Goal: Transaction & Acquisition: Purchase product/service

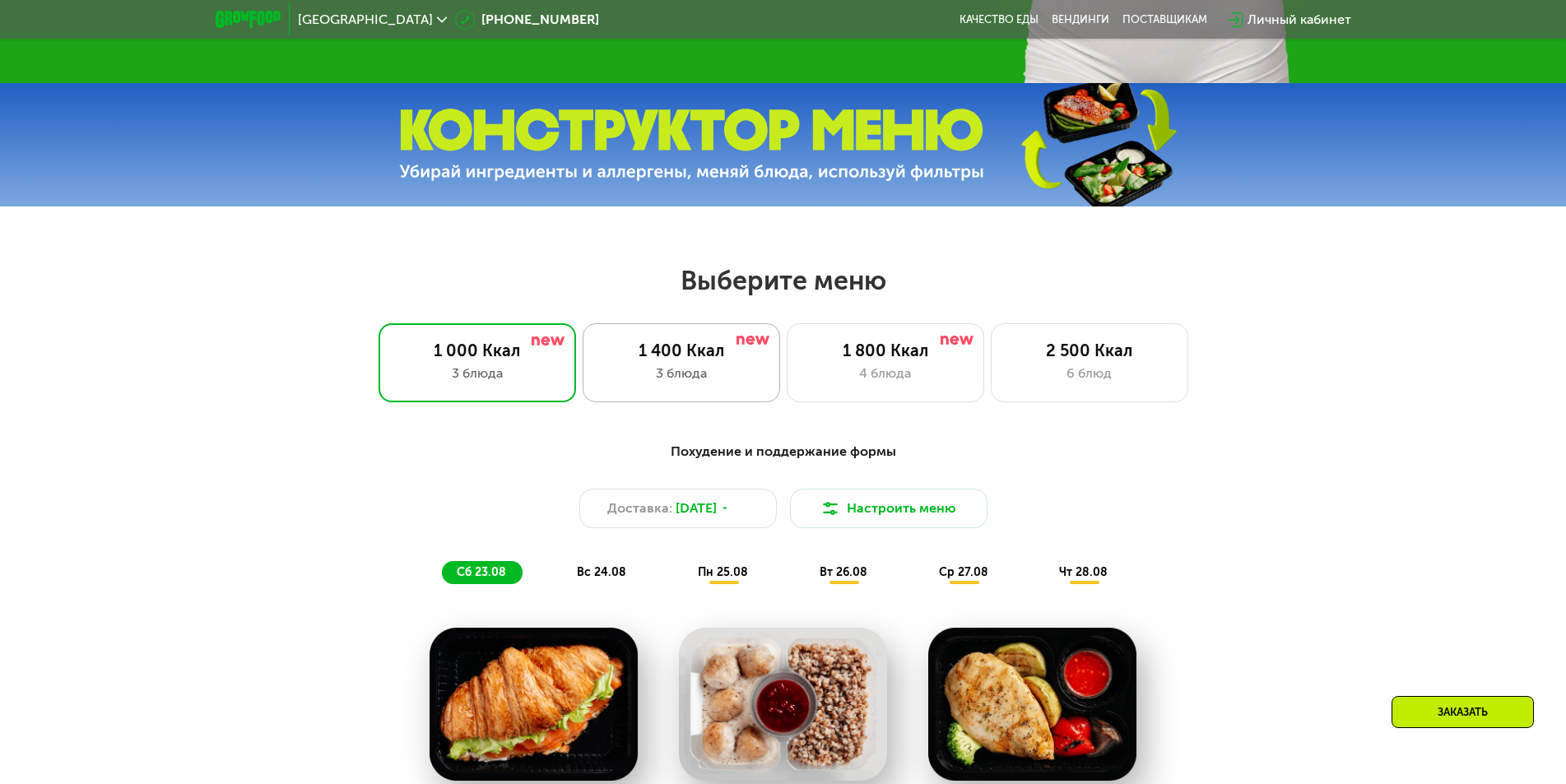
scroll to position [658, 0]
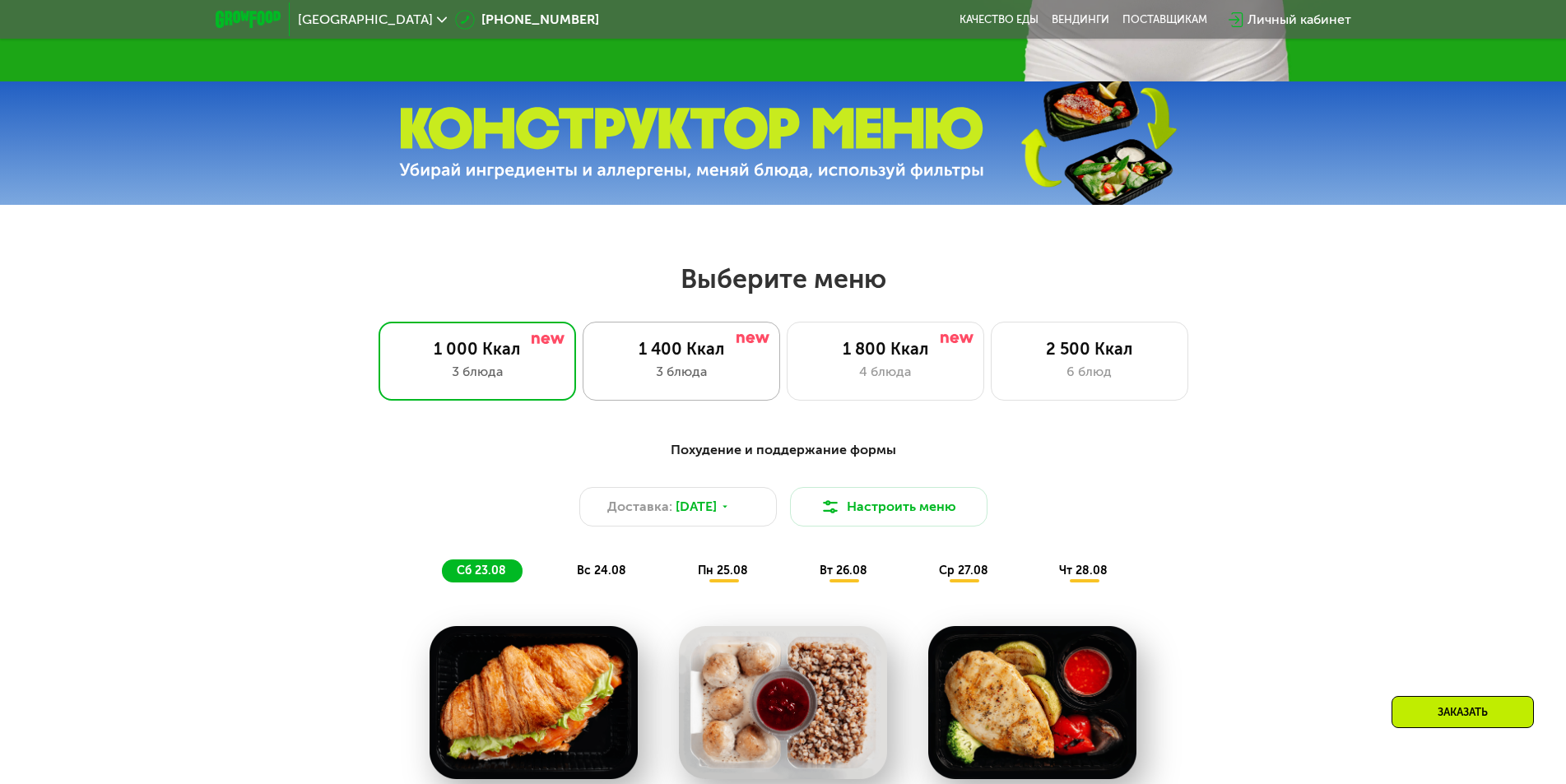
click at [670, 373] on div "3 блюда" at bounding box center [681, 372] width 163 height 20
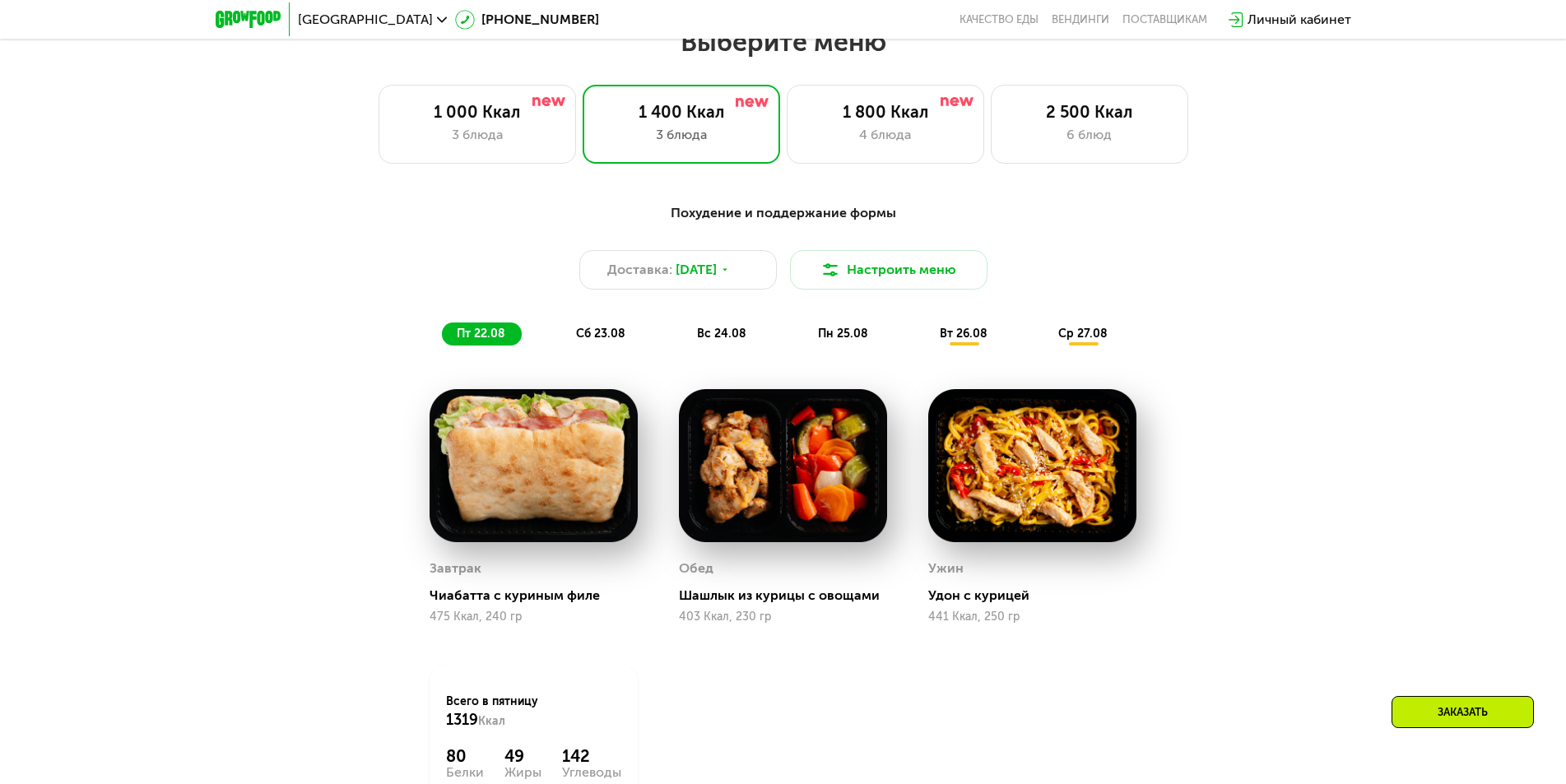
scroll to position [904, 0]
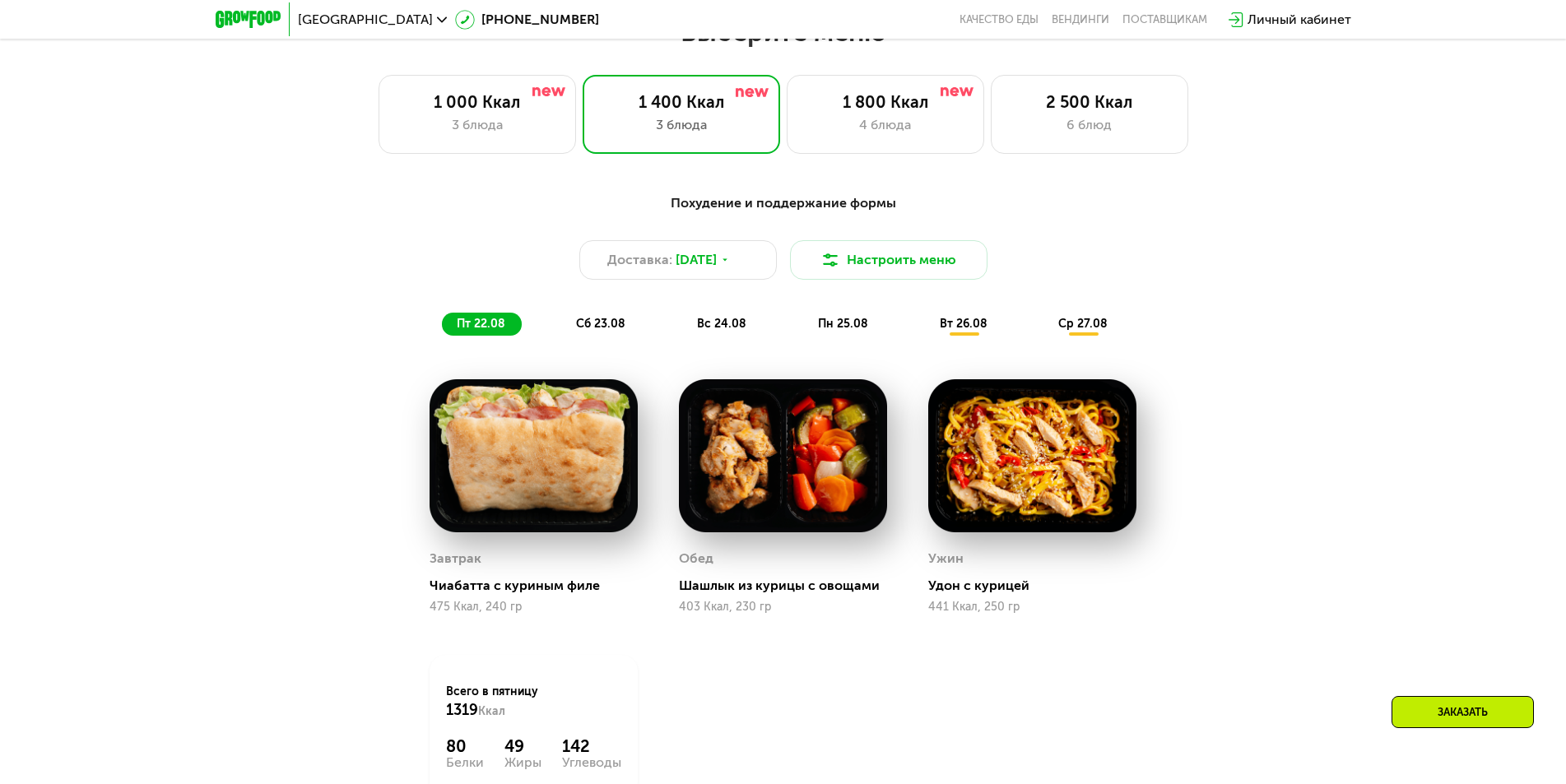
click at [841, 330] on span "пн 25.08" at bounding box center [843, 324] width 50 height 14
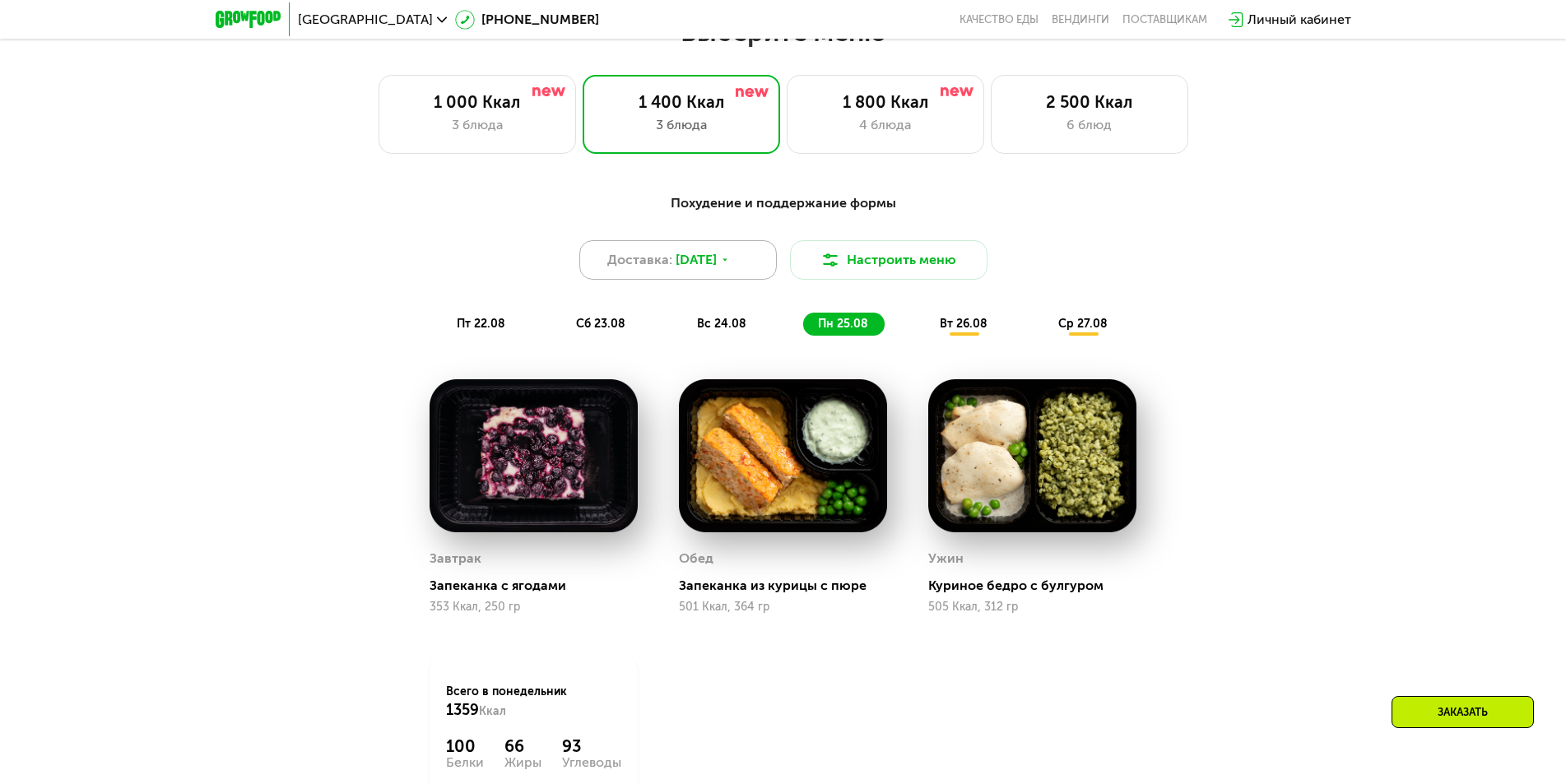
click at [730, 265] on icon at bounding box center [725, 259] width 10 height 10
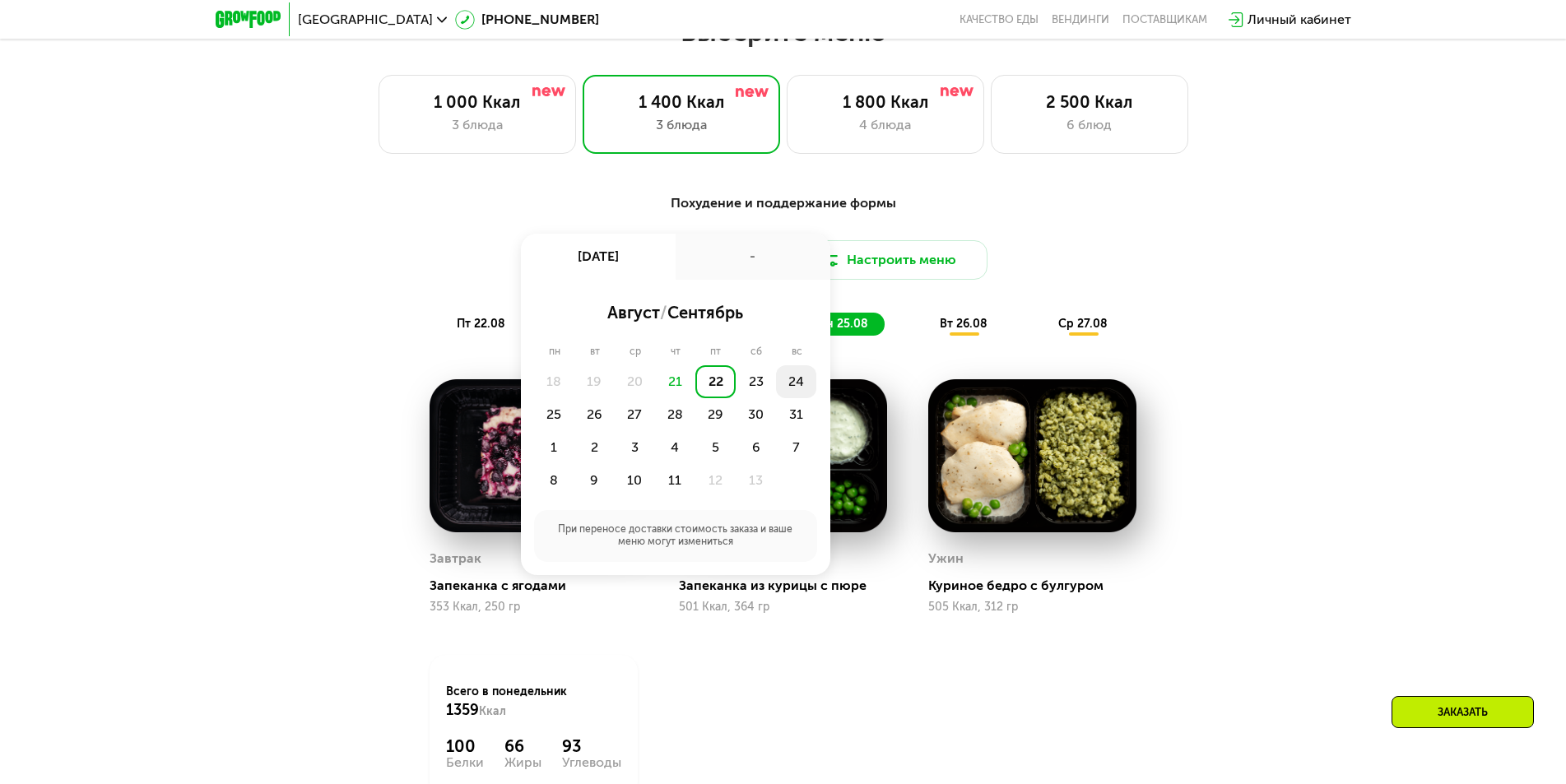
click at [575, 398] on div "24" at bounding box center [554, 415] width 41 height 33
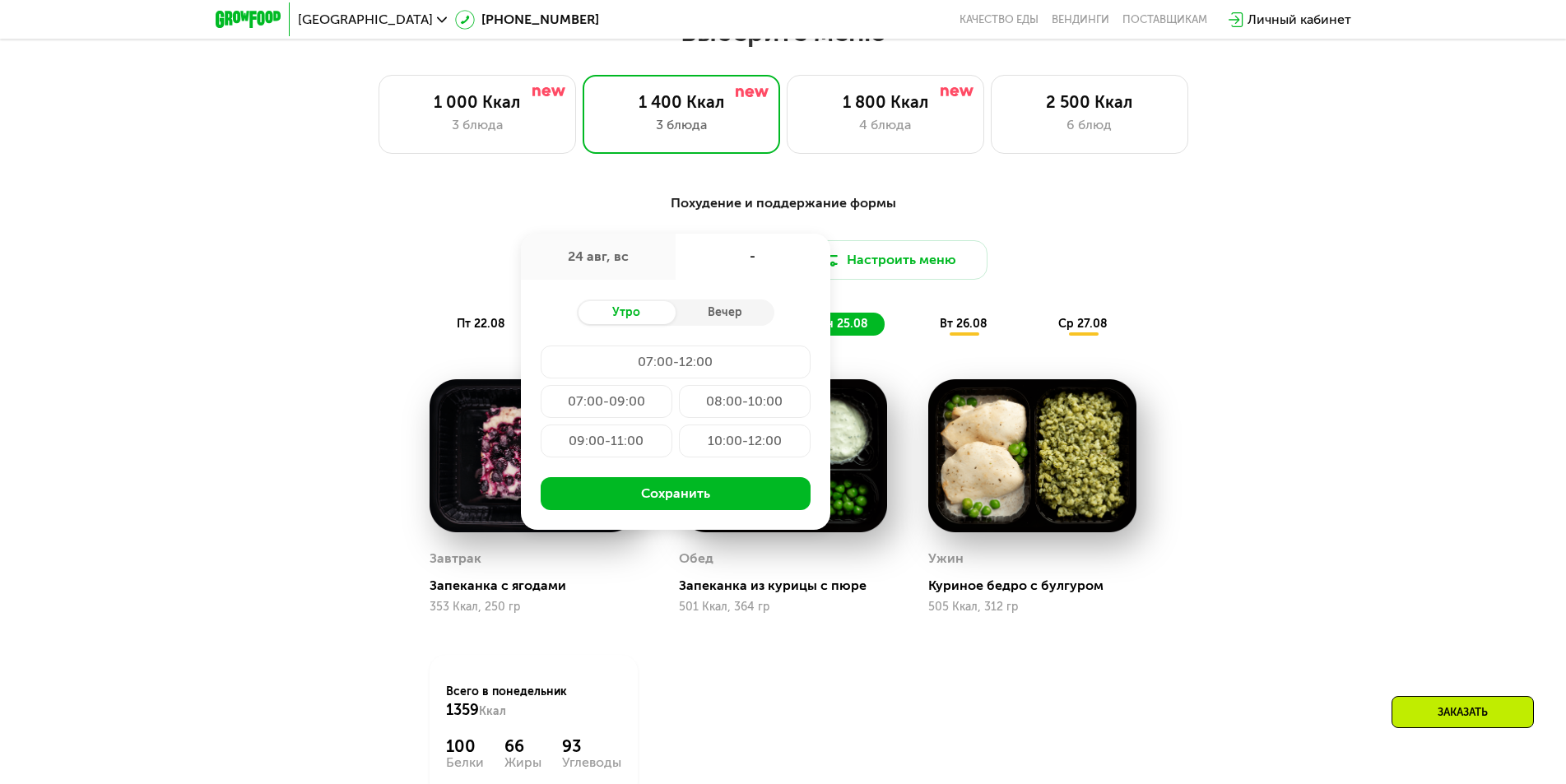
click at [1057, 260] on div "Доставка: [DATE] авг, [GEOGRAPHIC_DATA] Вечер 07:00-12:00 07:00-09:00 08:00-10:…" at bounding box center [783, 260] width 974 height 40
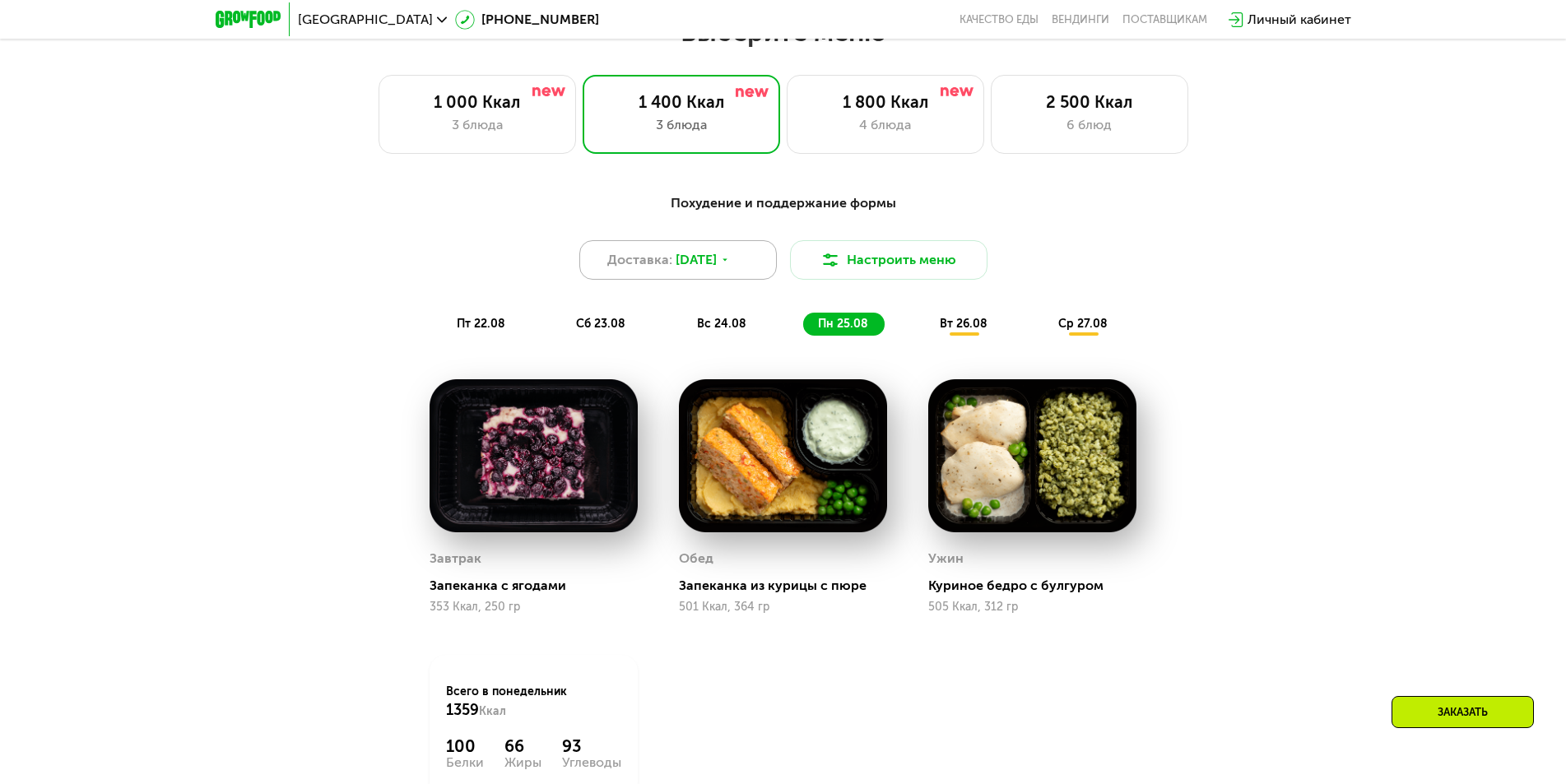
click at [751, 265] on div "Доставка: [DATE]" at bounding box center [678, 260] width 198 height 40
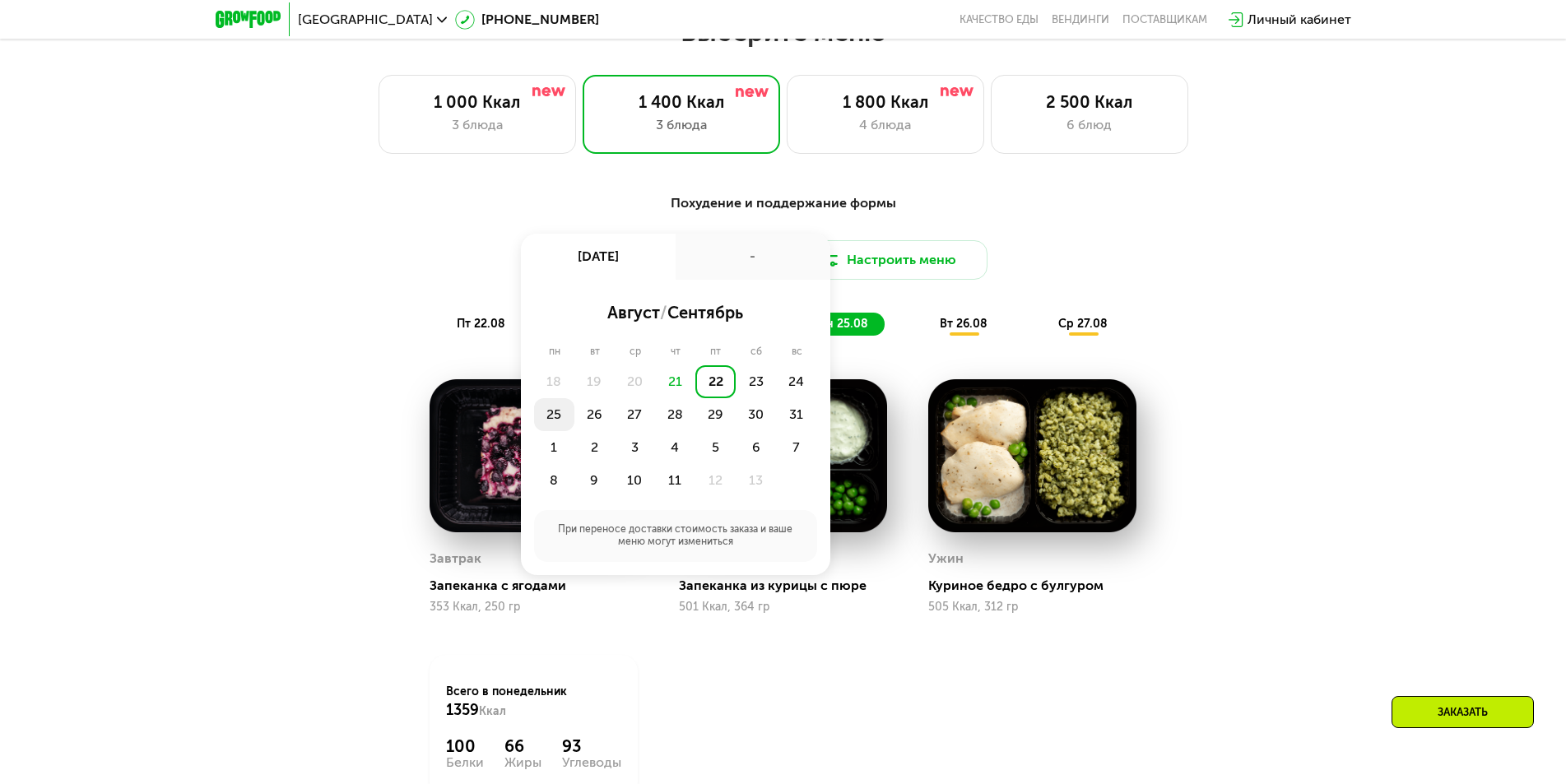
click at [575, 418] on div "25" at bounding box center [595, 415] width 41 height 33
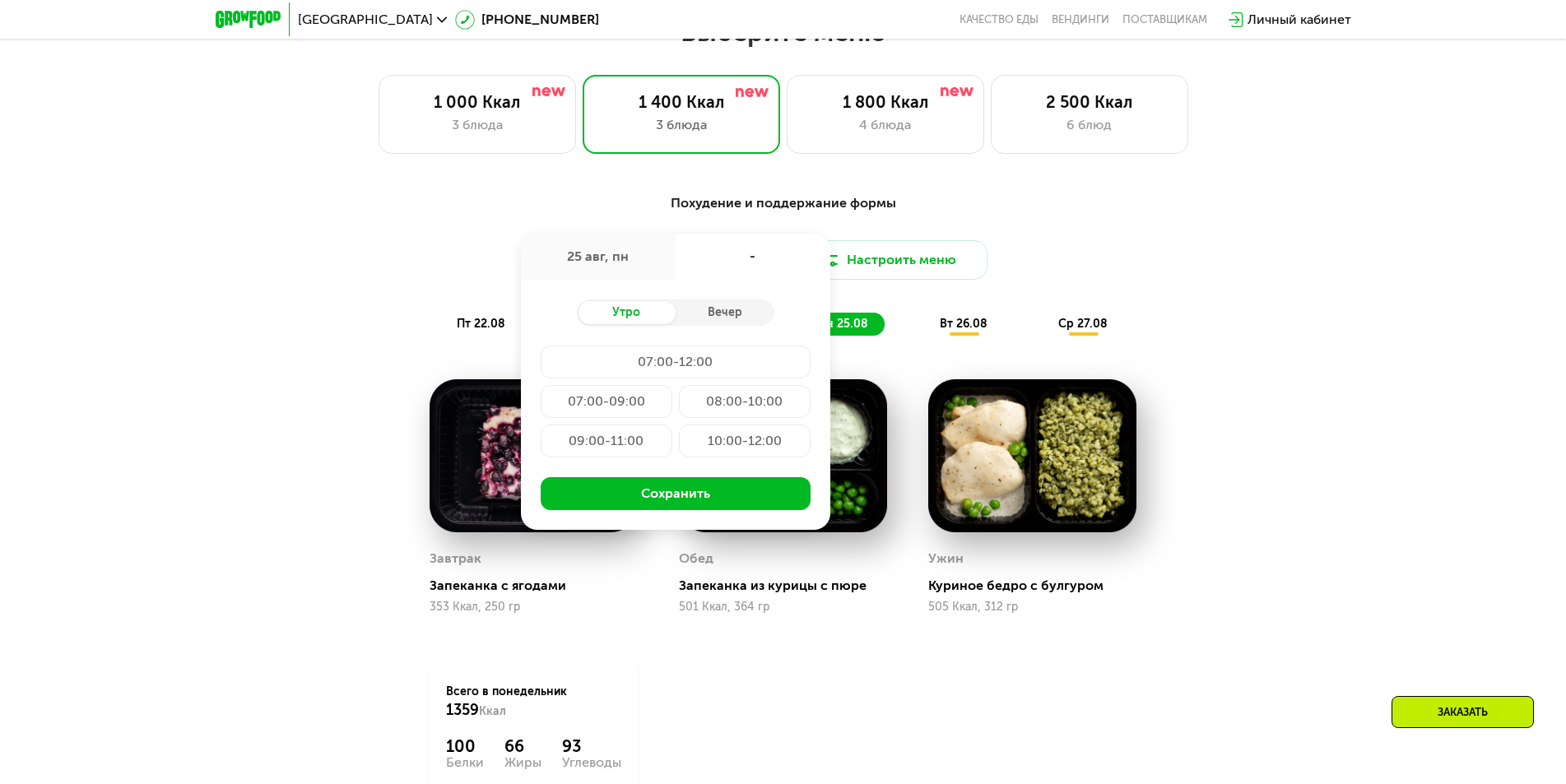
click at [704, 447] on div "10:00-12:00" at bounding box center [744, 441] width 132 height 33
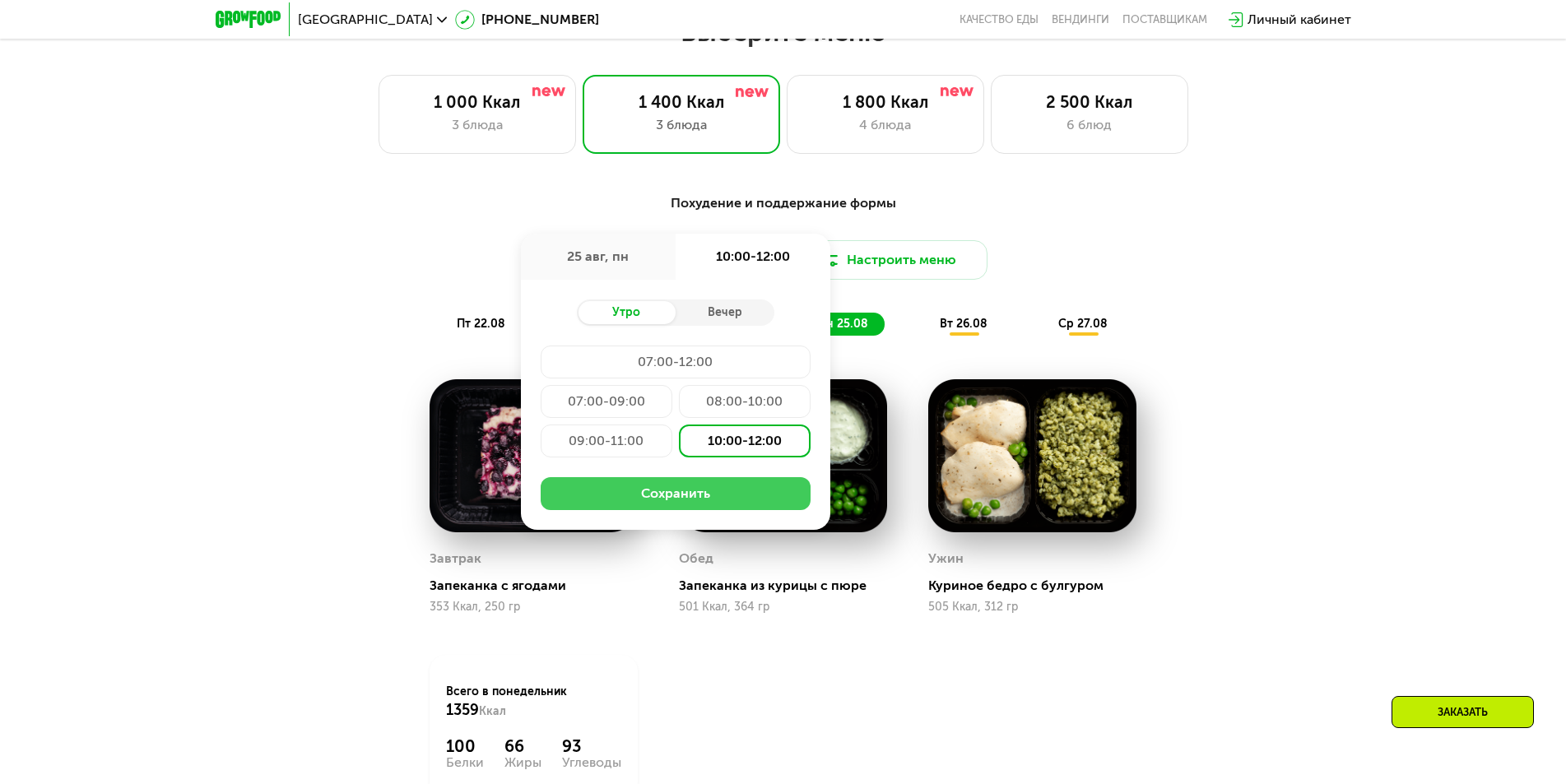
drag, startPoint x: 688, startPoint y: 500, endPoint x: 673, endPoint y: 501, distance: 15.0
click at [673, 501] on button "Сохранить" at bounding box center [675, 494] width 270 height 33
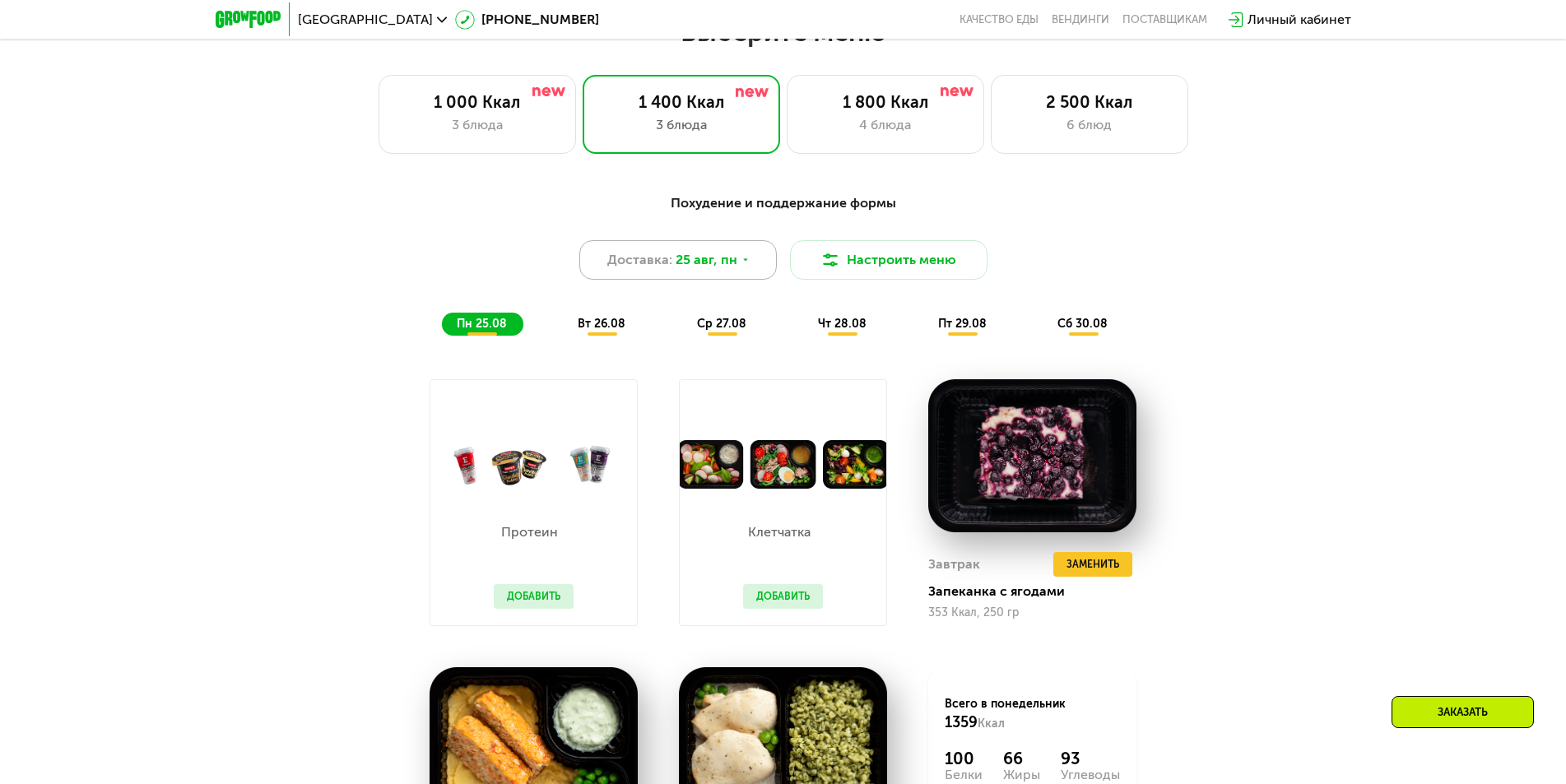
click at [734, 268] on span "25 авг, пн" at bounding box center [705, 260] width 62 height 20
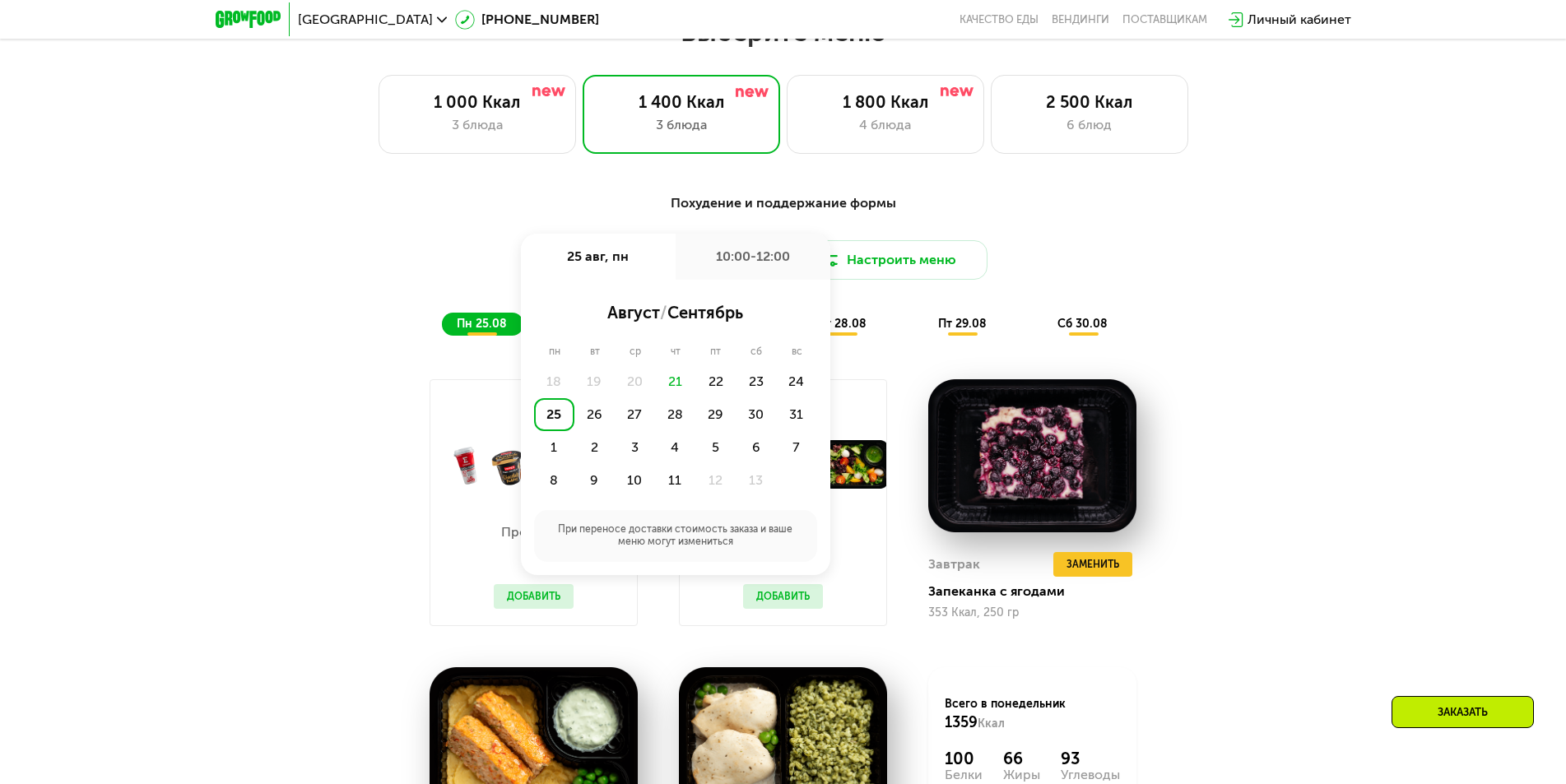
click at [556, 418] on div "25" at bounding box center [554, 415] width 41 height 33
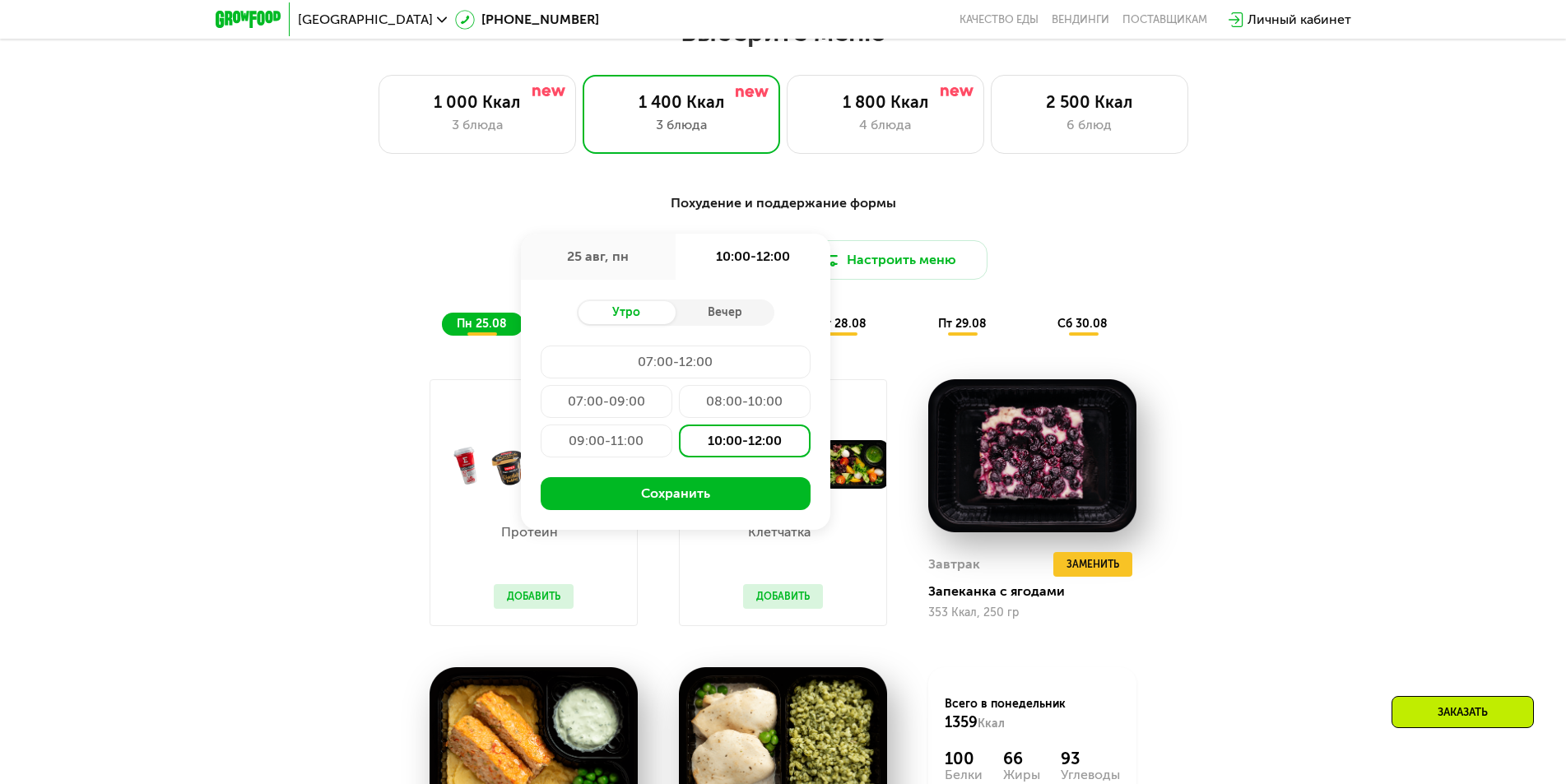
click at [679, 447] on div "09:00-11:00" at bounding box center [744, 441] width 132 height 33
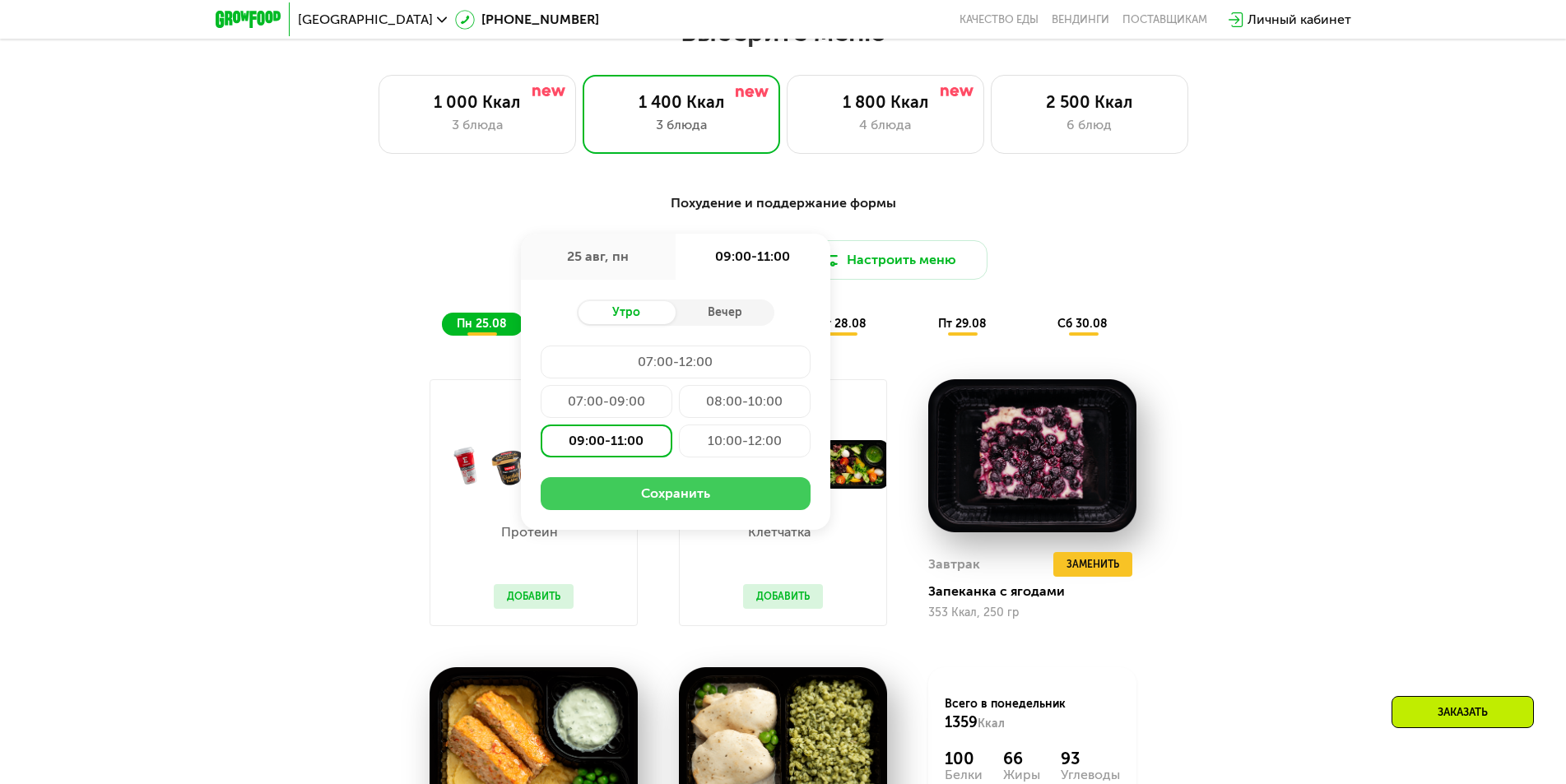
click at [668, 496] on button "Сохранить" at bounding box center [675, 494] width 270 height 33
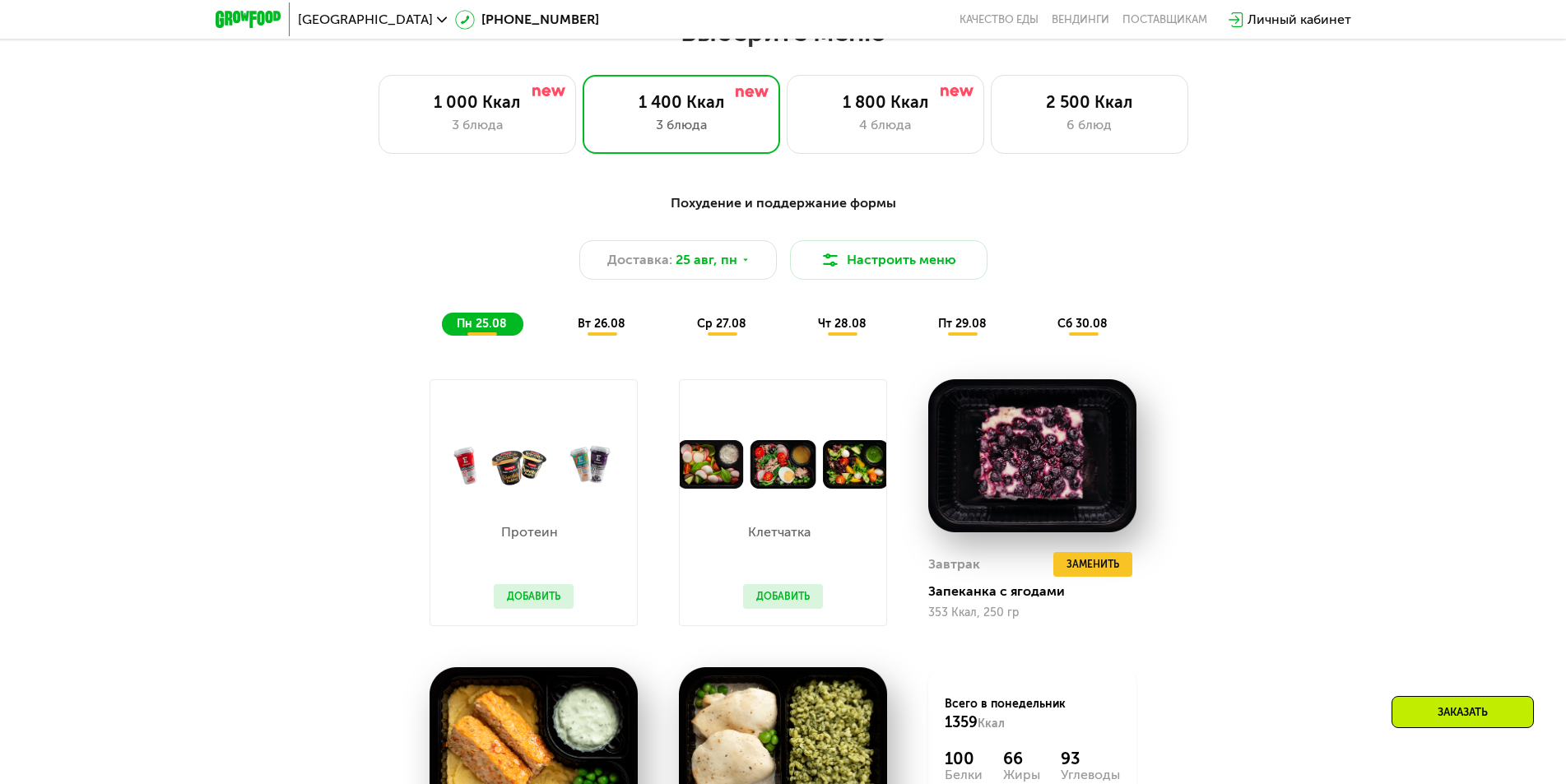
click at [591, 382] on div "Протеин Добавить" at bounding box center [534, 502] width 250 height 288
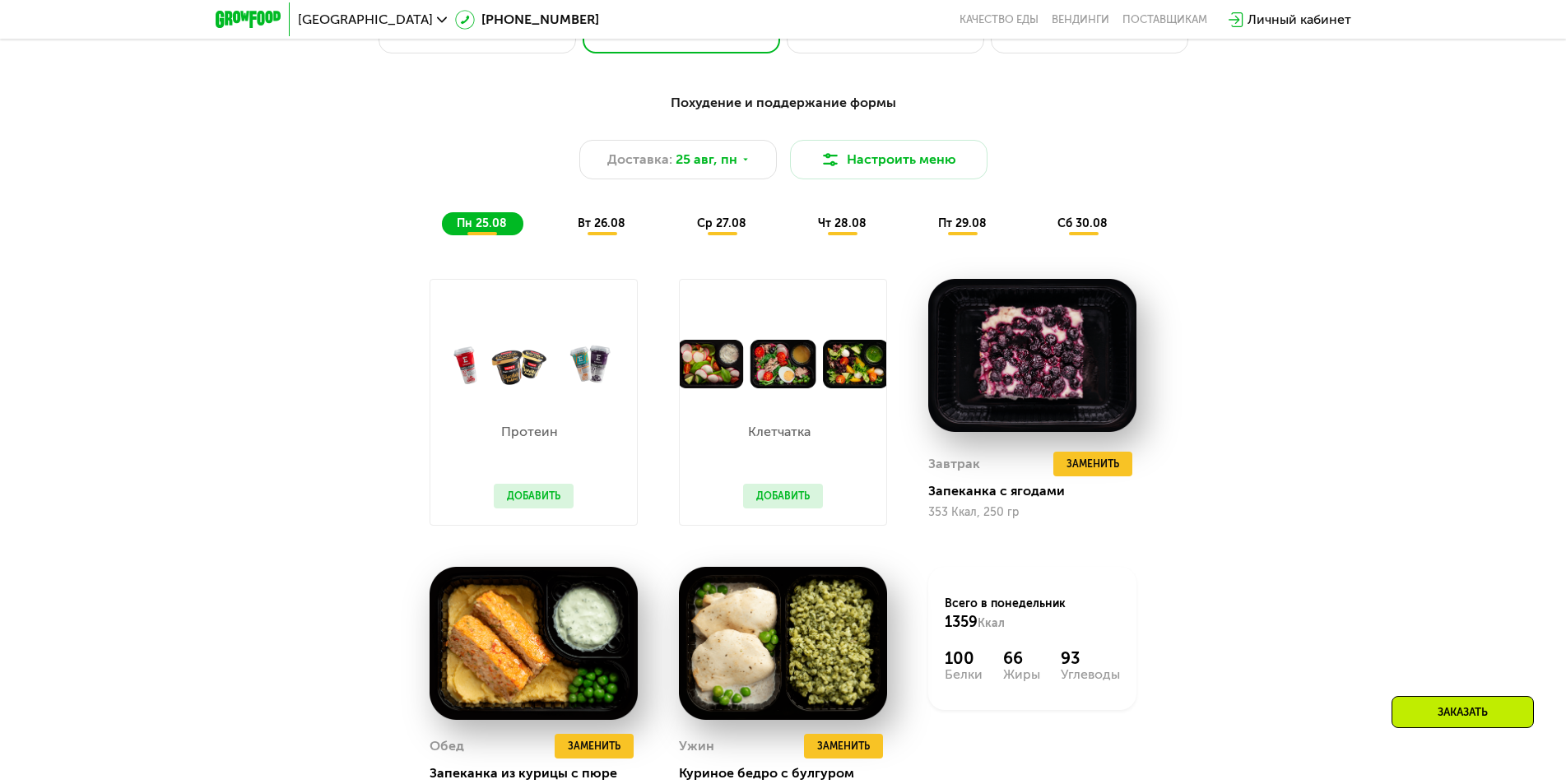
scroll to position [987, 0]
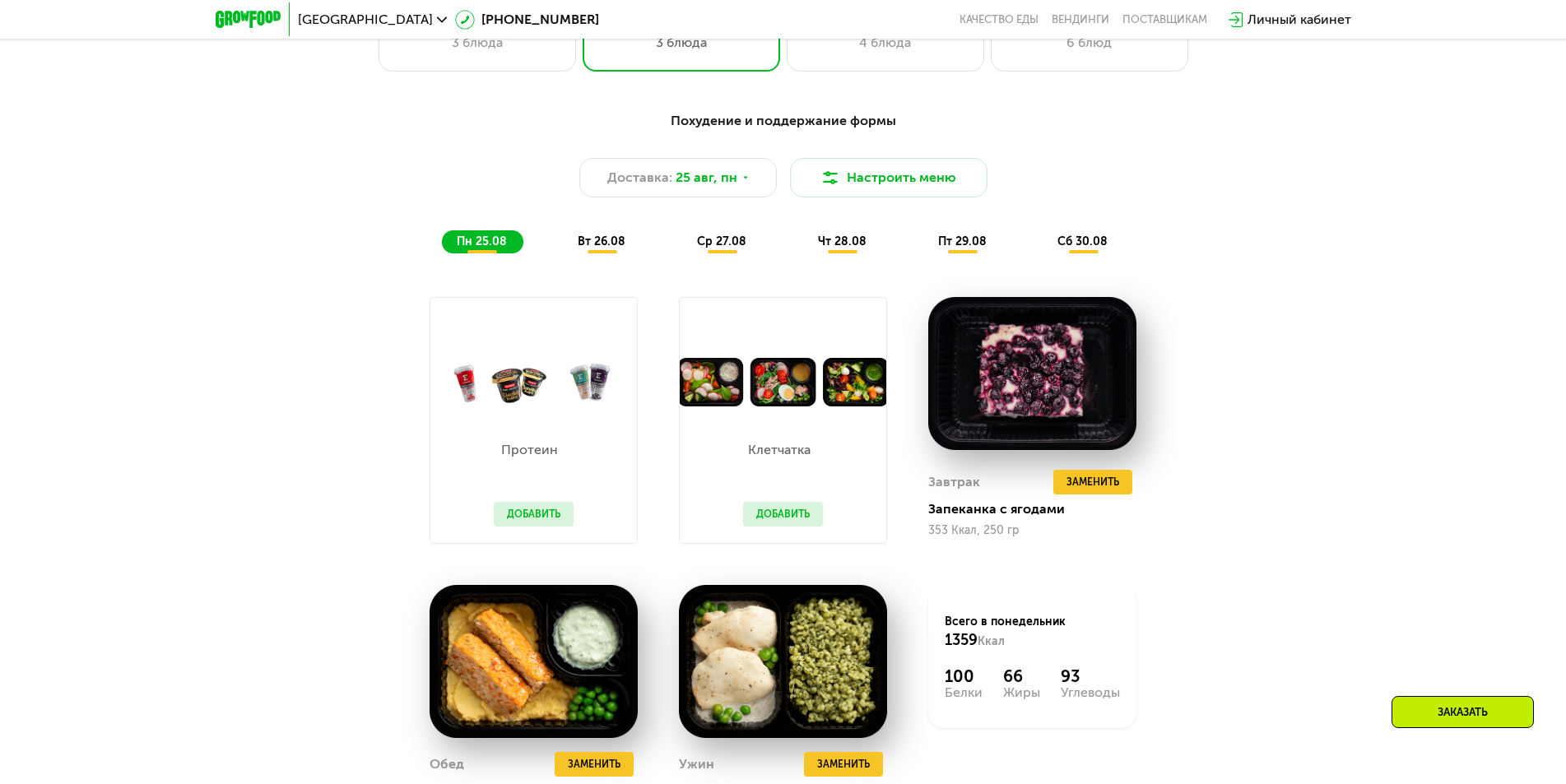
click at [594, 249] on span "вт 26.08" at bounding box center [601, 242] width 48 height 14
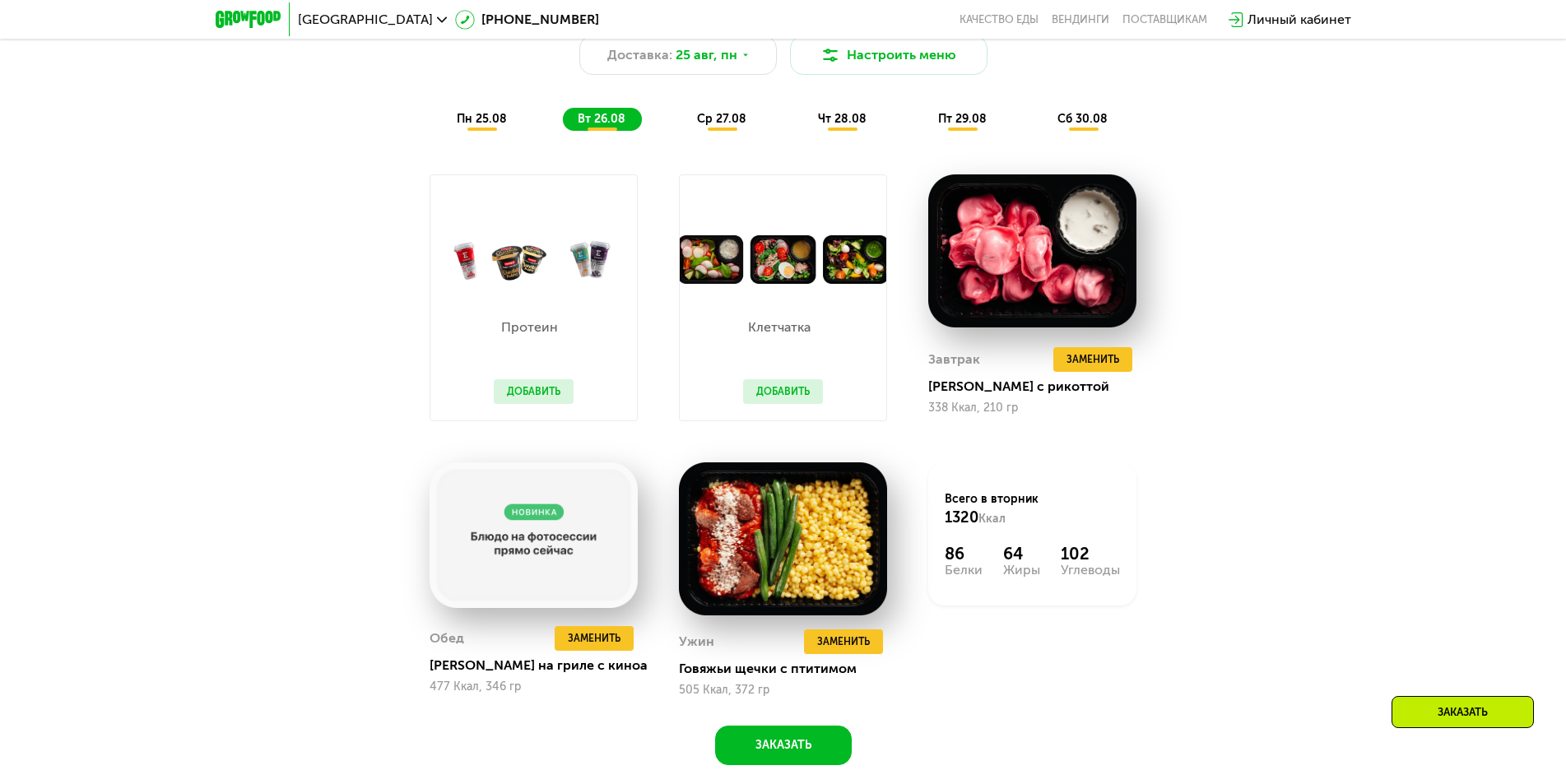
scroll to position [1151, 0]
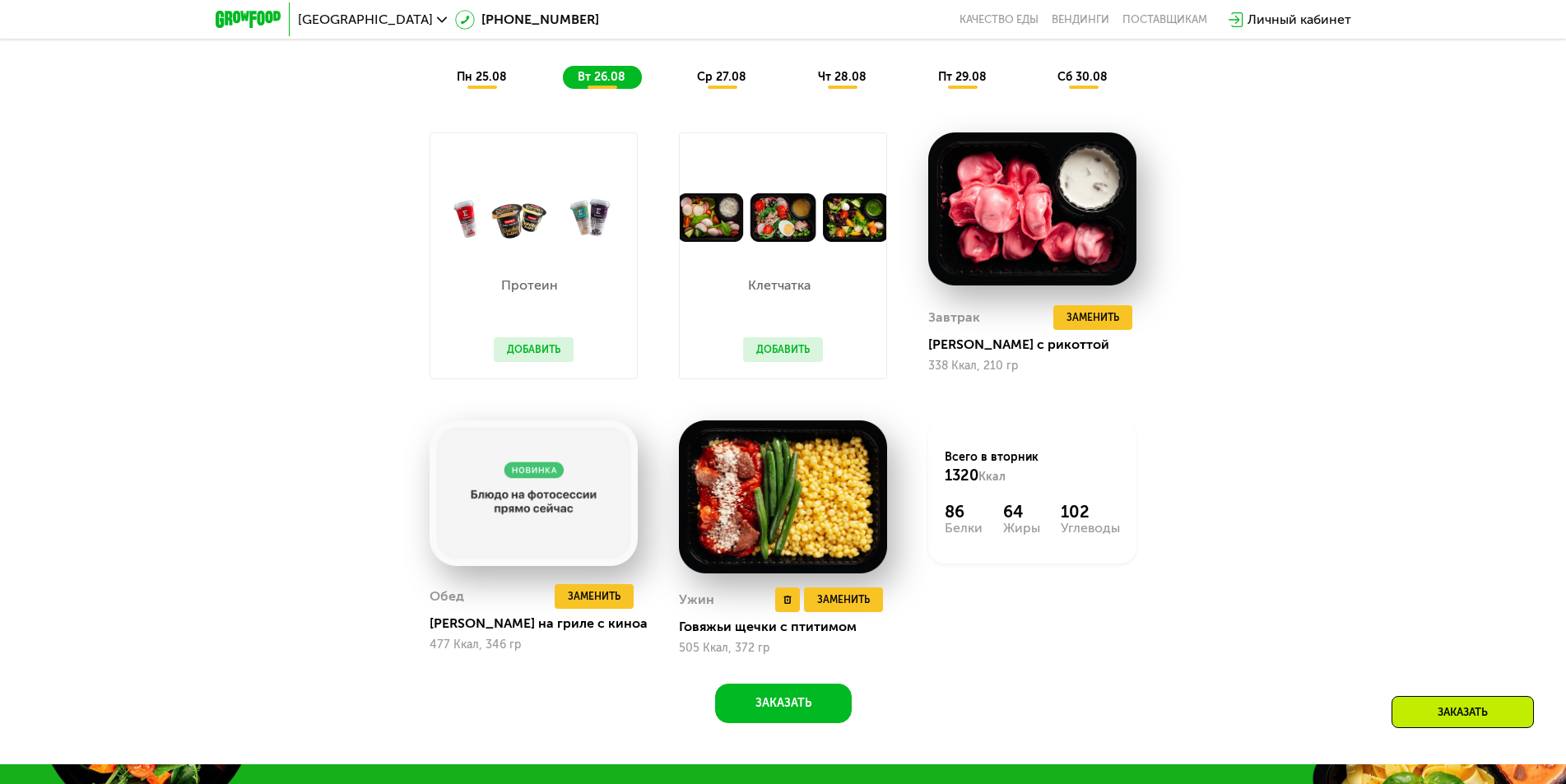
drag, startPoint x: 843, startPoint y: 606, endPoint x: 790, endPoint y: 520, distance: 101.0
click at [790, 520] on img at bounding box center [783, 497] width 208 height 154
click at [842, 608] on span "Заменить" at bounding box center [843, 599] width 53 height 16
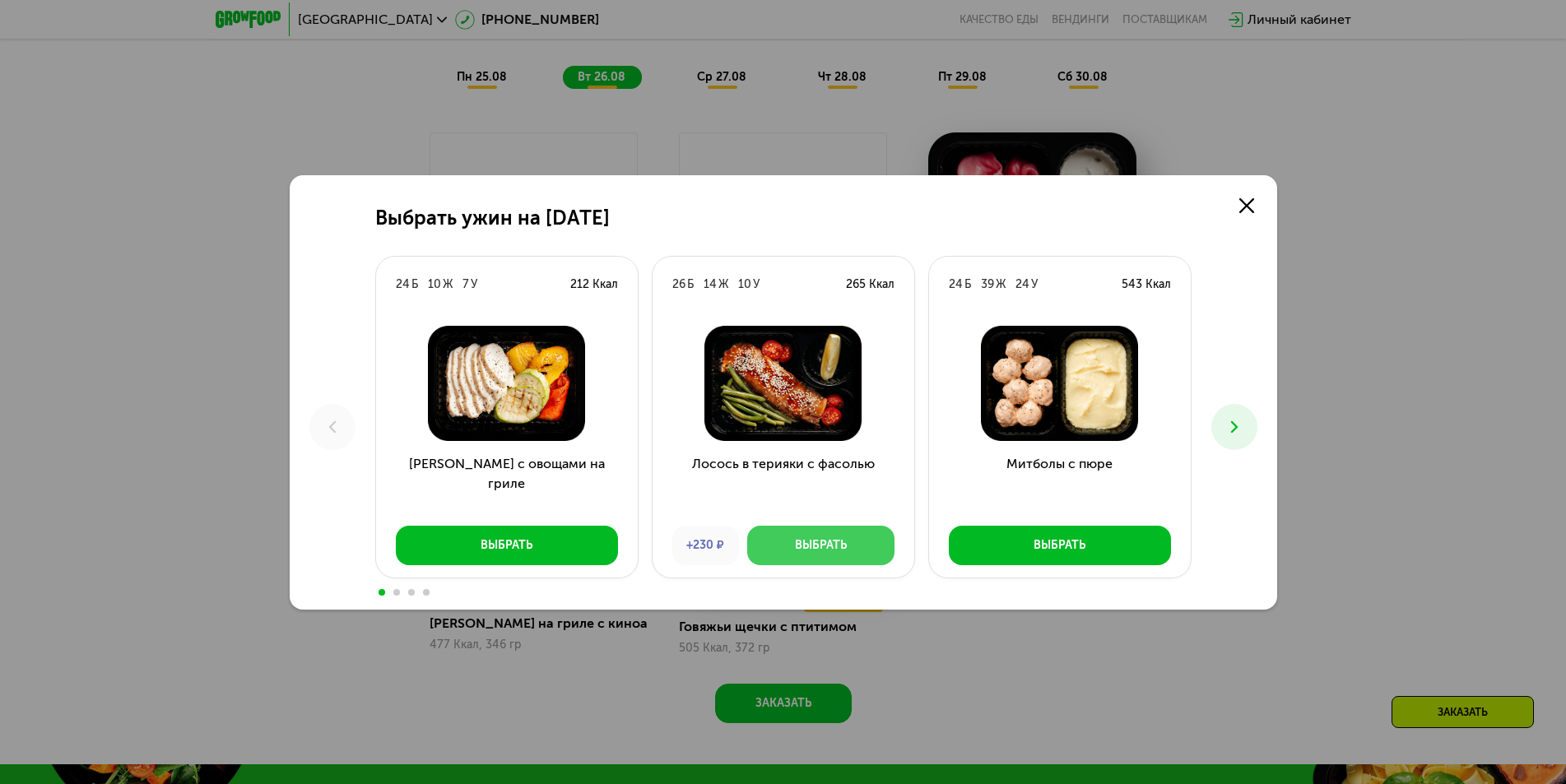
click at [818, 541] on div "Выбрать" at bounding box center [821, 545] width 52 height 16
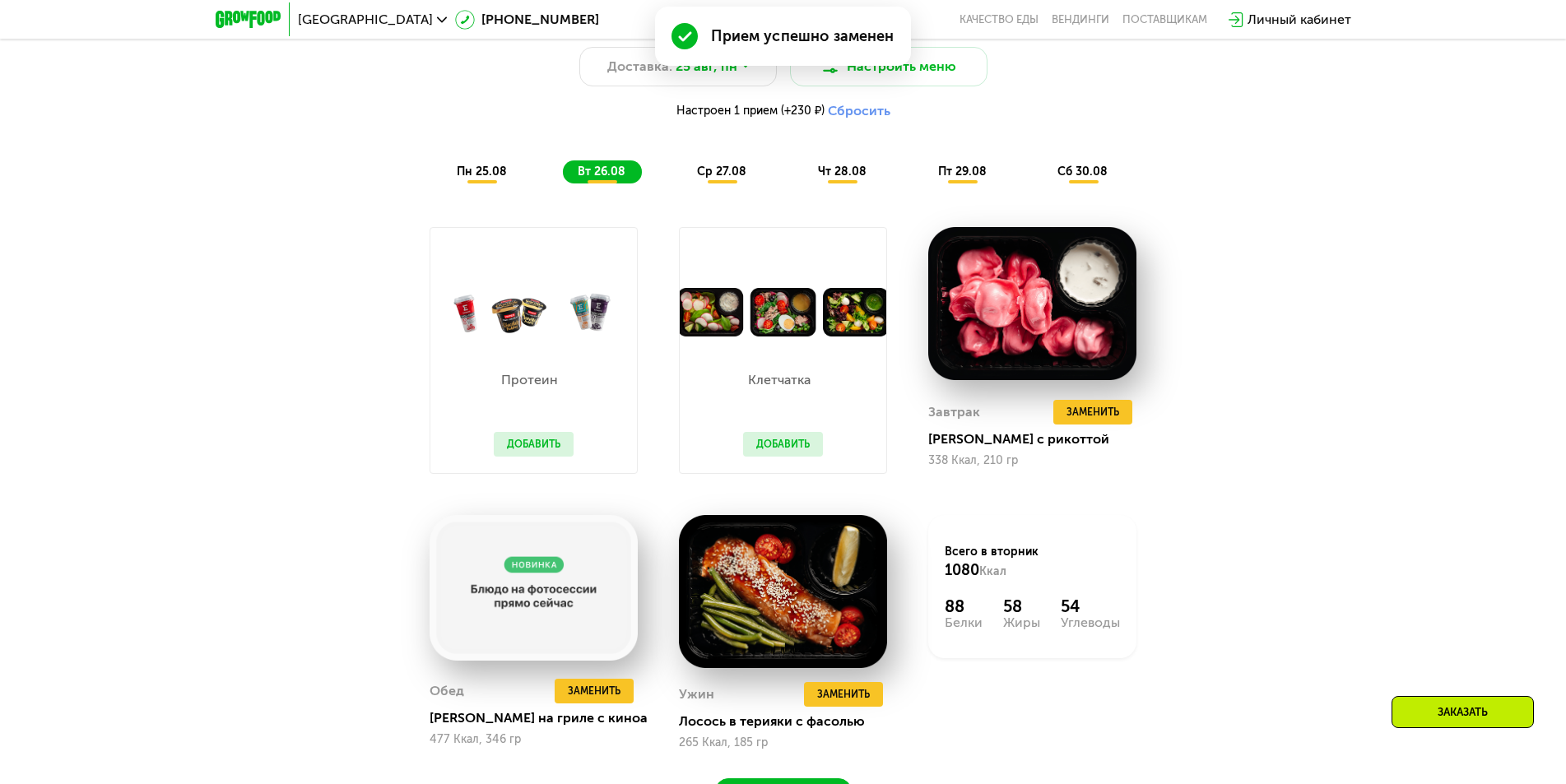
scroll to position [1069, 0]
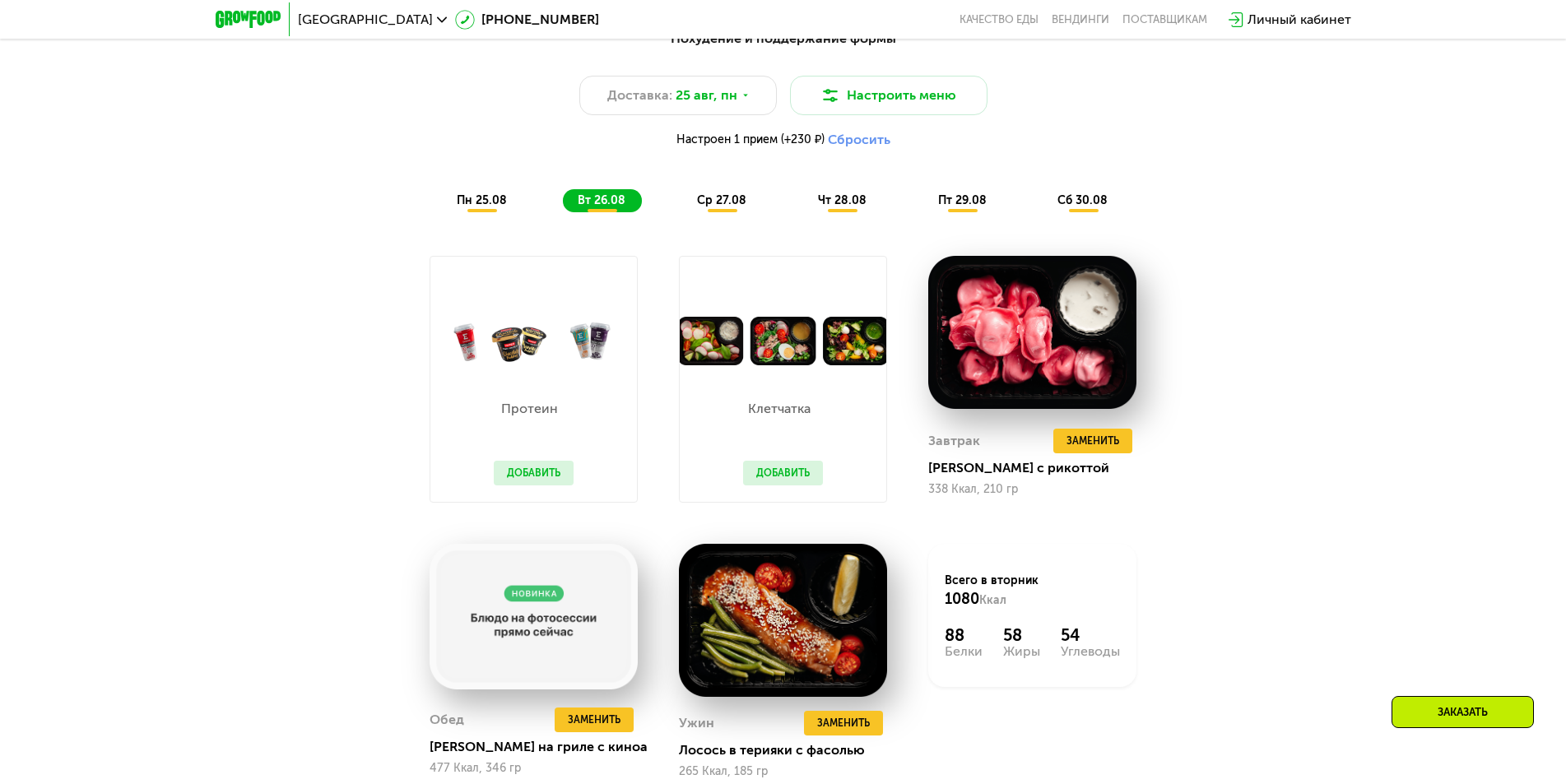
click at [729, 206] on span "ср 27.08" at bounding box center [721, 200] width 49 height 14
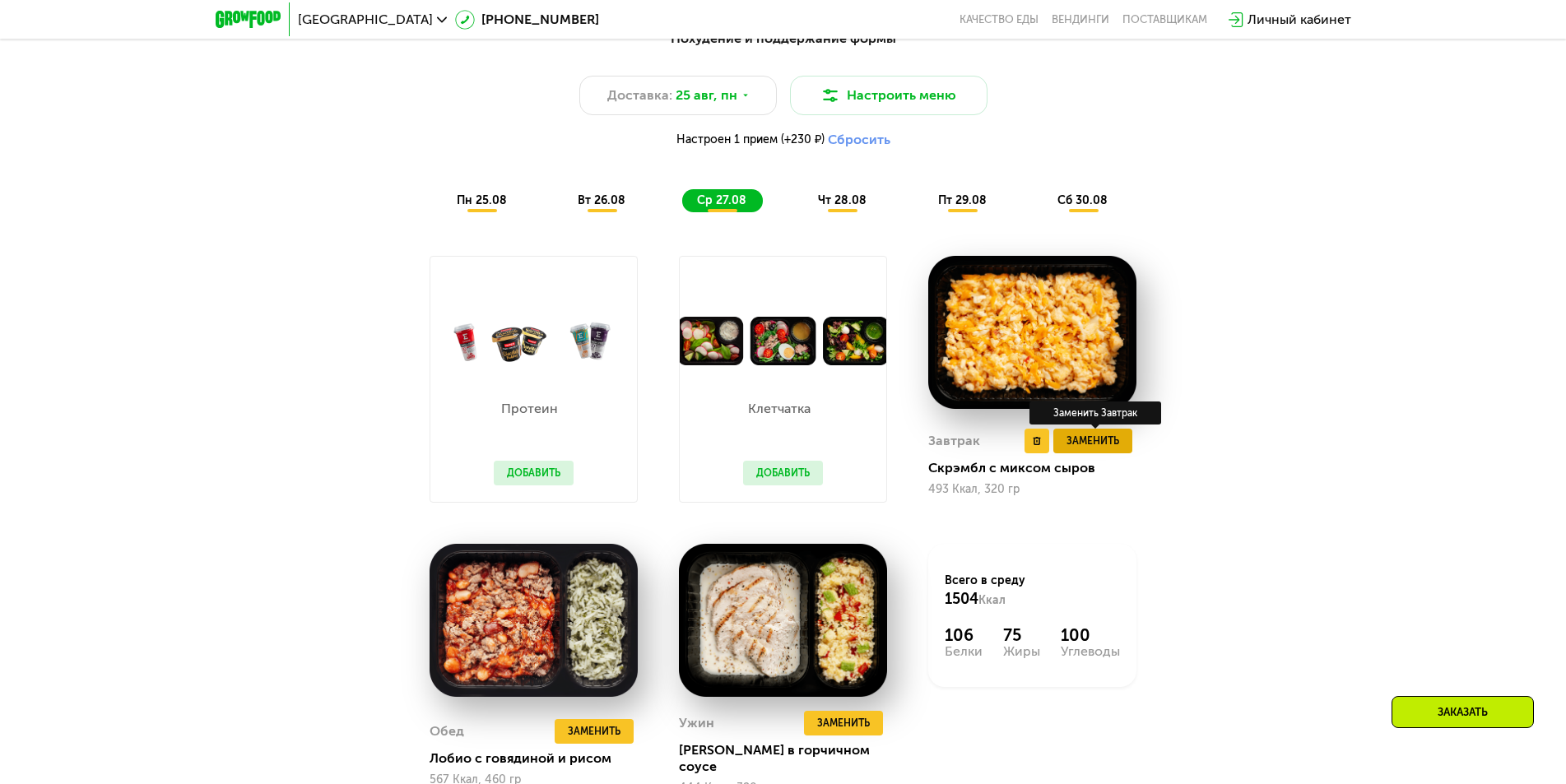
click at [1102, 447] on span "Заменить" at bounding box center [1092, 440] width 53 height 16
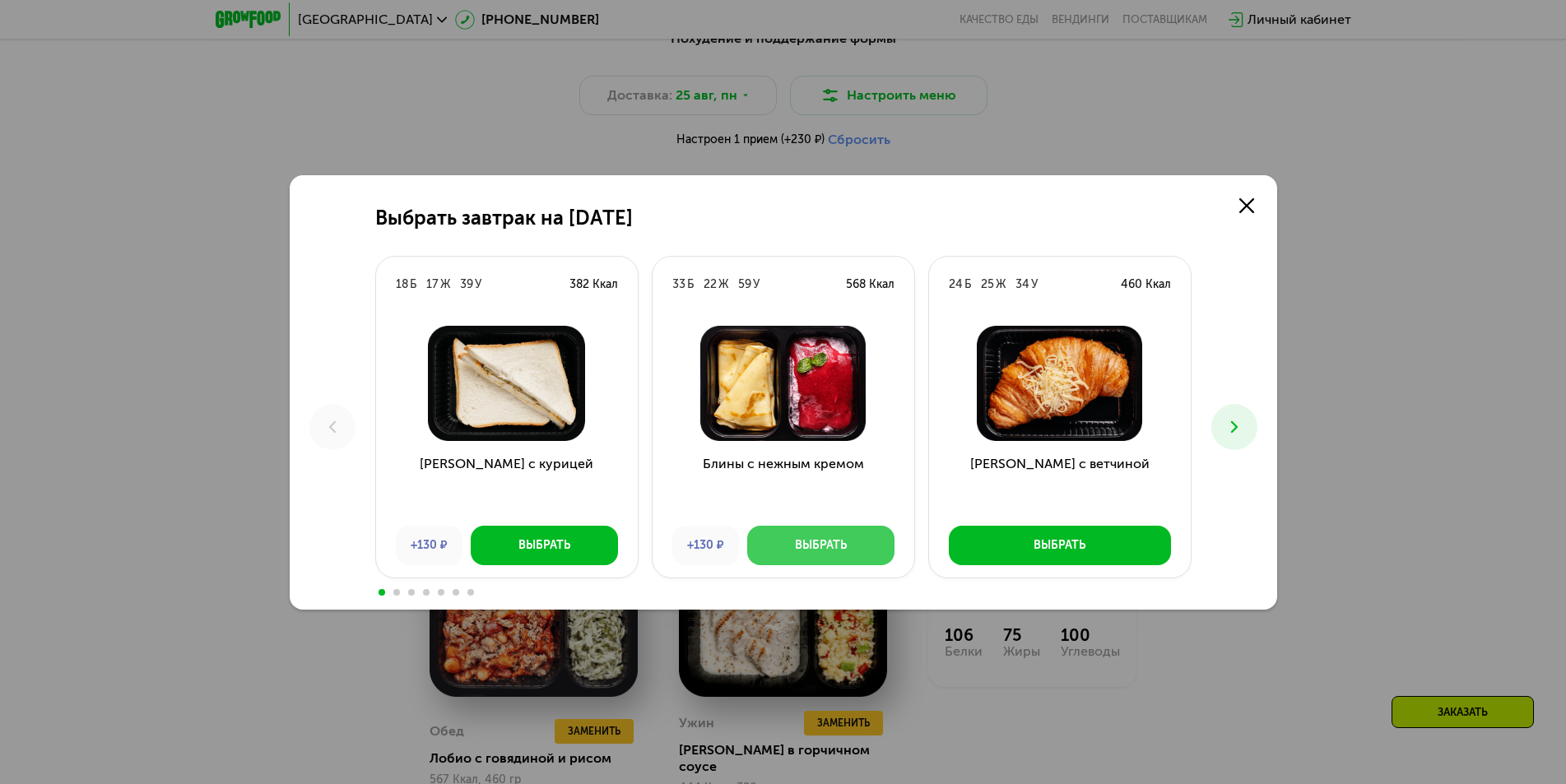
click at [764, 544] on button "Выбрать" at bounding box center [821, 546] width 147 height 40
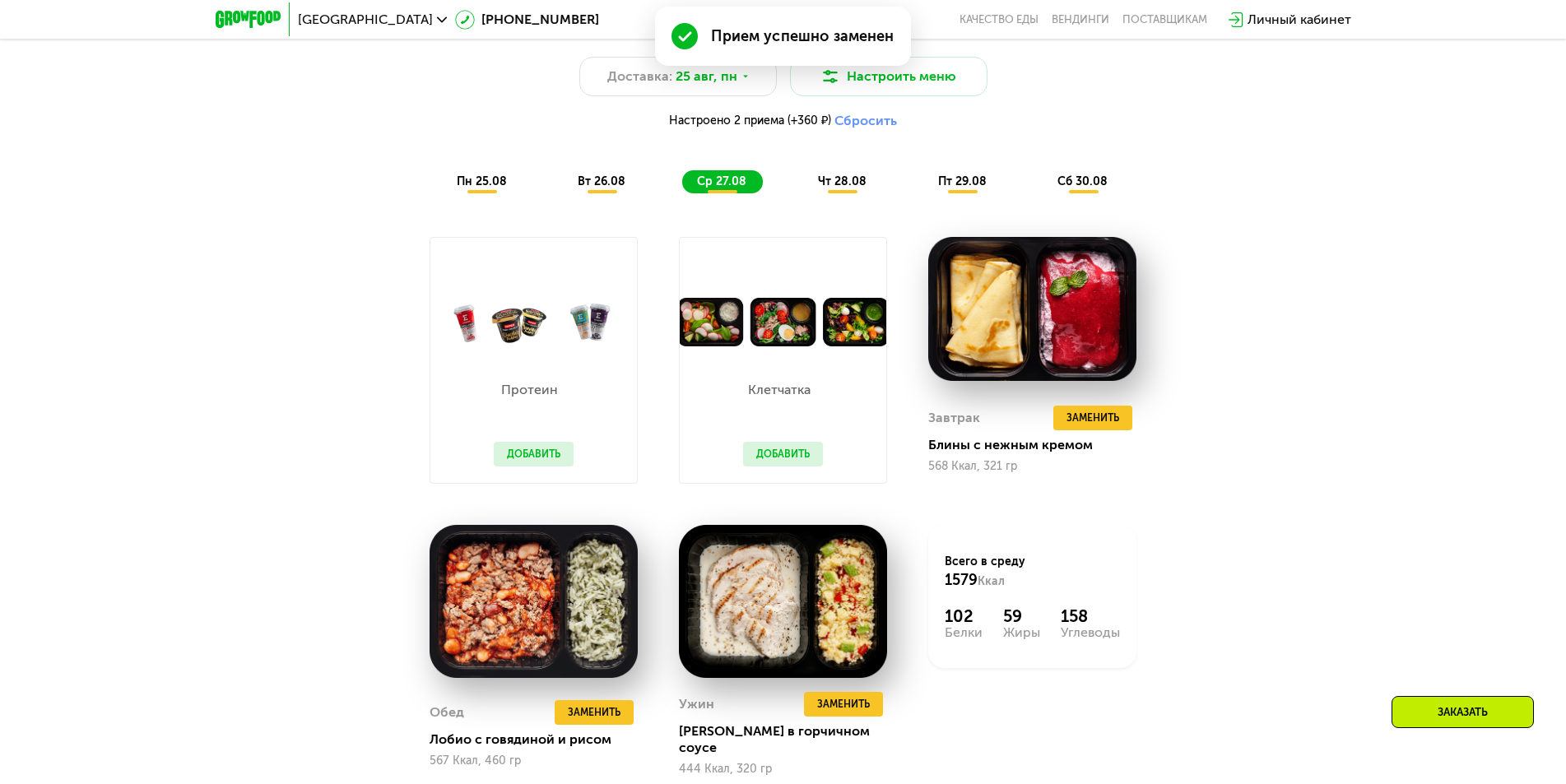
scroll to position [987, 0]
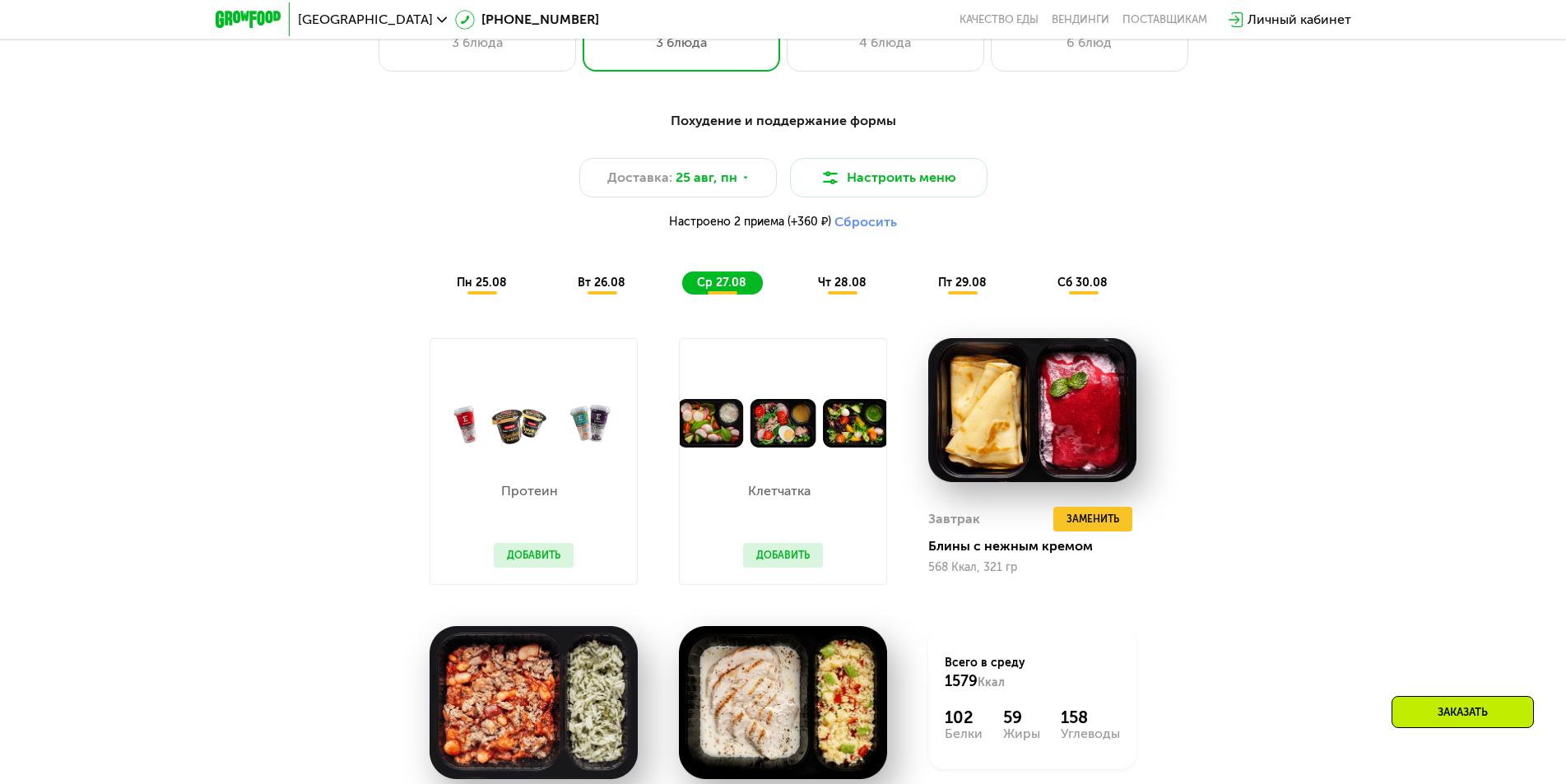
click at [846, 289] on span "чт 28.08" at bounding box center [842, 282] width 49 height 14
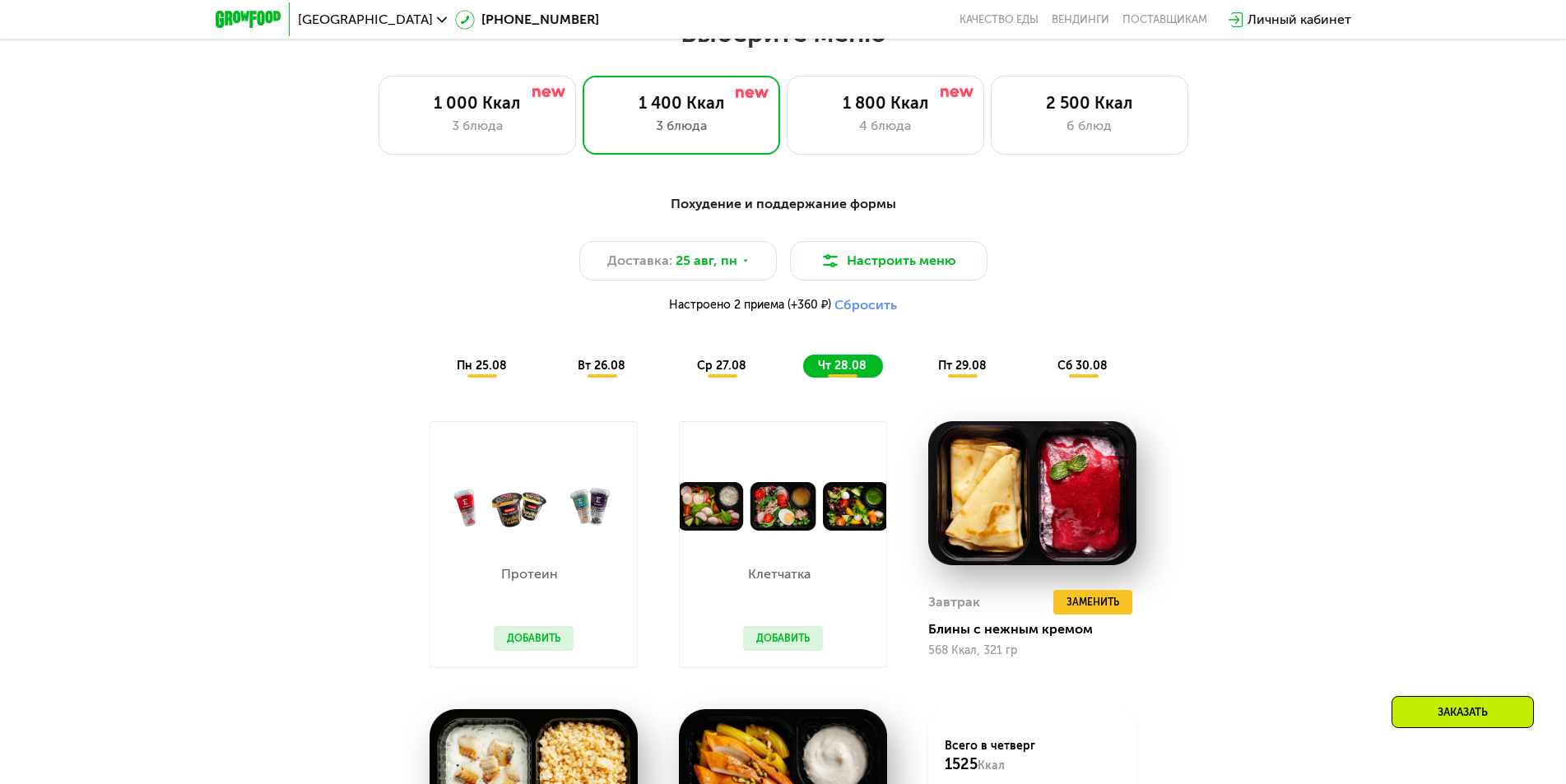
scroll to position [904, 0]
click at [951, 371] on span "пт 29.08" at bounding box center [962, 365] width 49 height 14
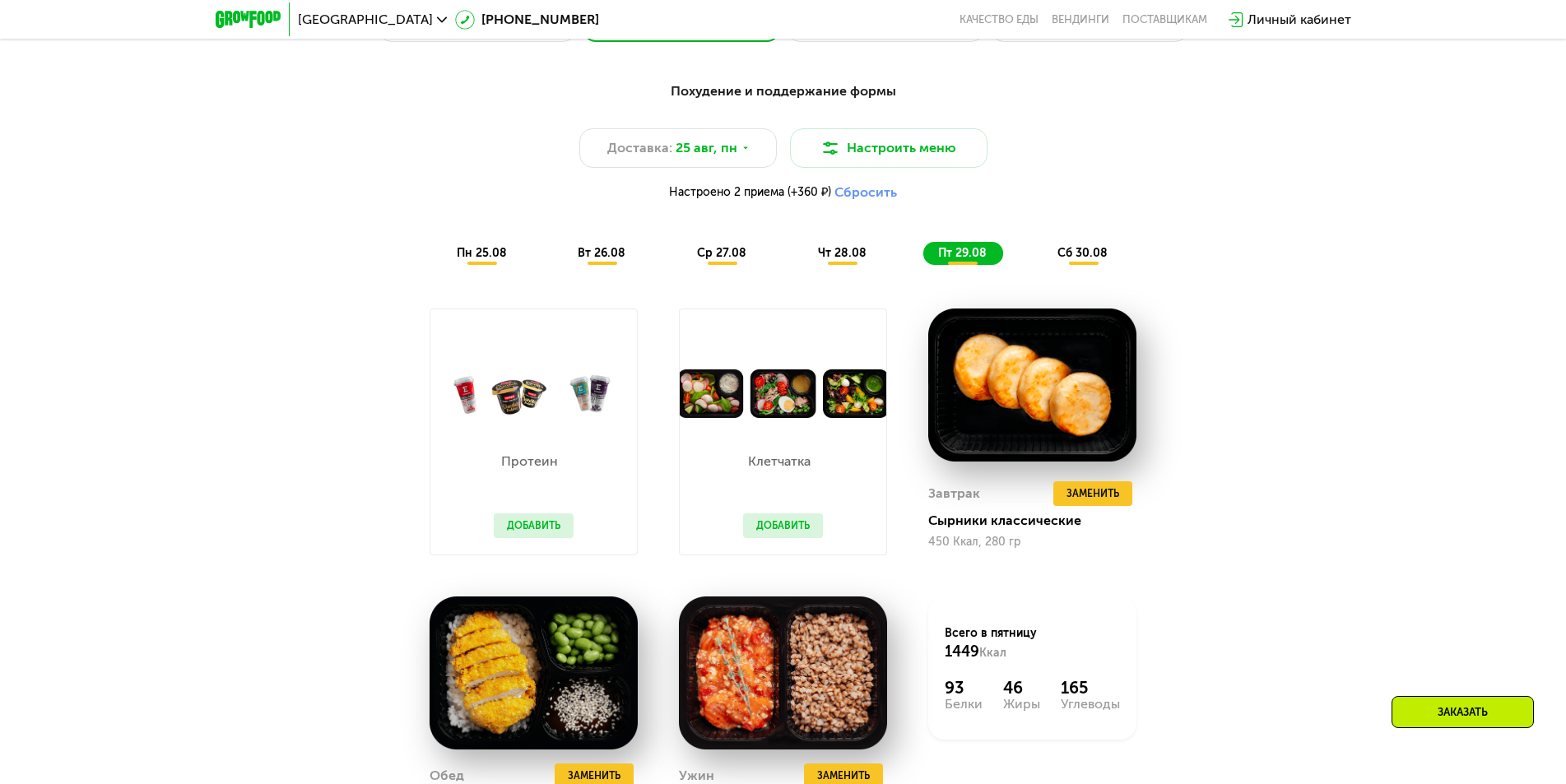
scroll to position [987, 0]
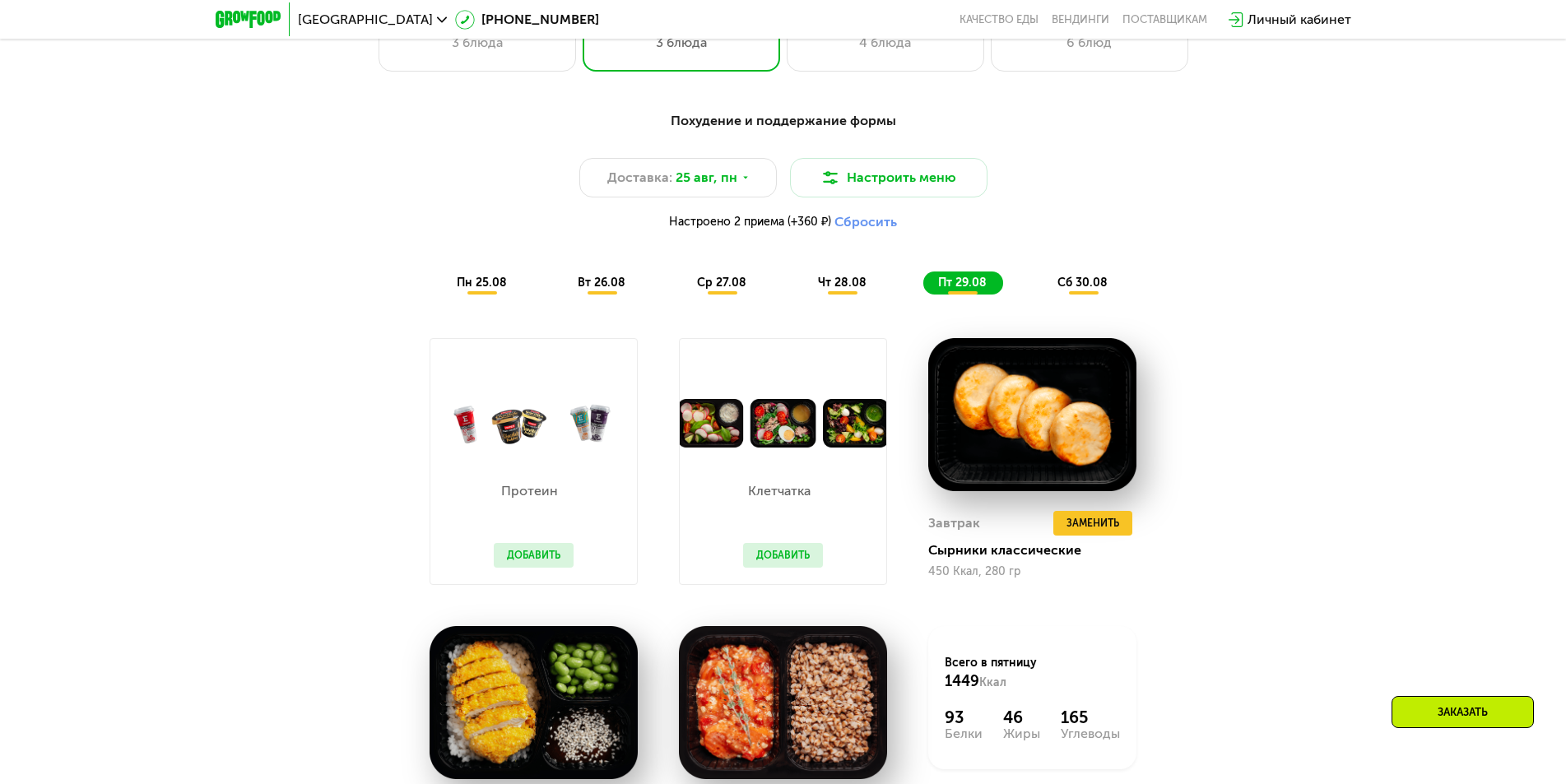
click at [1074, 289] on span "сб 30.08" at bounding box center [1082, 282] width 50 height 14
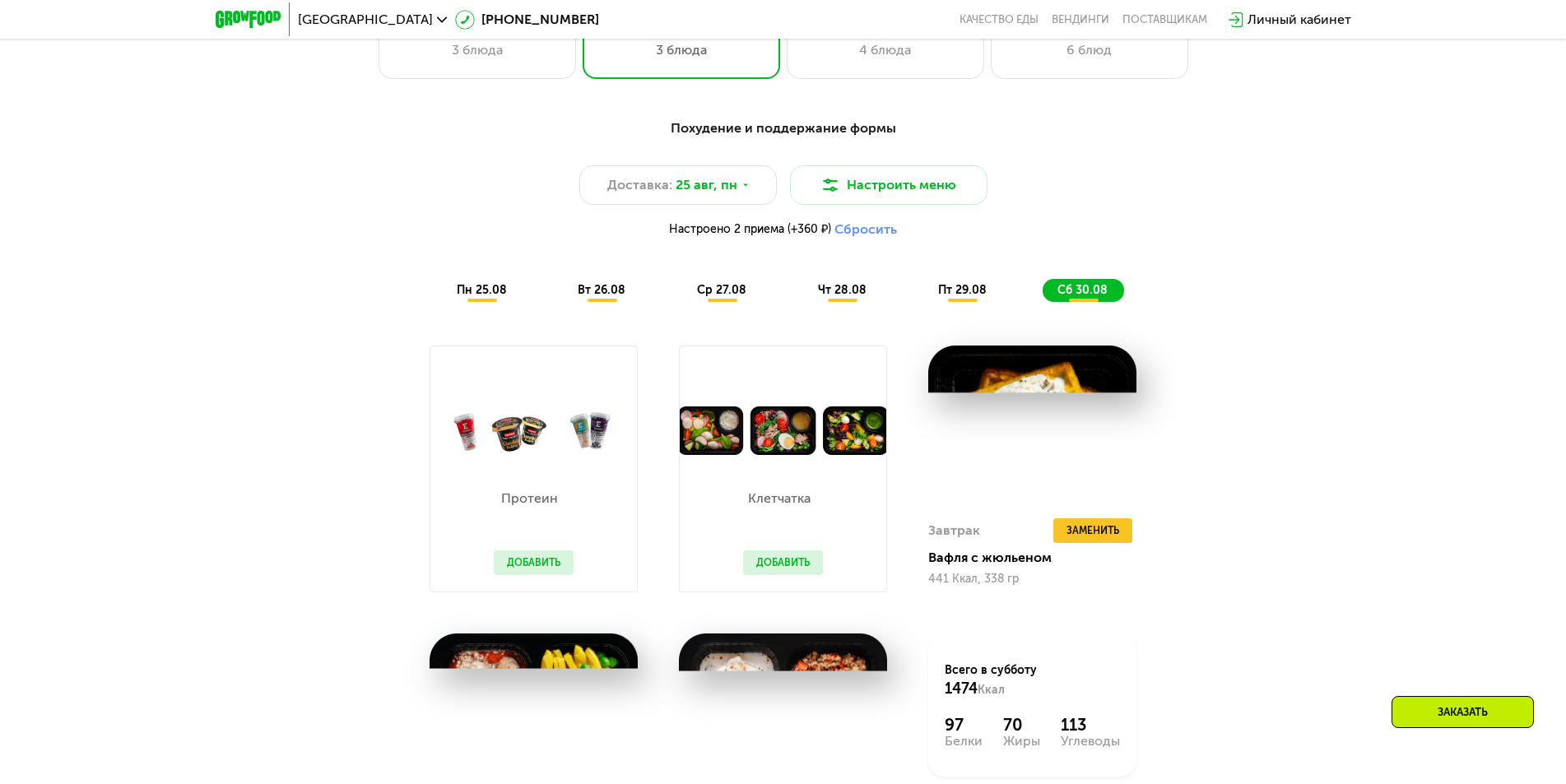
scroll to position [1151, 0]
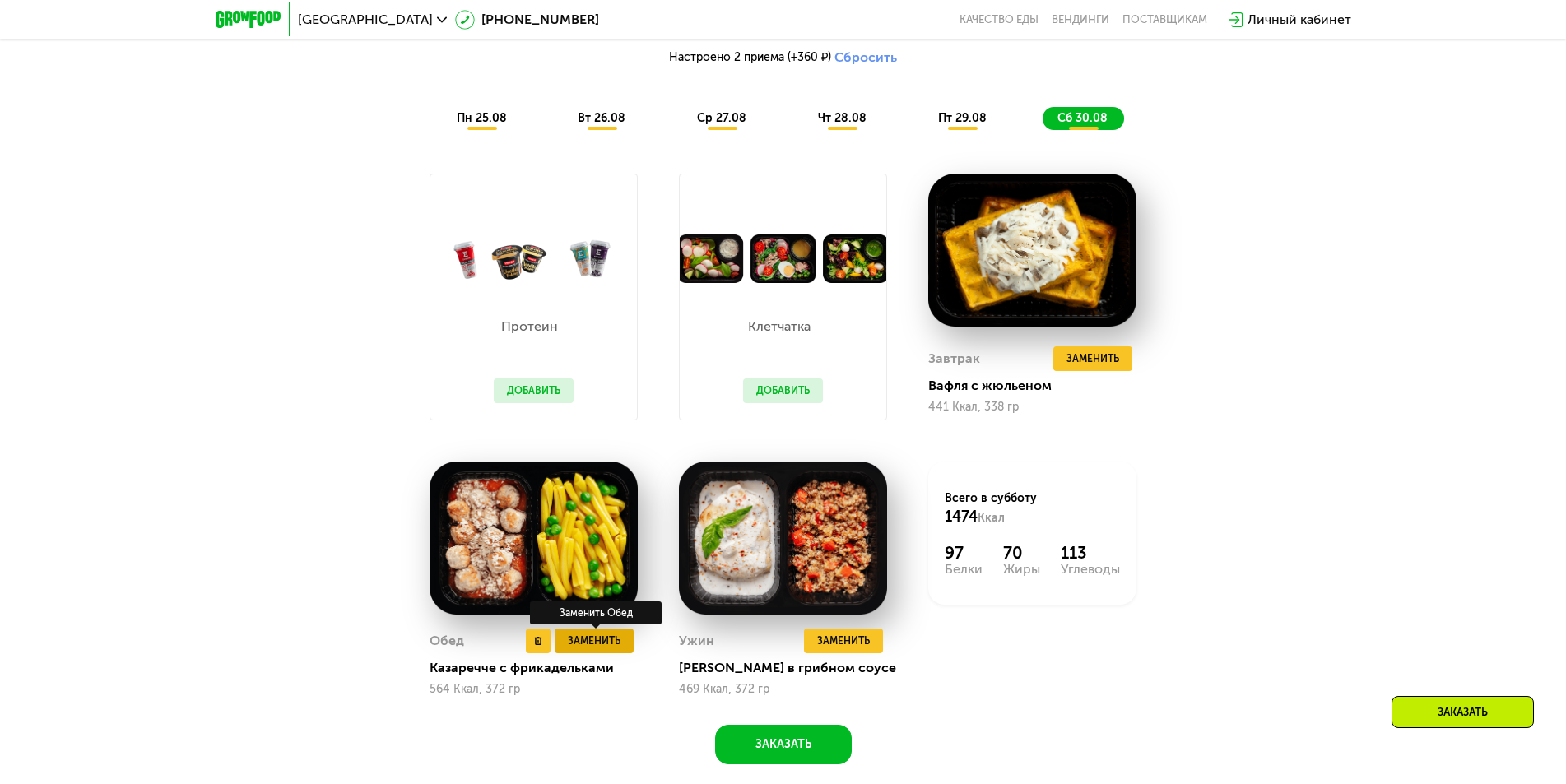
click at [589, 646] on span "Заменить" at bounding box center [594, 640] width 53 height 16
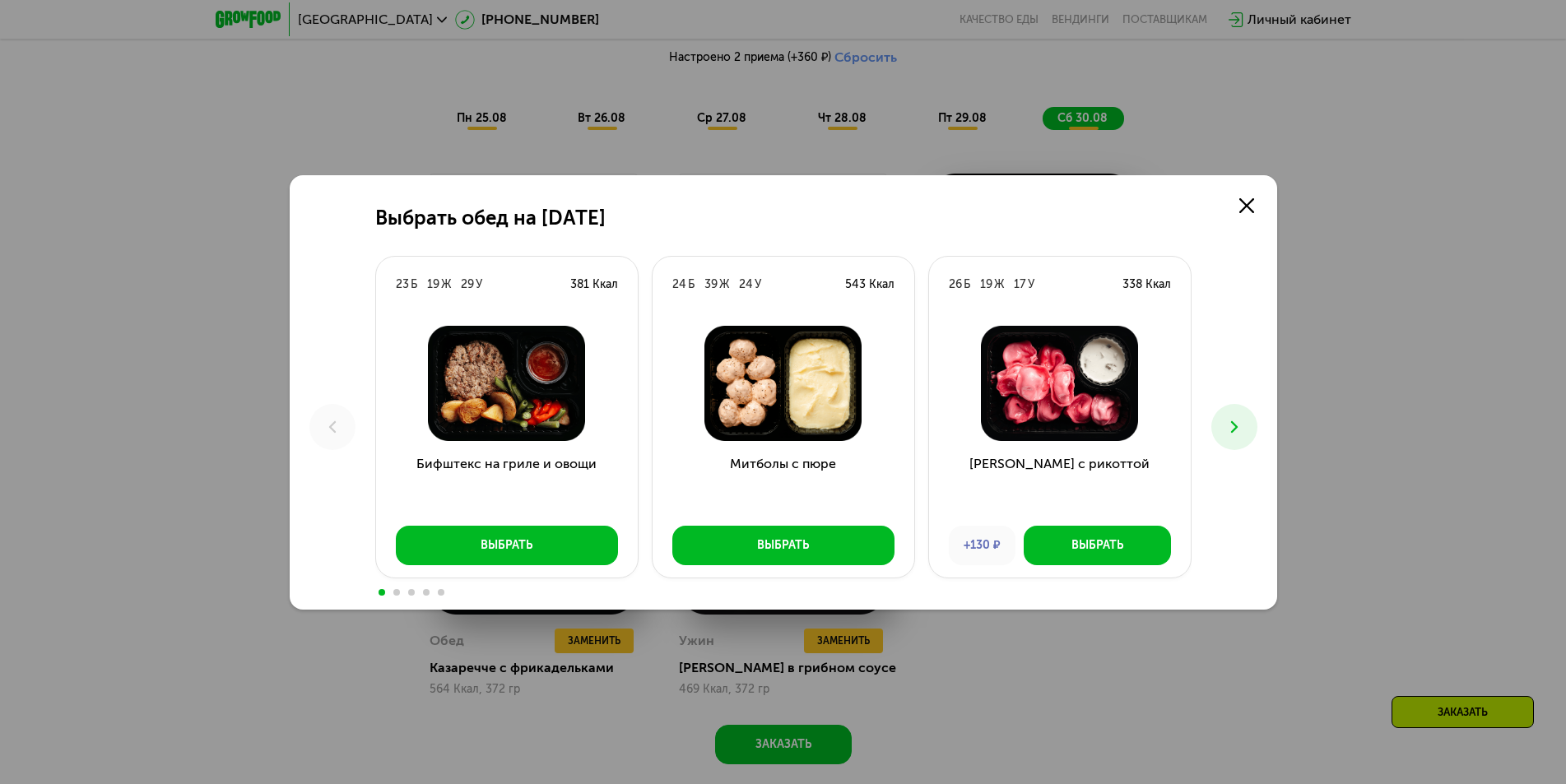
click at [1238, 421] on icon at bounding box center [1234, 426] width 20 height 20
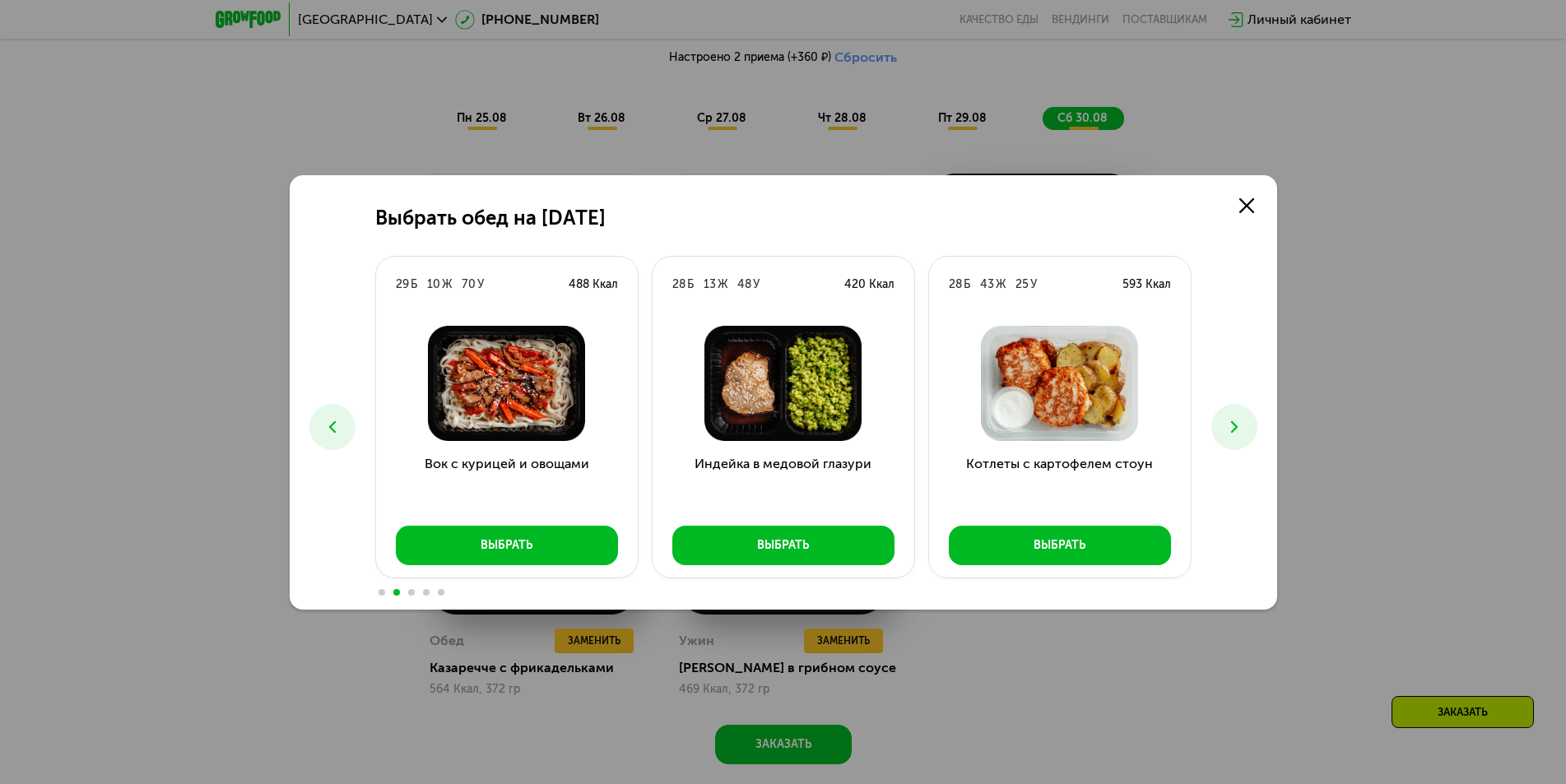
click at [1238, 421] on icon at bounding box center [1234, 426] width 20 height 20
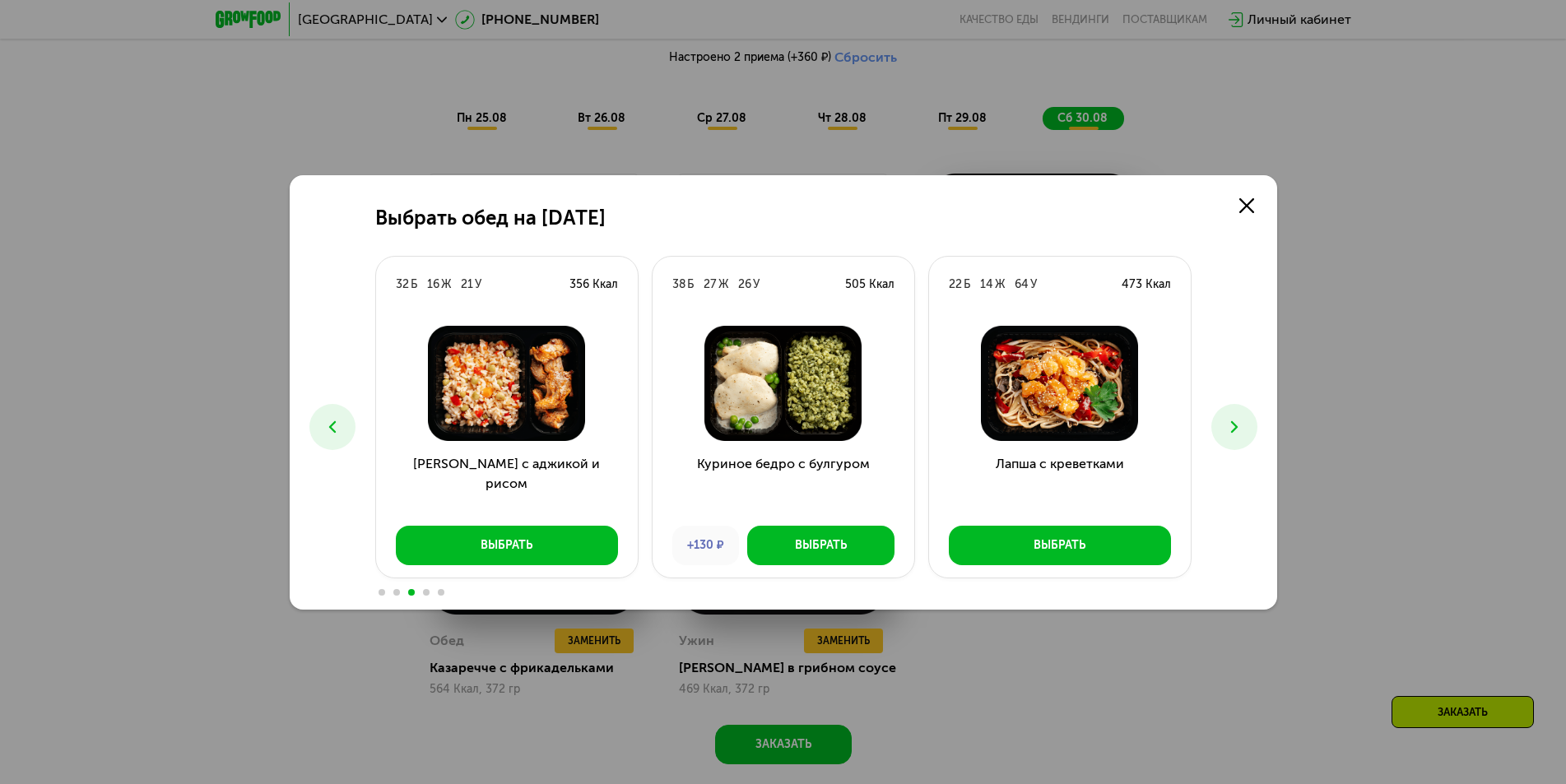
click at [1230, 424] on icon at bounding box center [1234, 426] width 20 height 20
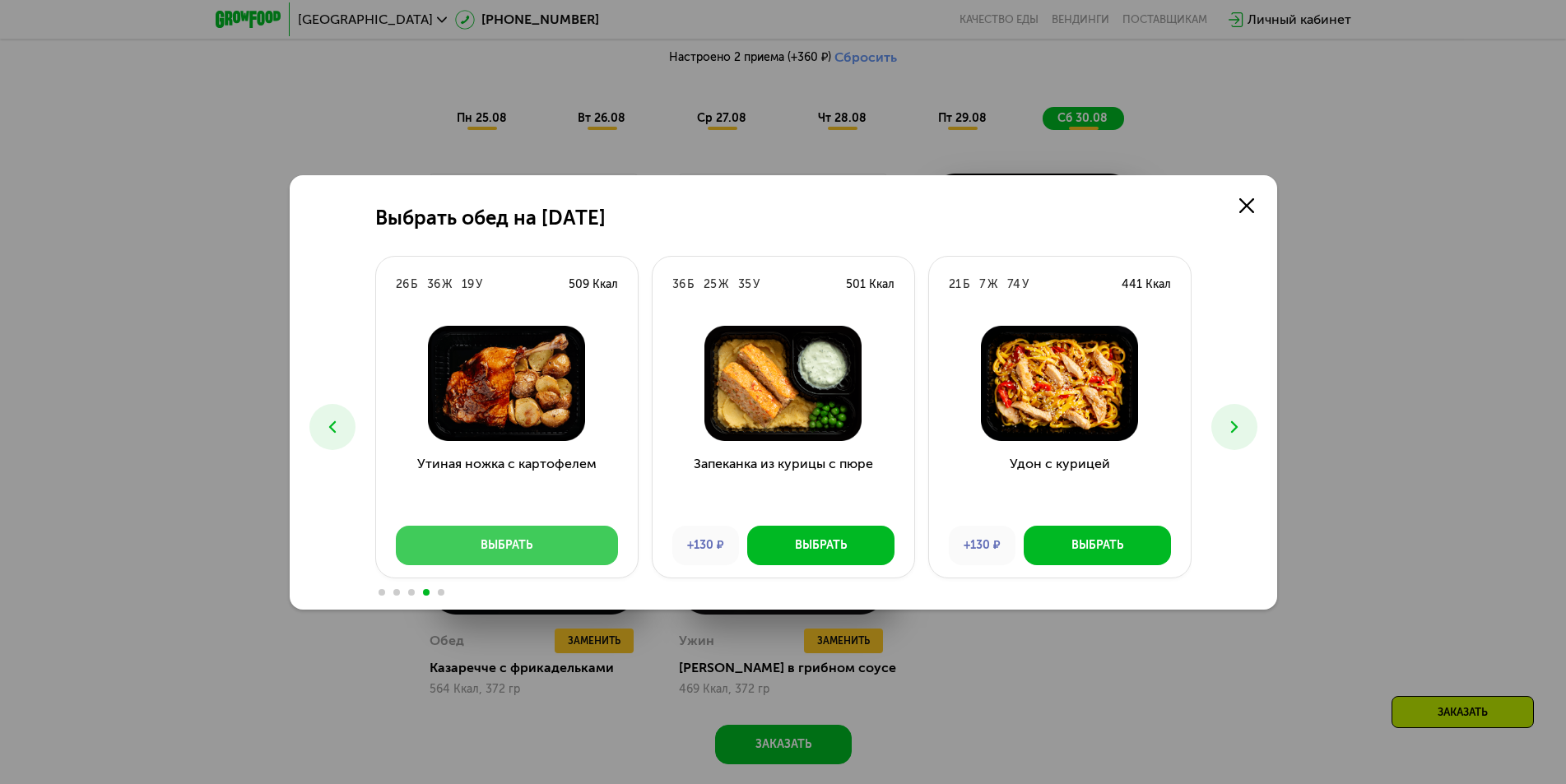
click at [497, 546] on div "Выбрать" at bounding box center [506, 545] width 52 height 16
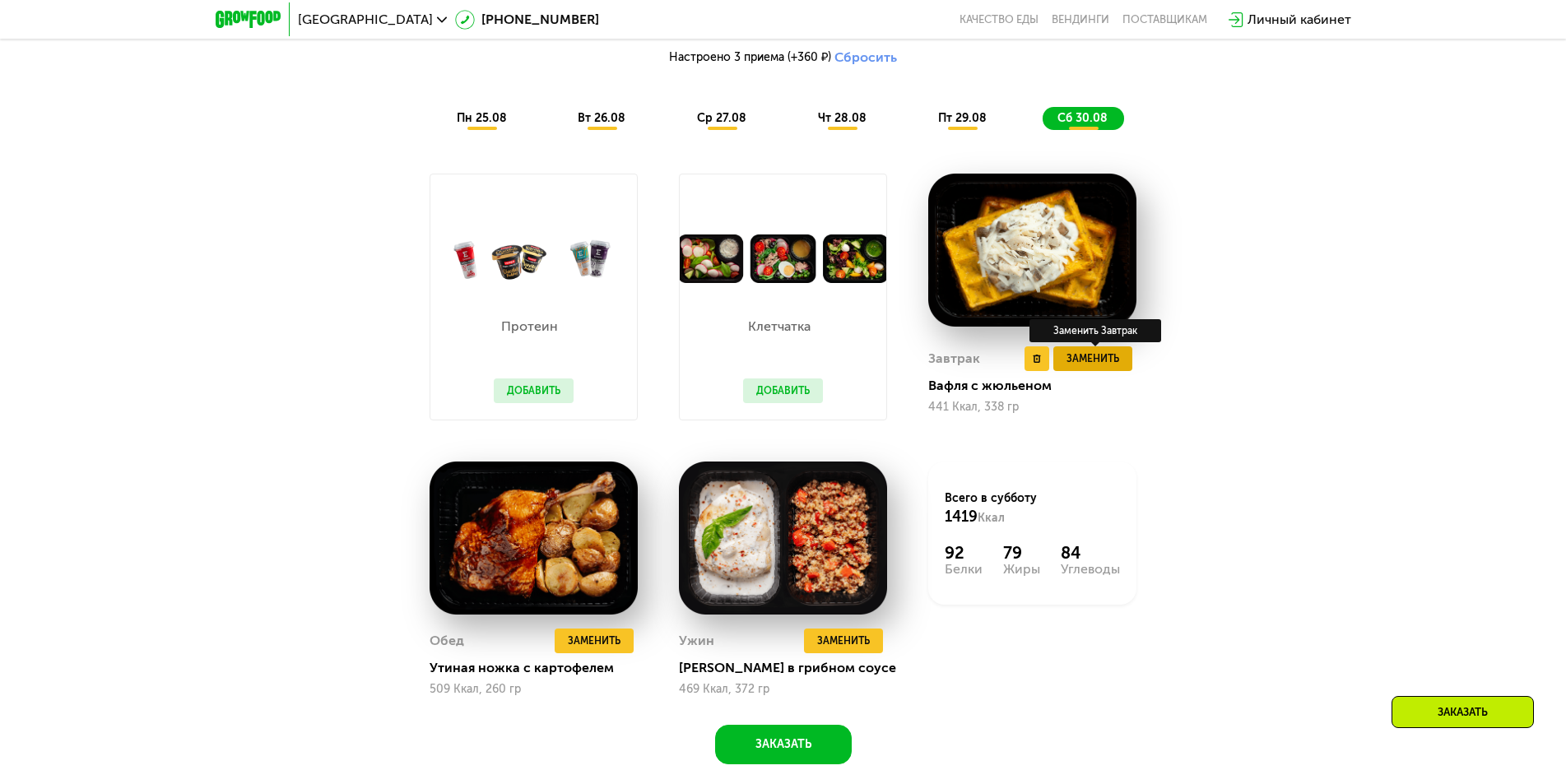
click at [1093, 365] on span "Заменить" at bounding box center [1092, 358] width 53 height 16
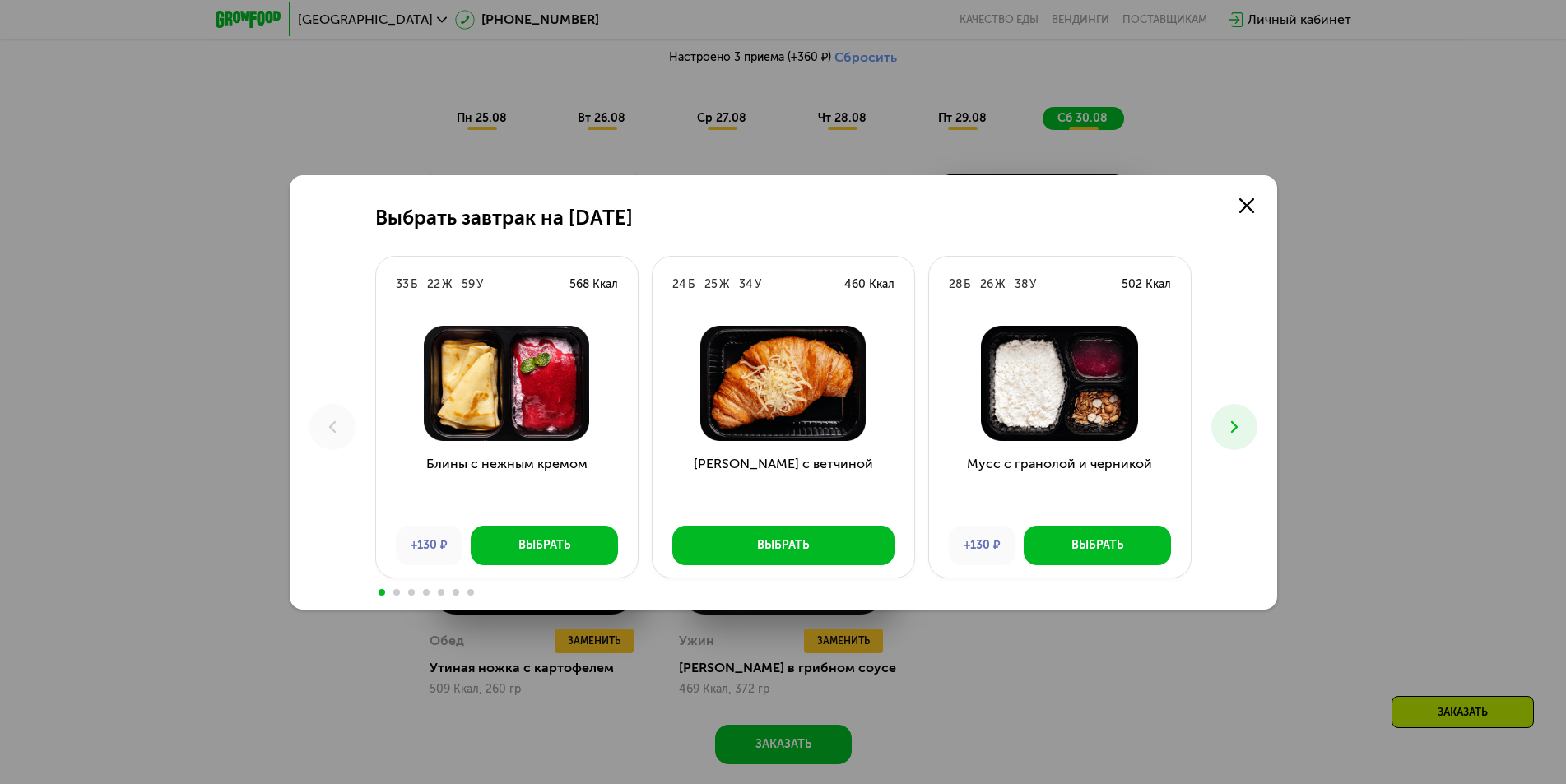
click at [1238, 425] on icon at bounding box center [1234, 426] width 20 height 20
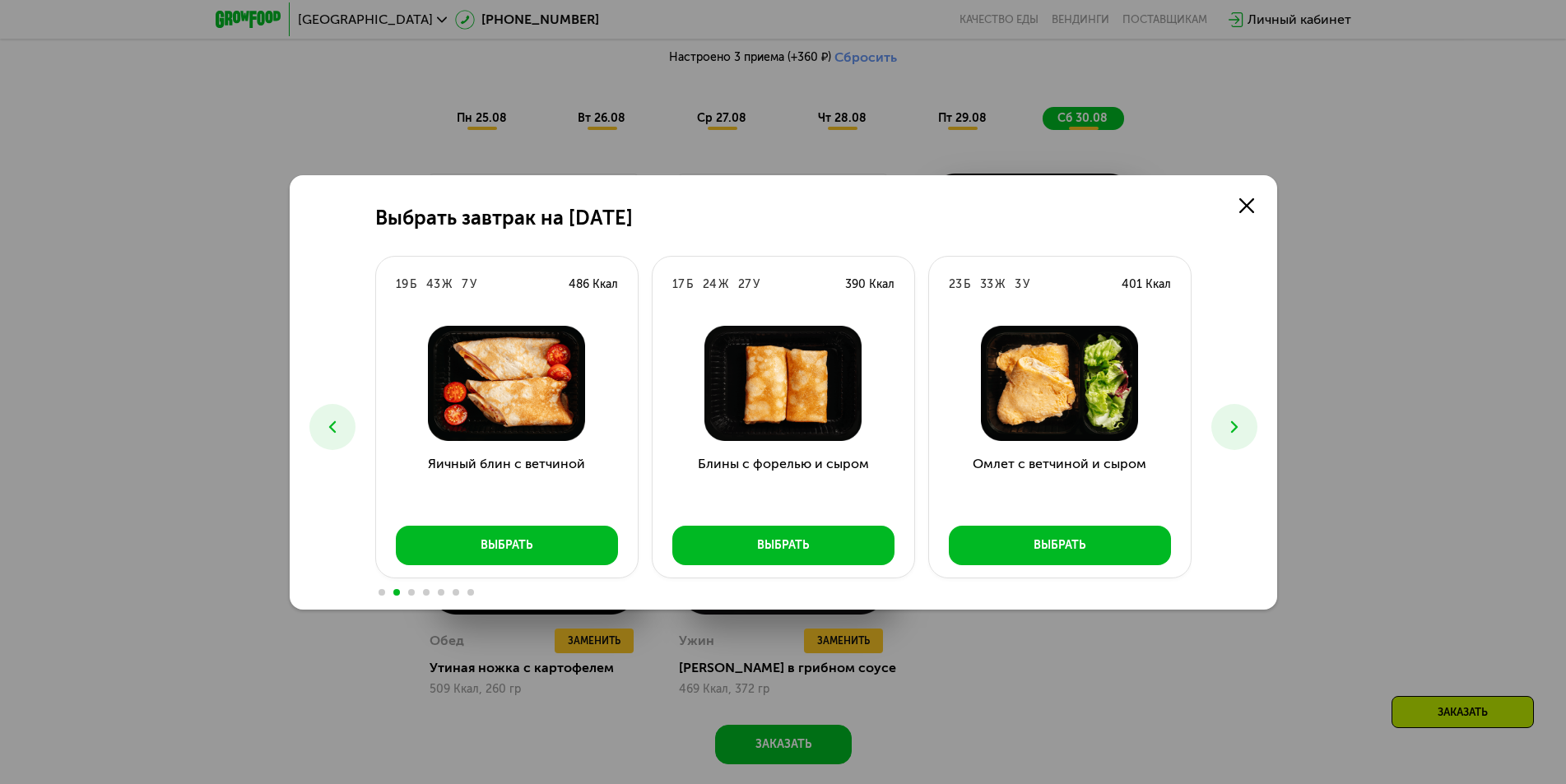
click at [1238, 425] on icon at bounding box center [1234, 426] width 20 height 20
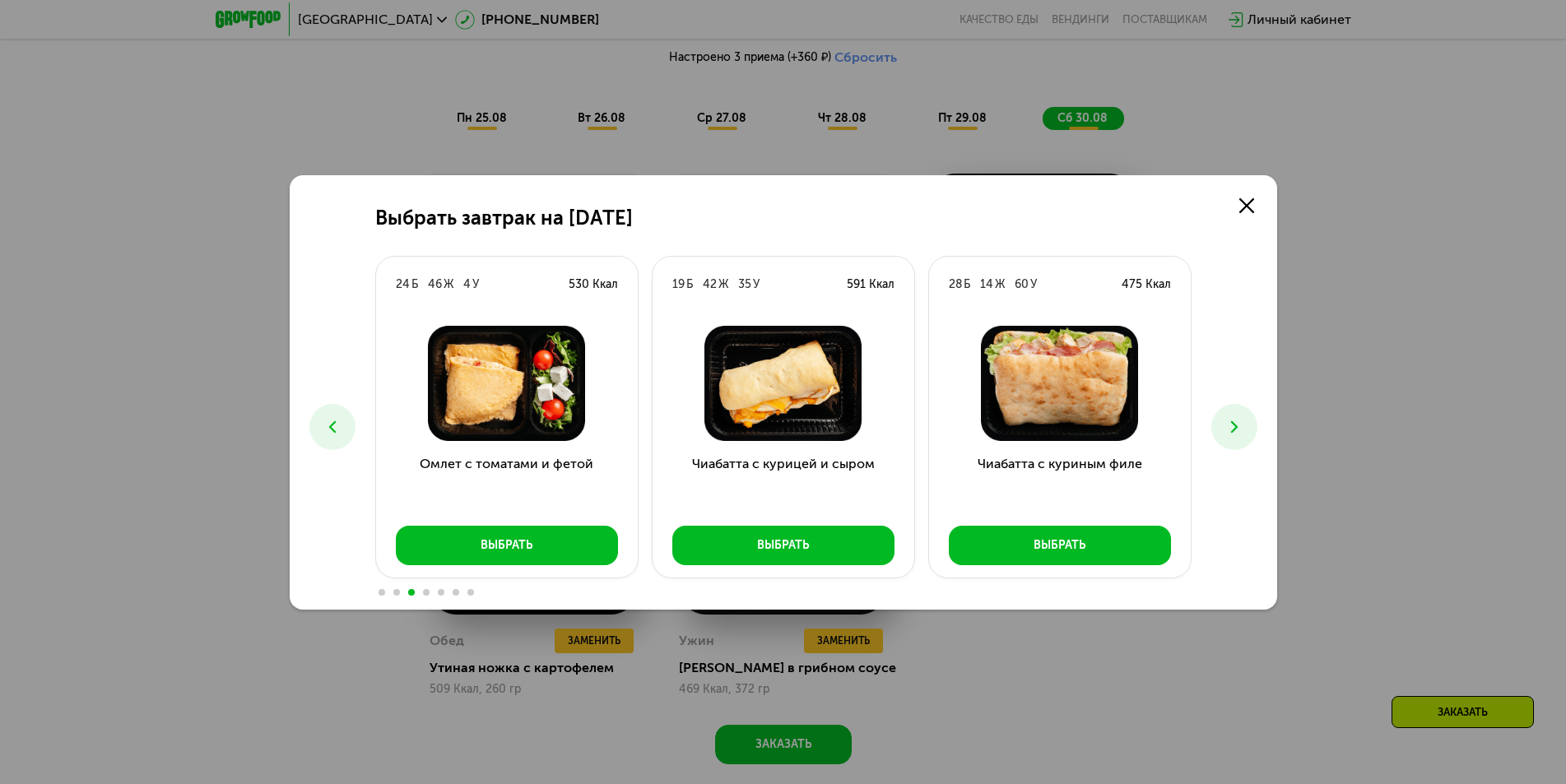
click at [1238, 425] on icon at bounding box center [1234, 426] width 20 height 20
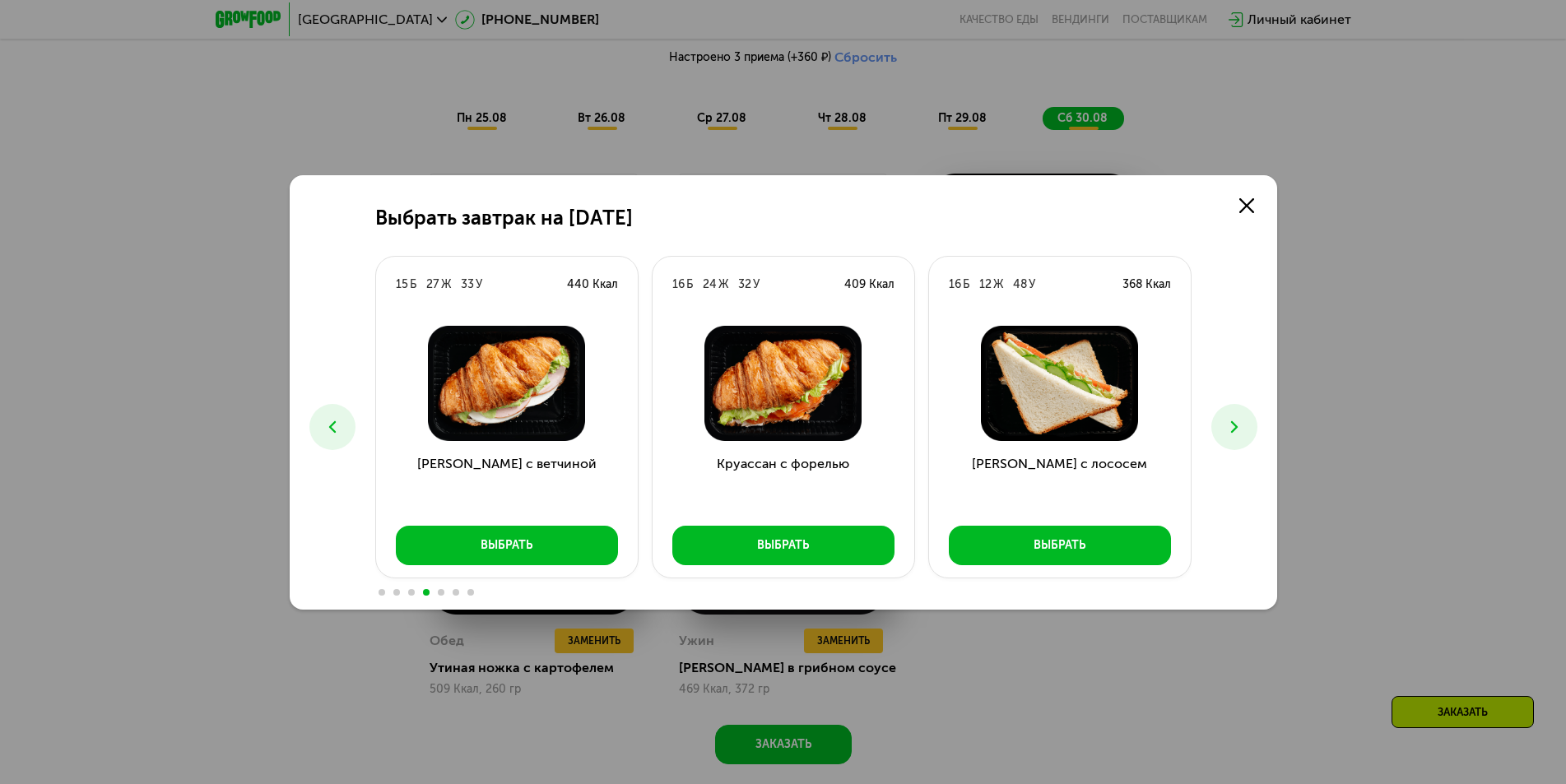
click at [1238, 425] on icon at bounding box center [1234, 426] width 20 height 20
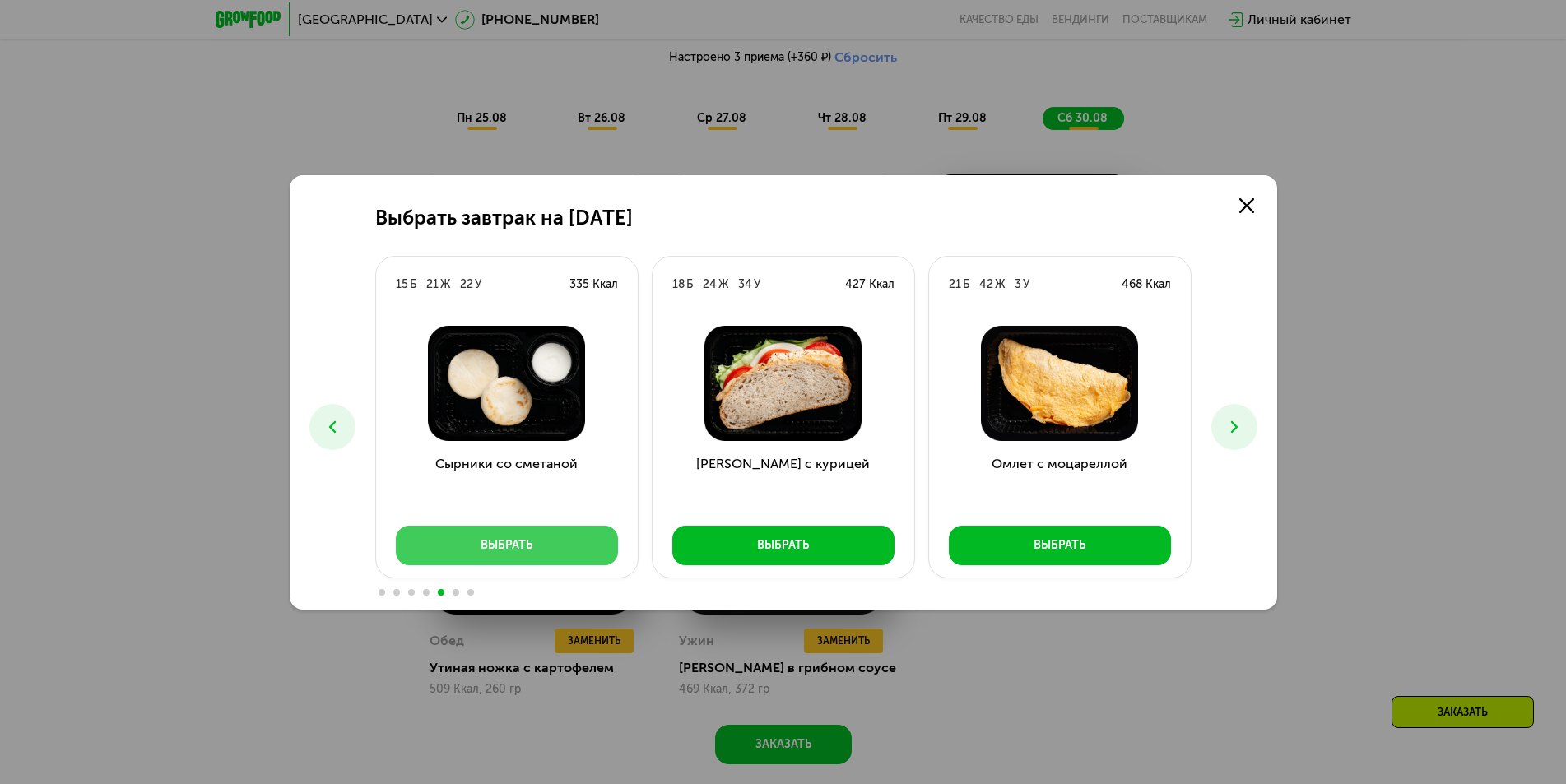
click at [497, 534] on button "Выбрать" at bounding box center [507, 546] width 222 height 40
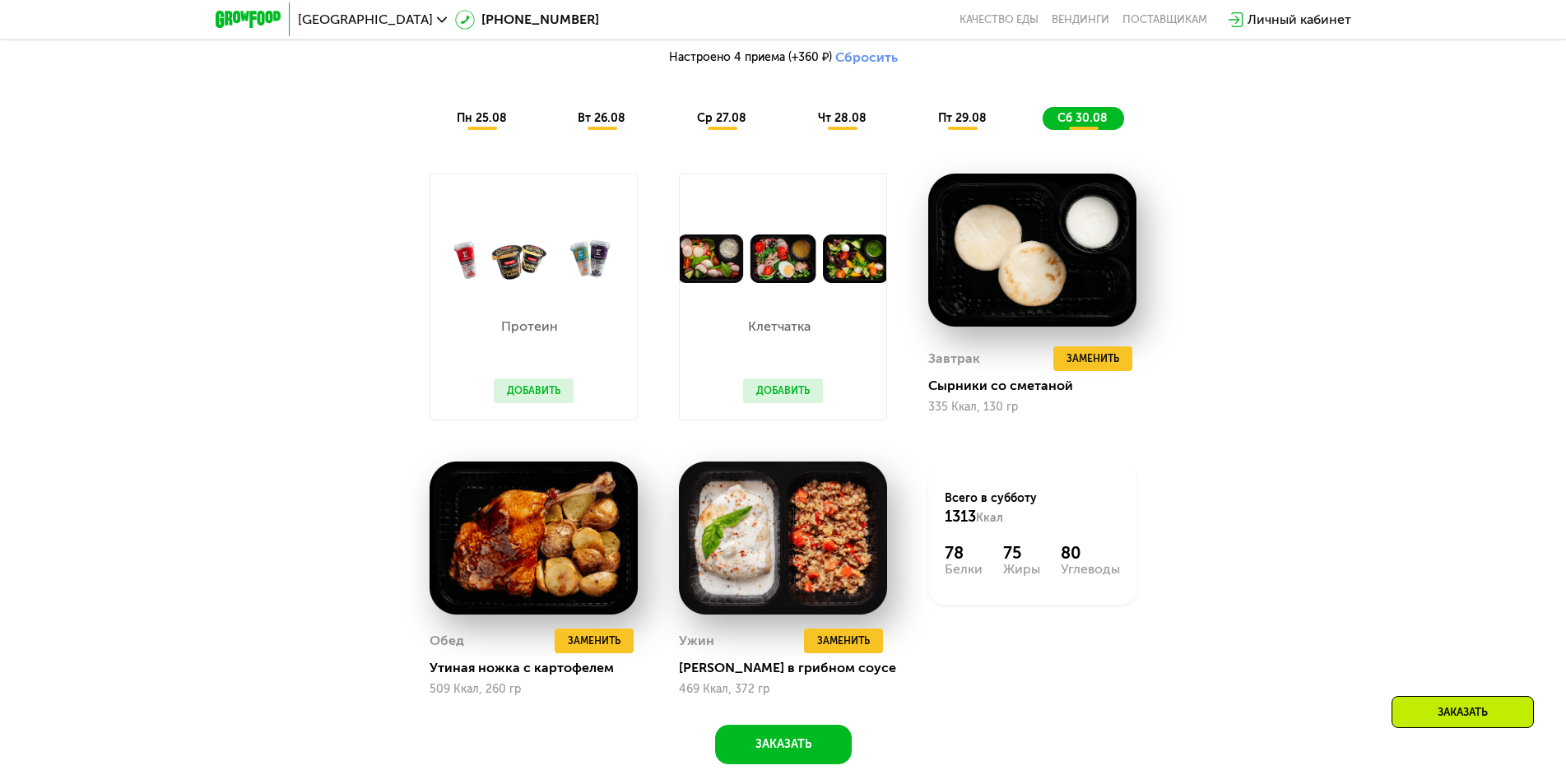
click at [956, 119] on span "пт 29.08" at bounding box center [962, 118] width 49 height 14
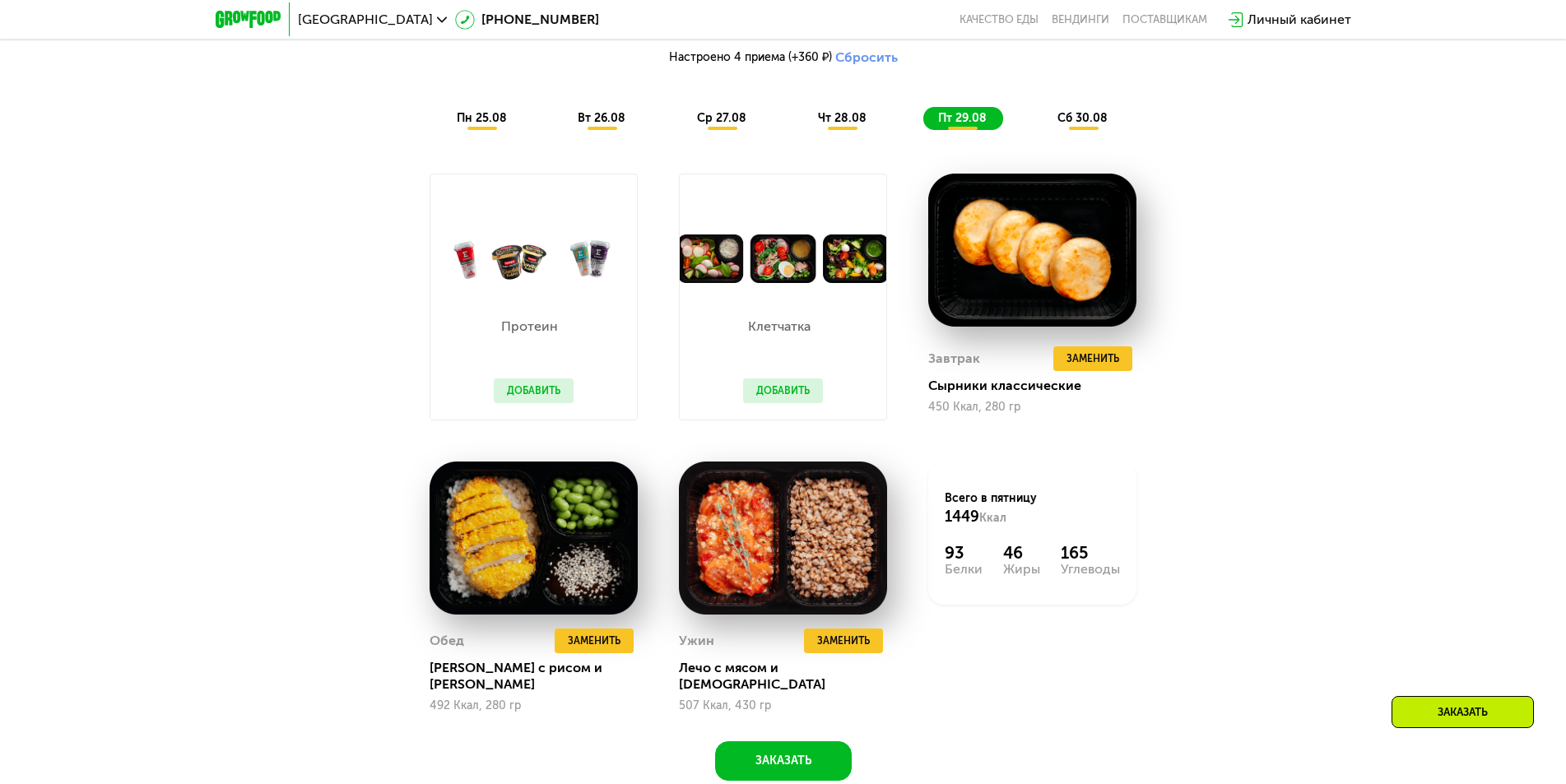
click at [844, 121] on span "чт 28.08" at bounding box center [842, 118] width 49 height 14
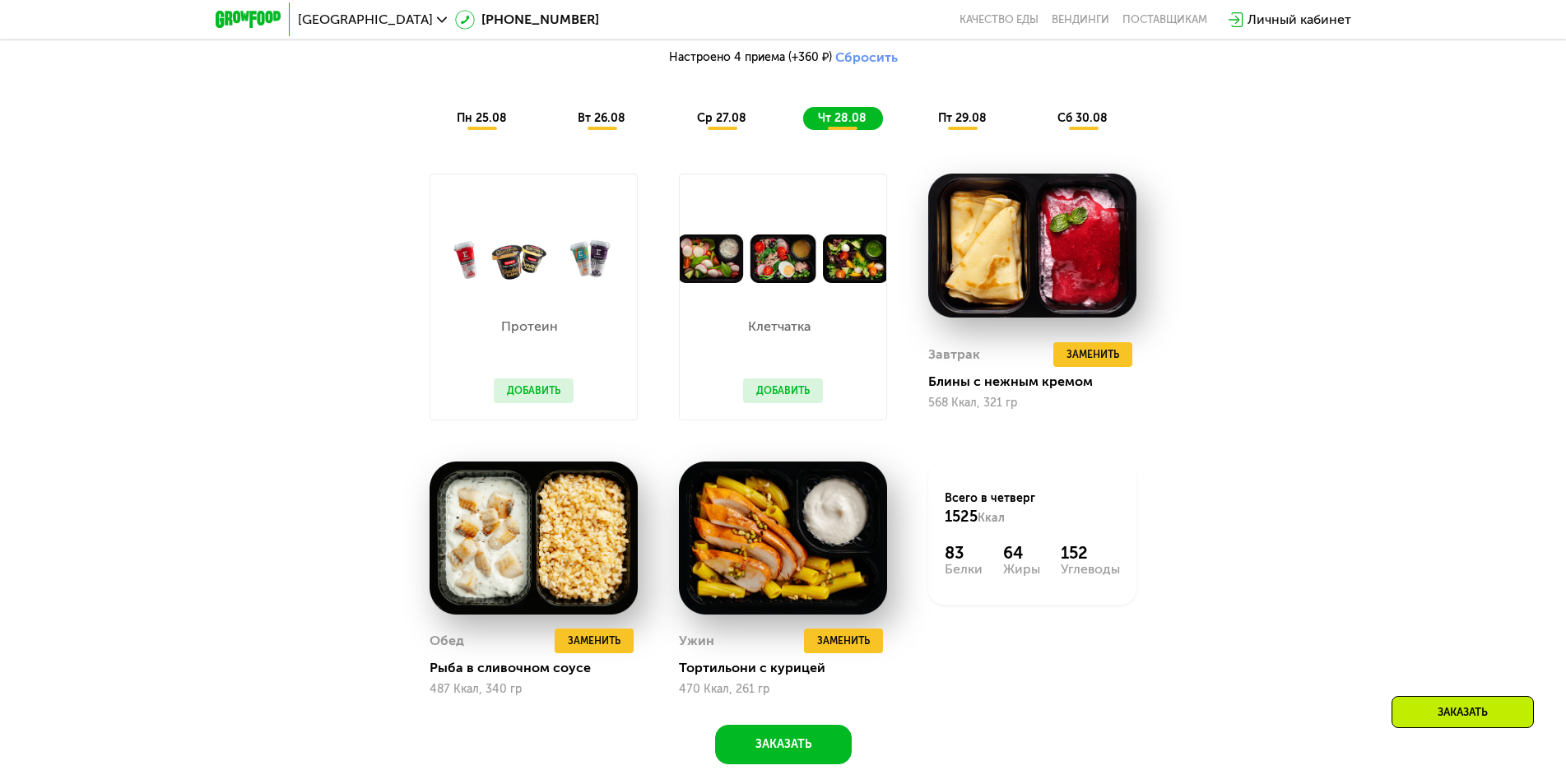
click at [716, 120] on span "ср 27.08" at bounding box center [721, 118] width 49 height 14
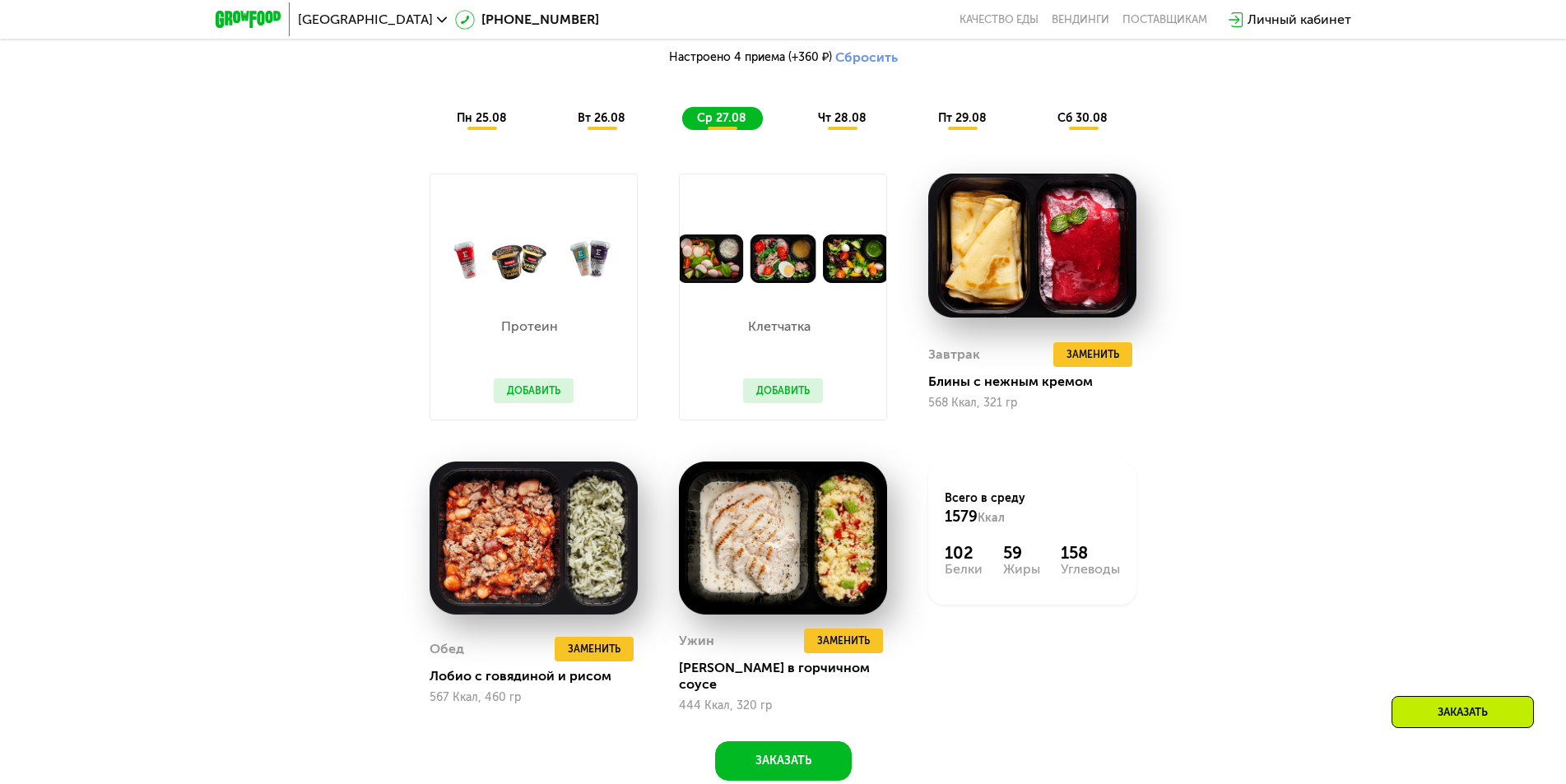
click at [601, 125] on span "вт 26.08" at bounding box center [601, 118] width 48 height 14
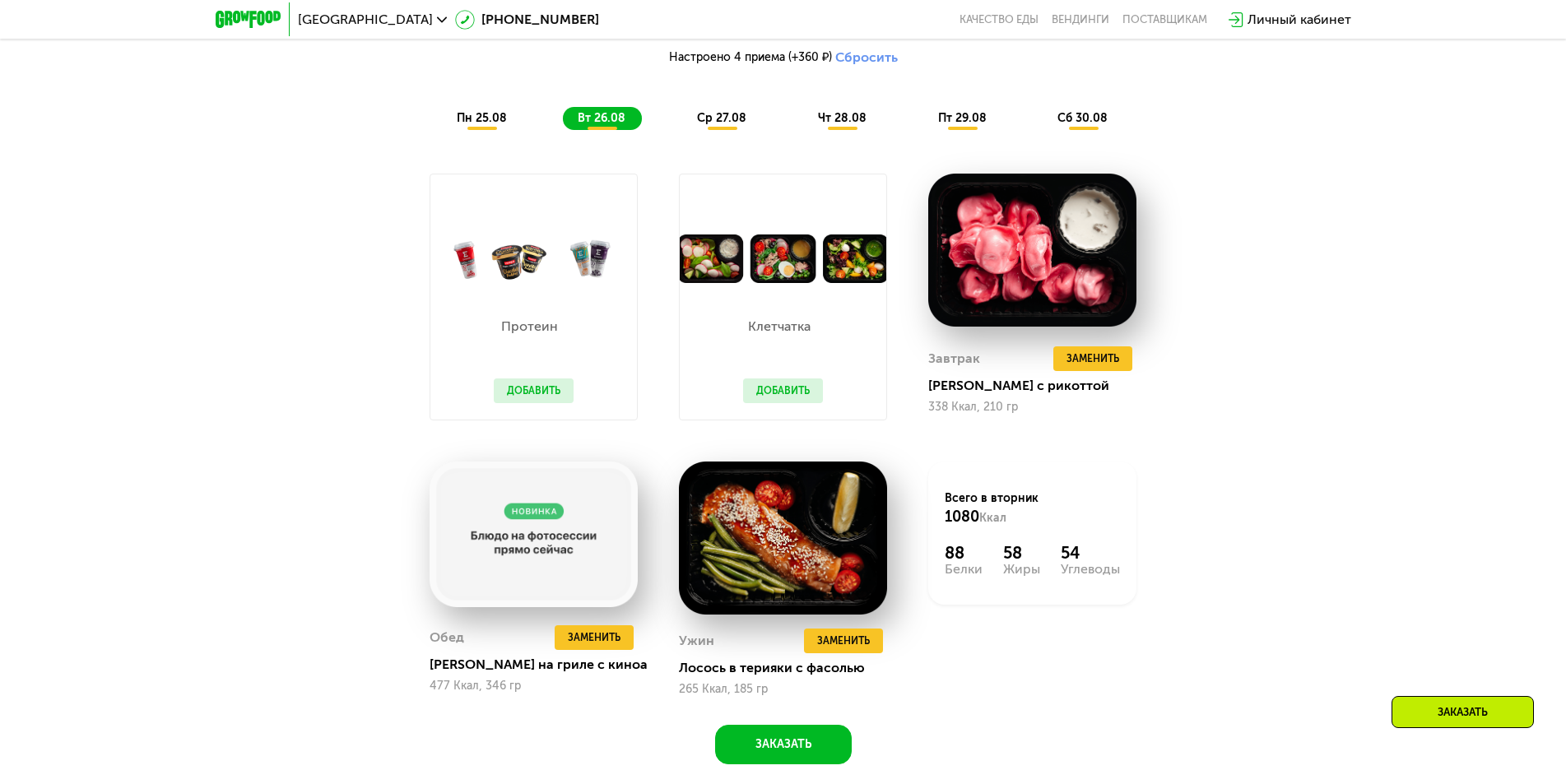
click at [476, 120] on span "пн 25.08" at bounding box center [482, 118] width 50 height 14
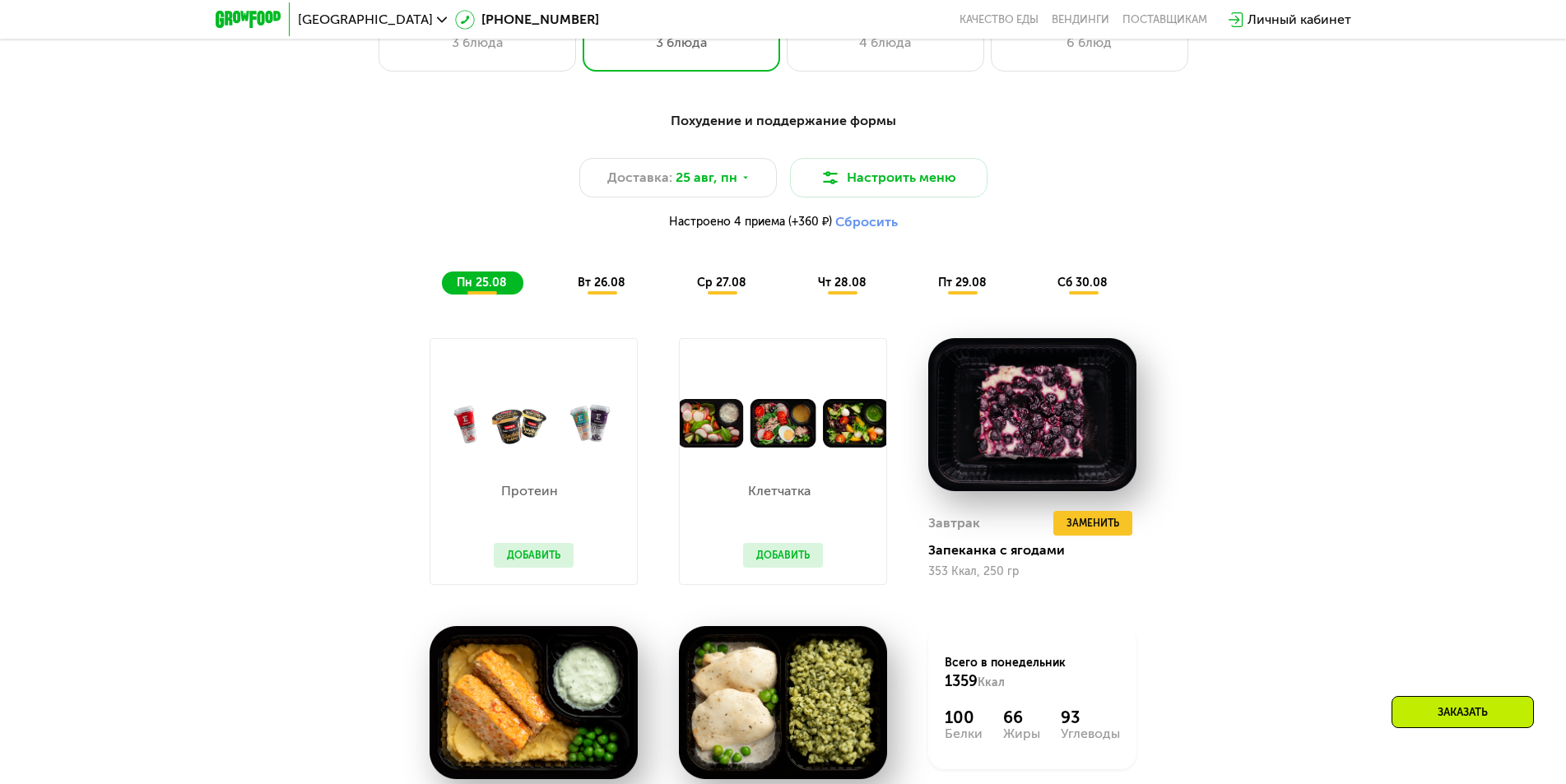
scroll to position [904, 0]
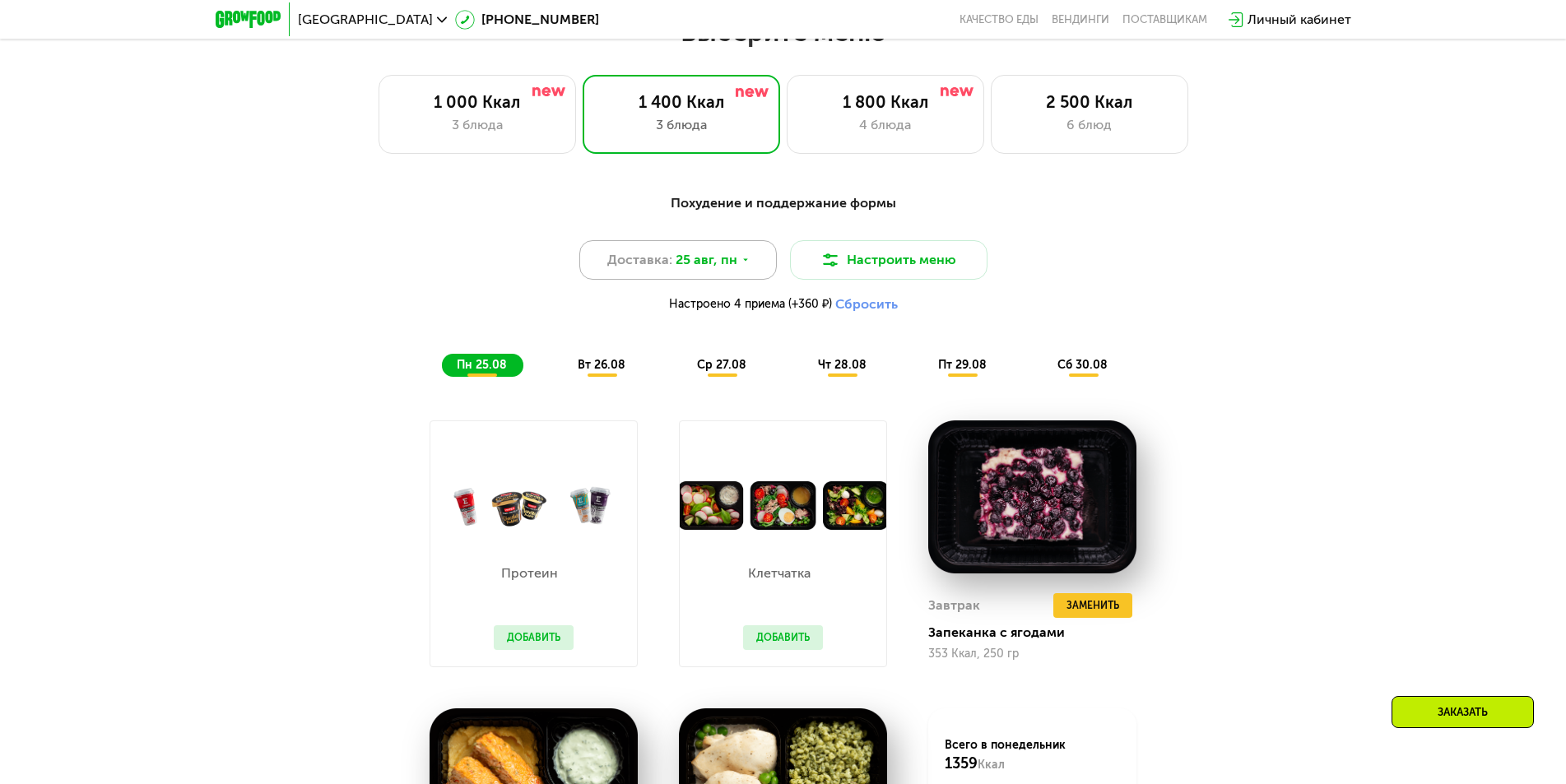
click at [740, 265] on icon at bounding box center [744, 259] width 10 height 10
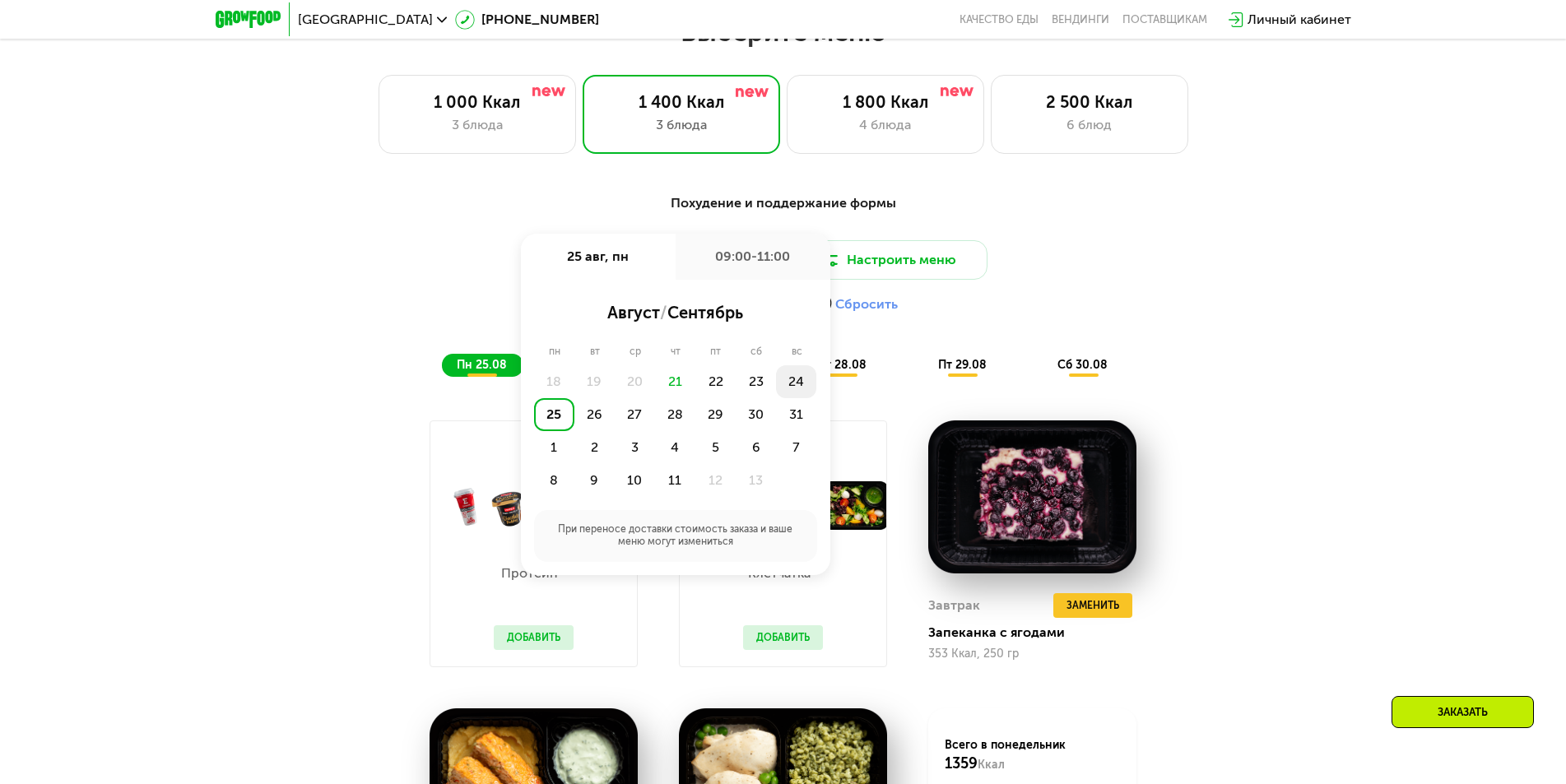
click at [575, 398] on div "24" at bounding box center [554, 415] width 41 height 33
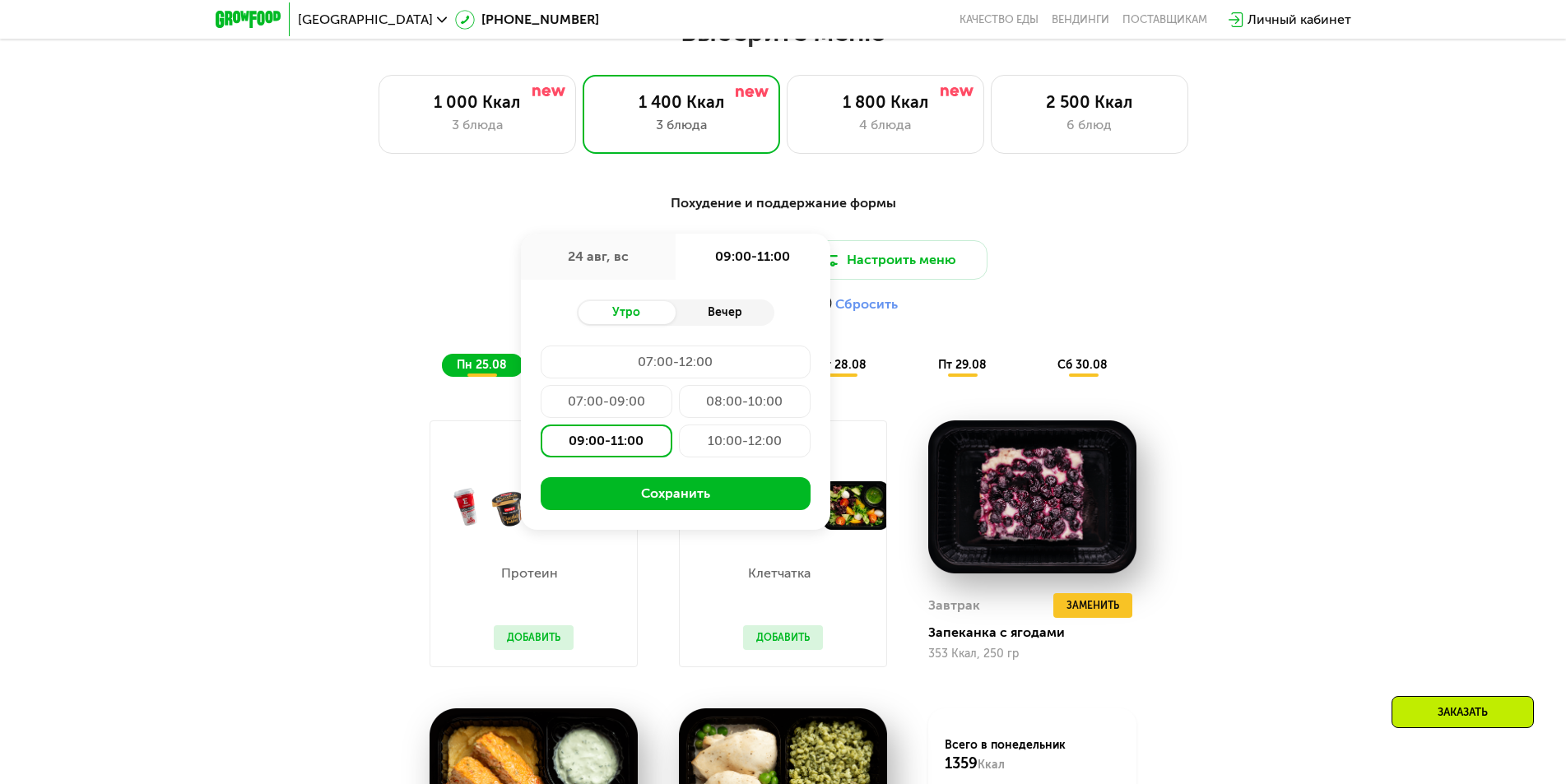
click at [732, 323] on div "Вечер" at bounding box center [725, 312] width 99 height 23
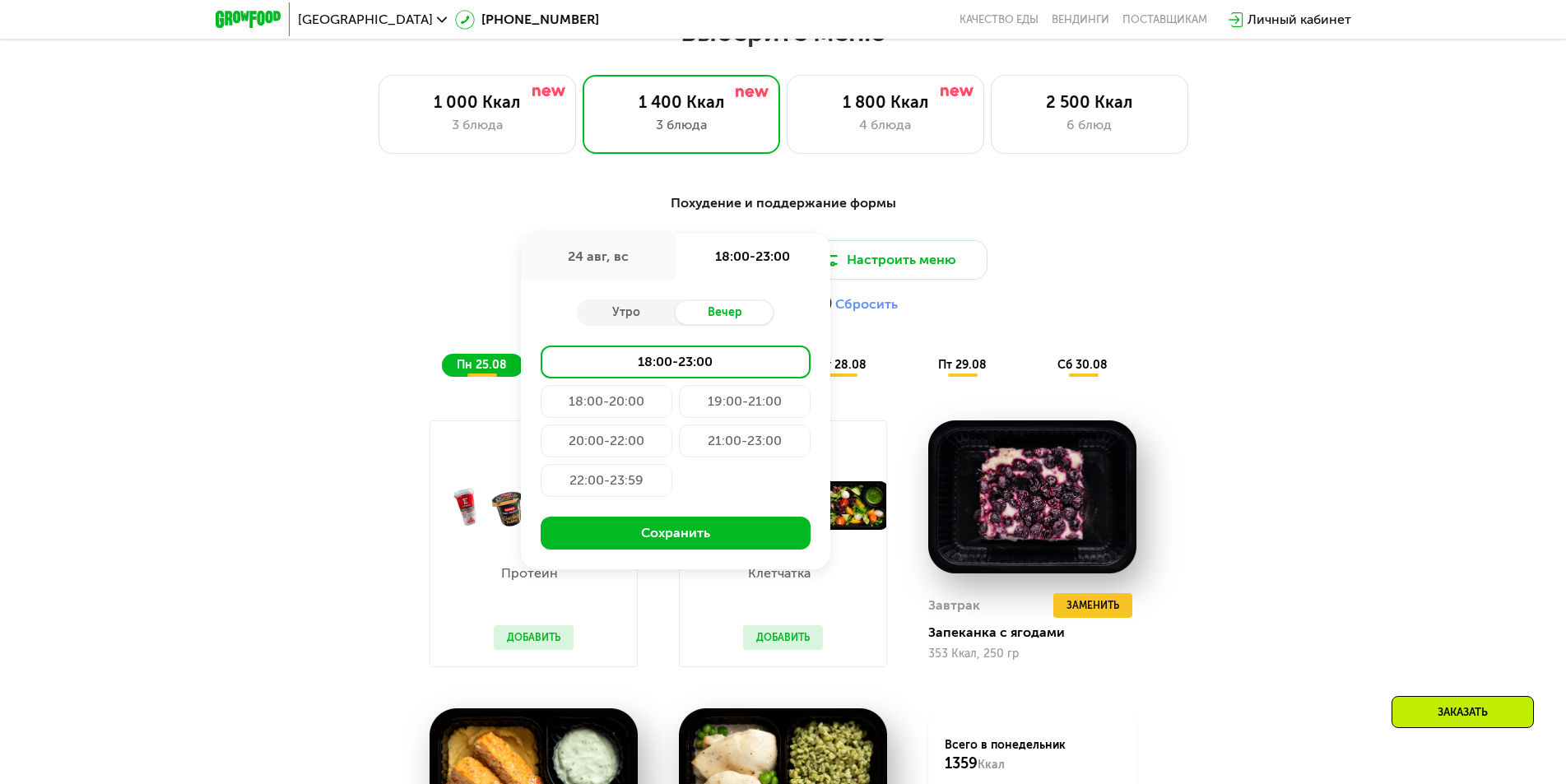
click at [673, 463] on div "21:00-23:00" at bounding box center [607, 480] width 132 height 33
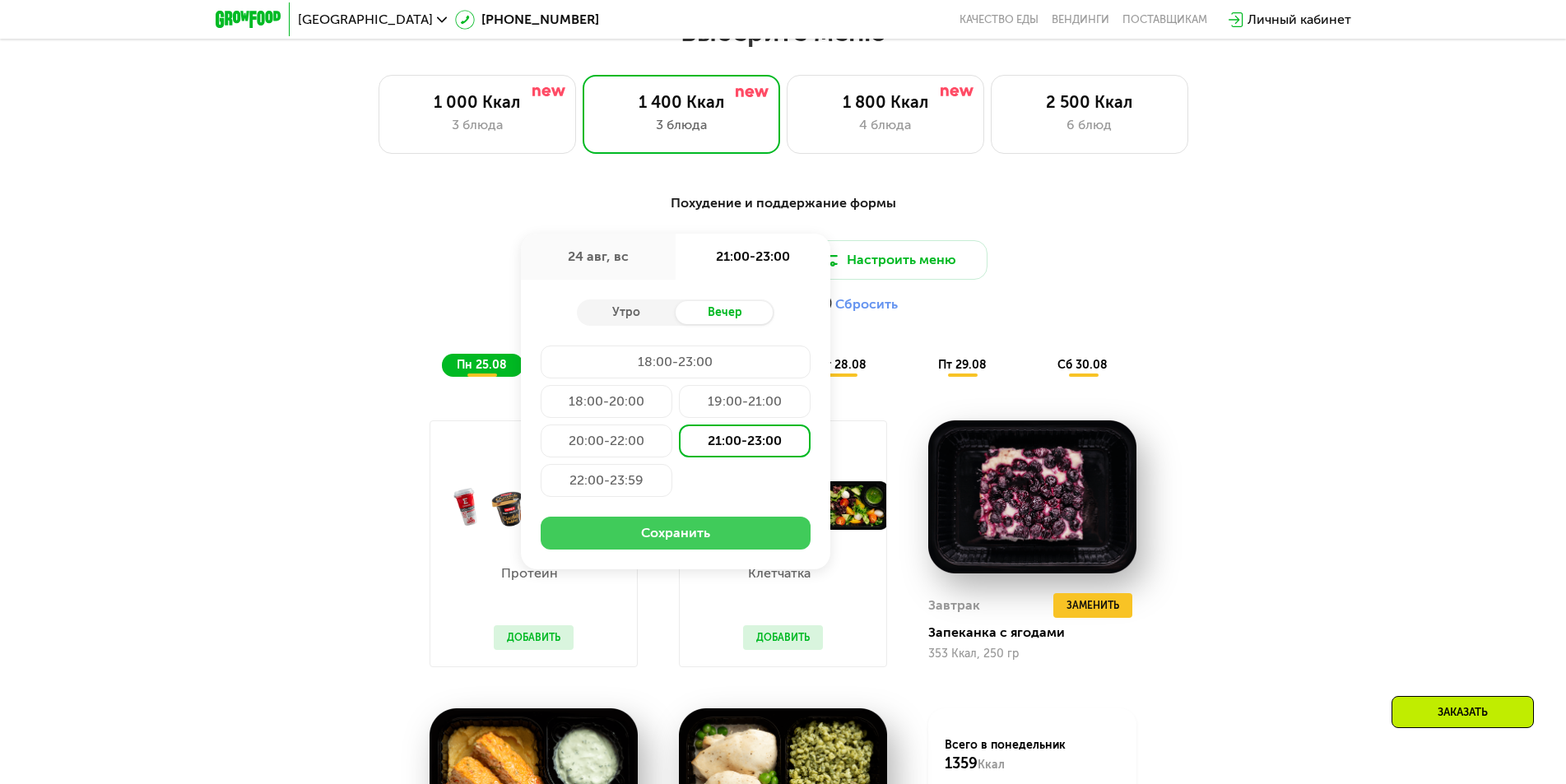
click at [699, 543] on button "Сохранить" at bounding box center [675, 533] width 270 height 33
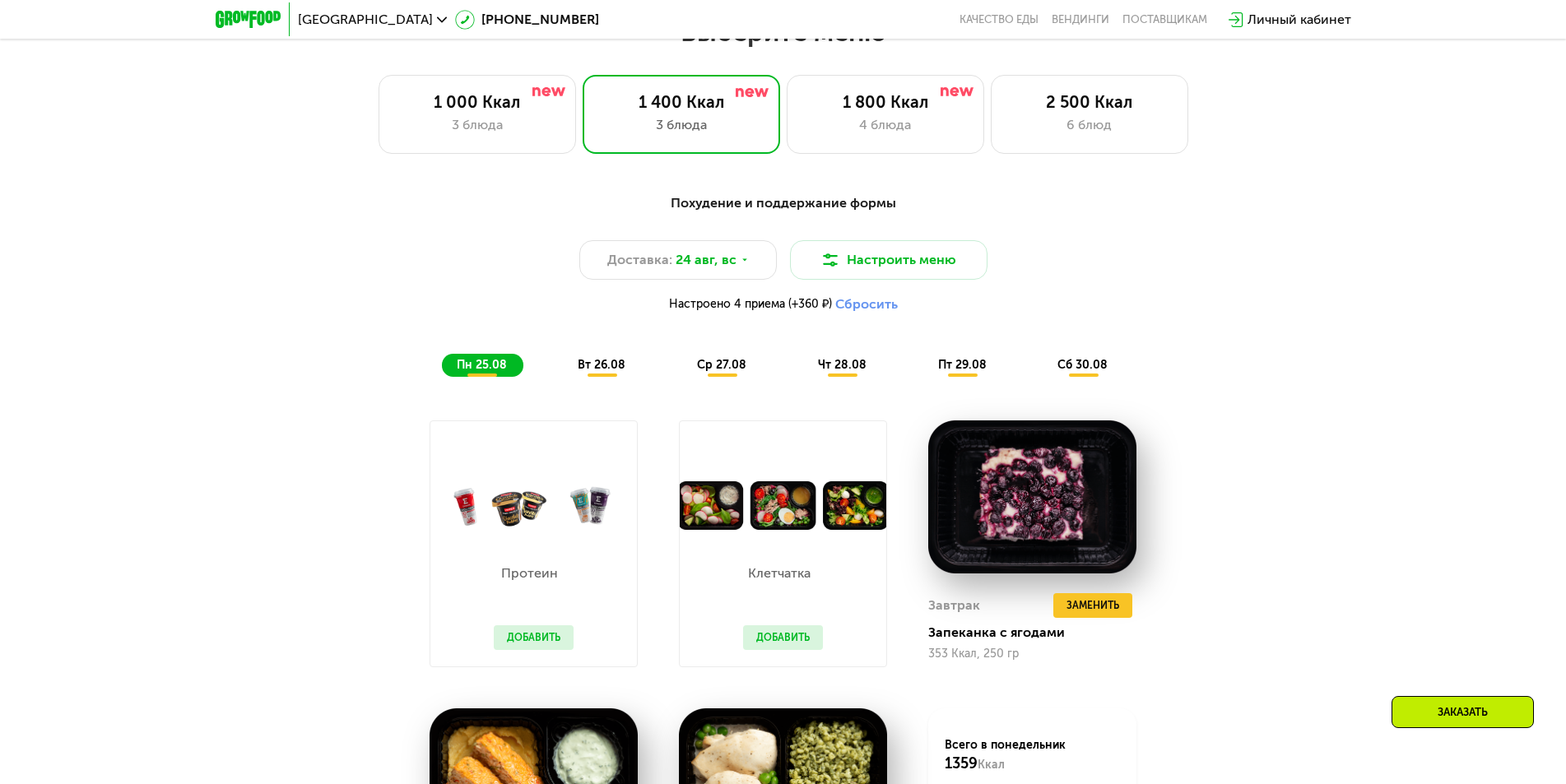
click at [1141, 313] on div "Настроено 4 приема (+360 ₽) Сбросить" at bounding box center [783, 304] width 974 height 16
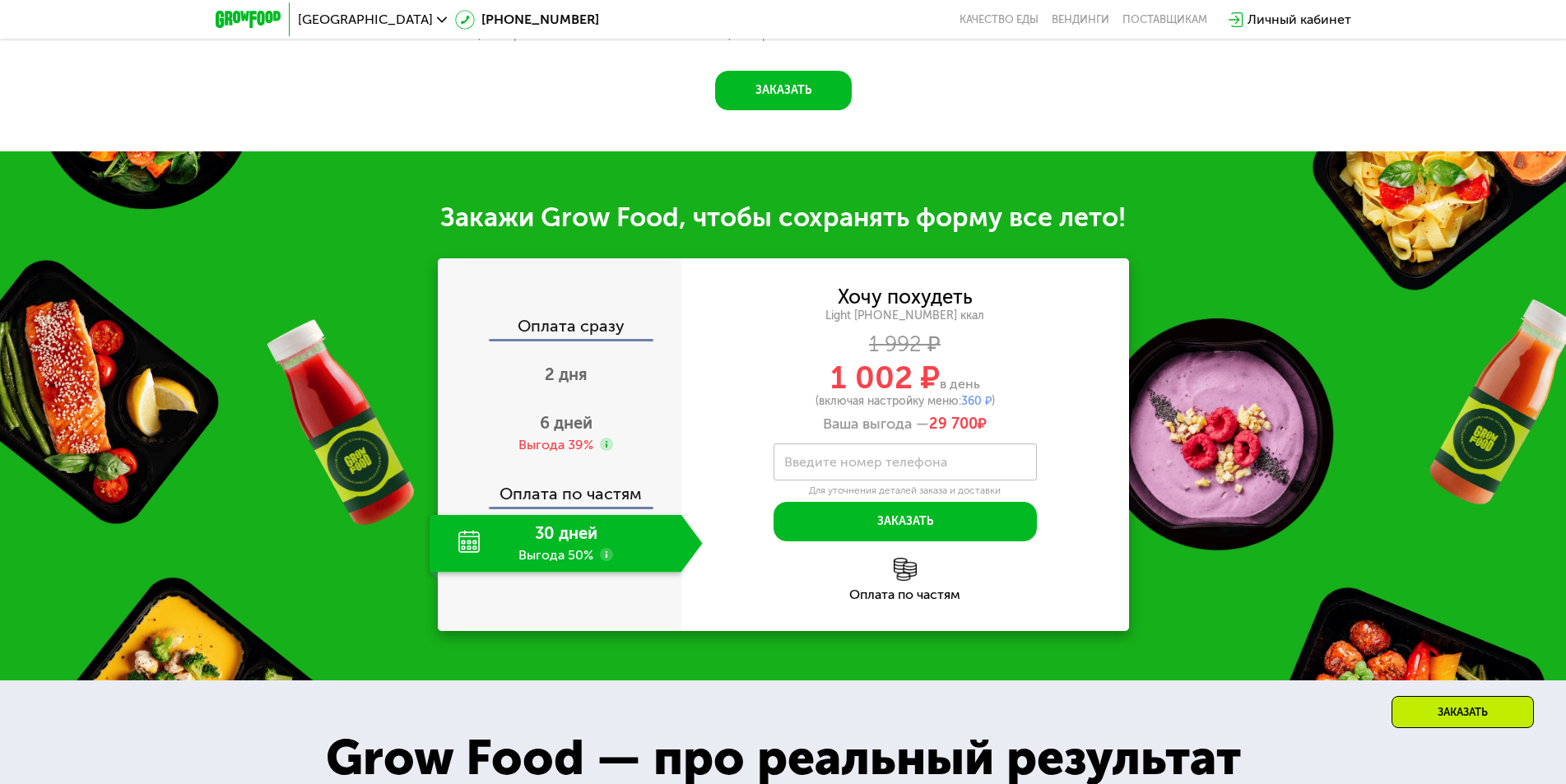
scroll to position [1810, 0]
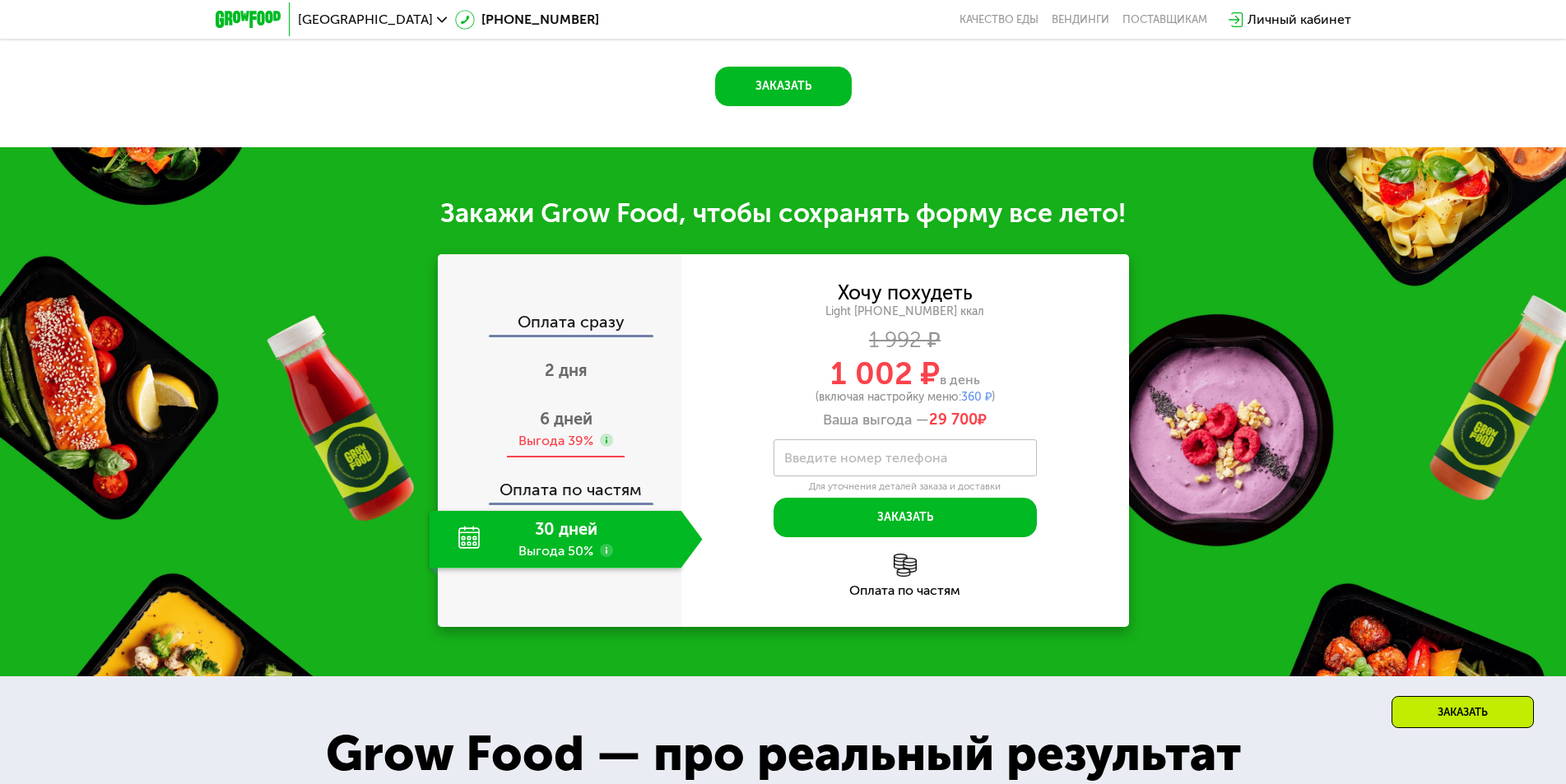
click at [572, 427] on span "6 дней" at bounding box center [566, 418] width 53 height 20
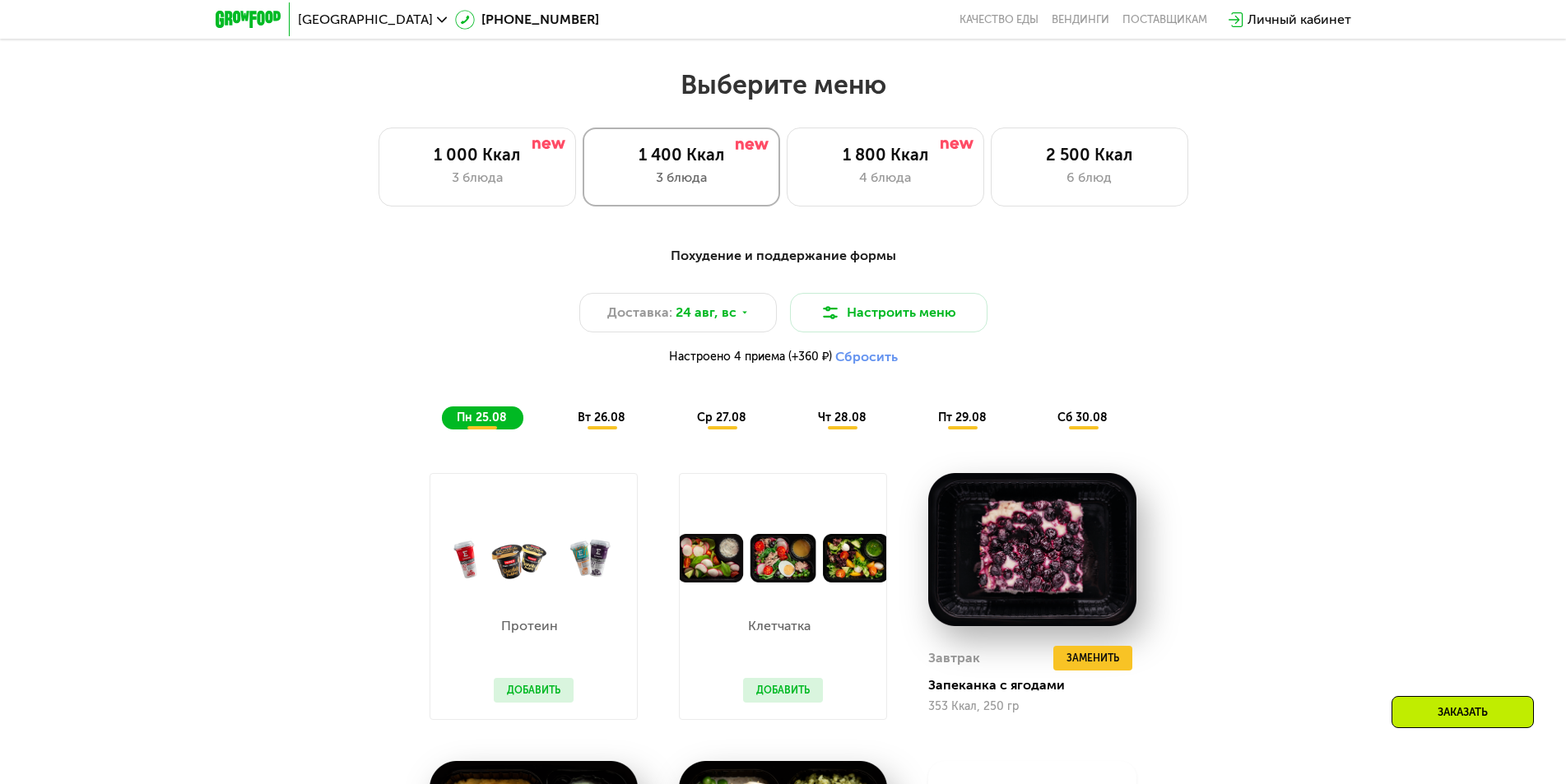
scroll to position [822, 0]
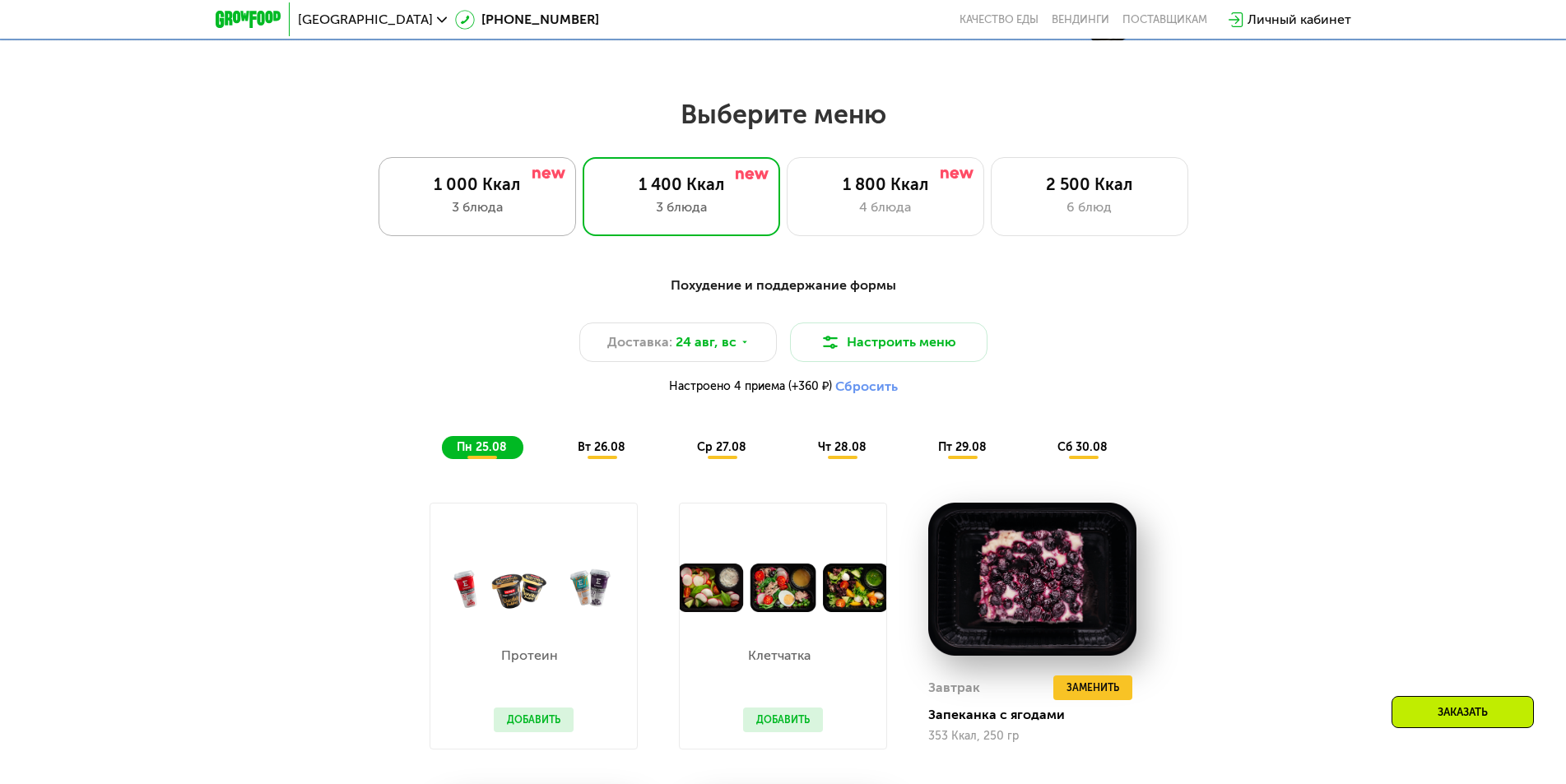
click at [582, 201] on div "1 000 Ккал 3 блюда" at bounding box center [681, 196] width 198 height 79
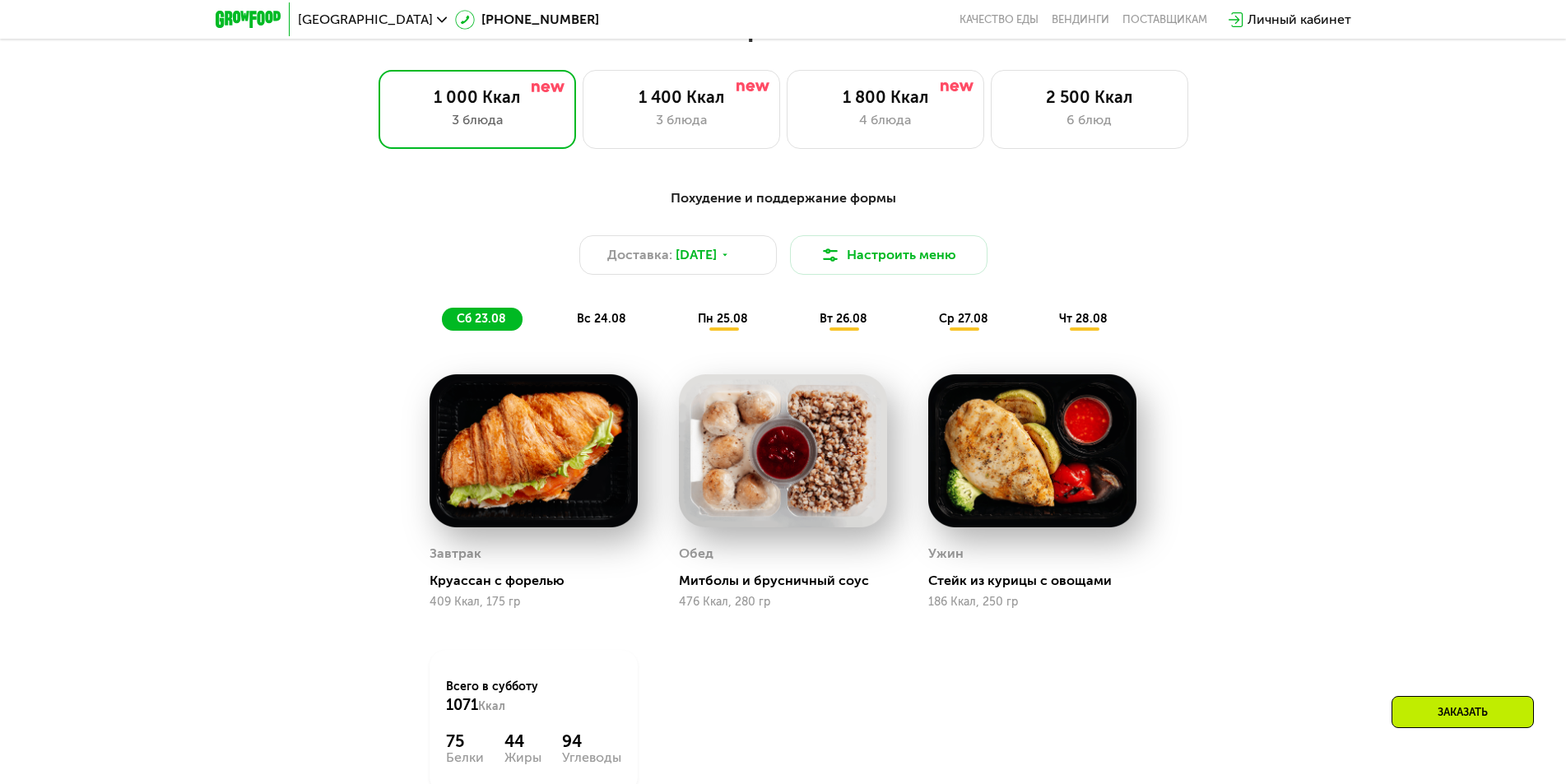
scroll to position [904, 0]
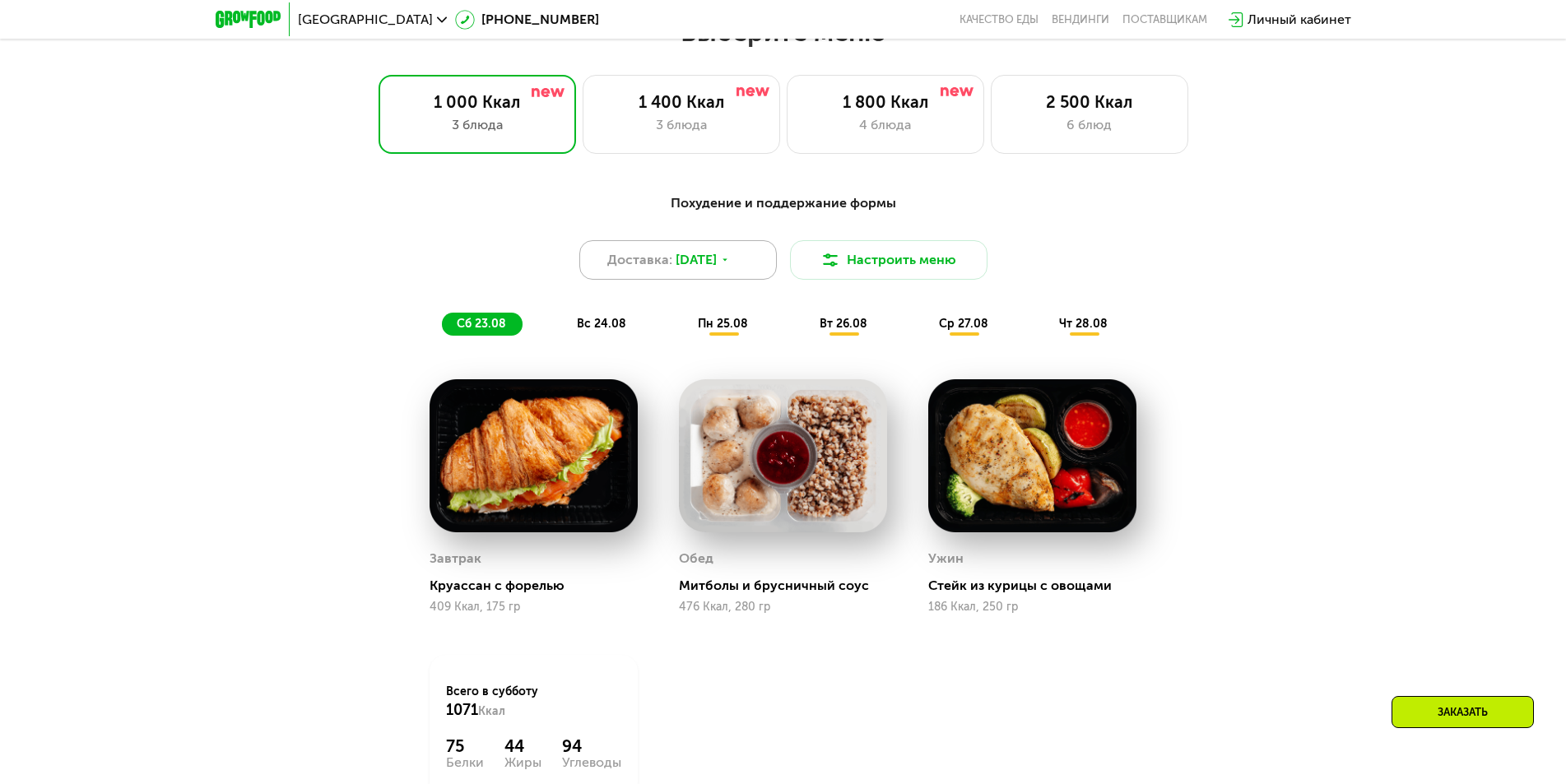
click at [746, 269] on div "Доставка: [DATE]" at bounding box center [678, 260] width 198 height 40
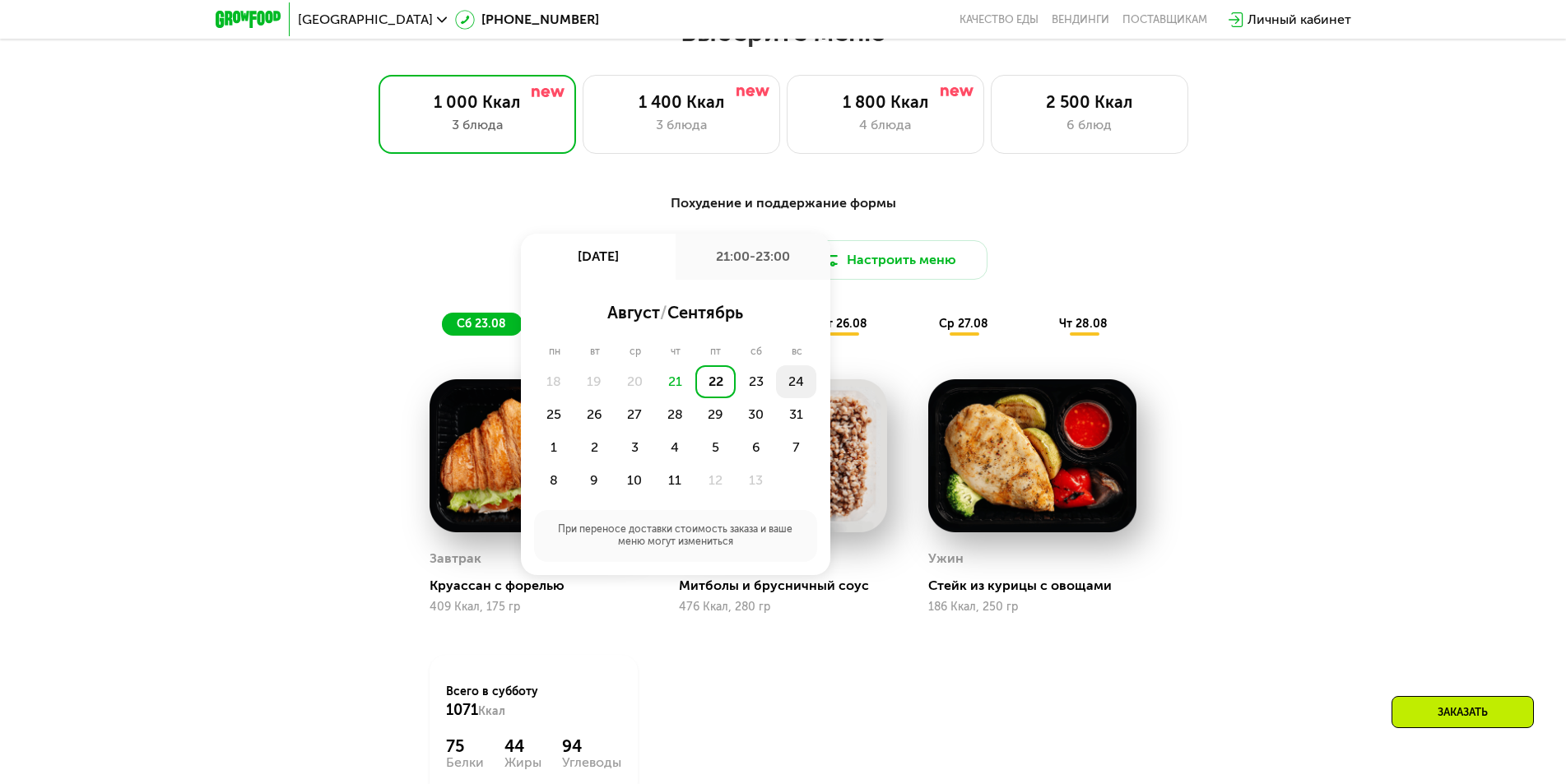
click at [575, 398] on div "24" at bounding box center [554, 415] width 41 height 33
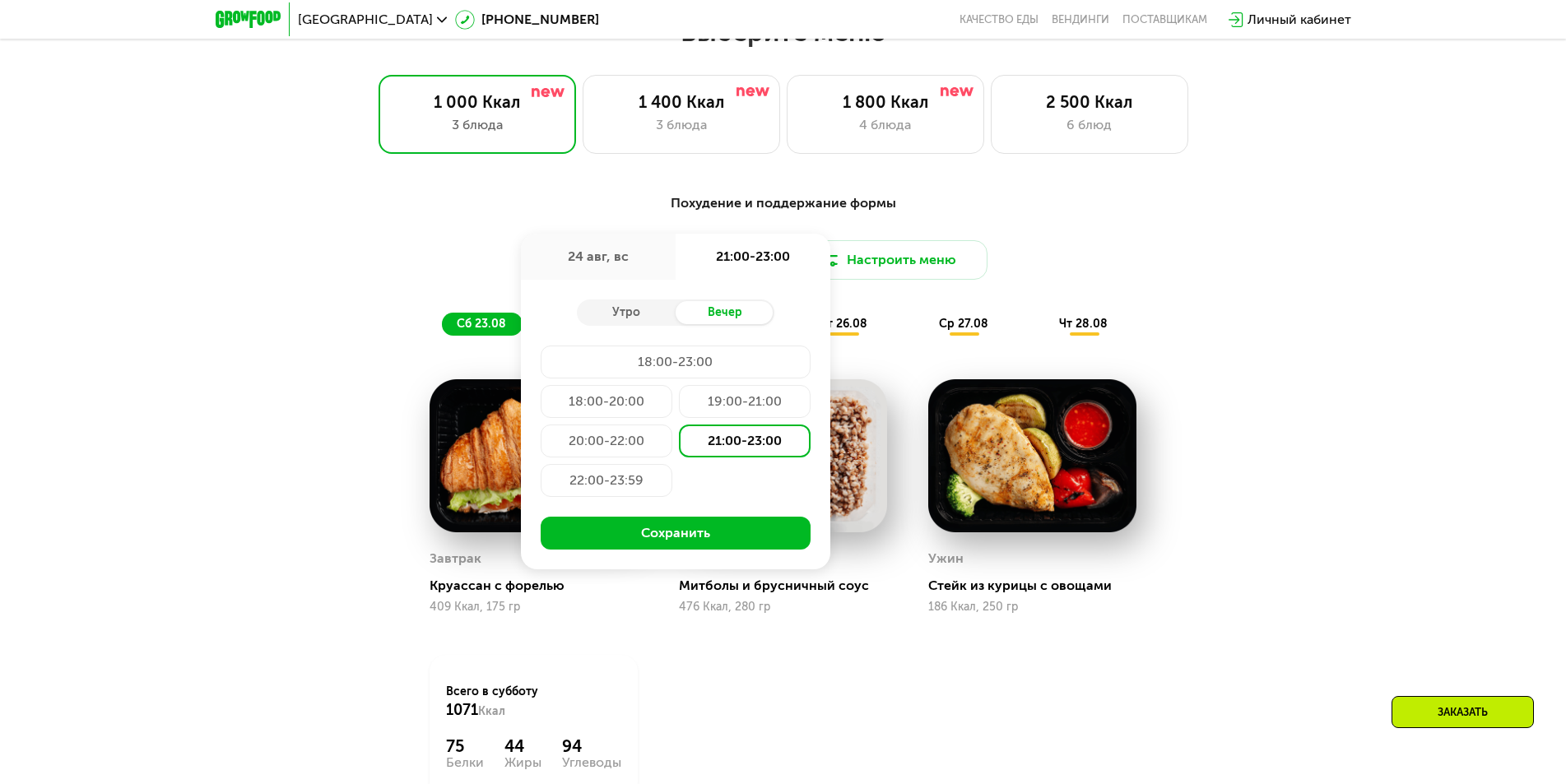
click at [725, 449] on div "21:00-23:00" at bounding box center [744, 441] width 132 height 33
click at [688, 542] on button "Сохранить" at bounding box center [675, 533] width 270 height 33
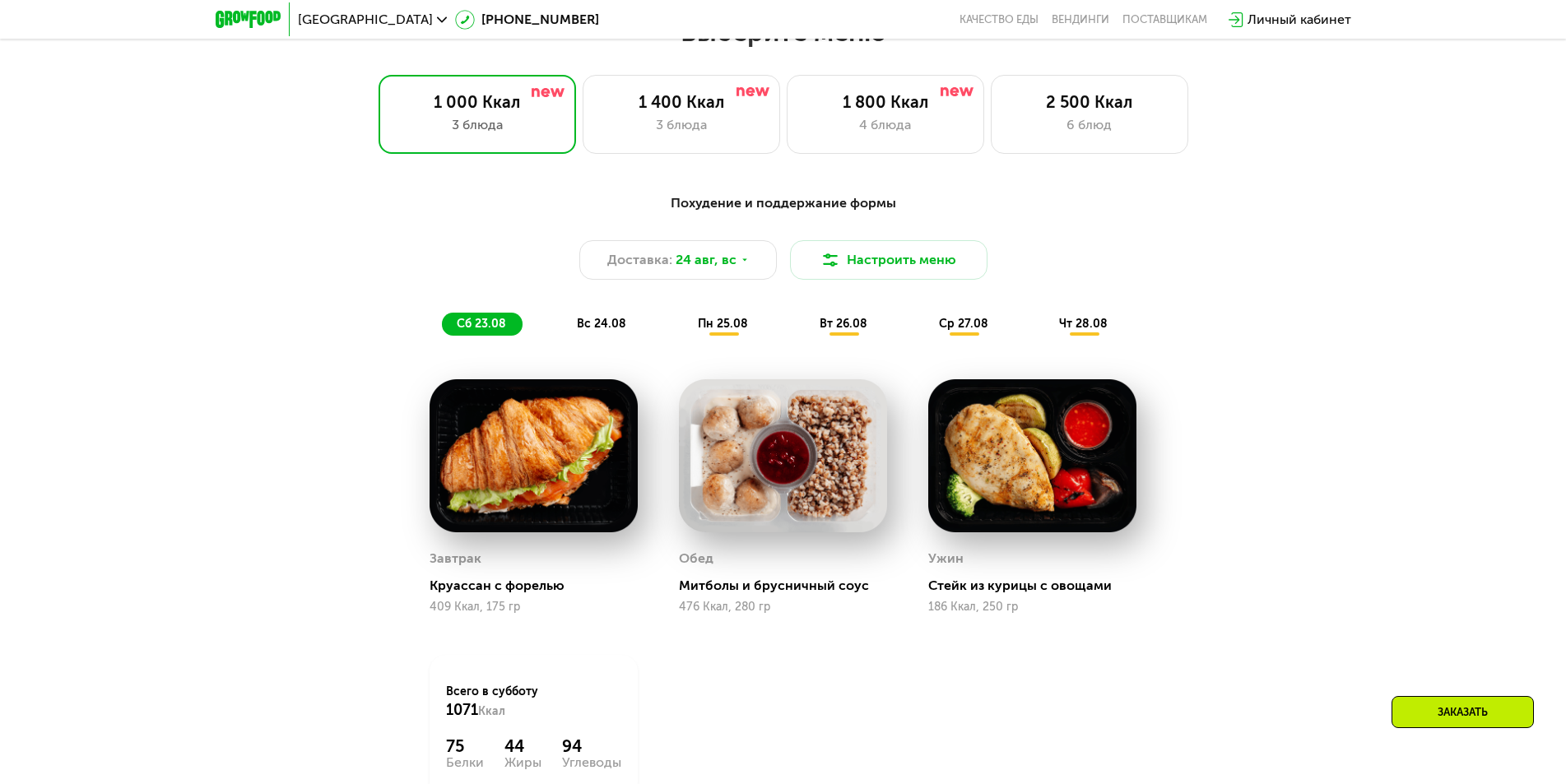
click at [717, 328] on span "пн 25.08" at bounding box center [723, 324] width 50 height 14
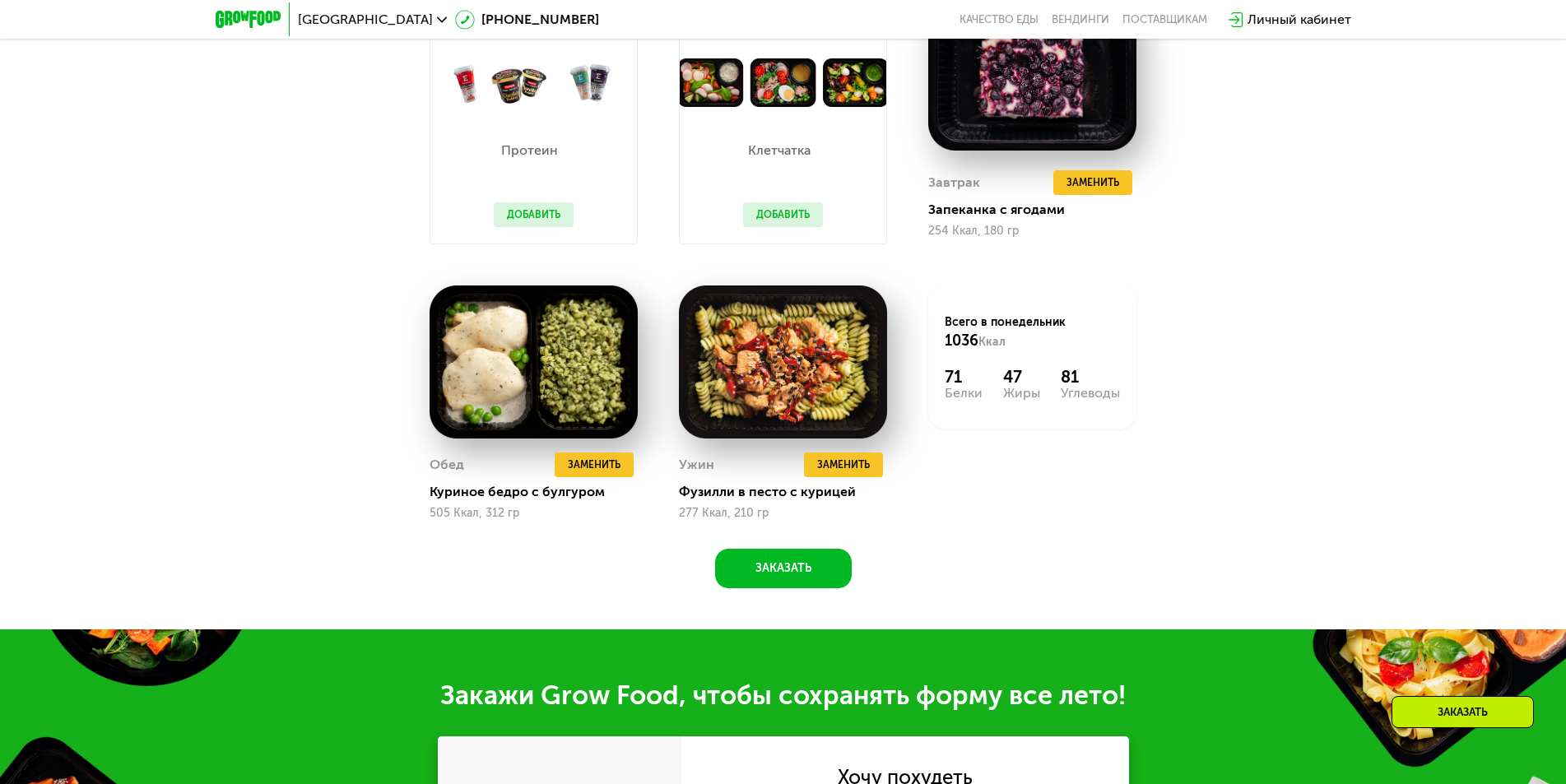
scroll to position [1316, 0]
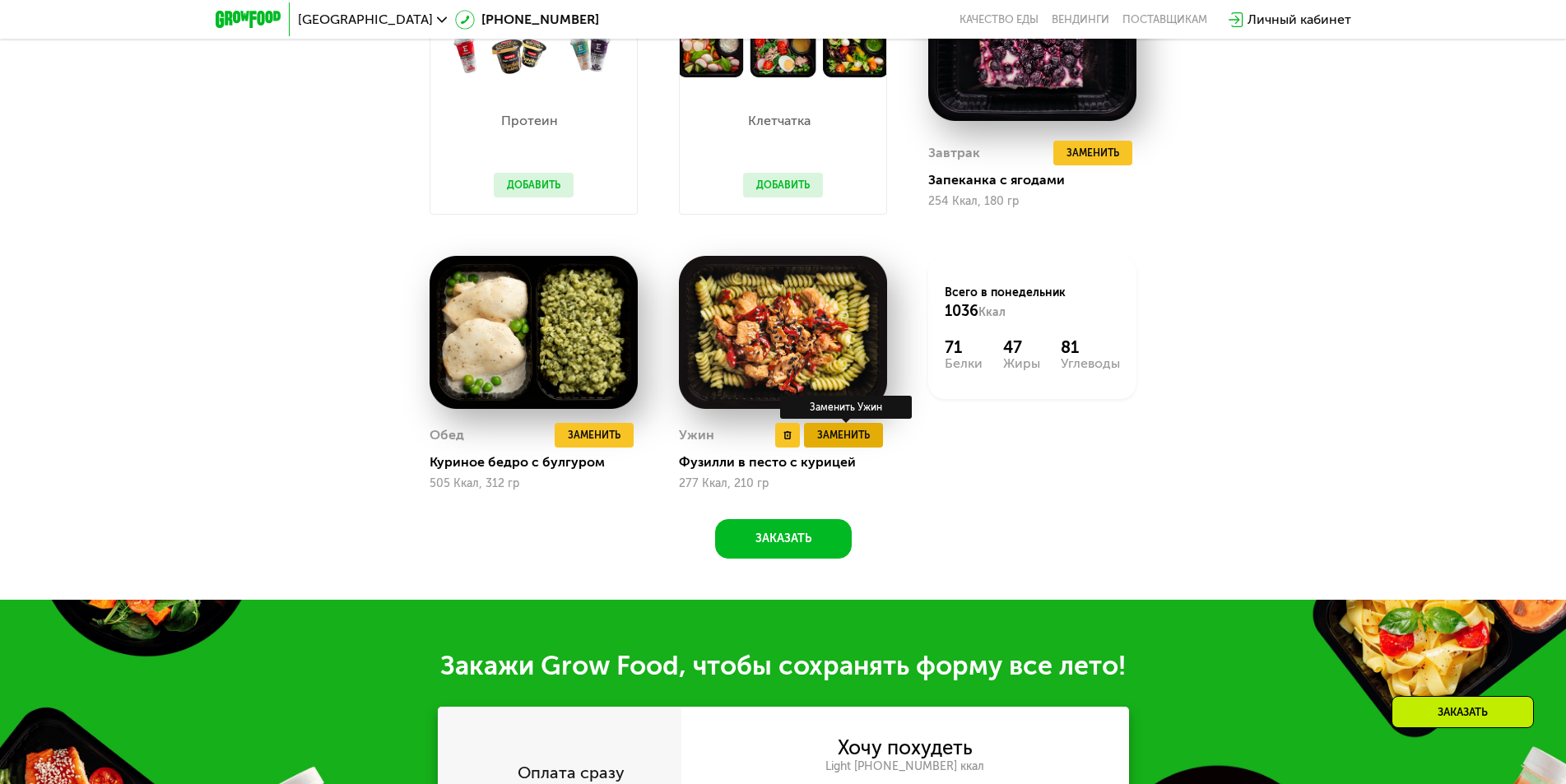
click at [837, 440] on span "Заменить" at bounding box center [843, 435] width 53 height 16
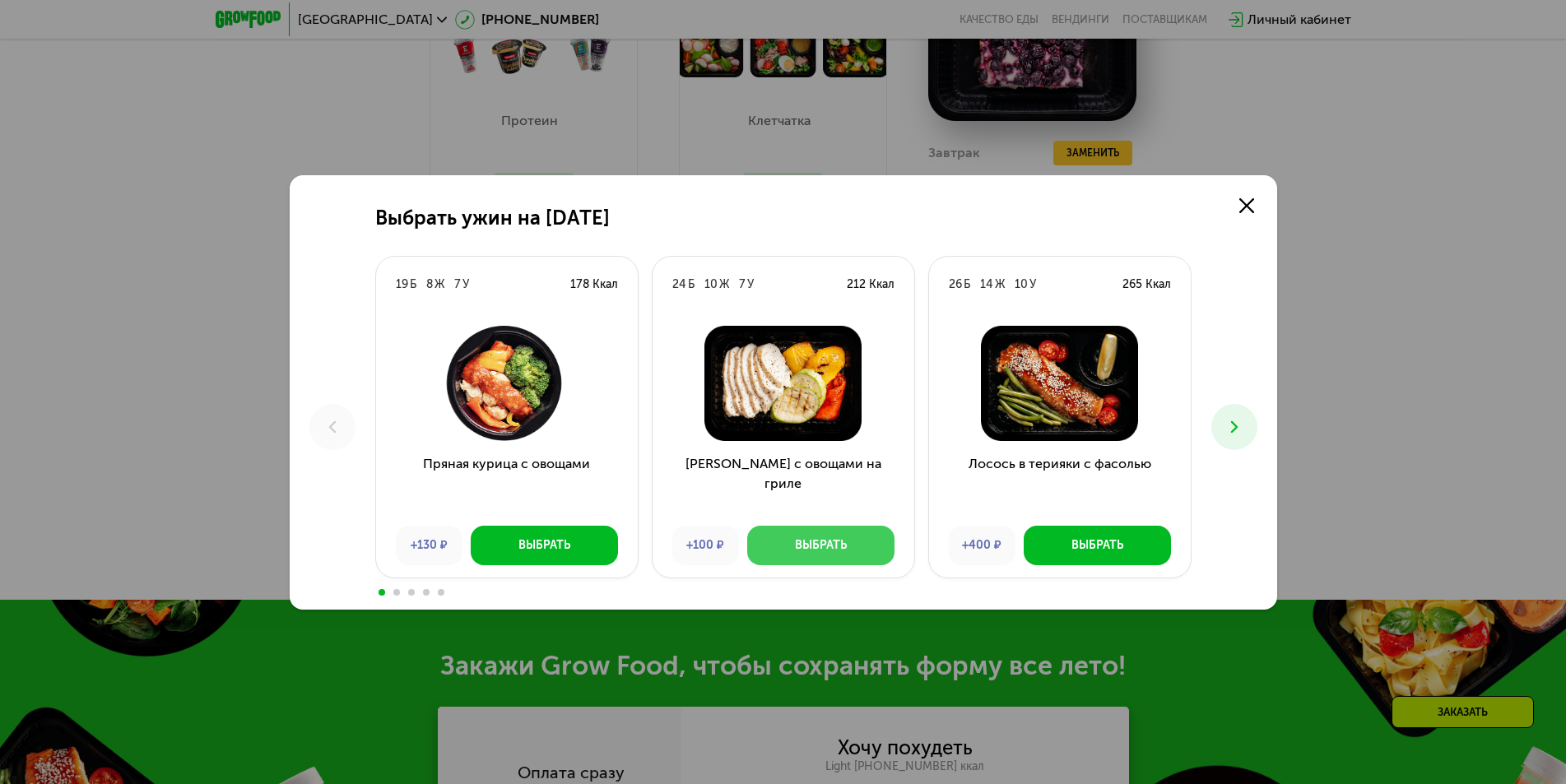
click at [843, 541] on div "Выбрать" at bounding box center [821, 545] width 52 height 16
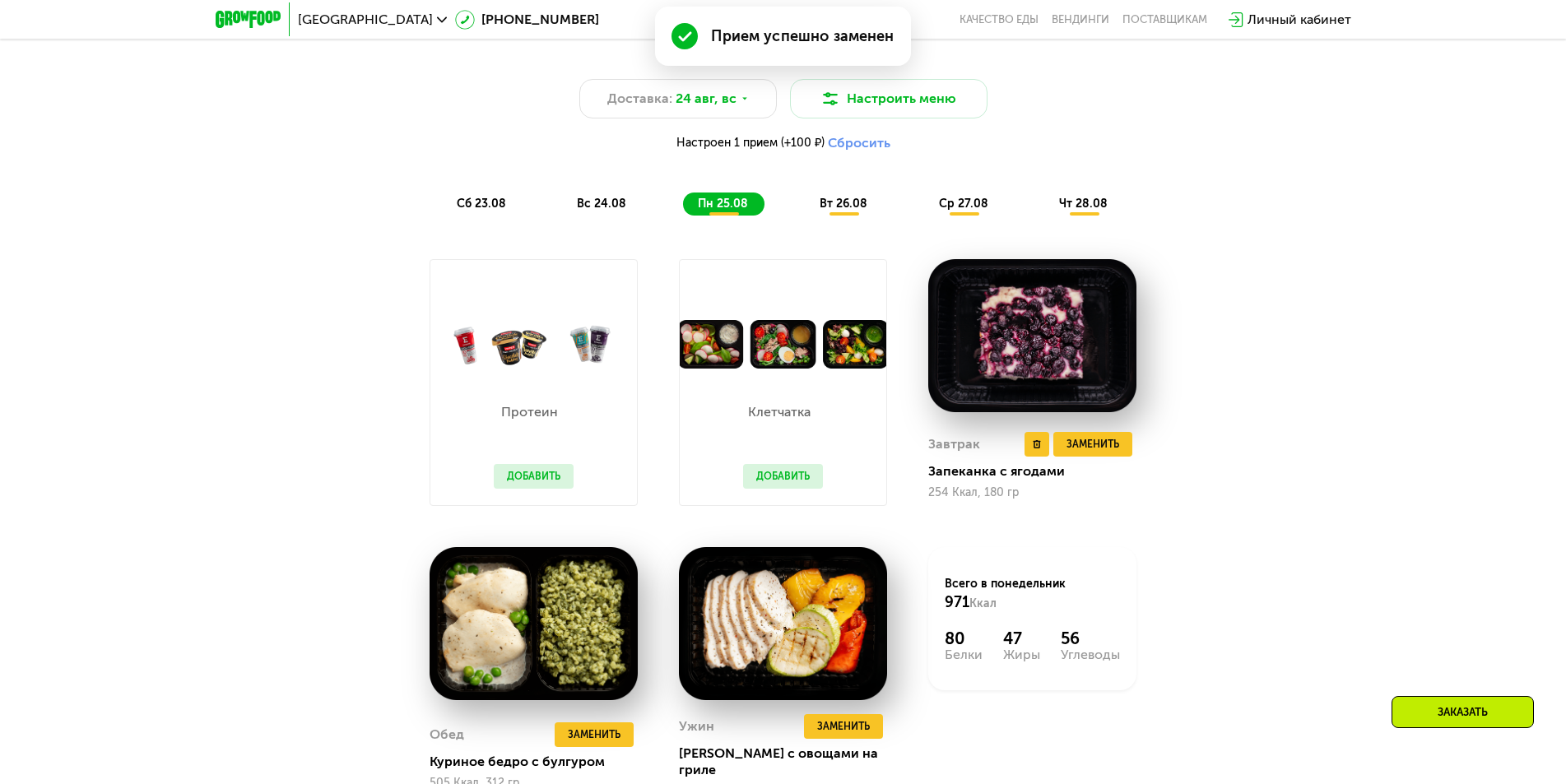
scroll to position [1028, 0]
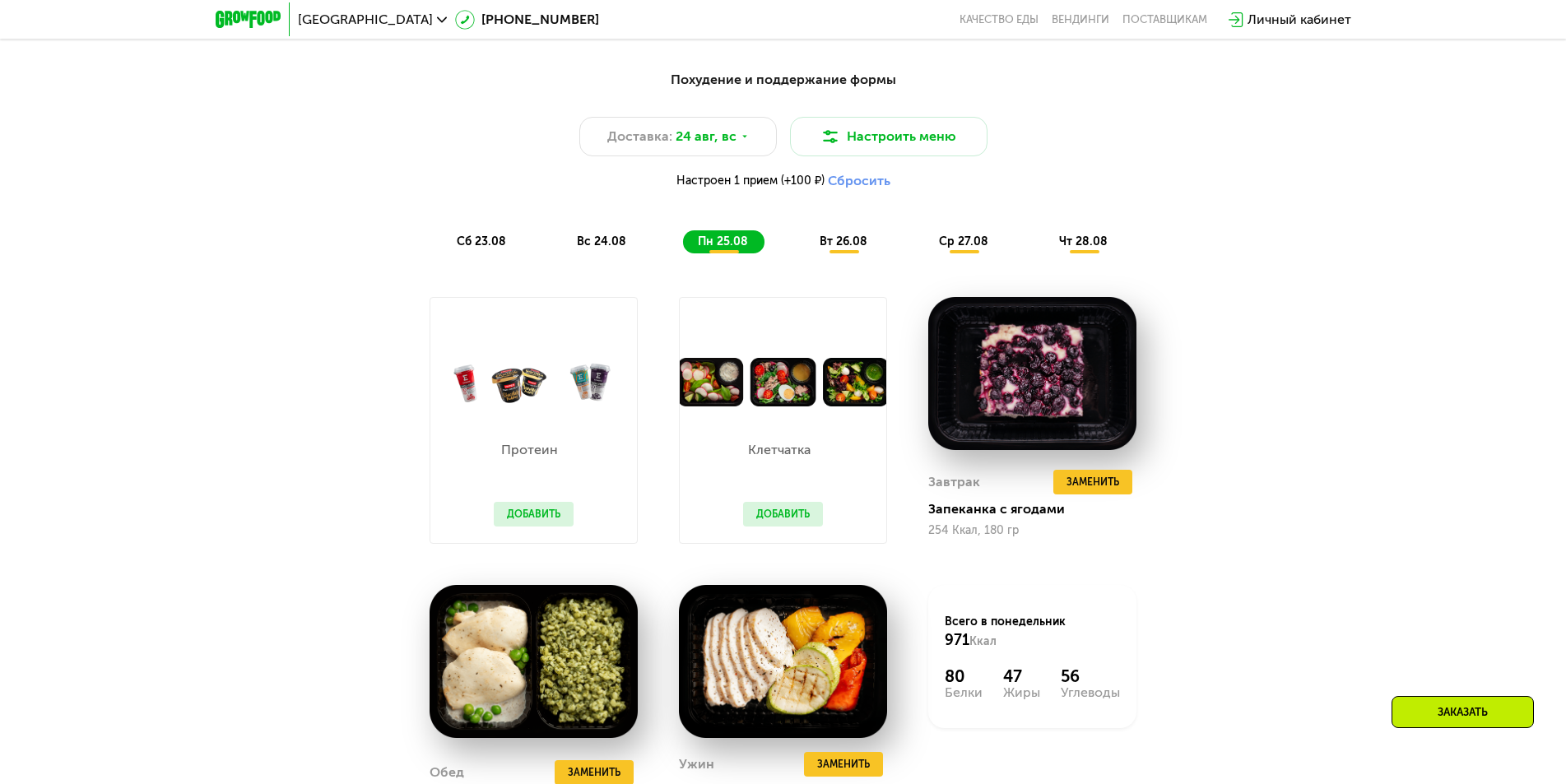
click at [846, 248] on span "вт 26.08" at bounding box center [843, 242] width 48 height 14
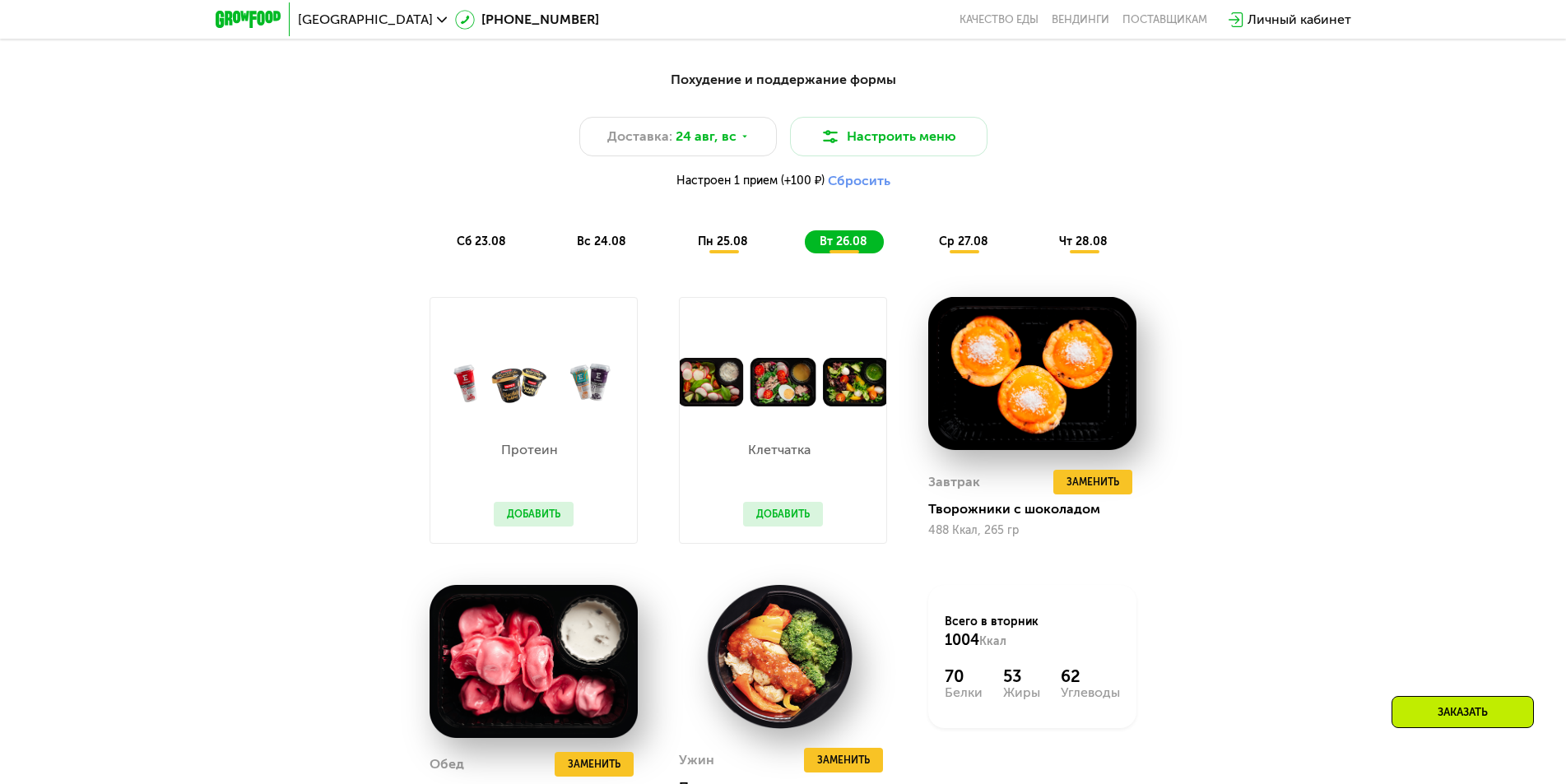
drag, startPoint x: 961, startPoint y: 249, endPoint x: 952, endPoint y: 250, distance: 9.1
click at [952, 249] on span "ср 27.08" at bounding box center [963, 242] width 49 height 14
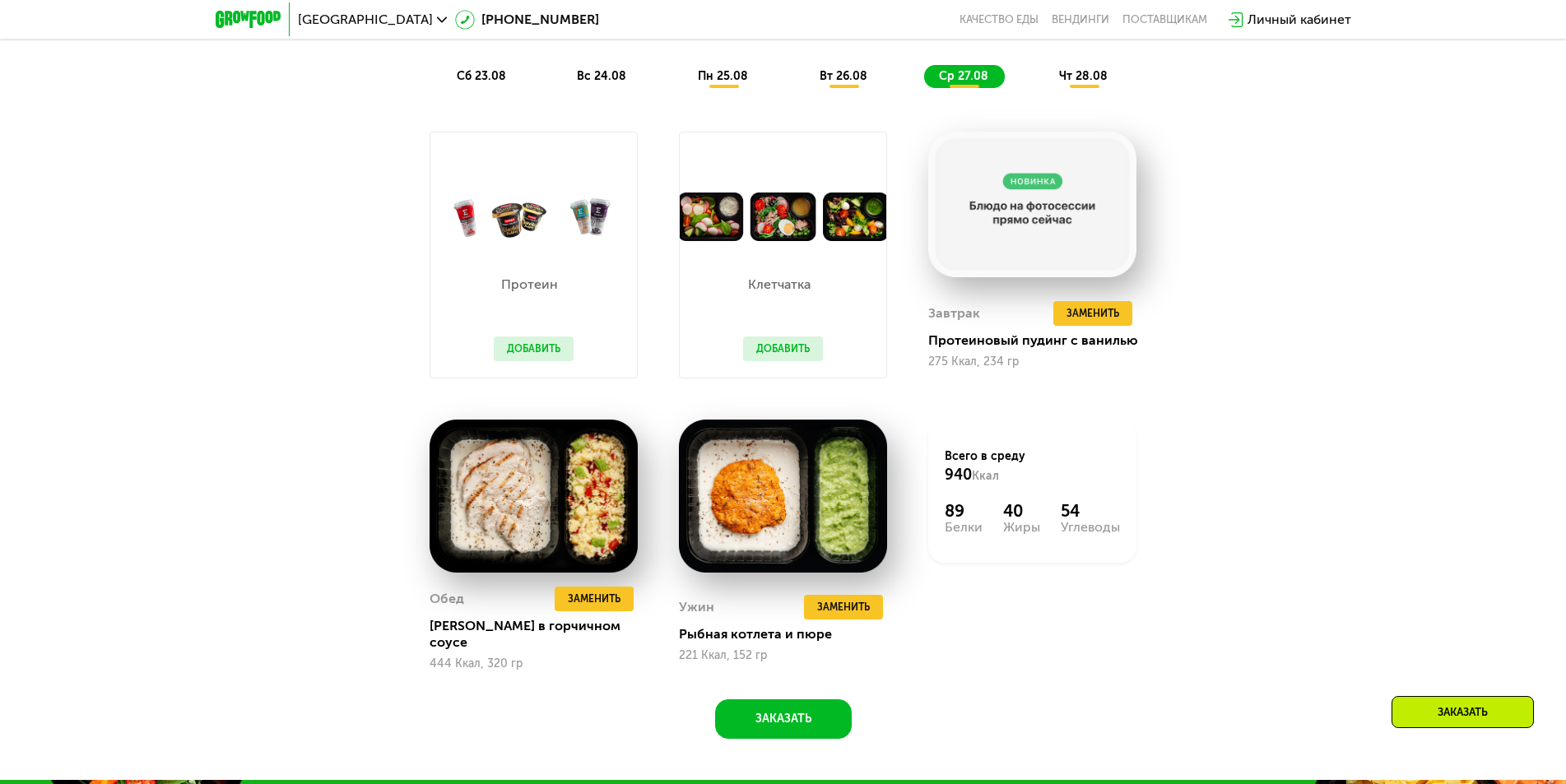
scroll to position [1193, 0]
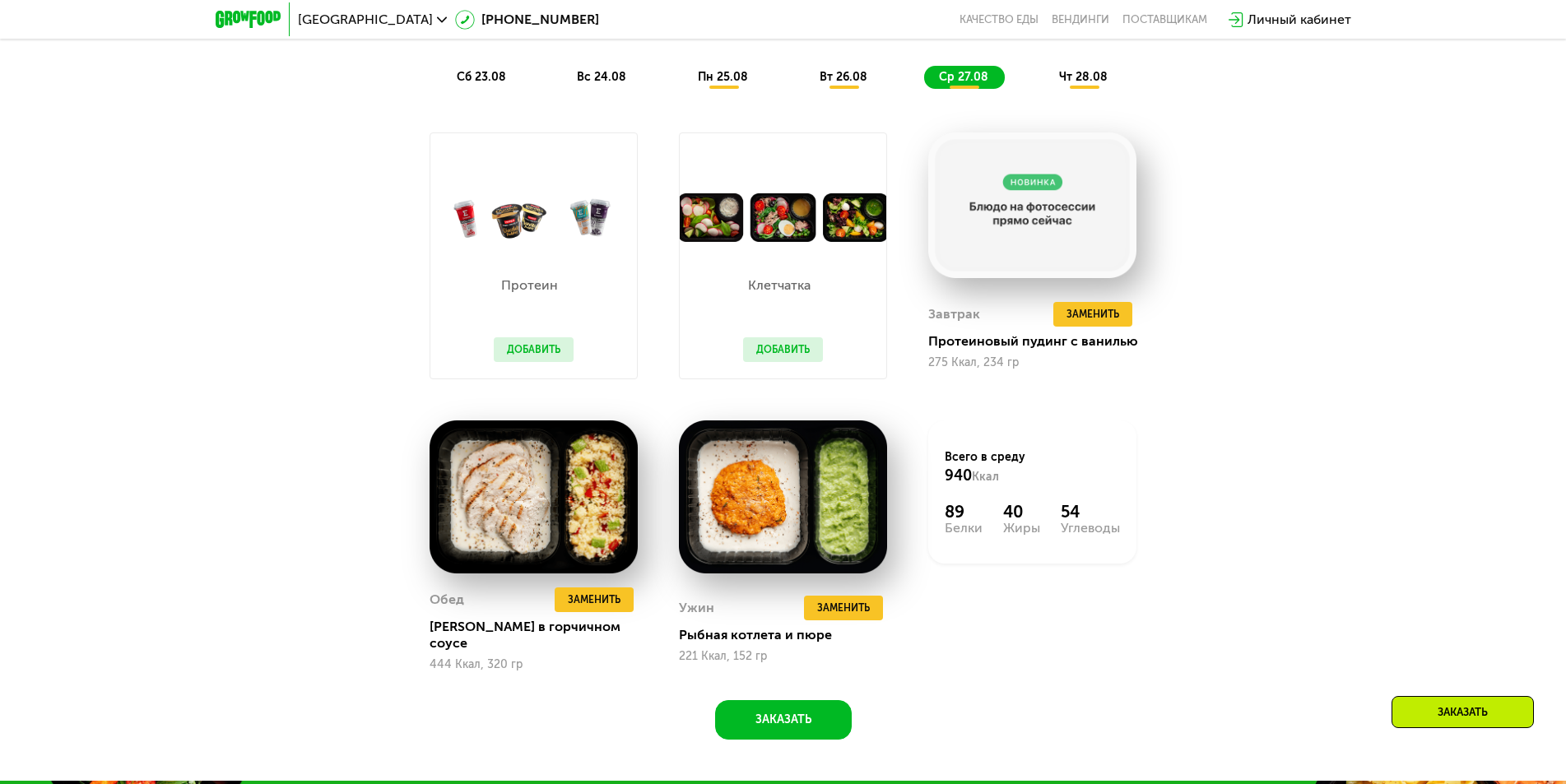
click at [1086, 83] on span "чт 28.08" at bounding box center [1083, 77] width 49 height 14
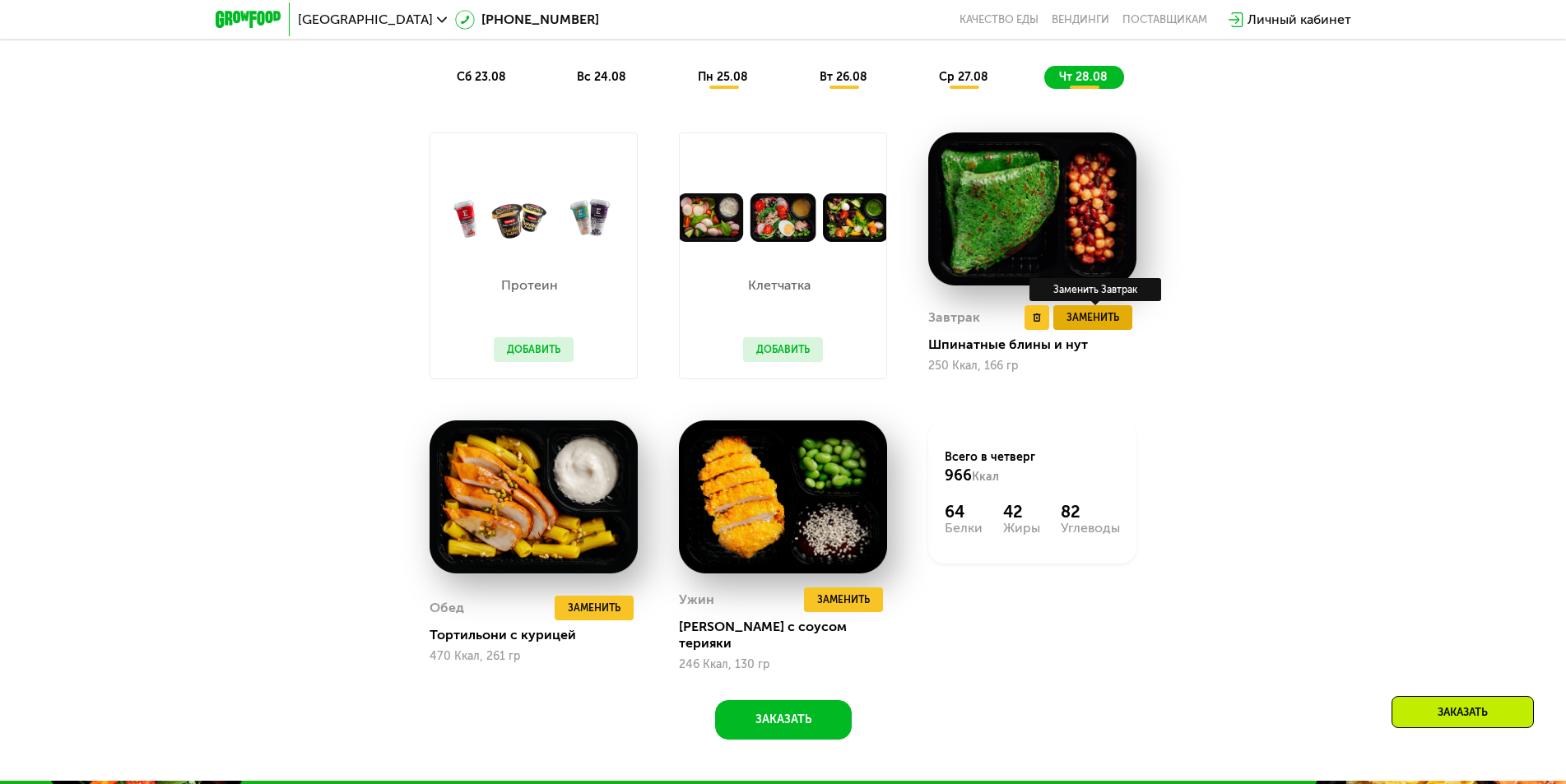
click at [1096, 318] on span "Заменить" at bounding box center [1092, 317] width 53 height 16
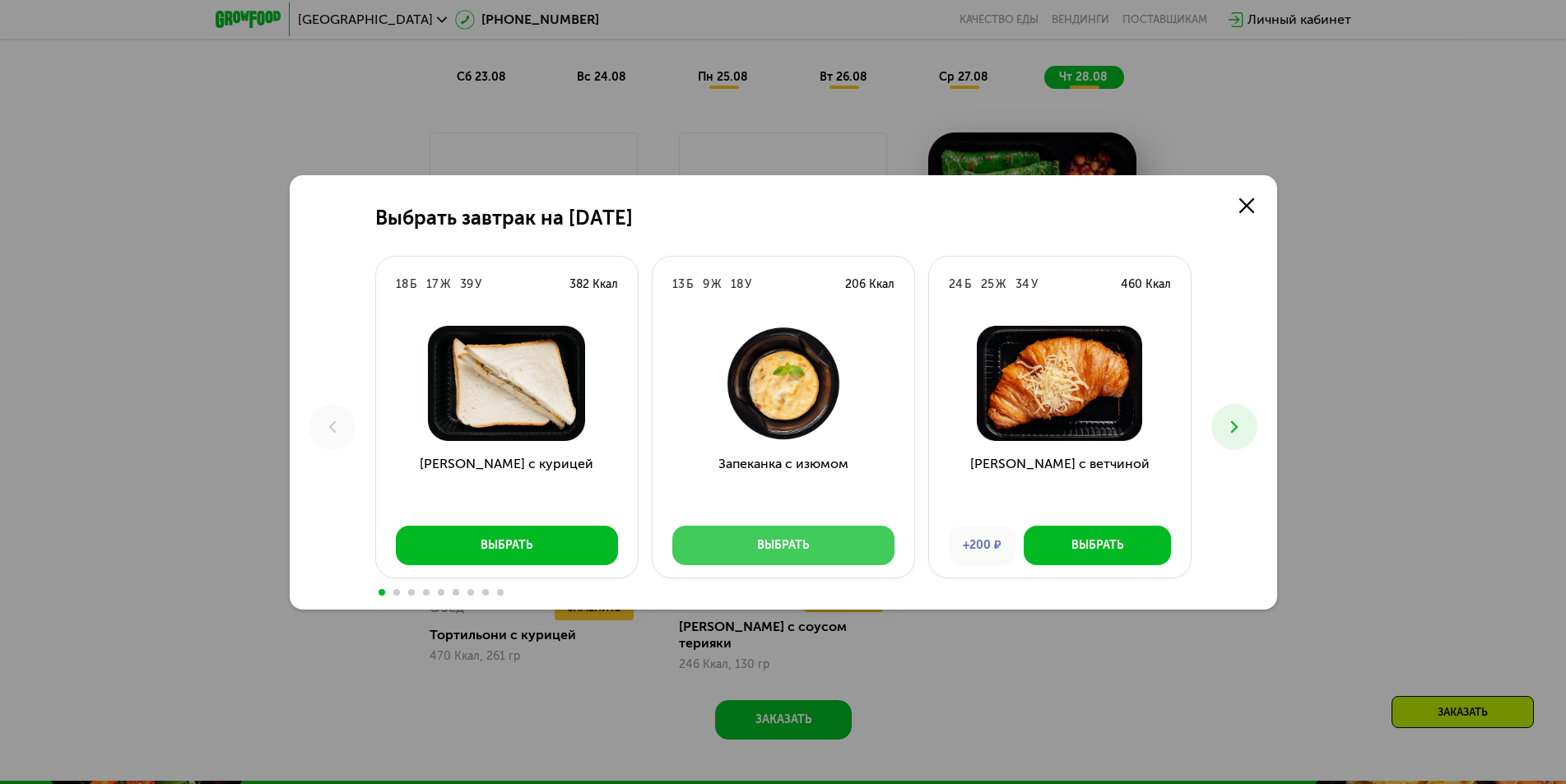
click at [816, 544] on button "Выбрать" at bounding box center [783, 546] width 222 height 40
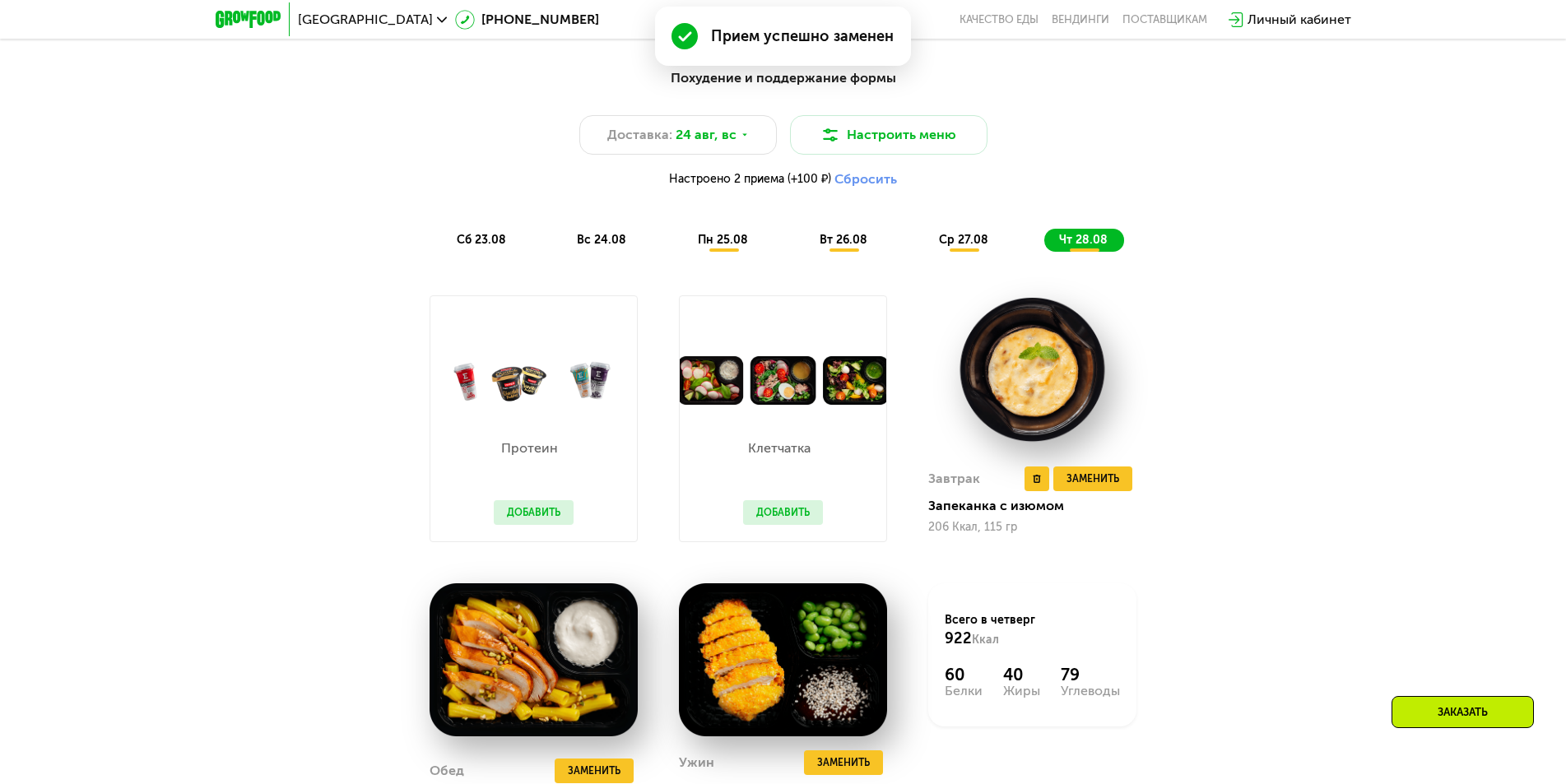
scroll to position [1028, 0]
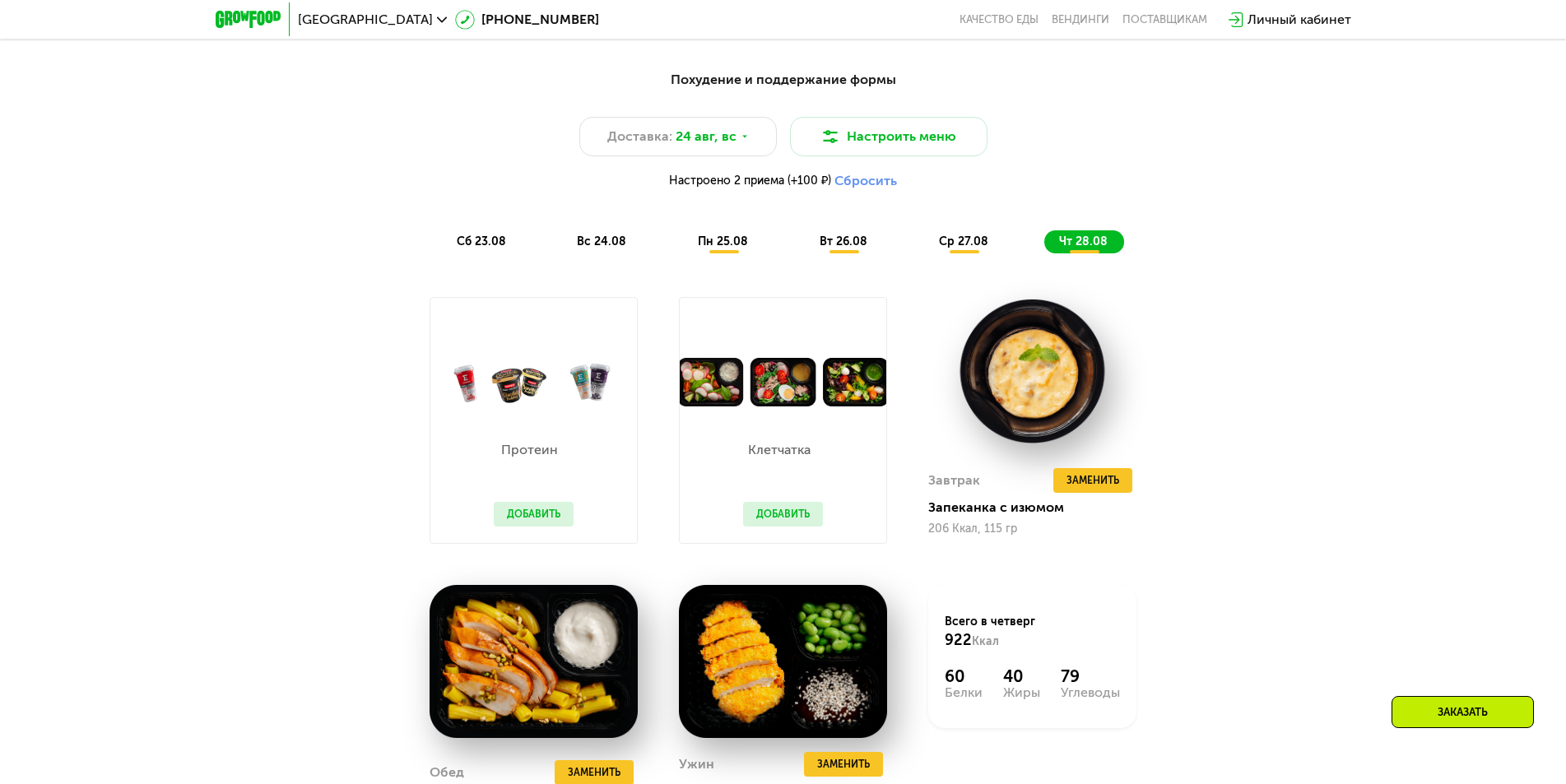
click at [1264, 354] on div "Похудение и поддержание формы Доставка: [DATE] Настроить меню Настроено 2 прием…" at bounding box center [783, 482] width 1014 height 845
click at [716, 249] on span "пн 25.08" at bounding box center [723, 242] width 50 height 14
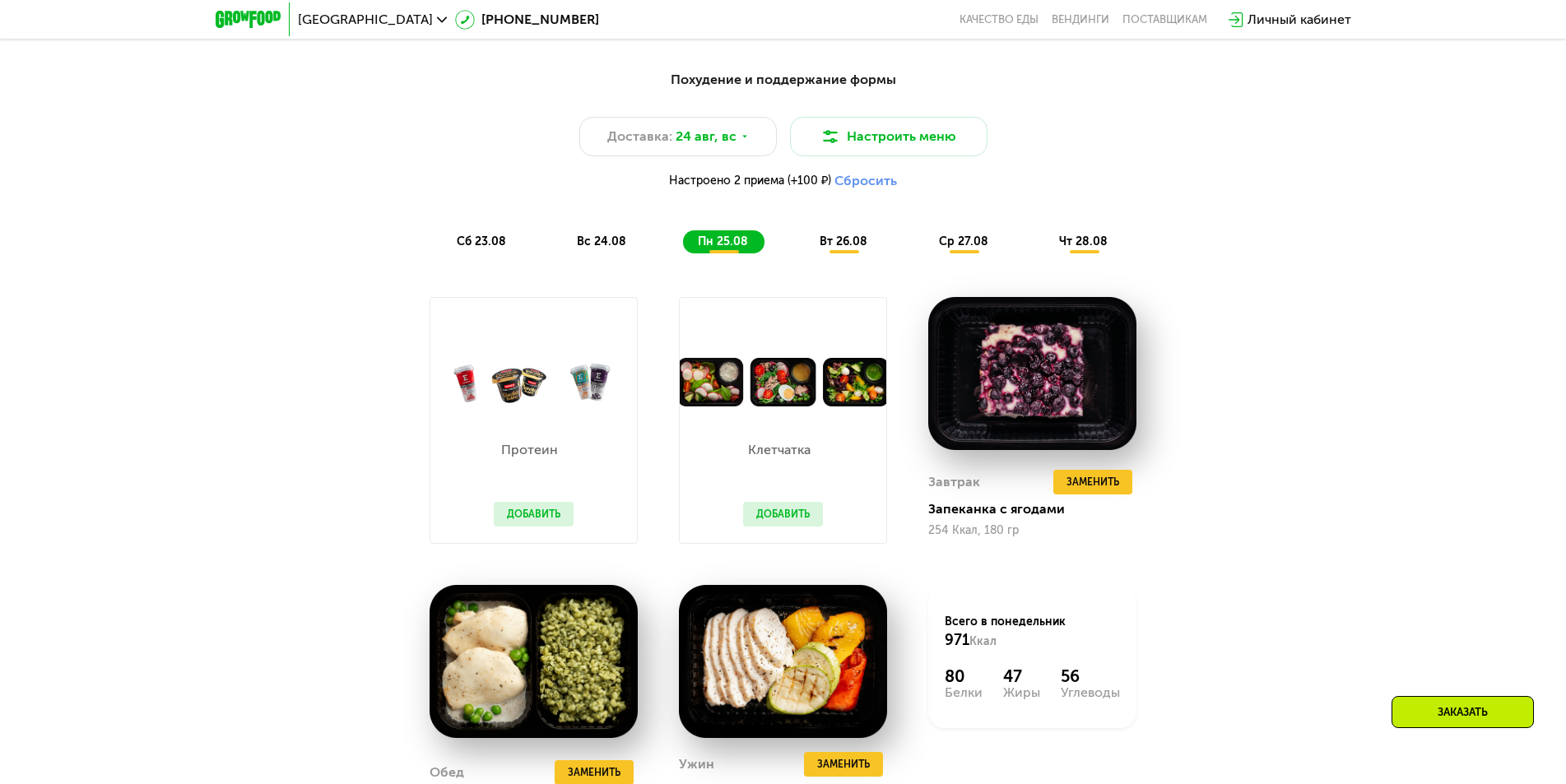
click at [612, 249] on span "вс 24.08" at bounding box center [601, 242] width 49 height 14
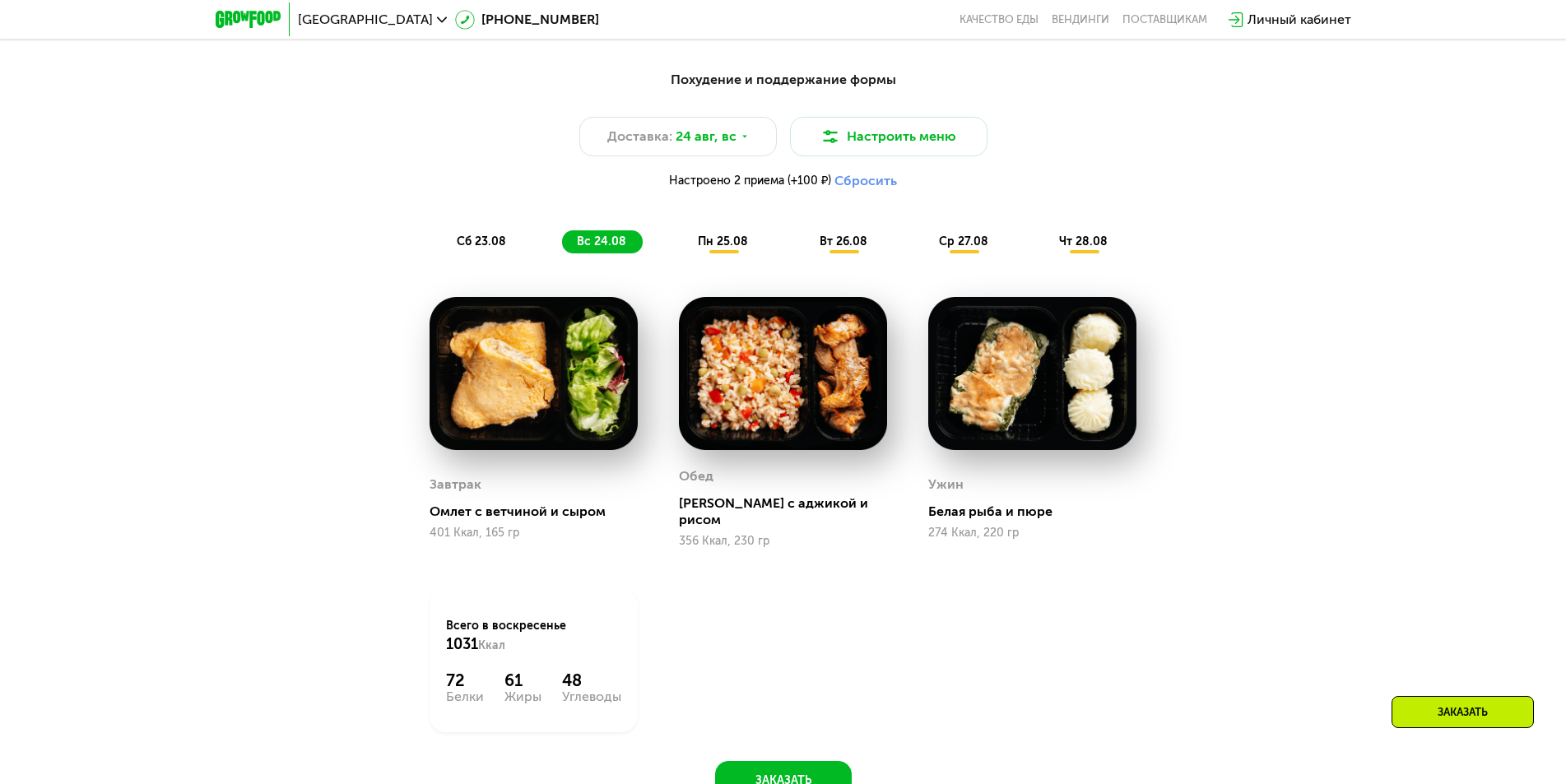
click at [478, 243] on span "сб 23.08" at bounding box center [481, 242] width 49 height 14
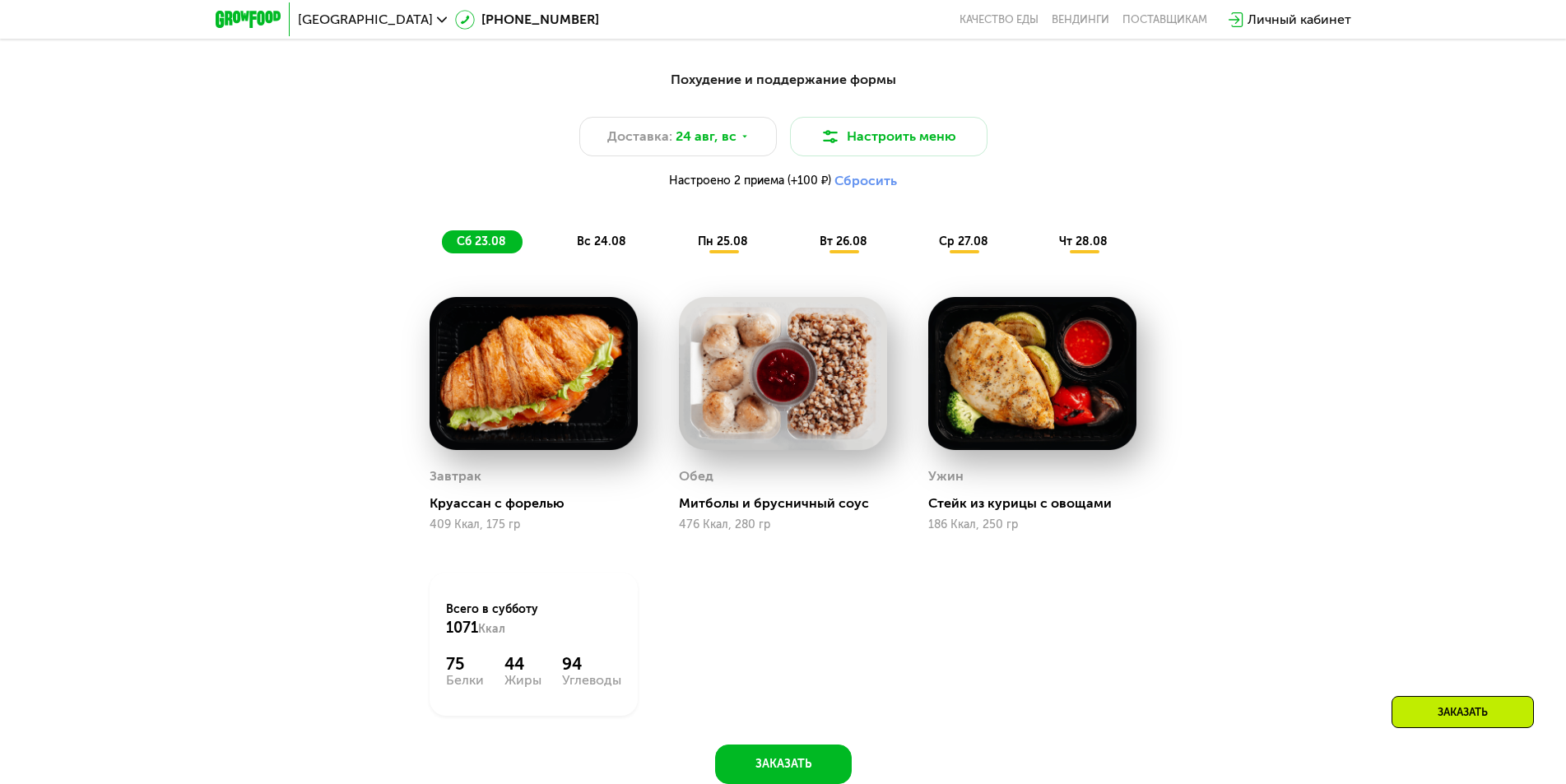
click at [711, 249] on span "пн 25.08" at bounding box center [723, 242] width 50 height 14
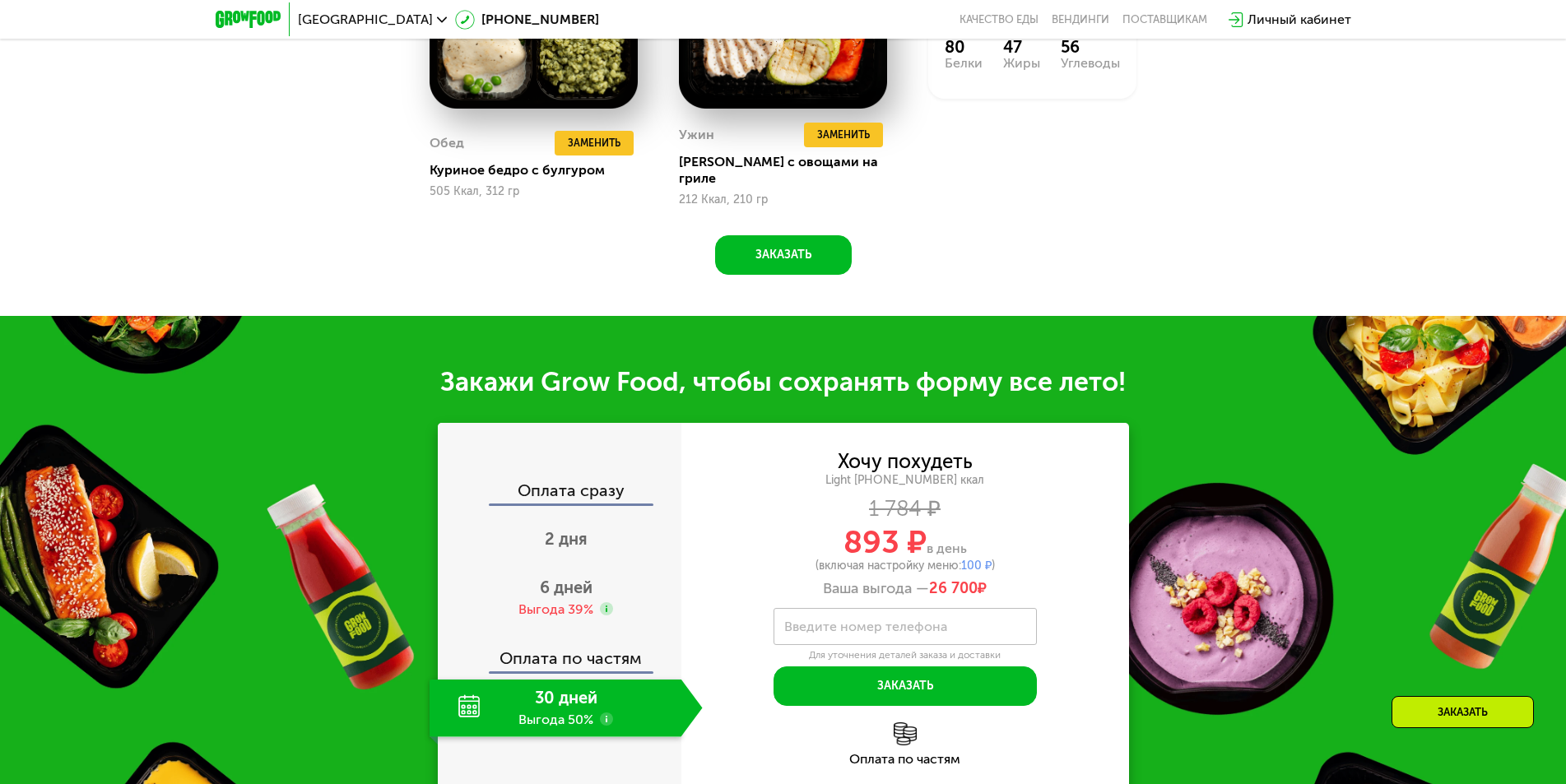
scroll to position [1686, 0]
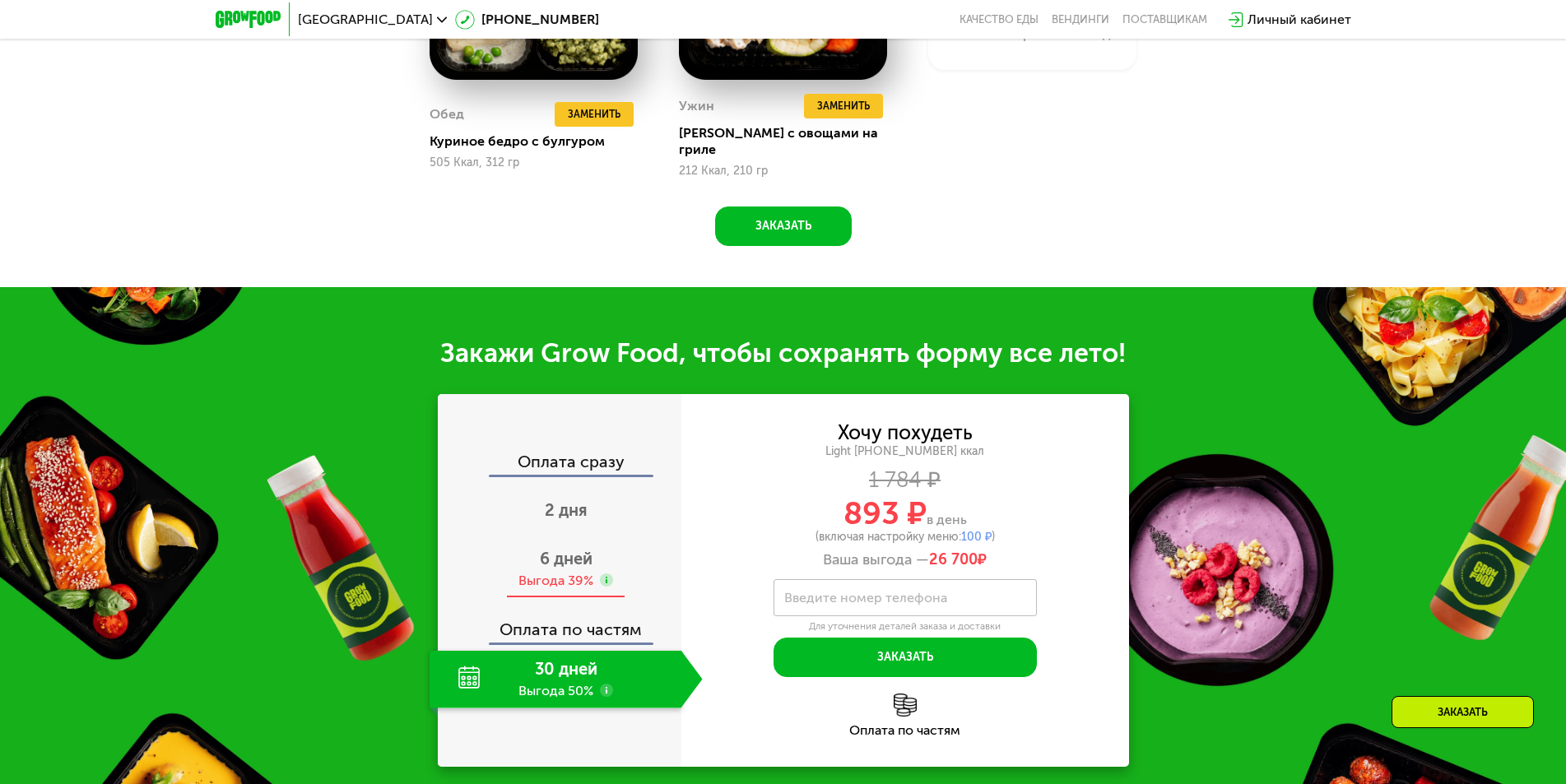
click at [581, 552] on span "6 дней" at bounding box center [566, 558] width 53 height 20
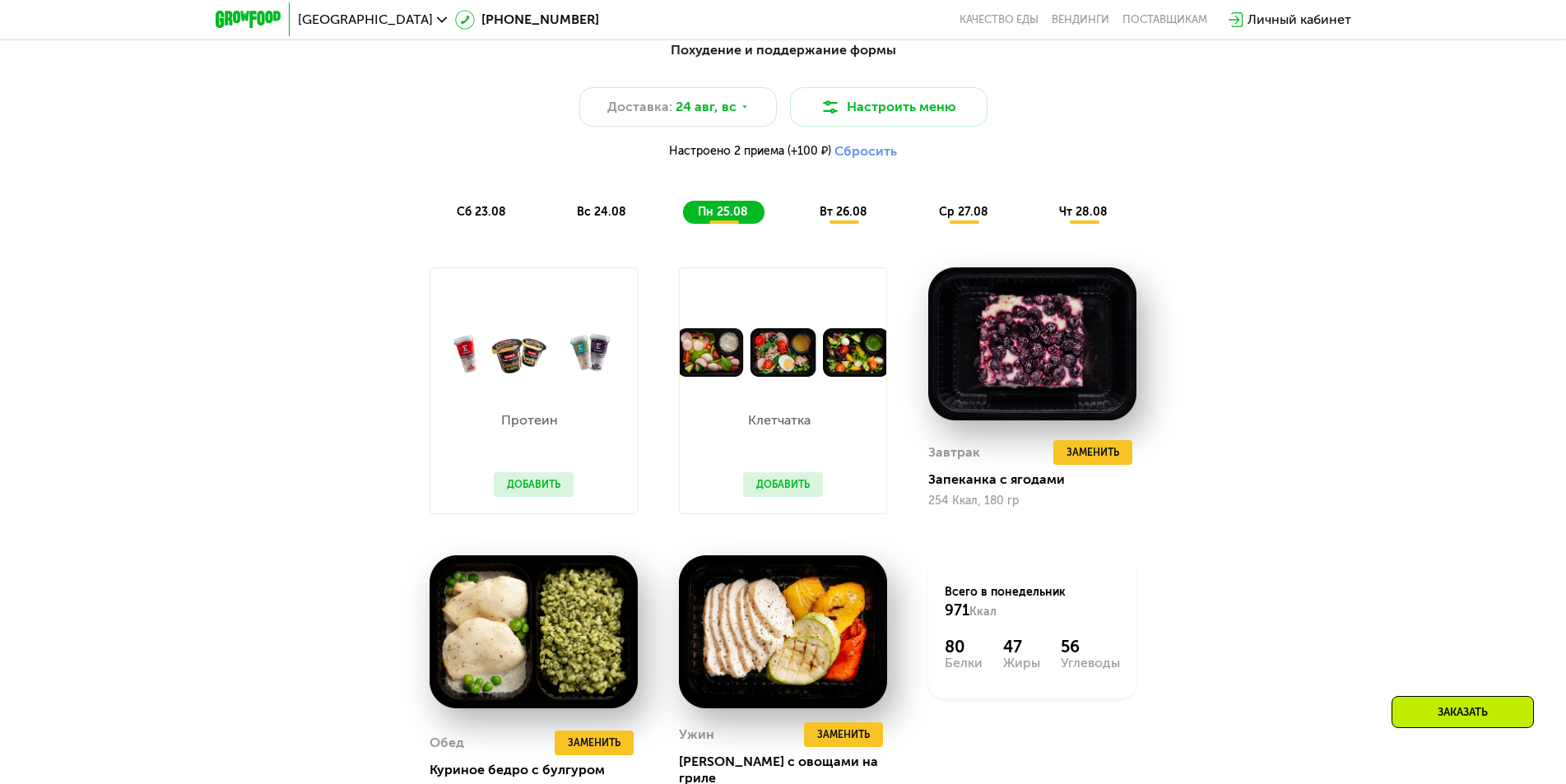
scroll to position [1028, 0]
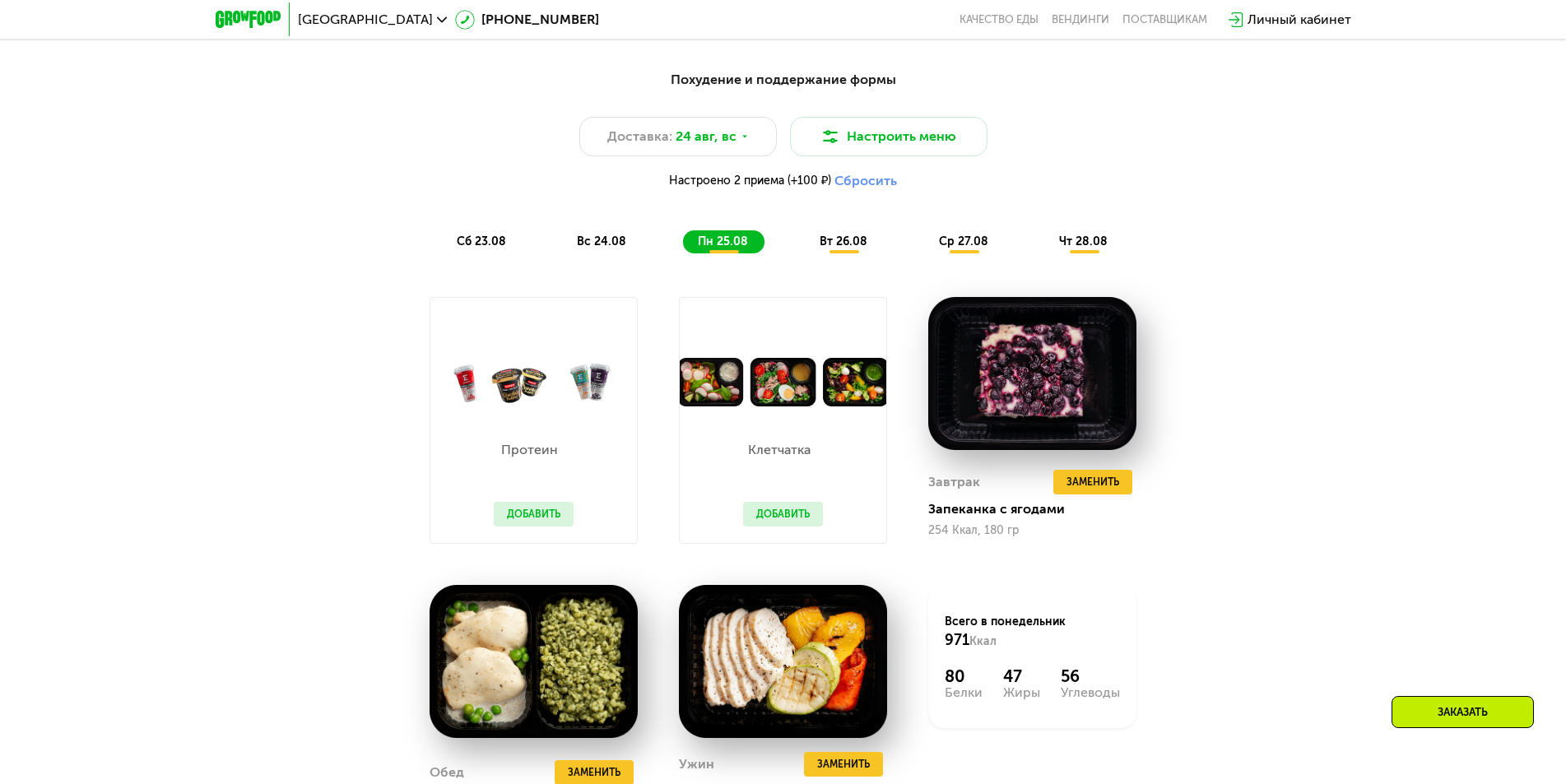
click at [1185, 253] on div "Похудение и поддержание формы Доставка: [DATE] Настроить меню Настроено 2 прием…" at bounding box center [783, 162] width 974 height 184
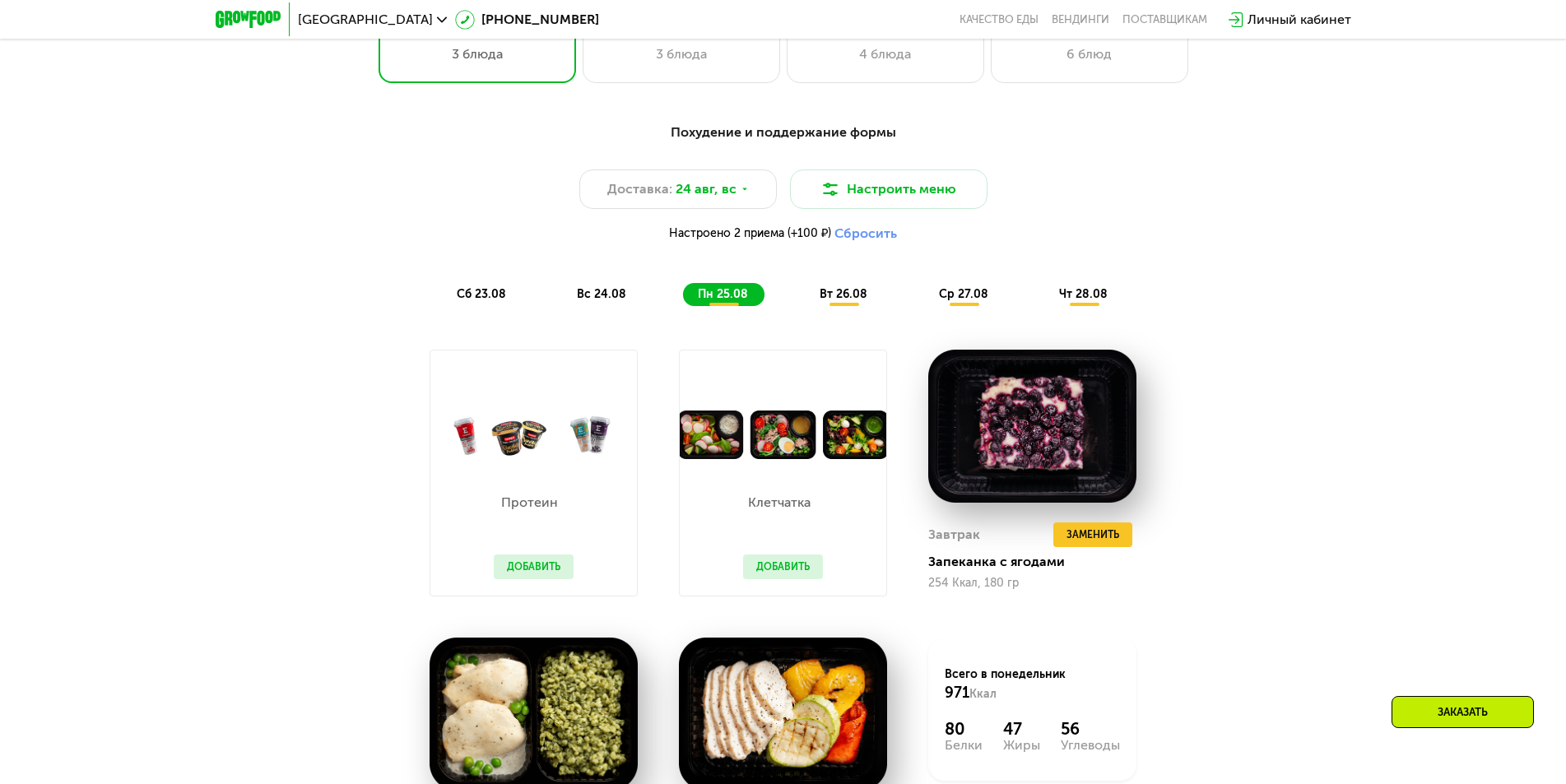
scroll to position [946, 0]
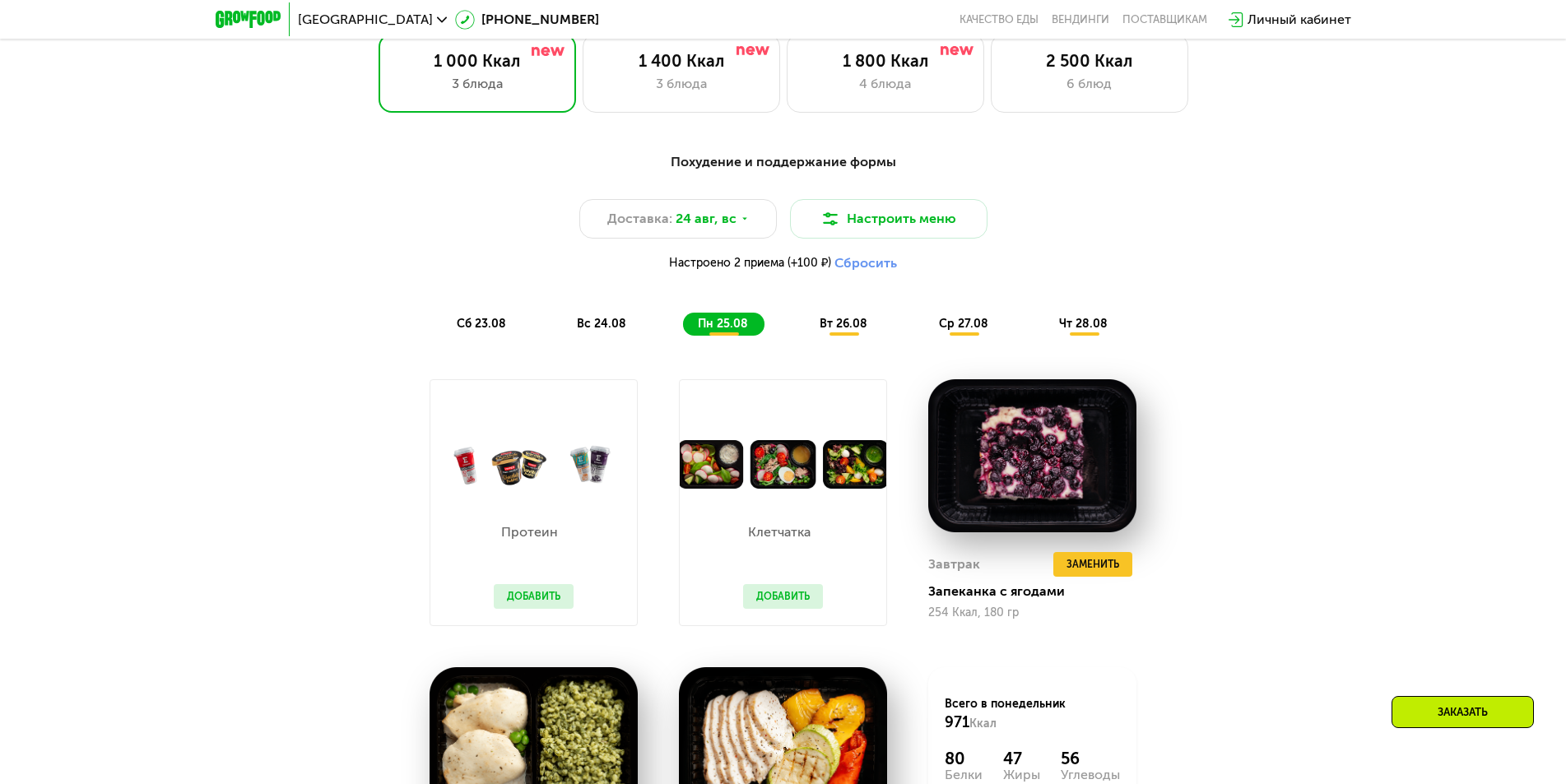
click at [856, 331] on span "вт 26.08" at bounding box center [843, 324] width 48 height 14
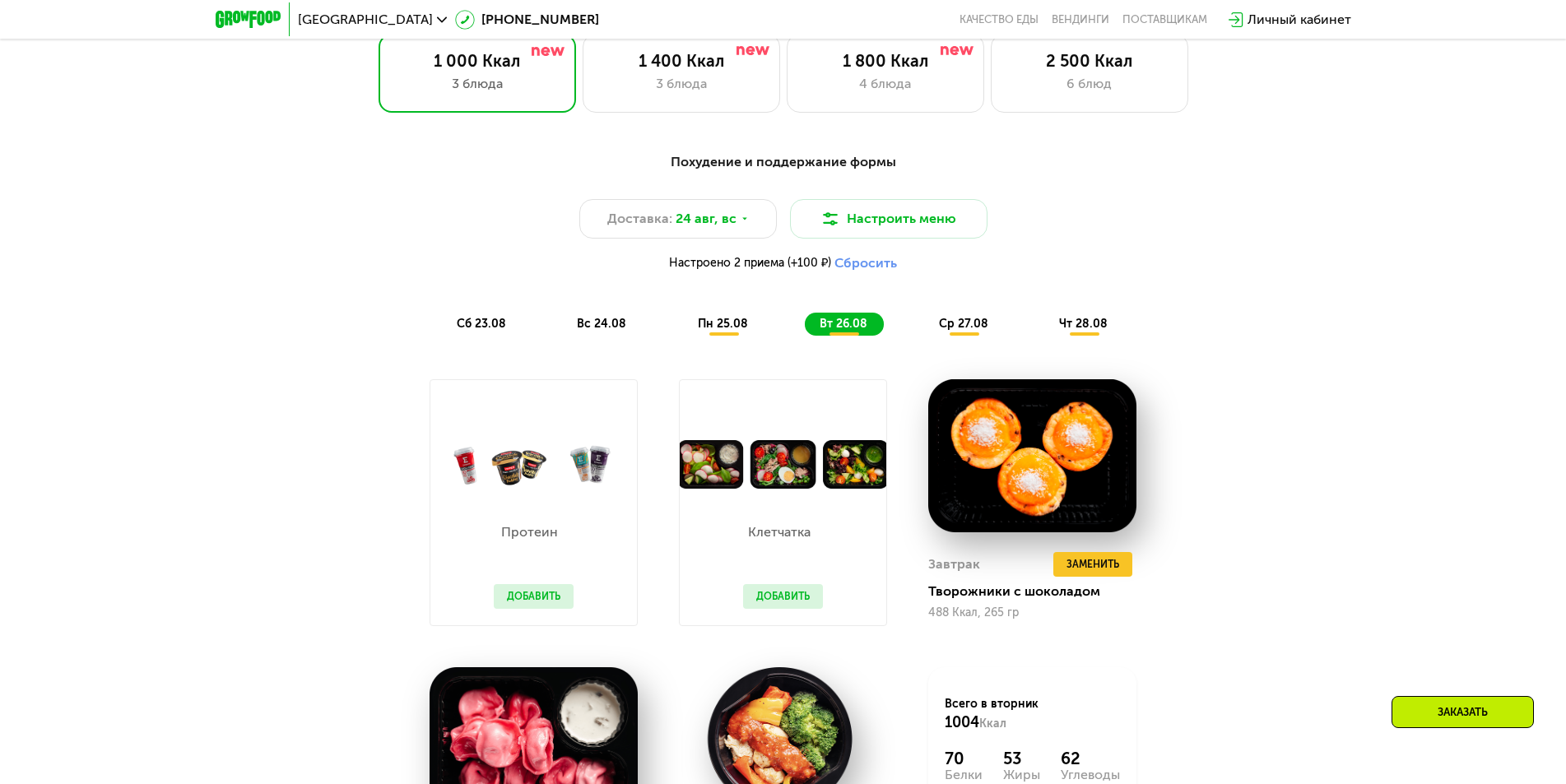
click at [973, 331] on span "ср 27.08" at bounding box center [963, 324] width 49 height 14
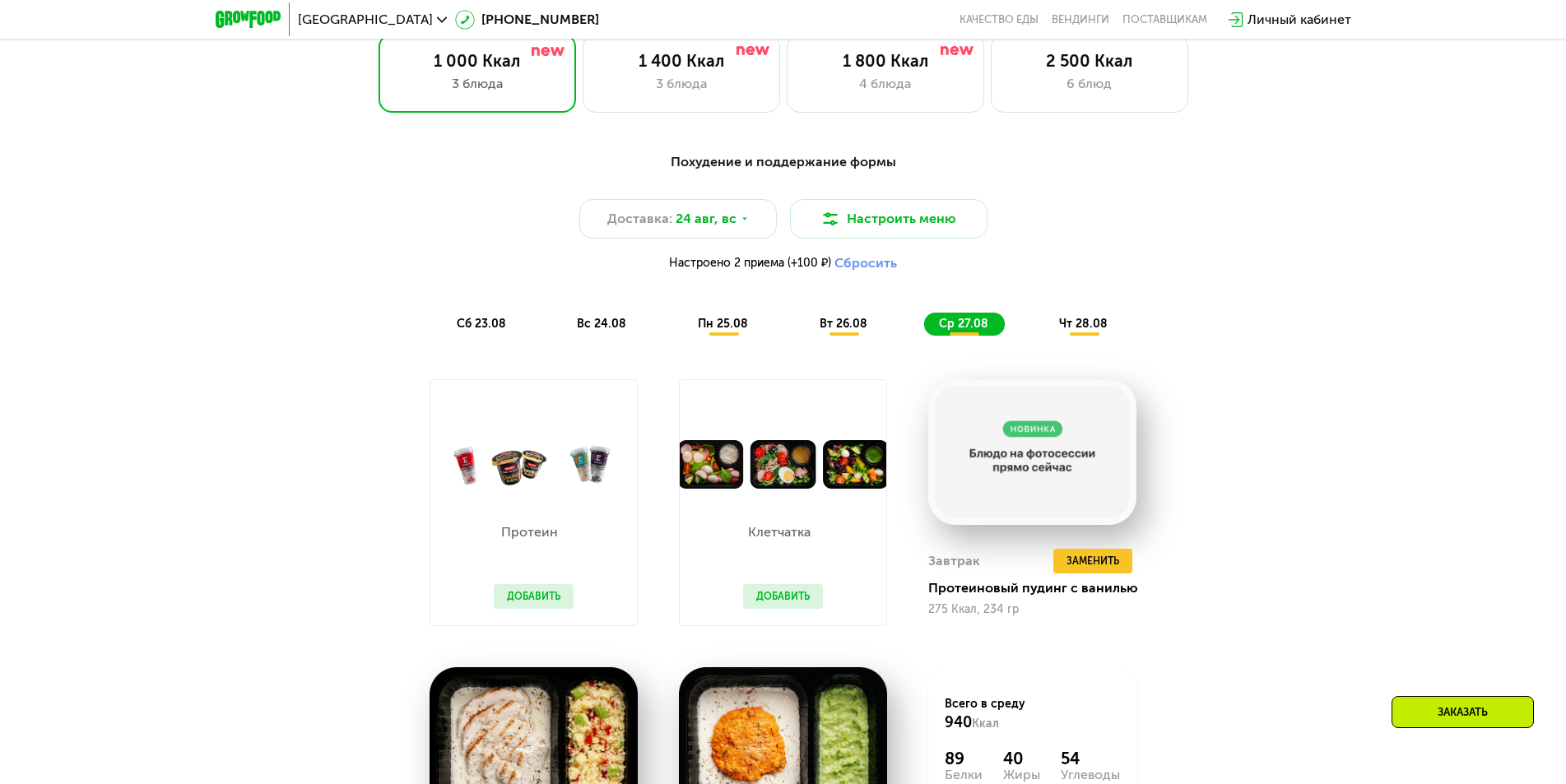
click at [1088, 327] on span "чт 28.08" at bounding box center [1083, 324] width 49 height 14
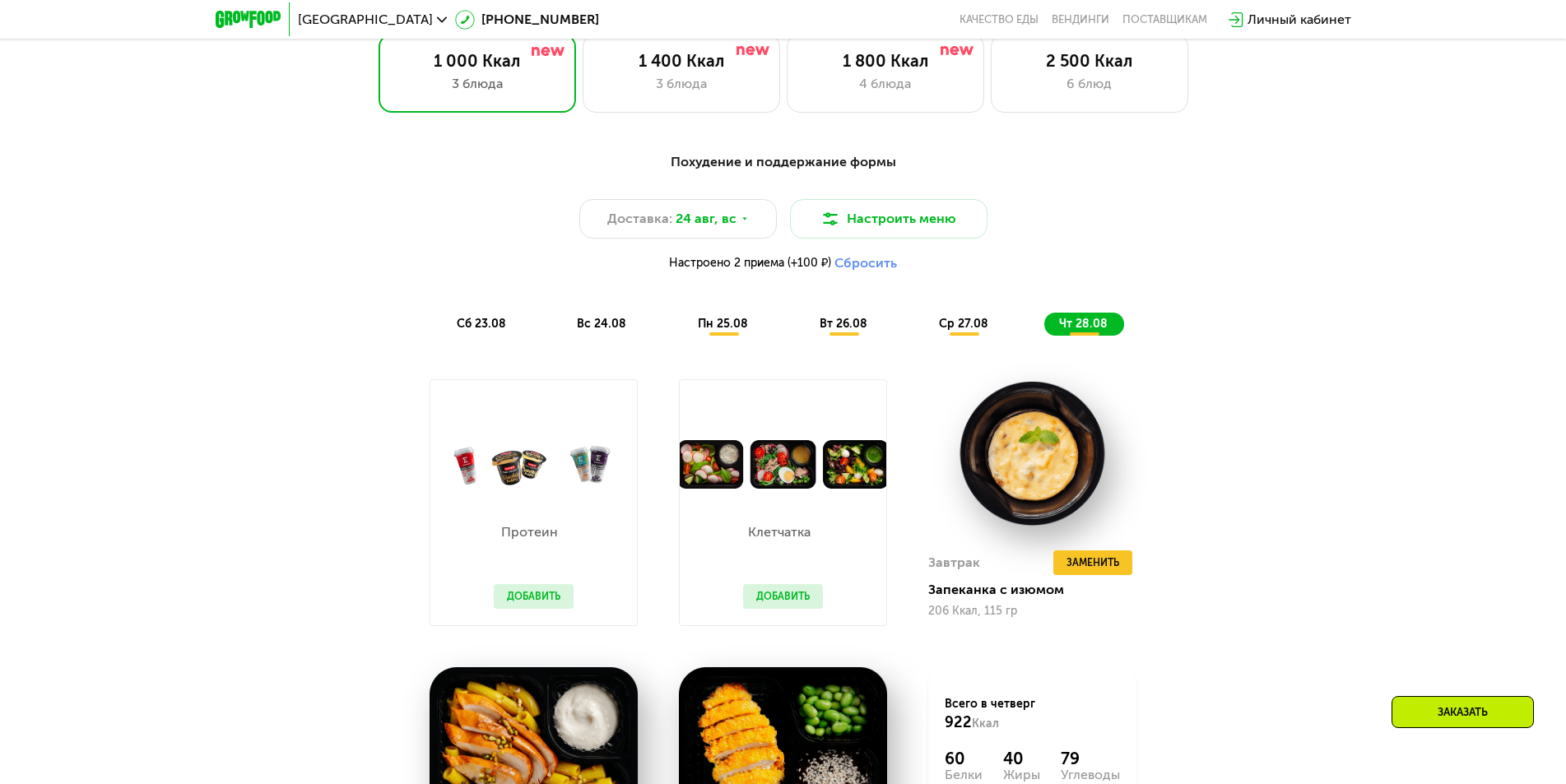
click at [1261, 346] on div "Похудение и поддержание формы Доставка: [DATE] Настроить меню Настроено 2 прием…" at bounding box center [783, 243] width 994 height 203
click at [901, 227] on button "Настроить меню" at bounding box center [888, 219] width 198 height 40
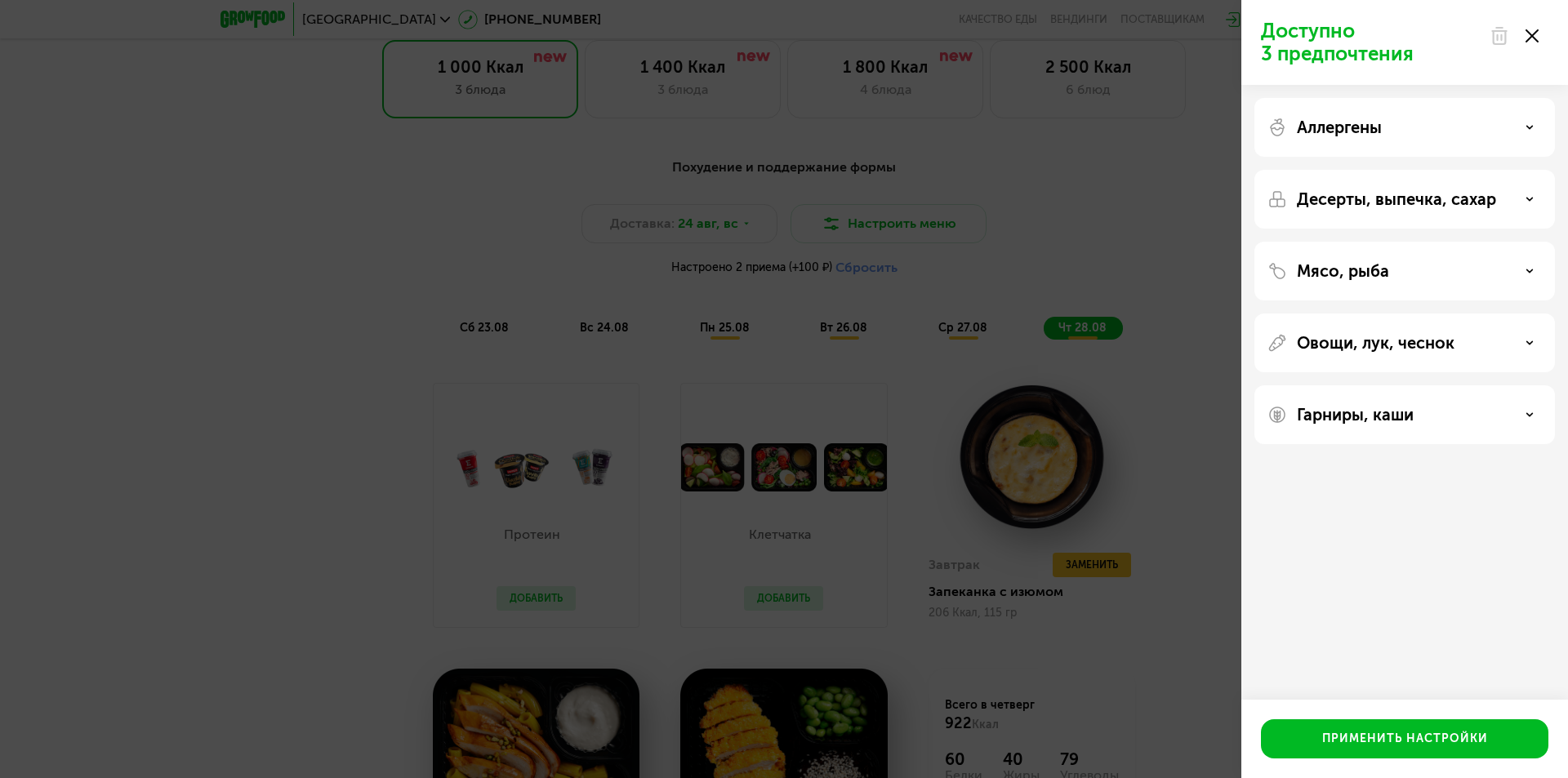
click at [1534, 28] on div at bounding box center [1514, 36] width 69 height 33
click at [1082, 134] on div "Доступно 3 предпочтения Аллергены Десерты, выпечка, сахар Мясо, рыба Овощи, лук…" at bounding box center [784, 389] width 1568 height 778
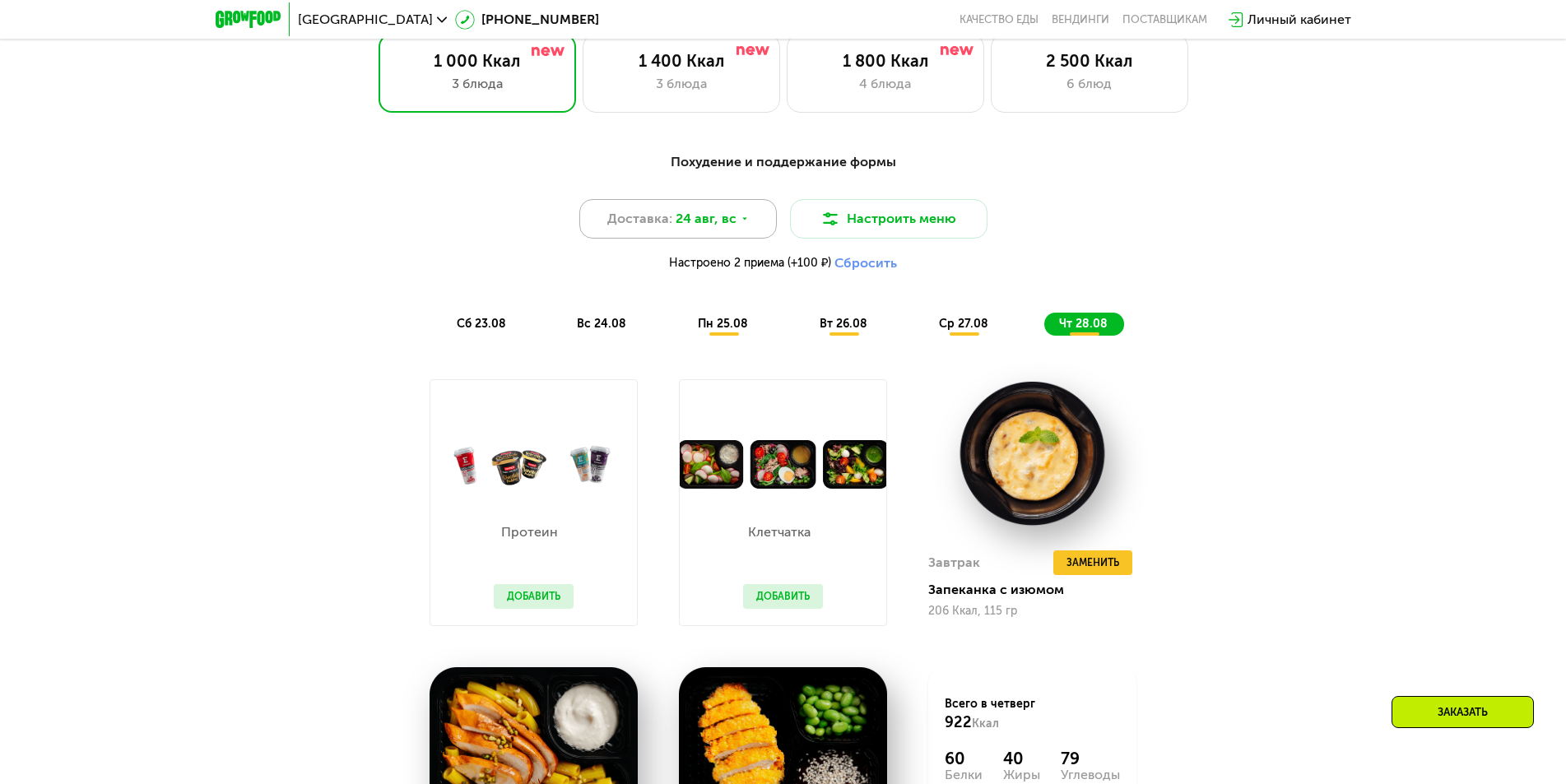
click at [687, 228] on span "24 авг, вс" at bounding box center [705, 218] width 61 height 20
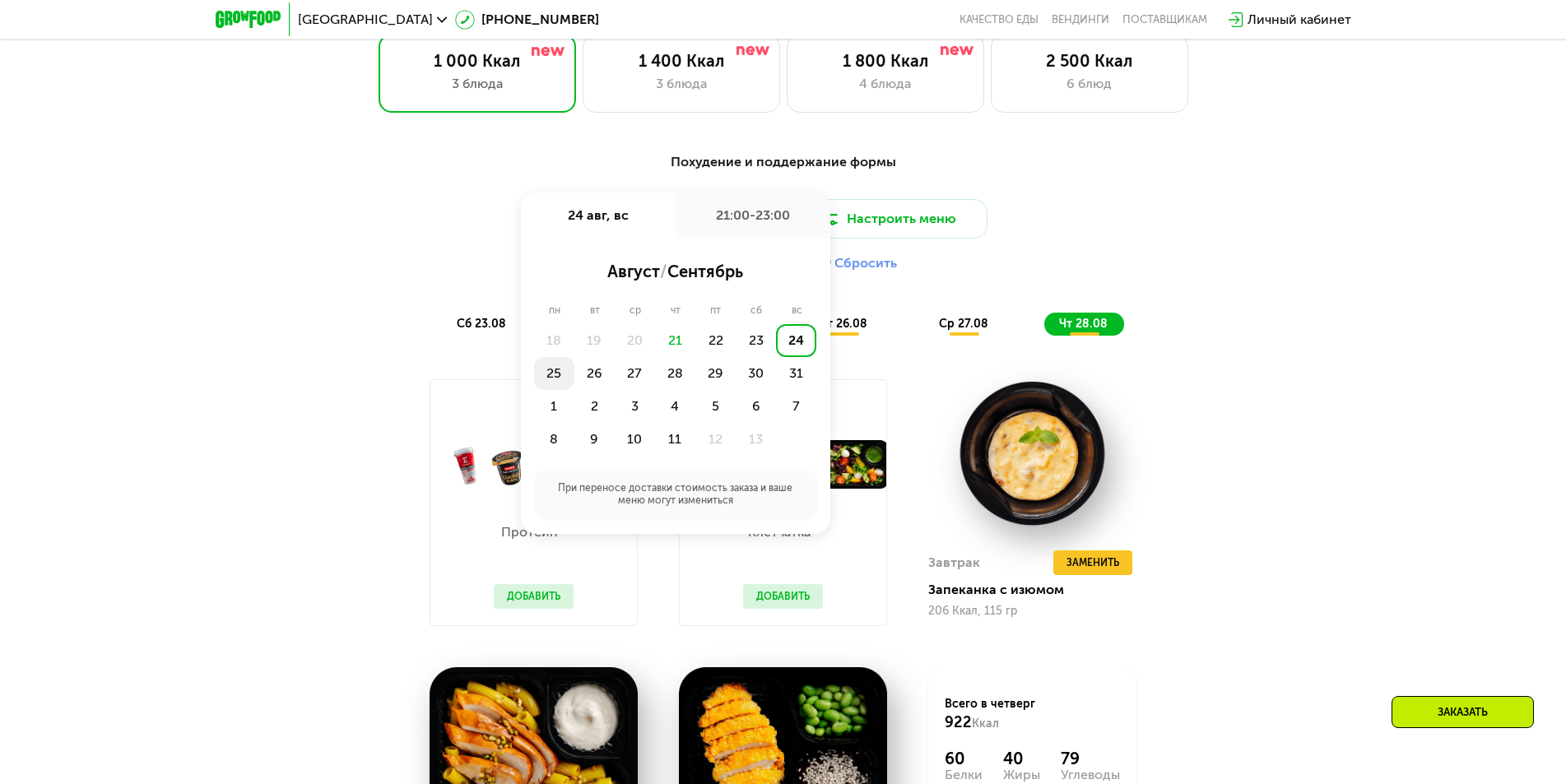
click at [575, 375] on div "25" at bounding box center [595, 373] width 41 height 33
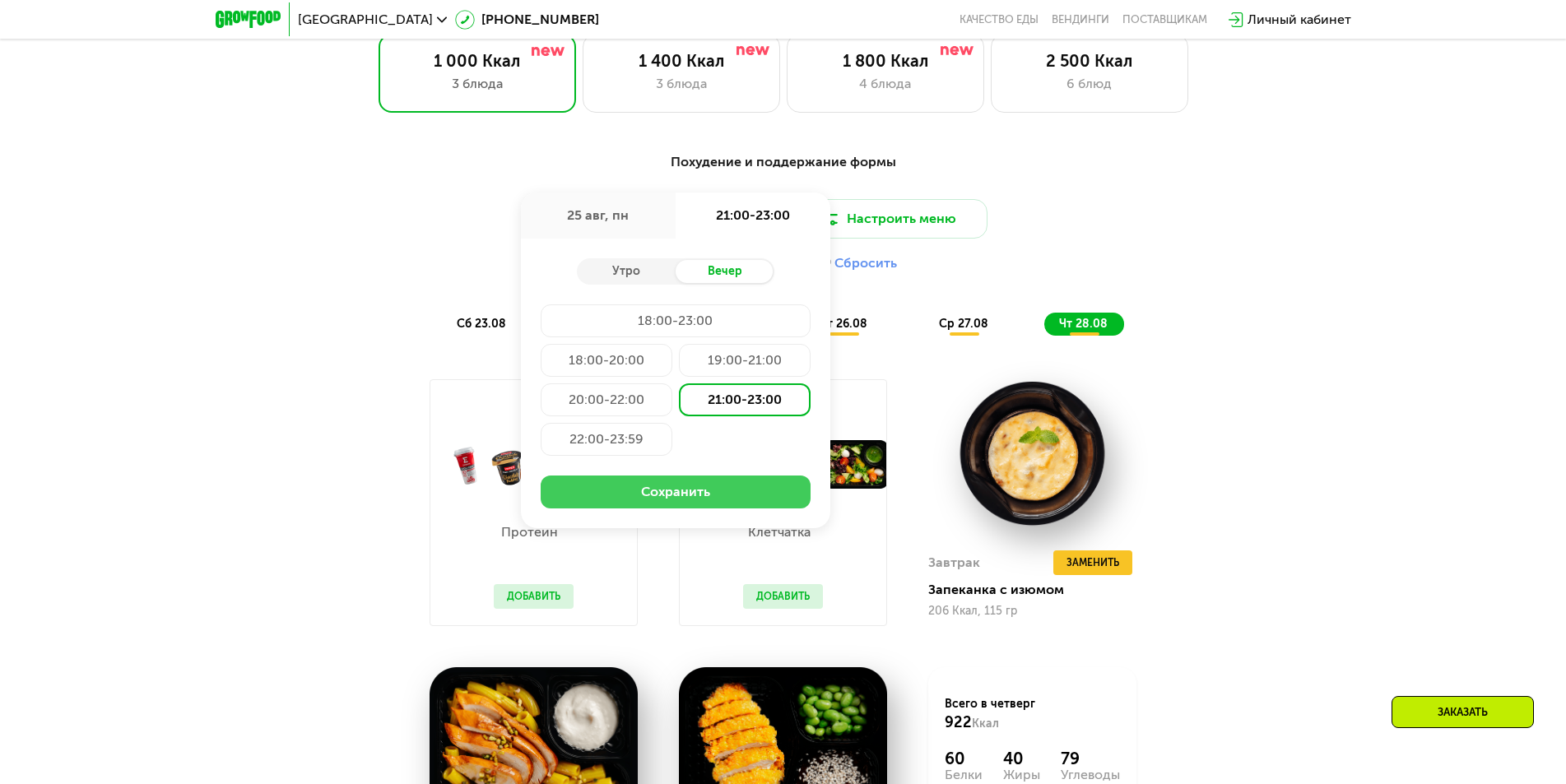
click at [712, 496] on button "Сохранить" at bounding box center [675, 492] width 270 height 33
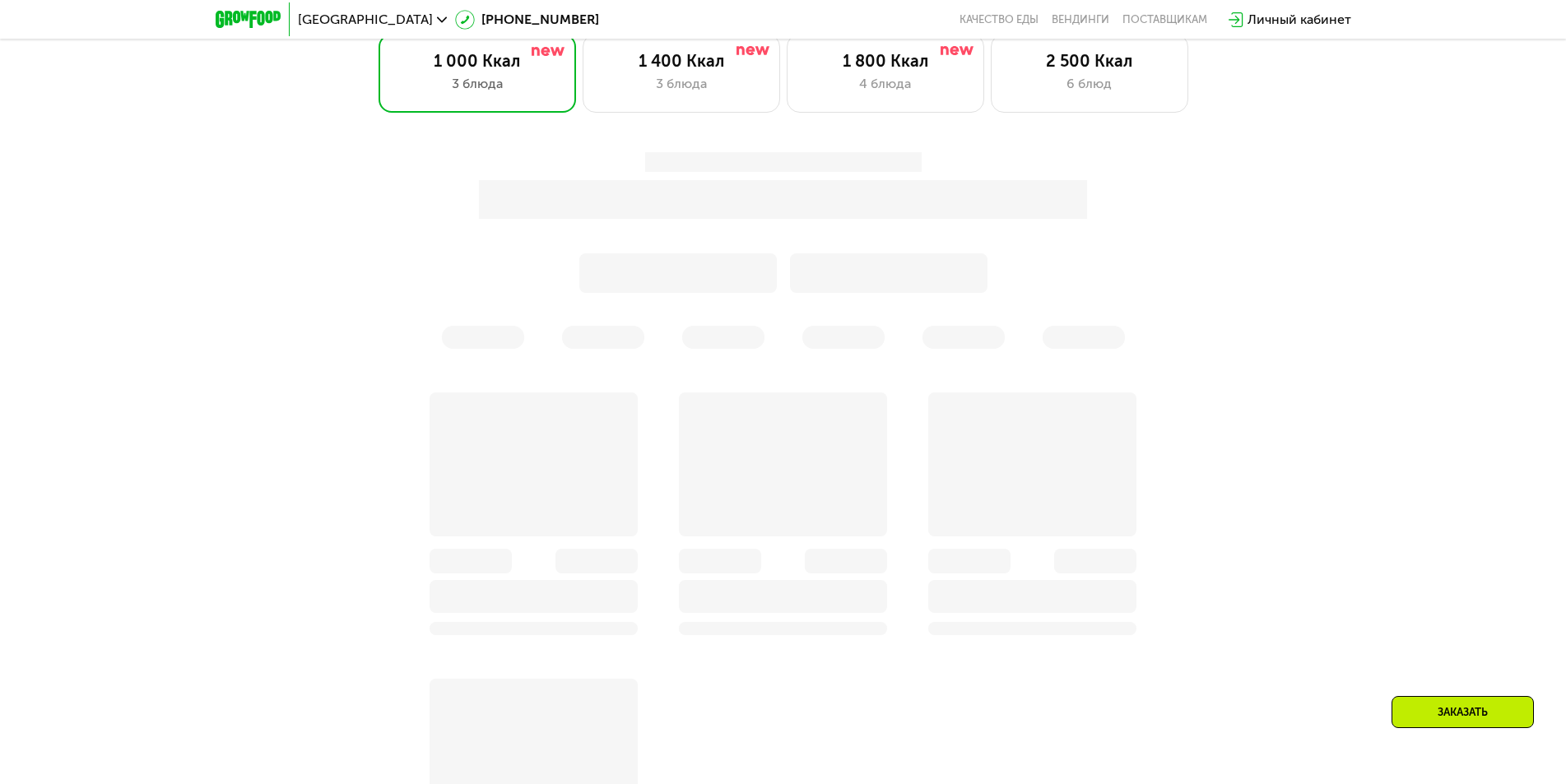
click at [886, 346] on div at bounding box center [783, 250] width 994 height 217
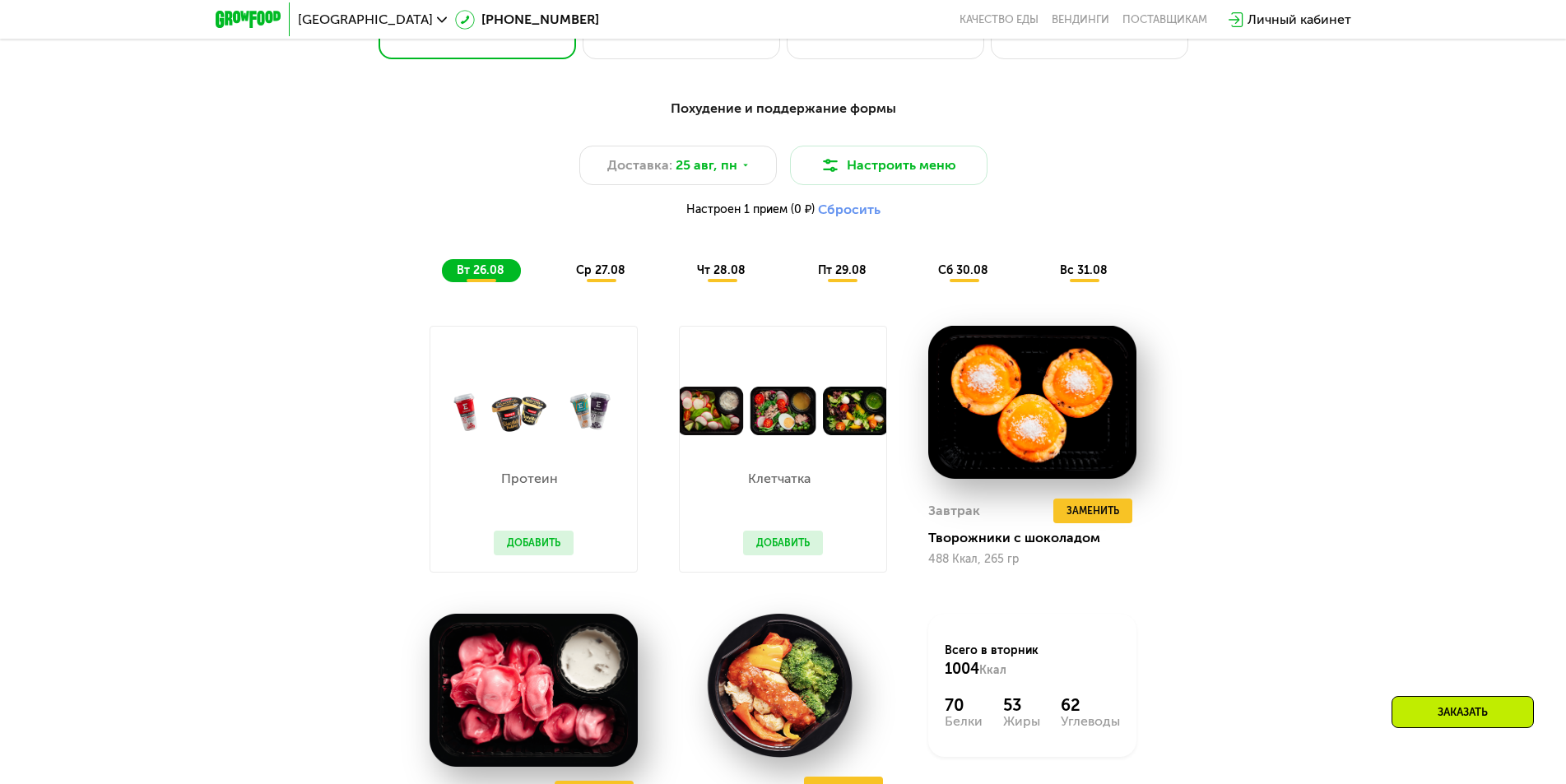
scroll to position [1028, 0]
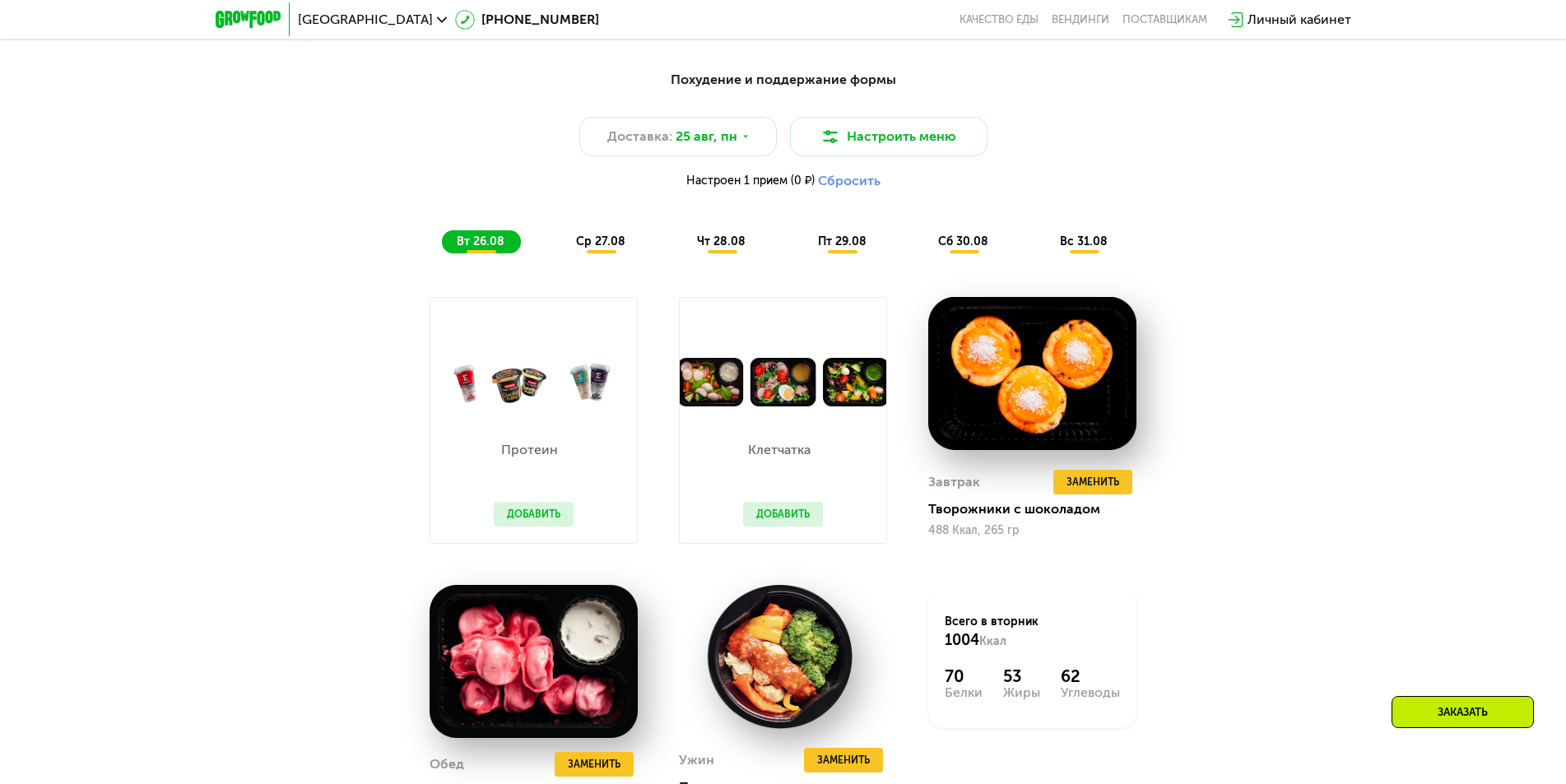
click at [605, 249] on span "ср 27.08" at bounding box center [601, 242] width 49 height 14
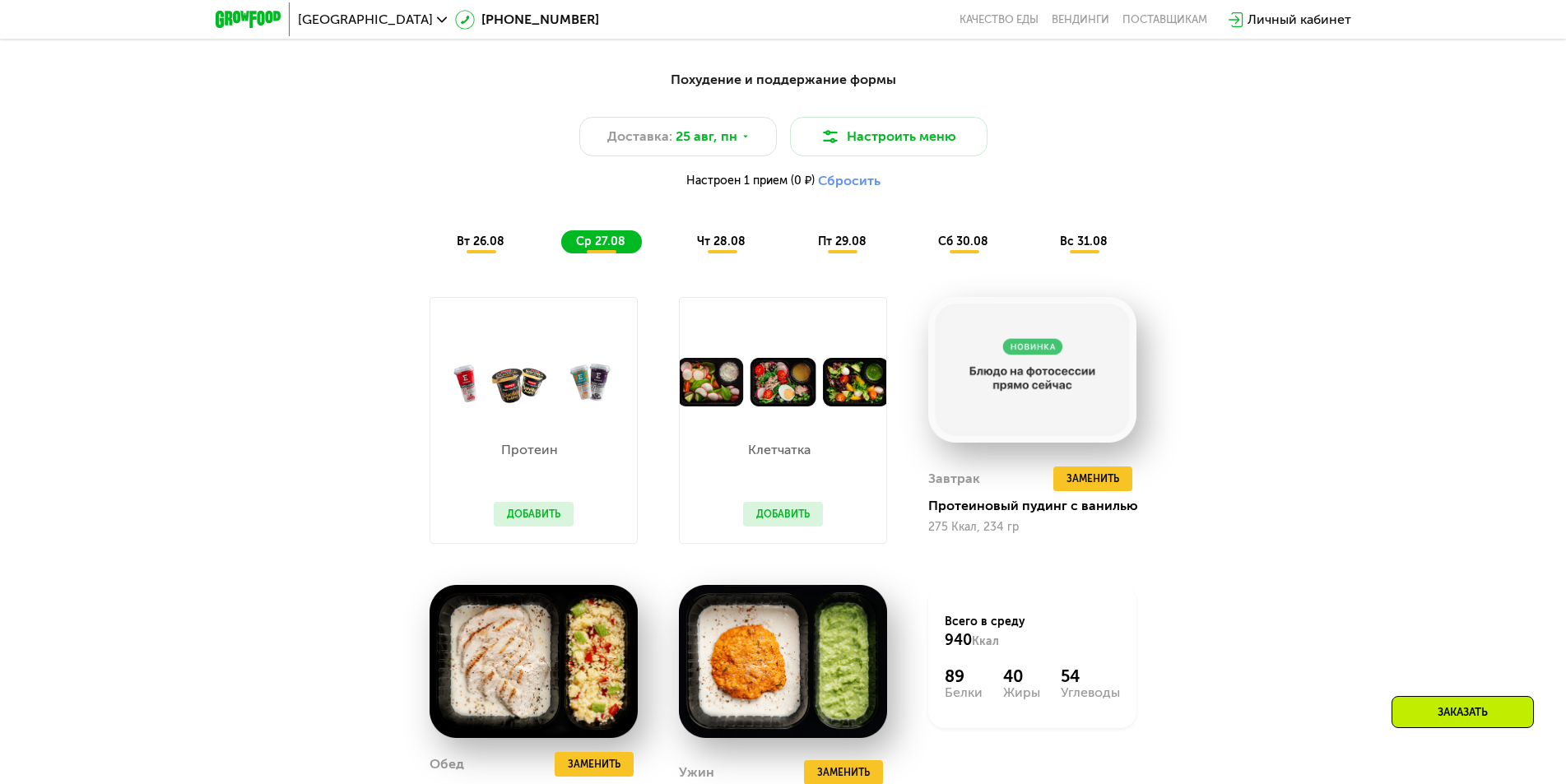
click at [704, 249] on span "чт 28.08" at bounding box center [721, 242] width 49 height 14
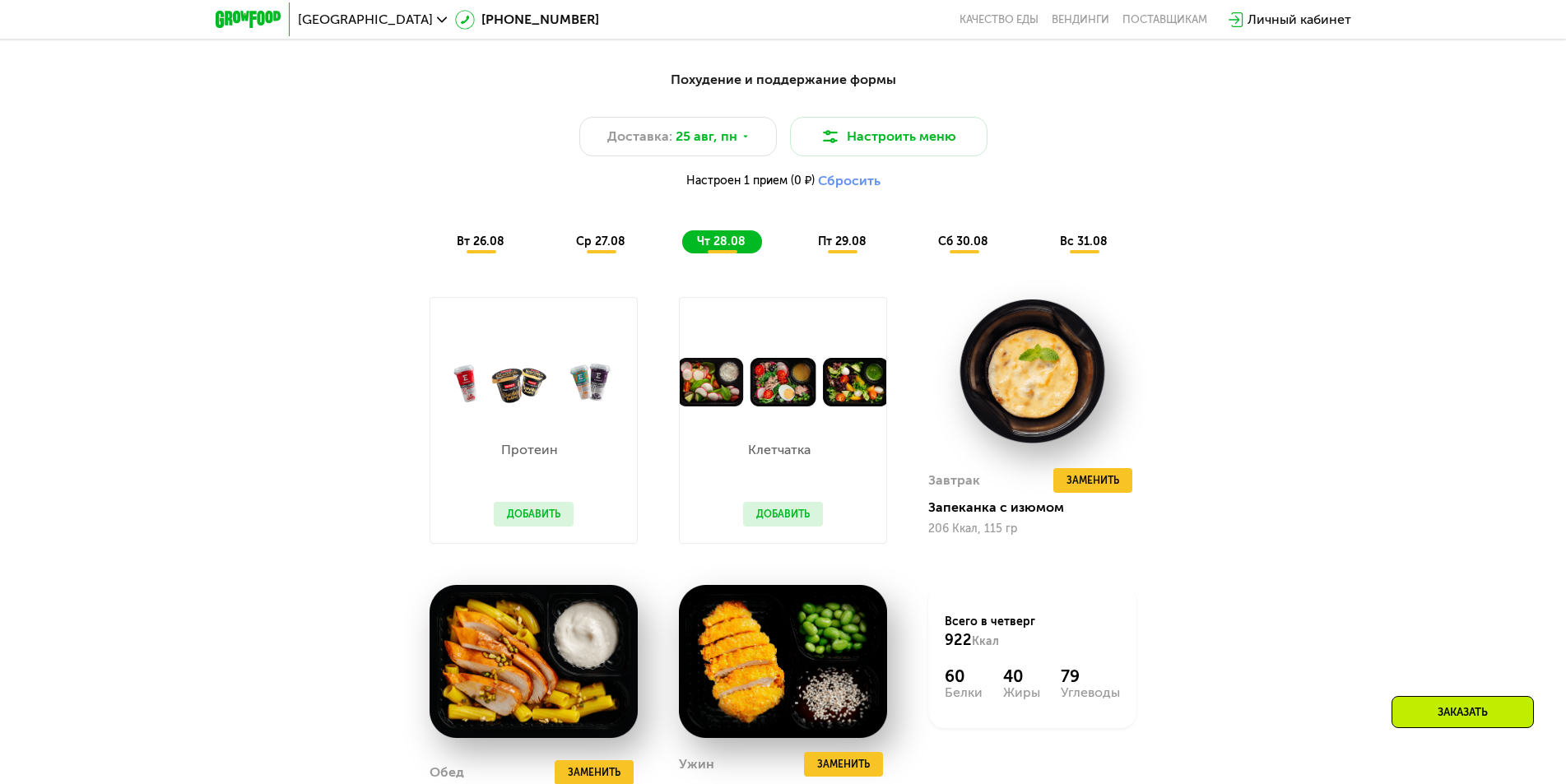
click at [850, 249] on span "пт 29.08" at bounding box center [842, 242] width 49 height 14
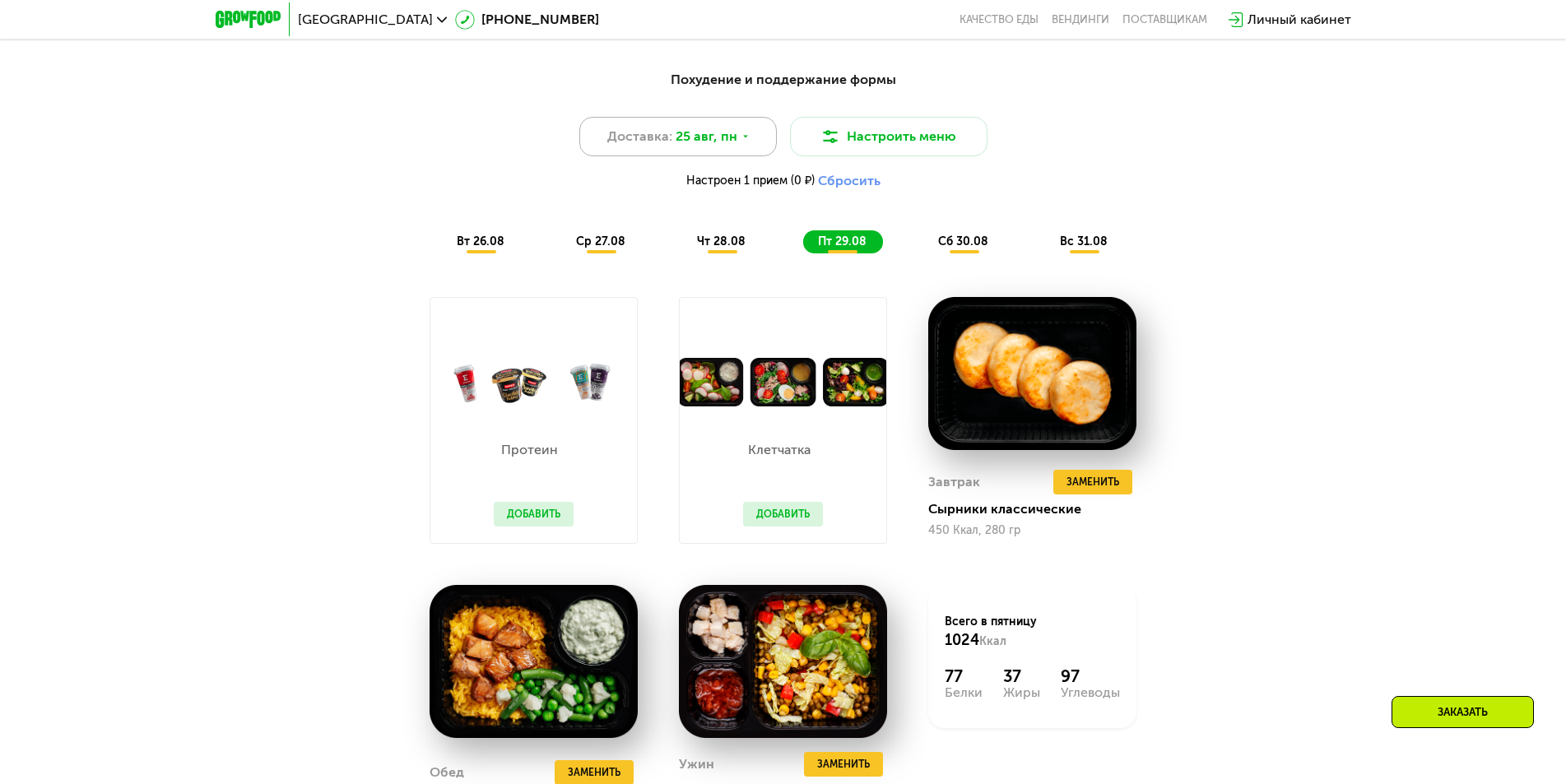
click at [734, 146] on span "25 авг, пн" at bounding box center [705, 136] width 62 height 20
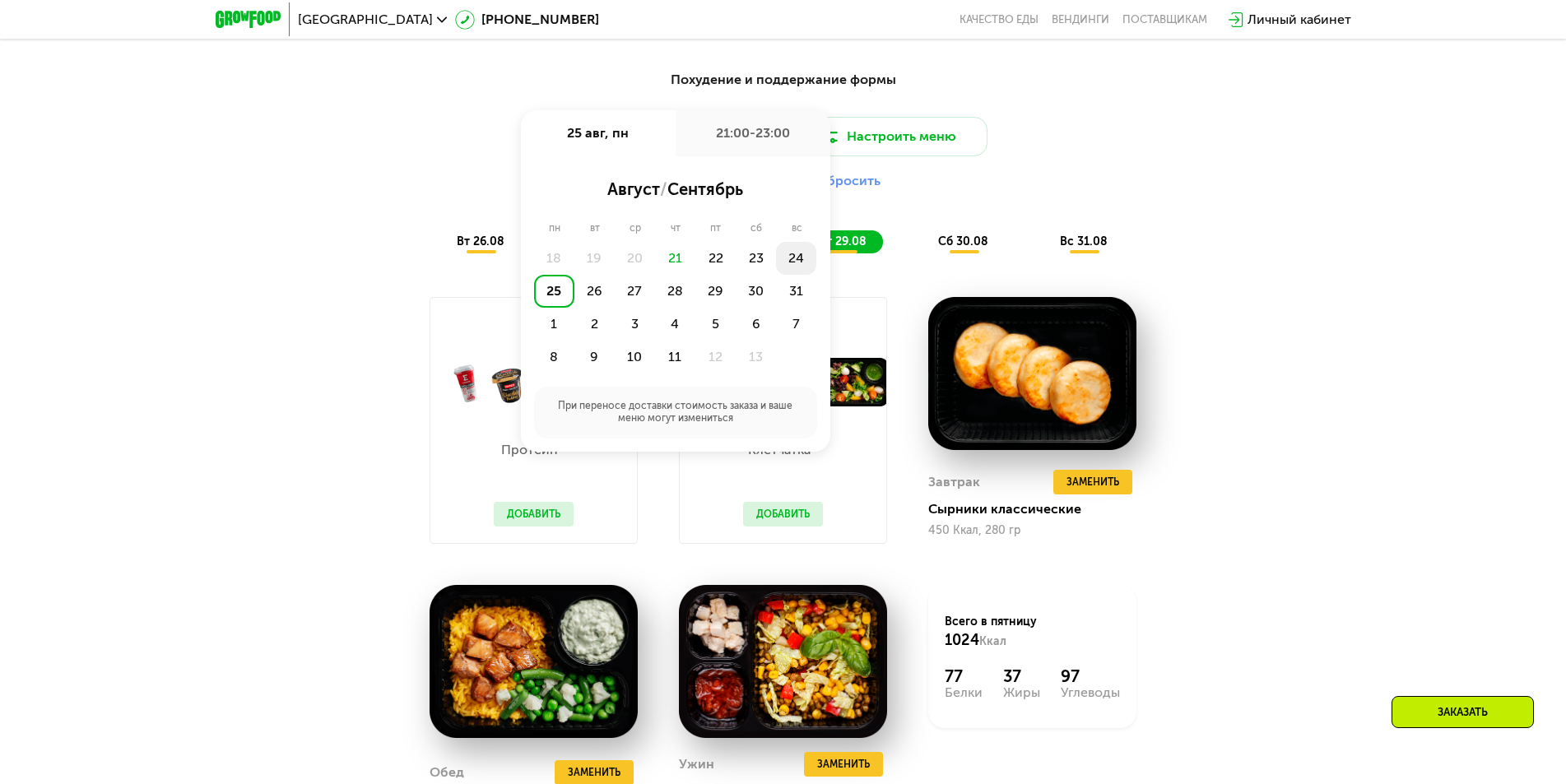
click at [575, 275] on div "24" at bounding box center [554, 291] width 41 height 33
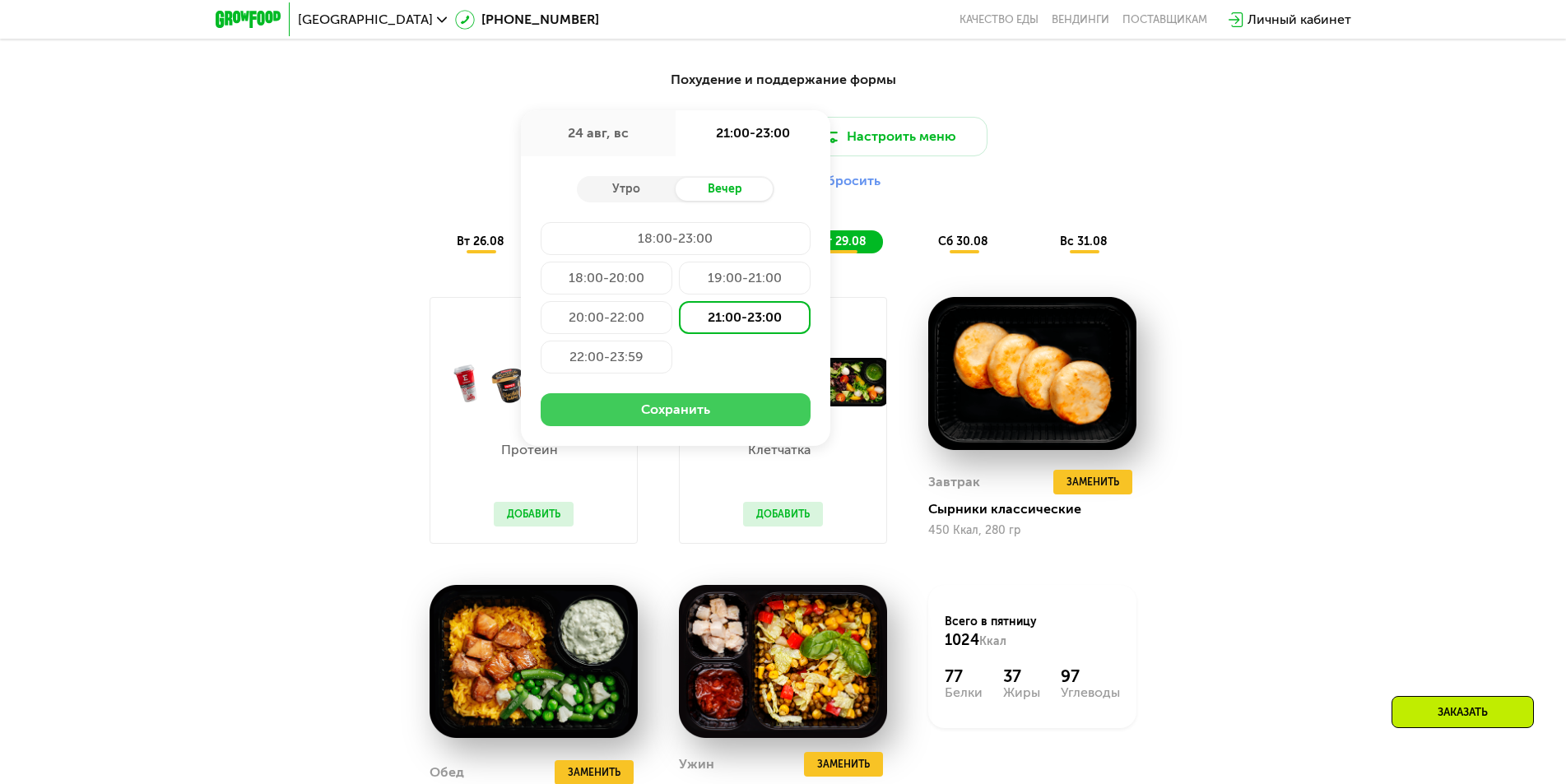
click at [722, 411] on button "Сохранить" at bounding box center [675, 410] width 270 height 33
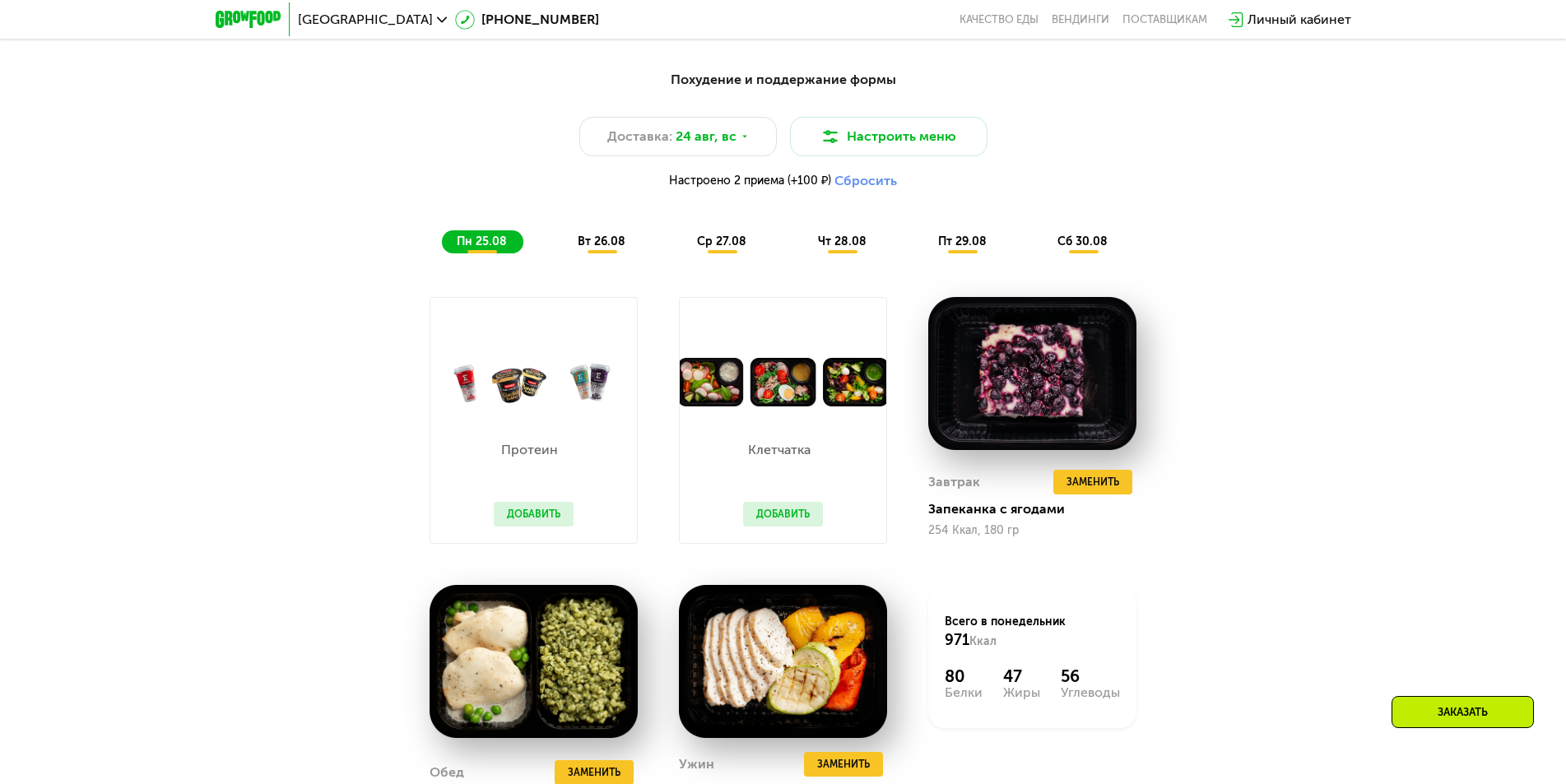
click at [605, 249] on span "вт 26.08" at bounding box center [601, 242] width 48 height 14
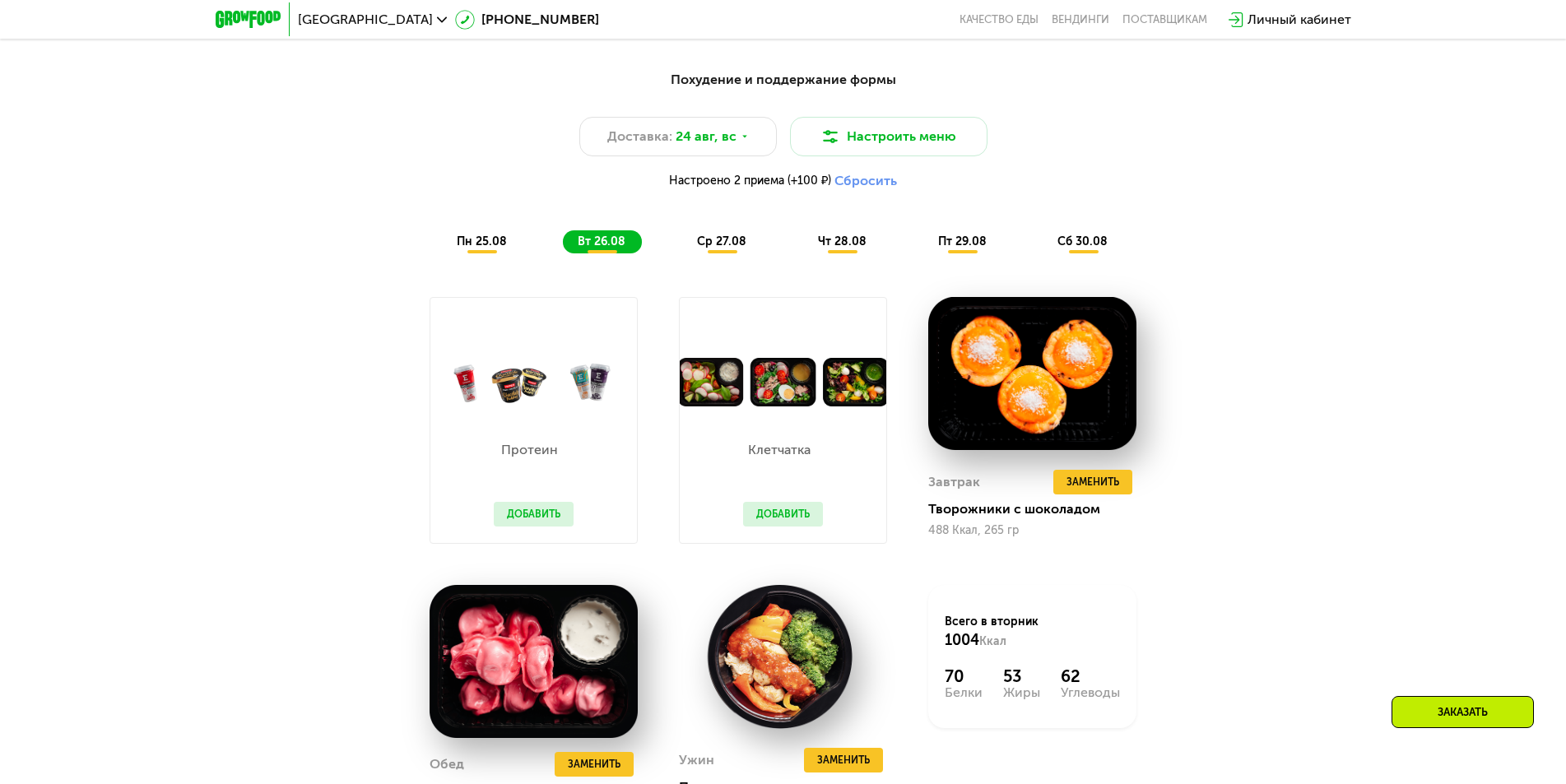
click at [716, 249] on span "ср 27.08" at bounding box center [721, 242] width 49 height 14
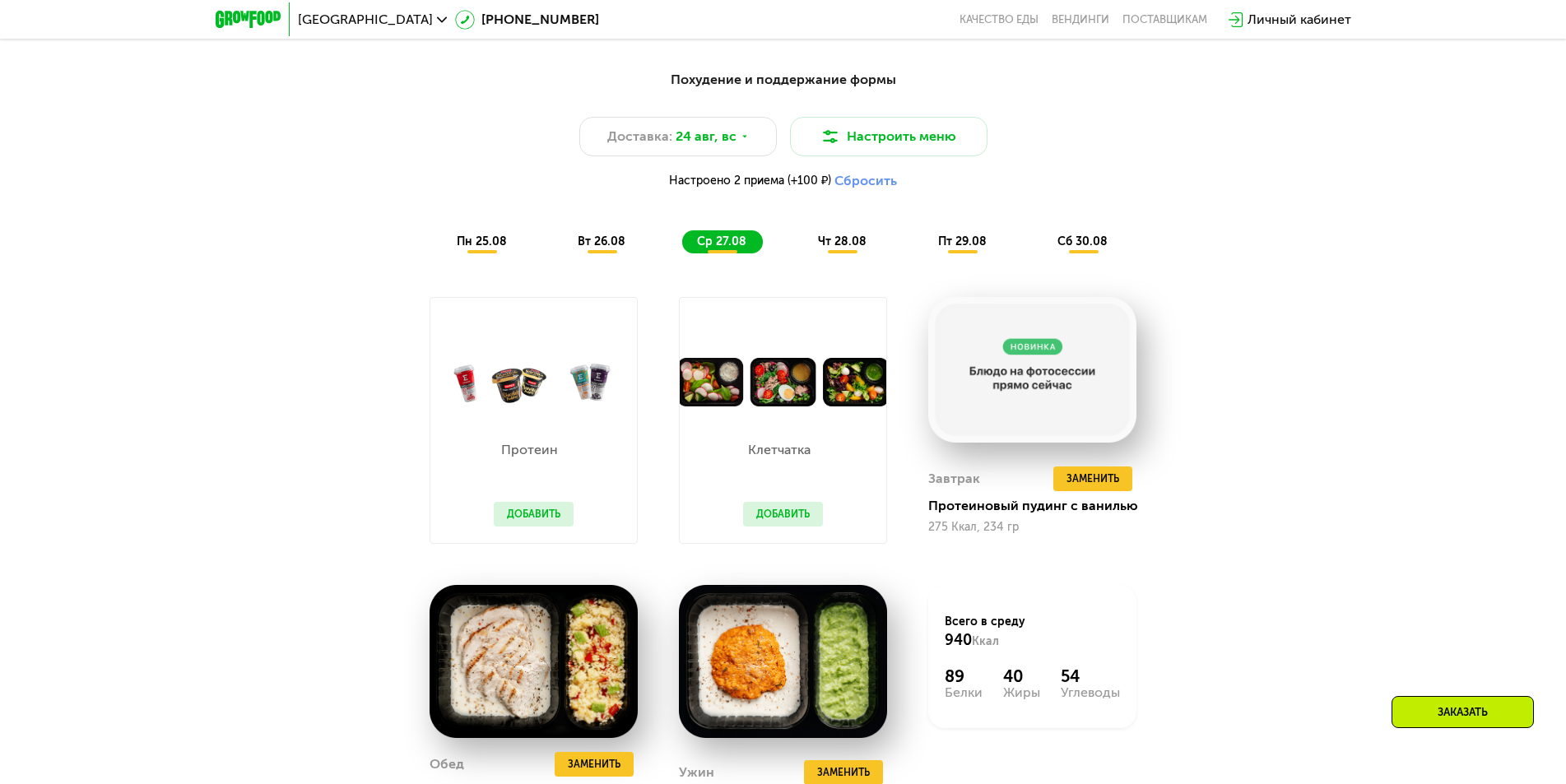
click at [822, 247] on span "чт 28.08" at bounding box center [842, 242] width 49 height 14
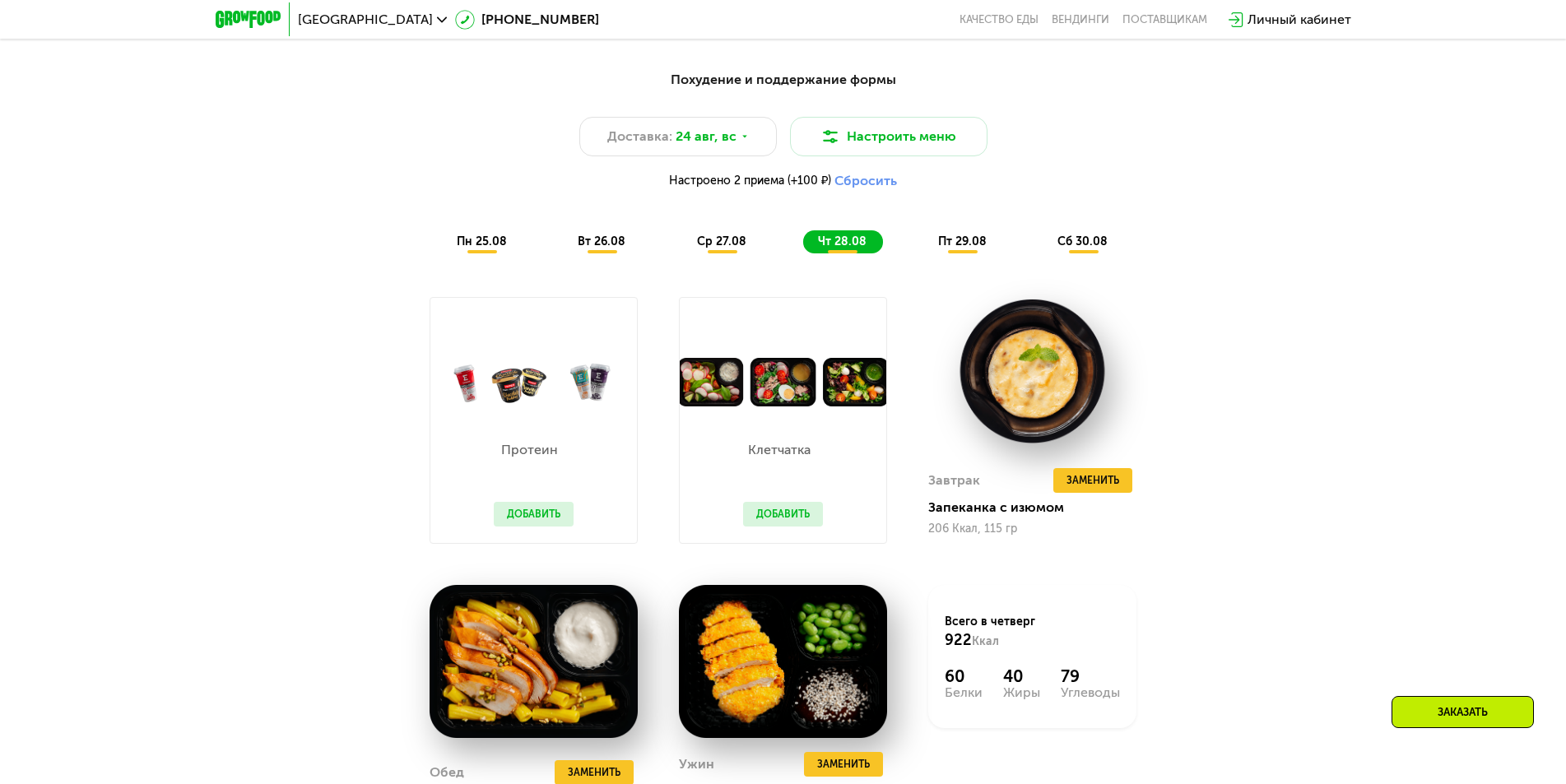
click at [963, 245] on span "пт 29.08" at bounding box center [962, 242] width 49 height 14
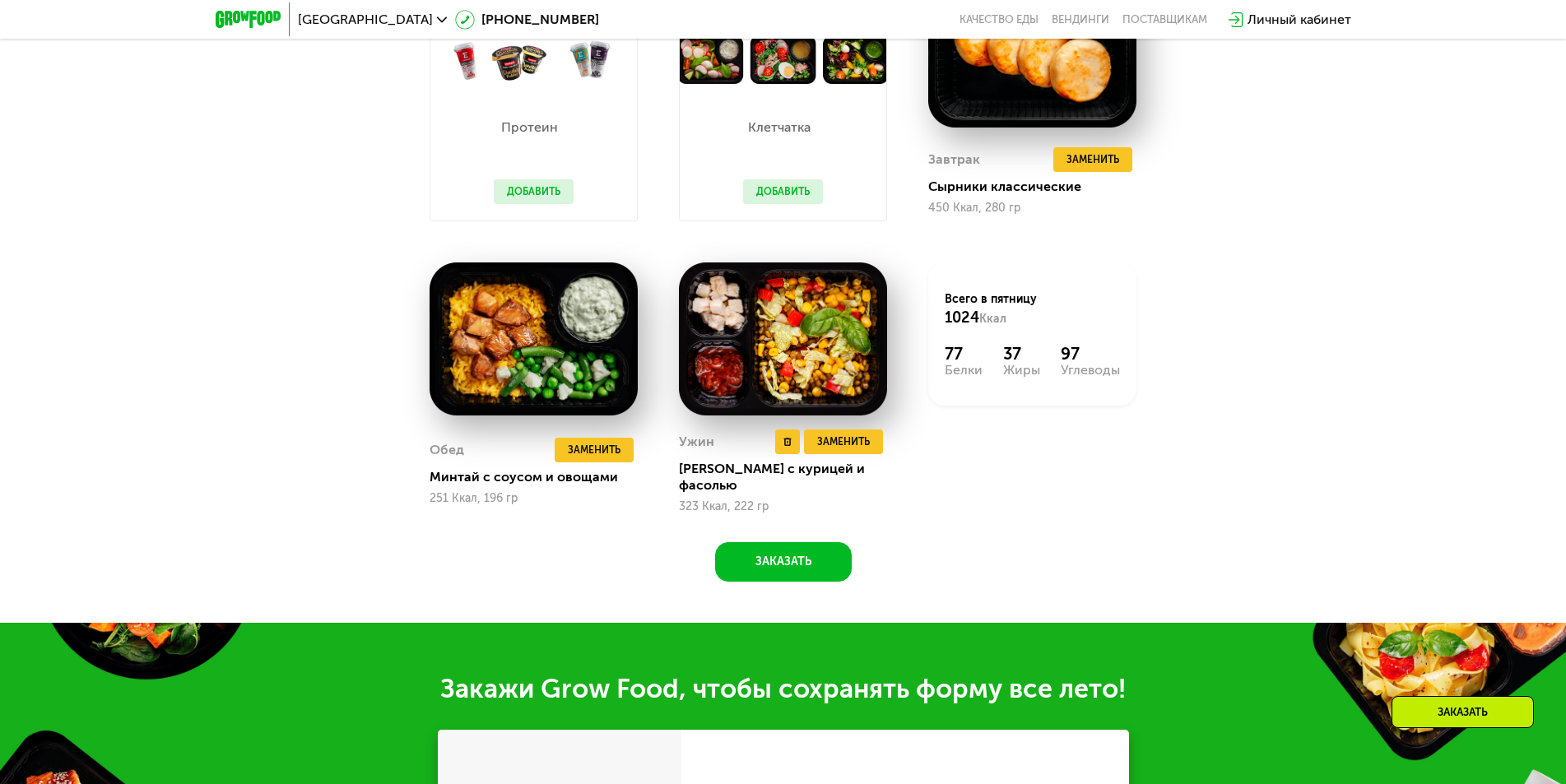
scroll to position [1357, 0]
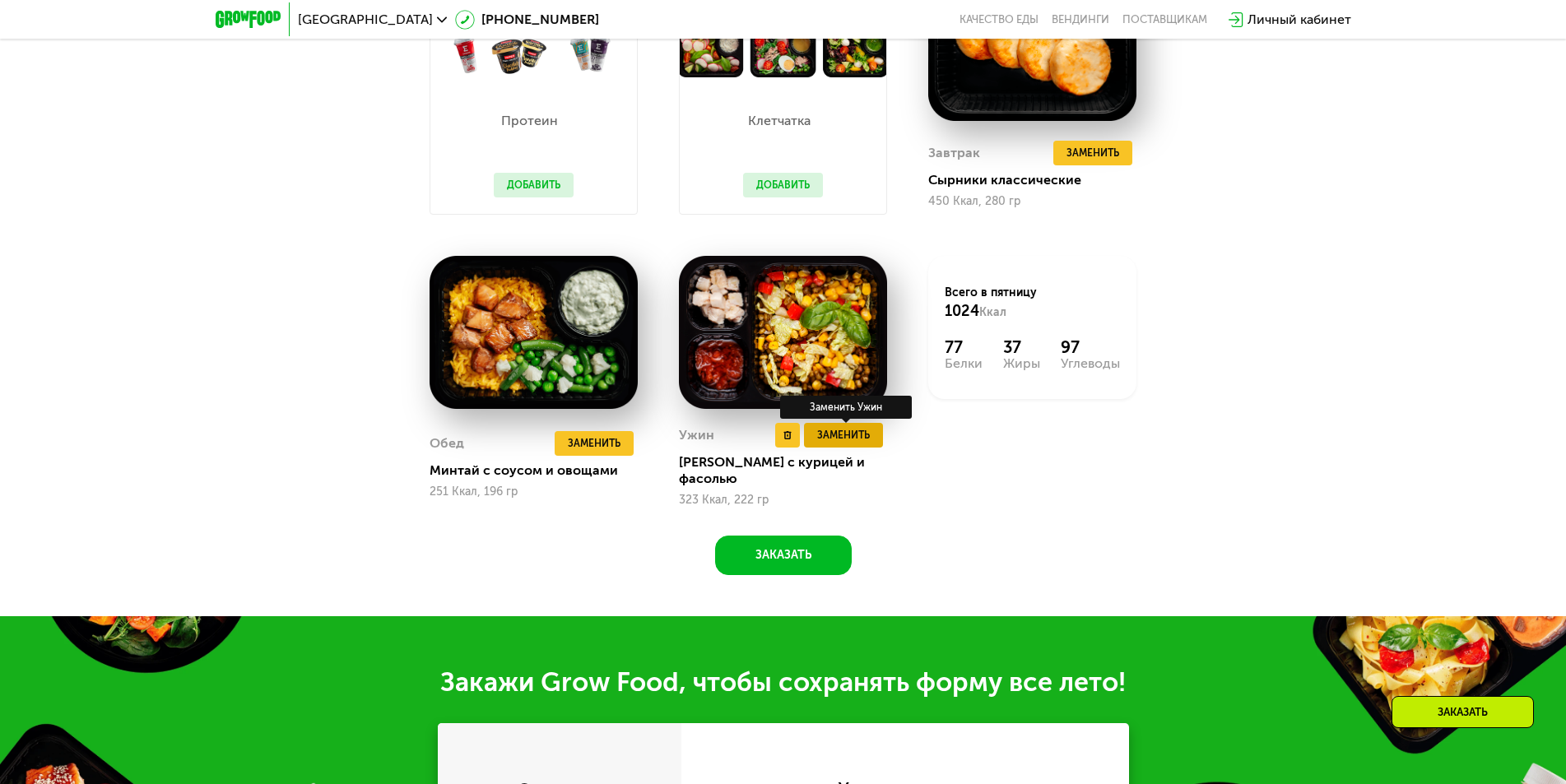
click at [836, 444] on span "Заменить" at bounding box center [843, 435] width 53 height 16
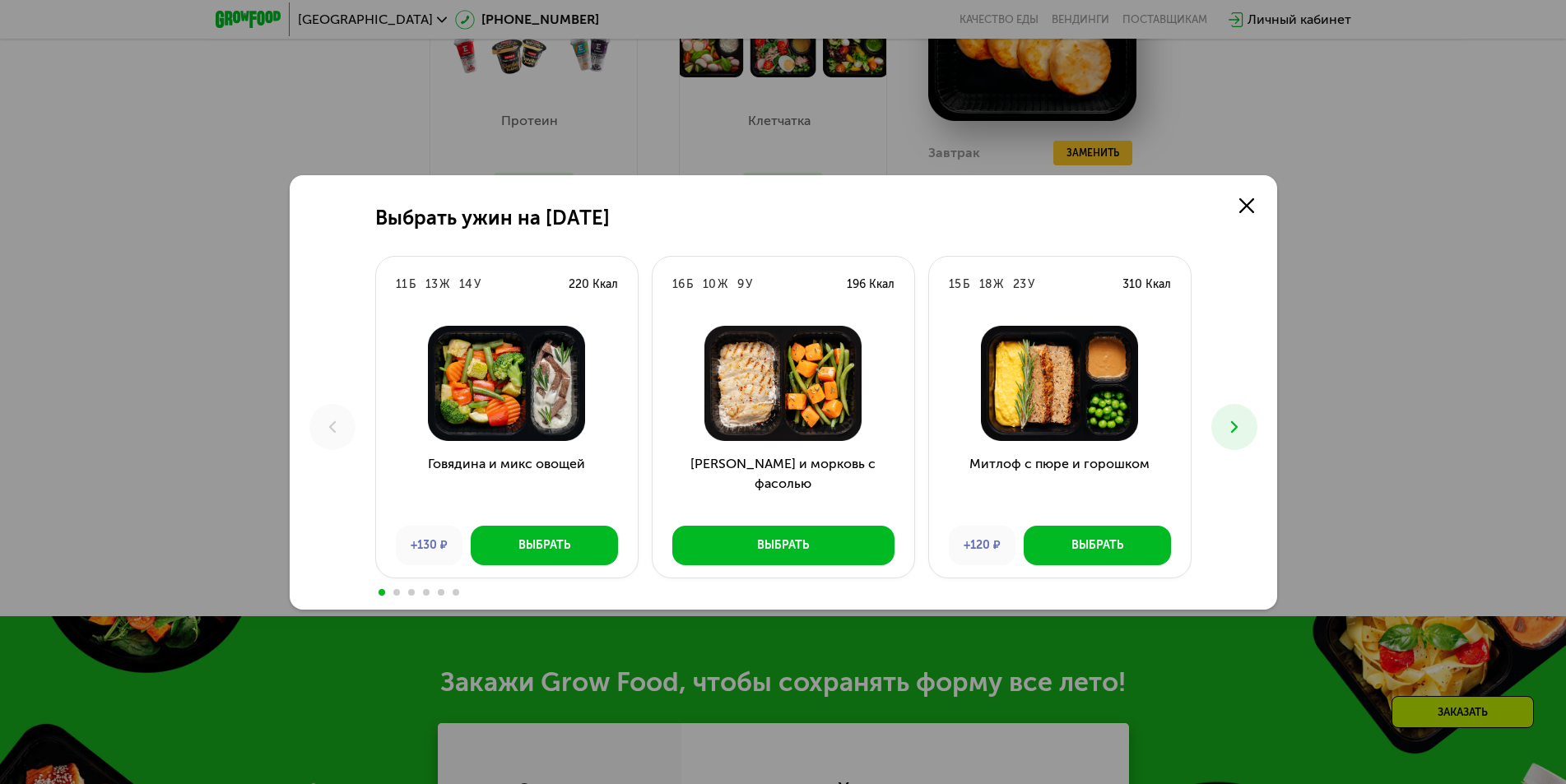
click at [1238, 425] on icon at bounding box center [1234, 426] width 20 height 20
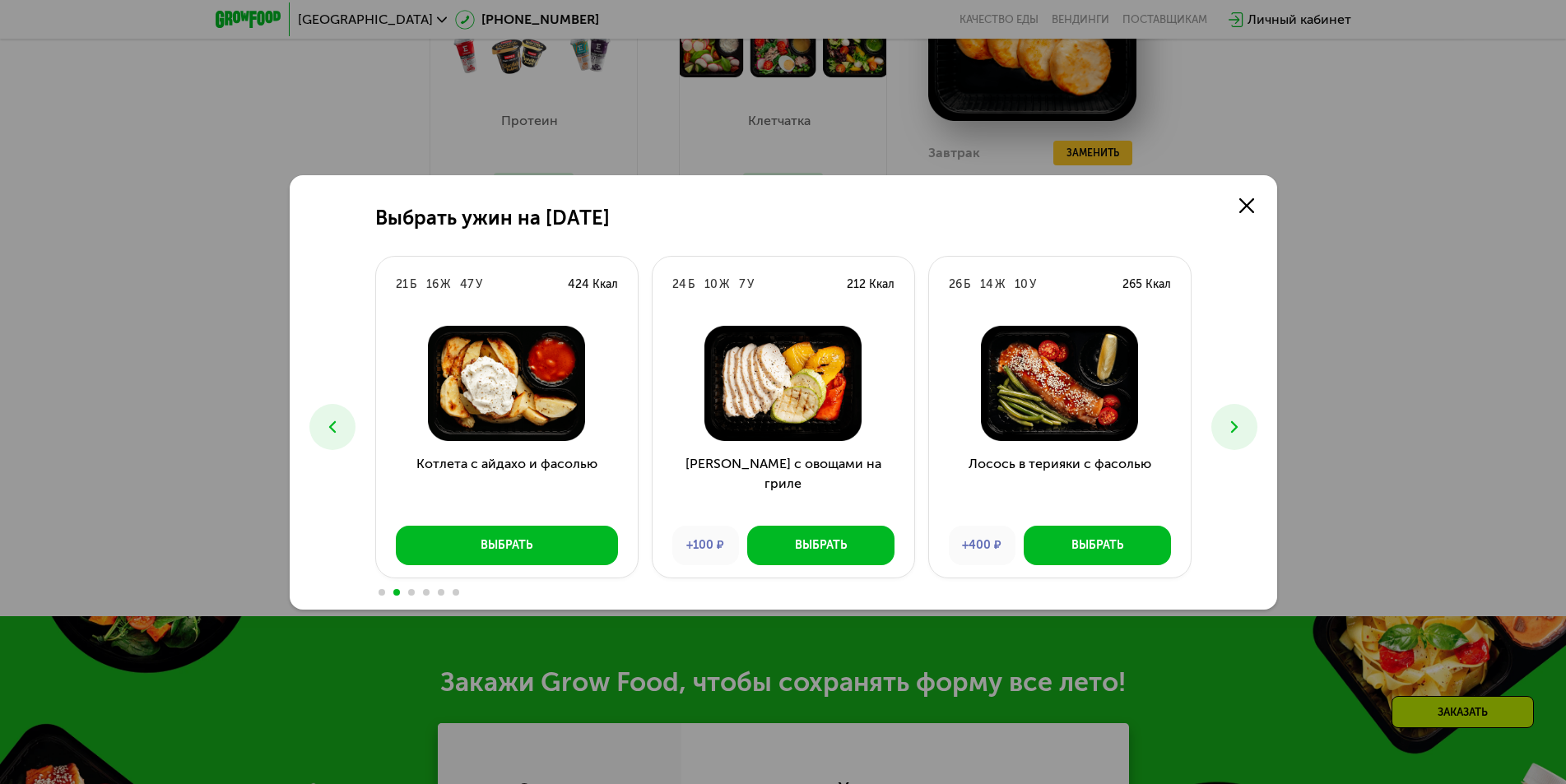
click at [1238, 425] on icon at bounding box center [1234, 426] width 20 height 20
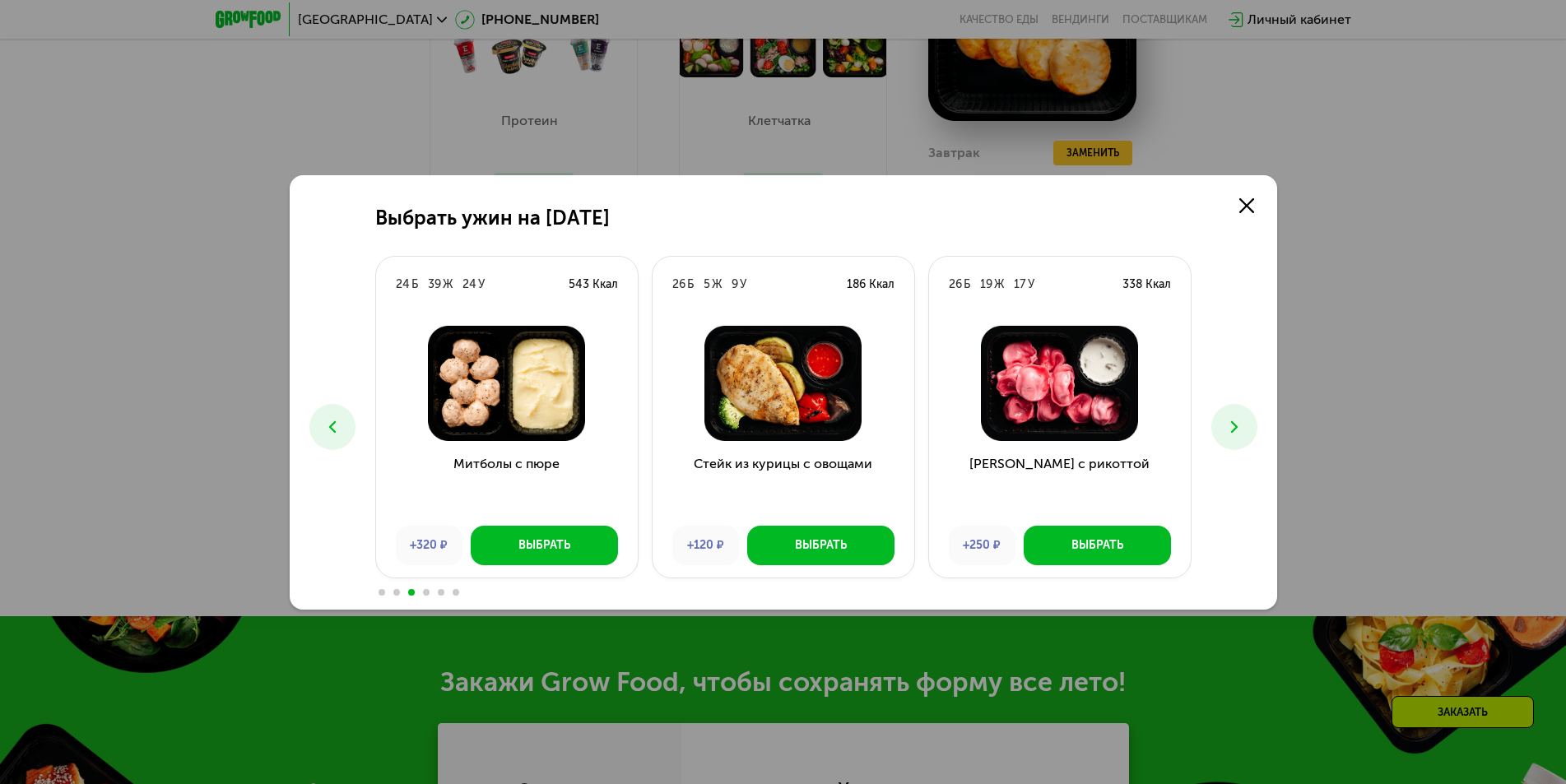
click at [1238, 425] on icon at bounding box center [1234, 426] width 20 height 20
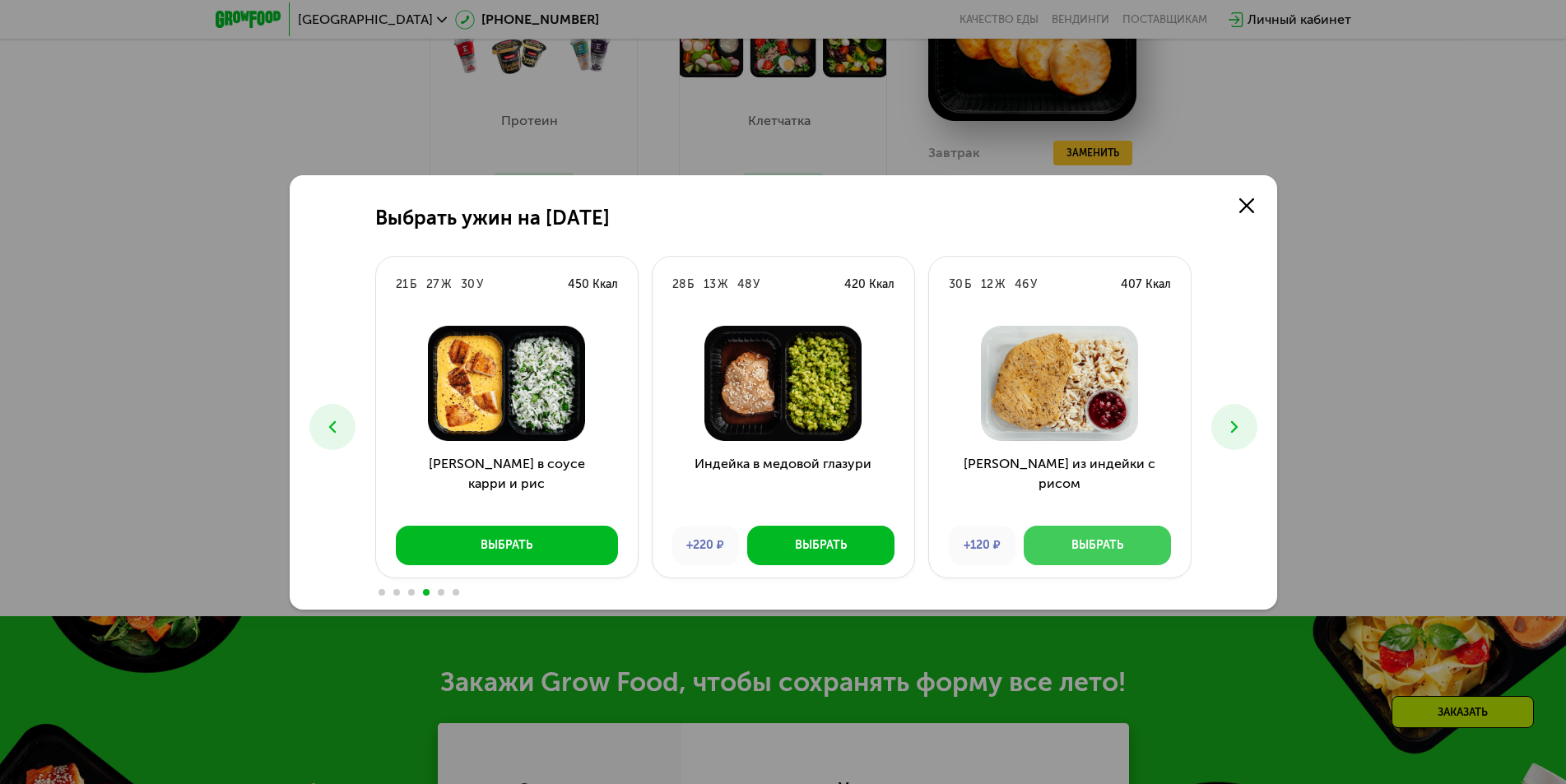
click at [1121, 547] on div "Выбрать" at bounding box center [1097, 545] width 52 height 16
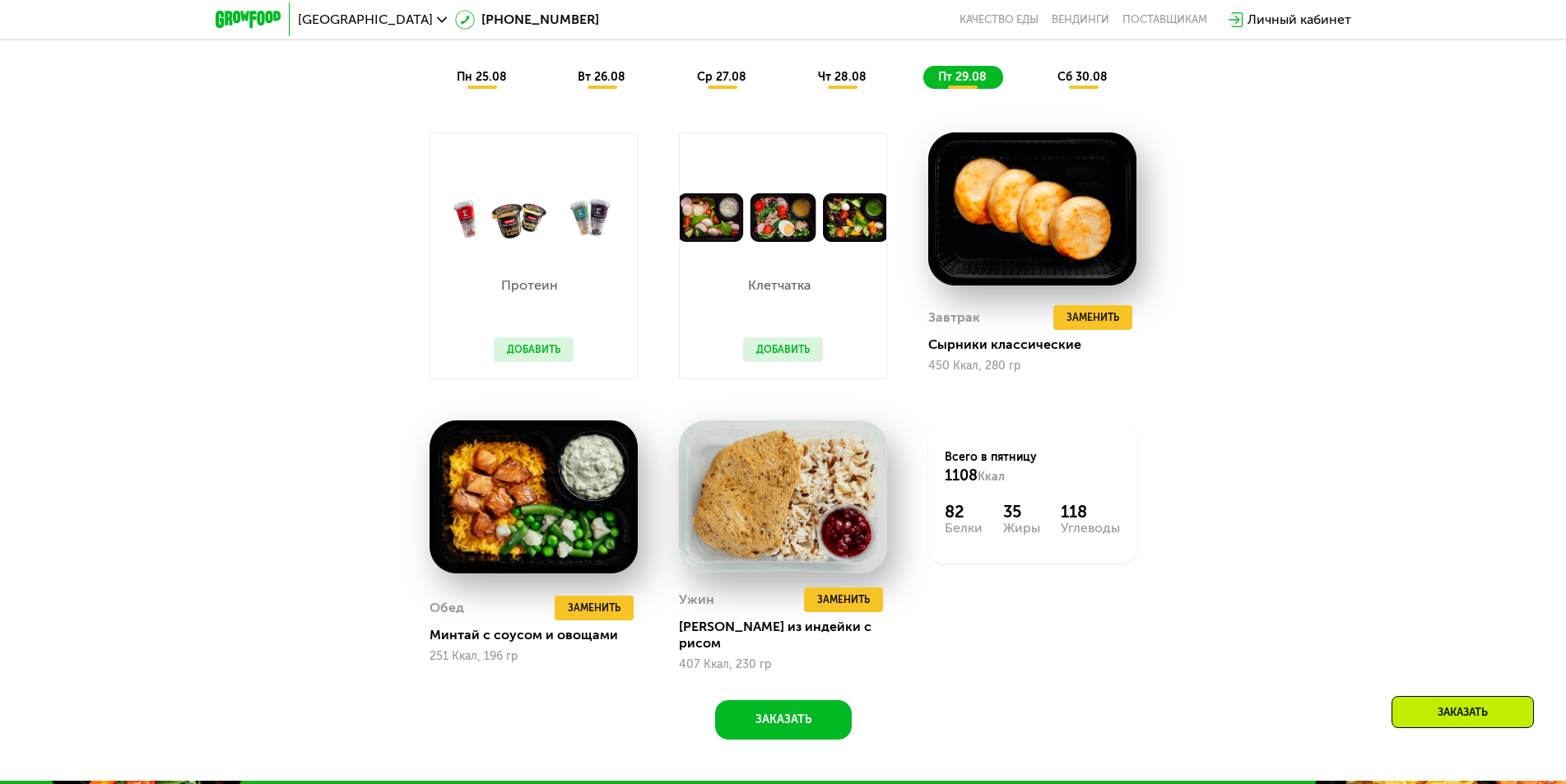
scroll to position [1275, 0]
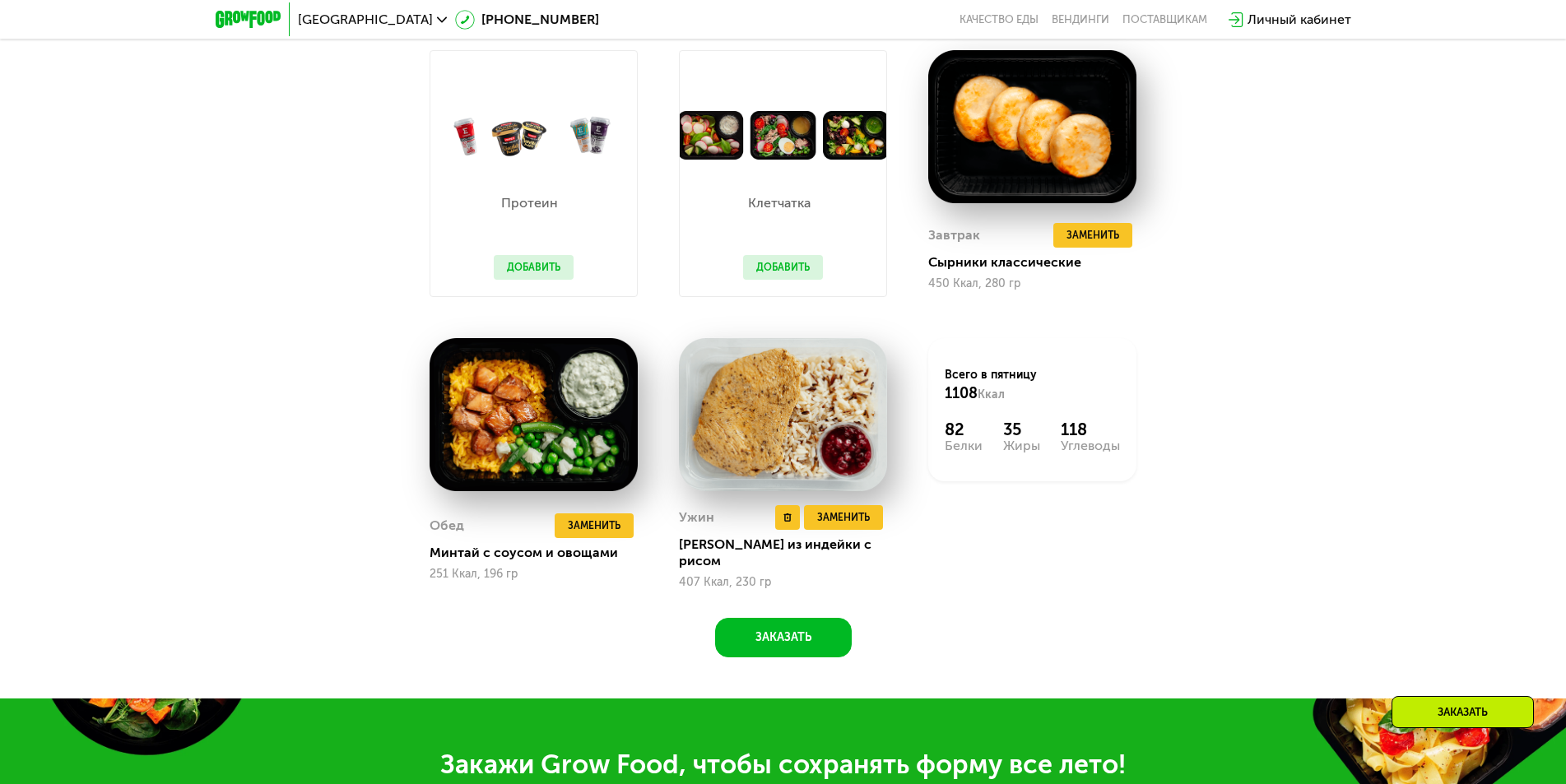
drag, startPoint x: 861, startPoint y: 524, endPoint x: 850, endPoint y: 546, distance: 24.6
click at [851, 545] on div "Ужин Удалить Ужин Заменить Заменить Ужин [PERSON_NAME] из индейки с рисом 407 К…" at bounding box center [783, 547] width 208 height 84
click at [789, 522] on icon at bounding box center [787, 516] width 8 height 8
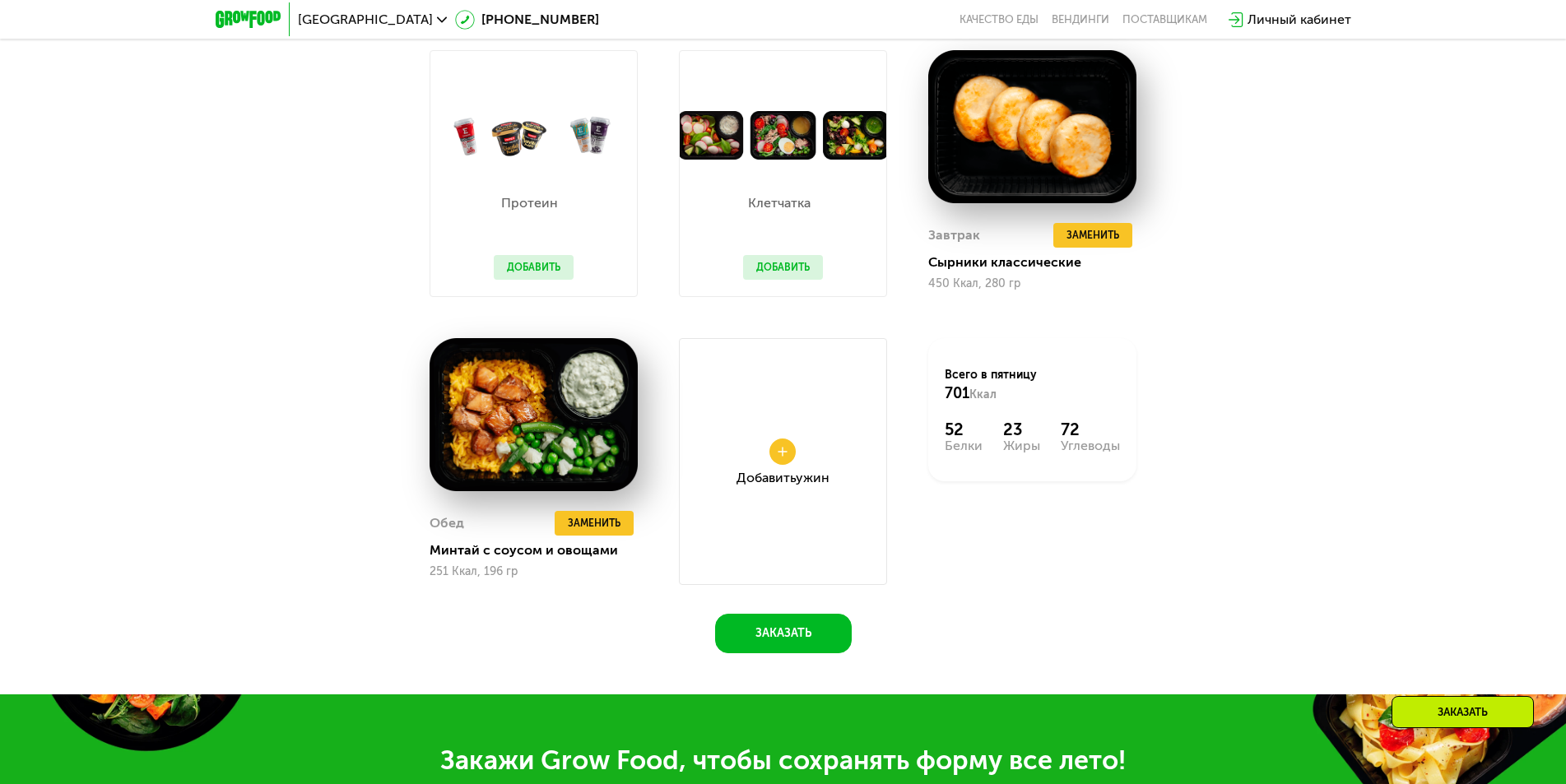
click at [939, 560] on div "Всего в [DATE] 701 Ккал 52 Белки 23 Жиры 72 Углеводы" at bounding box center [1032, 461] width 250 height 288
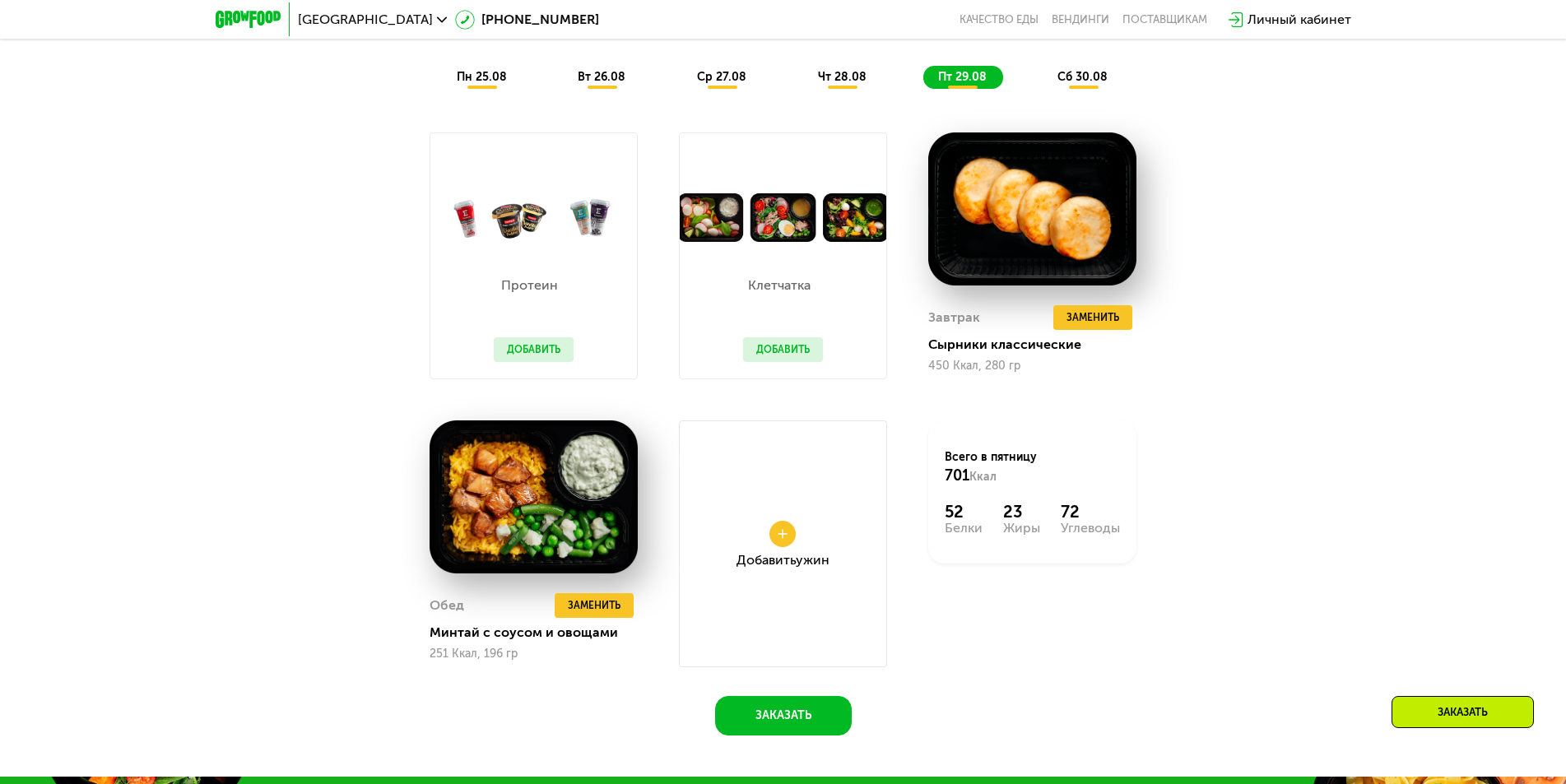
scroll to position [1111, 0]
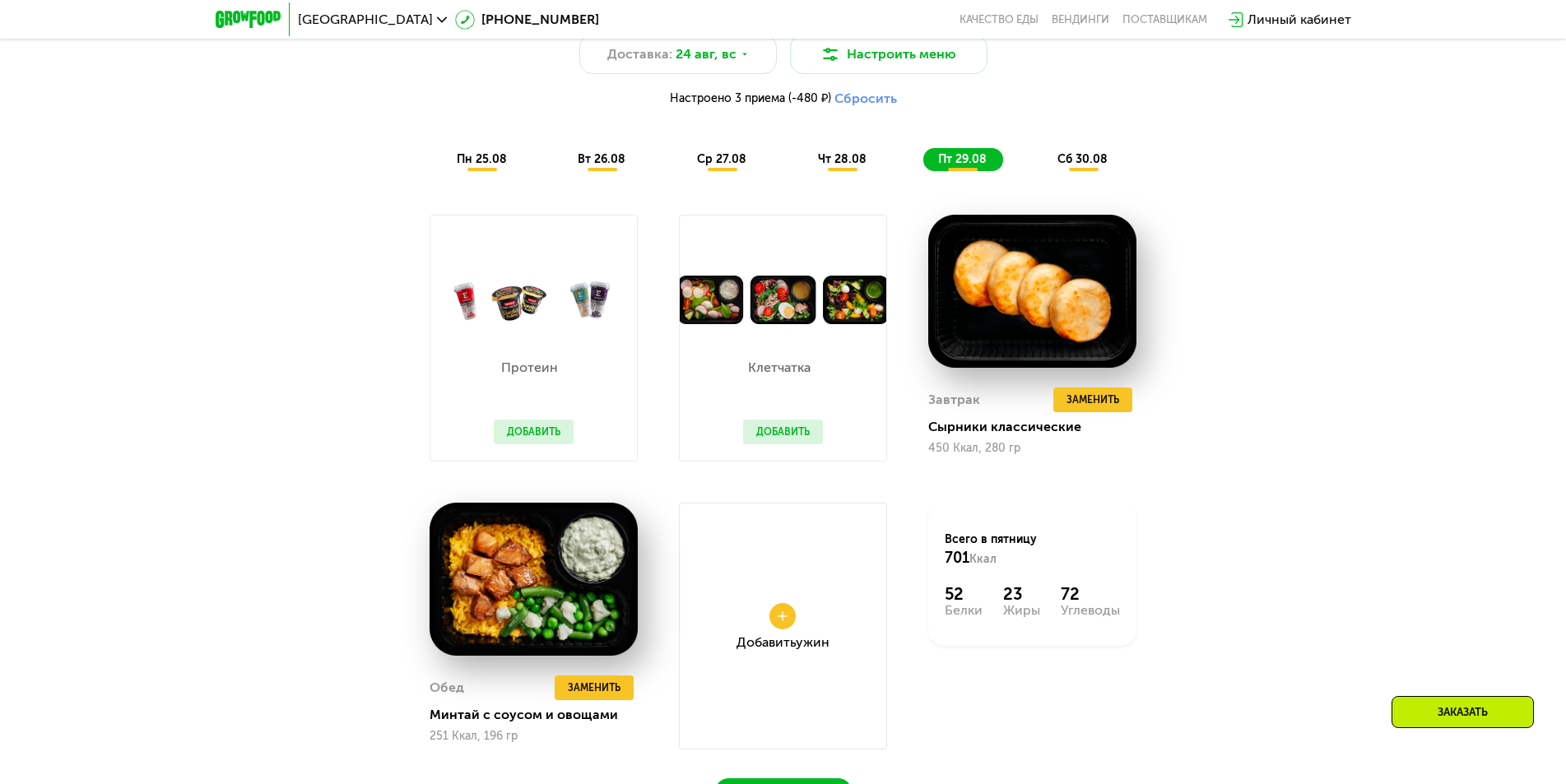
click at [1071, 163] on span "сб 30.08" at bounding box center [1082, 159] width 50 height 14
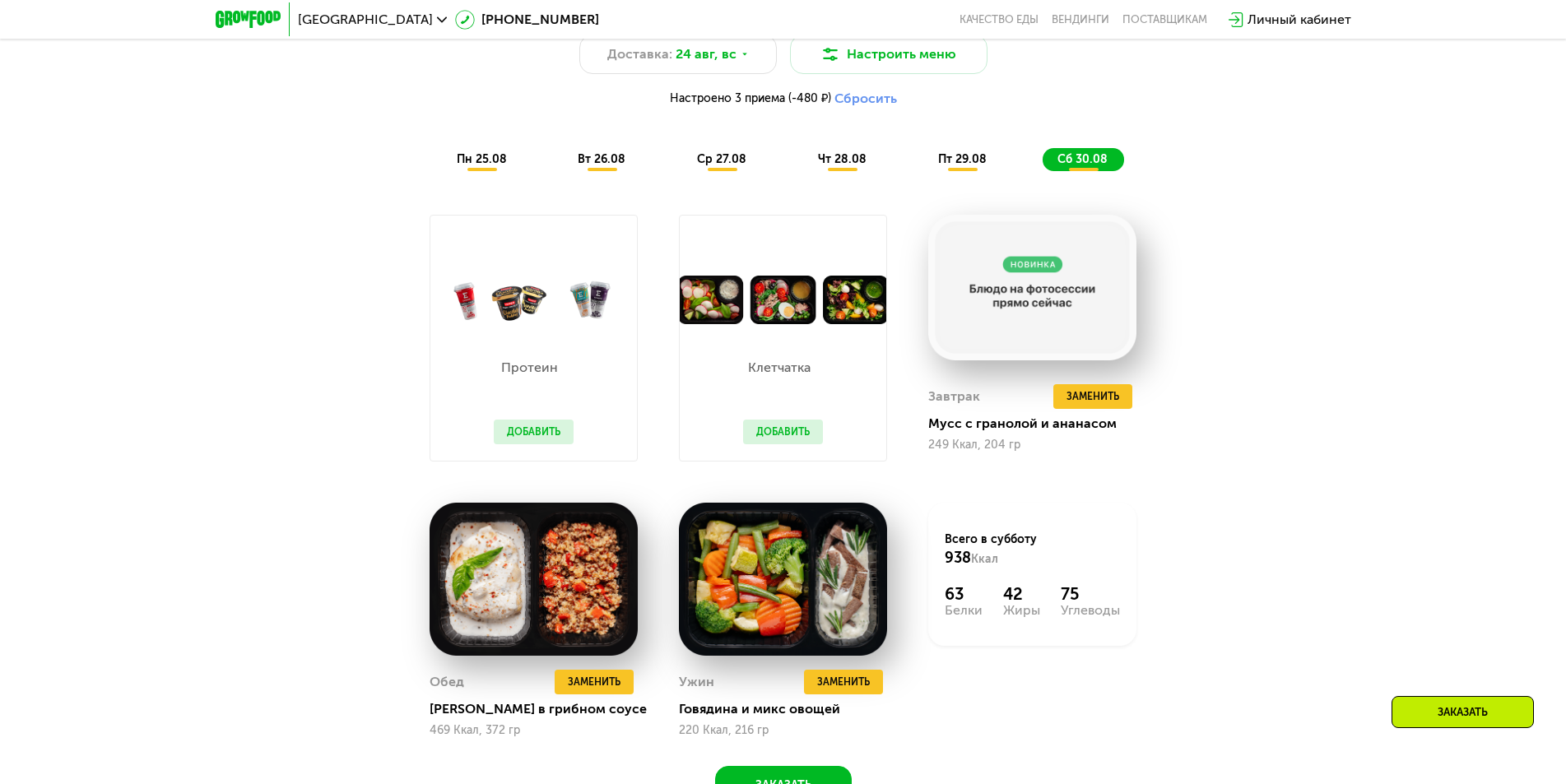
click at [951, 162] on span "пт 29.08" at bounding box center [962, 159] width 49 height 14
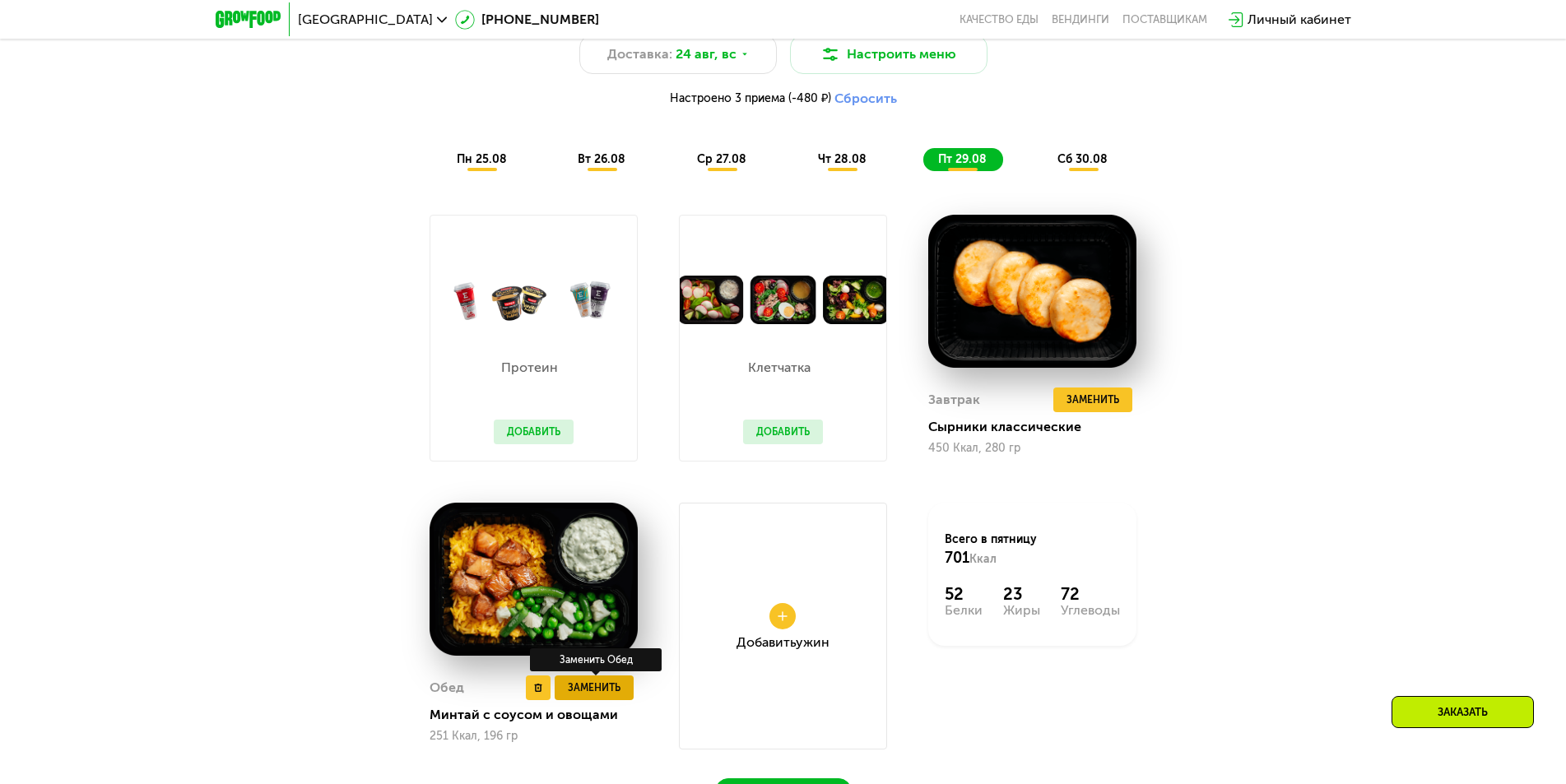
click at [601, 691] on span "Заменить" at bounding box center [594, 687] width 53 height 16
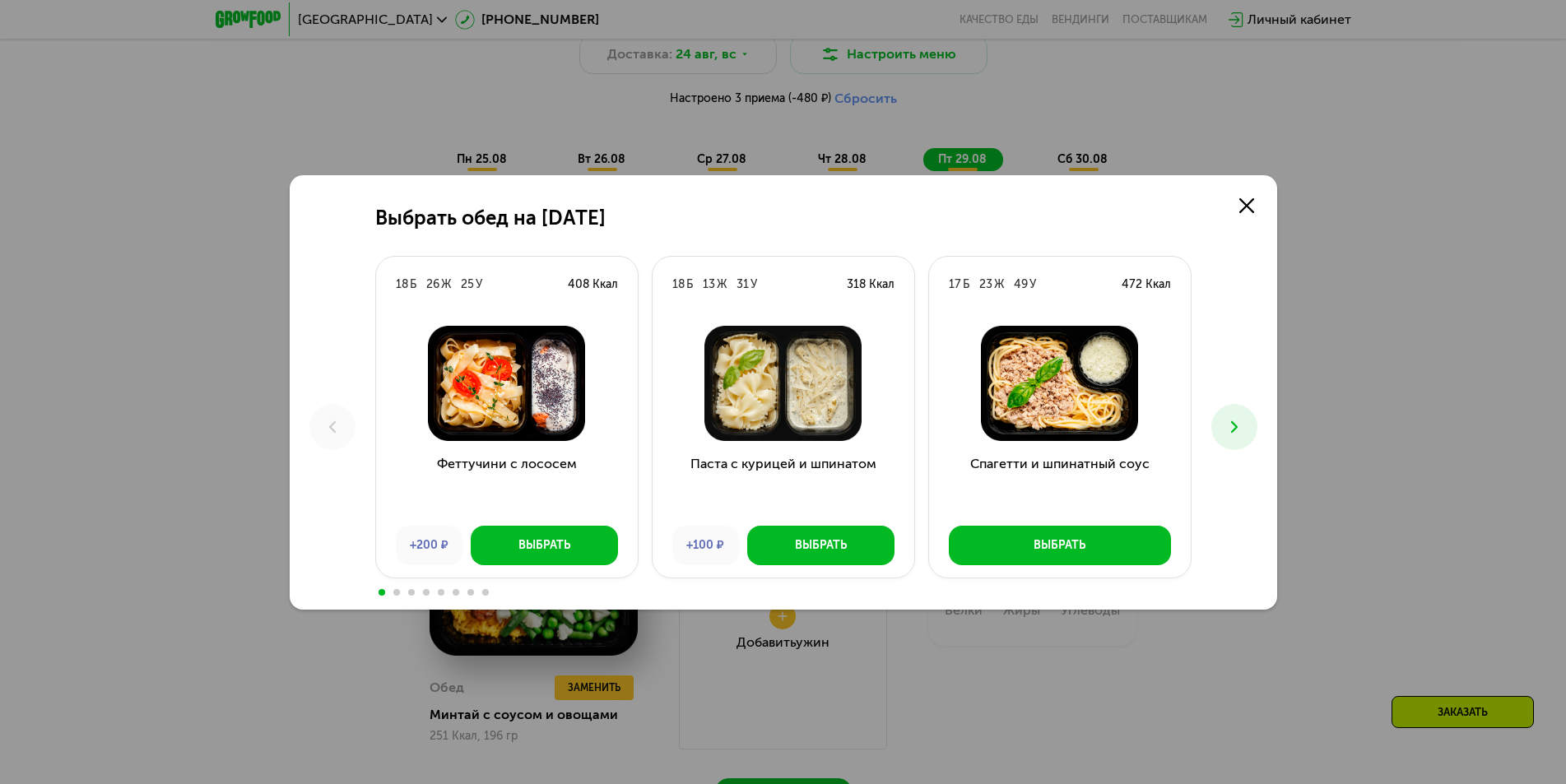
click at [1229, 429] on icon at bounding box center [1234, 426] width 20 height 20
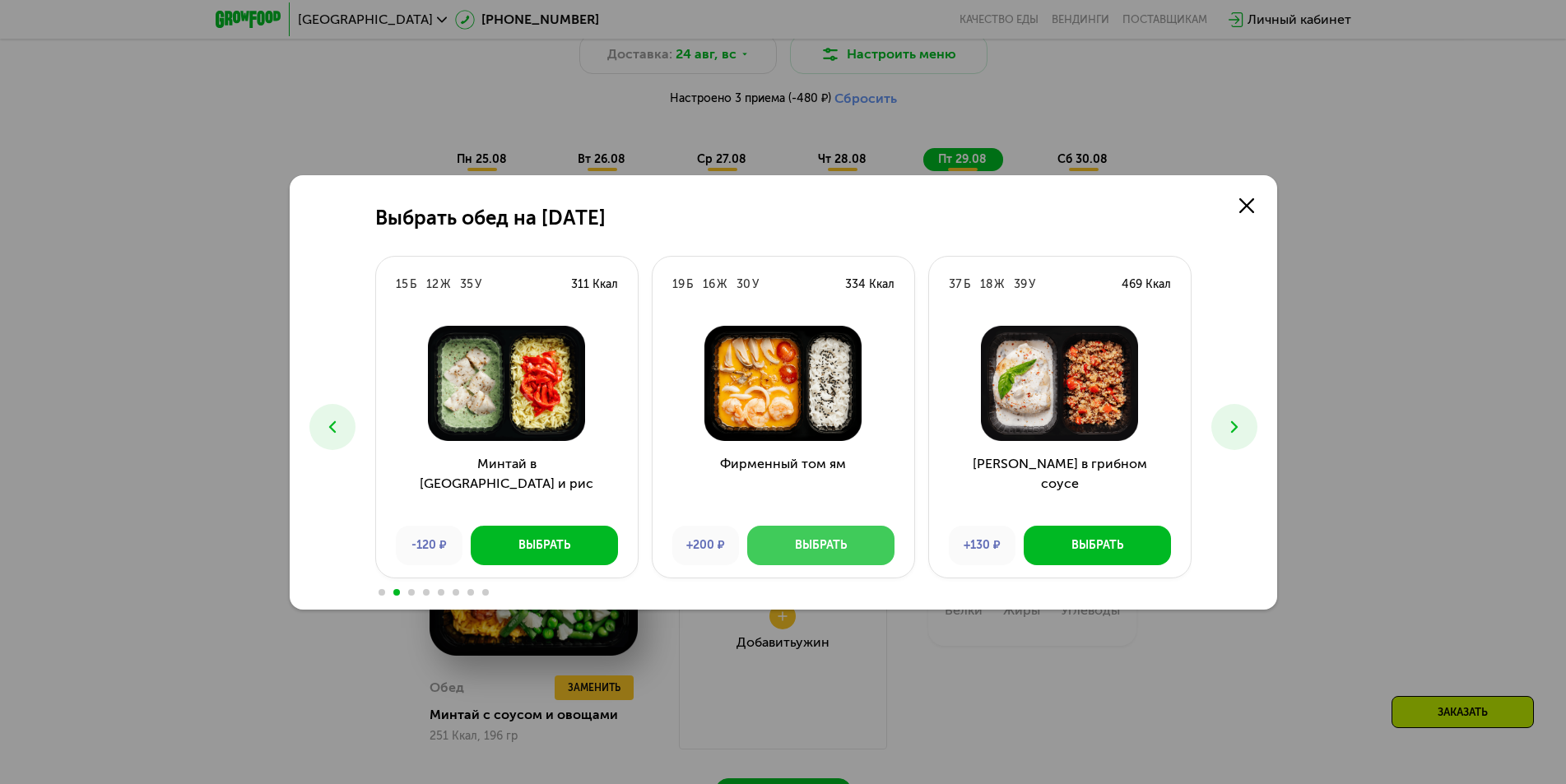
click at [820, 553] on div "Выбрать" at bounding box center [821, 545] width 52 height 16
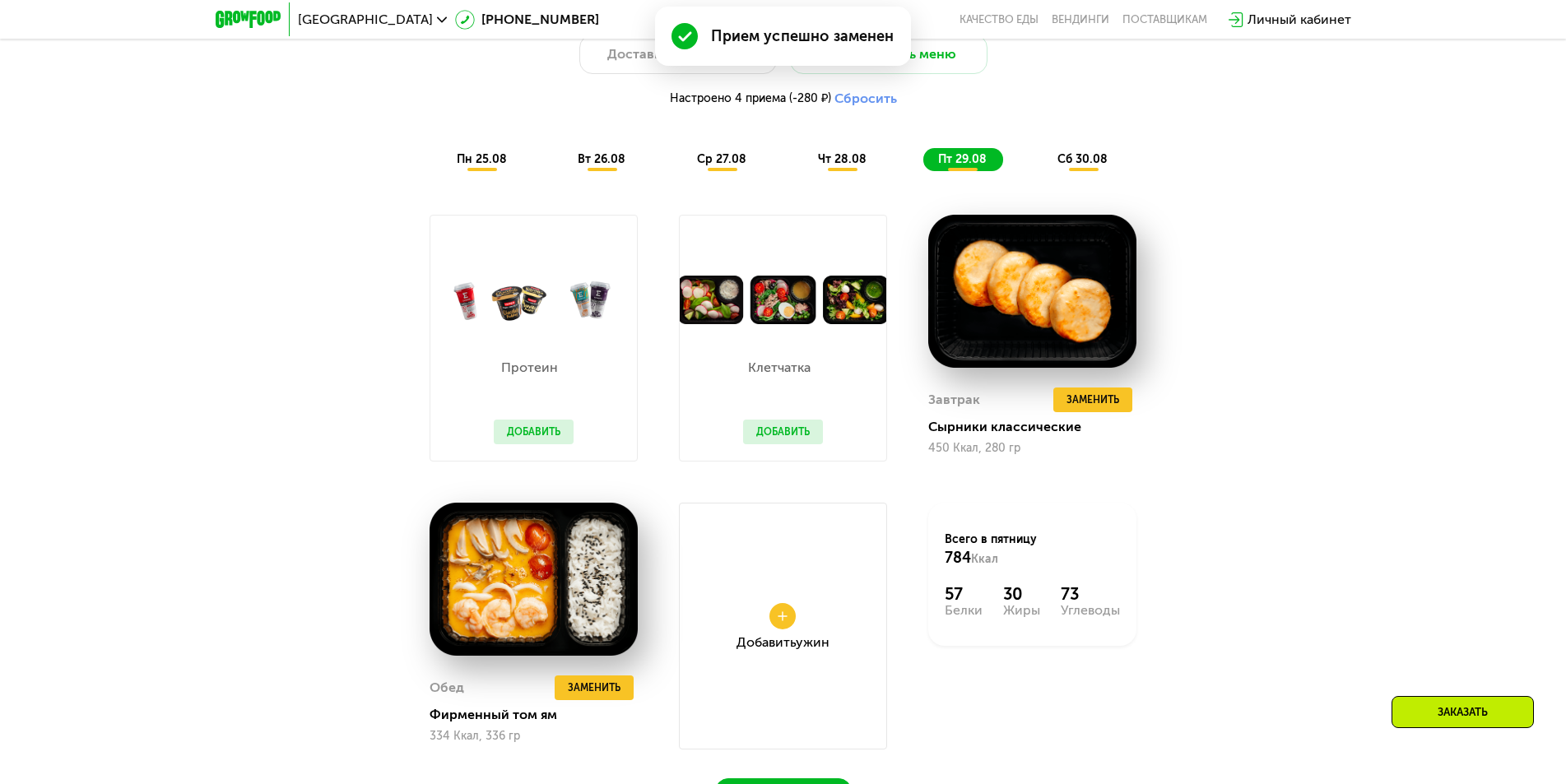
click at [1082, 166] on span "сб 30.08" at bounding box center [1082, 159] width 50 height 14
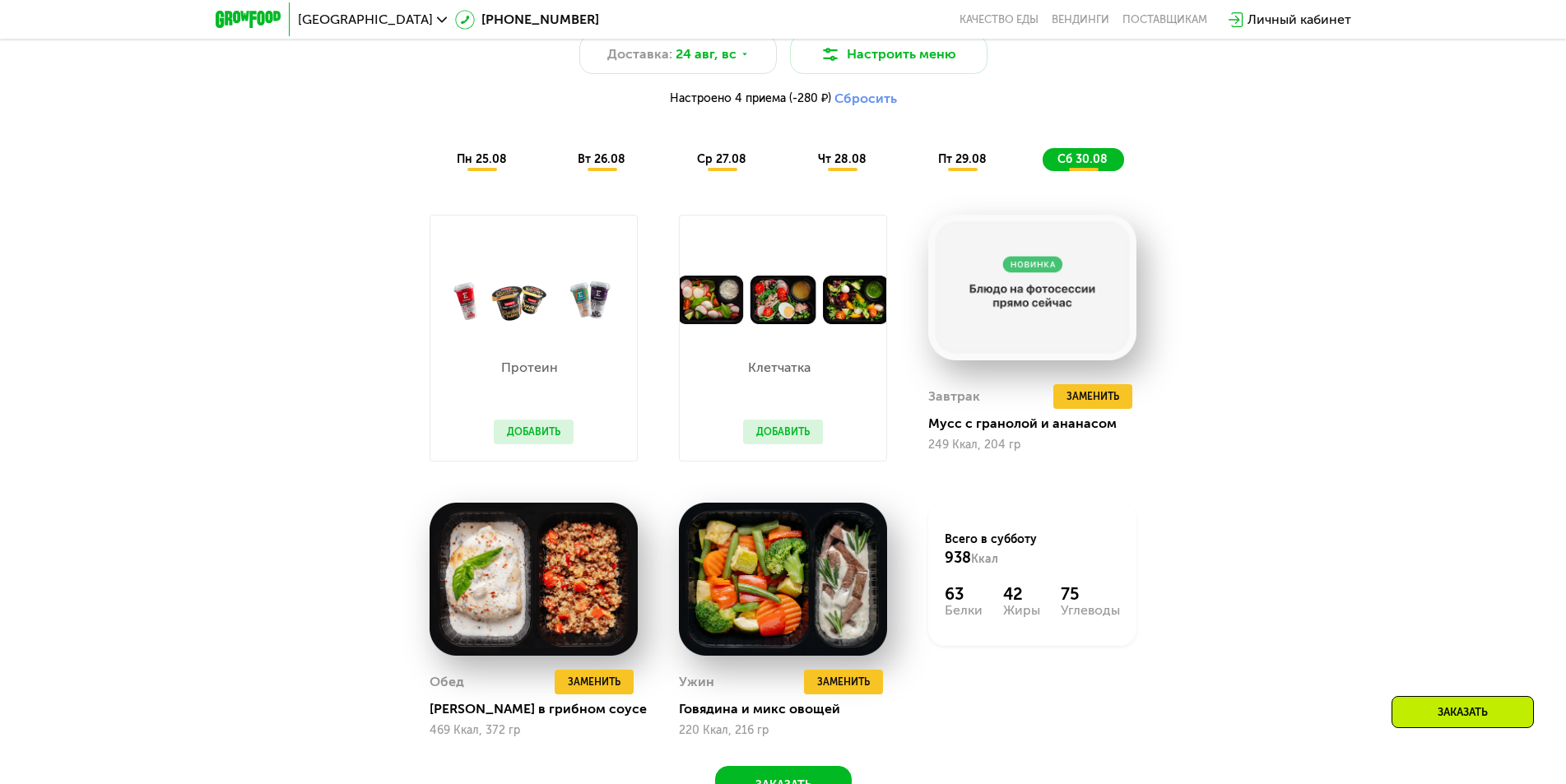
click at [723, 165] on span "ср 27.08" at bounding box center [721, 159] width 49 height 14
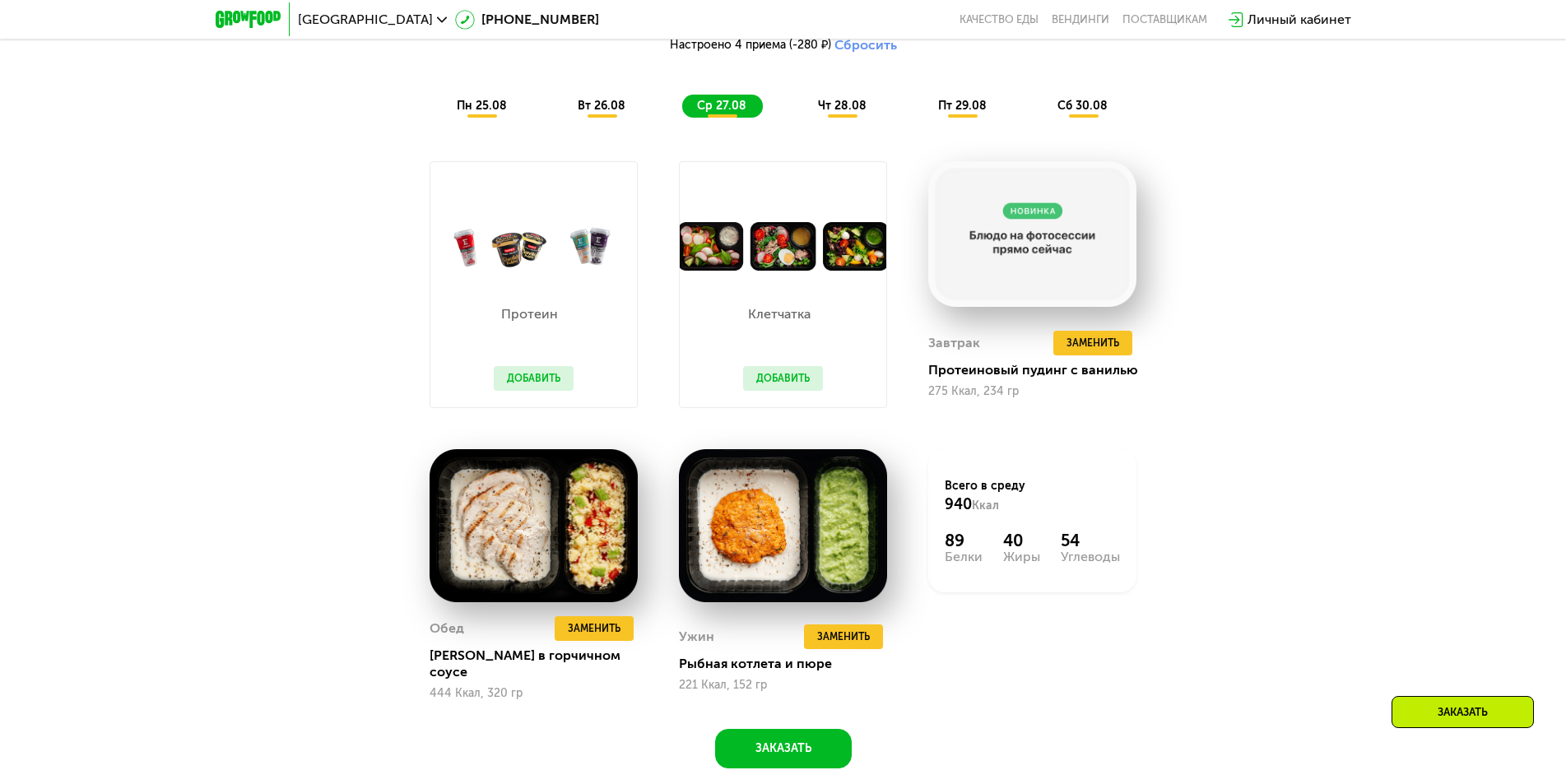
scroll to position [1193, 0]
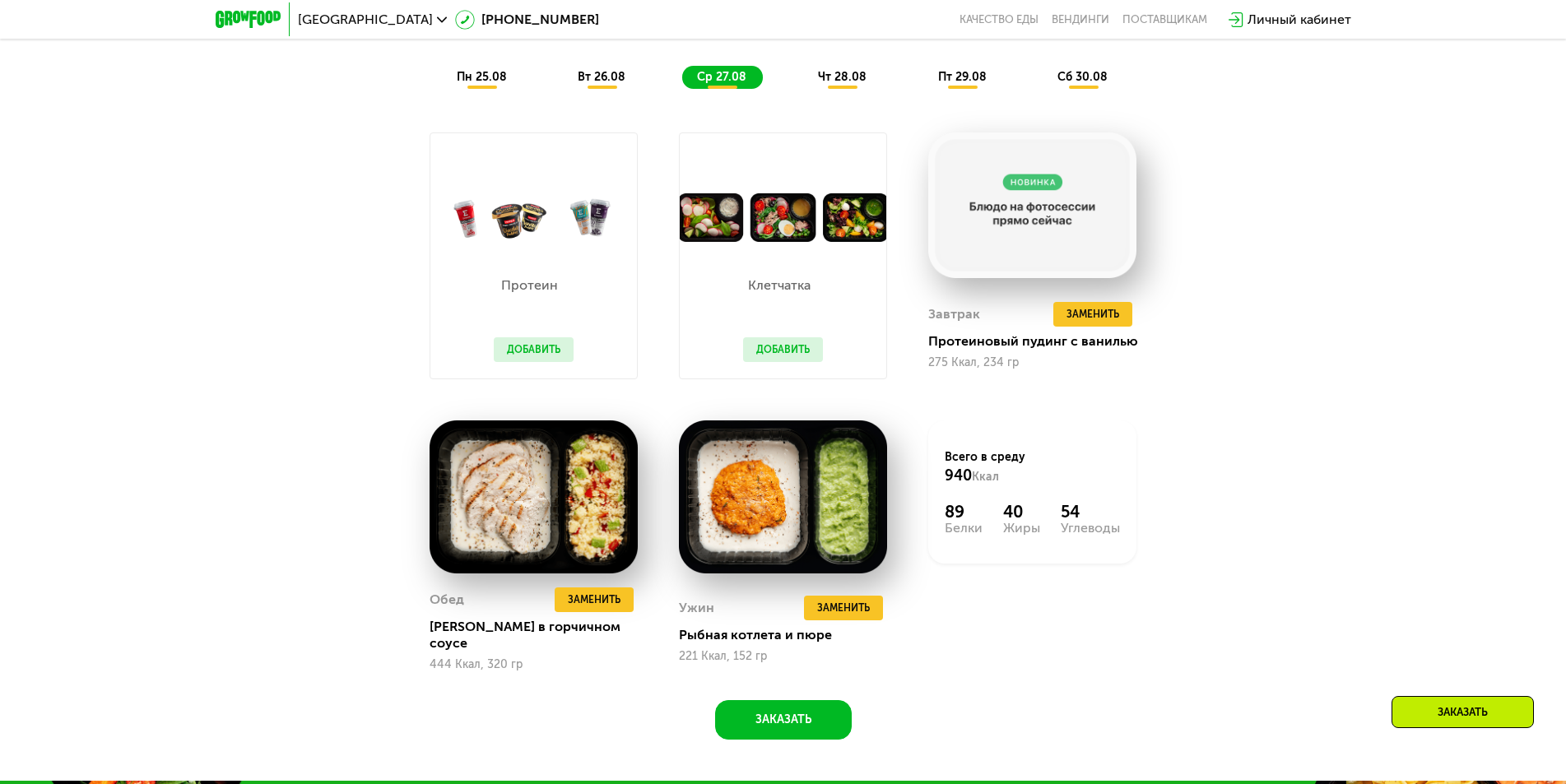
click at [605, 84] on span "вт 26.08" at bounding box center [601, 77] width 48 height 14
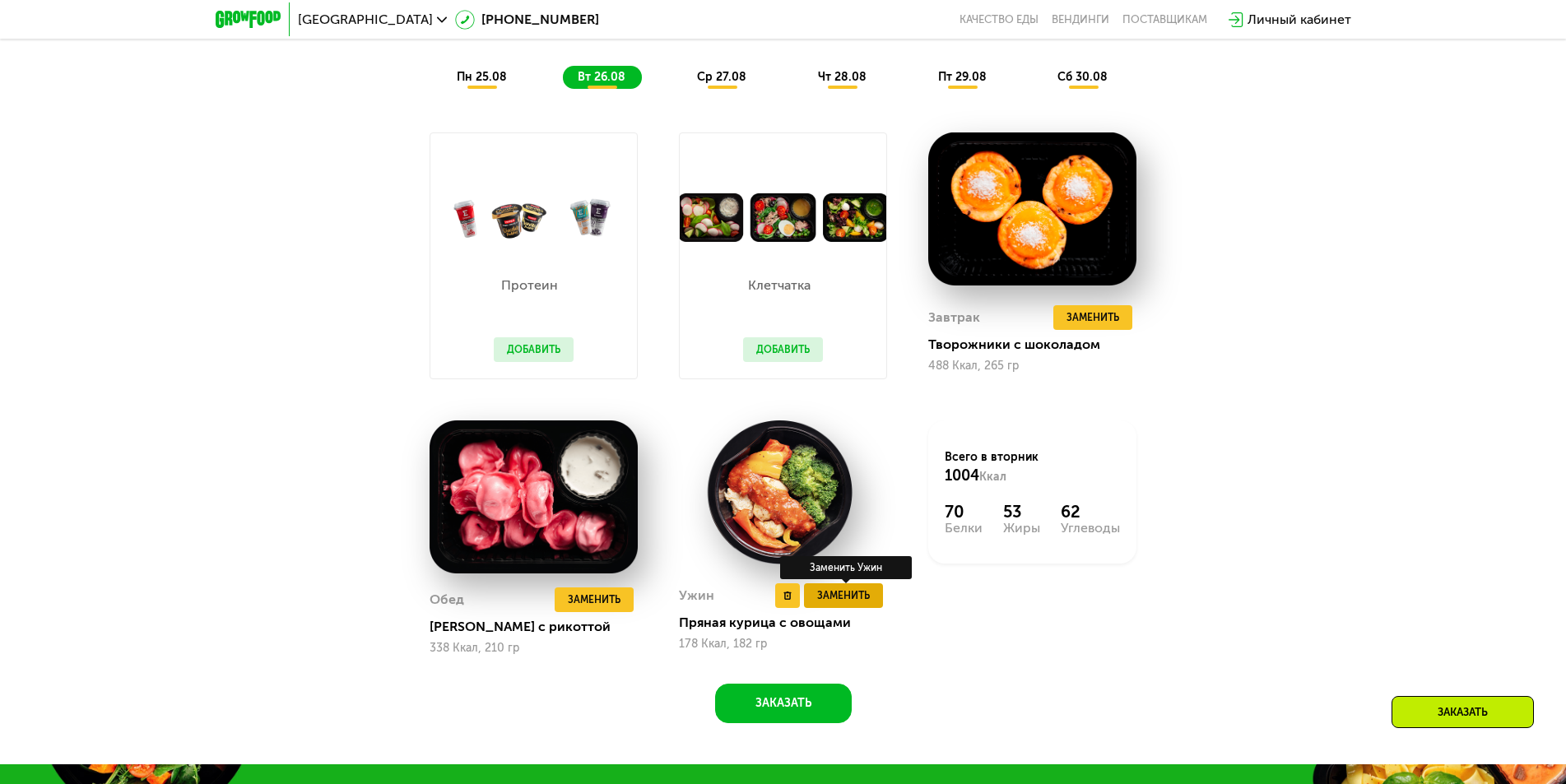
click at [854, 601] on span "Заменить" at bounding box center [843, 595] width 53 height 16
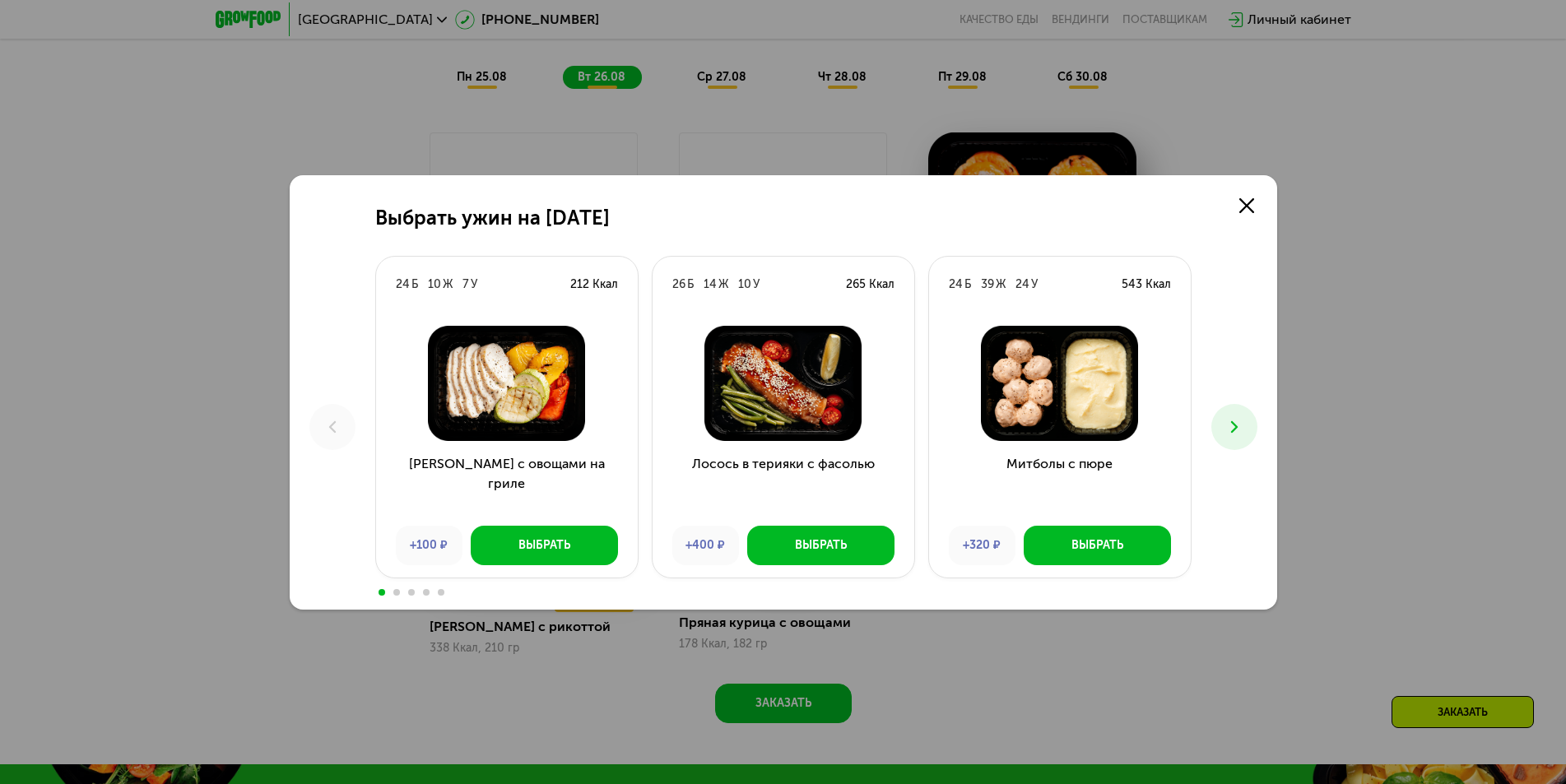
click at [1231, 414] on button at bounding box center [1234, 426] width 46 height 46
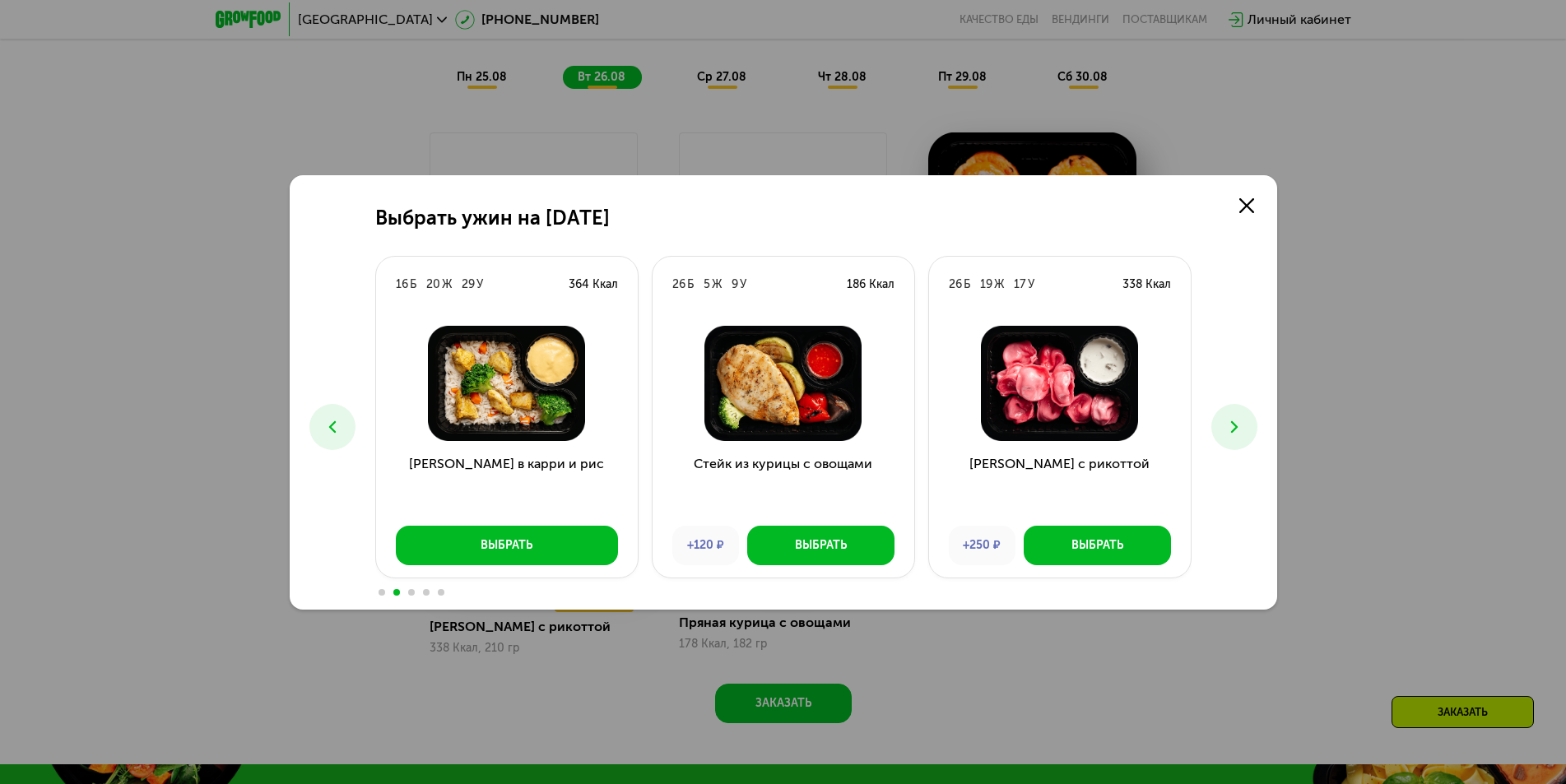
click at [1231, 414] on button at bounding box center [1234, 426] width 46 height 46
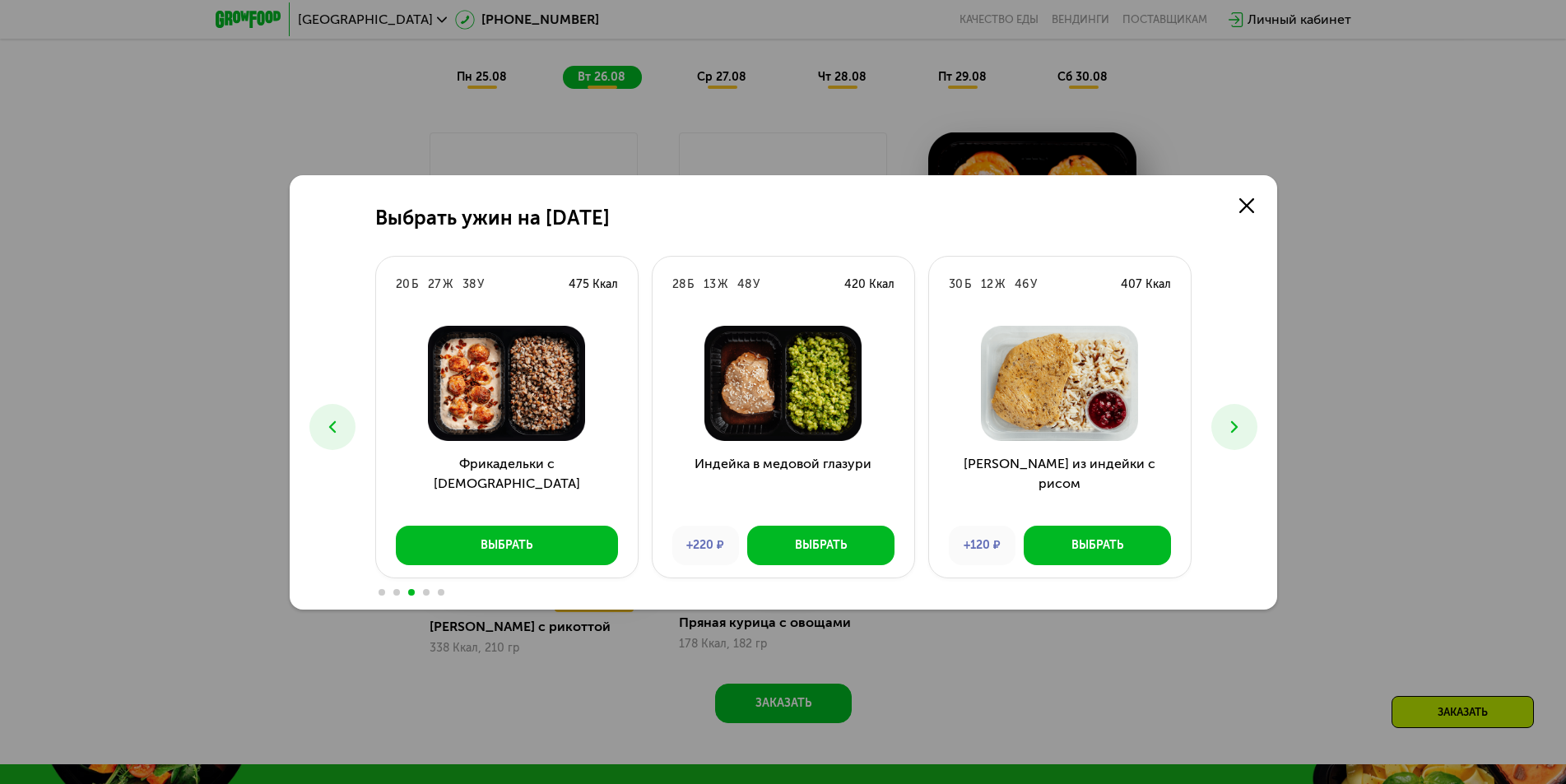
click at [1231, 414] on button at bounding box center [1234, 426] width 46 height 46
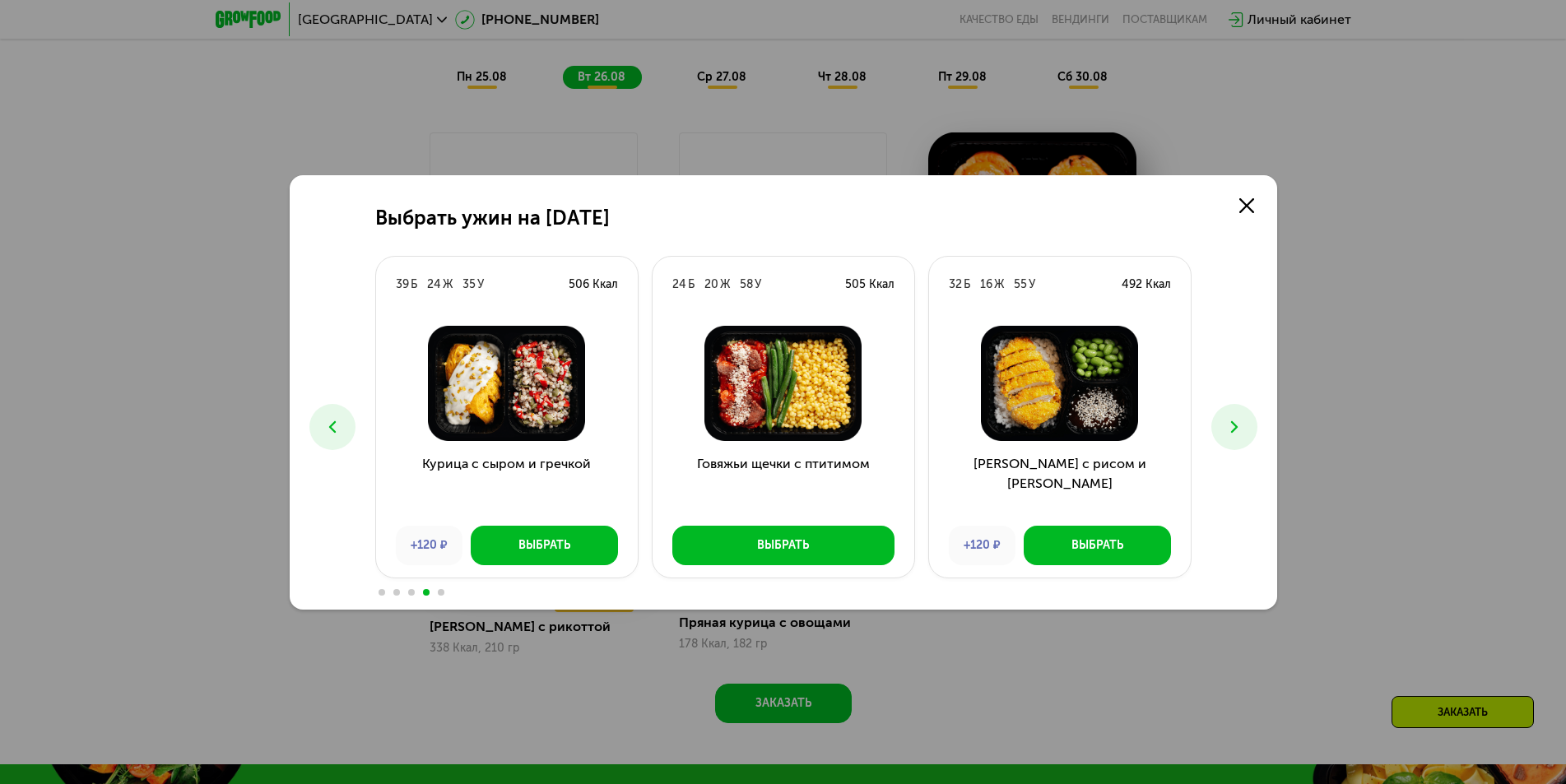
click at [1231, 414] on button at bounding box center [1234, 426] width 46 height 46
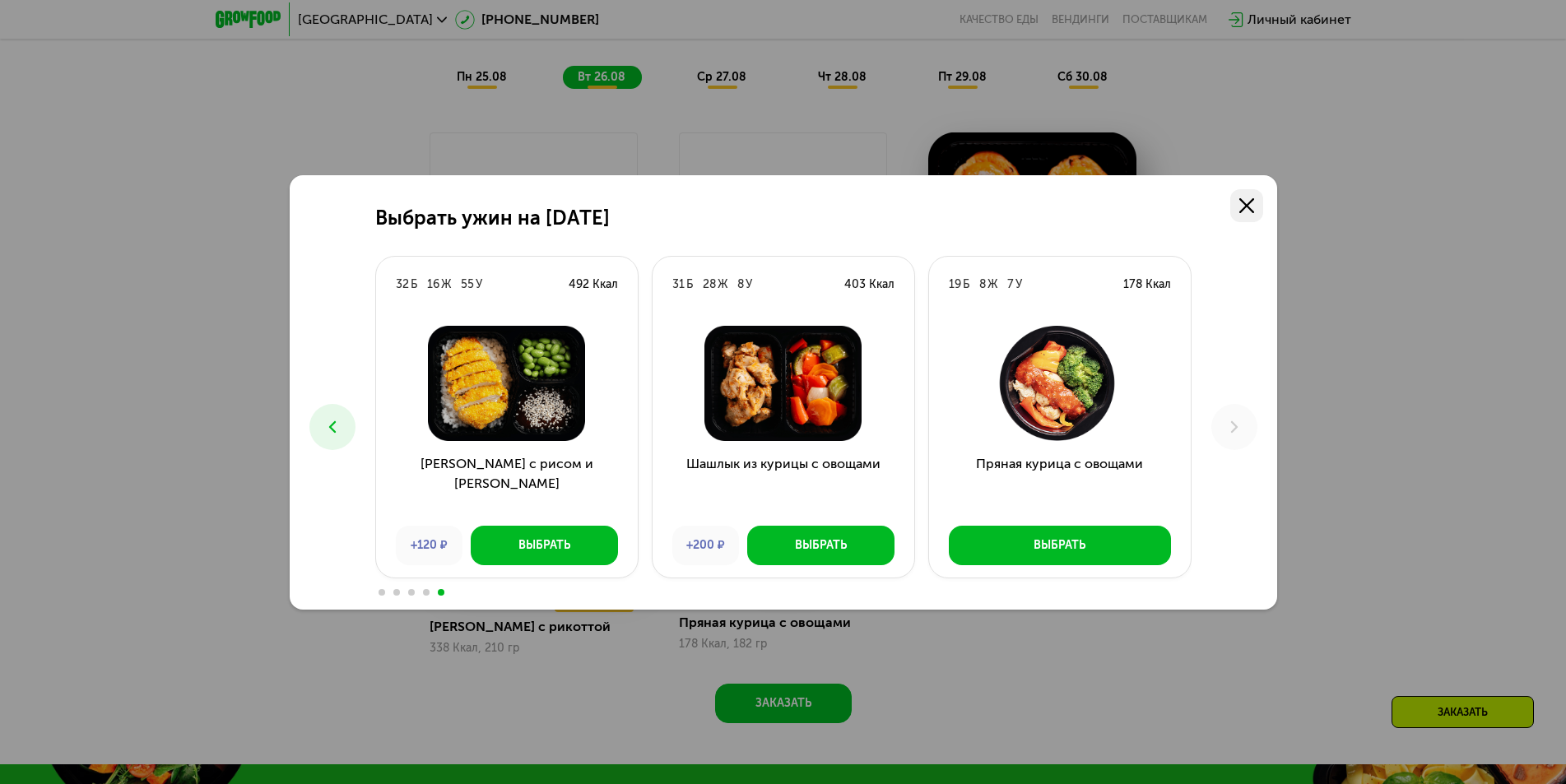
click at [1256, 204] on link at bounding box center [1246, 205] width 33 height 33
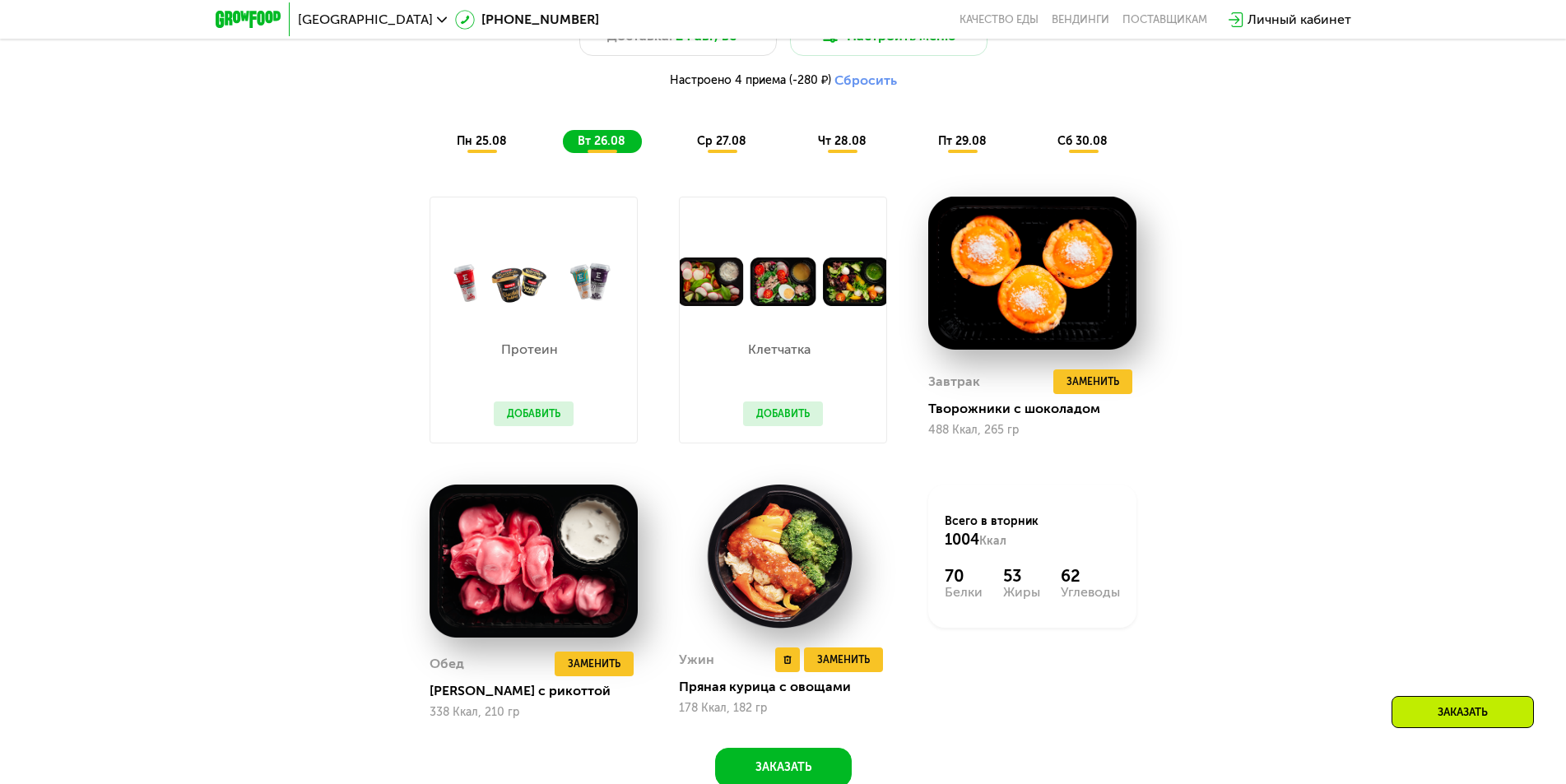
scroll to position [1111, 0]
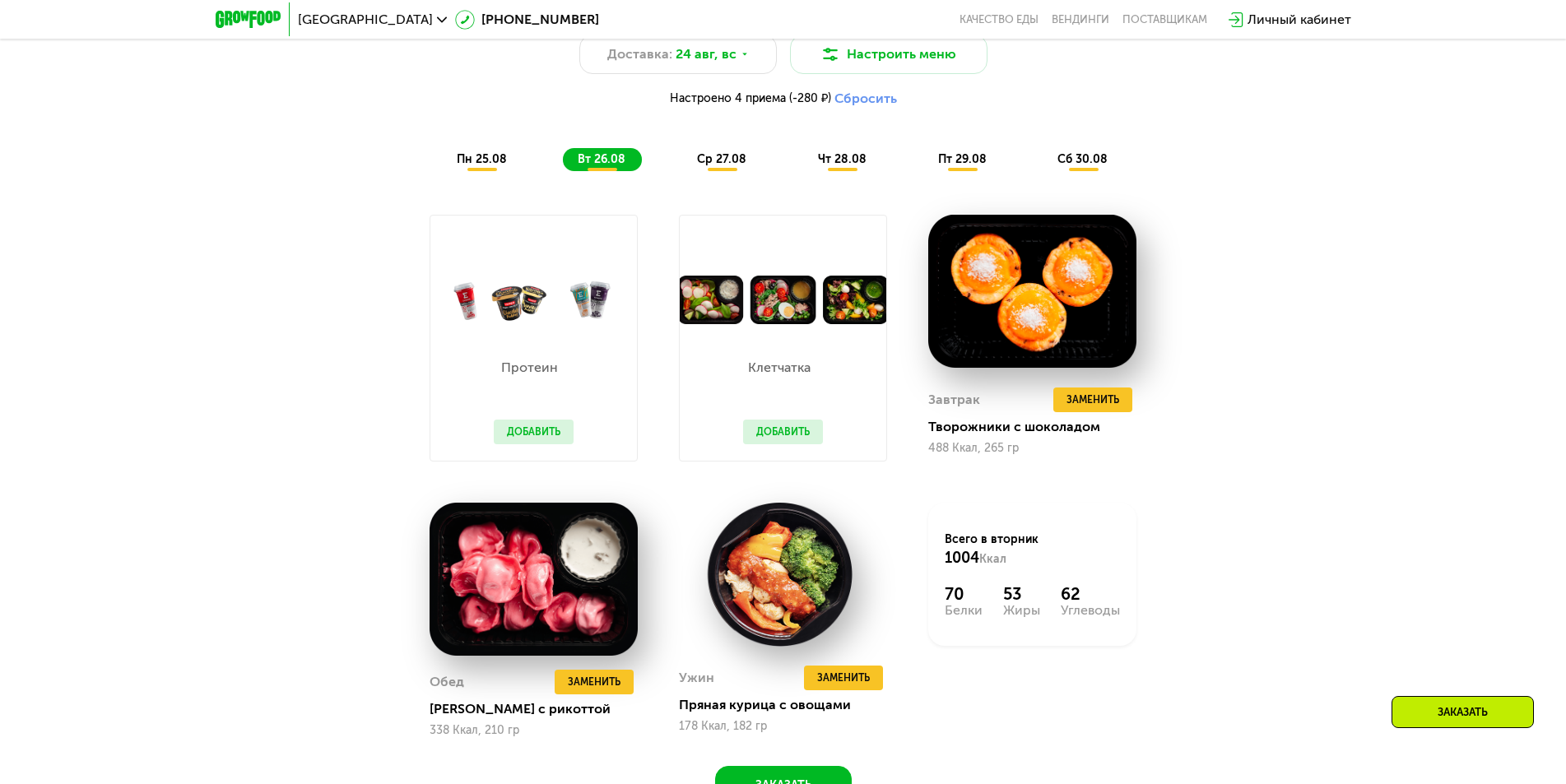
click at [472, 161] on span "пн 25.08" at bounding box center [482, 159] width 50 height 14
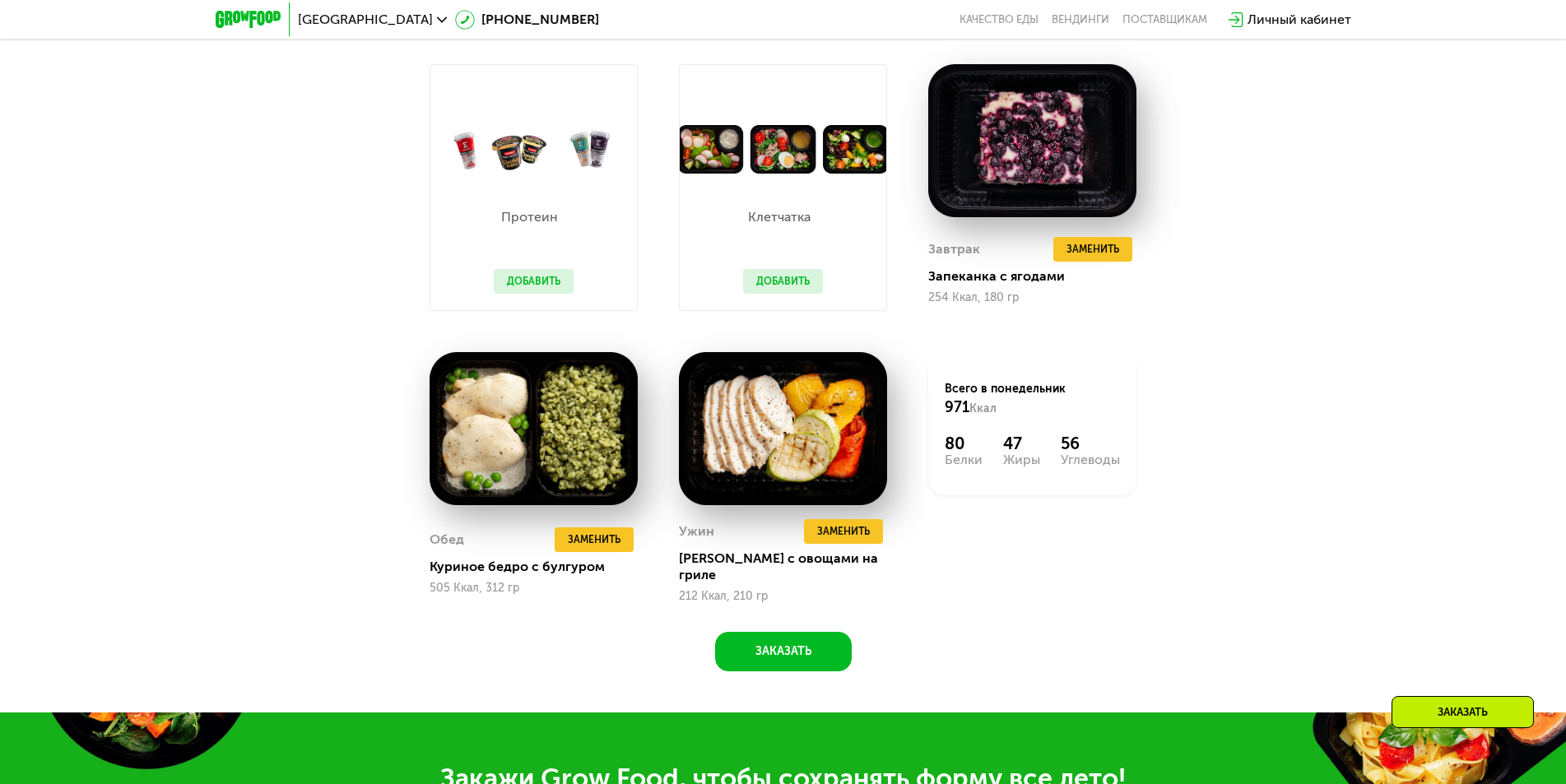
scroll to position [1275, 0]
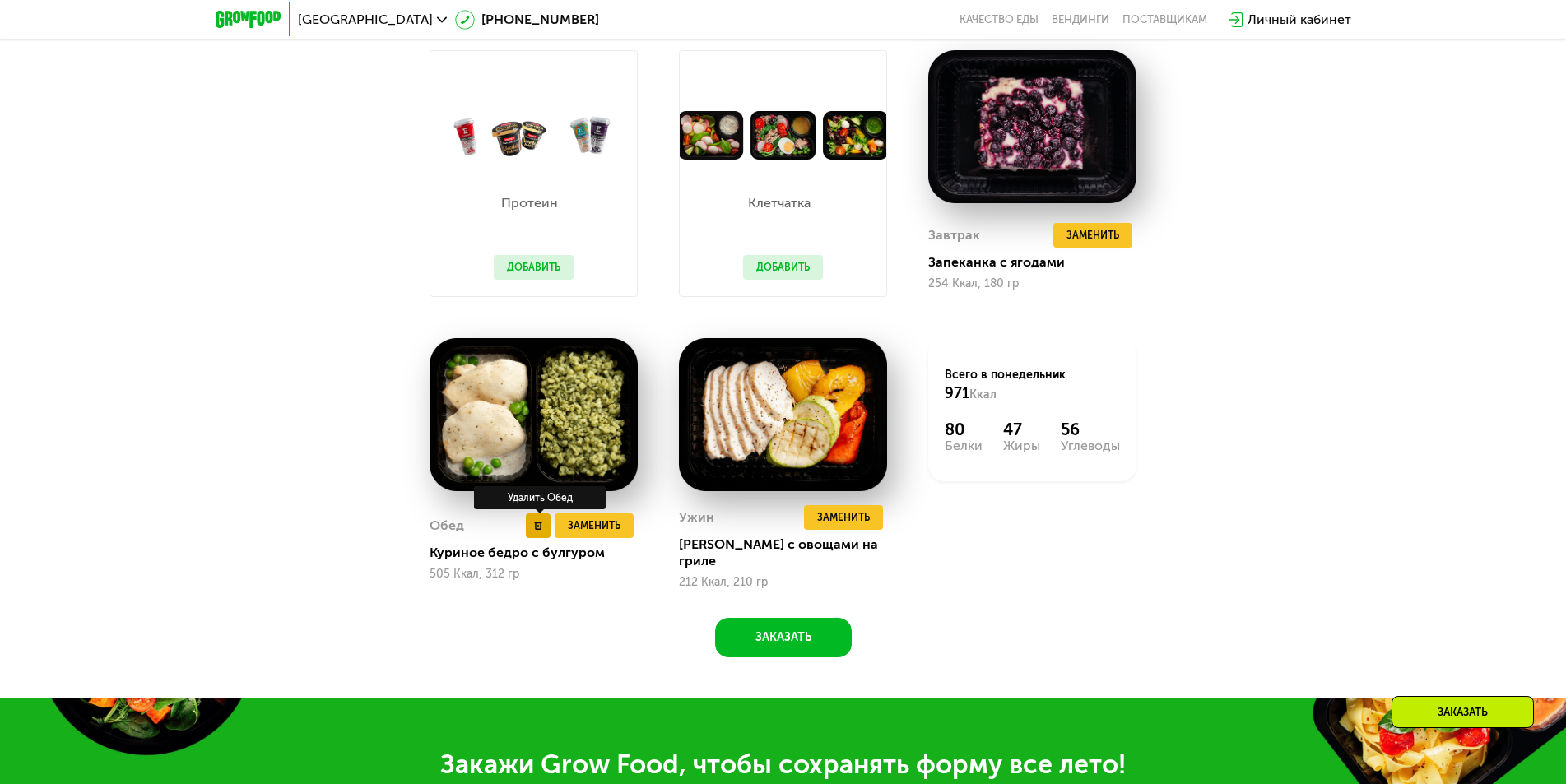
click at [539, 526] on icon at bounding box center [537, 525] width 8 height 8
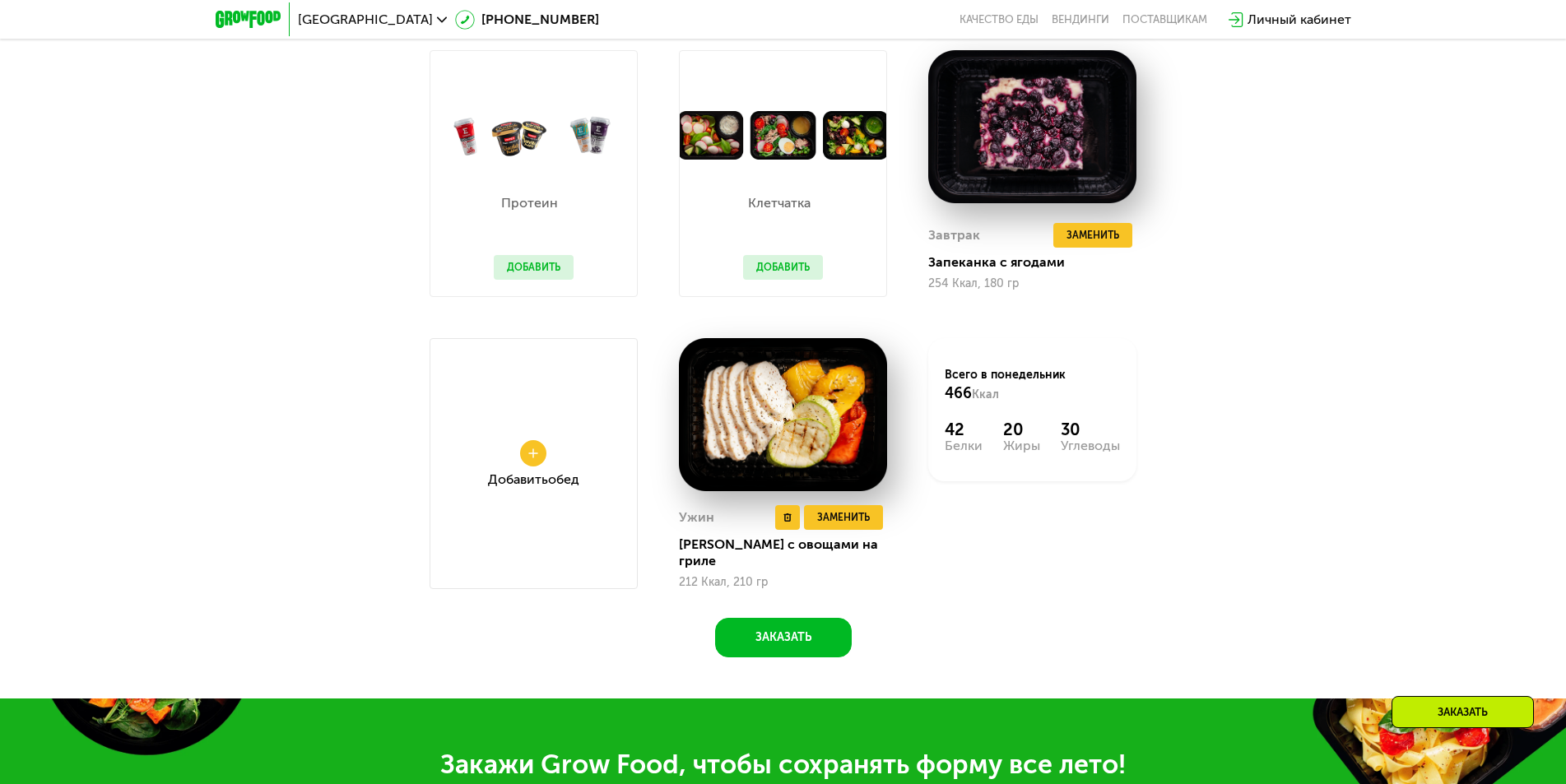
drag, startPoint x: 838, startPoint y: 529, endPoint x: 836, endPoint y: 544, distance: 15.1
click at [836, 544] on div "Ужин Удалить Ужин Заменить Заменить Ужин Курица с овощами на гриле 212 Ккал, 21…" at bounding box center [783, 547] width 208 height 84
click at [523, 464] on button at bounding box center [533, 453] width 26 height 26
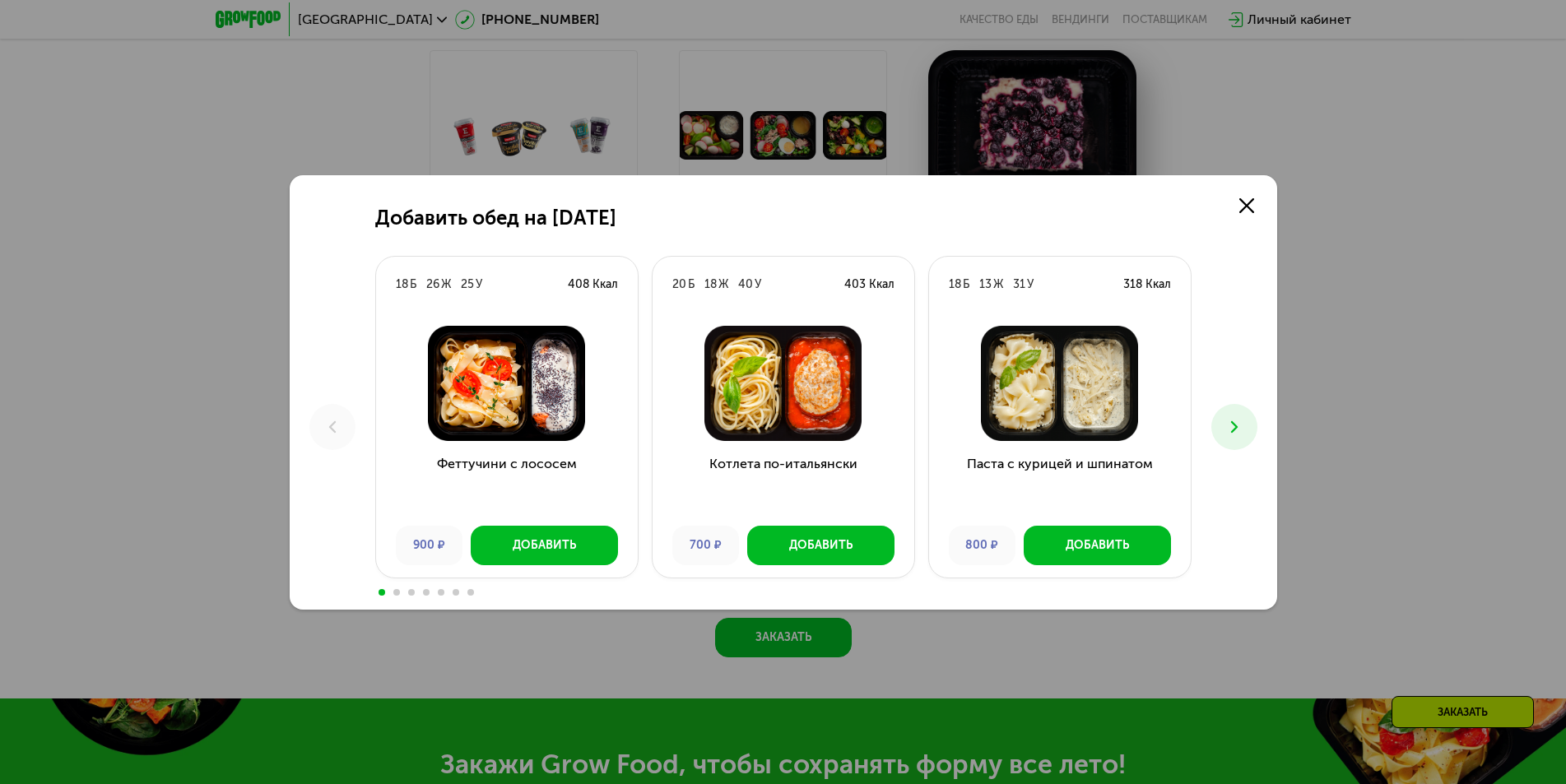
click at [1231, 422] on use at bounding box center [1233, 425] width 7 height 11
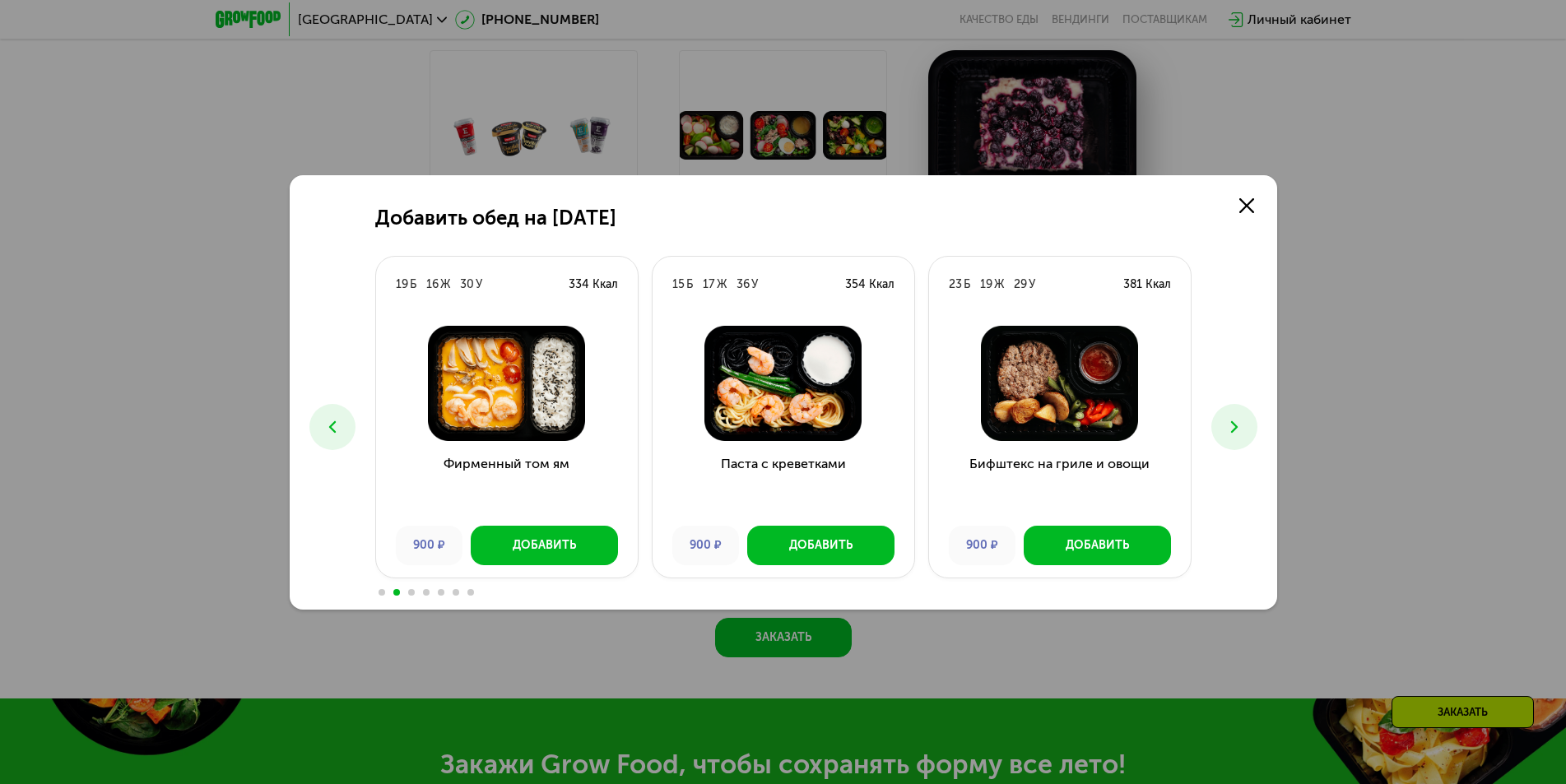
click at [1231, 422] on use at bounding box center [1233, 425] width 7 height 11
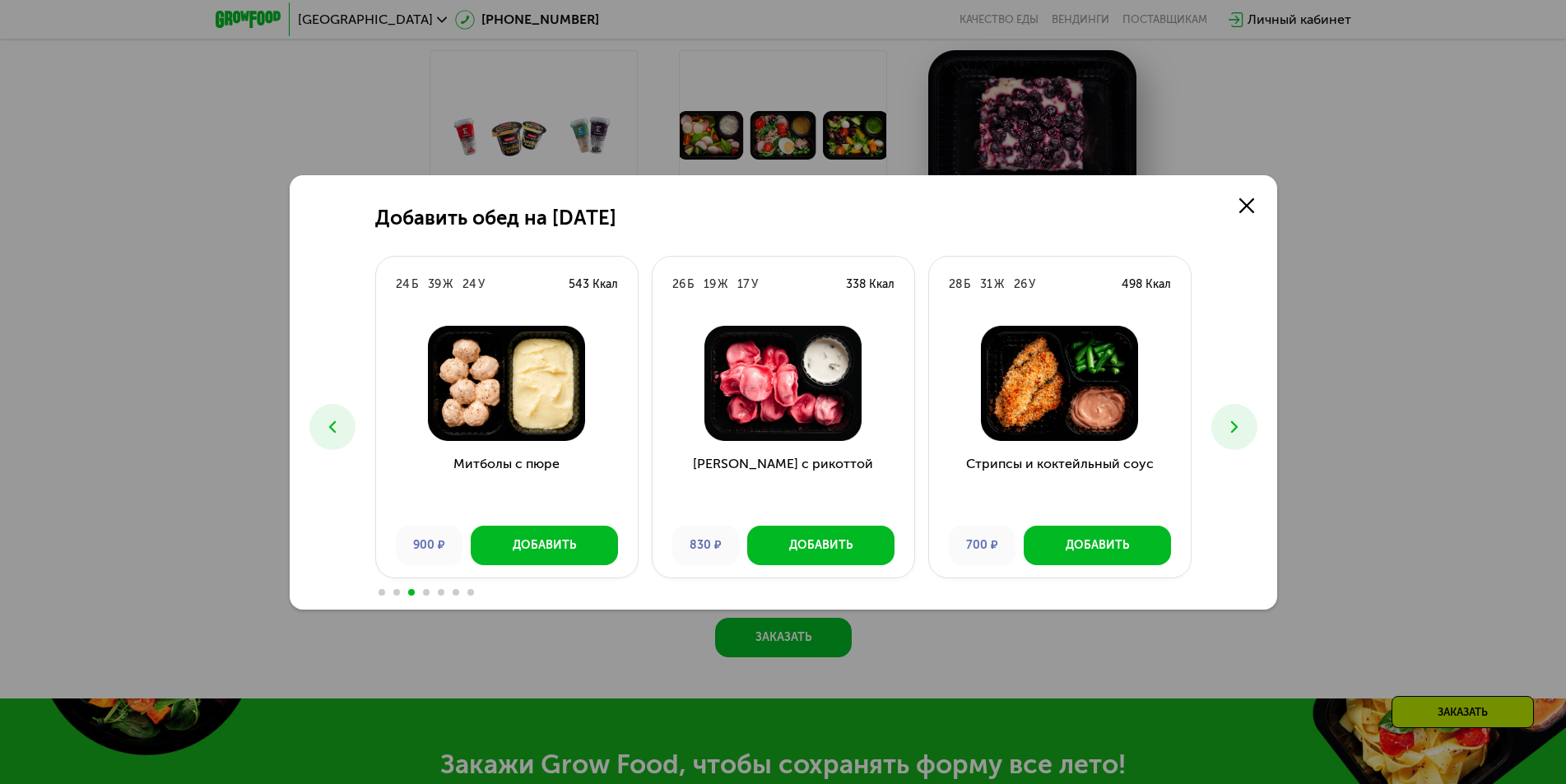
click at [1231, 422] on use at bounding box center [1233, 425] width 7 height 11
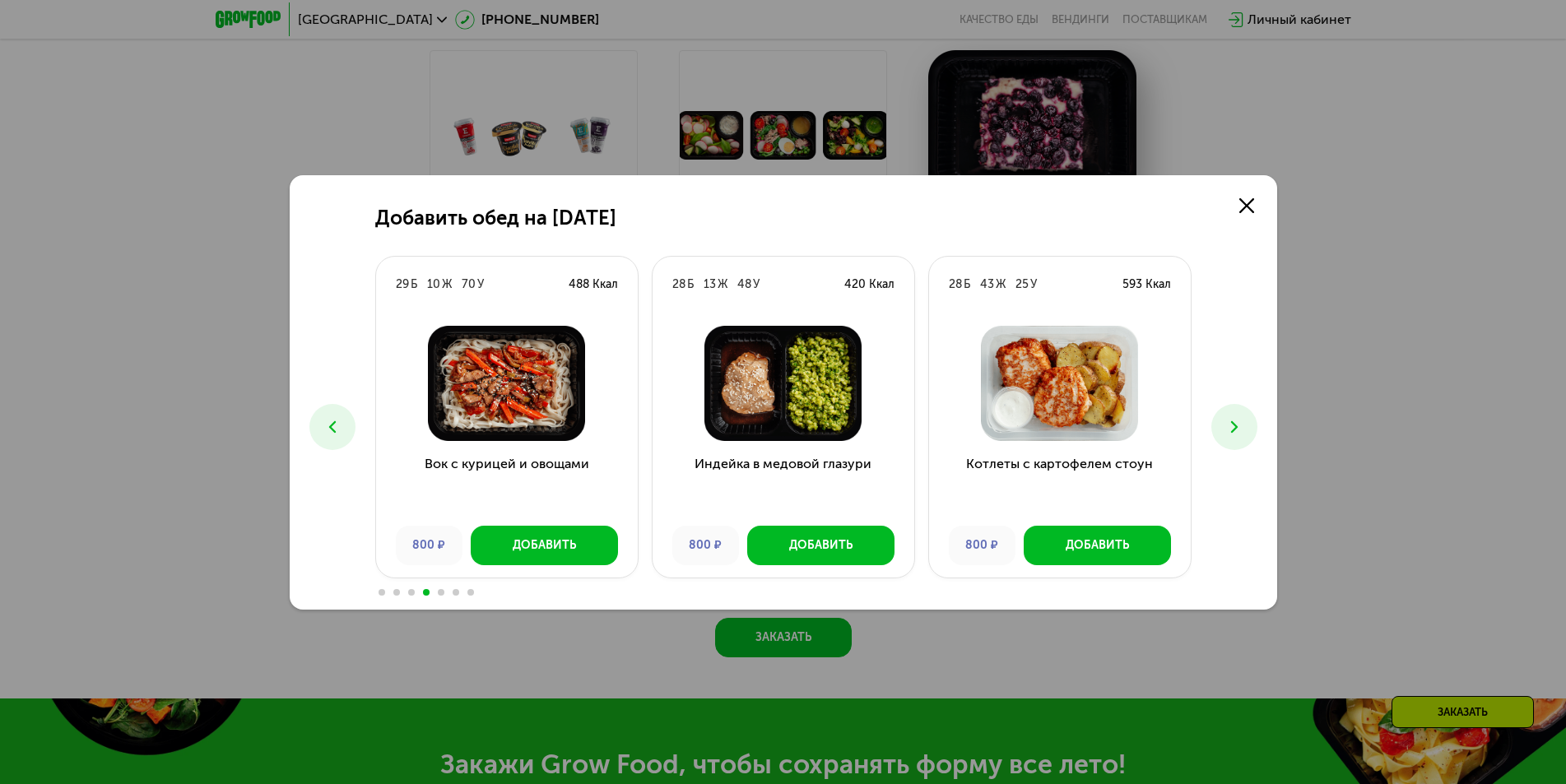
click at [1228, 424] on icon at bounding box center [1234, 426] width 20 height 20
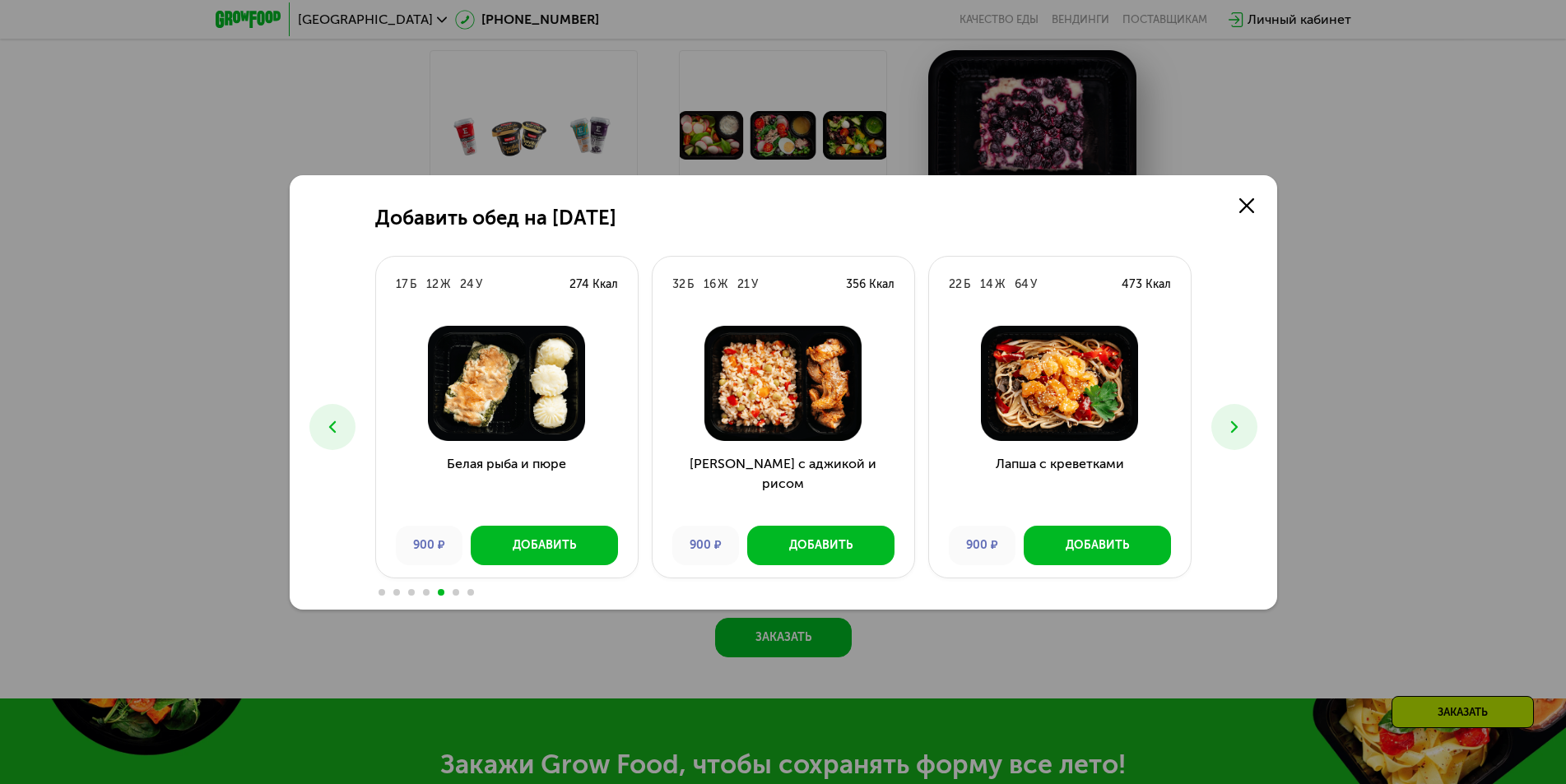
click at [1228, 424] on icon at bounding box center [1234, 426] width 20 height 20
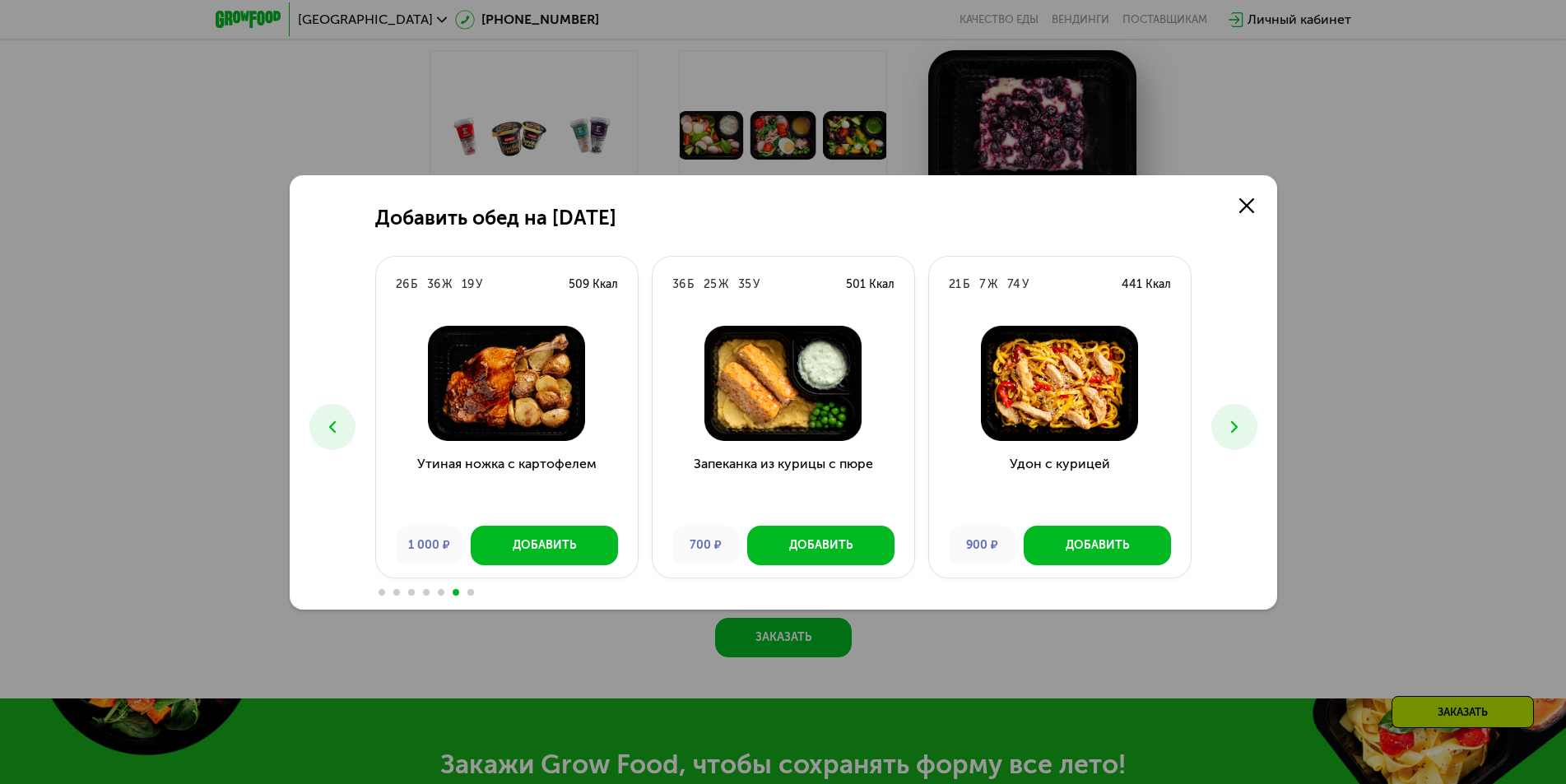
click at [1228, 424] on icon at bounding box center [1234, 426] width 20 height 20
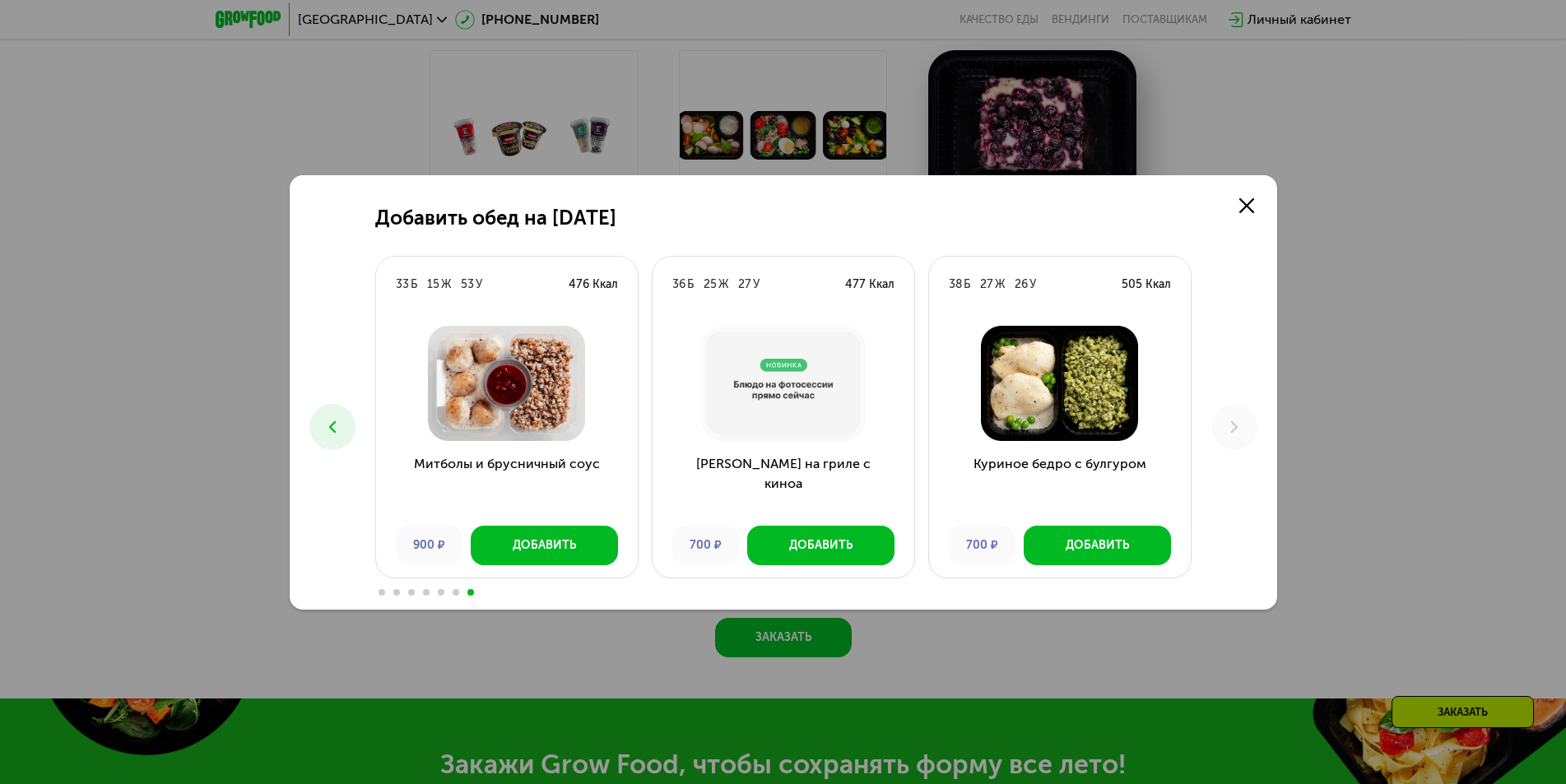
click at [336, 417] on icon at bounding box center [332, 426] width 20 height 20
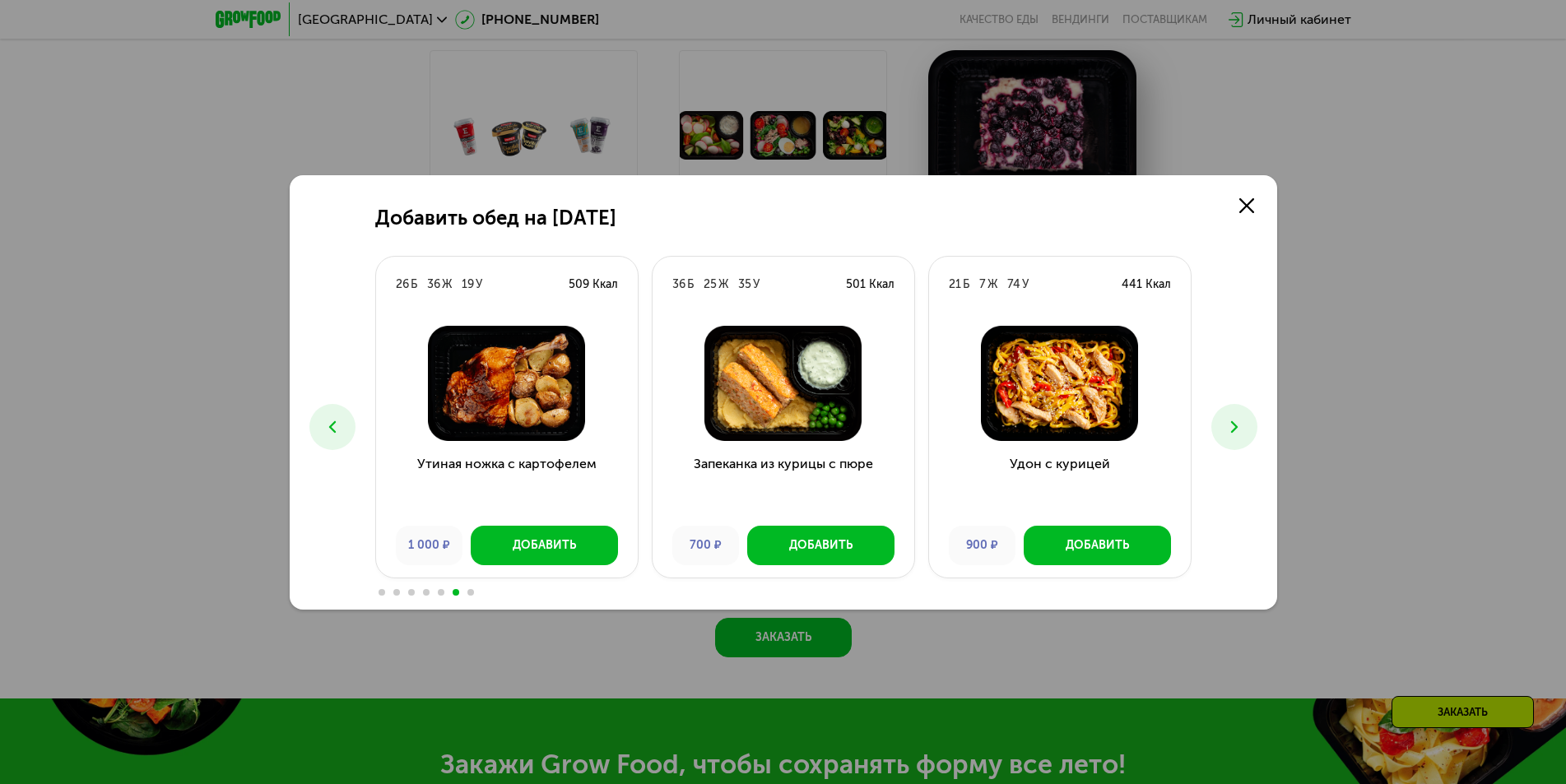
click at [336, 417] on icon at bounding box center [332, 426] width 20 height 20
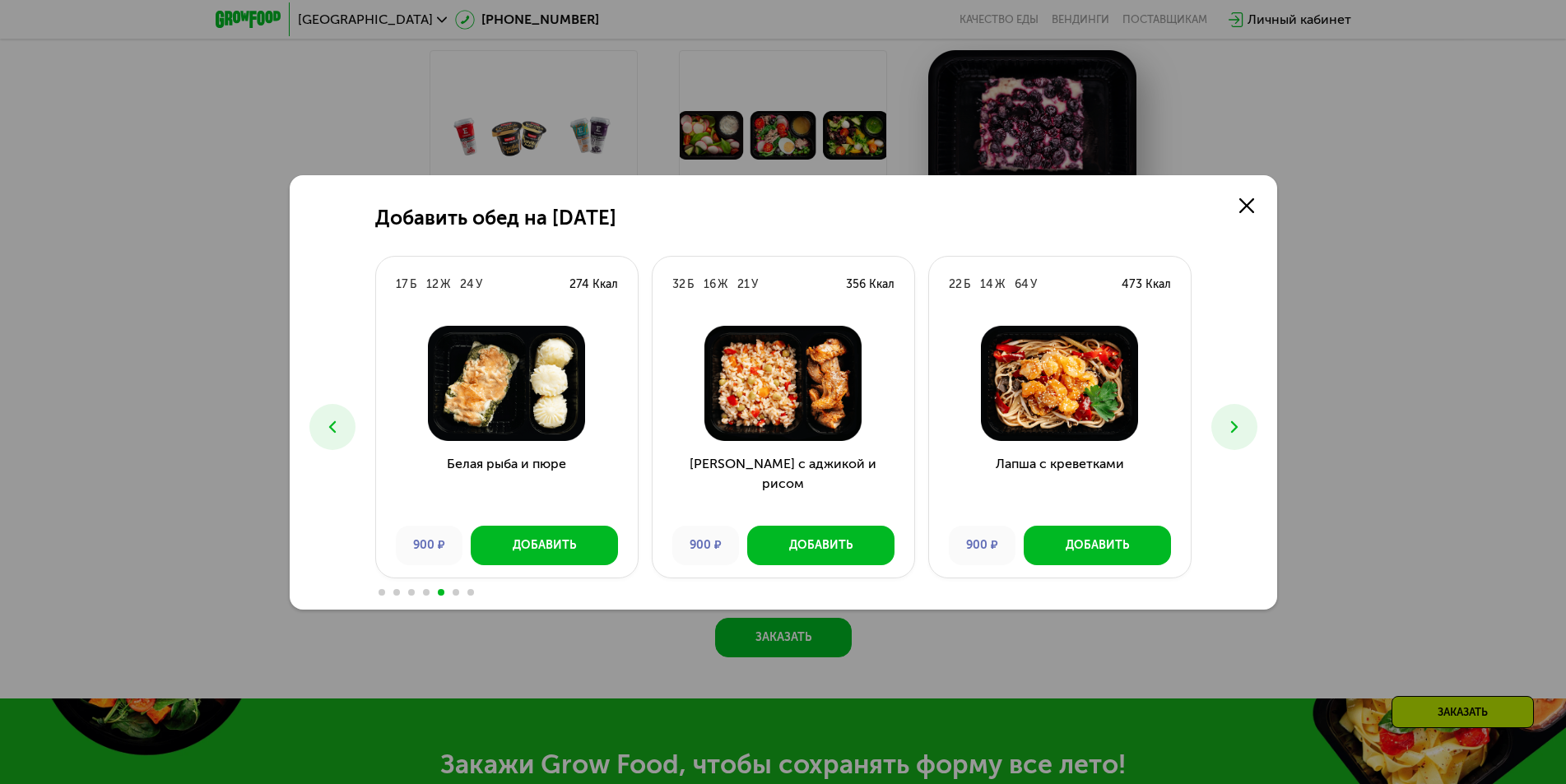
click at [336, 417] on icon at bounding box center [332, 426] width 20 height 20
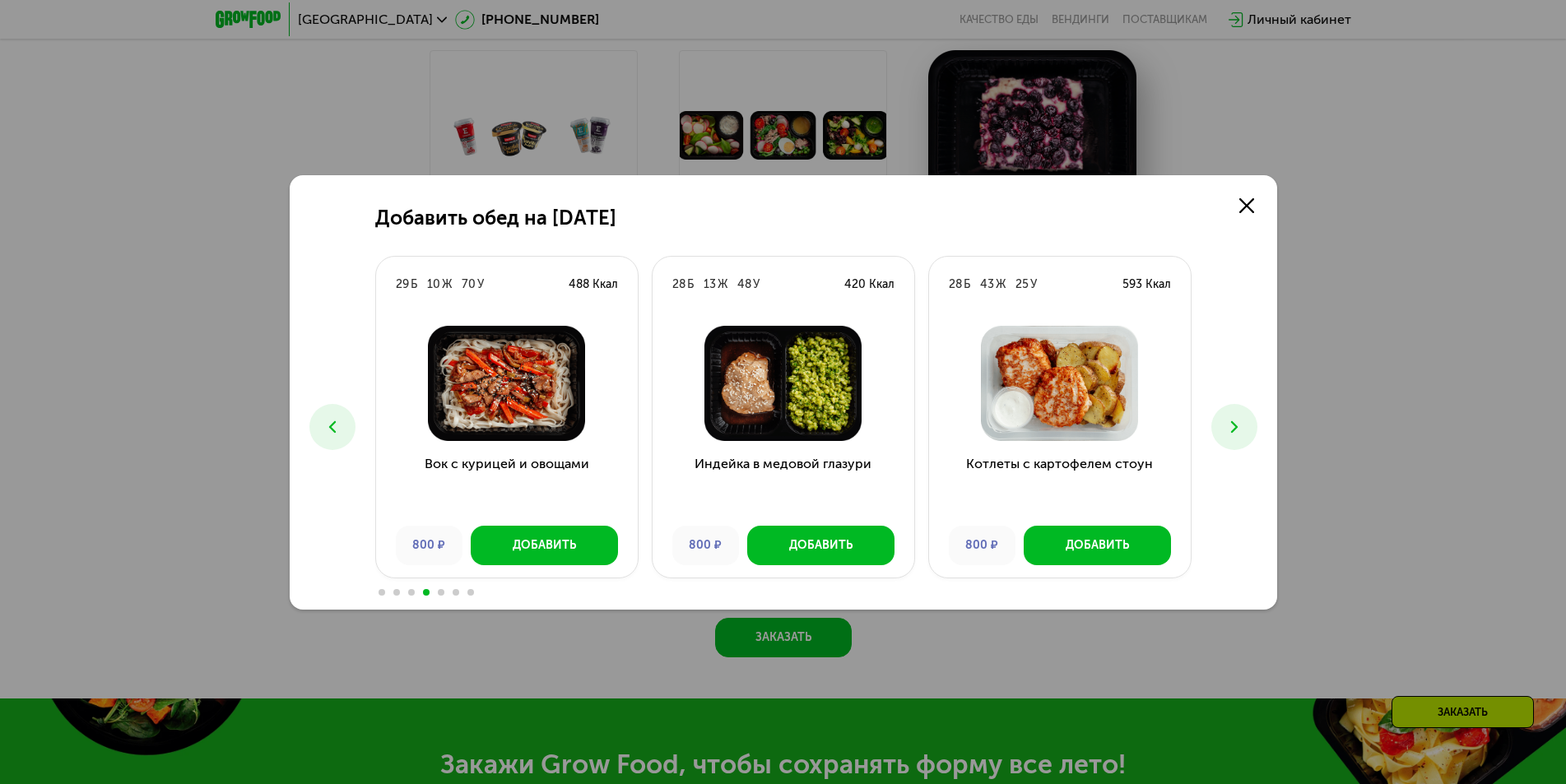
click at [336, 417] on icon at bounding box center [332, 426] width 20 height 20
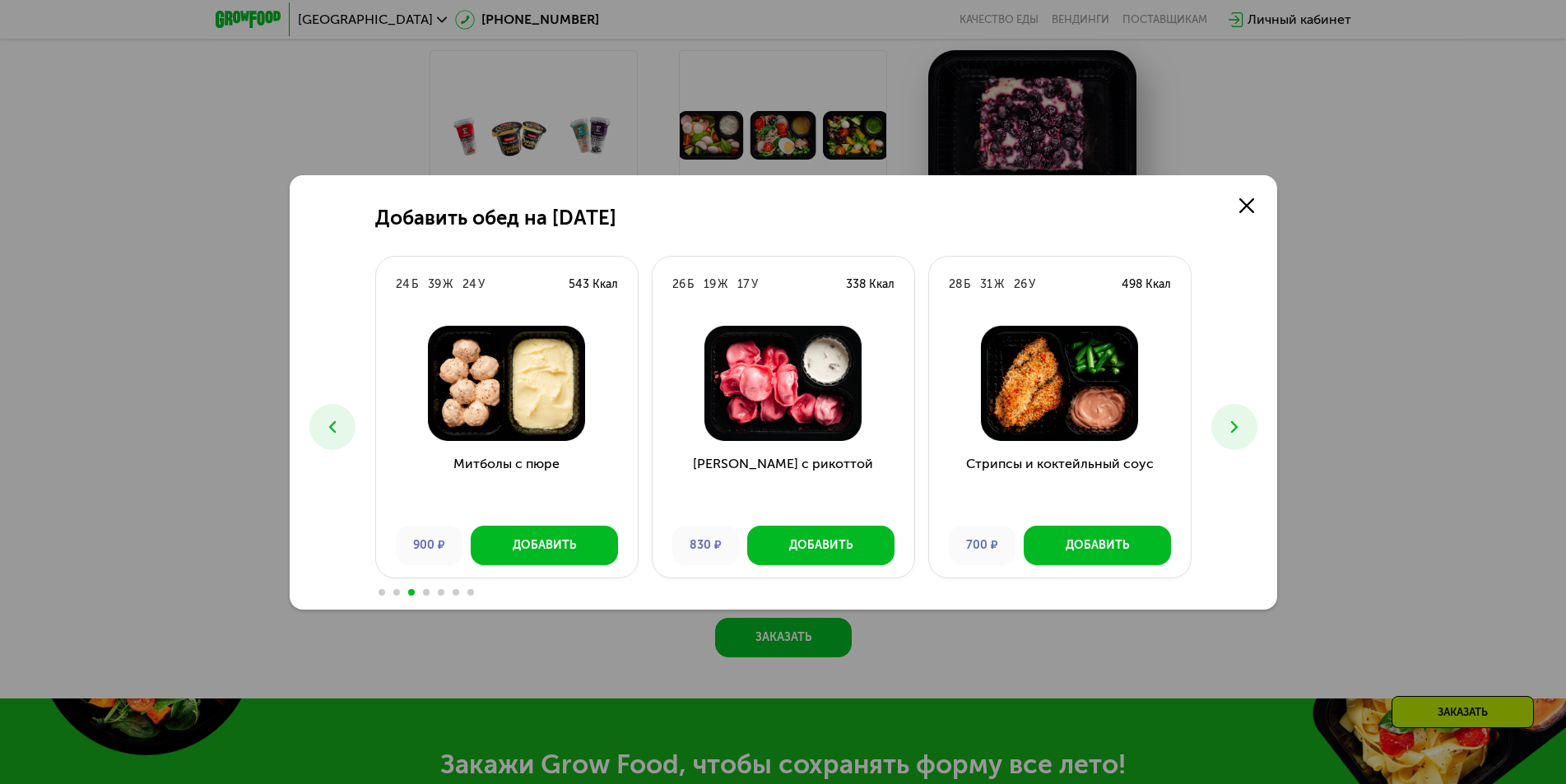
click at [336, 417] on icon at bounding box center [332, 426] width 20 height 20
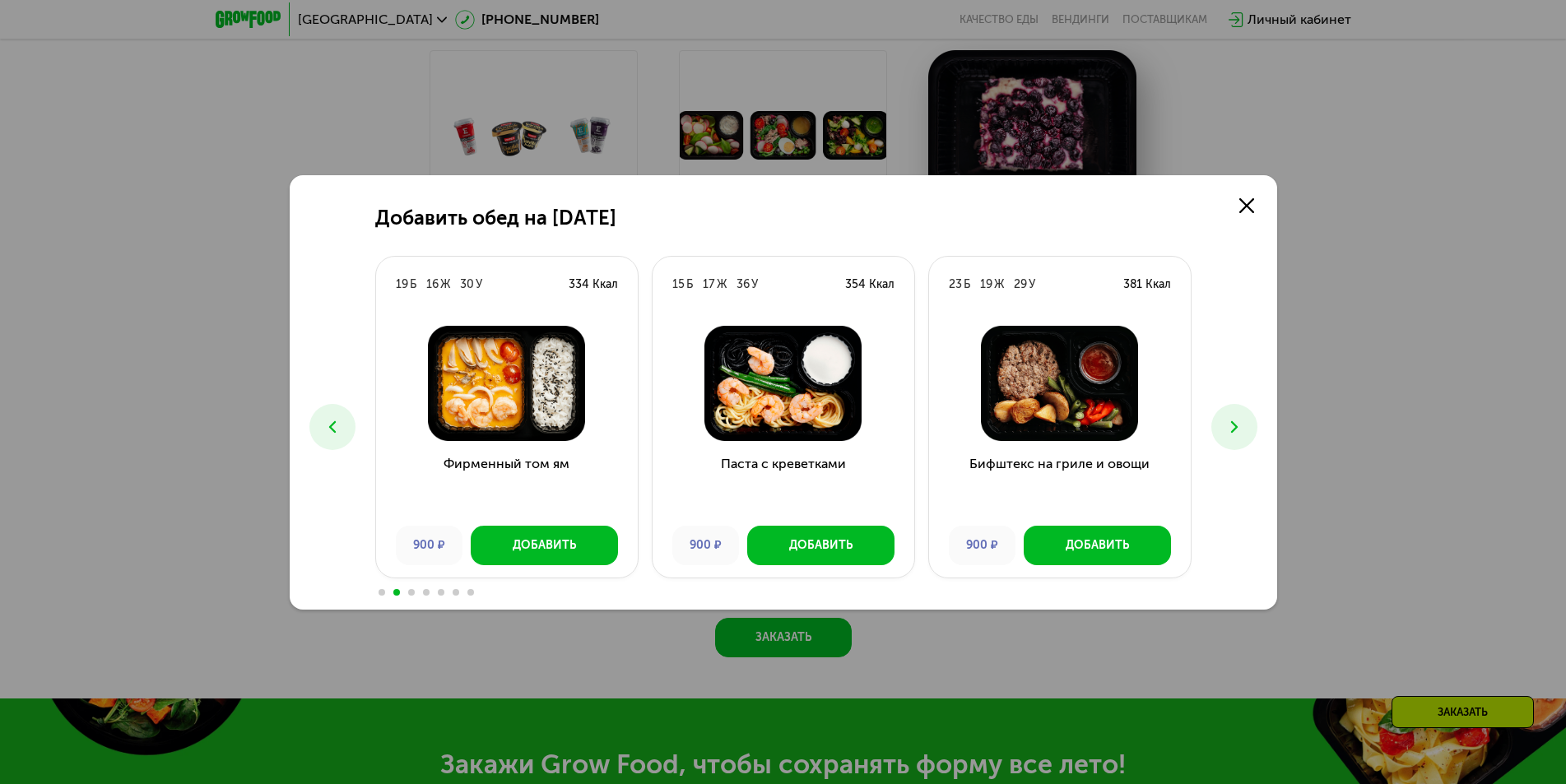
click at [336, 417] on icon at bounding box center [332, 426] width 20 height 20
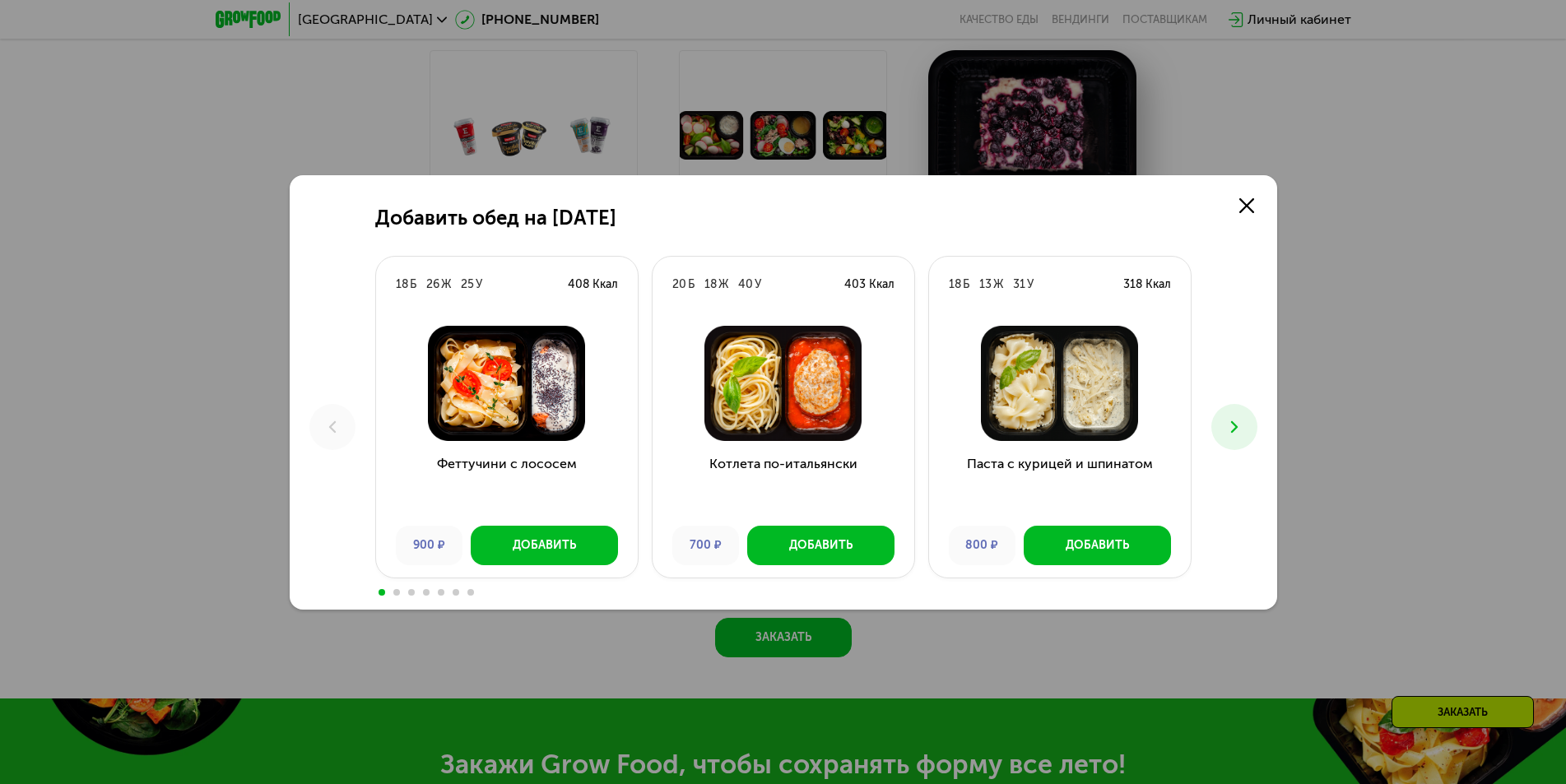
click at [1235, 426] on use at bounding box center [1233, 425] width 7 height 11
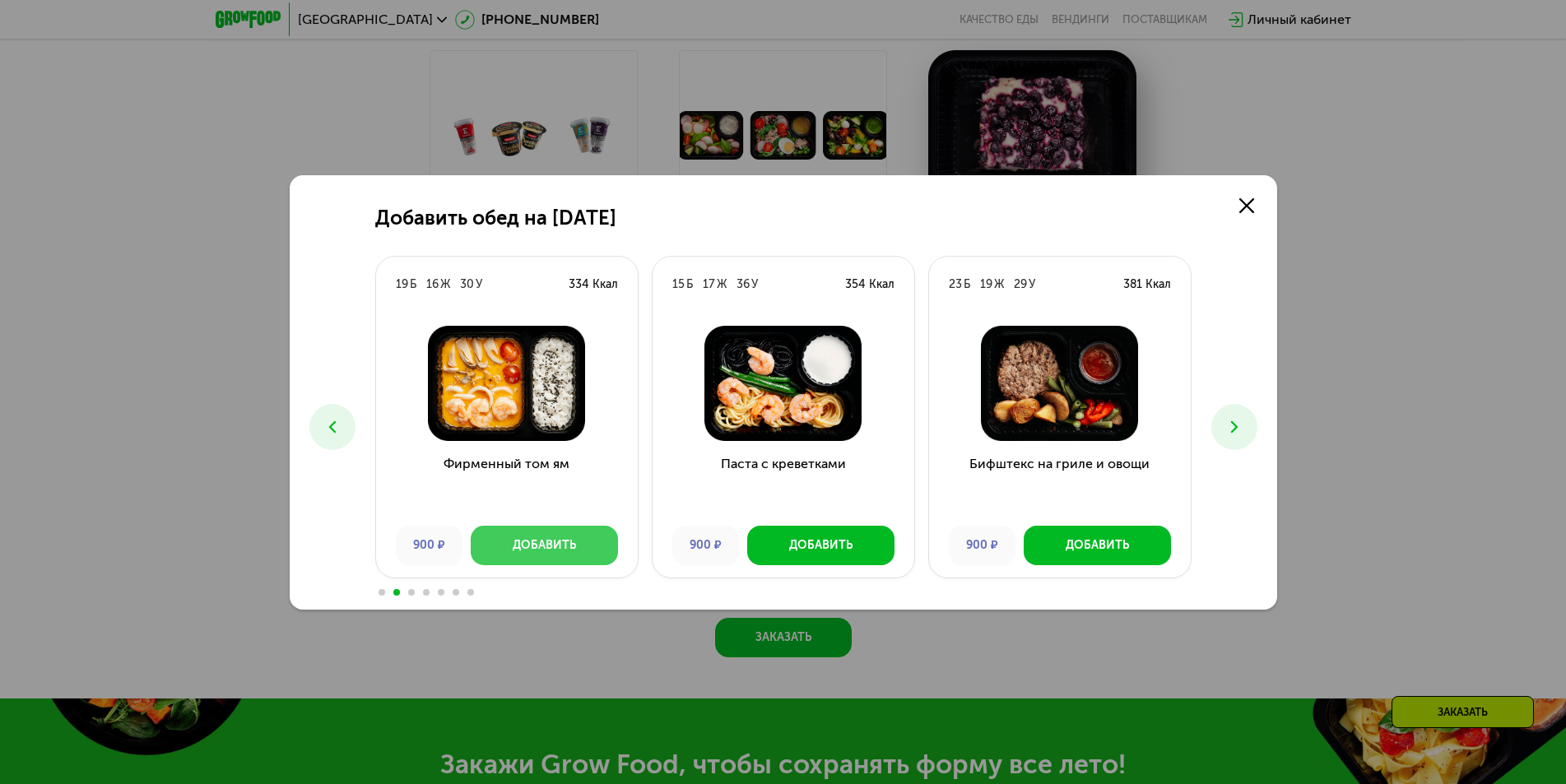
click at [560, 537] on div "Добавить" at bounding box center [543, 545] width 63 height 16
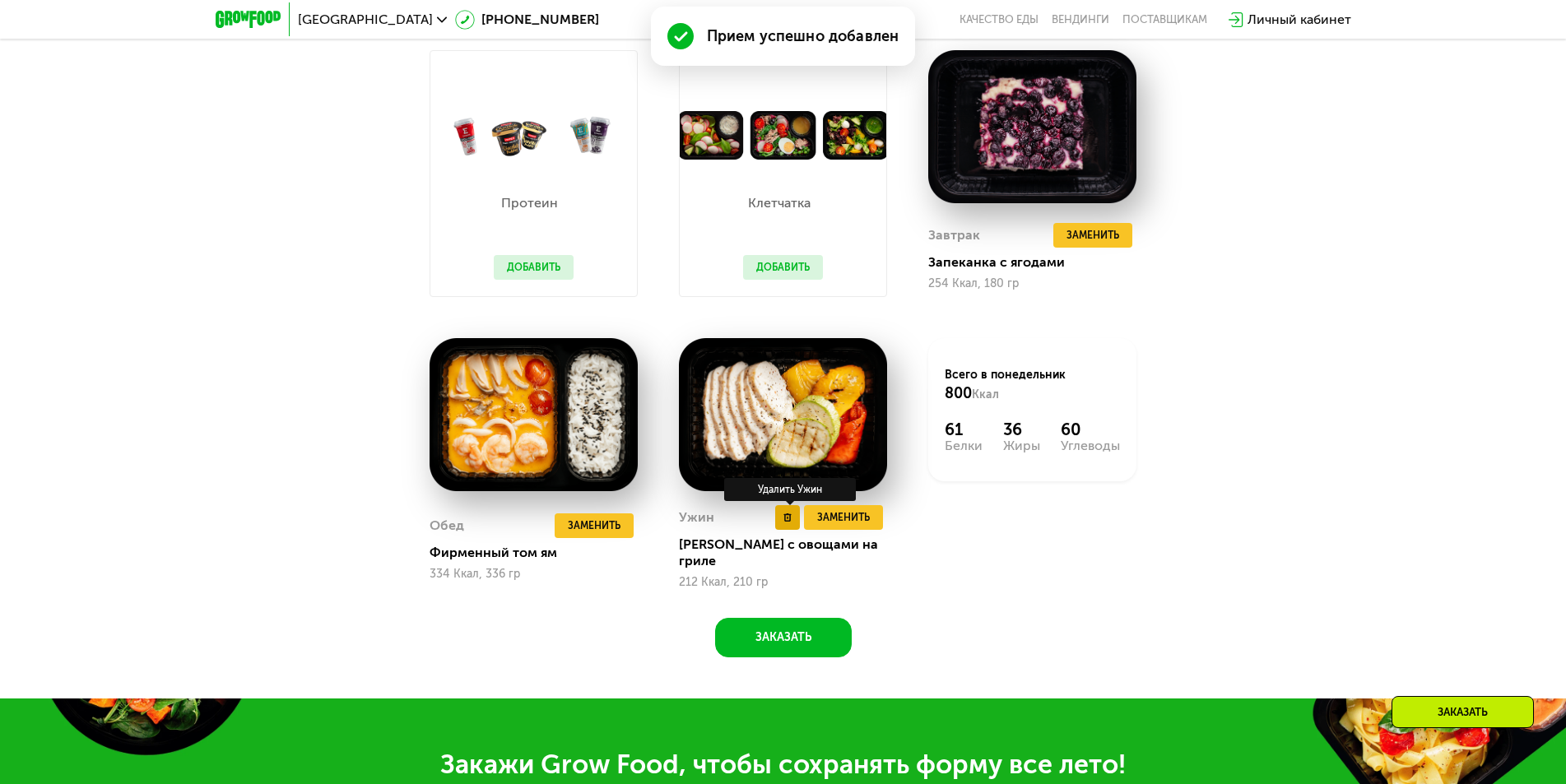
click at [788, 521] on use at bounding box center [788, 516] width 8 height 8
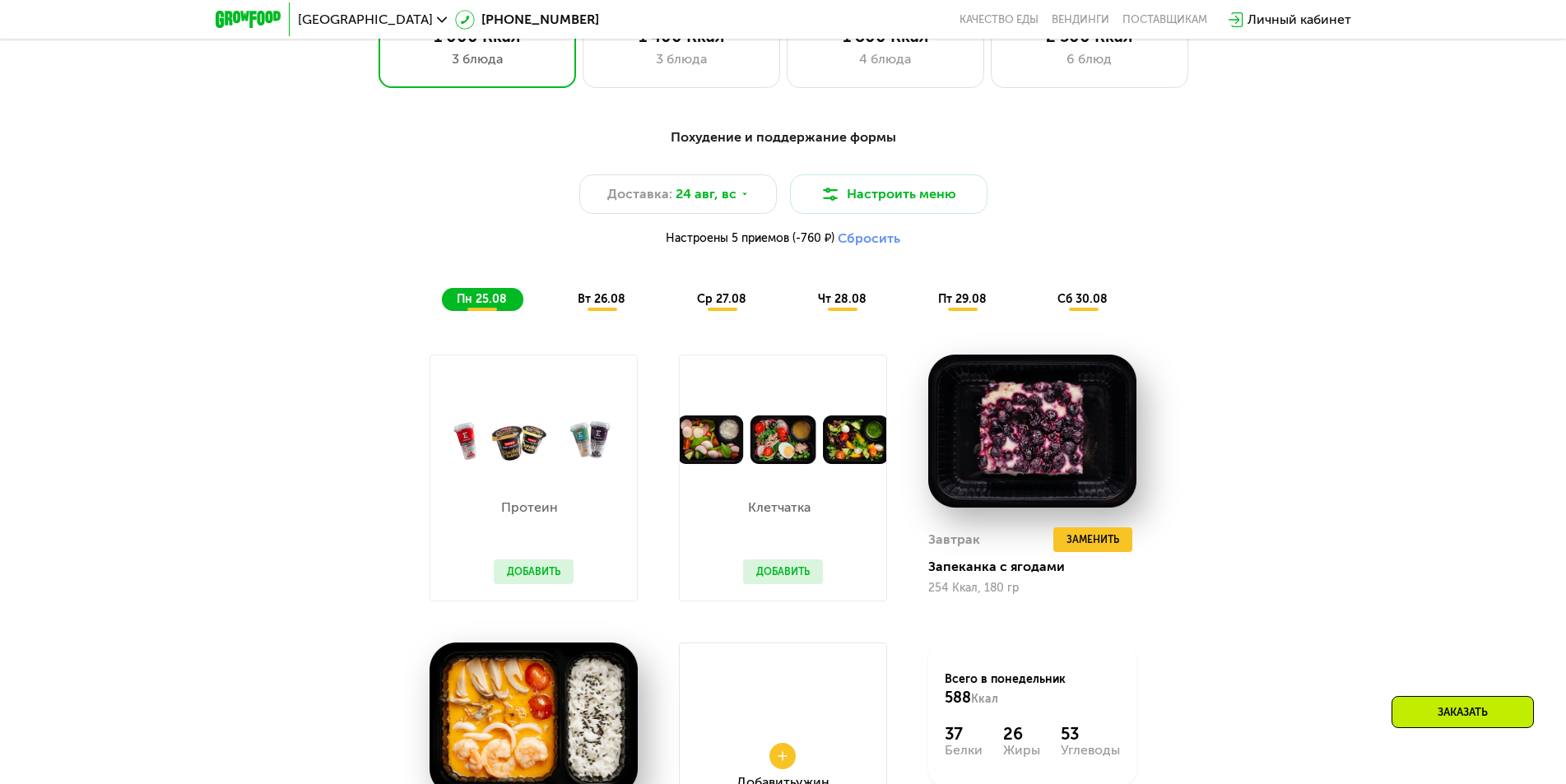
scroll to position [946, 0]
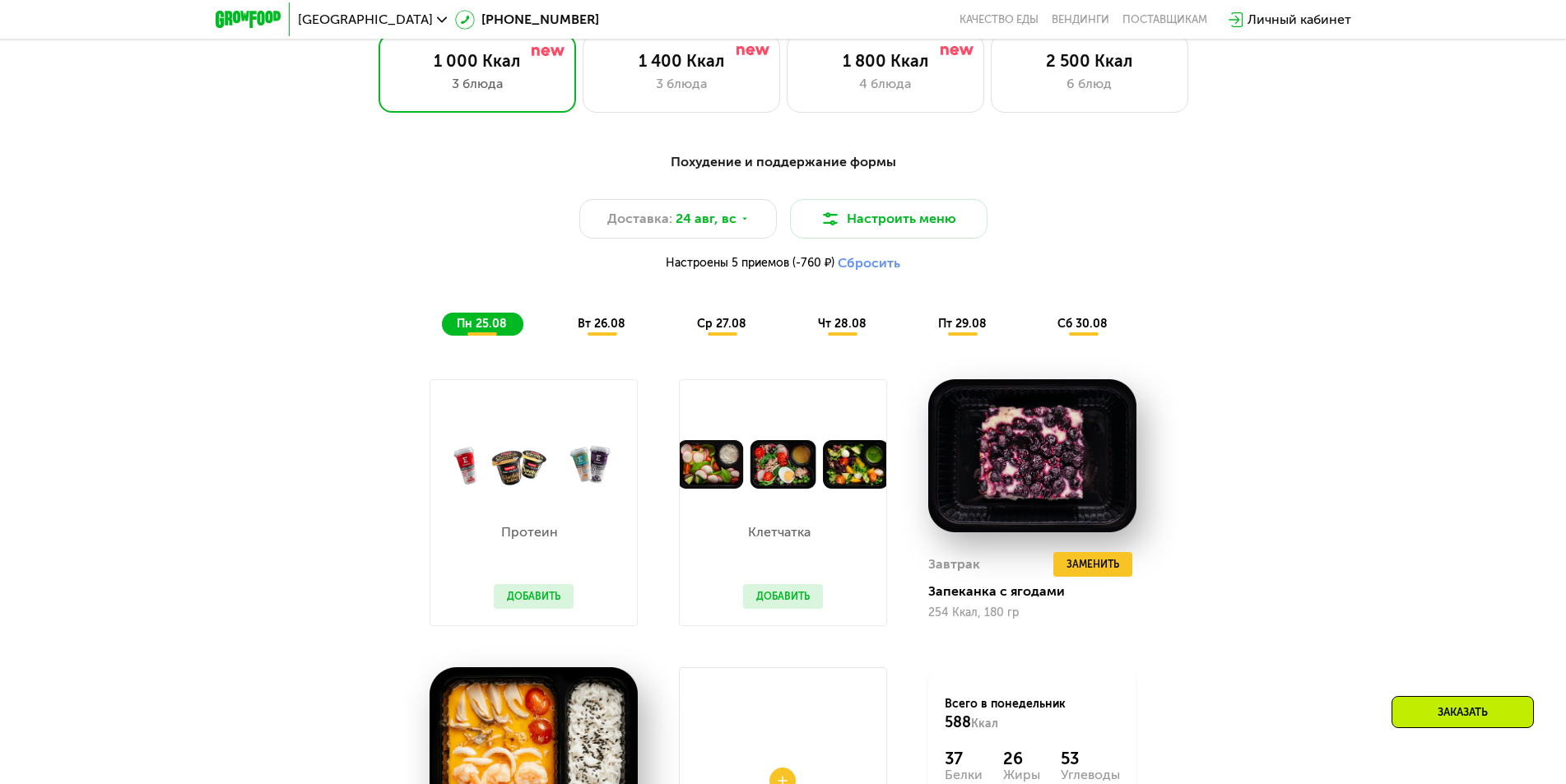
click at [603, 331] on span "вт 26.08" at bounding box center [601, 324] width 48 height 14
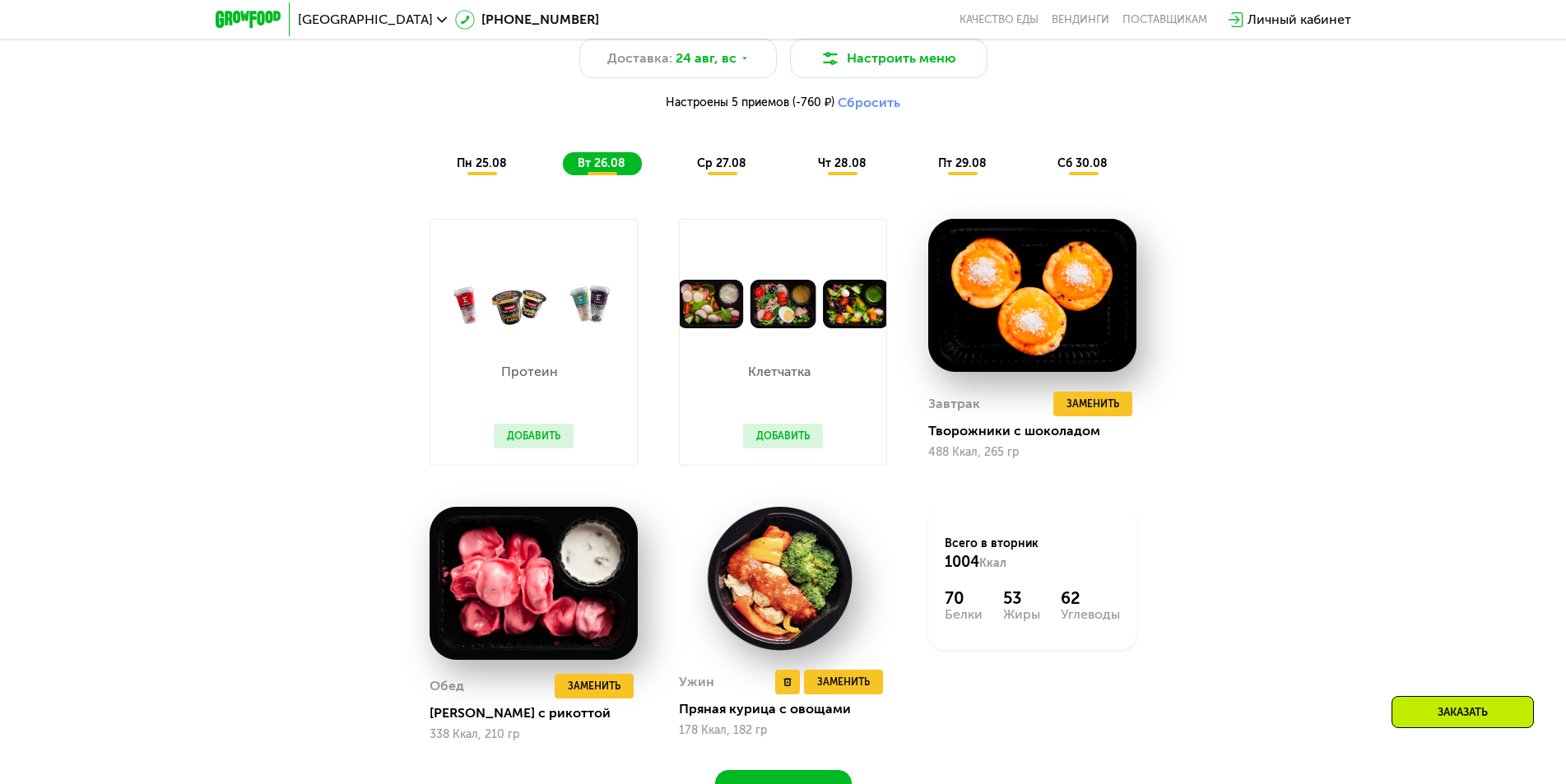
scroll to position [1111, 0]
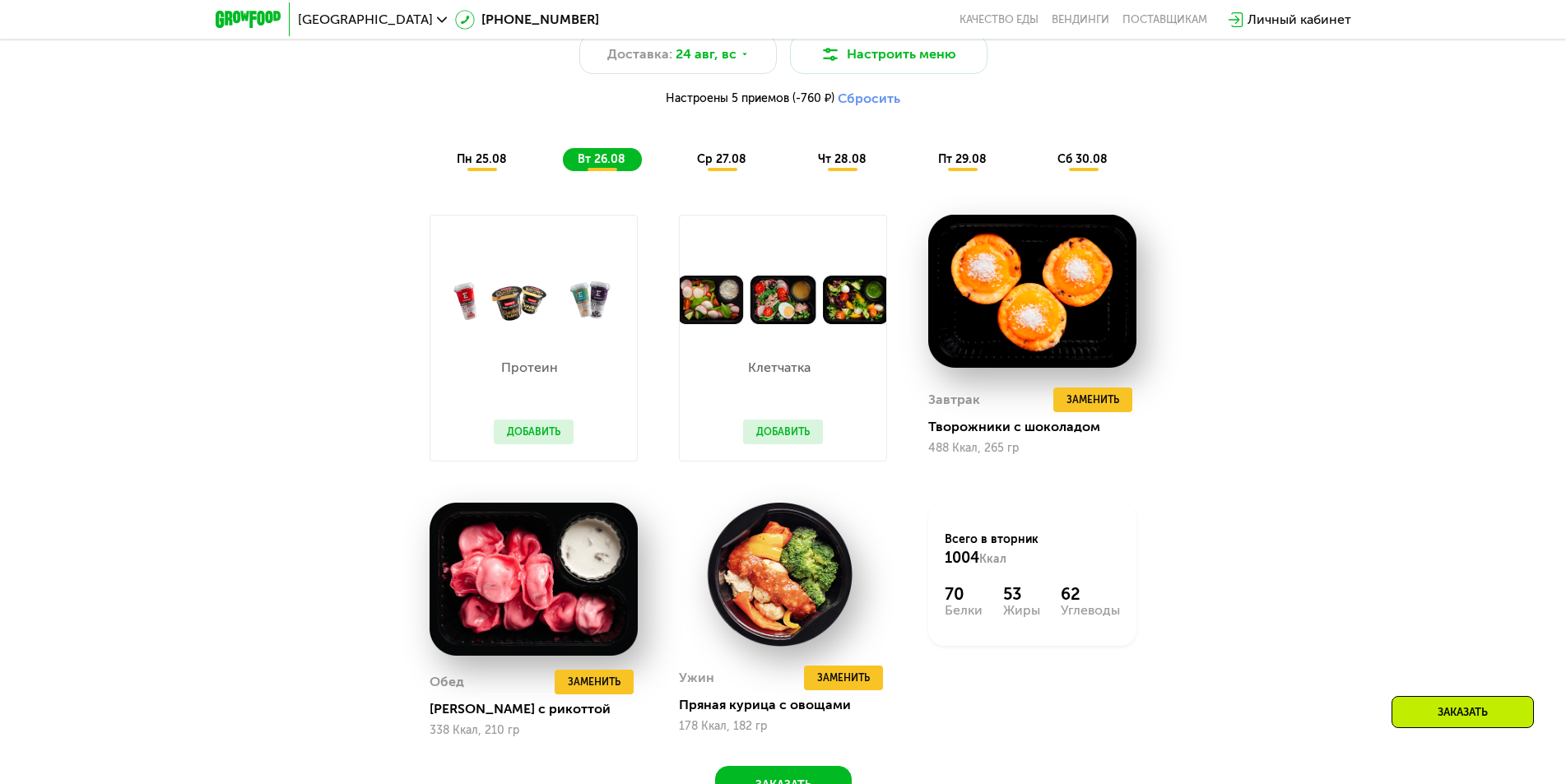
click at [722, 166] on span "ср 27.08" at bounding box center [721, 159] width 49 height 14
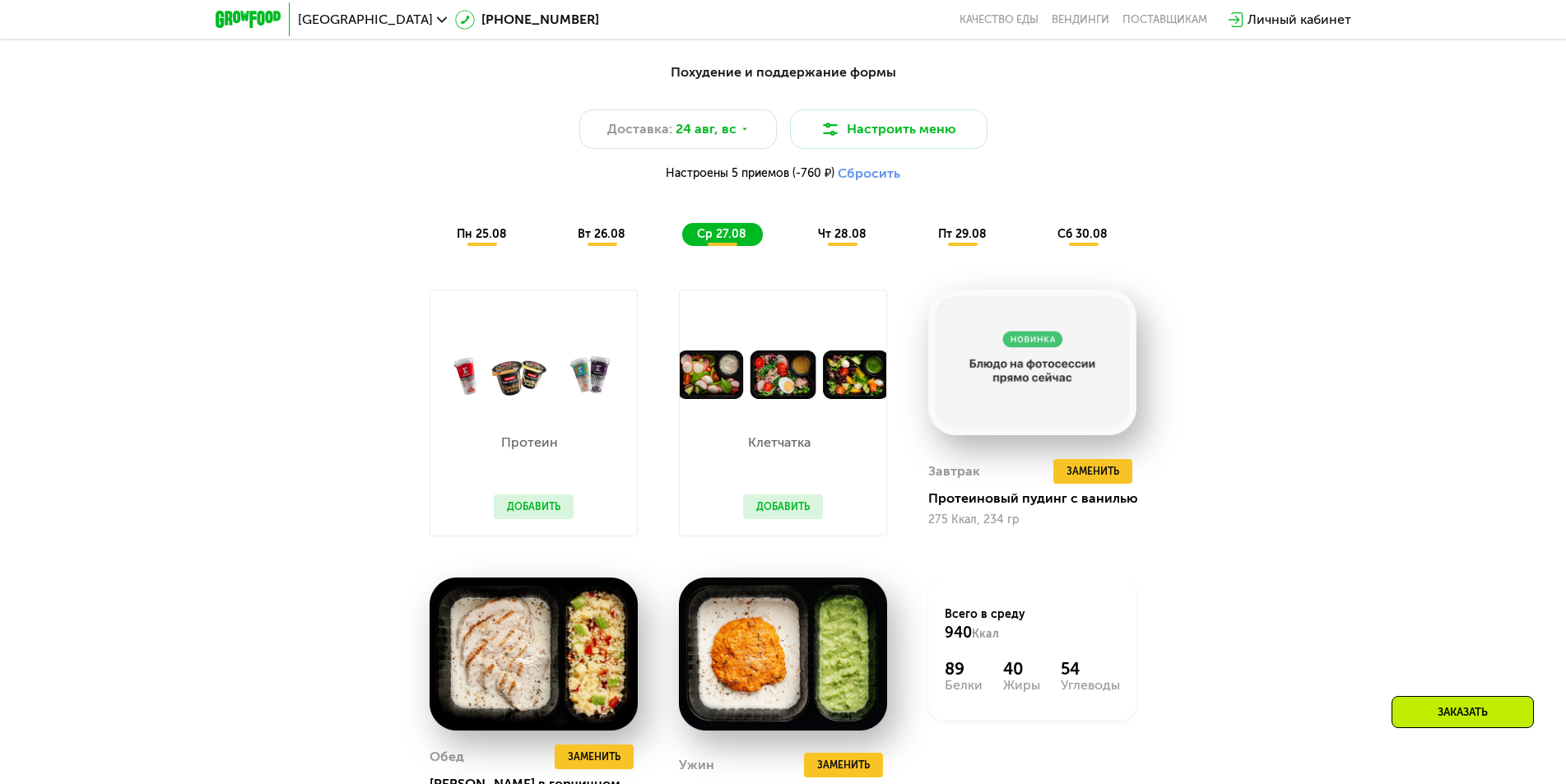
scroll to position [1028, 0]
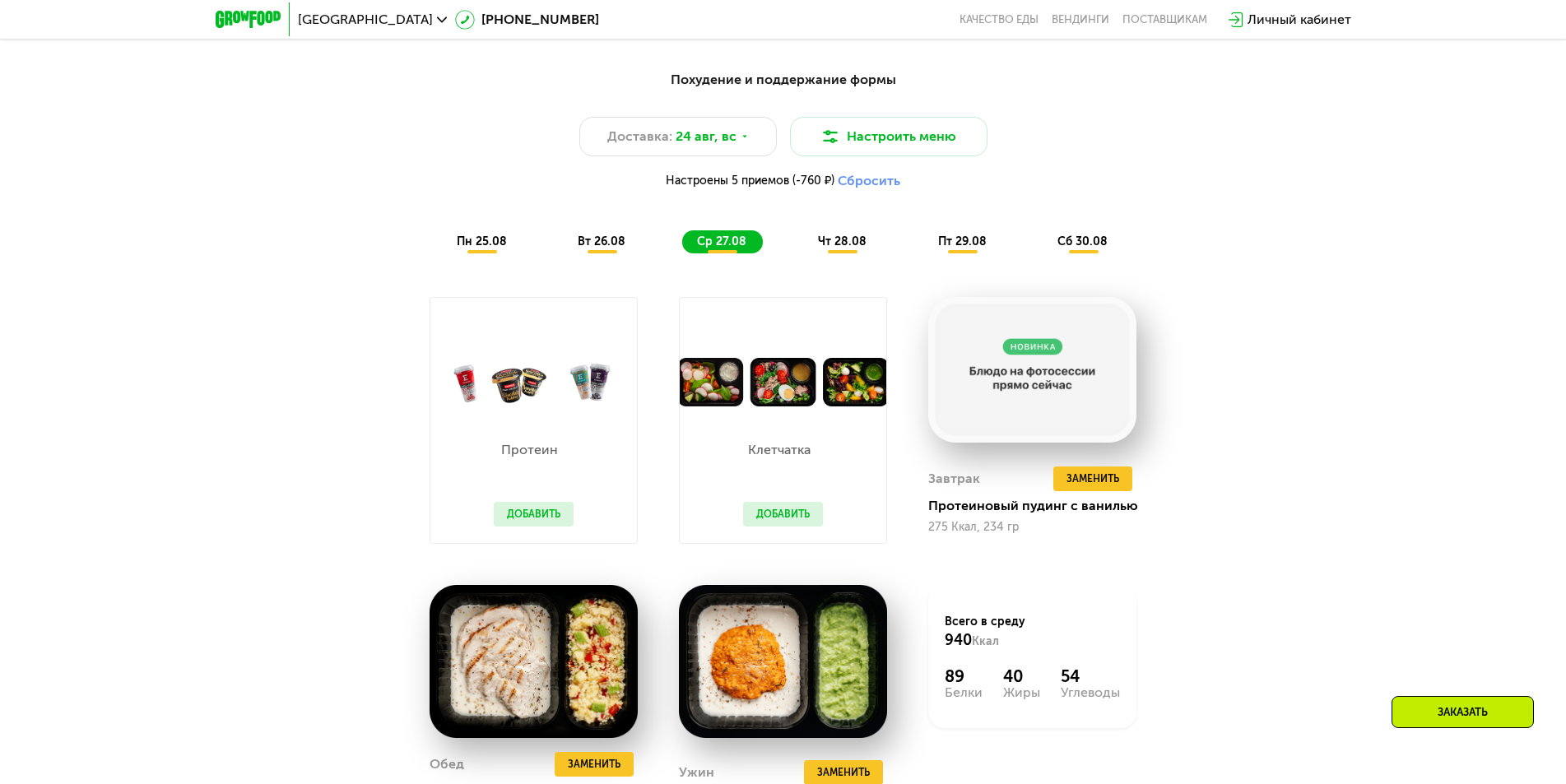
click at [850, 246] on span "чт 28.08" at bounding box center [842, 242] width 49 height 14
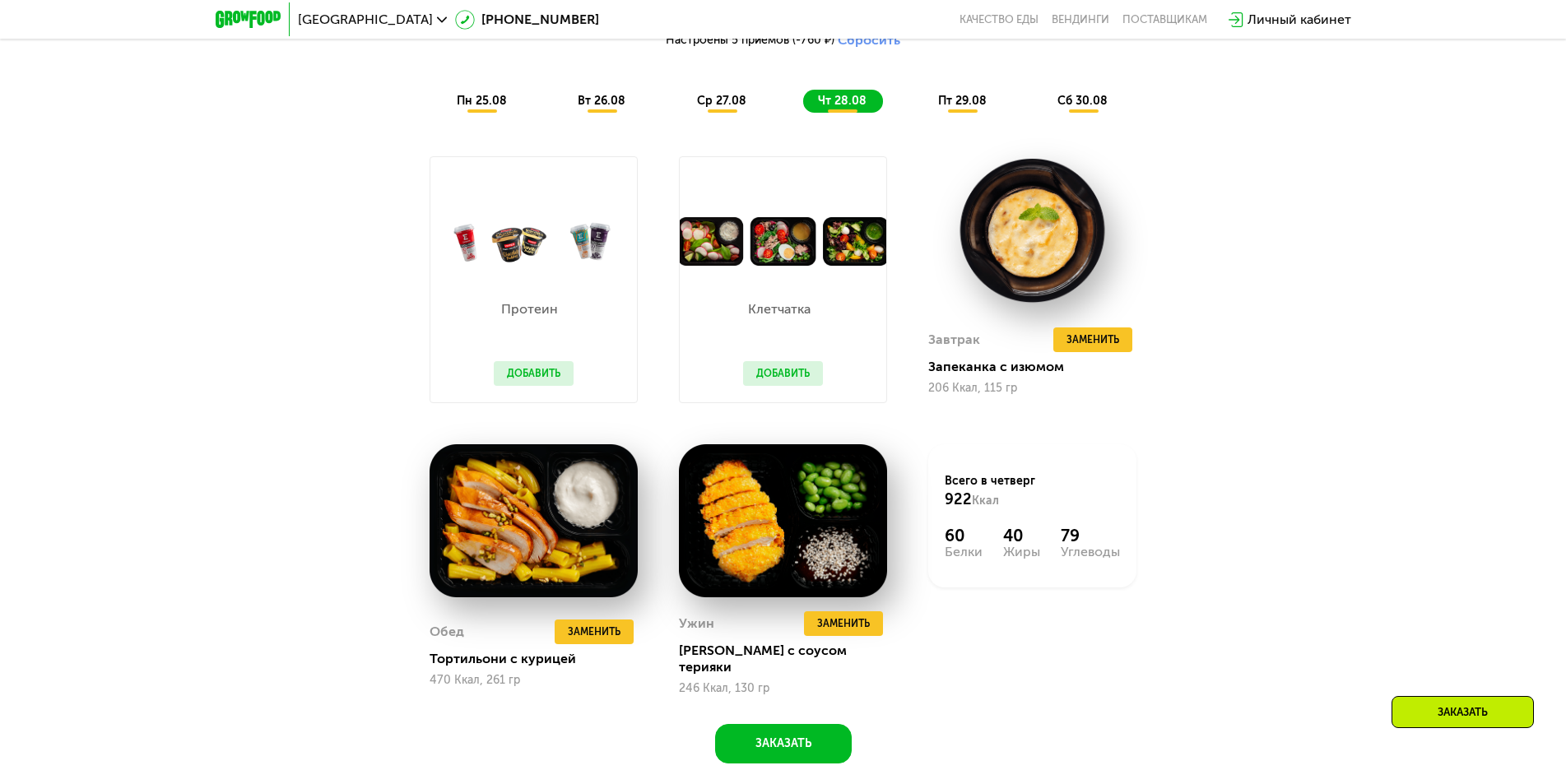
scroll to position [1193, 0]
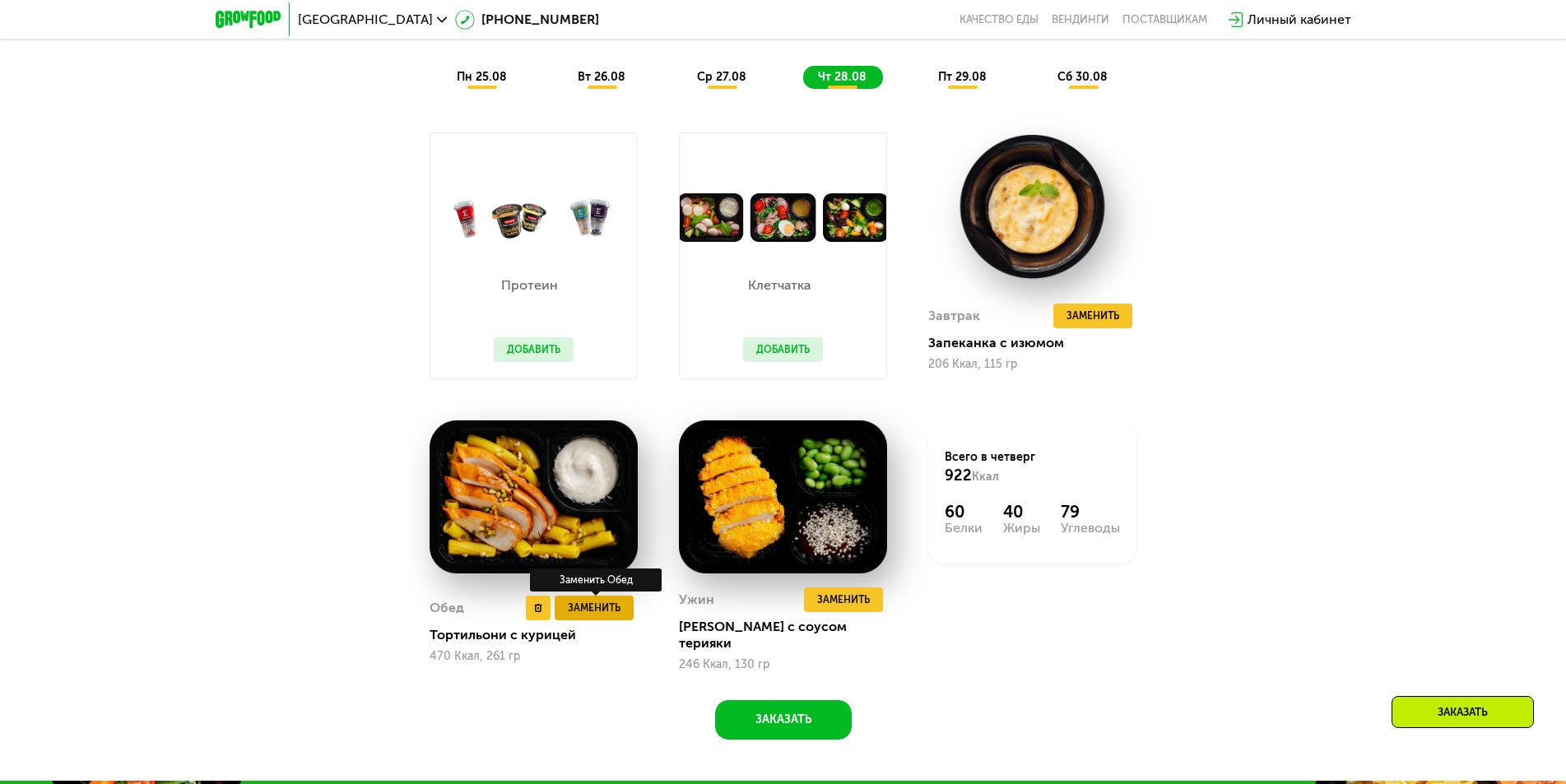
click at [583, 608] on span "Заменить" at bounding box center [594, 607] width 53 height 16
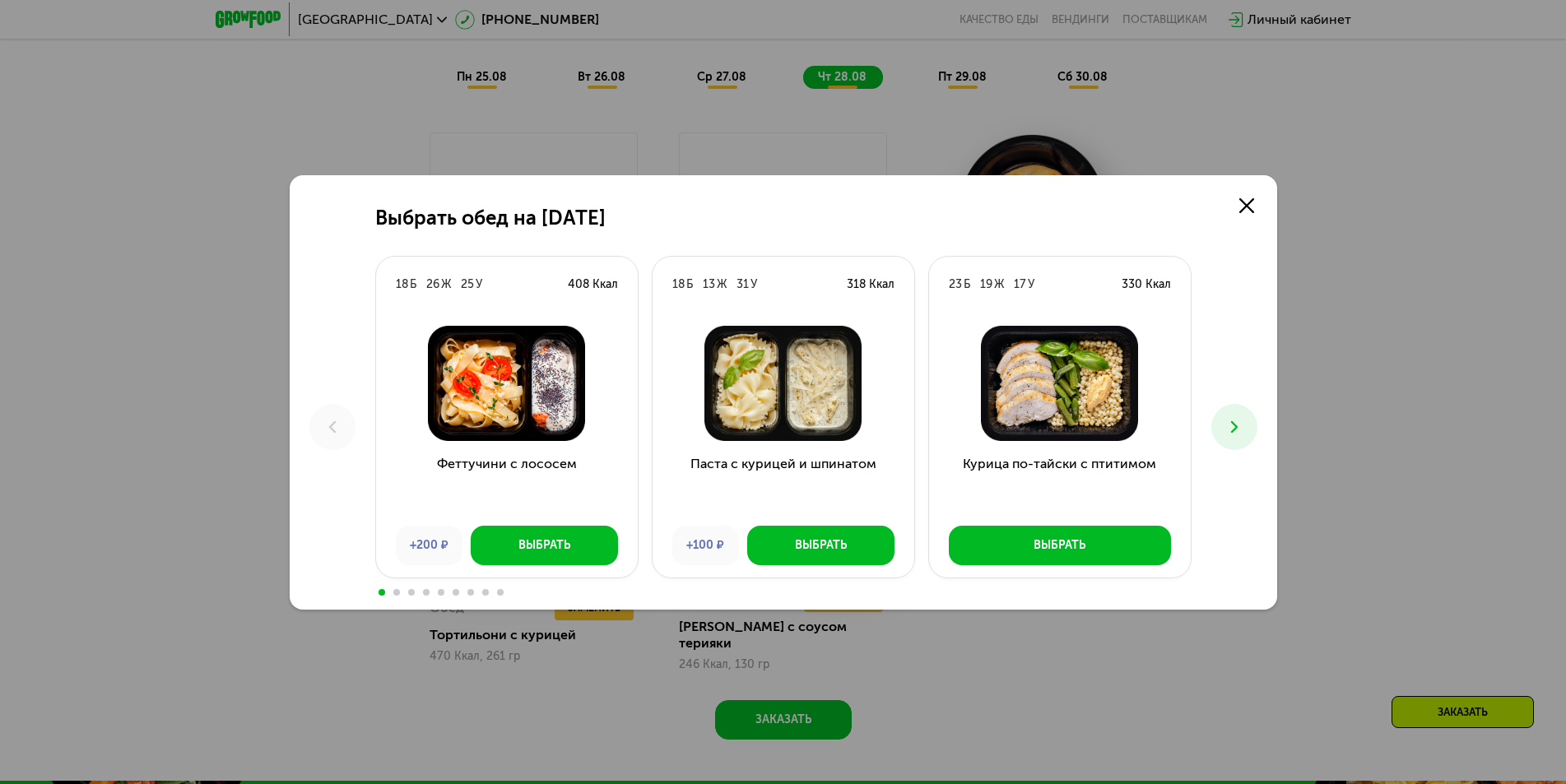
click at [1242, 431] on icon at bounding box center [1234, 426] width 20 height 20
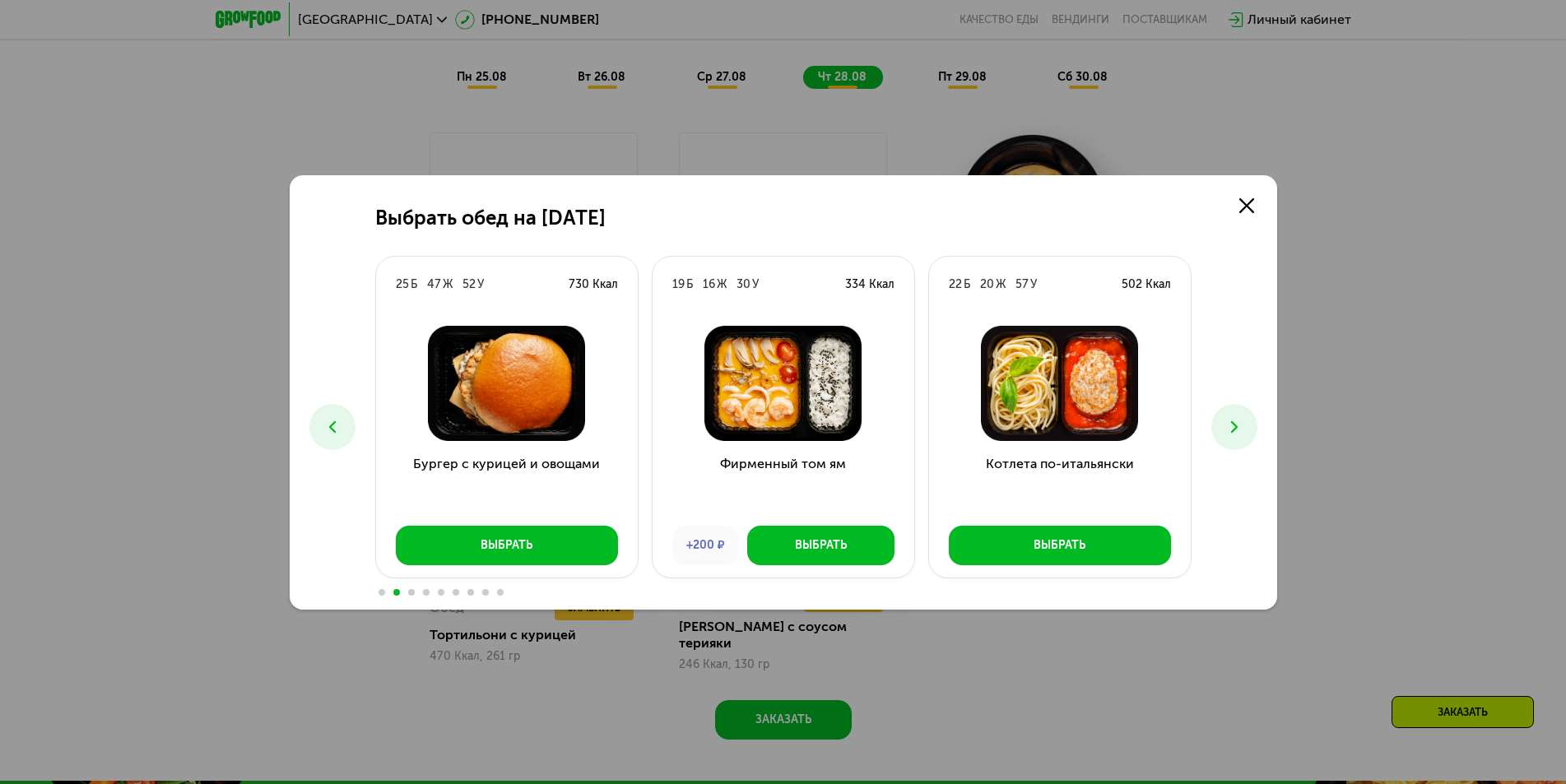
click at [1232, 432] on icon at bounding box center [1234, 426] width 20 height 20
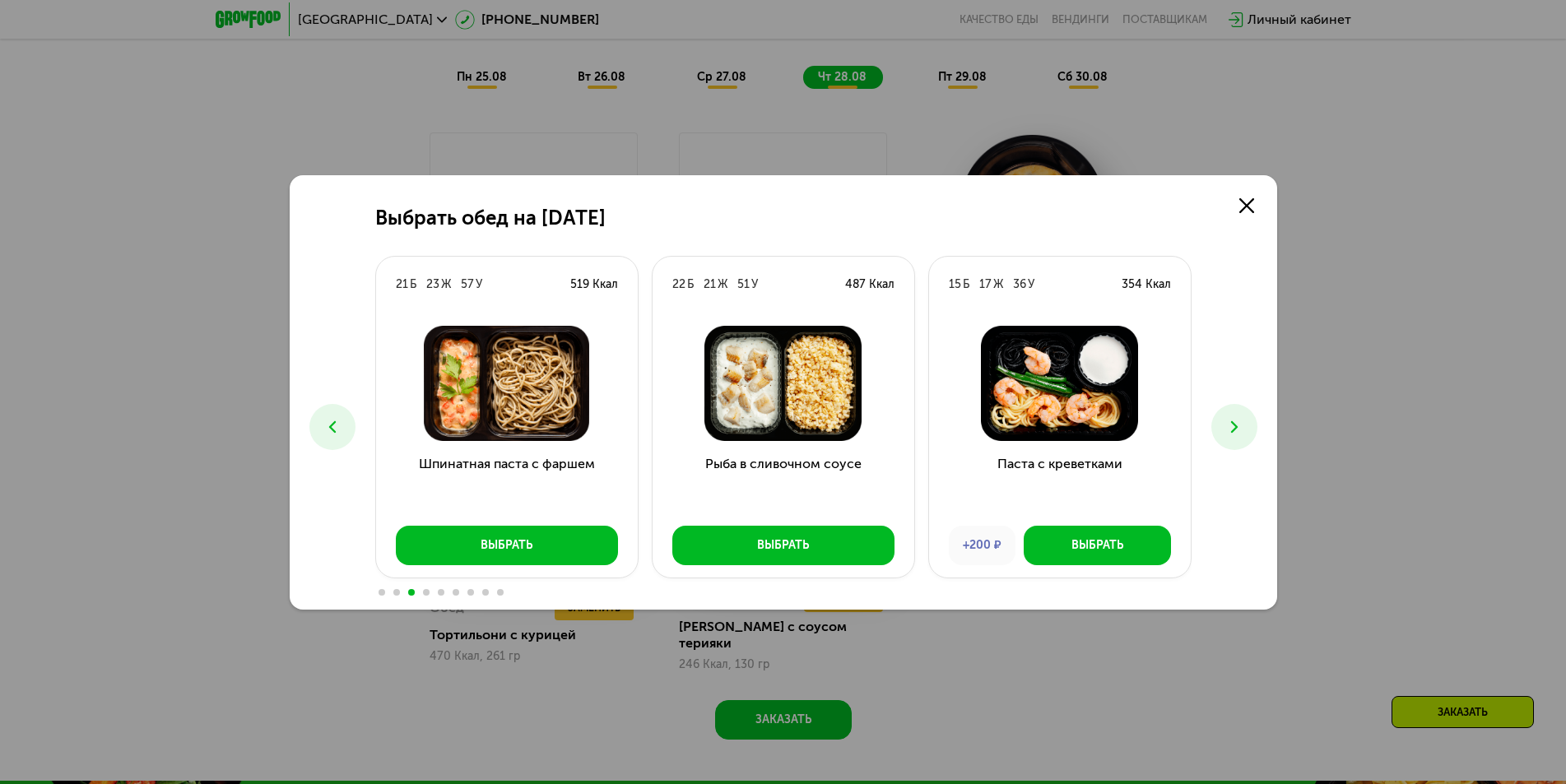
click at [1232, 432] on icon at bounding box center [1234, 426] width 20 height 20
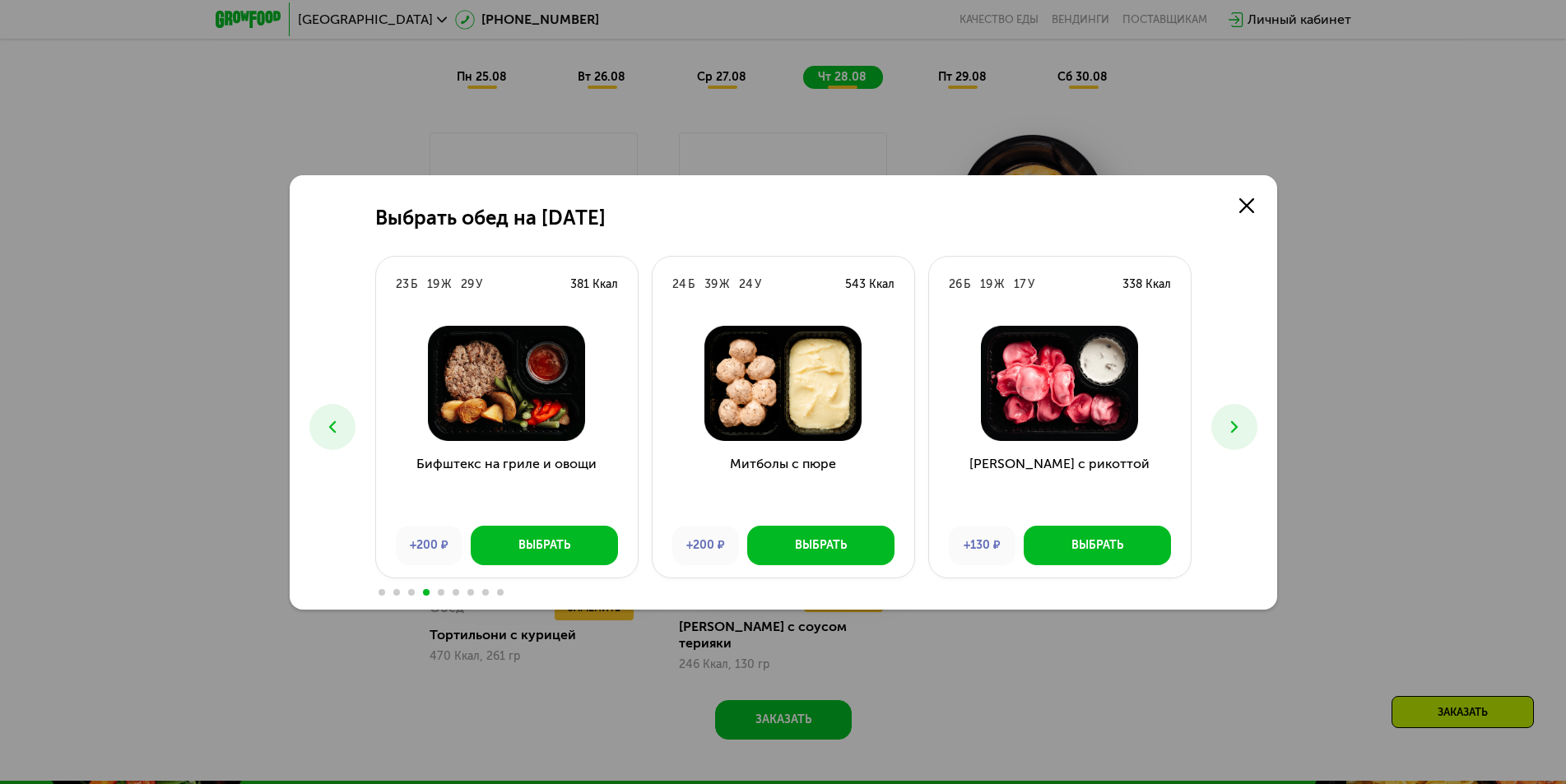
click at [1232, 432] on icon at bounding box center [1234, 426] width 20 height 20
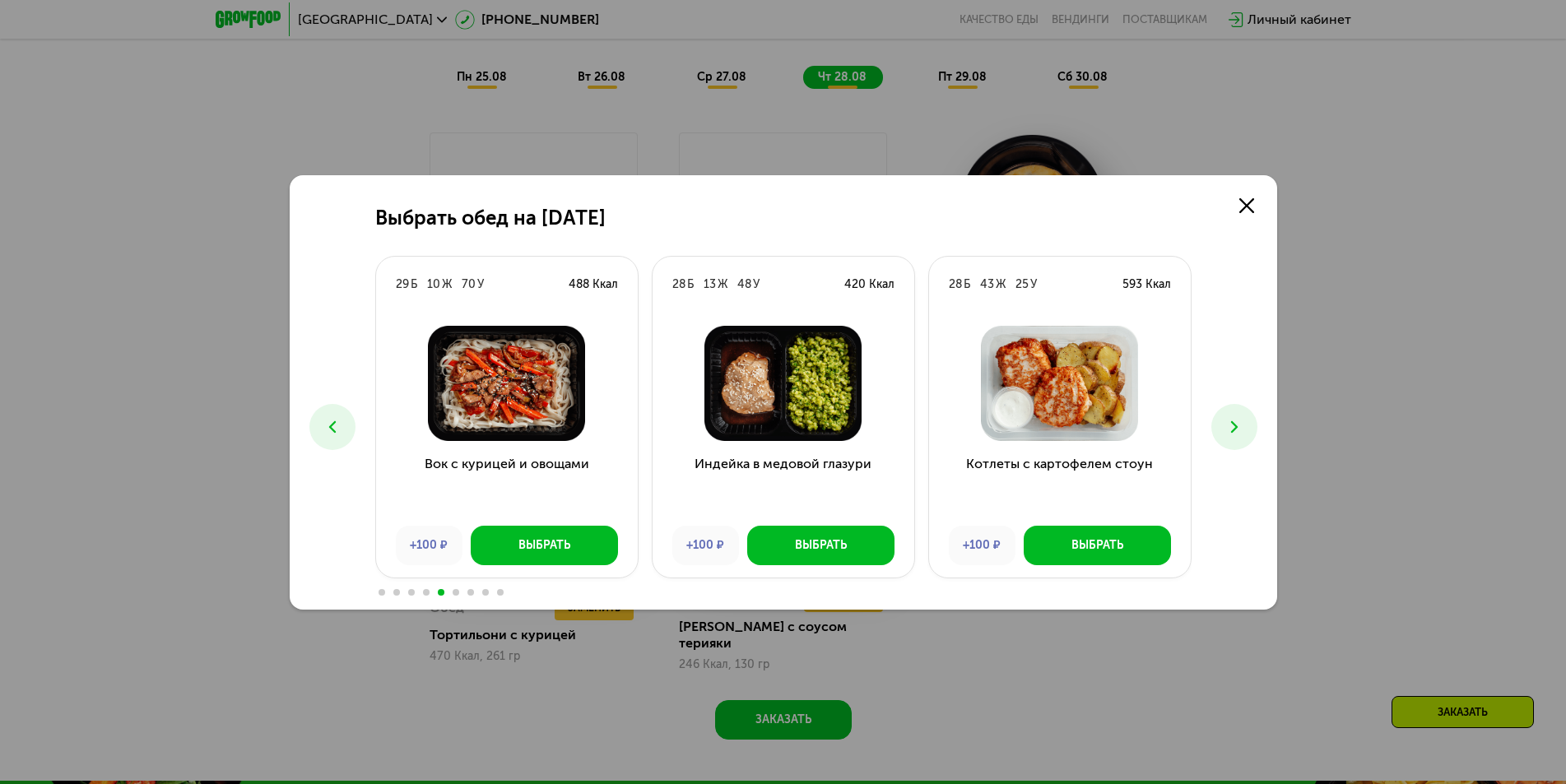
click at [1229, 430] on icon at bounding box center [1234, 426] width 20 height 20
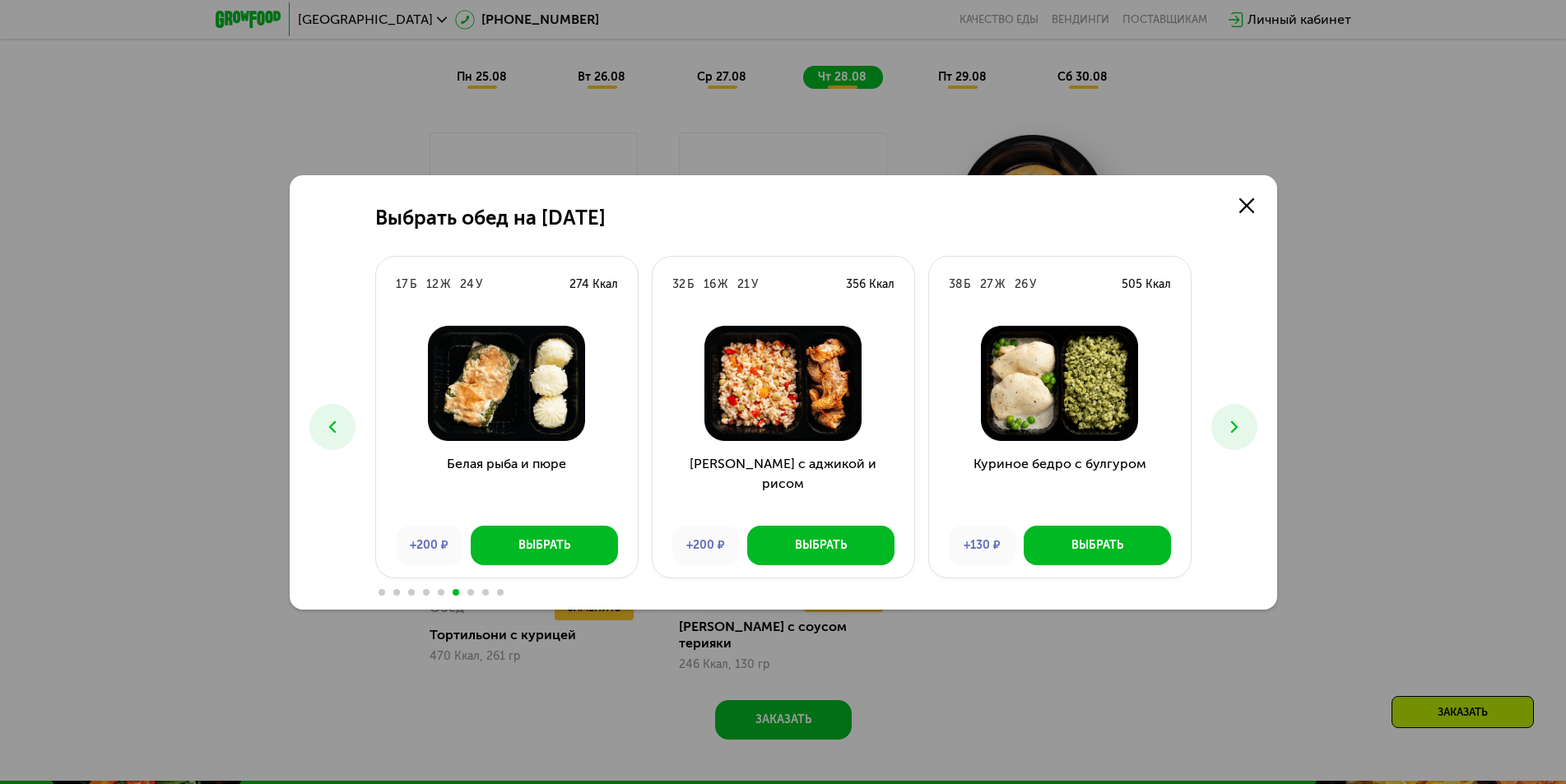
click at [1229, 430] on icon at bounding box center [1234, 426] width 20 height 20
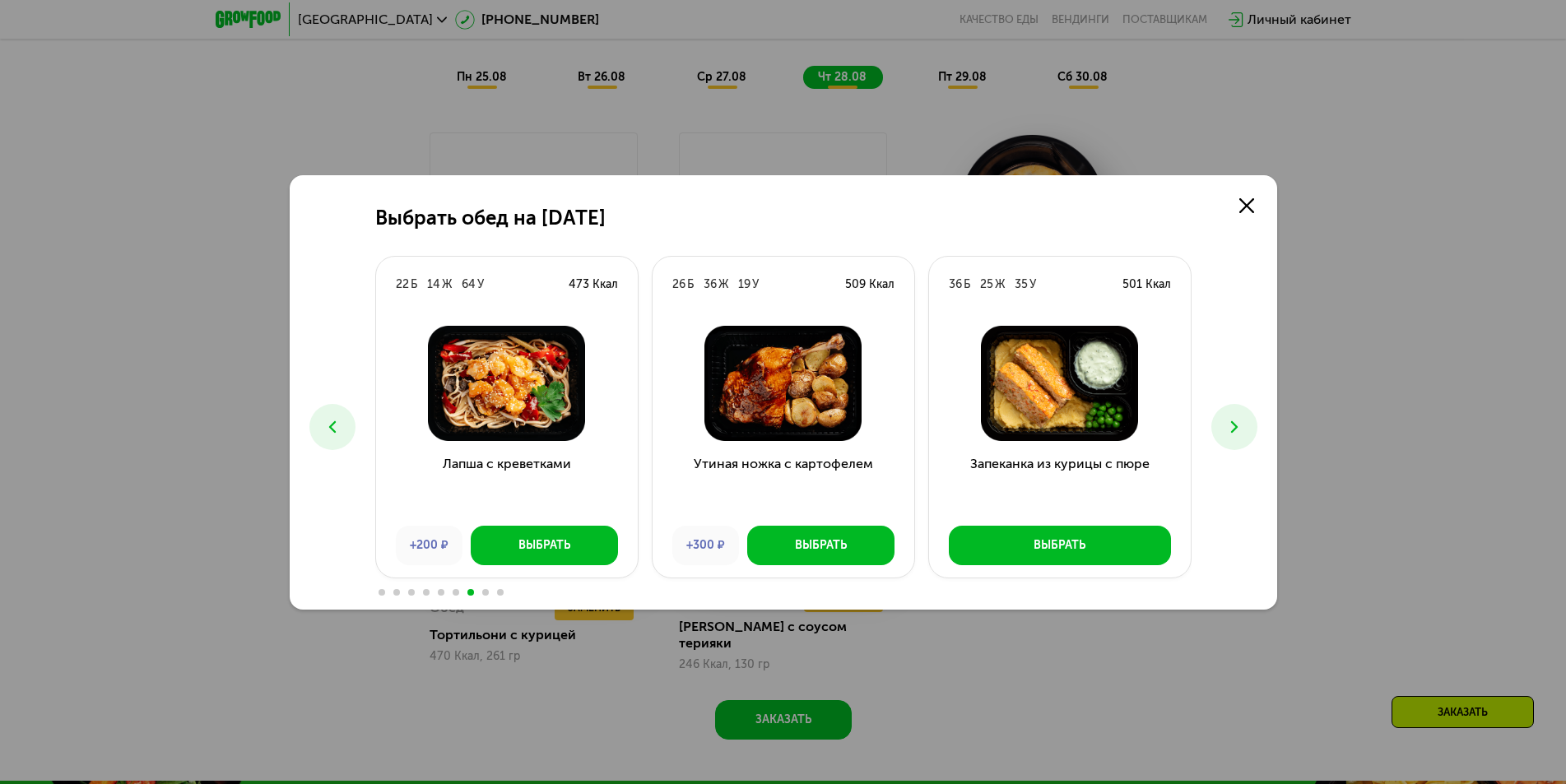
click at [1229, 430] on icon at bounding box center [1234, 426] width 20 height 20
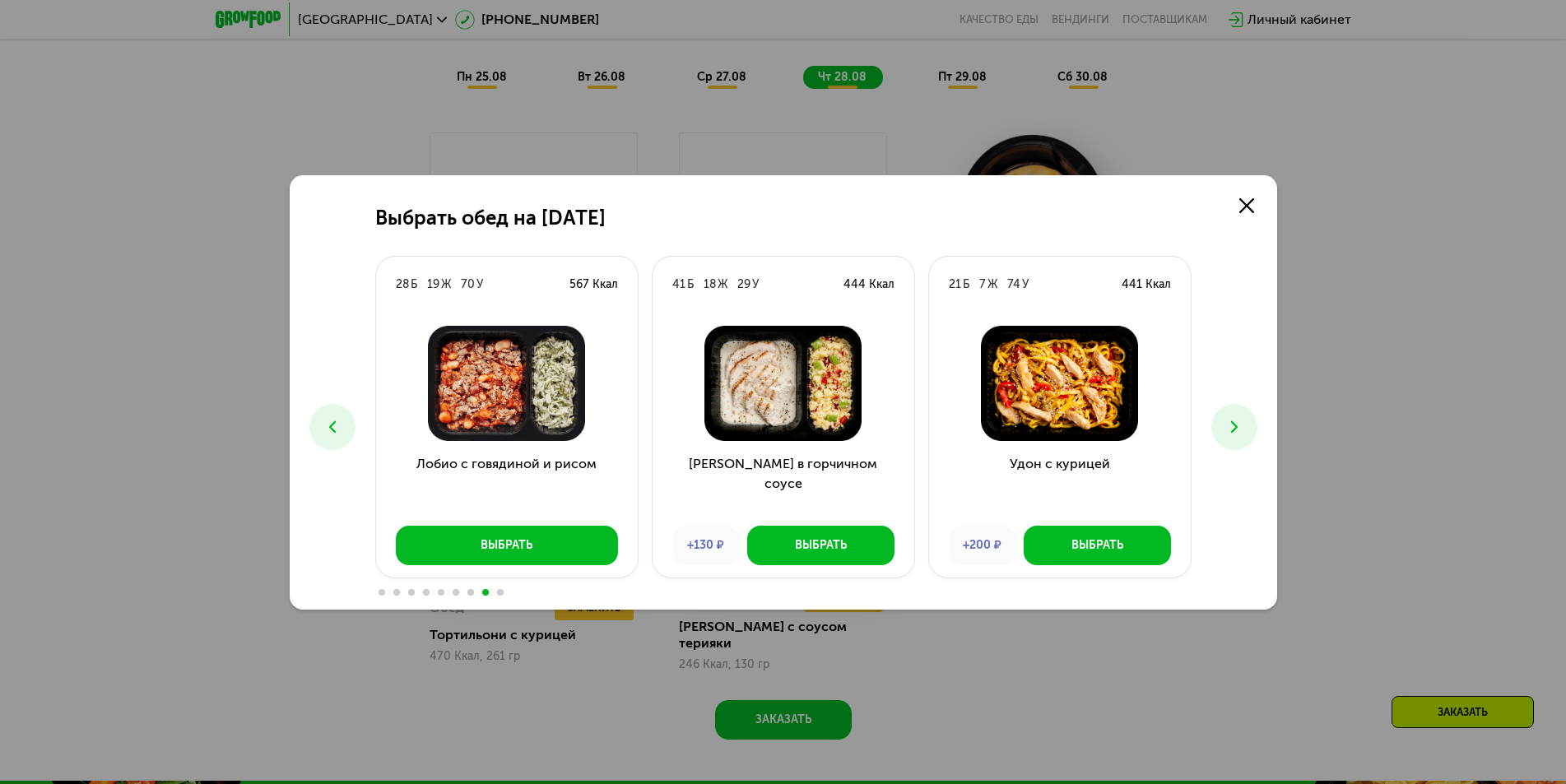
click at [1229, 430] on icon at bounding box center [1234, 426] width 20 height 20
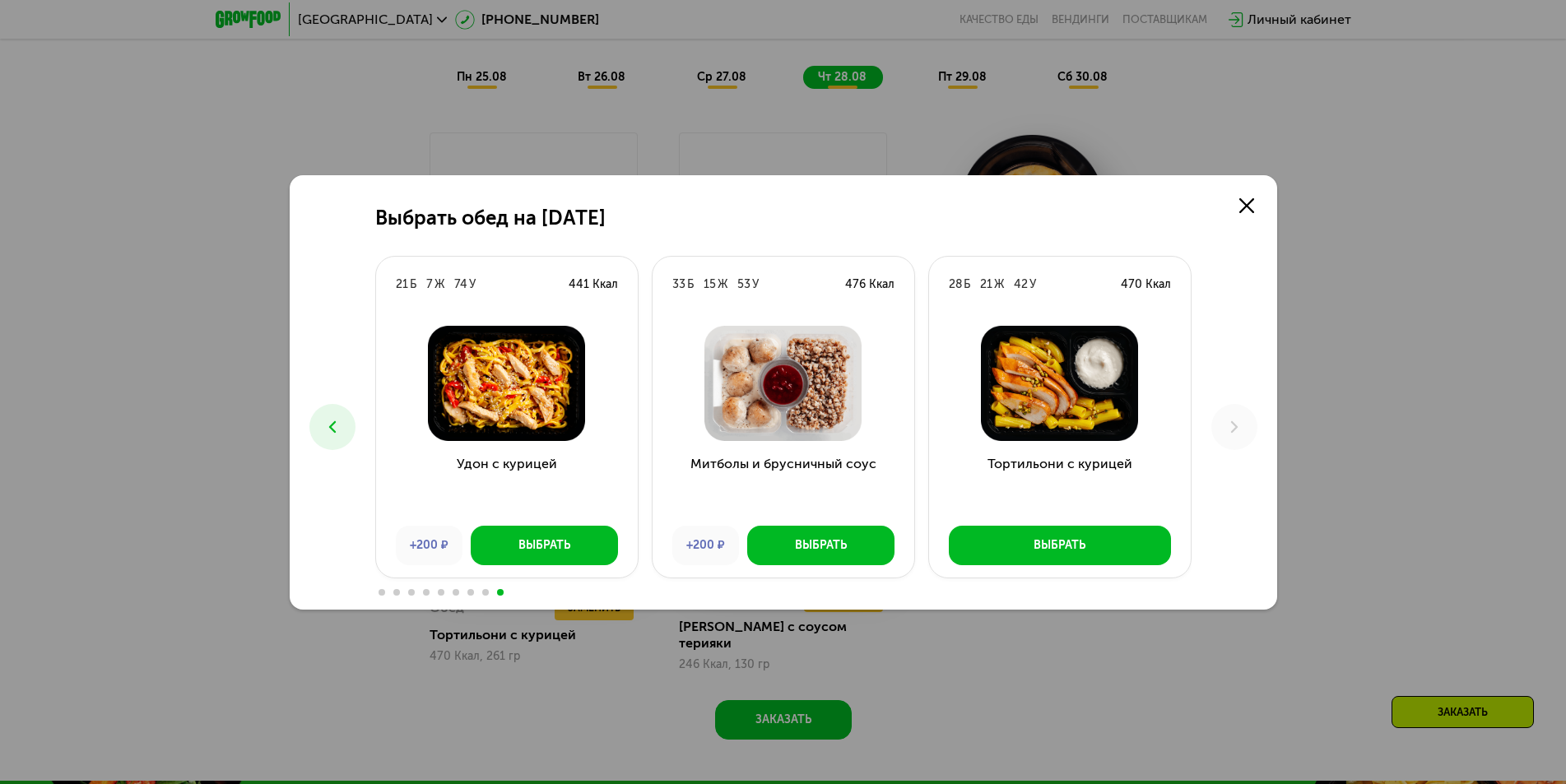
click at [329, 417] on icon at bounding box center [332, 426] width 20 height 20
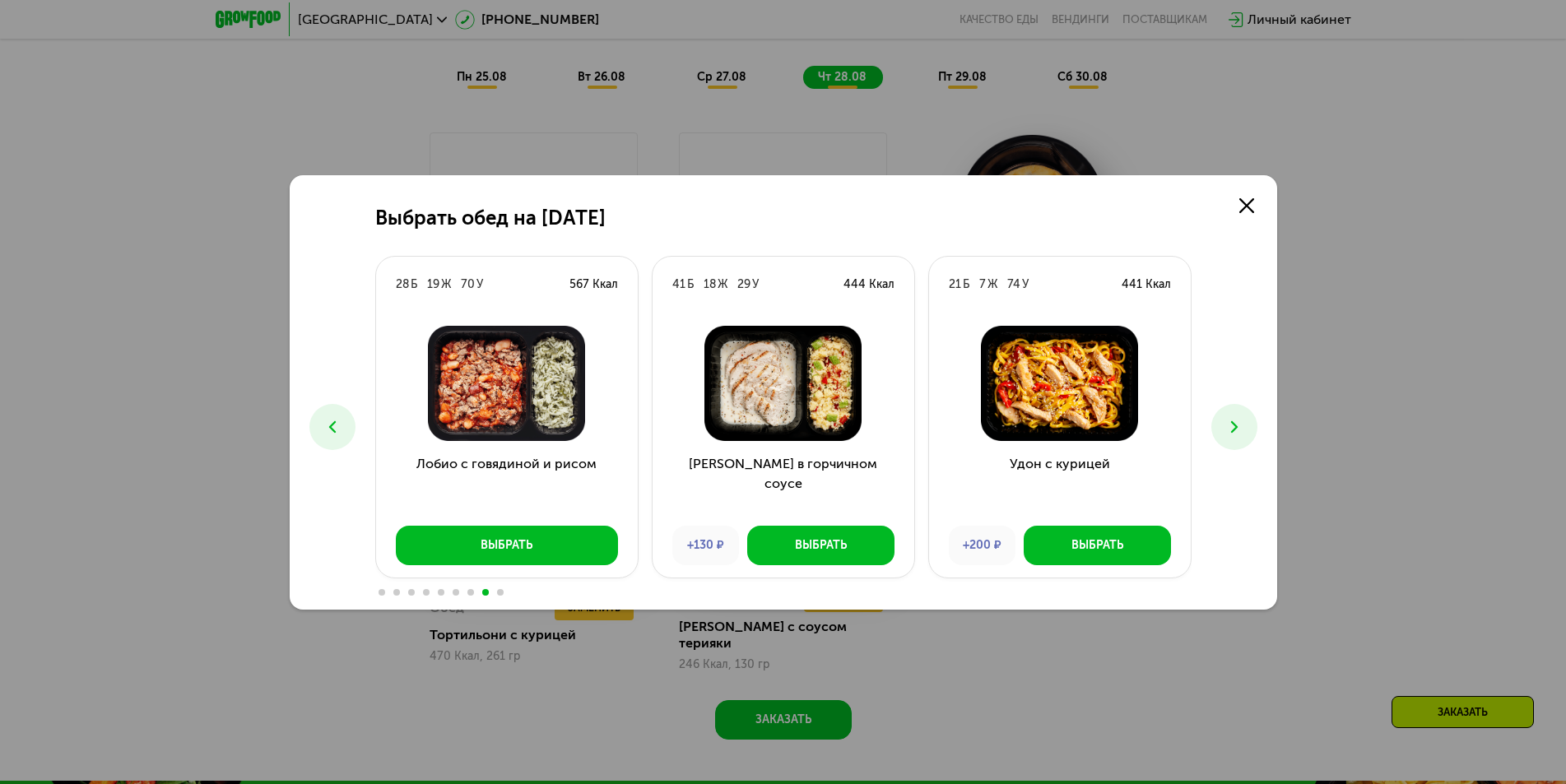
click at [329, 417] on icon at bounding box center [332, 426] width 20 height 20
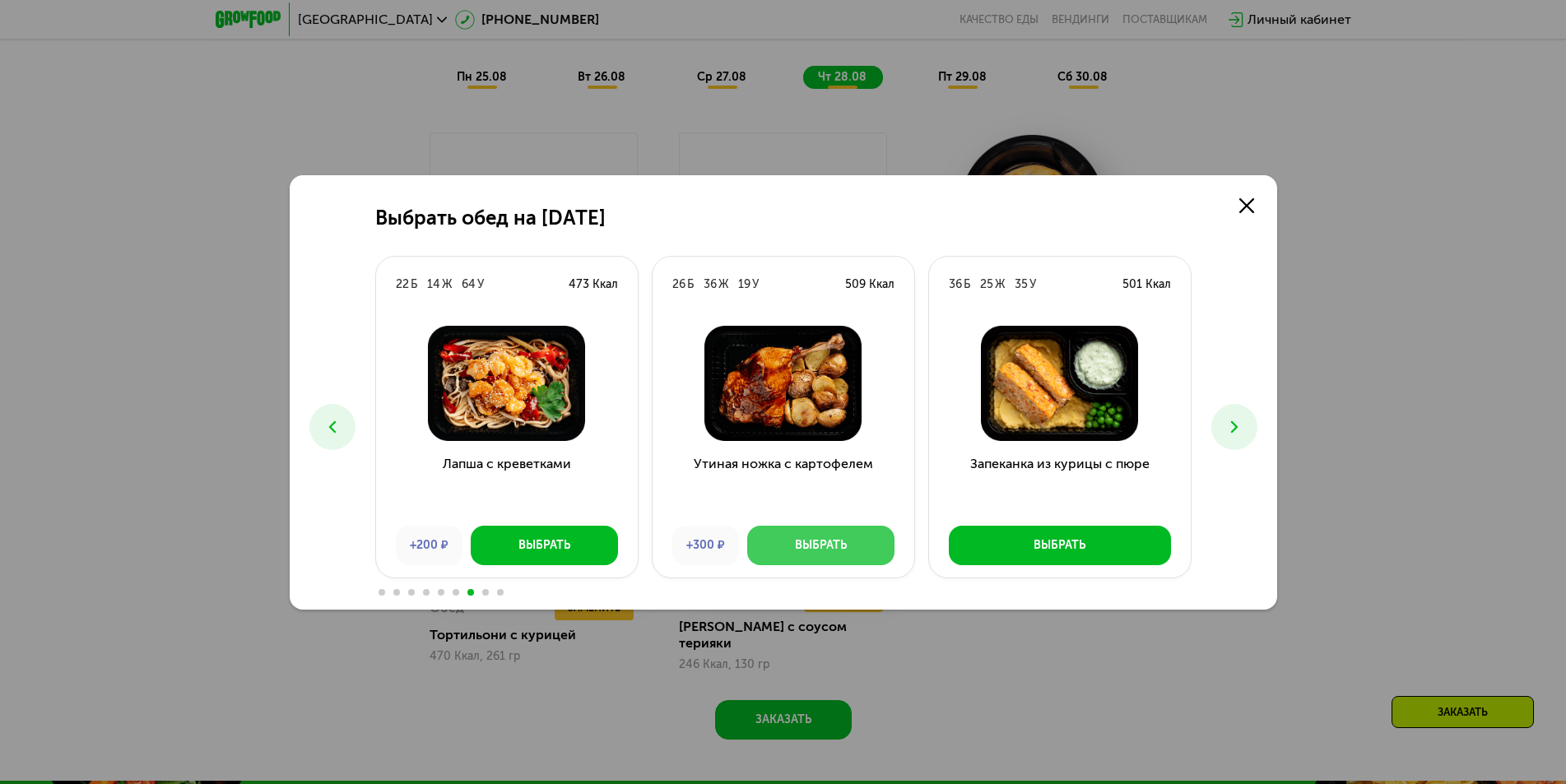
click at [799, 548] on div "Выбрать" at bounding box center [821, 545] width 52 height 16
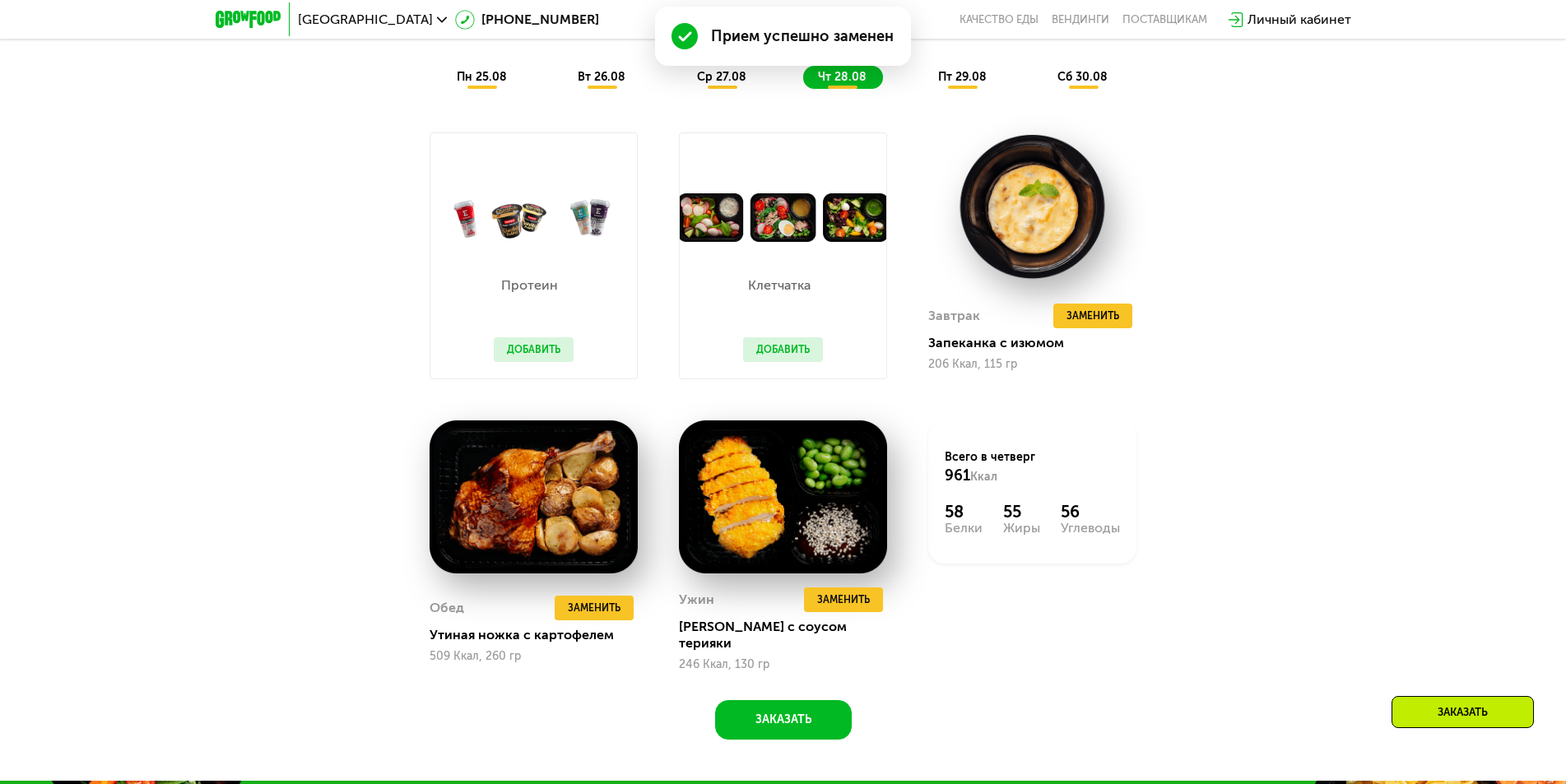
click at [965, 588] on div "Всего в [DATE] 961 Ккал 58 Белки 55 Жиры 56 Углеводы" at bounding box center [1032, 546] width 250 height 293
click at [1269, 133] on div "Похудение и поддержание формы Доставка: [DATE] Настроить меню Настроены 6 прием…" at bounding box center [783, 317] width 1014 height 845
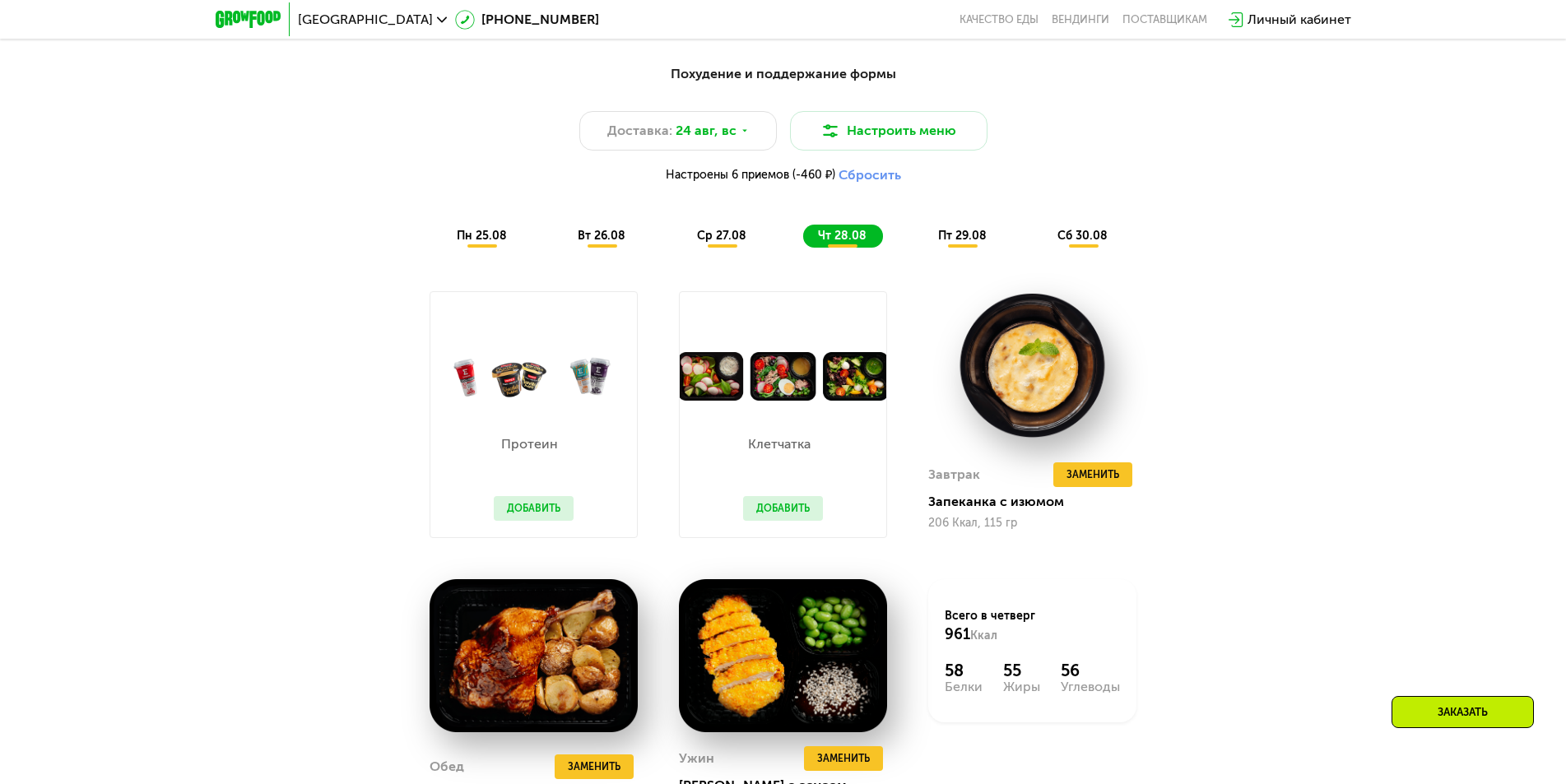
scroll to position [1028, 0]
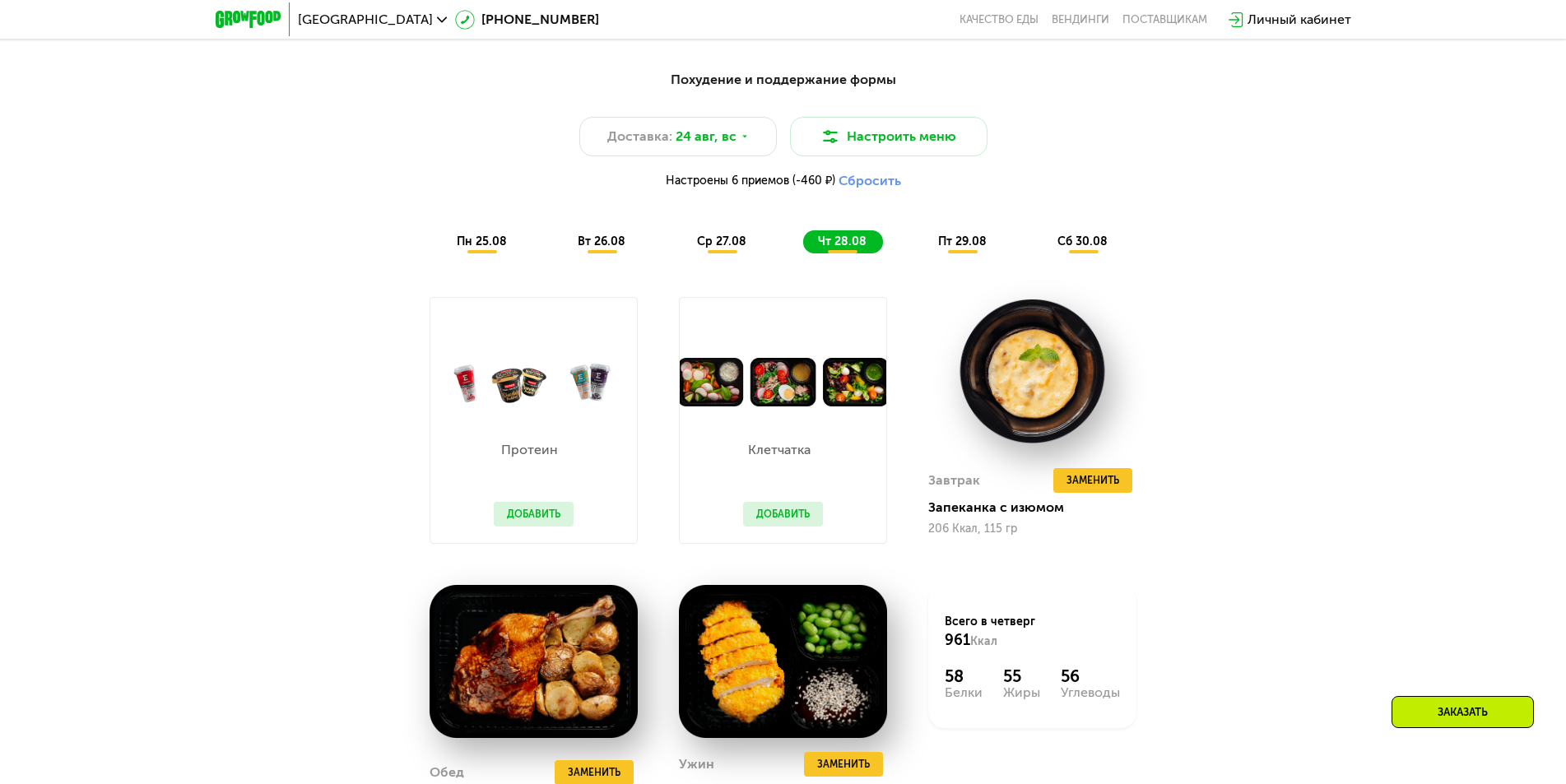
click at [955, 247] on span "пт 29.08" at bounding box center [962, 242] width 49 height 14
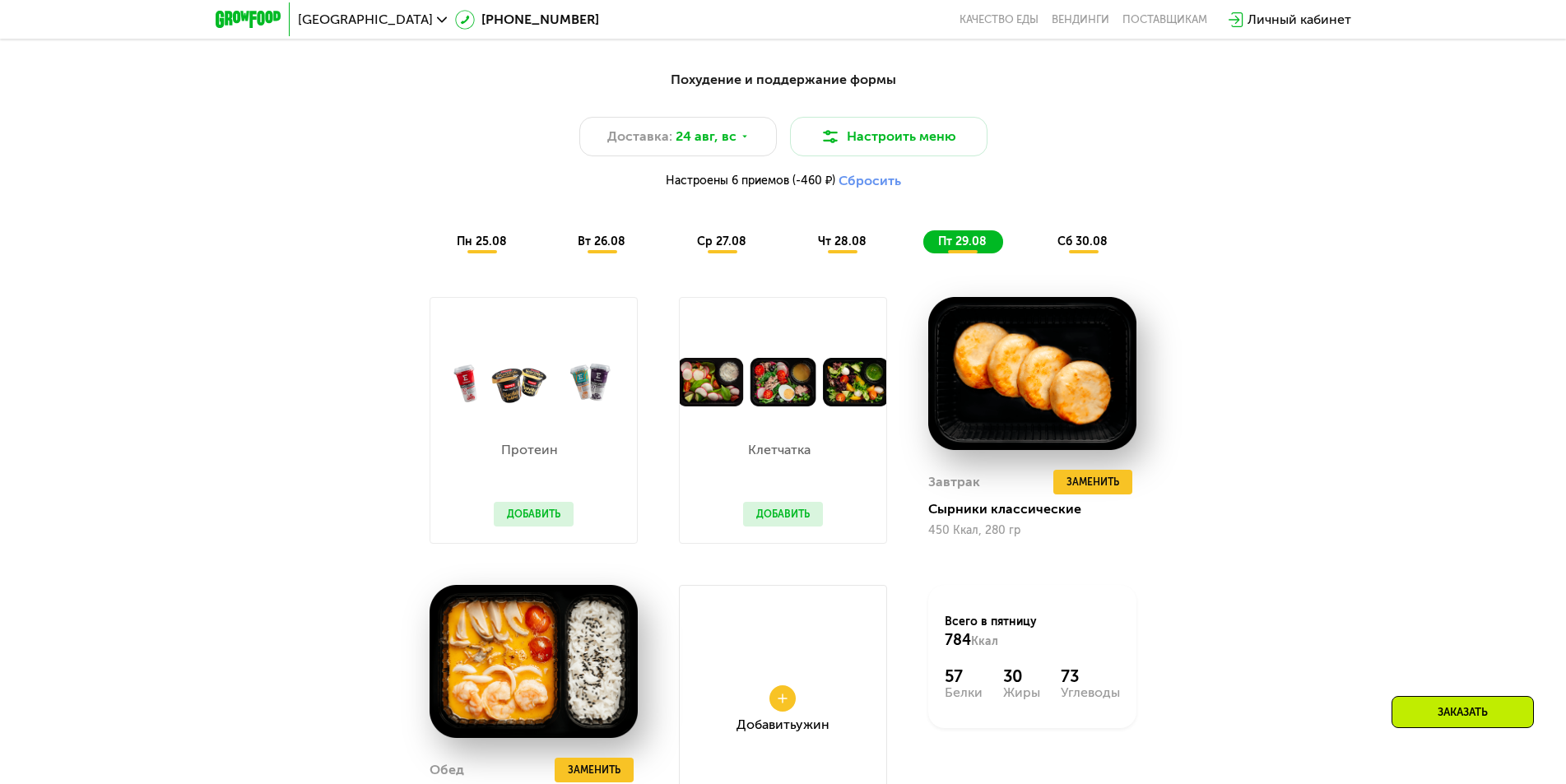
click at [1077, 243] on span "сб 30.08" at bounding box center [1082, 242] width 50 height 14
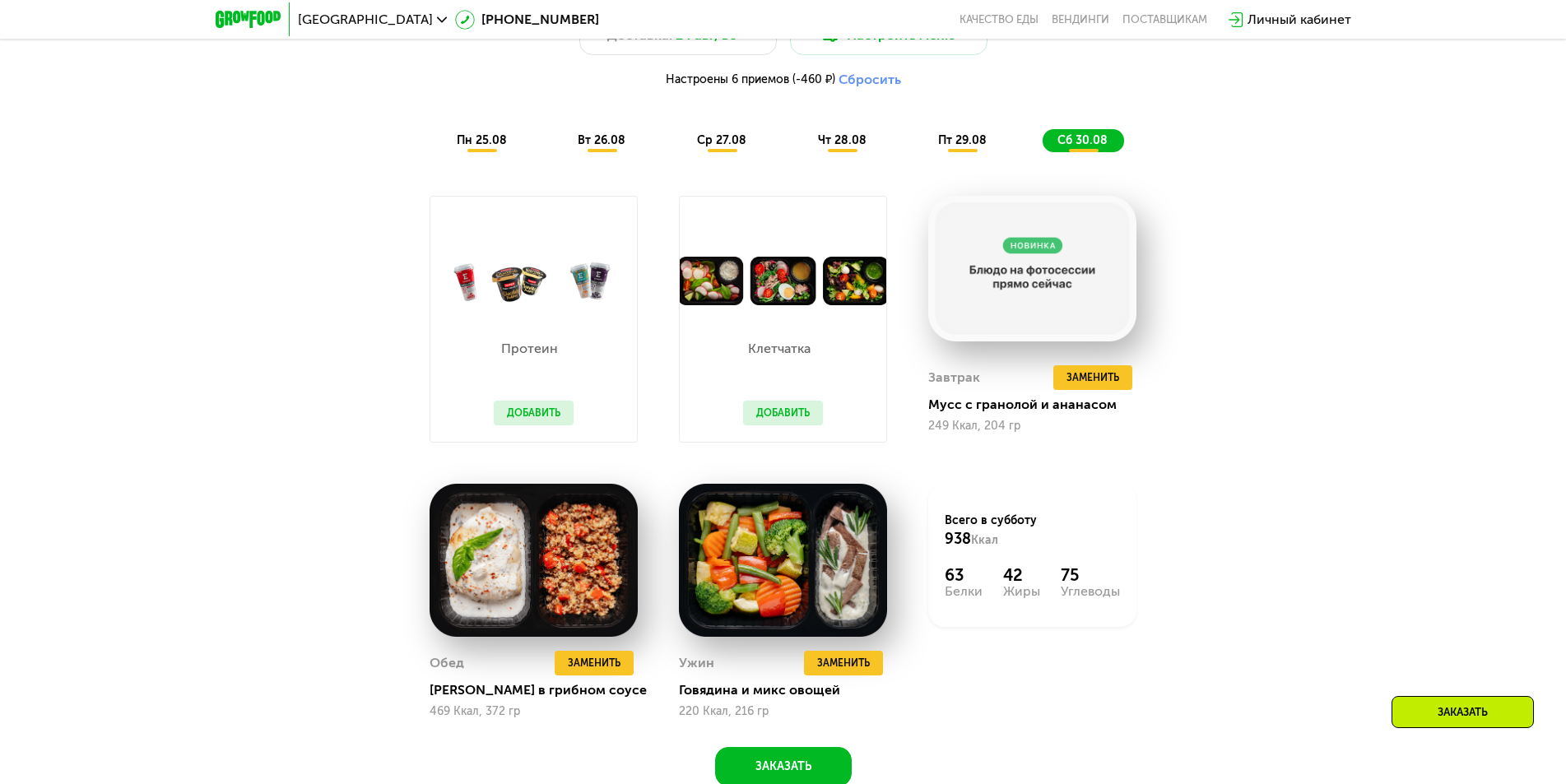
scroll to position [1193, 0]
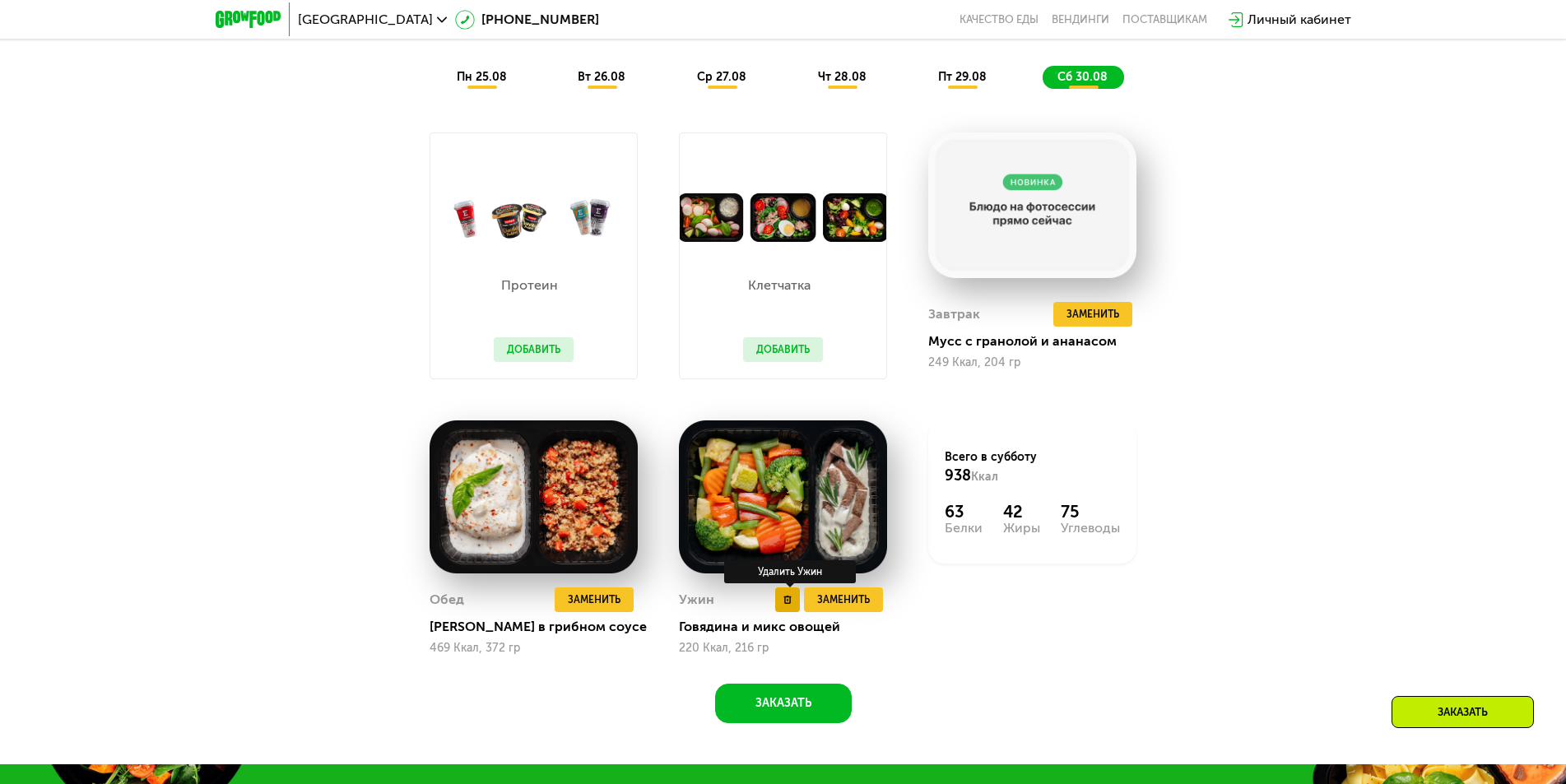
click at [783, 604] on icon at bounding box center [787, 599] width 8 height 8
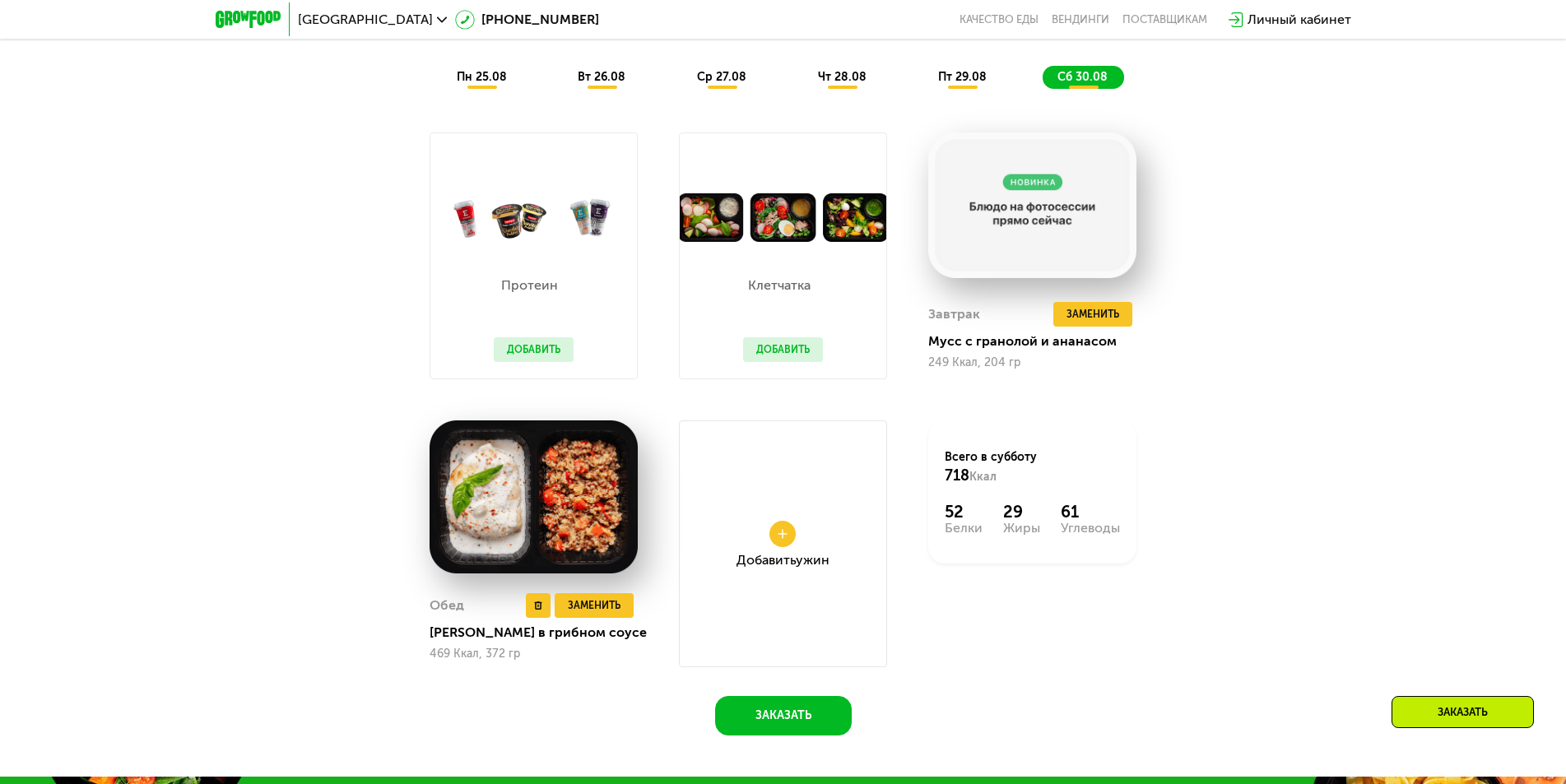
drag, startPoint x: 530, startPoint y: 607, endPoint x: 531, endPoint y: 643, distance: 36.0
click at [531, 643] on div "Обед Удалить Обед Заменить Заменить [PERSON_NAME] в грибном соусе 469 Ккал, 372…" at bounding box center [534, 626] width 208 height 79
click at [1247, 416] on div "Похудение и поддержание формы Доставка: [DATE] Настроить меню Настроены 7 прием…" at bounding box center [783, 314] width 1014 height 839
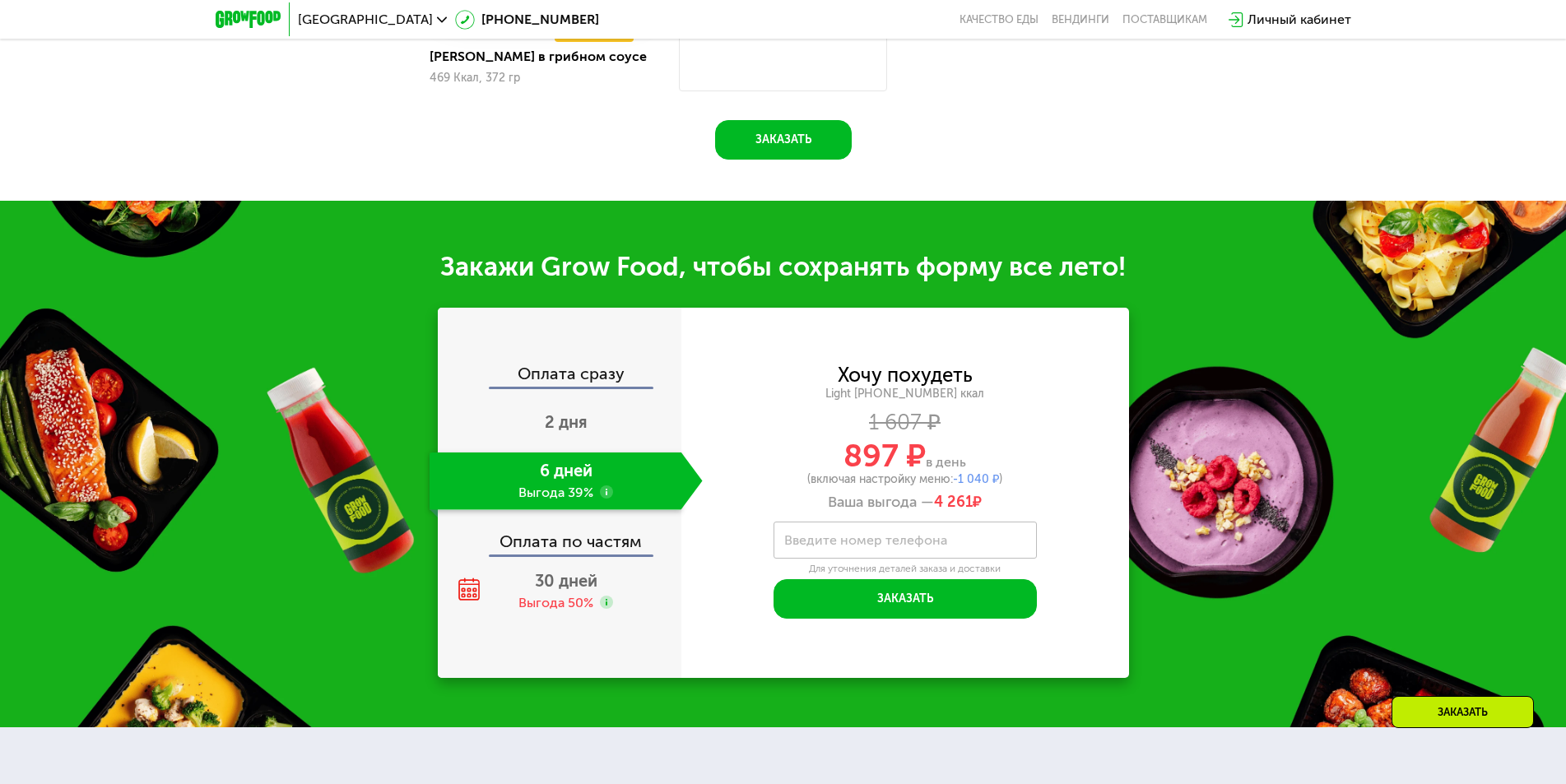
scroll to position [1850, 0]
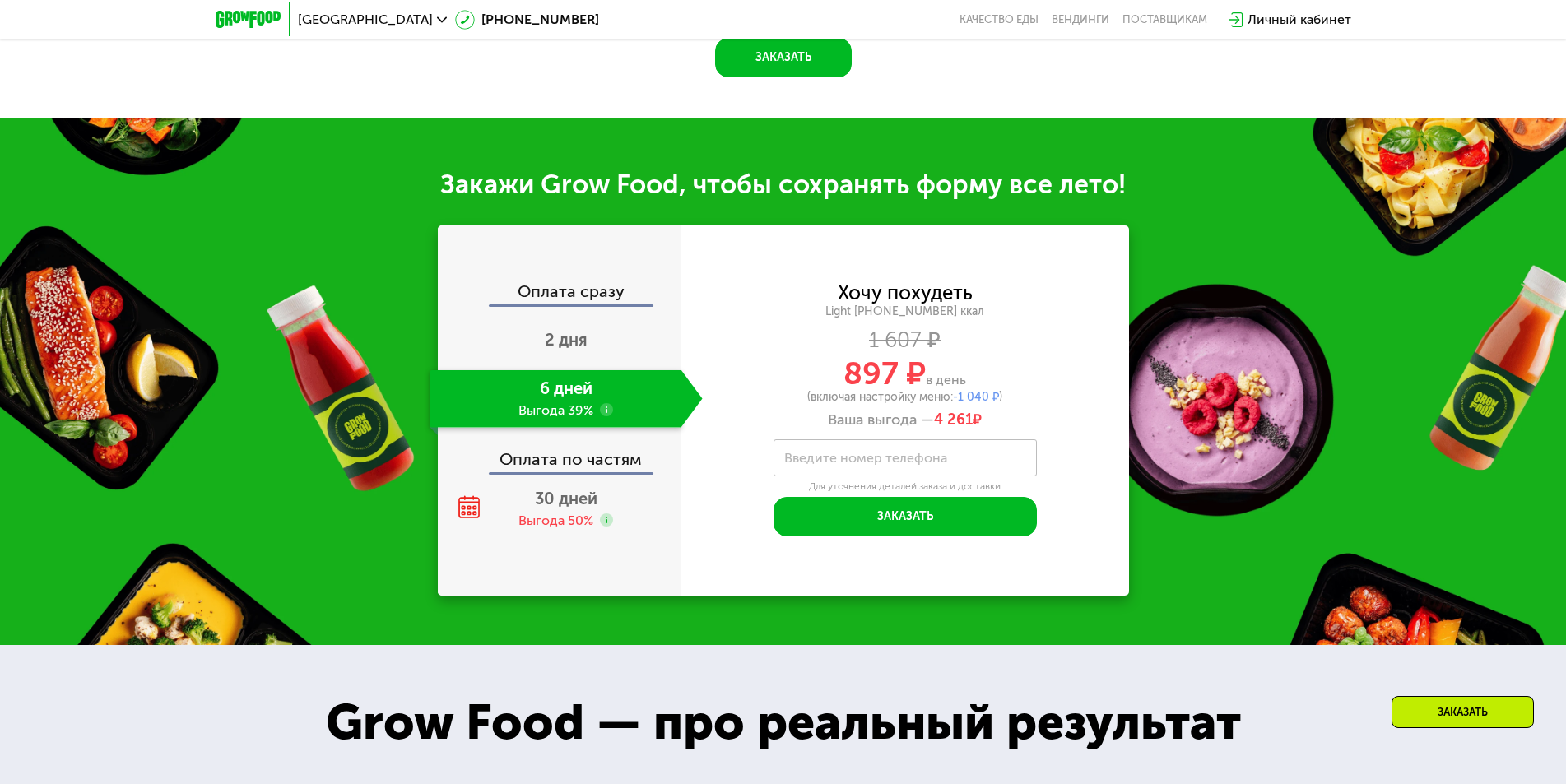
click at [826, 463] on label "Введите номер телефона" at bounding box center [866, 457] width 163 height 9
click at [826, 468] on input "Введите номер телефона" at bounding box center [905, 457] width 263 height 37
drag, startPoint x: 806, startPoint y: 468, endPoint x: 977, endPoint y: 465, distance: 171.0
click at [977, 465] on input "**********" at bounding box center [905, 457] width 263 height 37
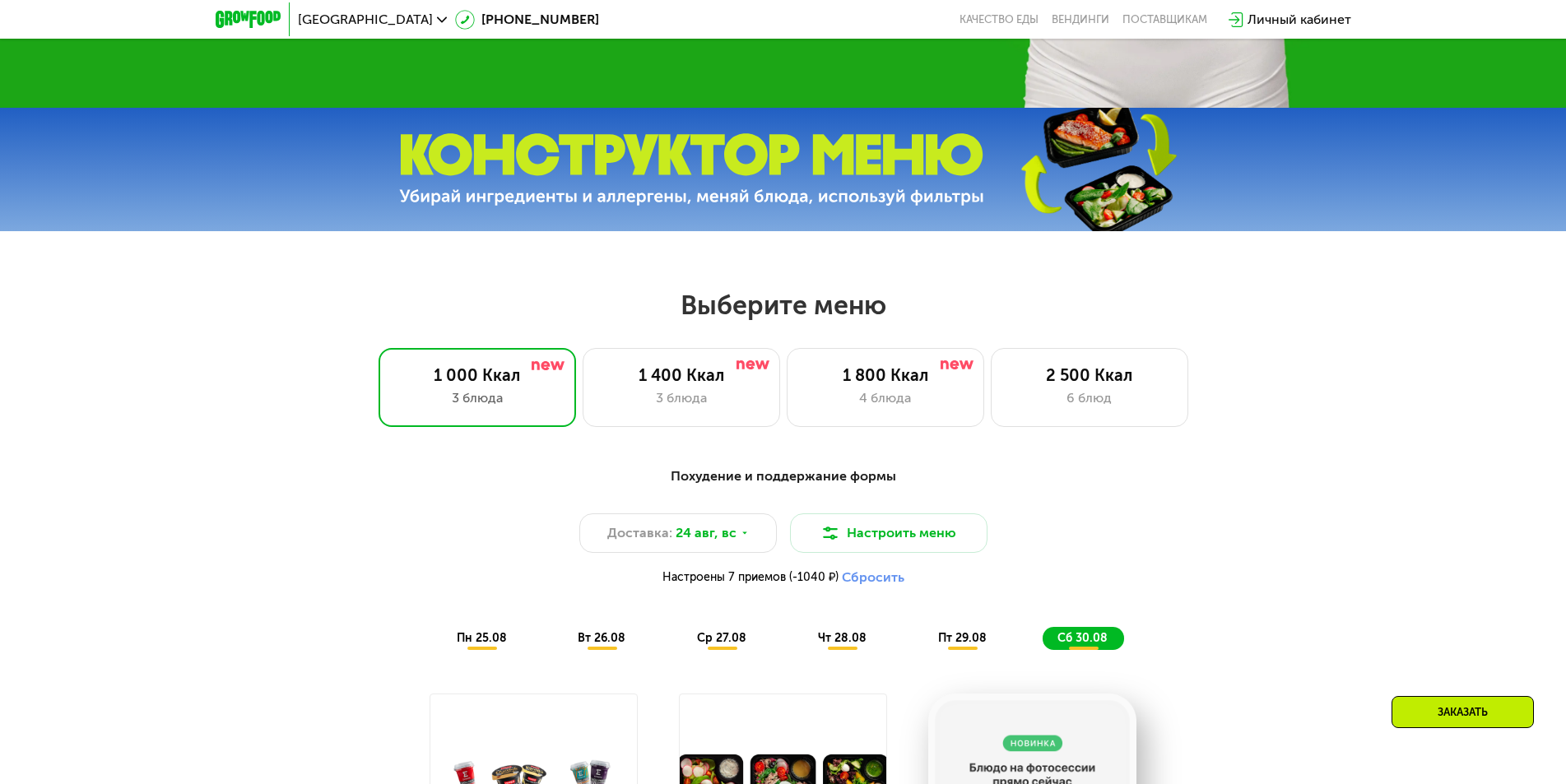
scroll to position [617, 0]
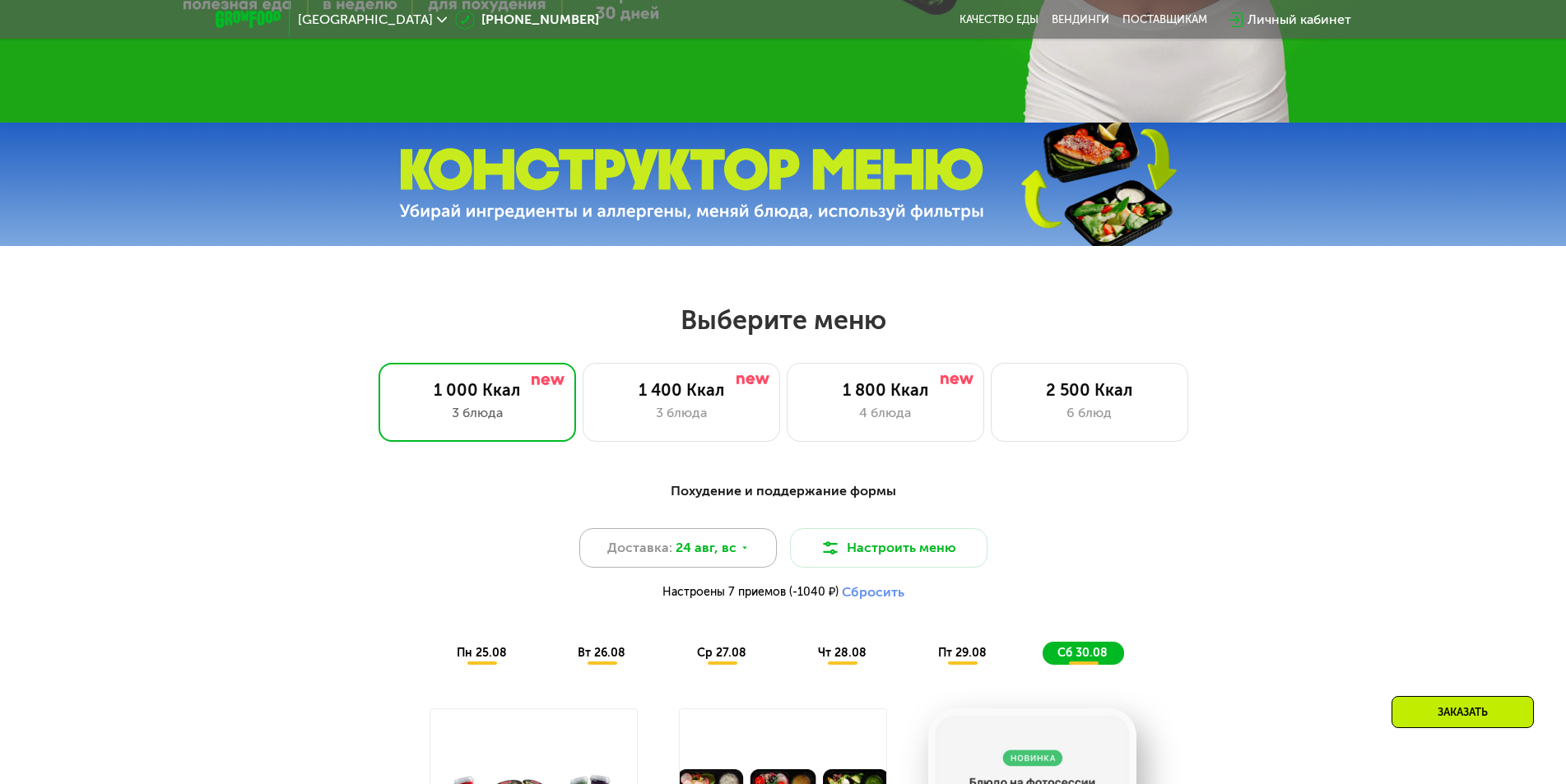
type input "**********"
click at [747, 557] on div "Доставка: [DATE]" at bounding box center [678, 548] width 198 height 40
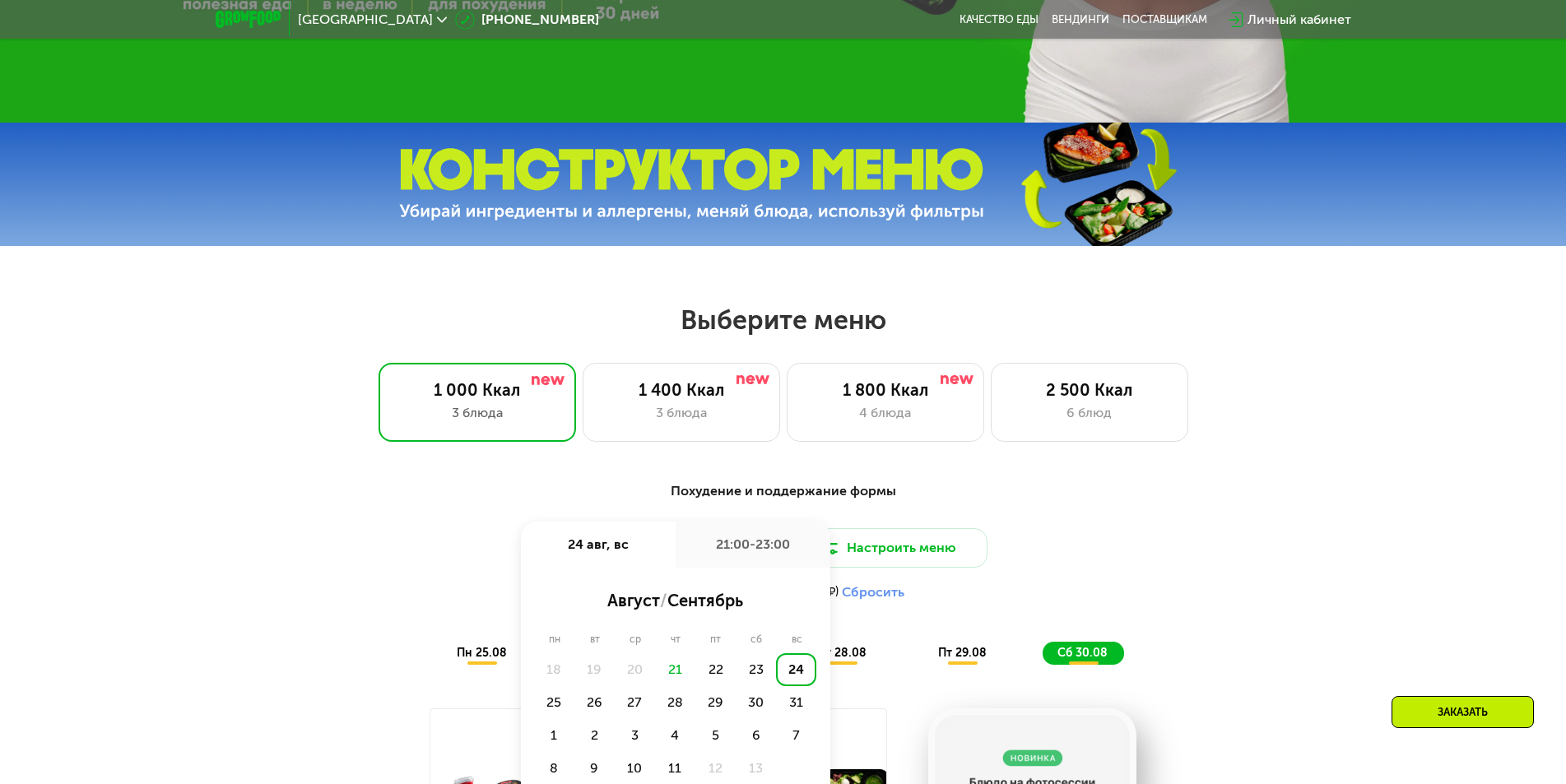
click at [747, 557] on div "21:00-23:00" at bounding box center [752, 544] width 154 height 46
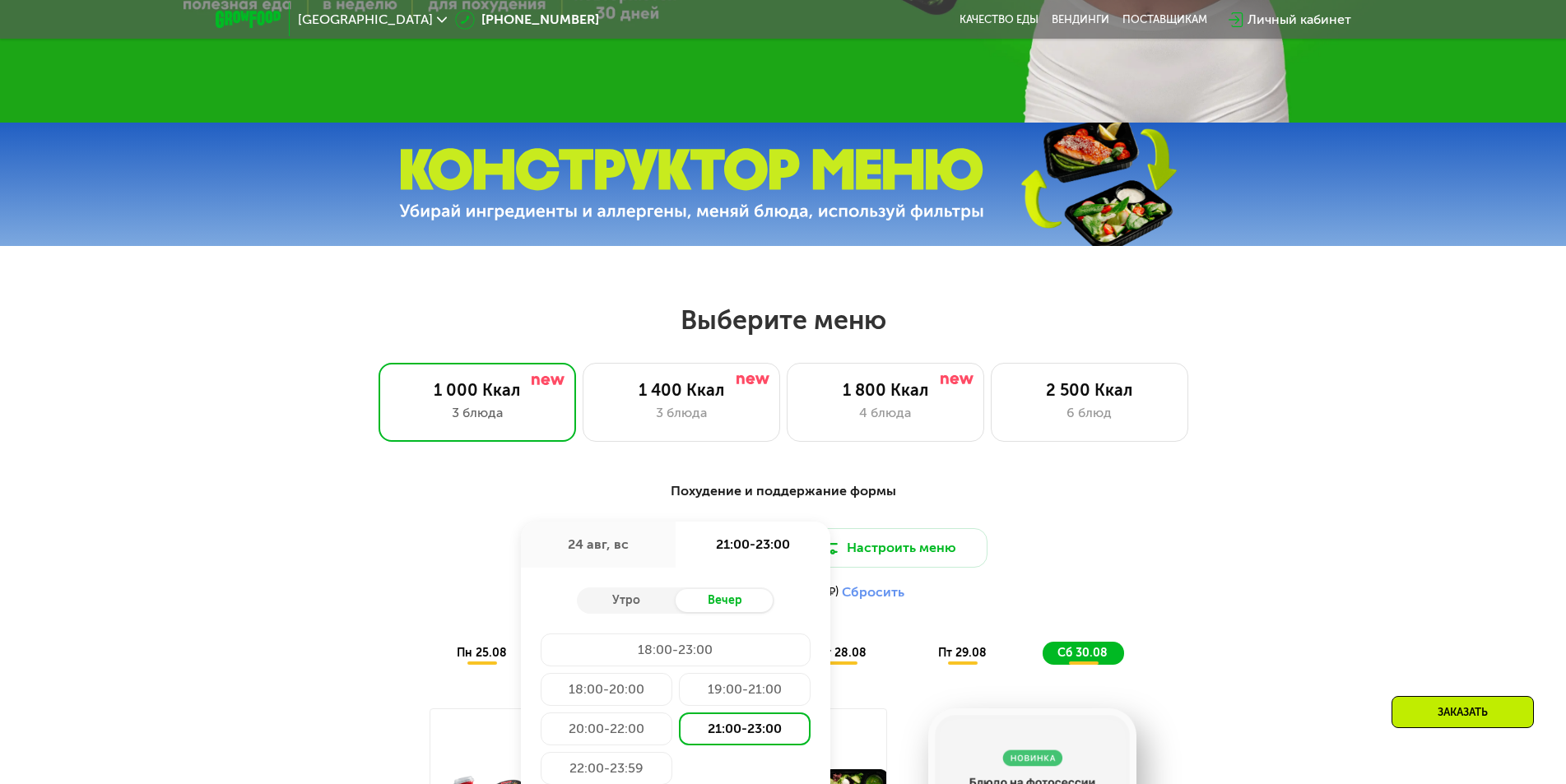
click at [731, 735] on div "21:00-23:00" at bounding box center [744, 729] width 132 height 33
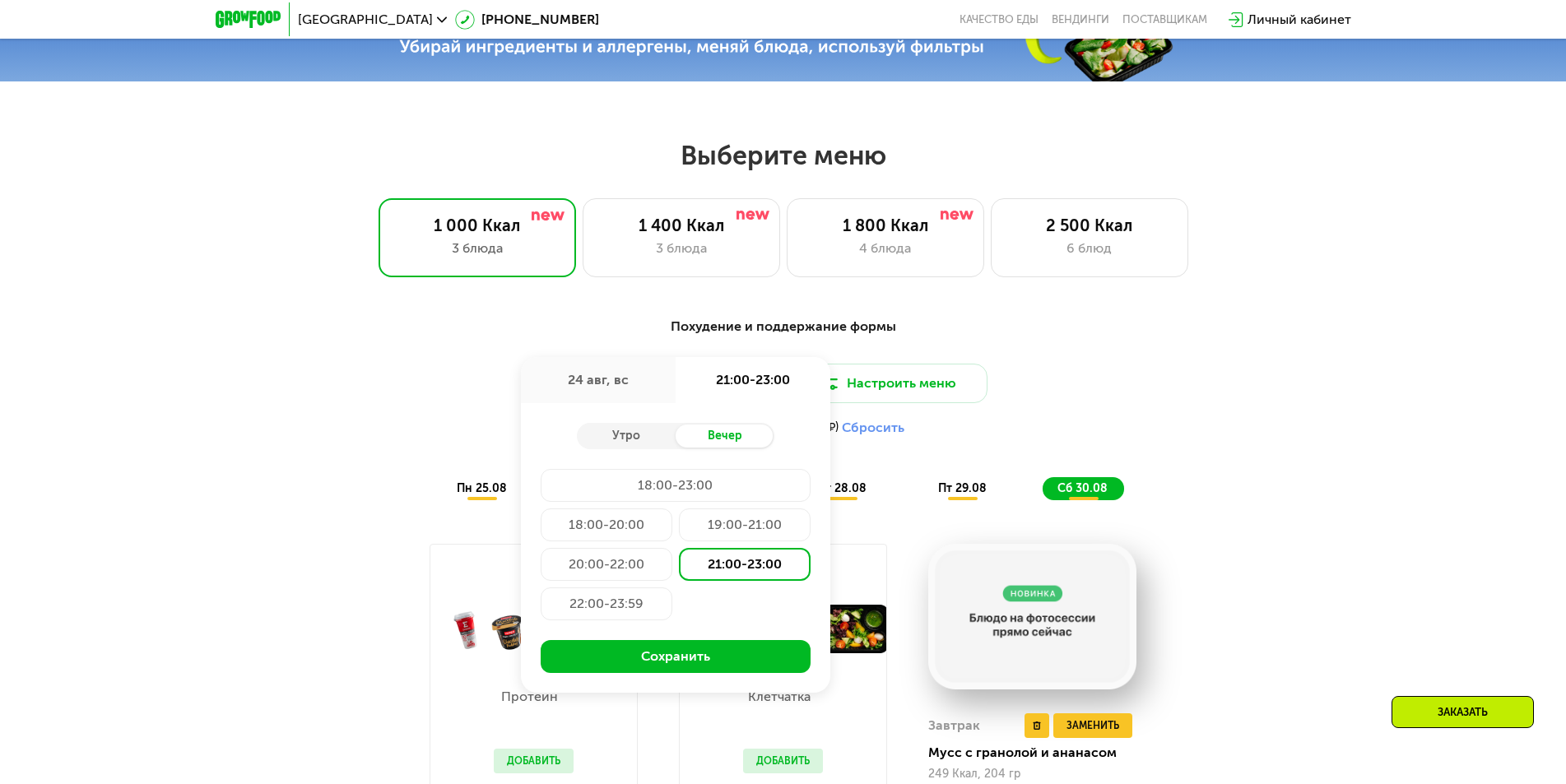
scroll to position [864, 0]
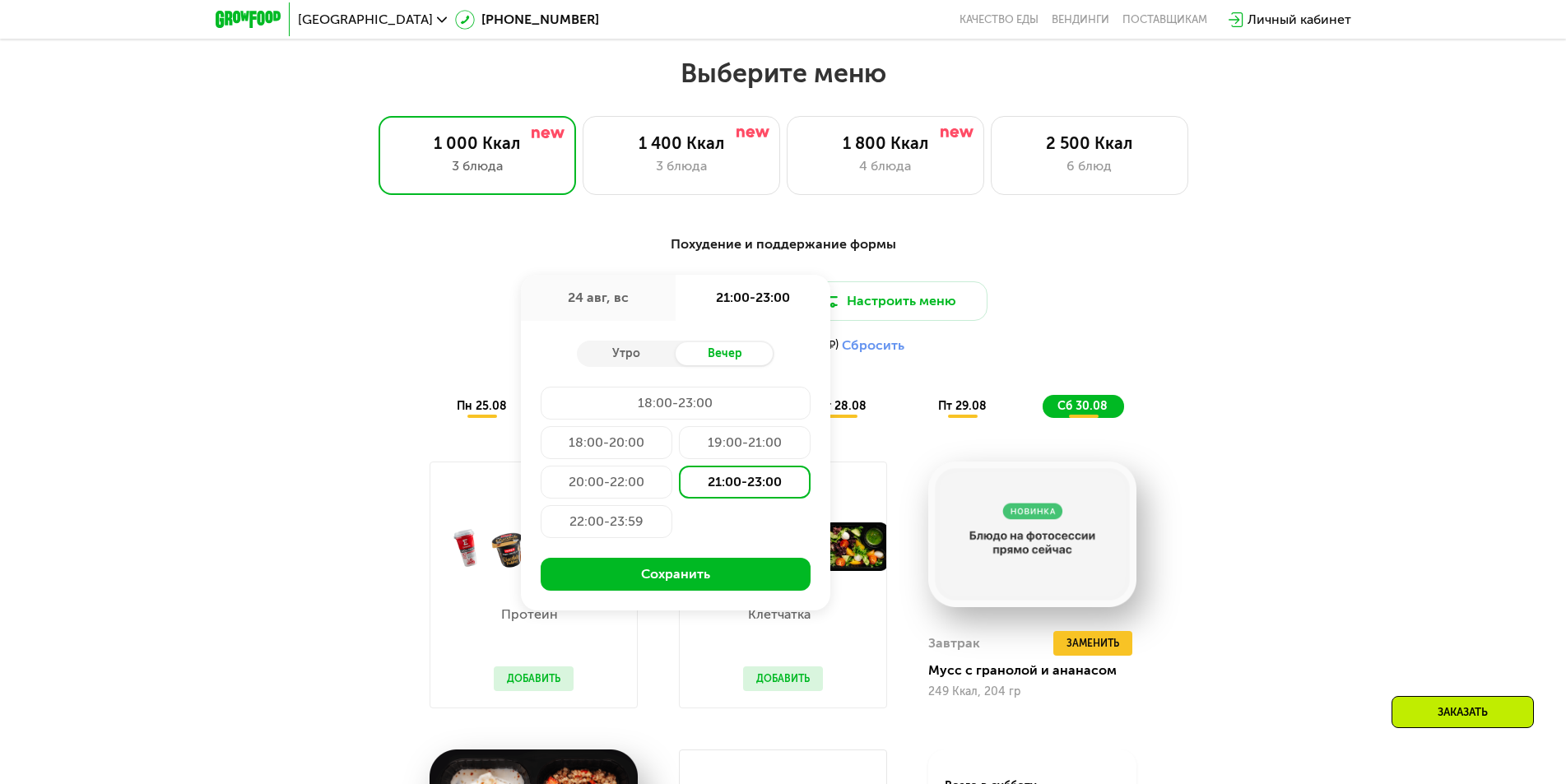
click at [679, 488] on div "20:00-22:00" at bounding box center [744, 482] width 132 height 33
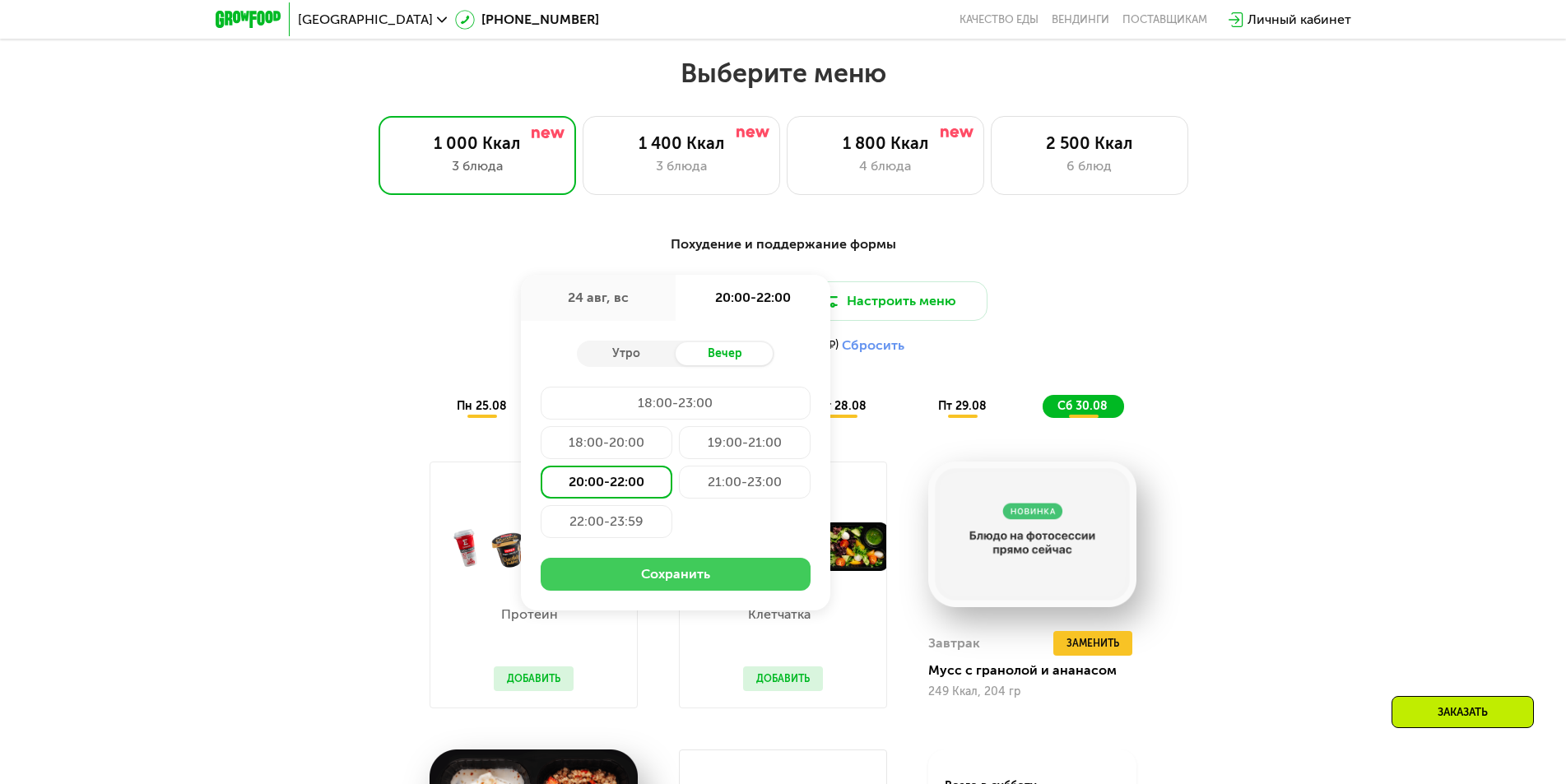
click at [640, 585] on button "Сохранить" at bounding box center [675, 574] width 270 height 33
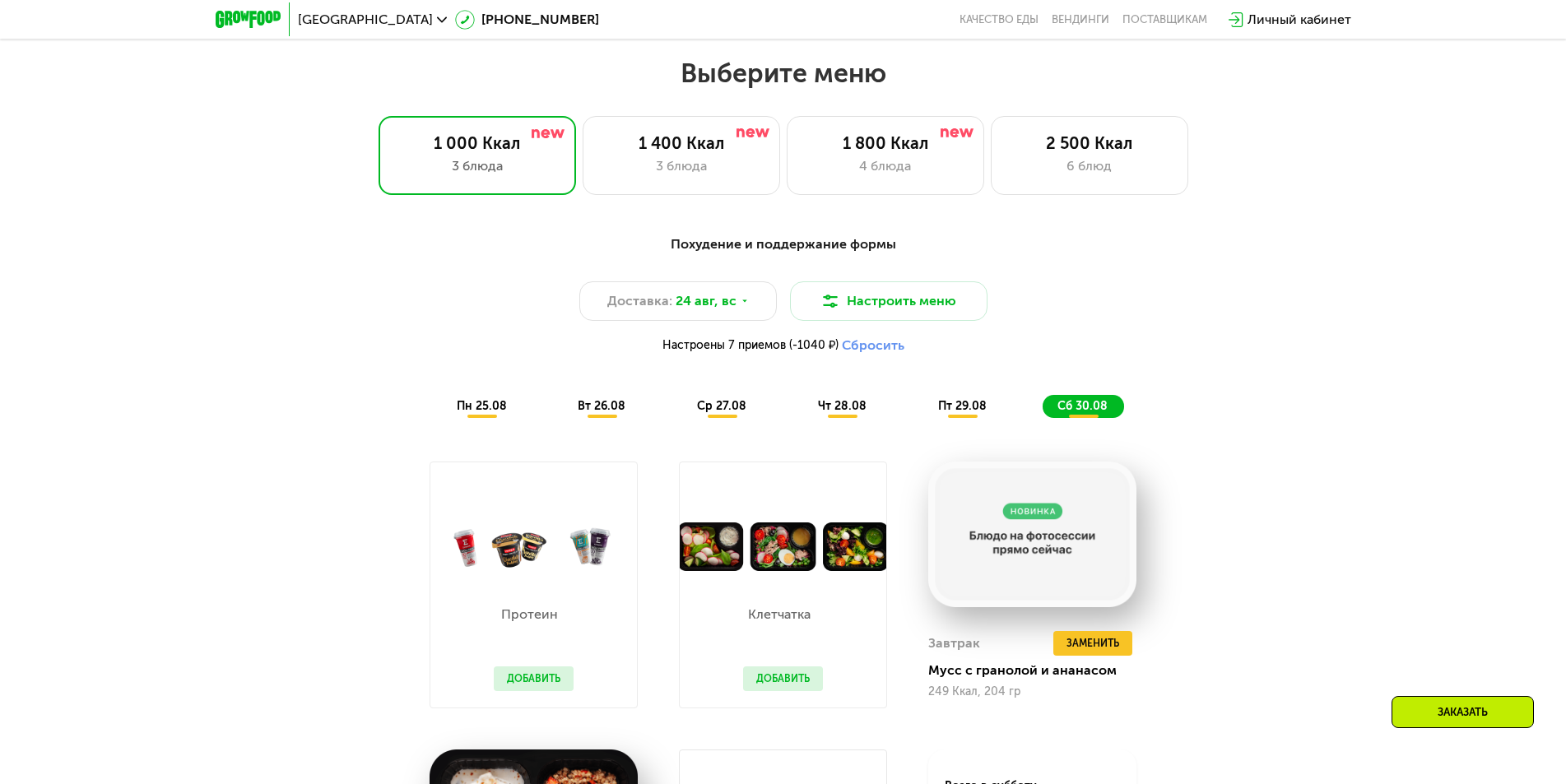
click at [1335, 382] on div "Похудение и поддержание формы Доставка: [DATE] Настроить меню Настроены 7 прием…" at bounding box center [783, 658] width 1566 height 894
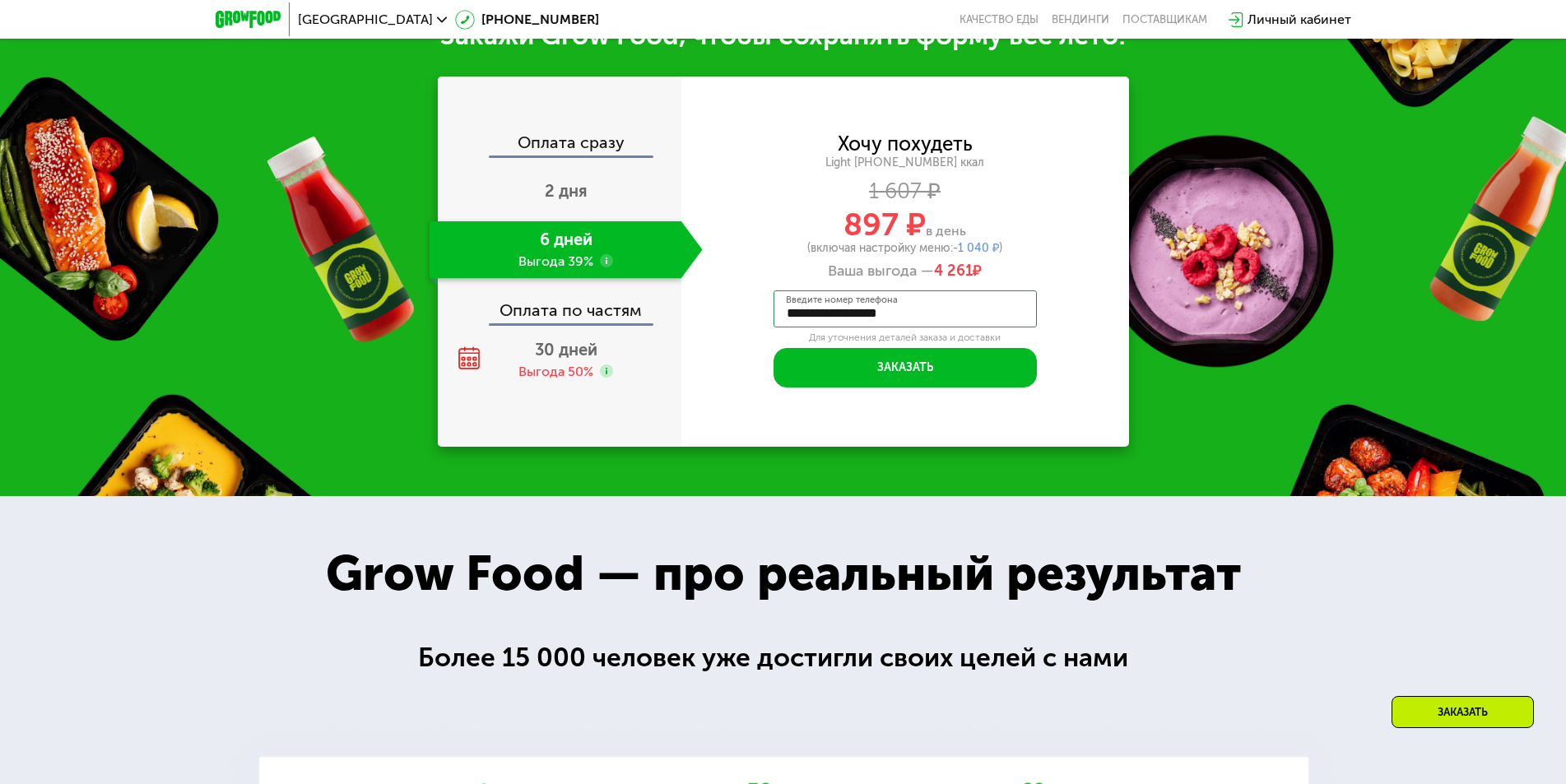
scroll to position [1933, 0]
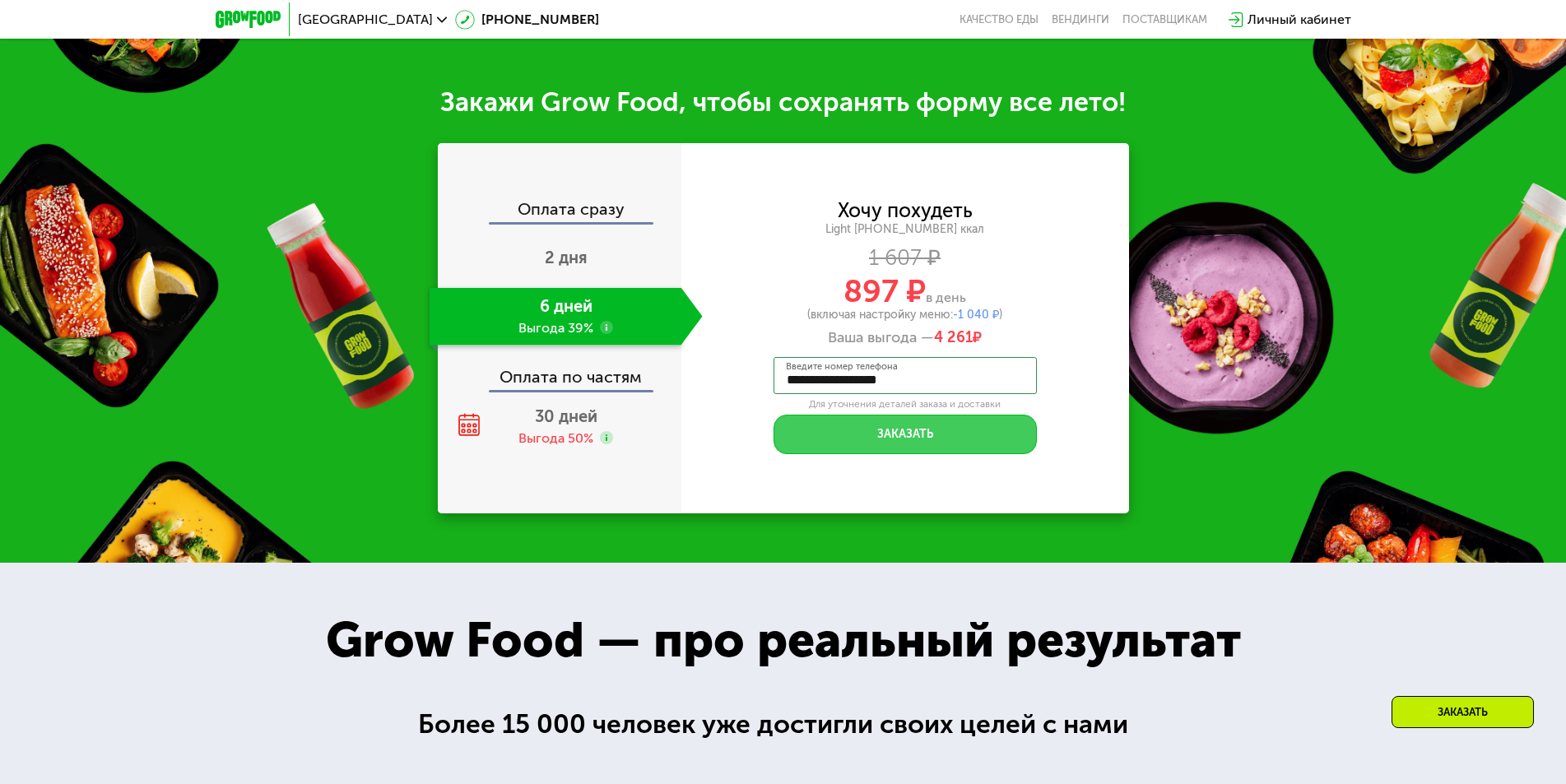
click at [894, 434] on button "Заказать" at bounding box center [905, 434] width 263 height 40
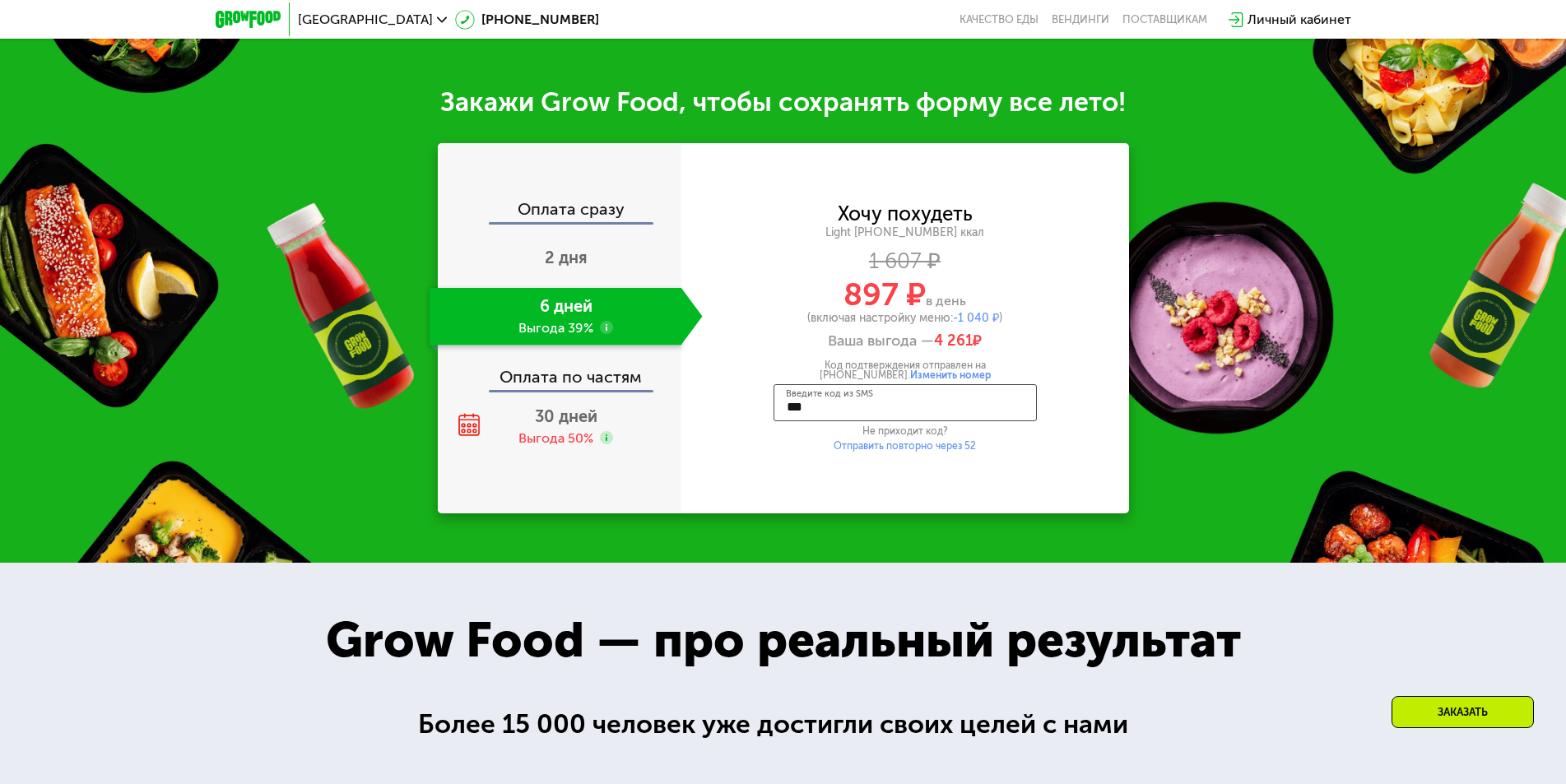
type input "****"
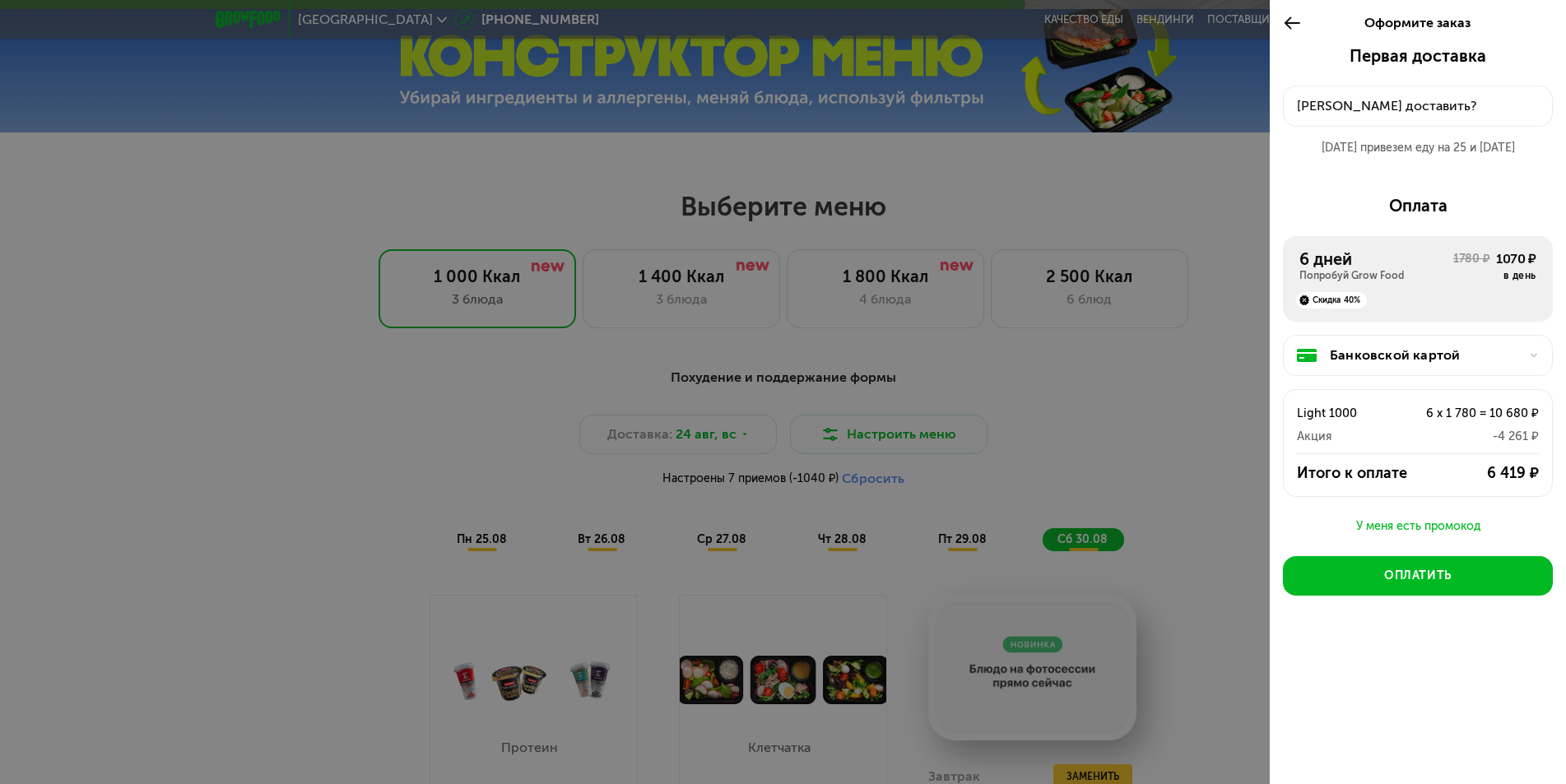
scroll to position [617, 0]
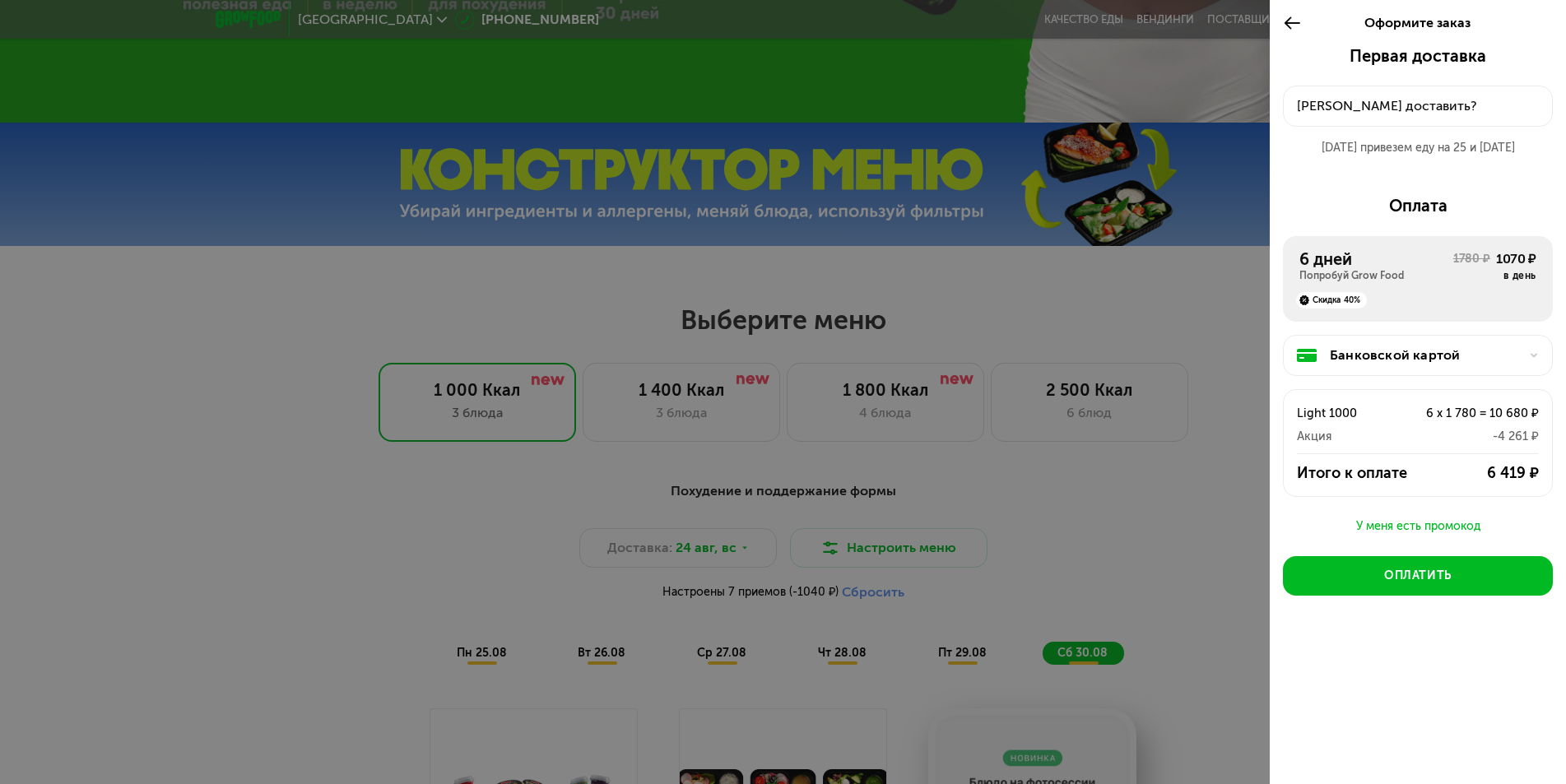
click at [889, 593] on div at bounding box center [783, 392] width 1566 height 784
click at [1071, 513] on div at bounding box center [783, 392] width 1566 height 784
click at [1478, 358] on div "Банковской картой" at bounding box center [1424, 355] width 189 height 20
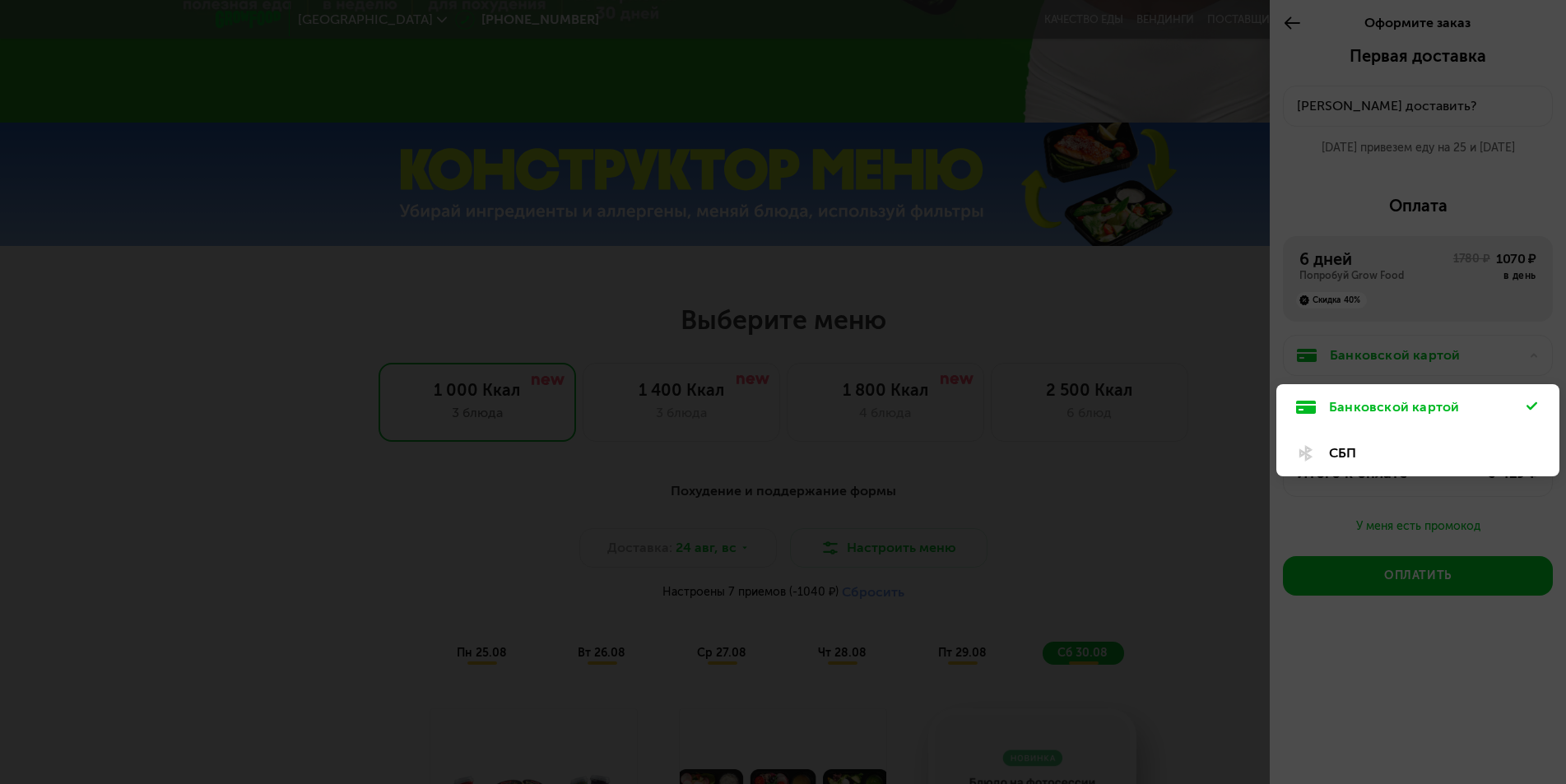
click at [1504, 409] on div "Банковской картой" at bounding box center [1427, 407] width 198 height 20
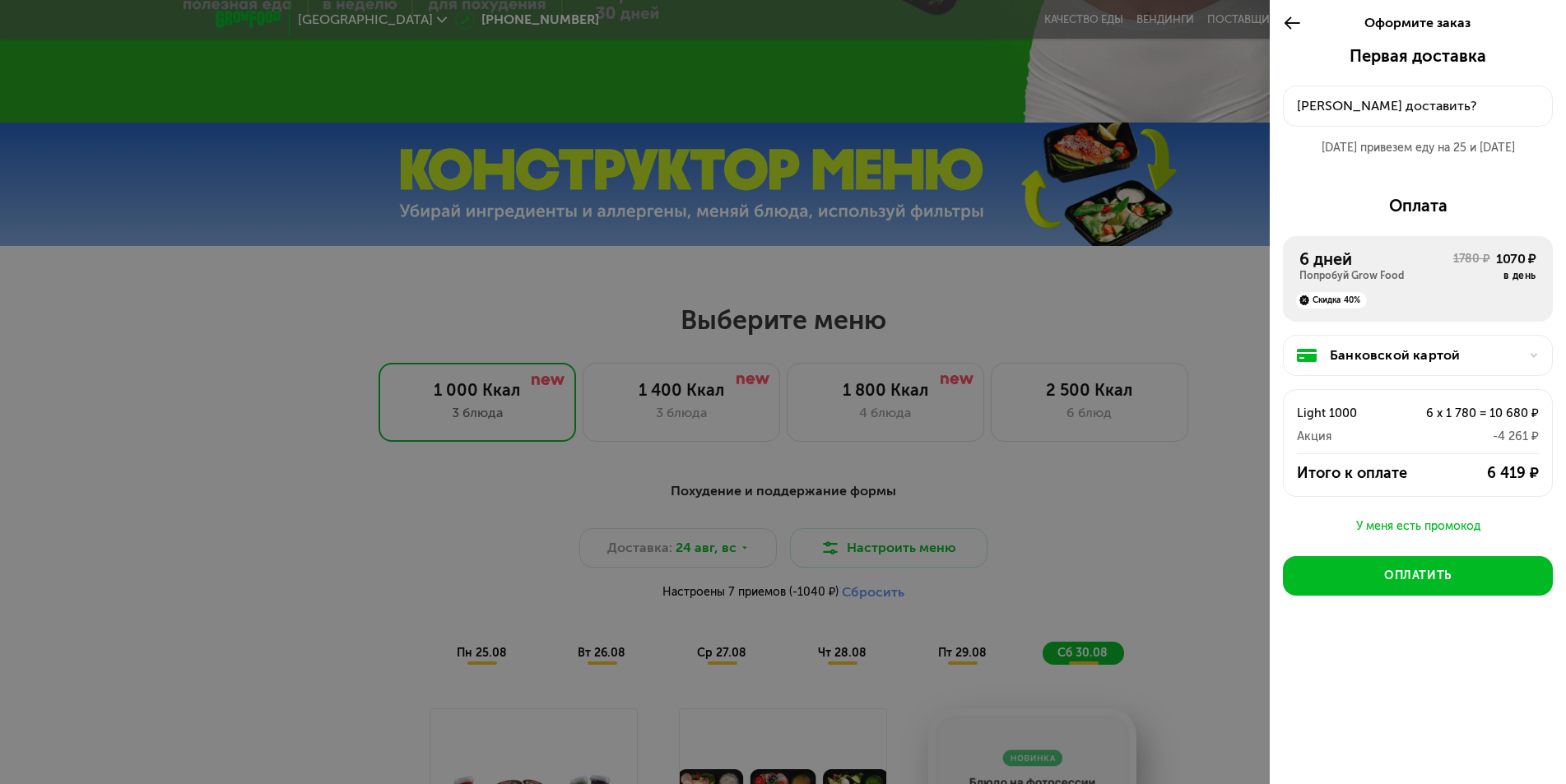
click at [1461, 358] on div "Банковской картой" at bounding box center [1424, 355] width 189 height 20
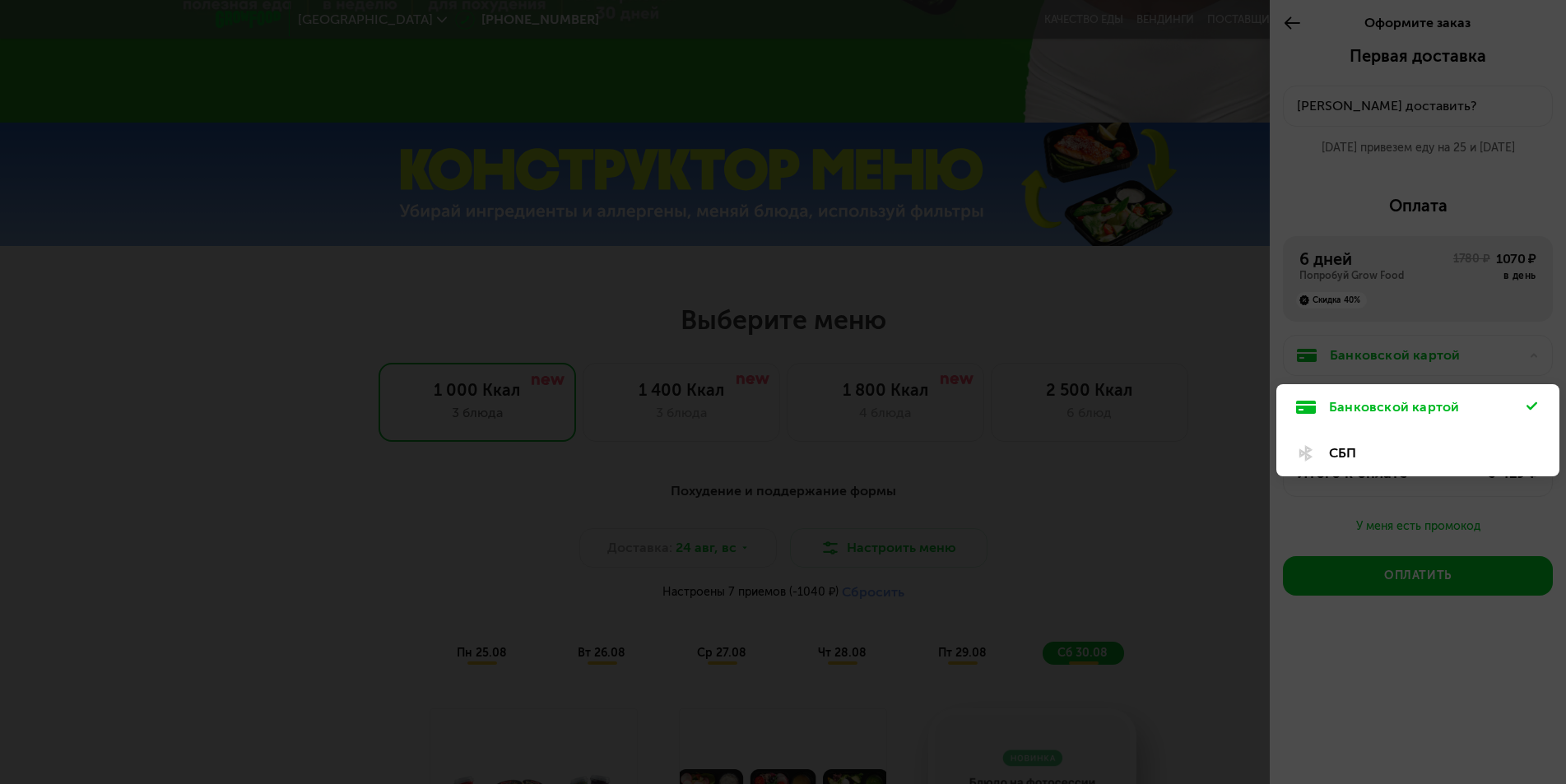
click at [1368, 450] on div "СБП" at bounding box center [1427, 453] width 198 height 20
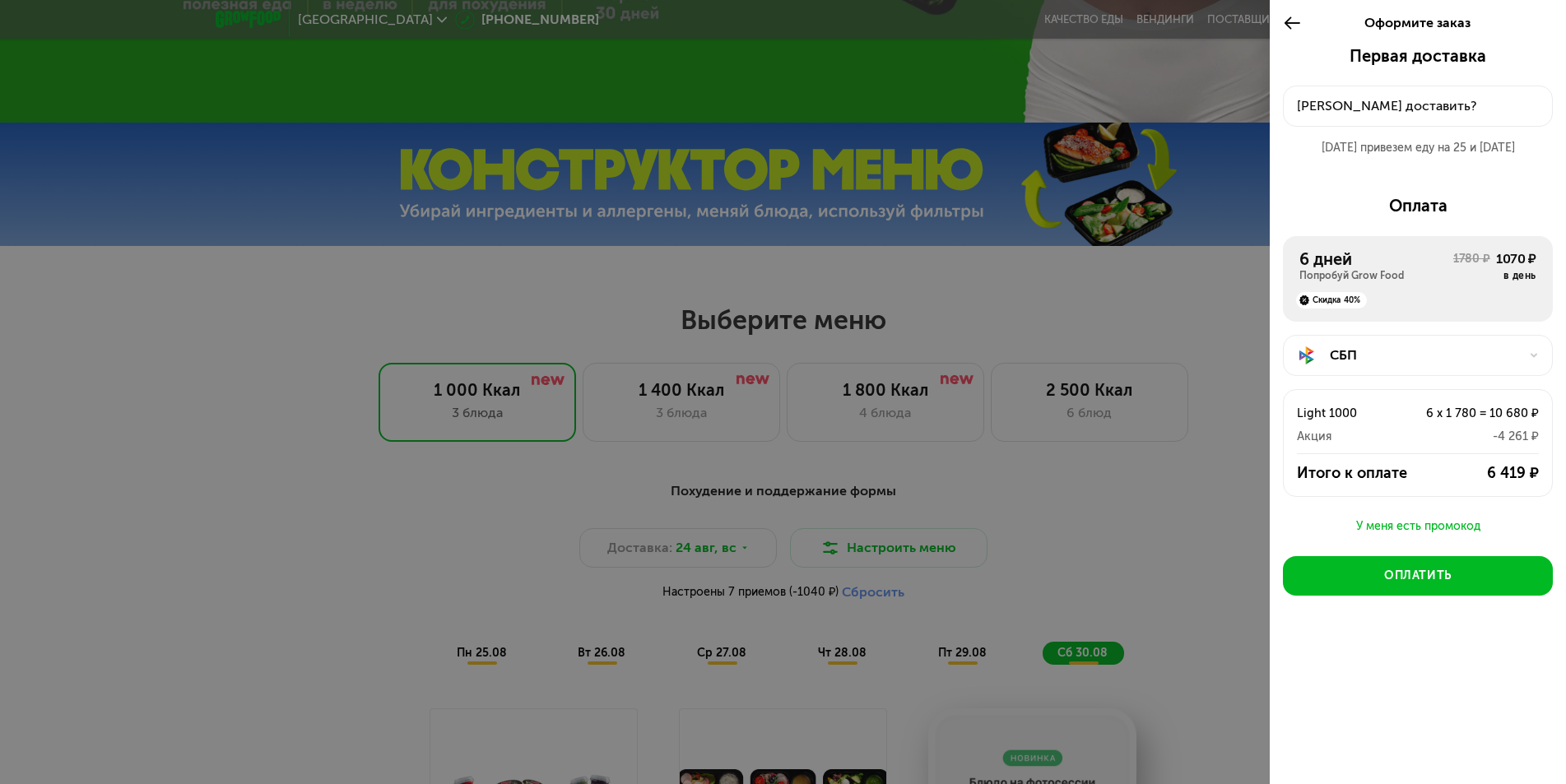
click at [1407, 102] on div "[PERSON_NAME] доставить?" at bounding box center [1417, 106] width 242 height 20
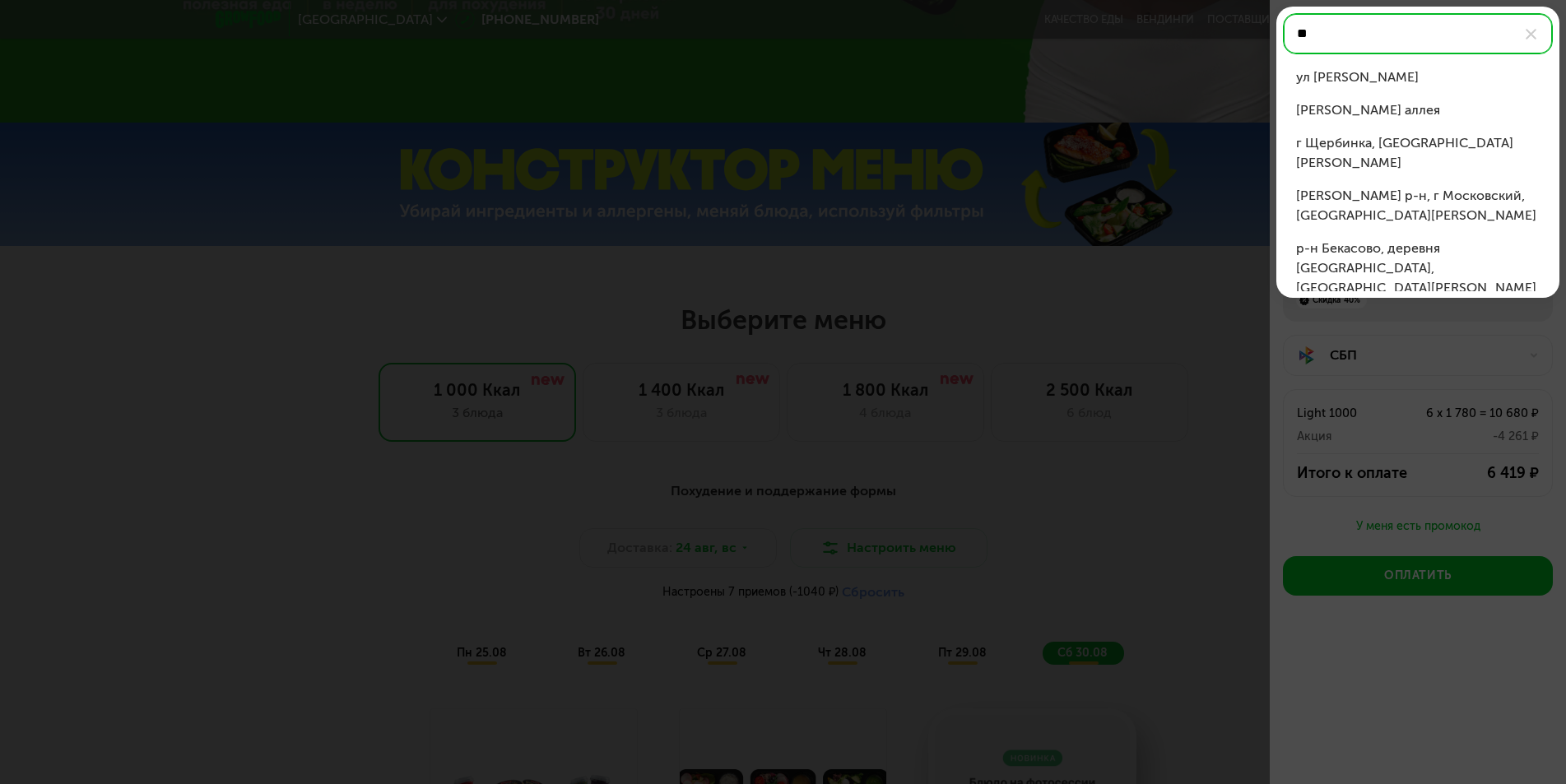
type input "*"
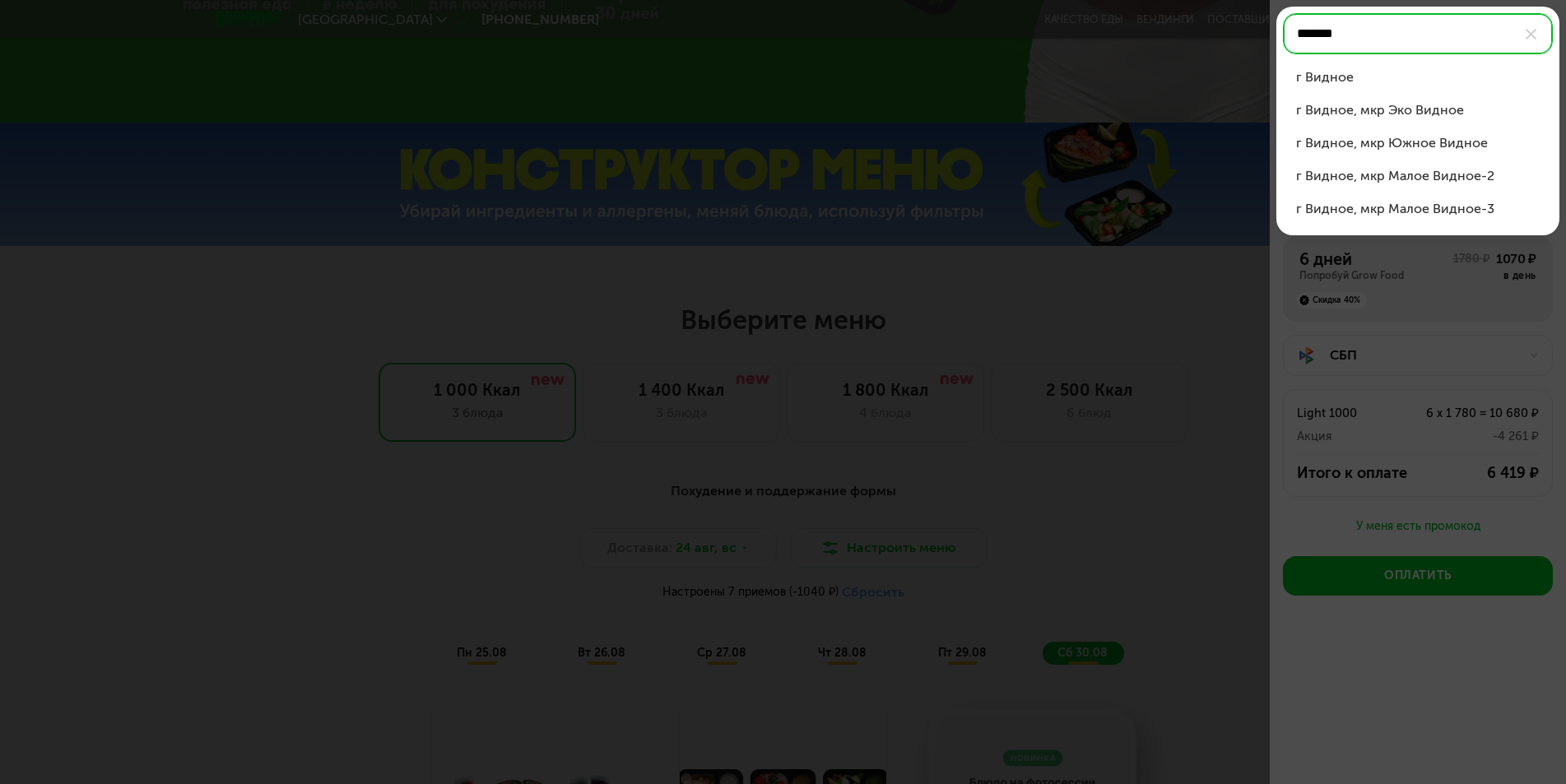
click at [1332, 81] on div "г Видное" at bounding box center [1417, 77] width 244 height 20
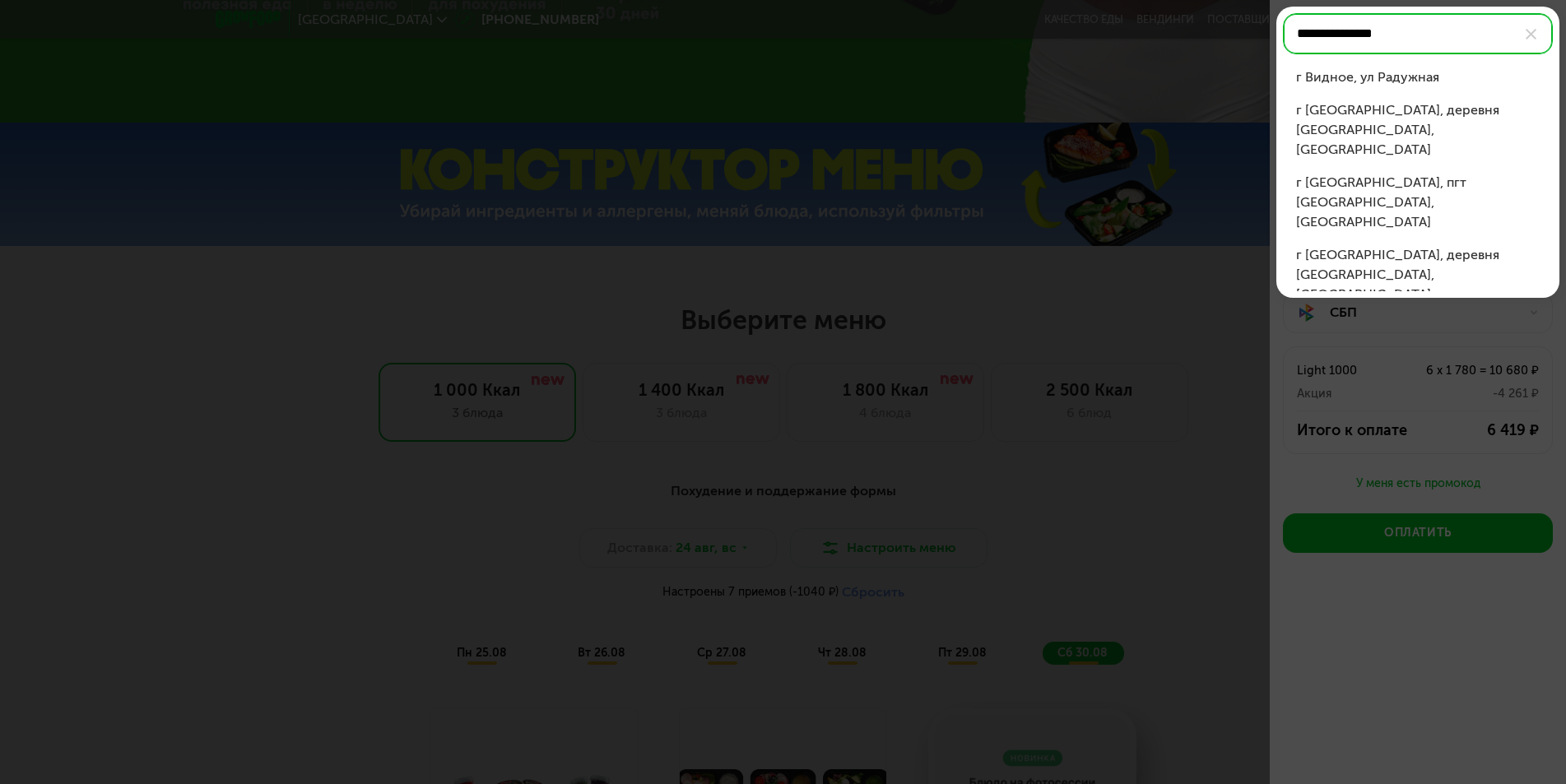
click at [1370, 80] on div "г Видное, ул Радужная" at bounding box center [1417, 77] width 244 height 20
click at [1452, 291] on div "[STREET_ADDRESS]" at bounding box center [1417, 301] width 244 height 20
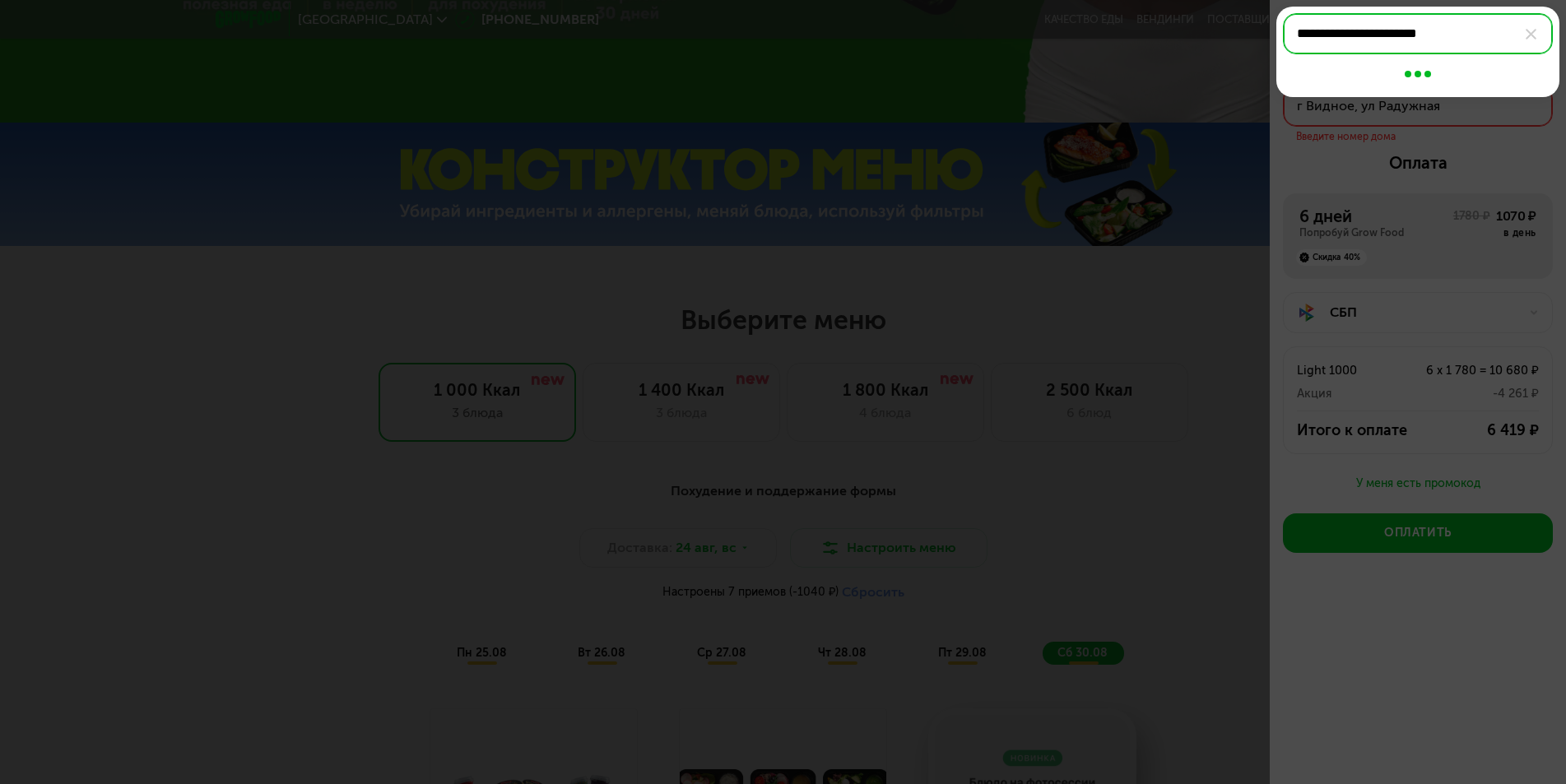
type input "**********"
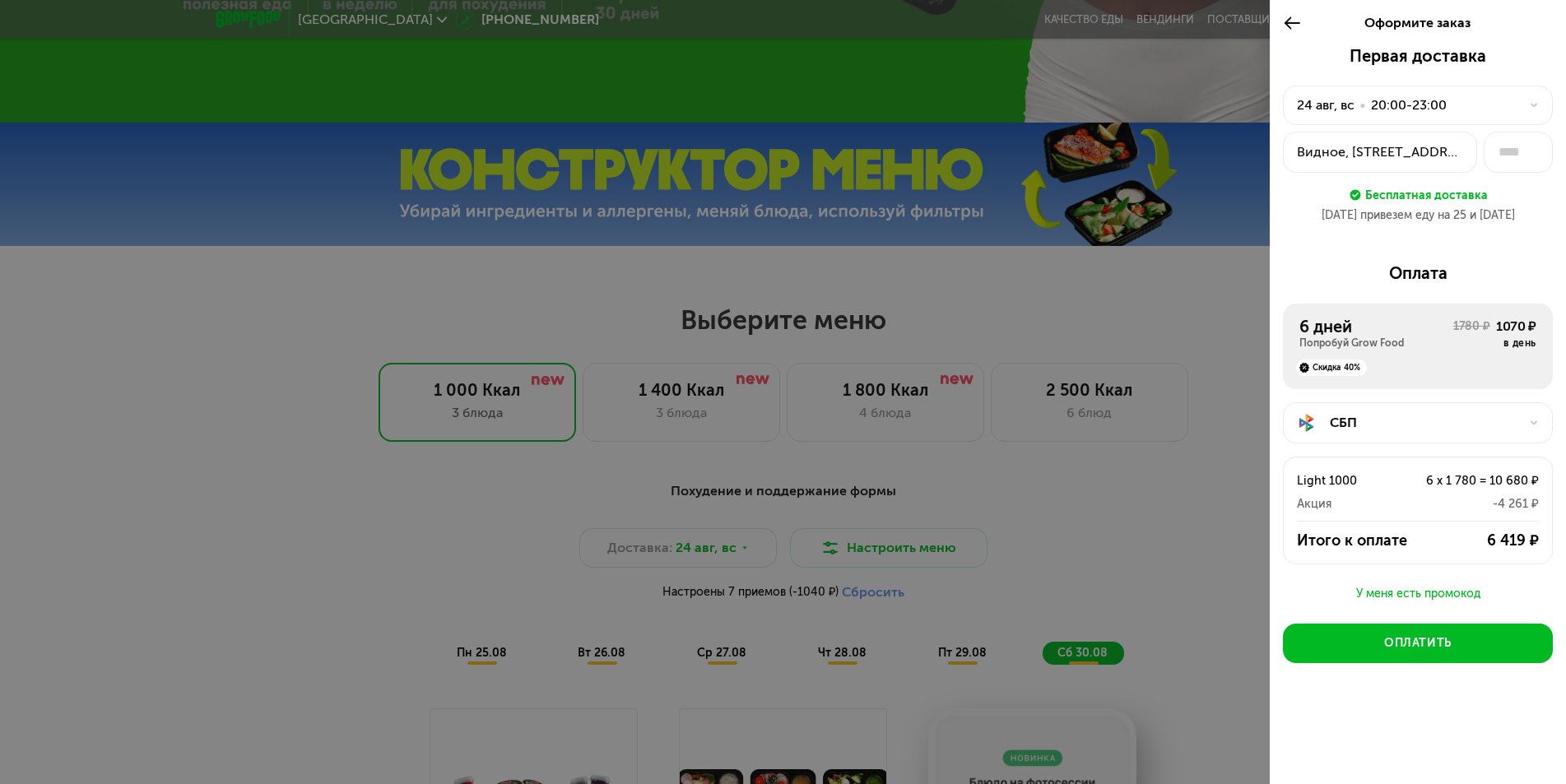
drag, startPoint x: 1504, startPoint y: 154, endPoint x: 1517, endPoint y: 187, distance: 35.5
click at [1518, 203] on div "Бесплатная доставка" at bounding box center [1417, 195] width 270 height 18
click at [1504, 152] on input "text" at bounding box center [1518, 152] width 69 height 41
type input "***"
click at [1512, 236] on div "Первая доставка [DATE] • 20:00-23:00 Видное, [STREET_ADDRESS] *** Бесплатная до…" at bounding box center [1417, 141] width 270 height 191
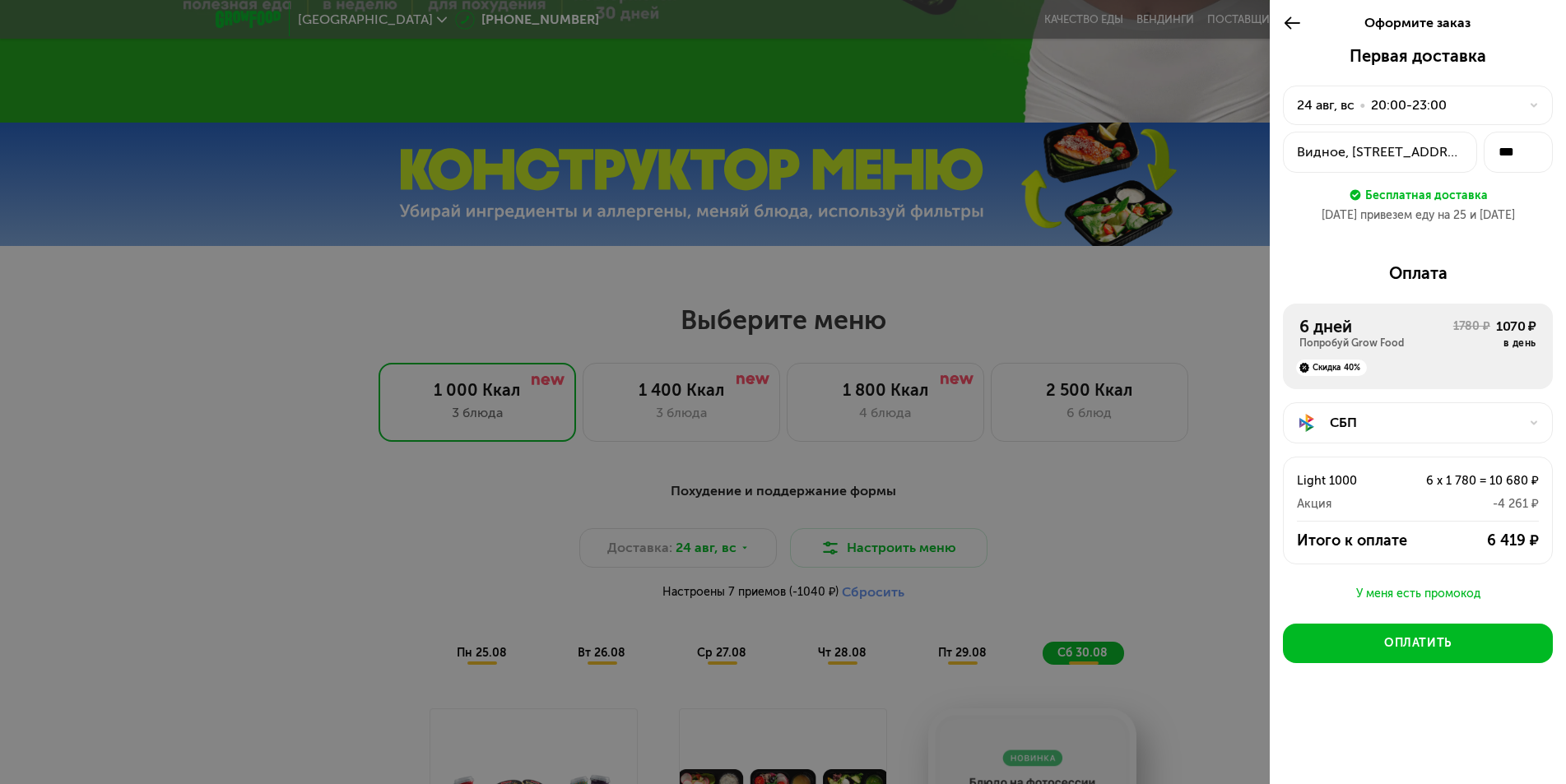
click at [1378, 421] on div "СБП" at bounding box center [1424, 423] width 189 height 20
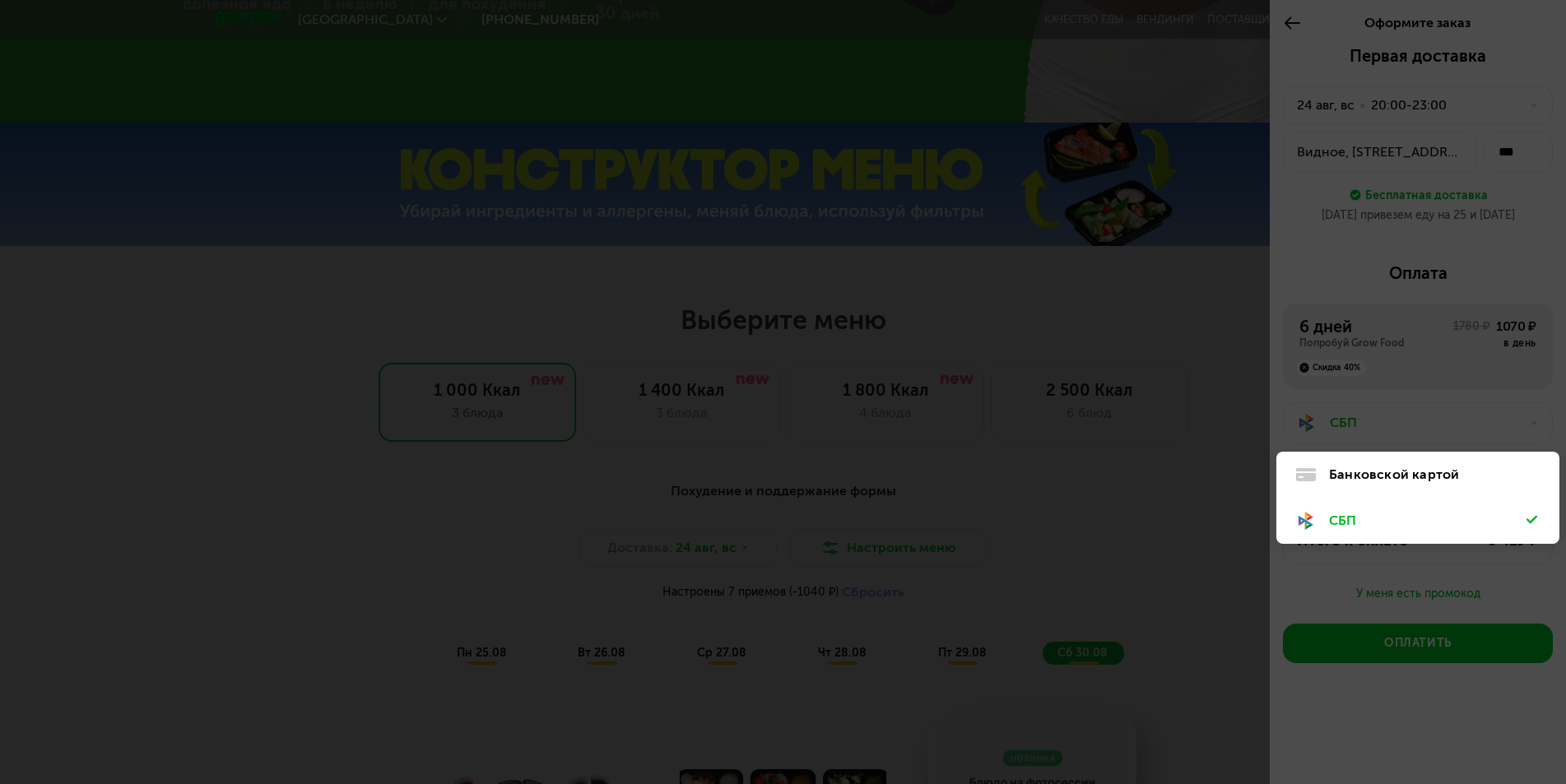
click at [1368, 475] on div "Банковской картой" at bounding box center [1427, 474] width 198 height 20
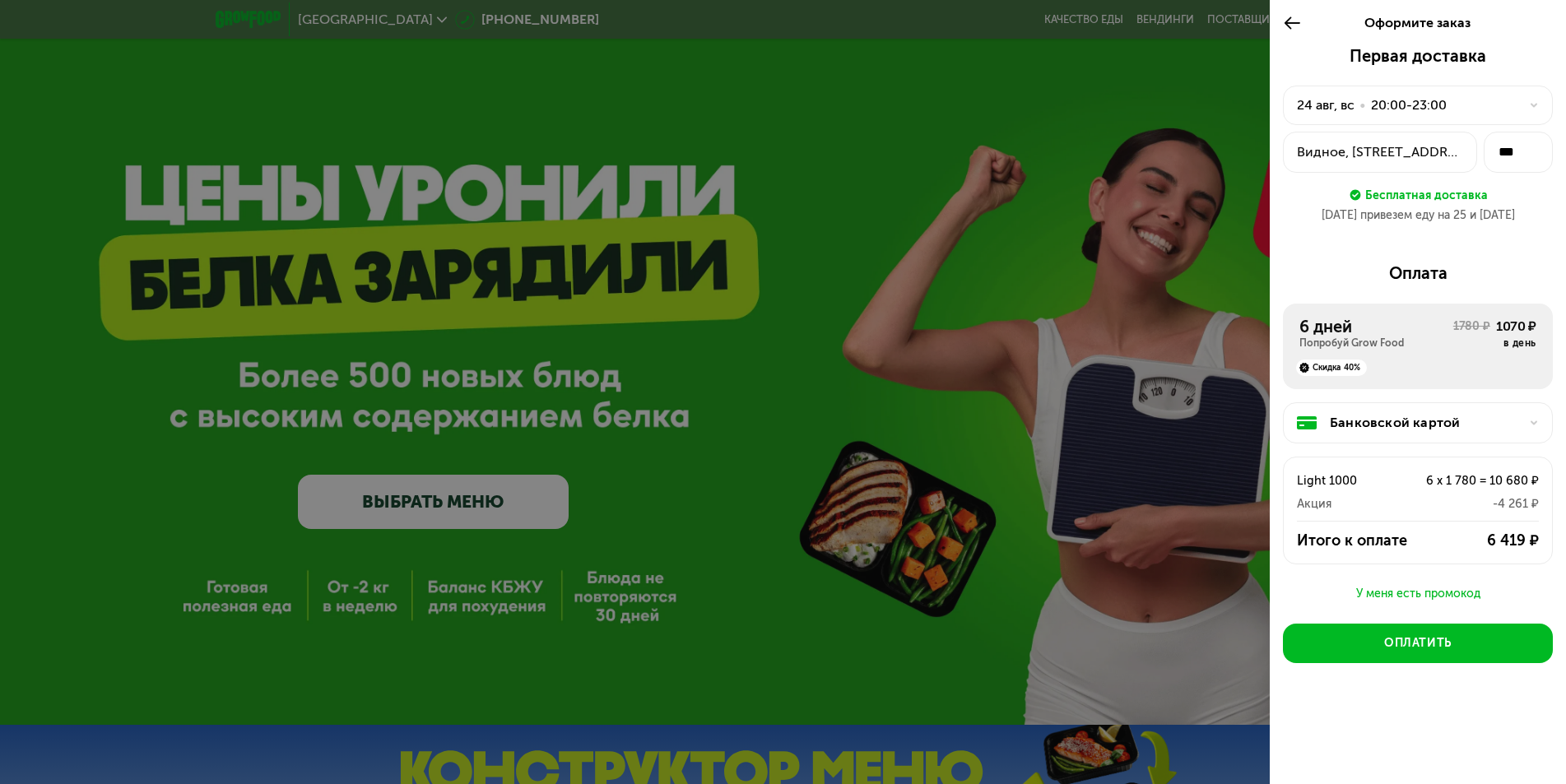
scroll to position [0, 0]
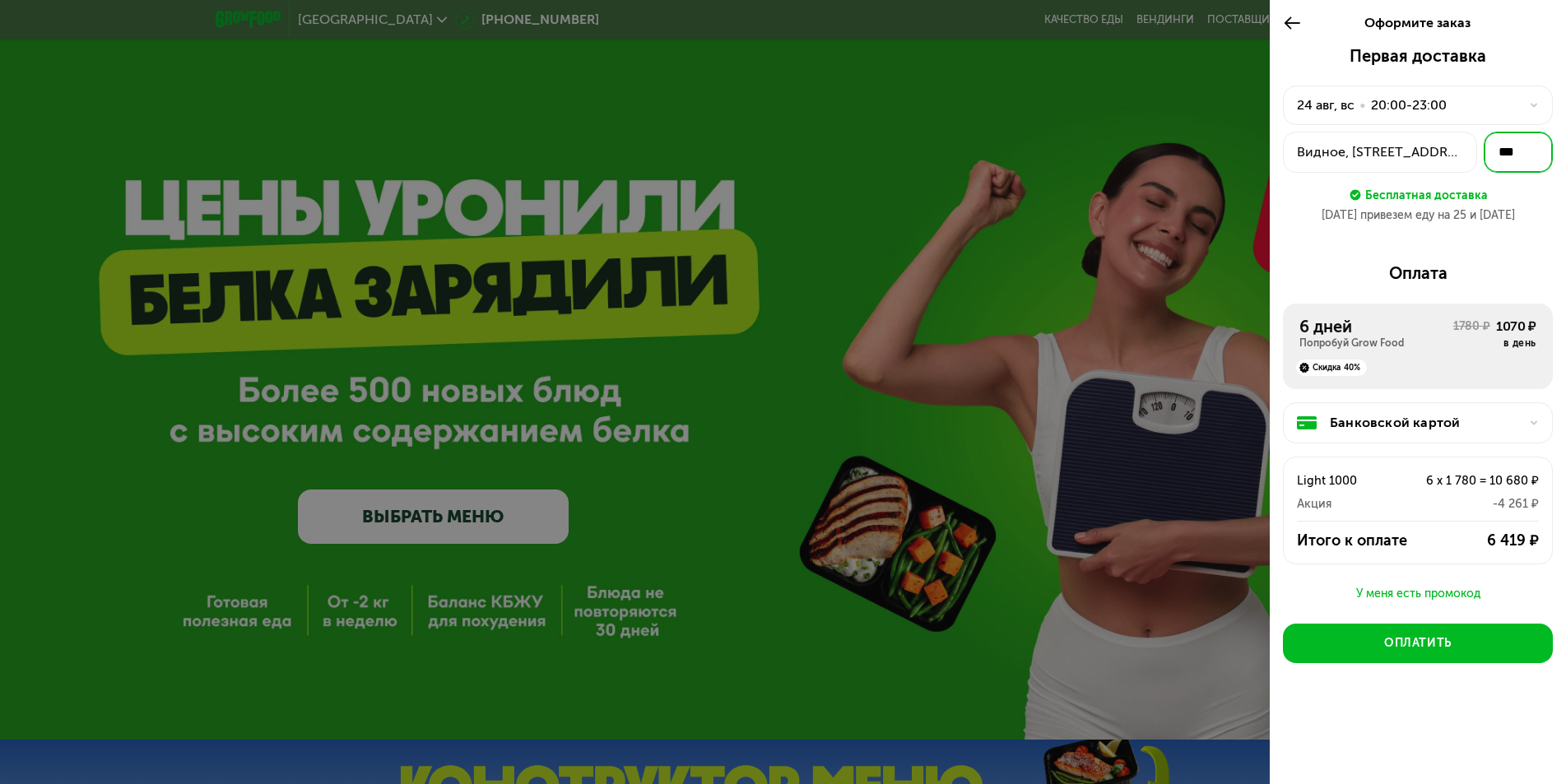
click at [1505, 152] on input "***" at bounding box center [1518, 152] width 69 height 41
click at [1525, 151] on input "***" at bounding box center [1518, 152] width 69 height 41
click at [1478, 639] on button "Оплатить" at bounding box center [1417, 644] width 270 height 40
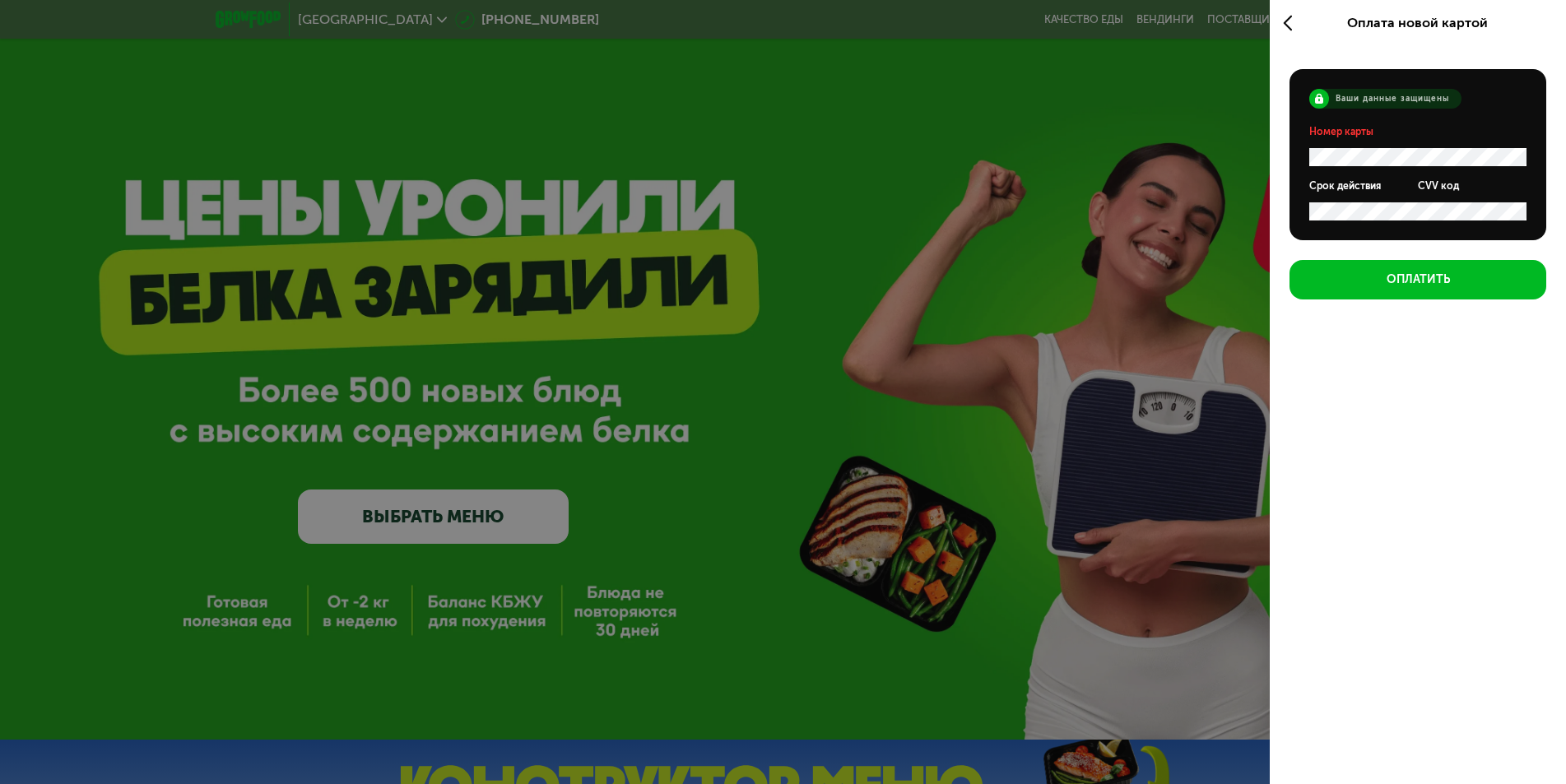
click at [1283, 26] on icon at bounding box center [1292, 23] width 19 height 20
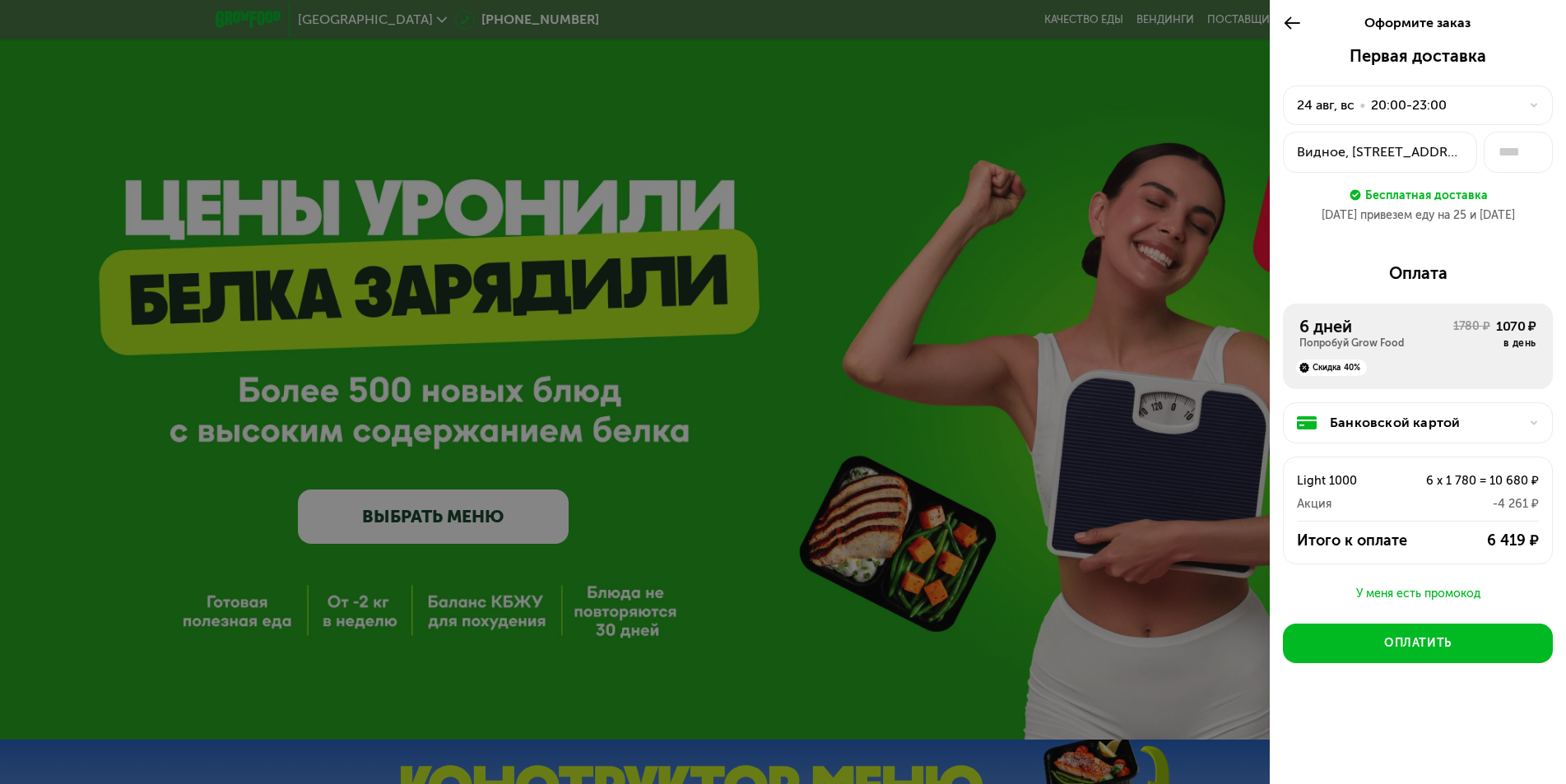
click at [1461, 428] on div "Банковской картой" at bounding box center [1424, 423] width 189 height 20
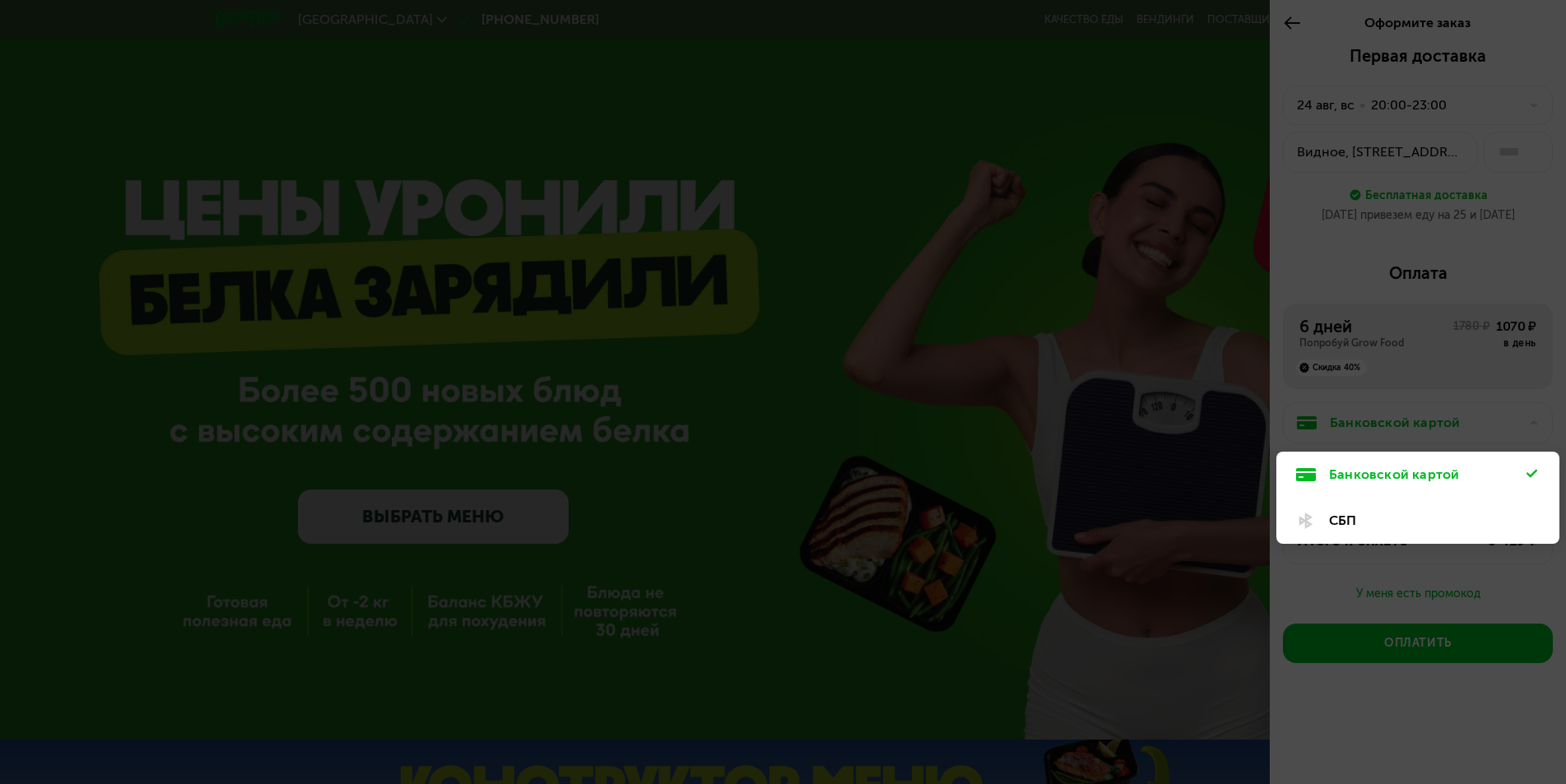
click at [1373, 525] on div "СБП" at bounding box center [1427, 521] width 198 height 20
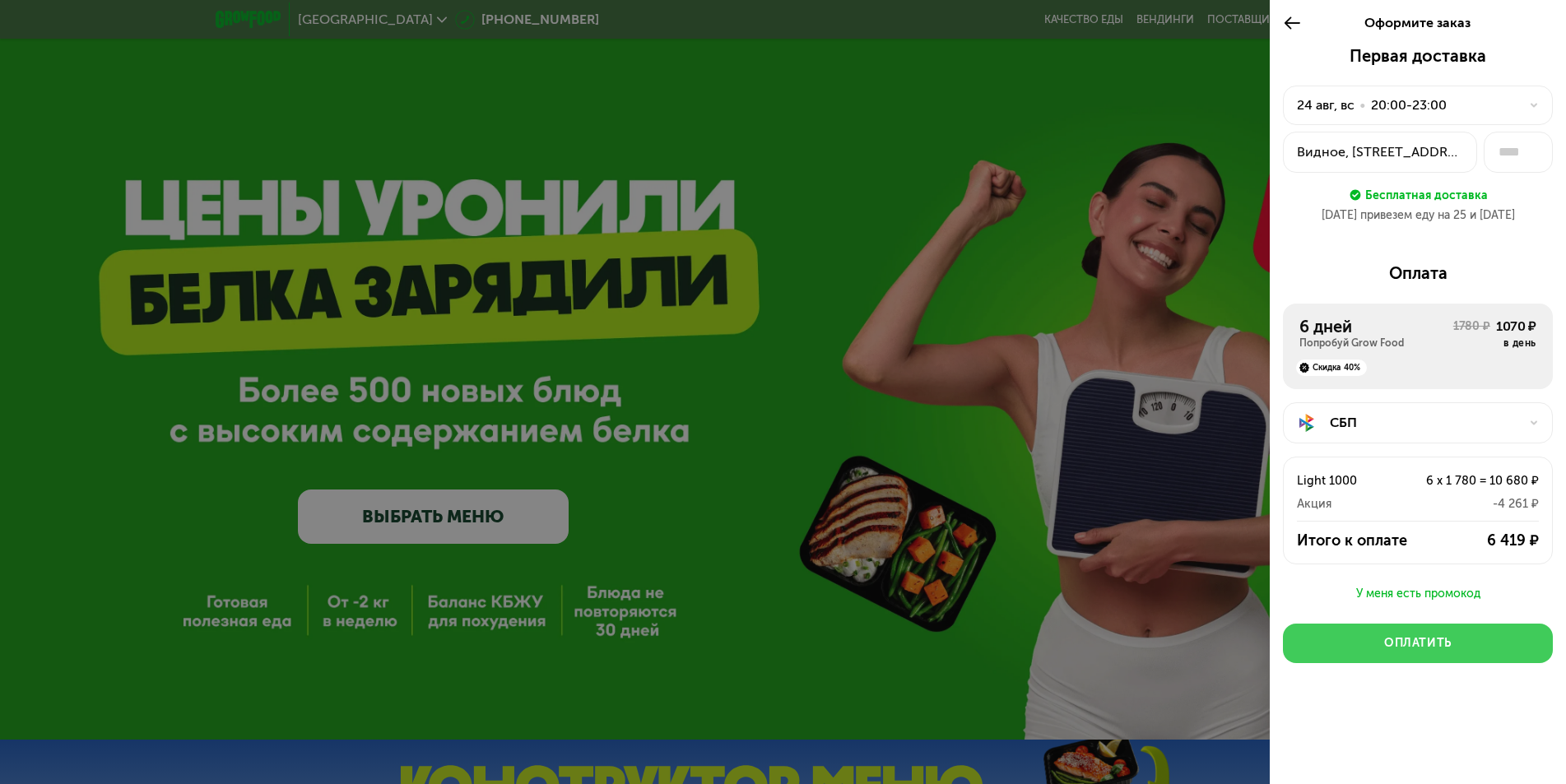
click at [1456, 642] on button "Оплатить" at bounding box center [1417, 644] width 270 height 40
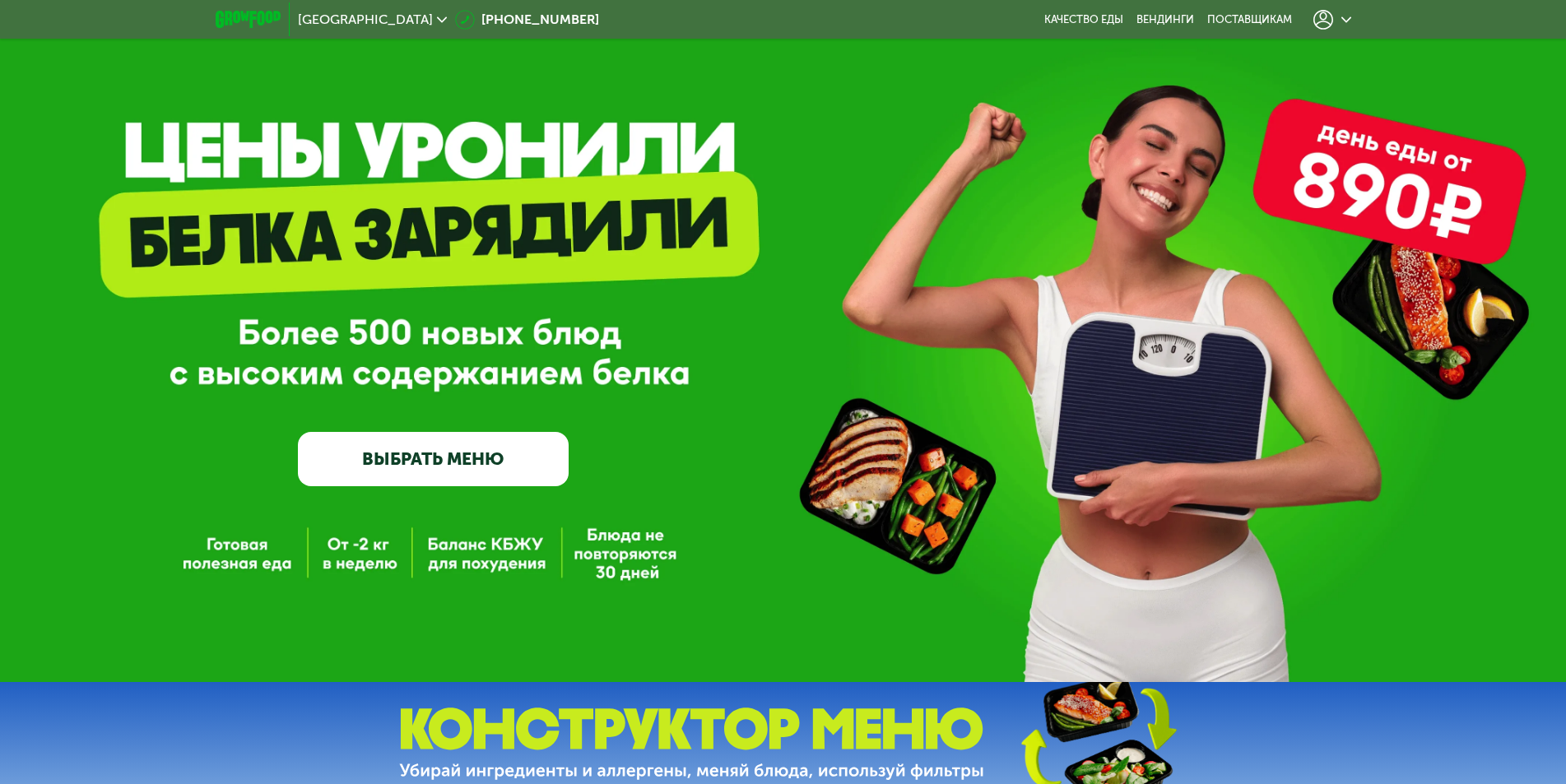
scroll to position [165, 0]
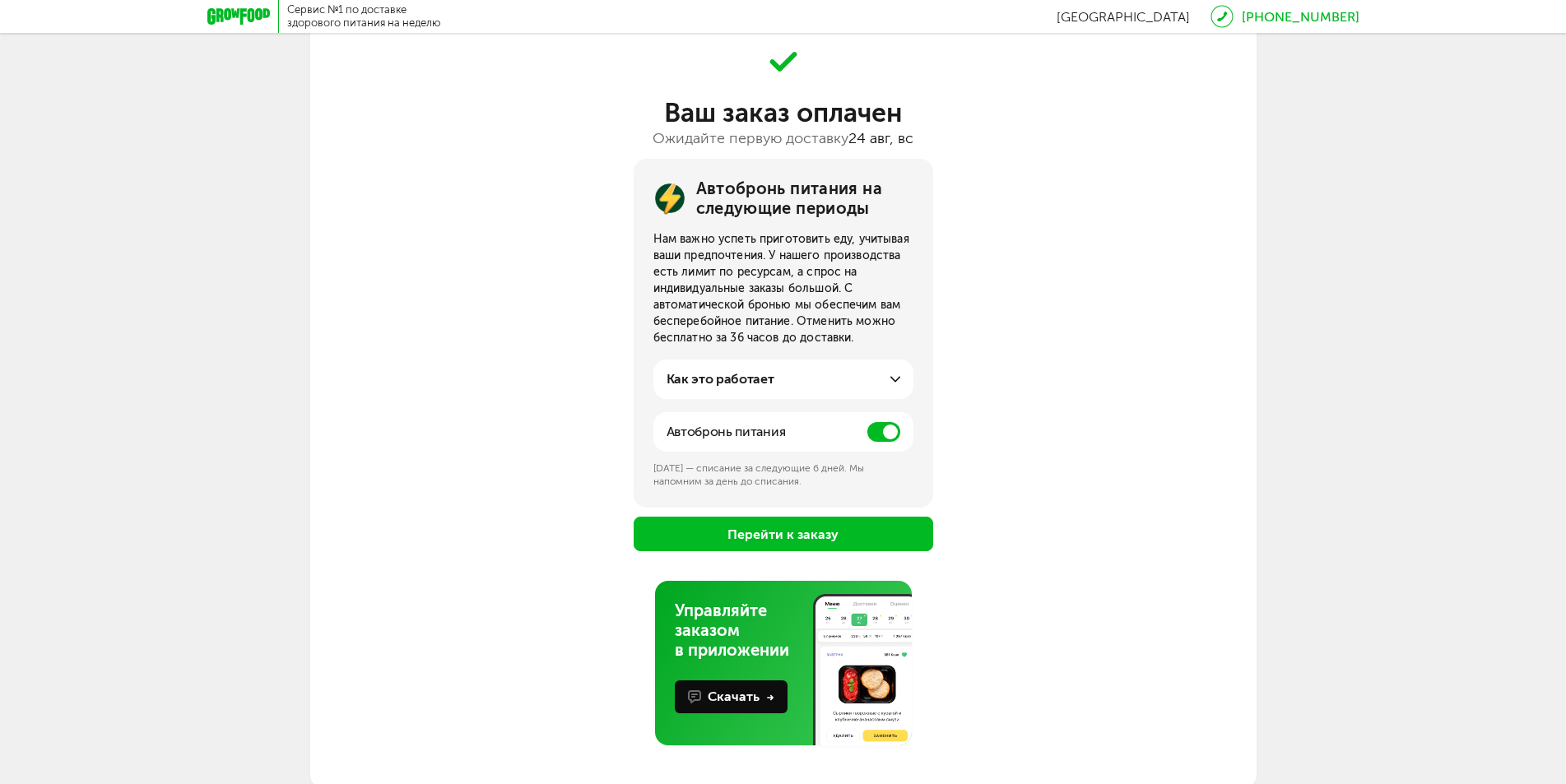
scroll to position [79, 0]
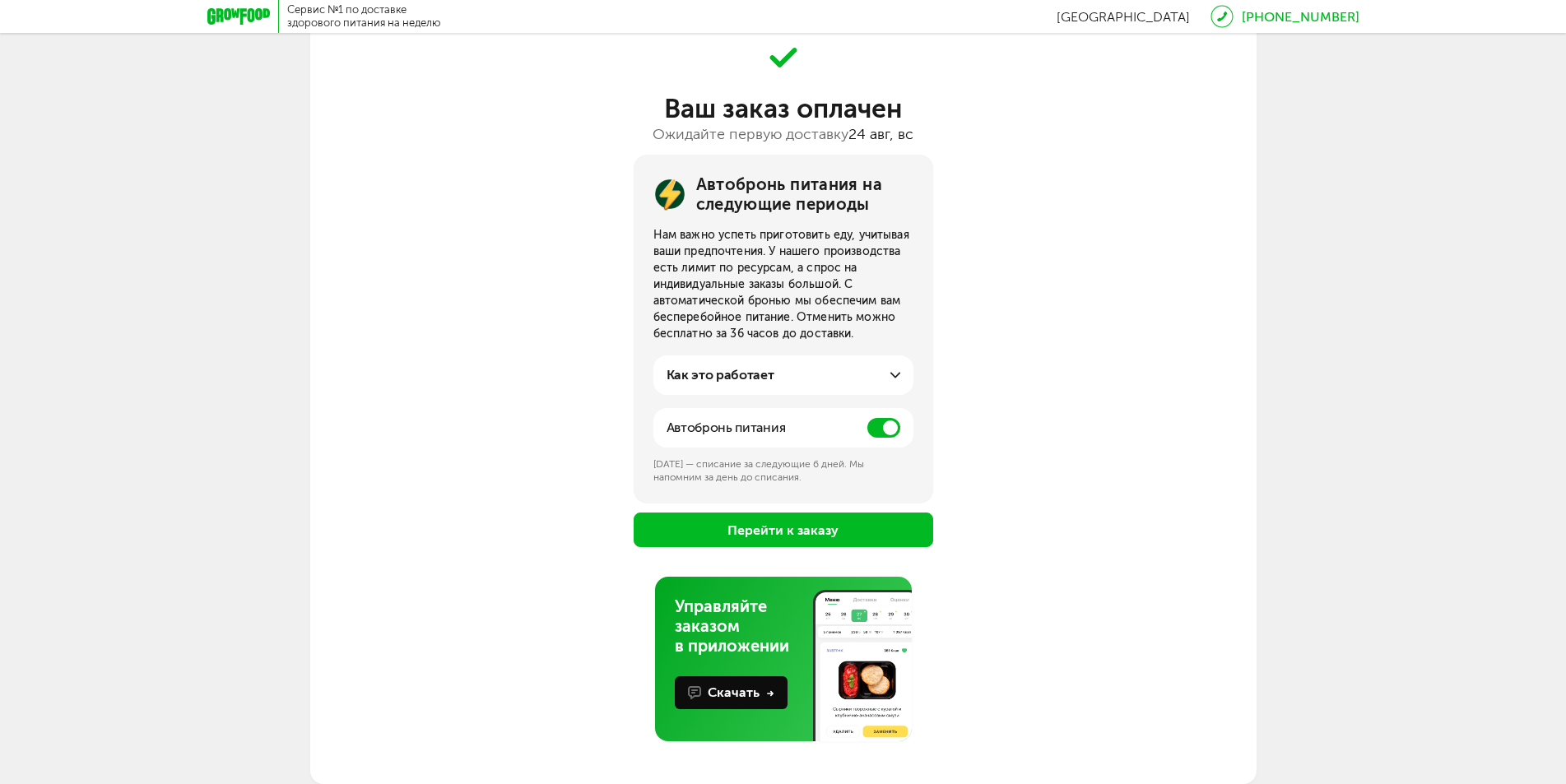
click at [874, 522] on button "Перейти к заказу" at bounding box center [783, 529] width 300 height 35
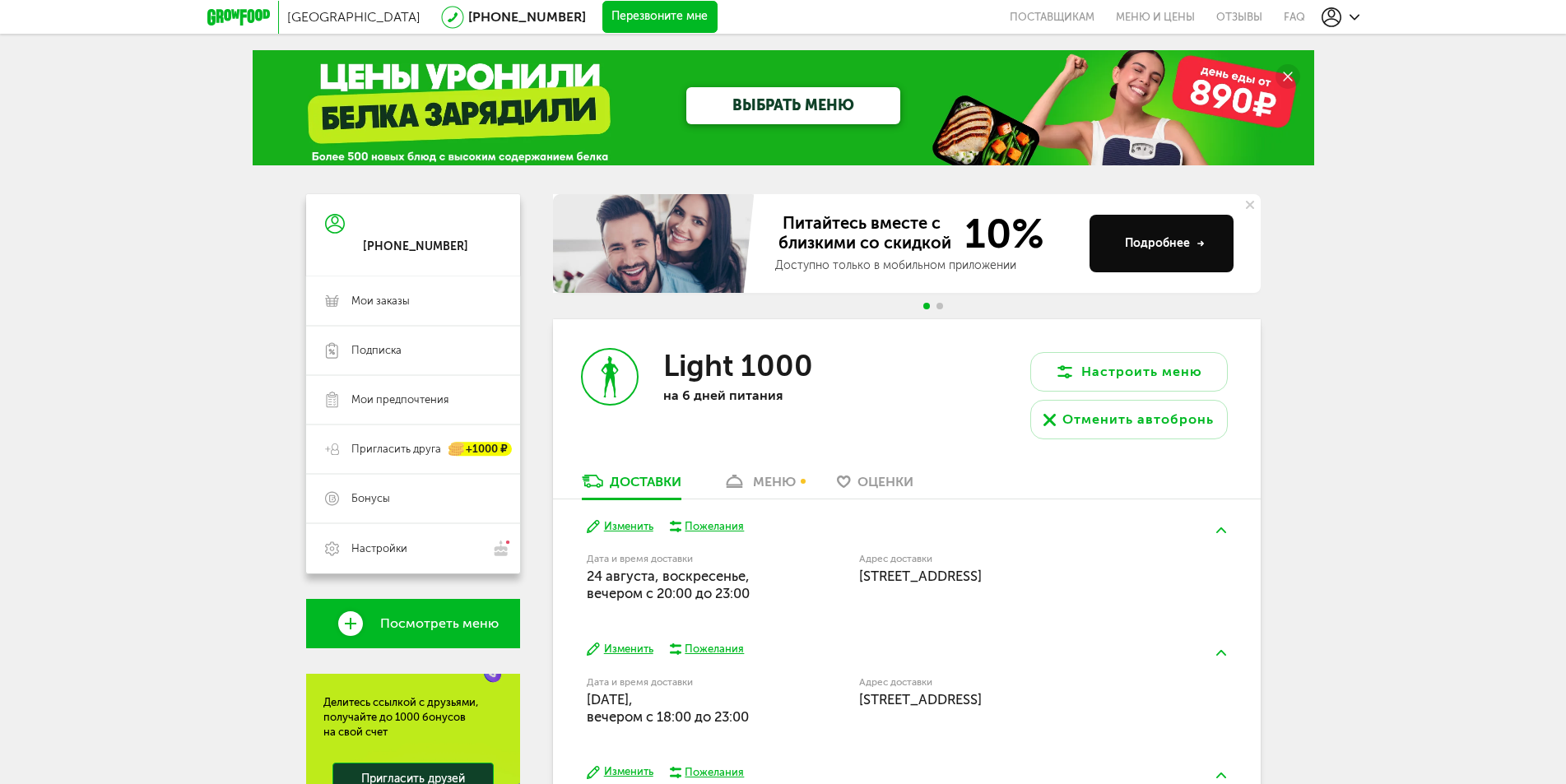
click at [1347, 11] on div at bounding box center [1341, 17] width 38 height 20
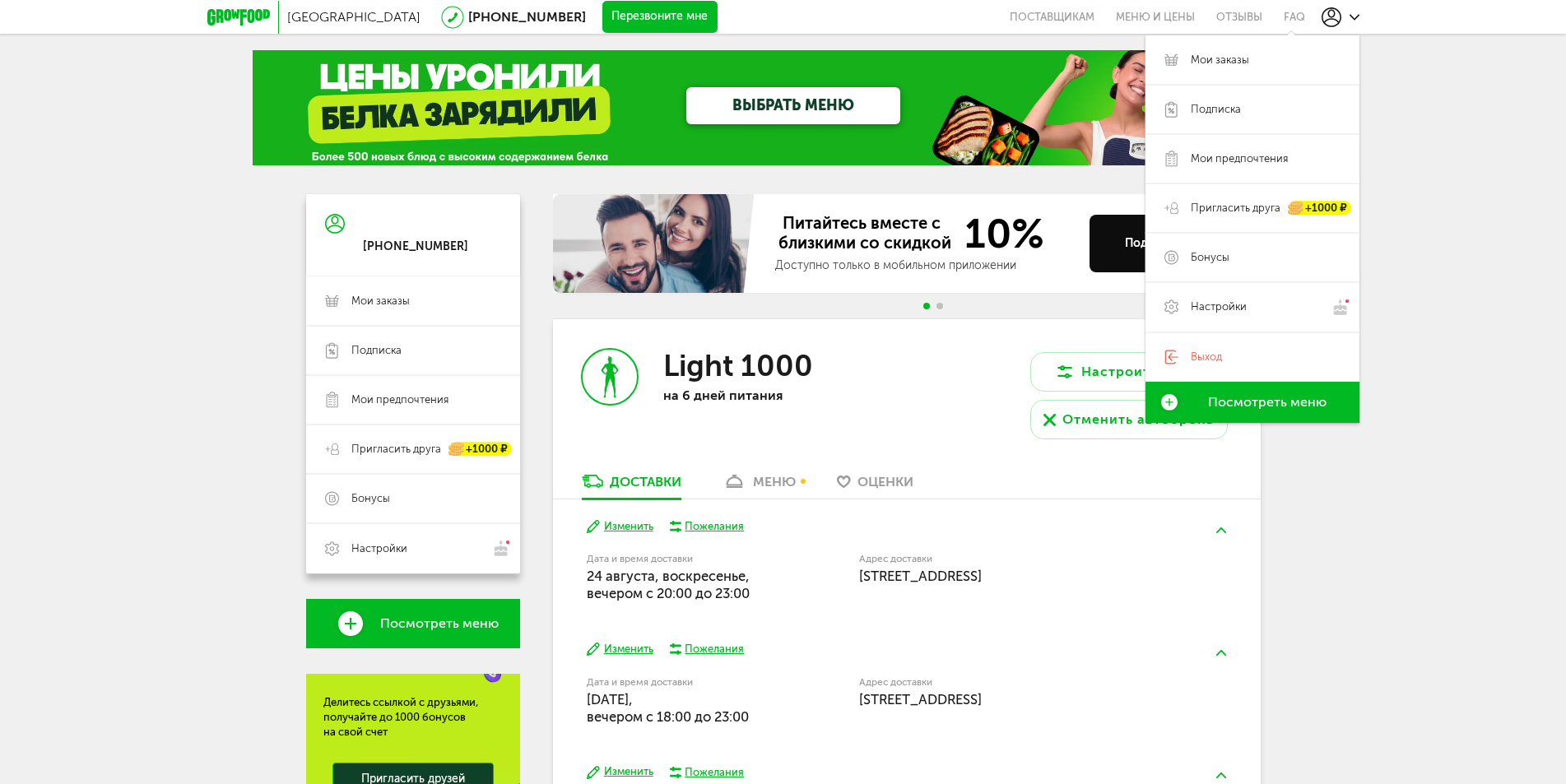
click at [1406, 381] on div "Москва 8 (800) 555-21-78 Перезвоните мне поставщикам Меню и цены Отзывы FAQ Мои…" at bounding box center [783, 510] width 1566 height 1020
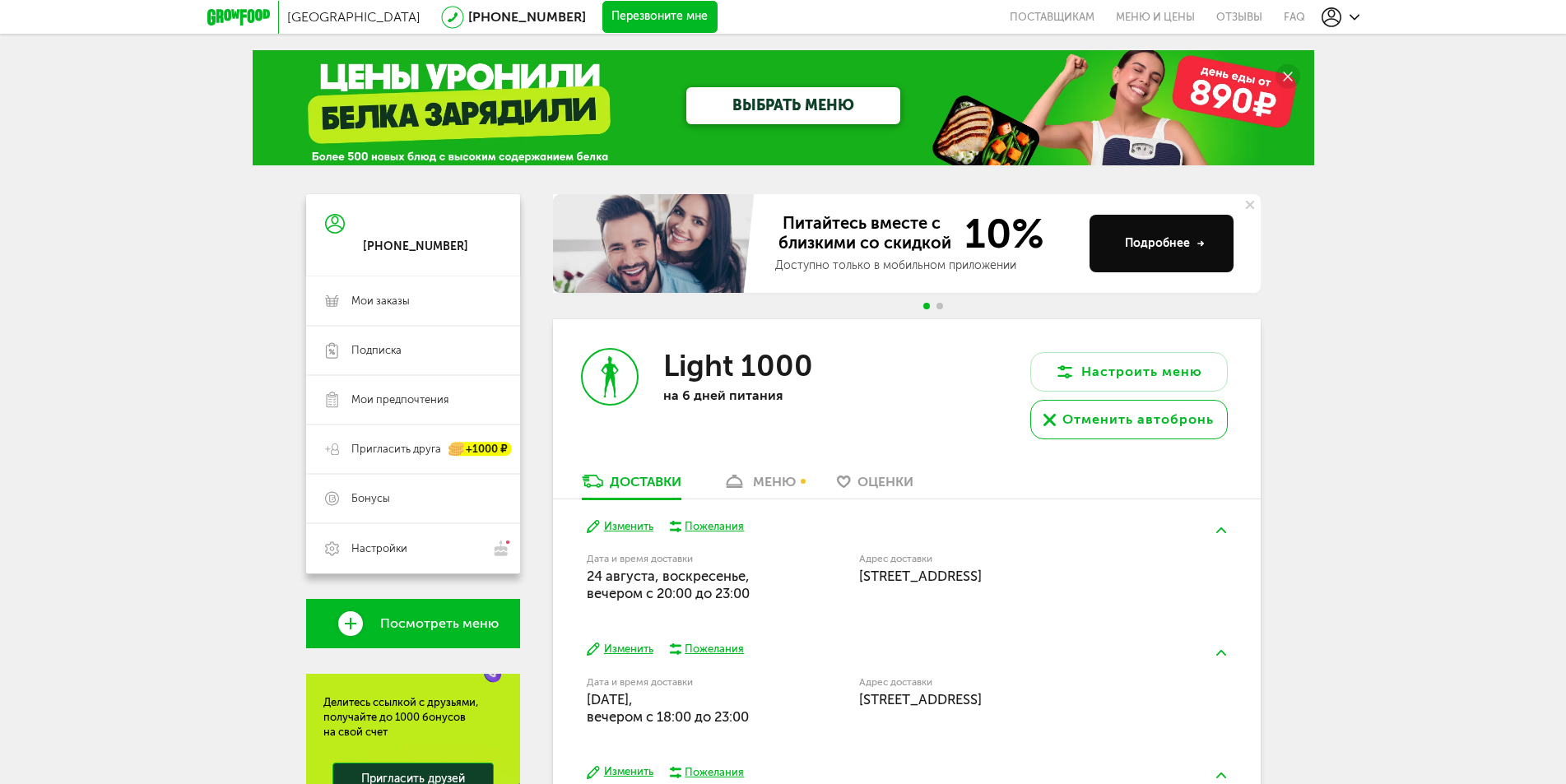
click at [1140, 413] on div "Отменить автобронь" at bounding box center [1138, 419] width 152 height 20
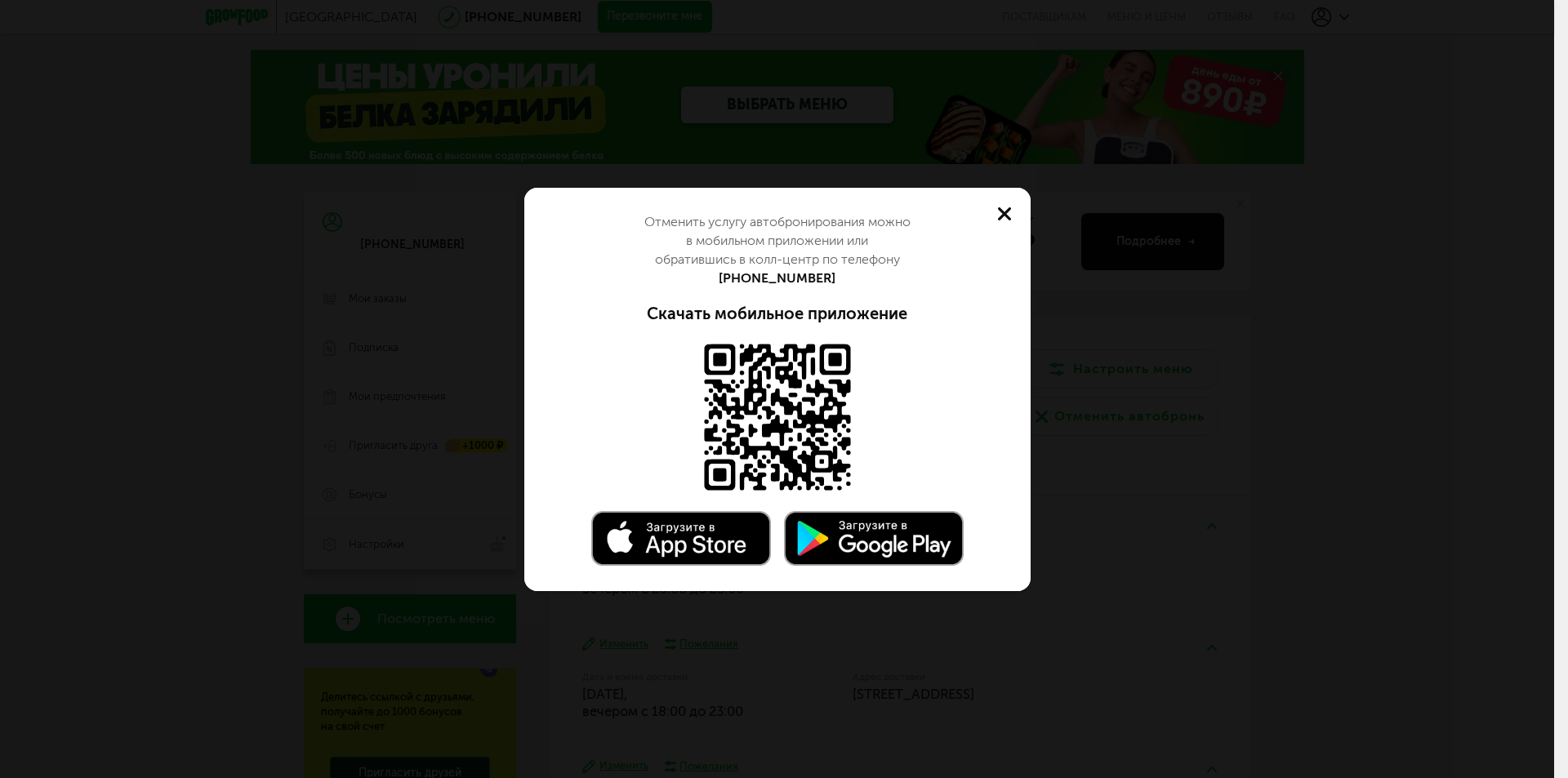
click at [1005, 210] on icon at bounding box center [1004, 213] width 13 height 13
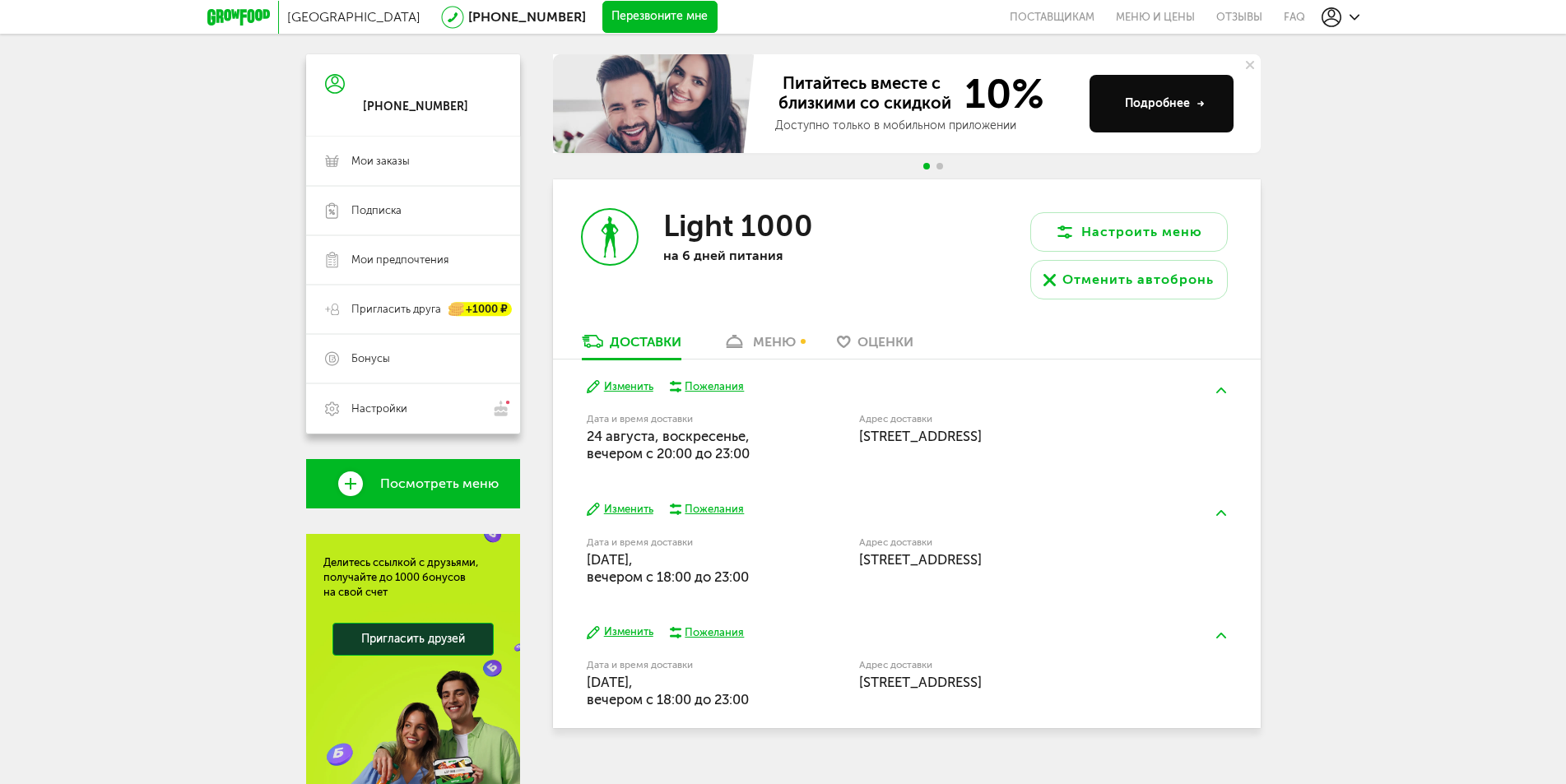
scroll to position [165, 0]
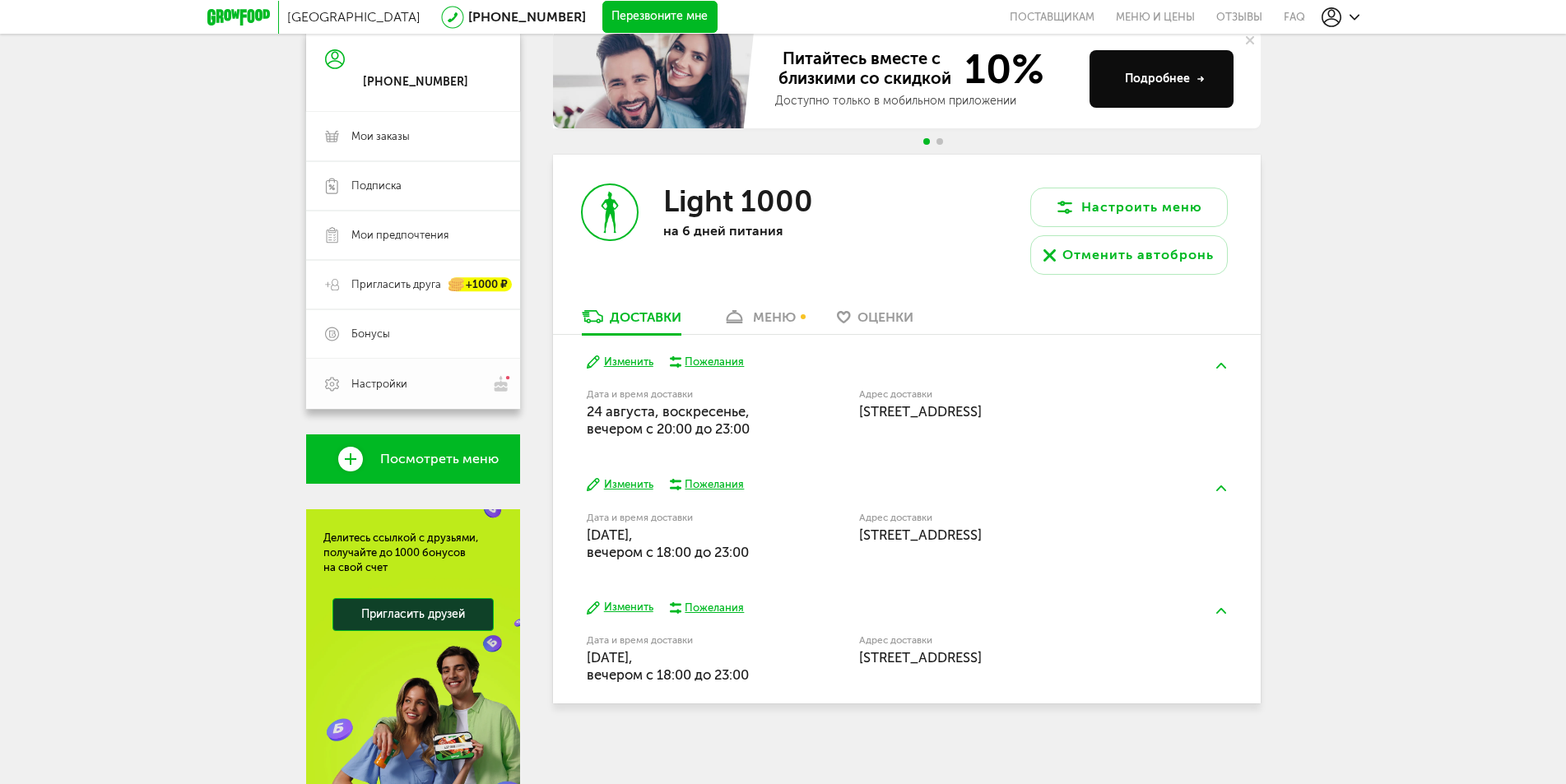
click at [484, 383] on span "Настройки" at bounding box center [426, 384] width 150 height 17
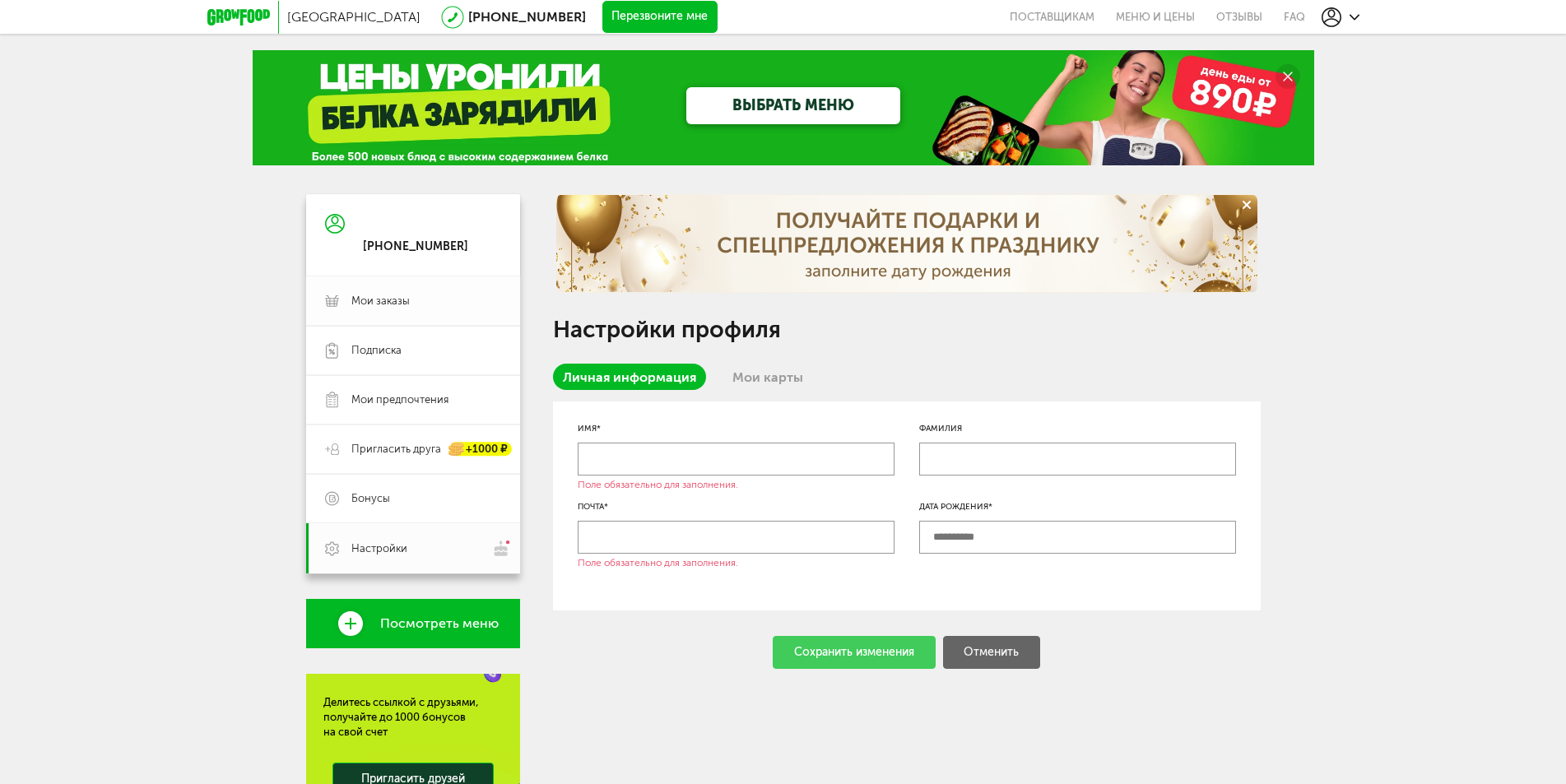
click at [372, 304] on span "Мои заказы" at bounding box center [380, 301] width 58 height 15
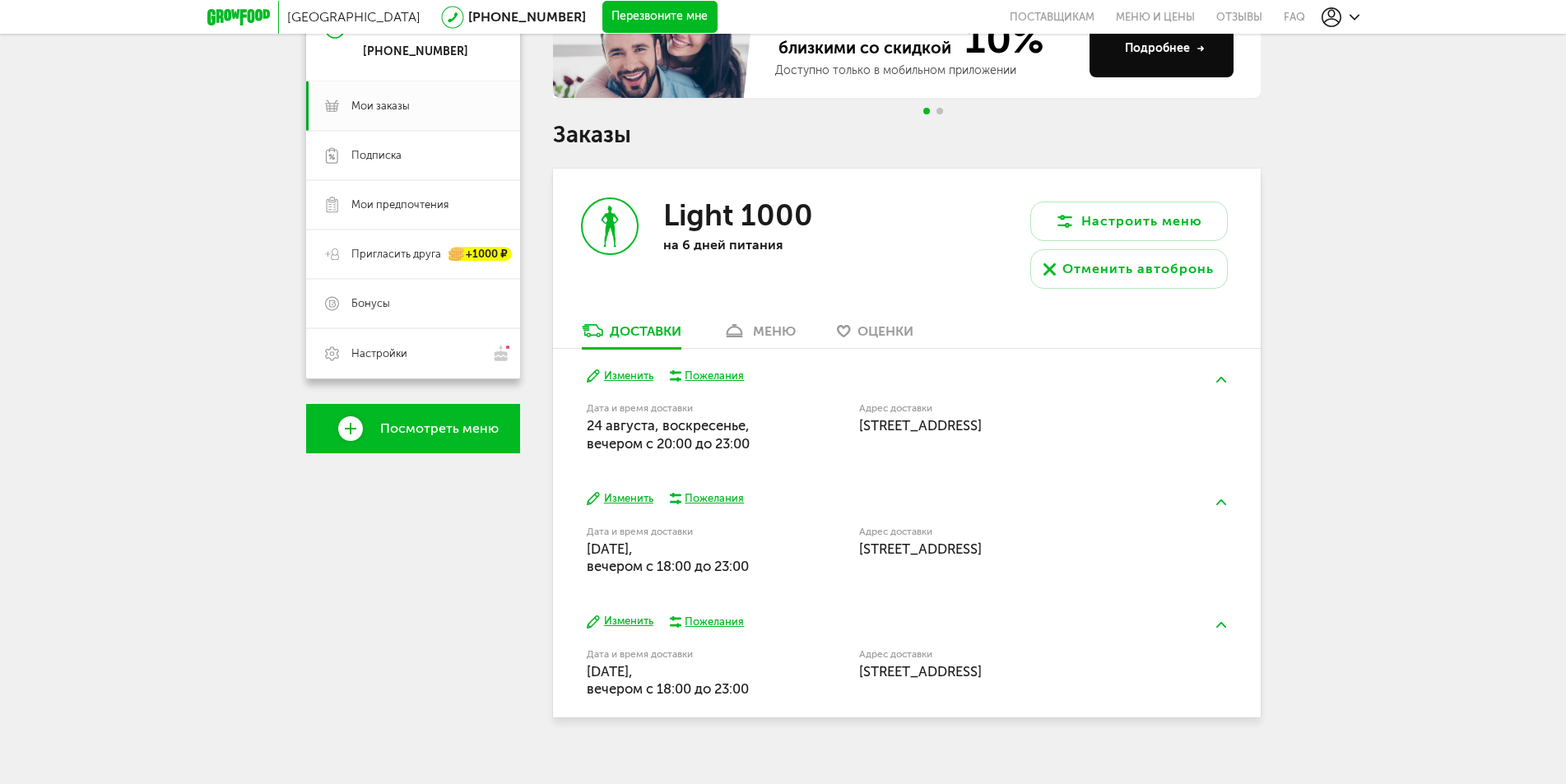
scroll to position [212, 0]
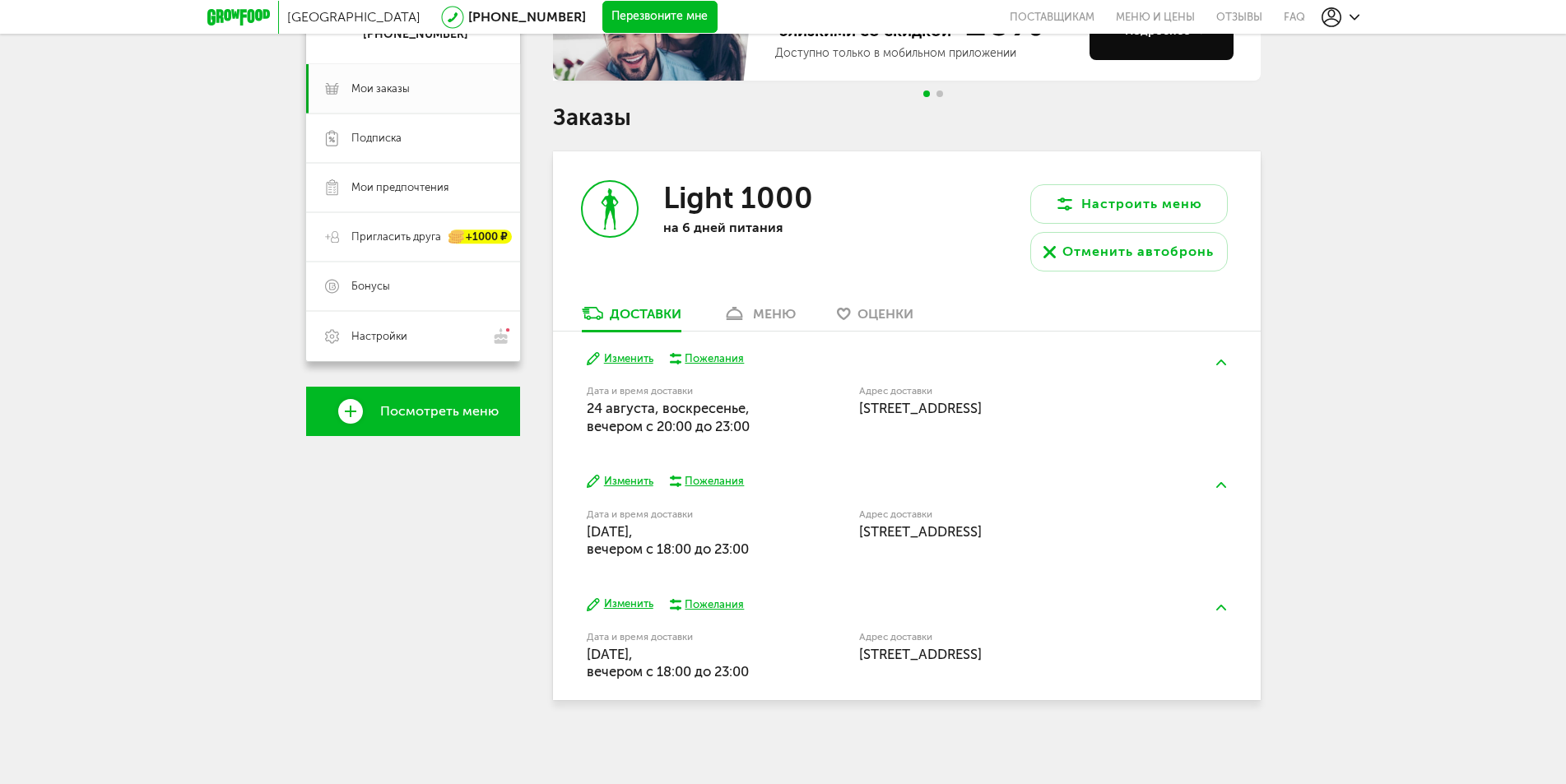
click at [621, 481] on button "Изменить" at bounding box center [620, 482] width 67 height 16
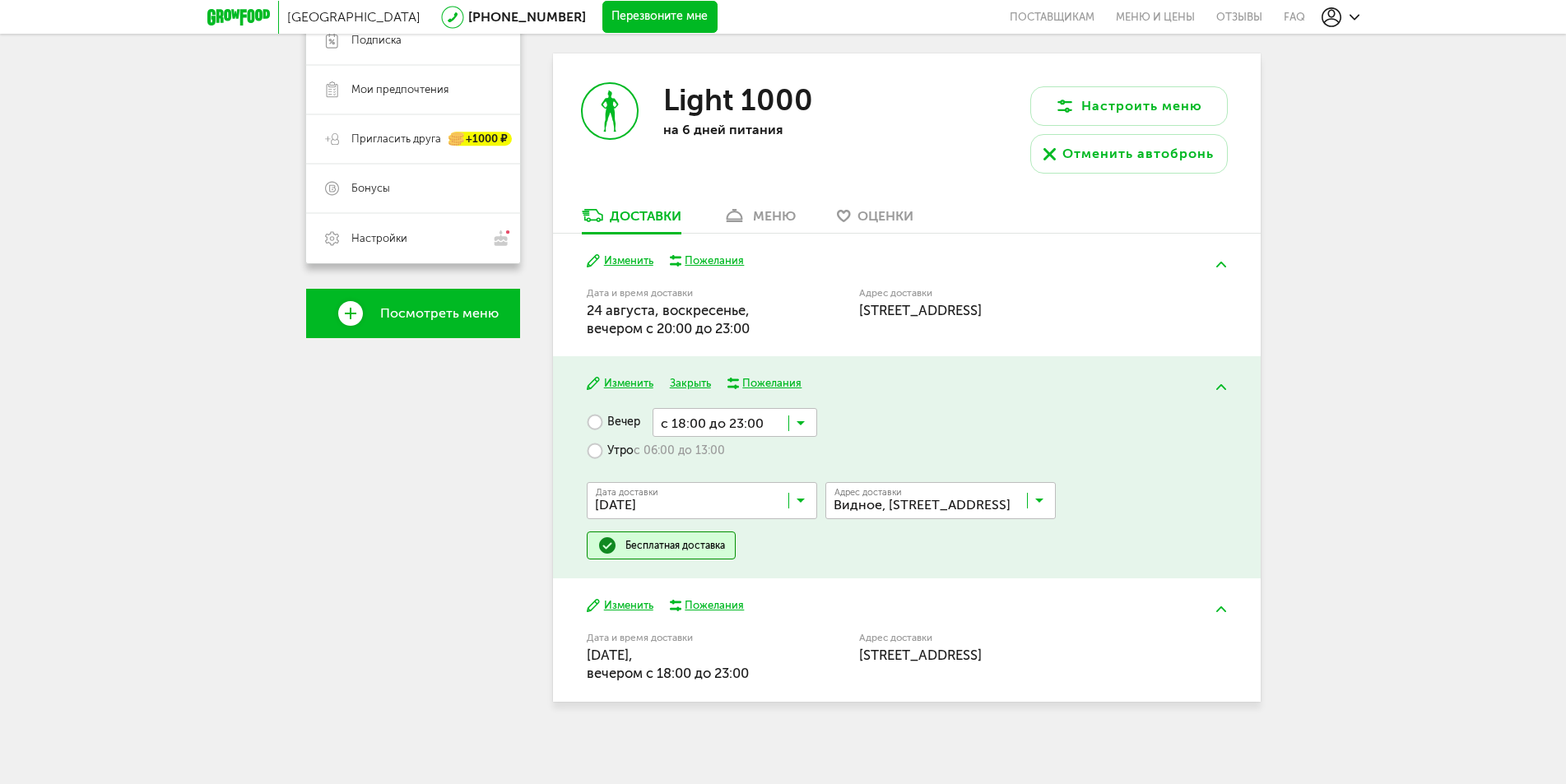
scroll to position [311, 0]
click at [800, 424] on icon at bounding box center [800, 425] width 8 height 16
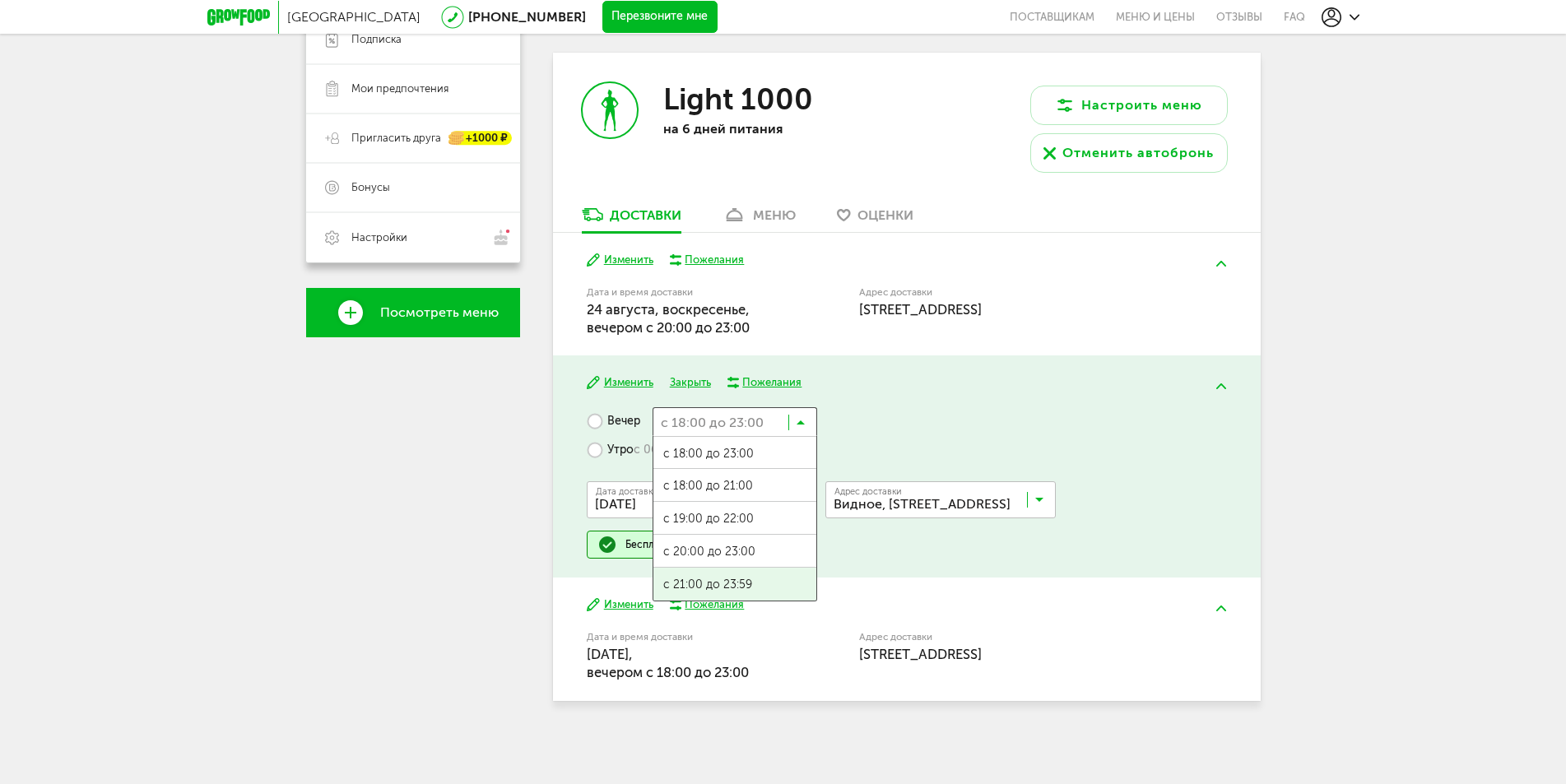
click at [744, 583] on span "с 21:00 до 23:59" at bounding box center [735, 585] width 163 height 35
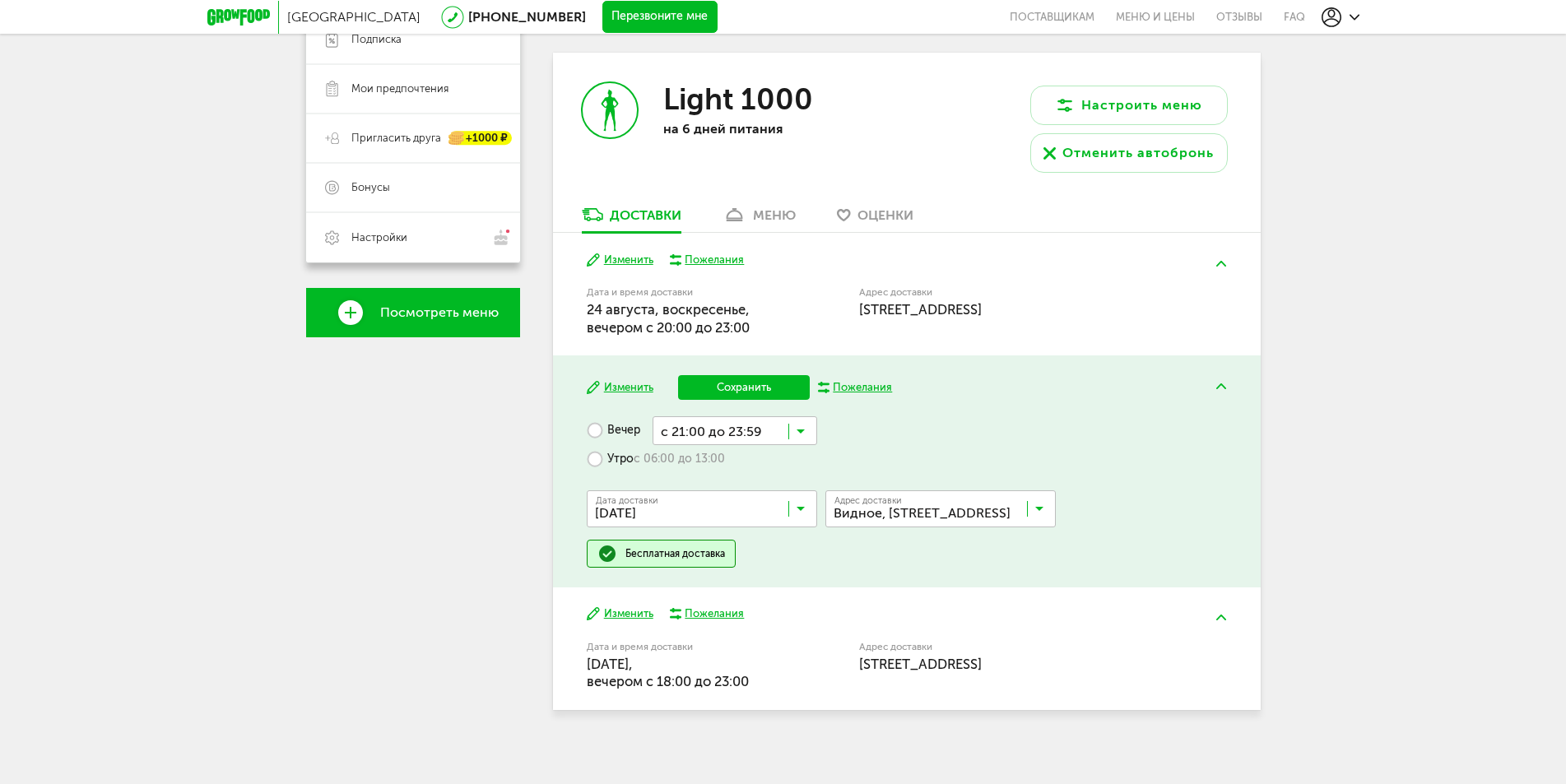
click at [926, 431] on div "Вечер с 21:00 до 23:59 Загрузка... Утро с 06:00 до 13:00 Дата доставки 26 авгус…" at bounding box center [906, 491] width 640 height 152
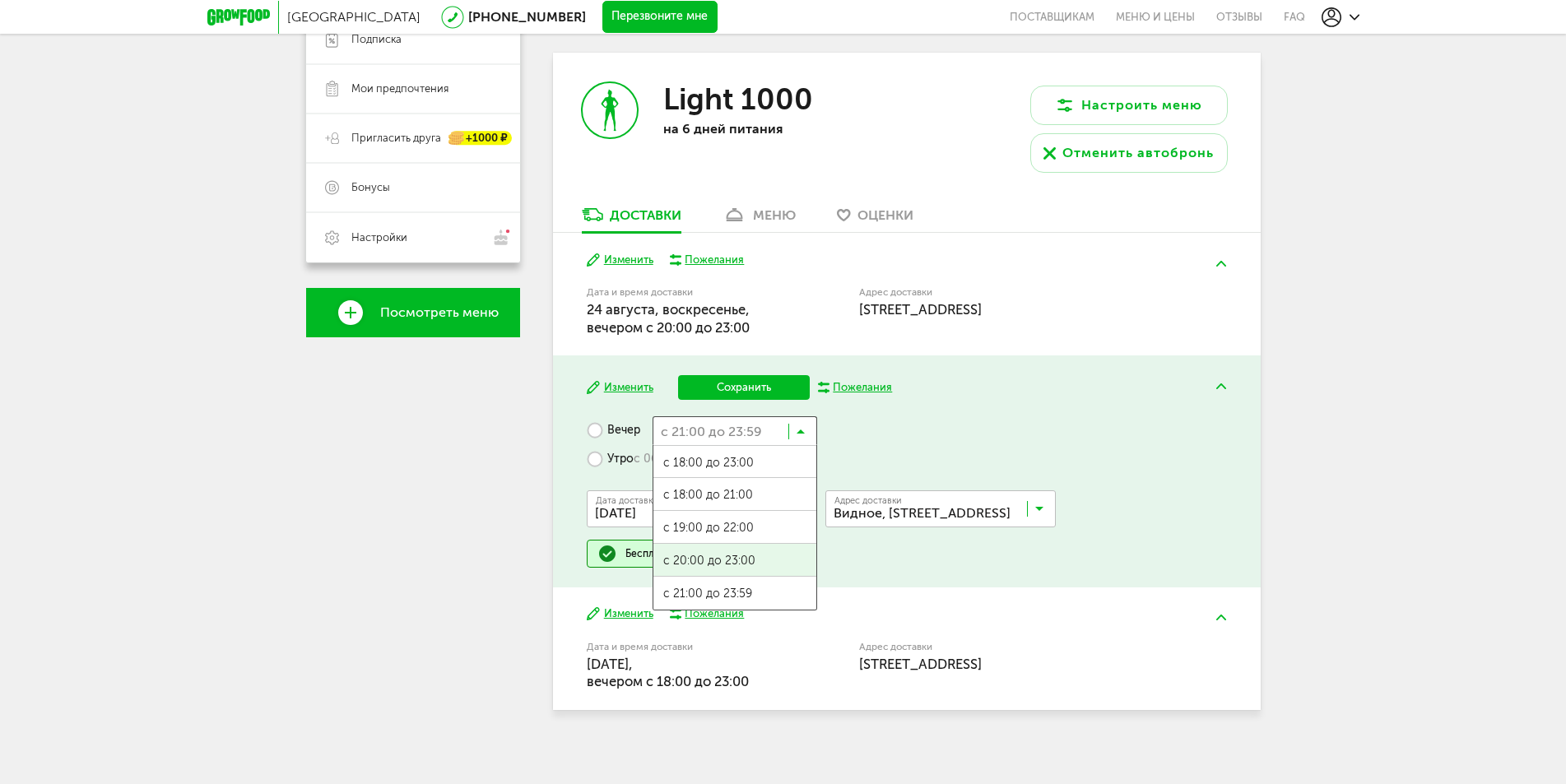
click at [799, 430] on icon at bounding box center [800, 435] width 8 height 16
click at [906, 461] on div "Вечер с 21:00 до 23:59 Загрузка... с 18:00 до 23:00 с 18:00 до 21:00 с 19:00 до…" at bounding box center [906, 491] width 640 height 152
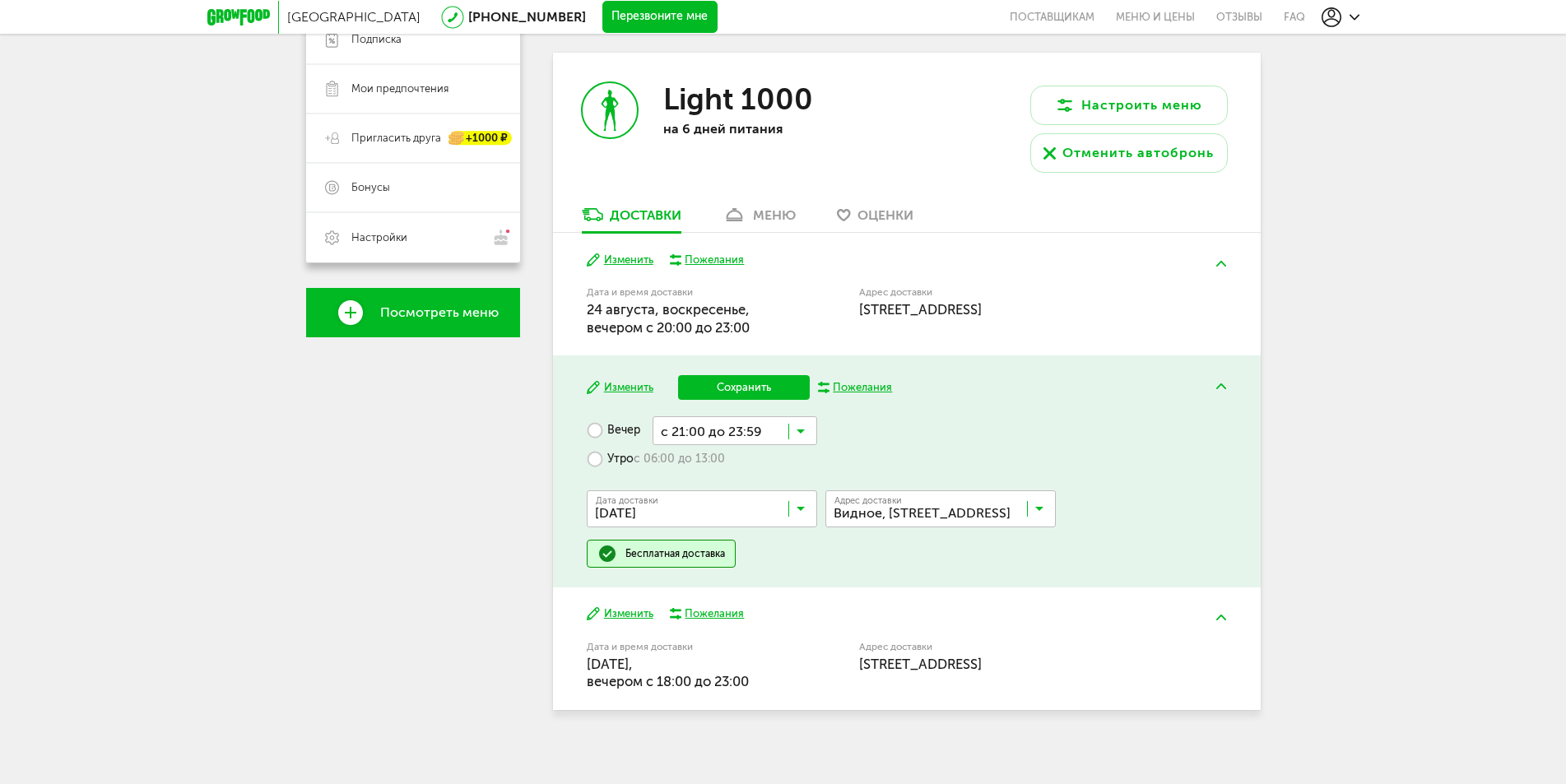
click at [601, 457] on label "Утро с 06:00 до 13:00" at bounding box center [655, 459] width 138 height 29
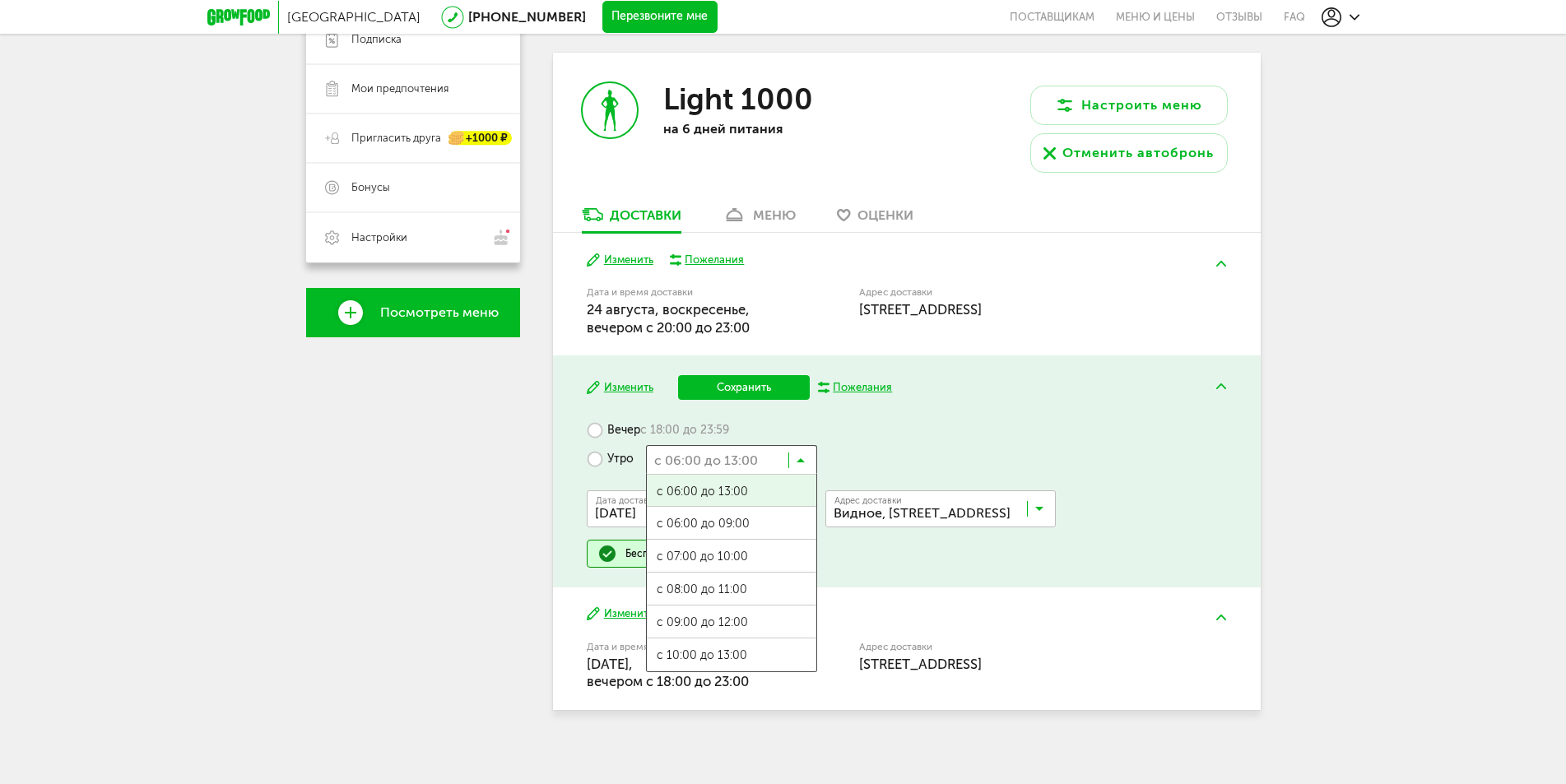
click at [802, 464] on icon at bounding box center [800, 463] width 8 height 16
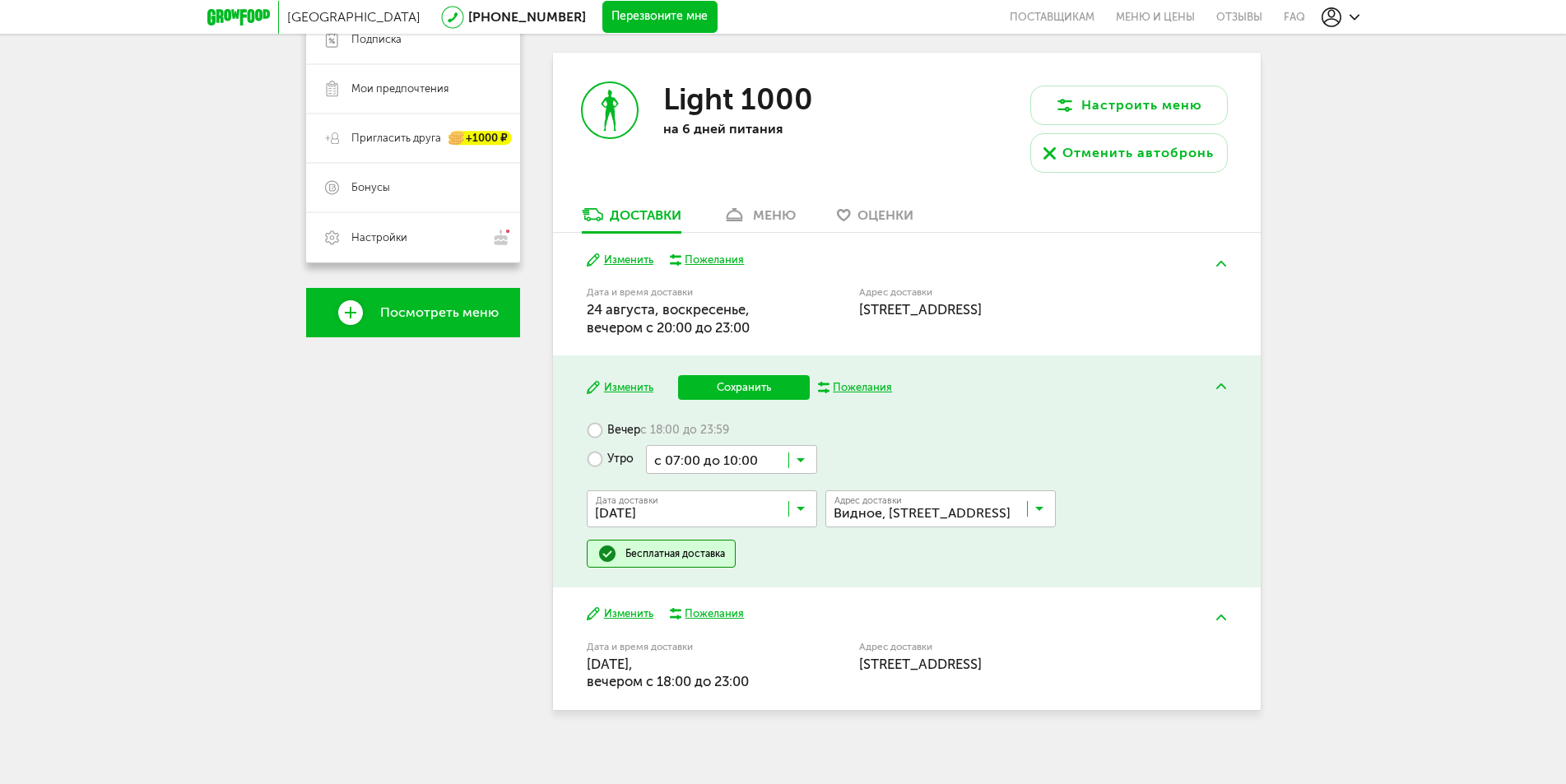
click at [739, 560] on span "с 07:00 до 10:00" at bounding box center [731, 557] width 170 height 35
click at [934, 445] on div "Вечер с 18:00 до 23:59 Утро с 07:00 до 10:00 Загрузка... Дата доставки 27 авгус…" at bounding box center [906, 491] width 640 height 152
click at [717, 381] on button "Сохранить" at bounding box center [744, 387] width 132 height 24
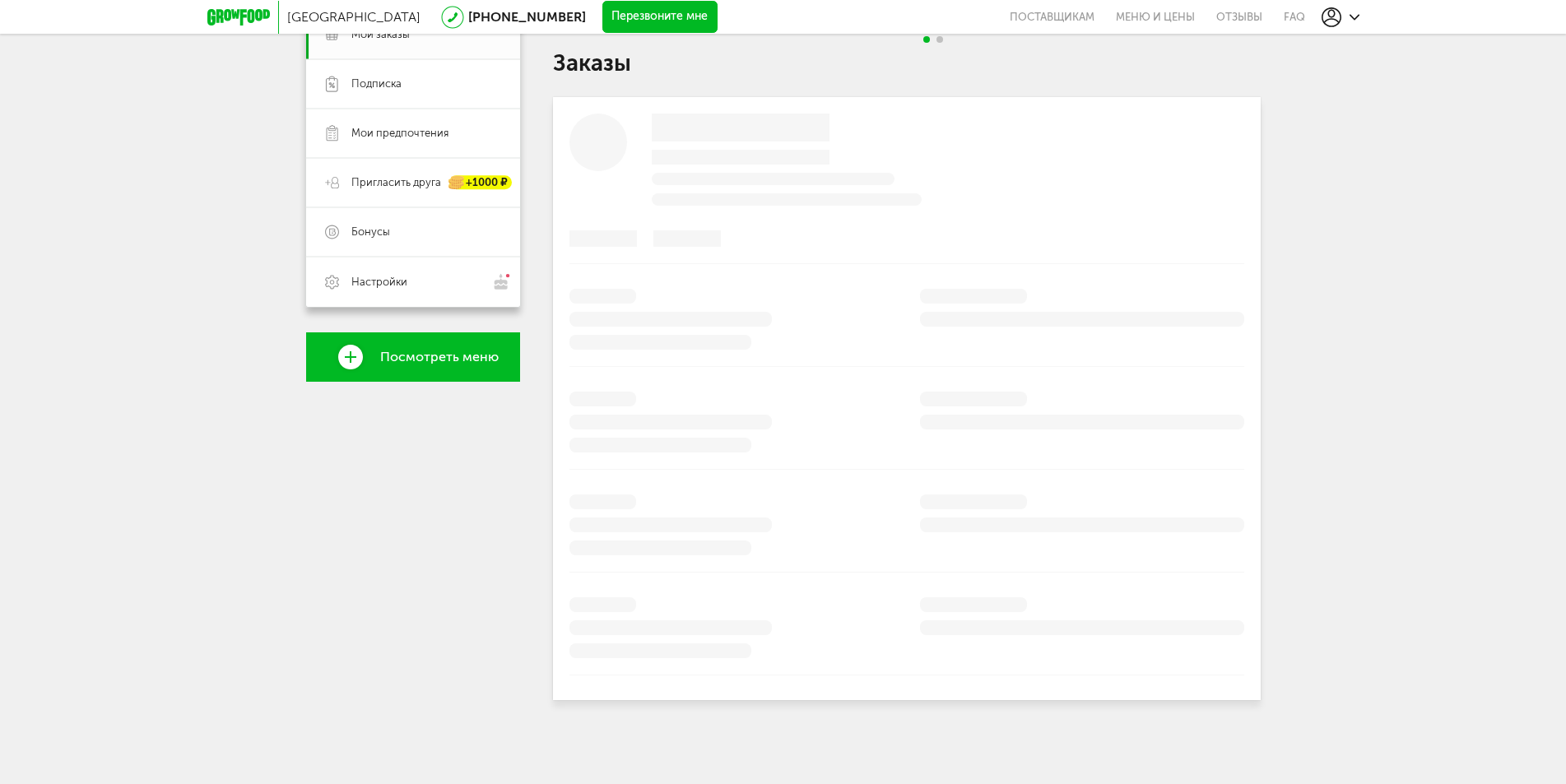
scroll to position [212, 0]
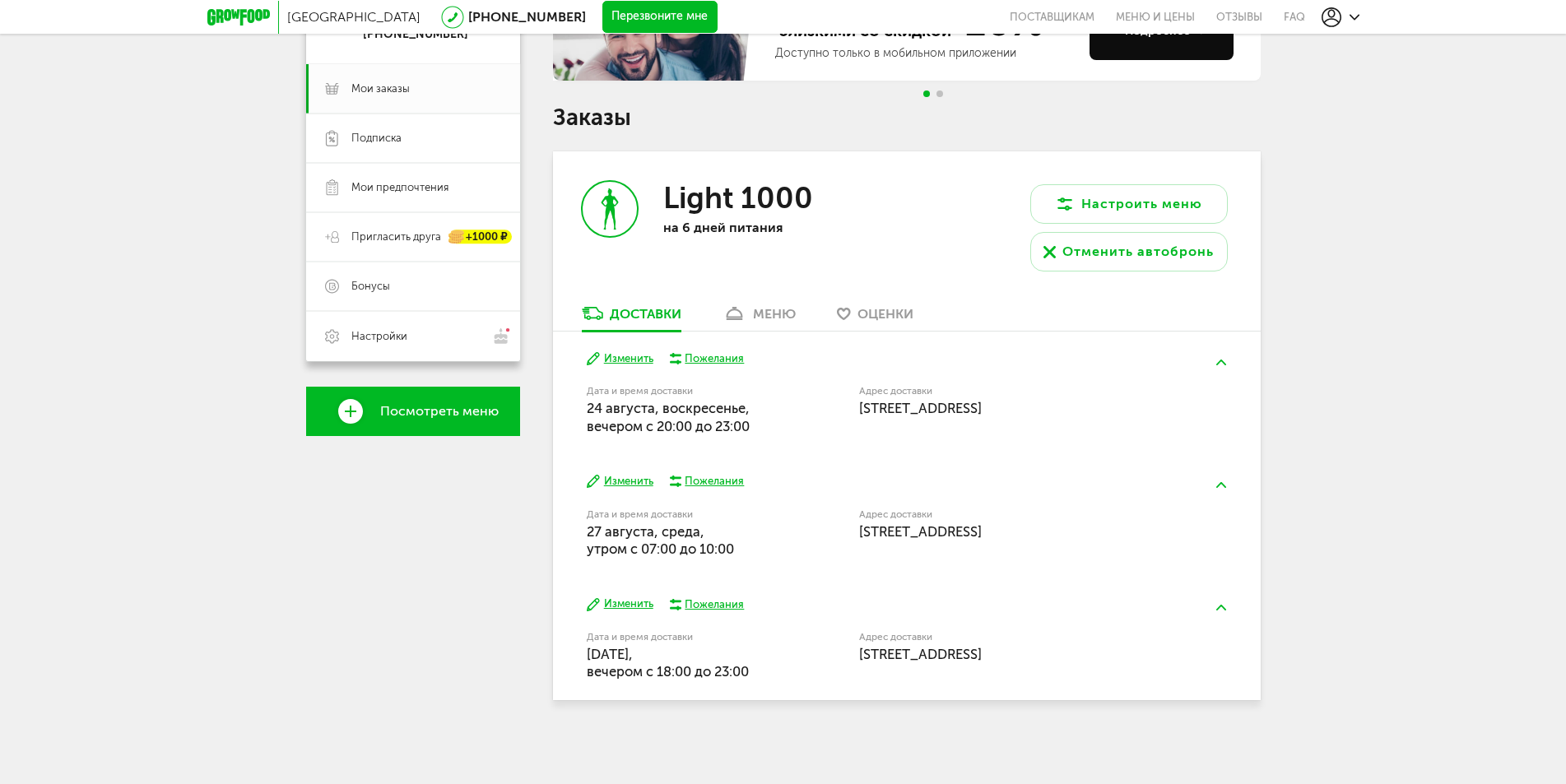
click at [631, 603] on button "Изменить" at bounding box center [620, 604] width 67 height 16
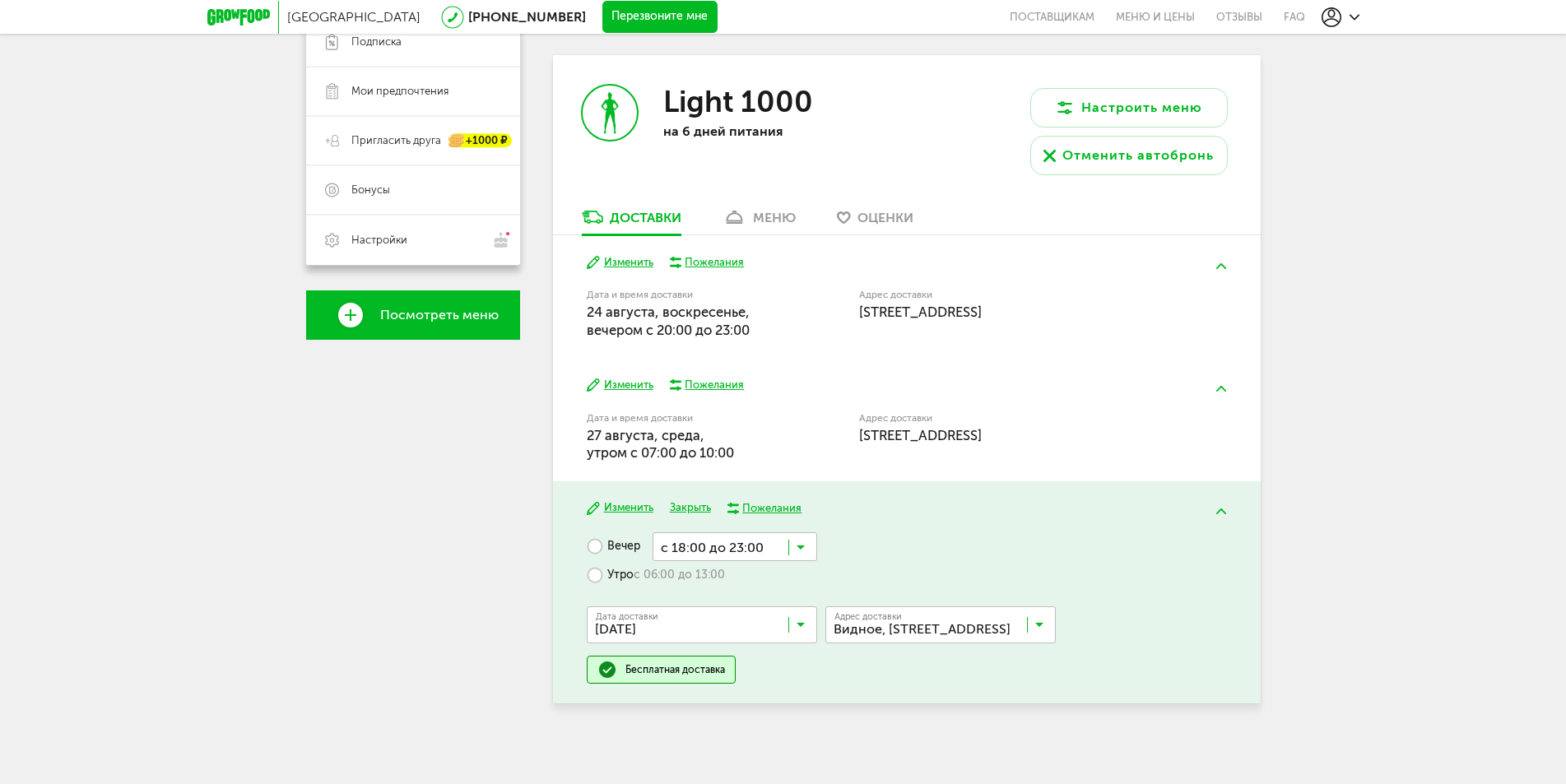
scroll to position [311, 0]
click at [597, 572] on label "Утро с 06:00 до 13:00" at bounding box center [655, 573] width 138 height 29
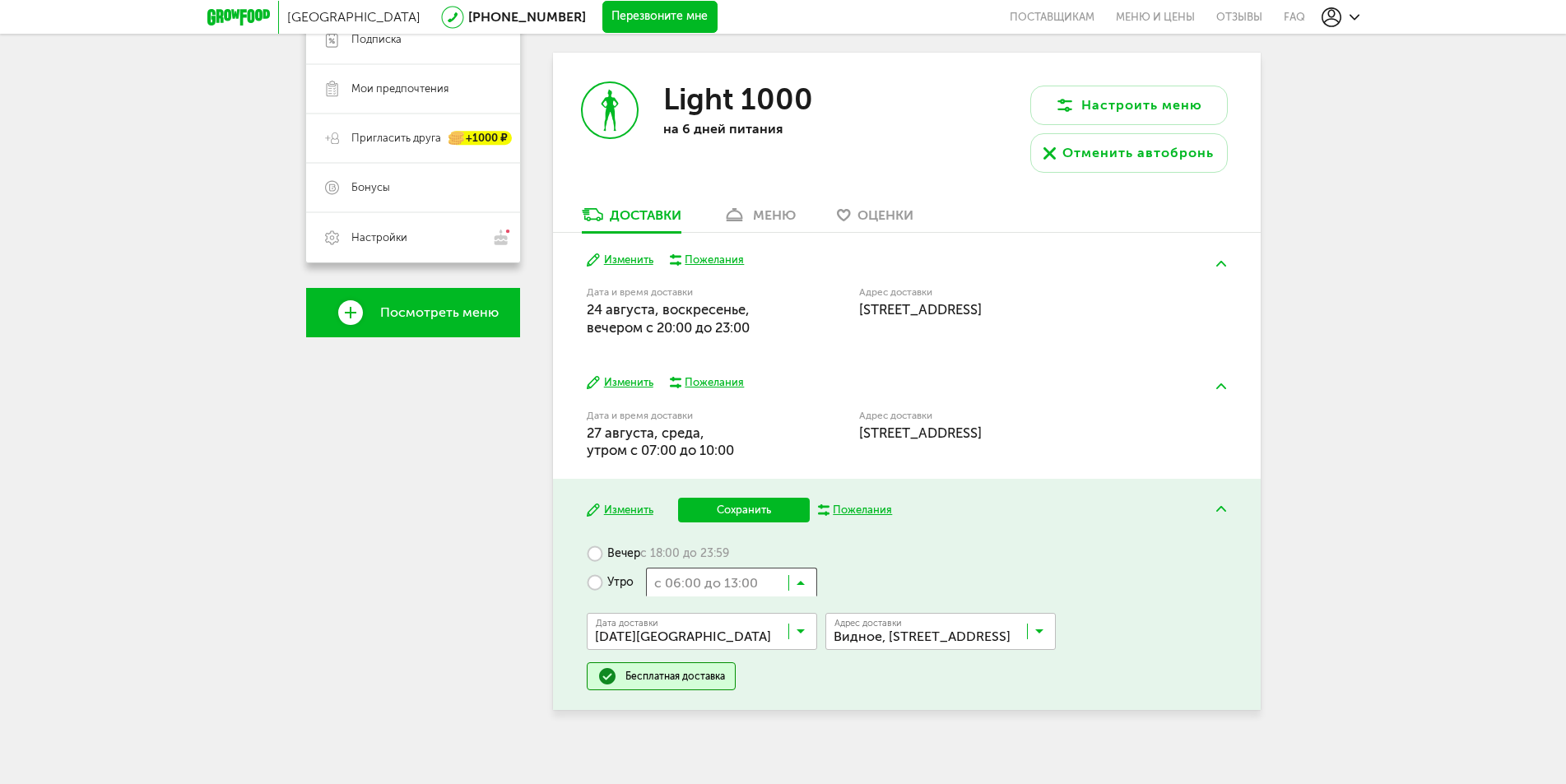
click at [800, 585] on icon at bounding box center [800, 586] width 8 height 16
drag, startPoint x: 718, startPoint y: 509, endPoint x: 837, endPoint y: 560, distance: 129.5
click at [899, 561] on div "Вечер с 18:00 до 23:59 Утро с 08:00 до 11:00 Загрузка... Дата доставки 29 авгус…" at bounding box center [906, 614] width 640 height 152
click at [729, 509] on button "Сохранить" at bounding box center [744, 509] width 132 height 24
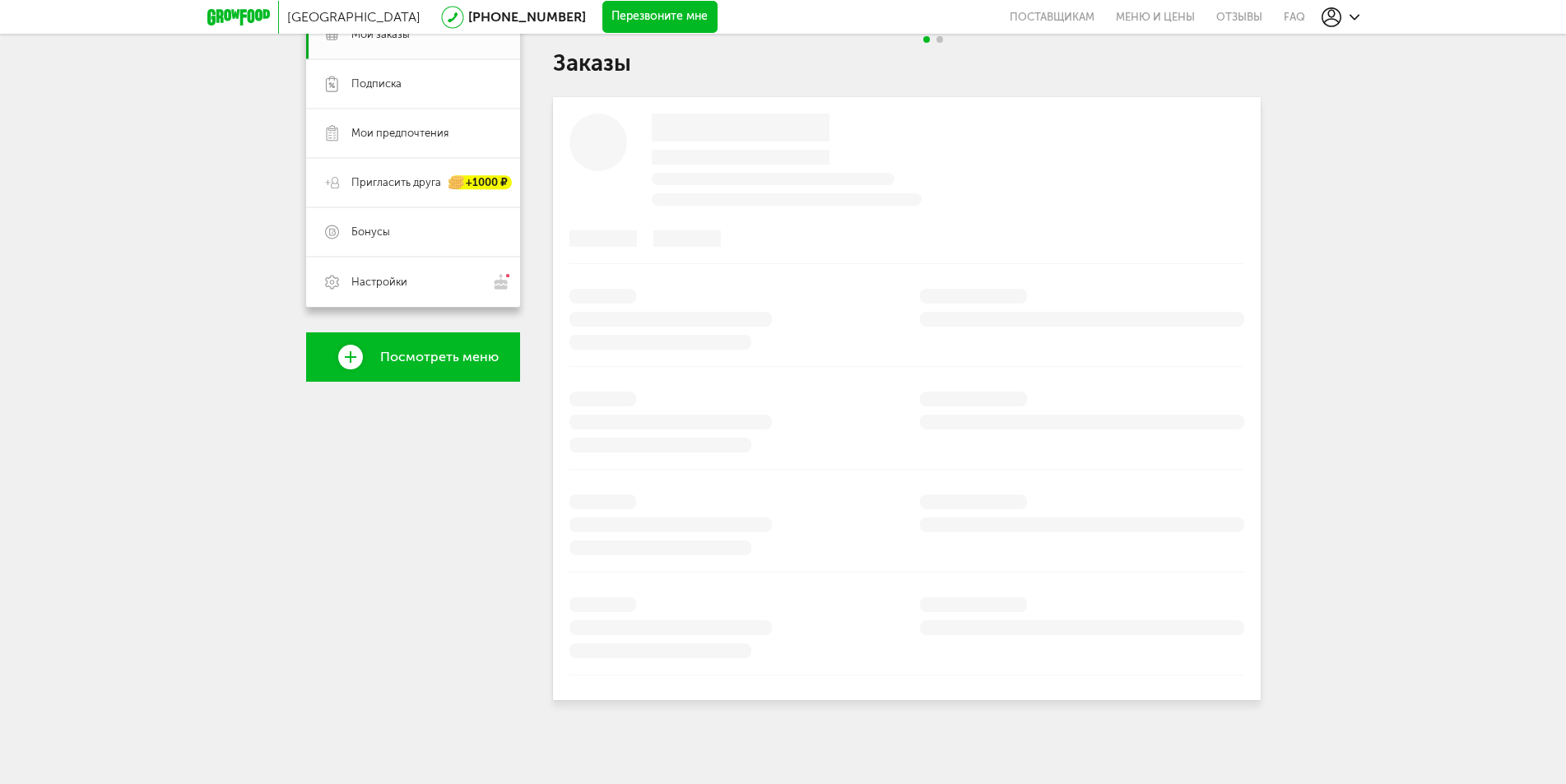
scroll to position [212, 0]
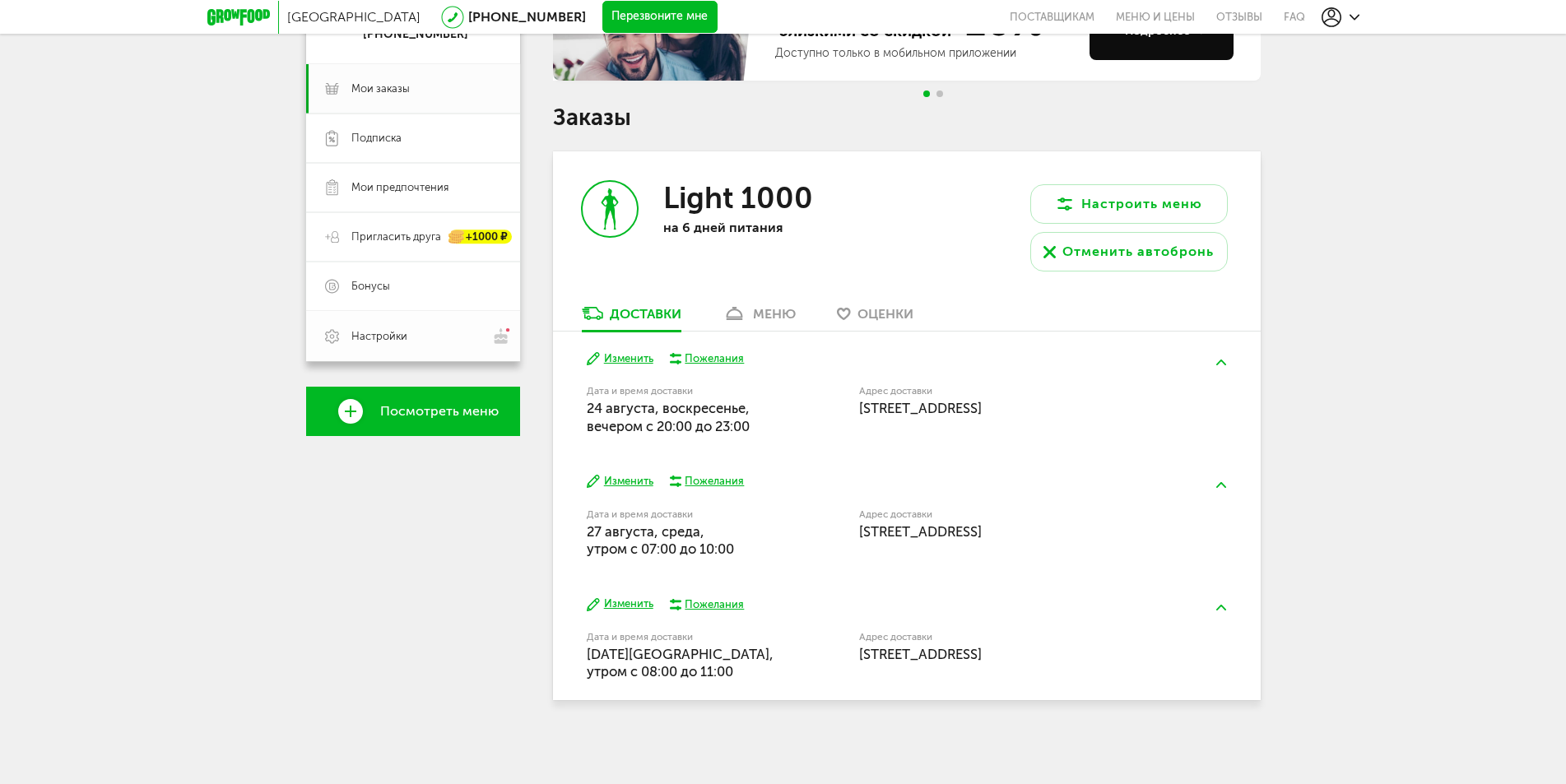
click at [497, 334] on img at bounding box center [502, 336] width 19 height 17
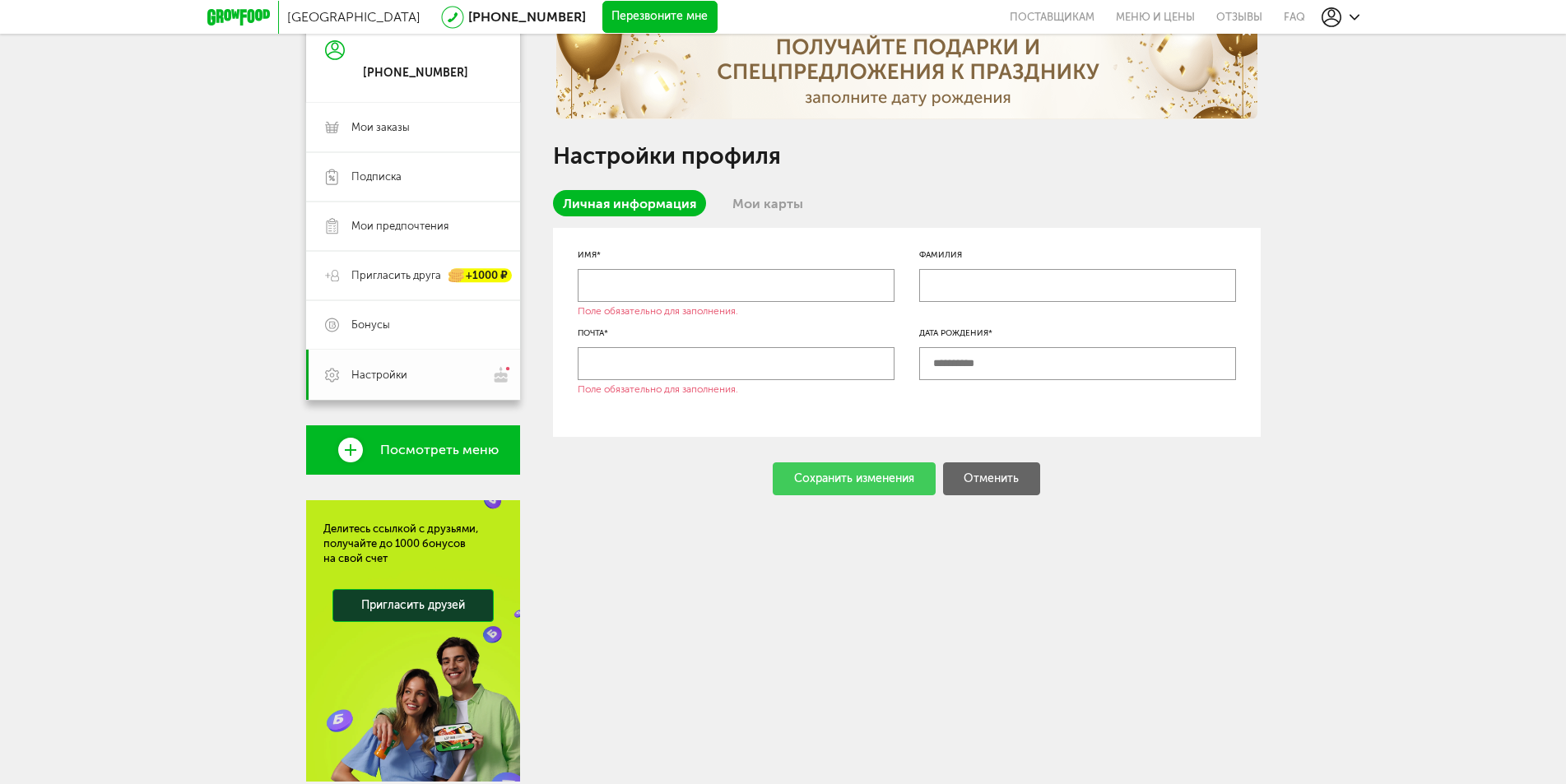
scroll to position [212, 0]
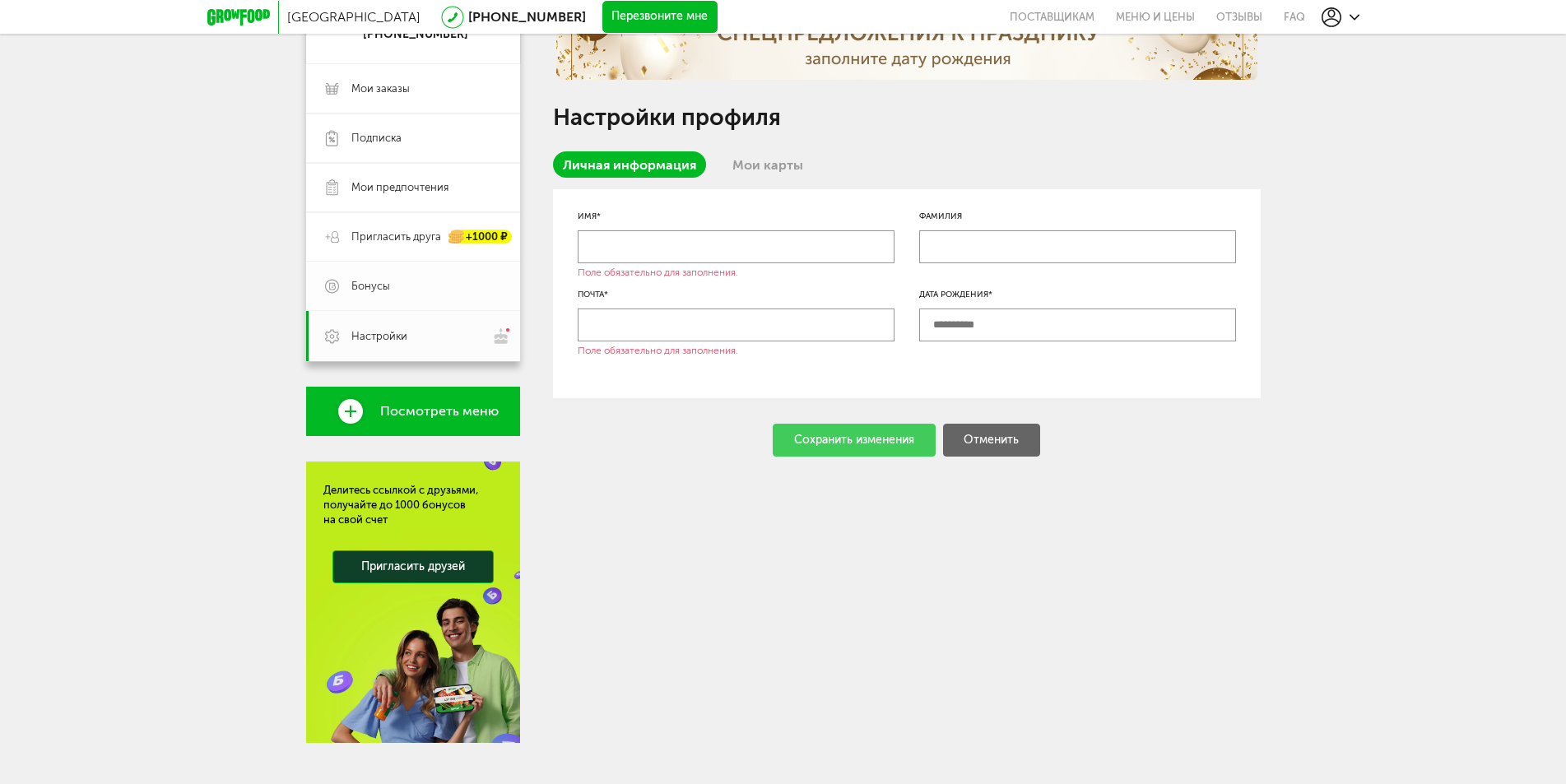
drag, startPoint x: 386, startPoint y: 282, endPoint x: 361, endPoint y: 284, distance: 25.1
click at [361, 284] on span "Бонусы" at bounding box center [370, 286] width 39 height 15
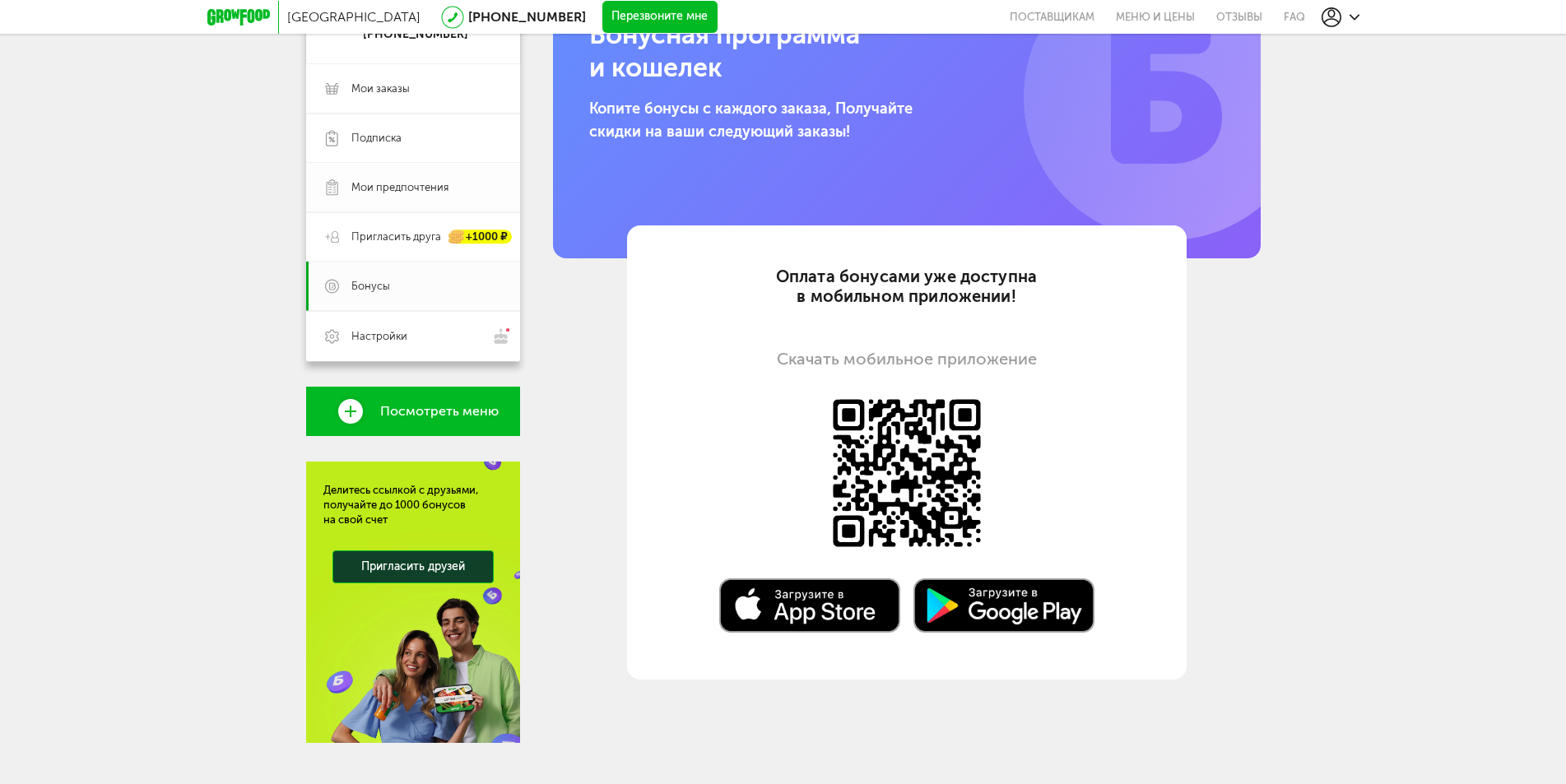
click at [362, 185] on span "Мои предпочтения" at bounding box center [400, 187] width 97 height 15
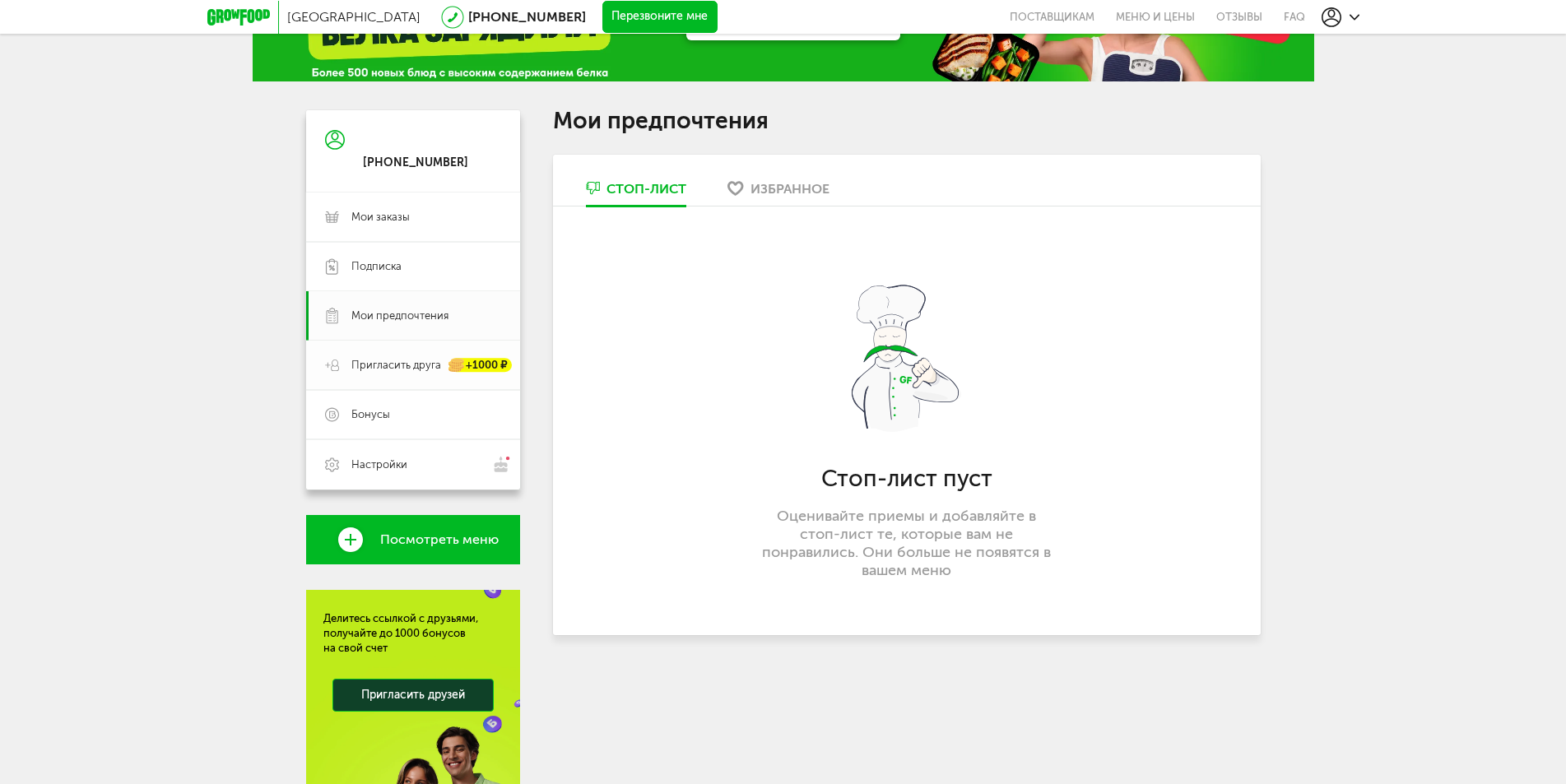
scroll to position [48, 0]
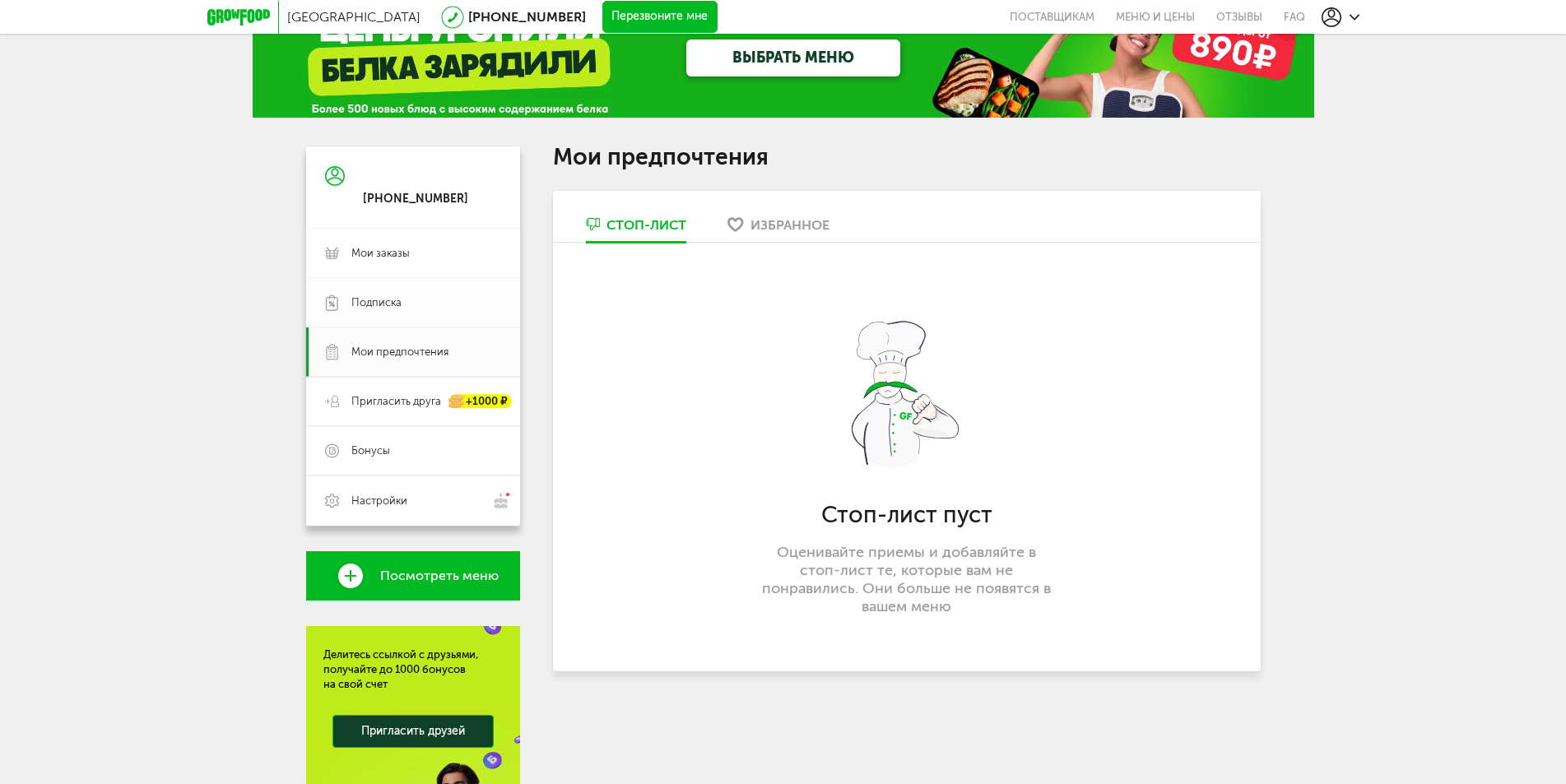
click at [372, 301] on span "Подписка" at bounding box center [376, 302] width 50 height 15
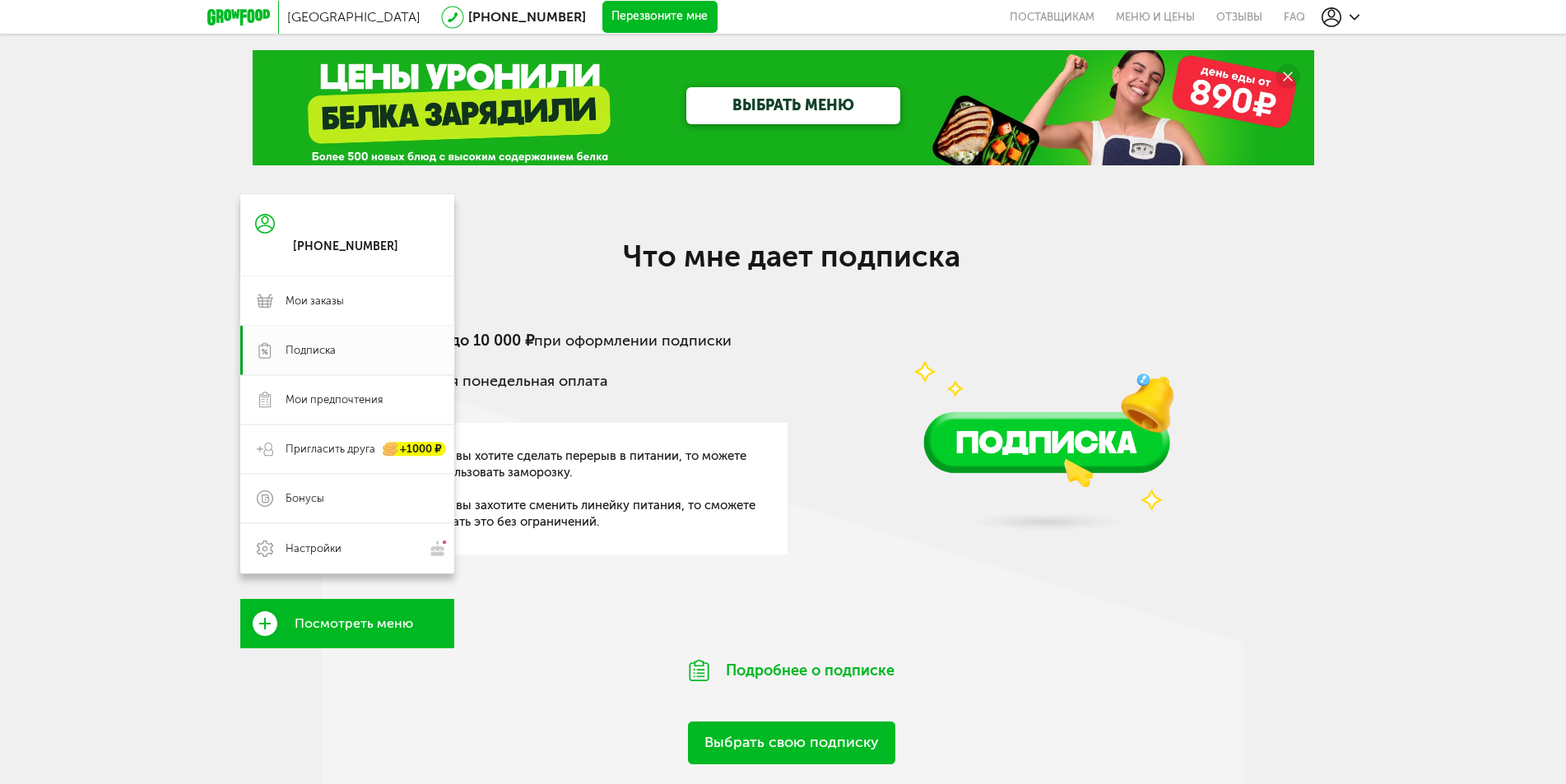
click at [327, 252] on div "+7 (916) 246-17-55" at bounding box center [346, 246] width 106 height 15
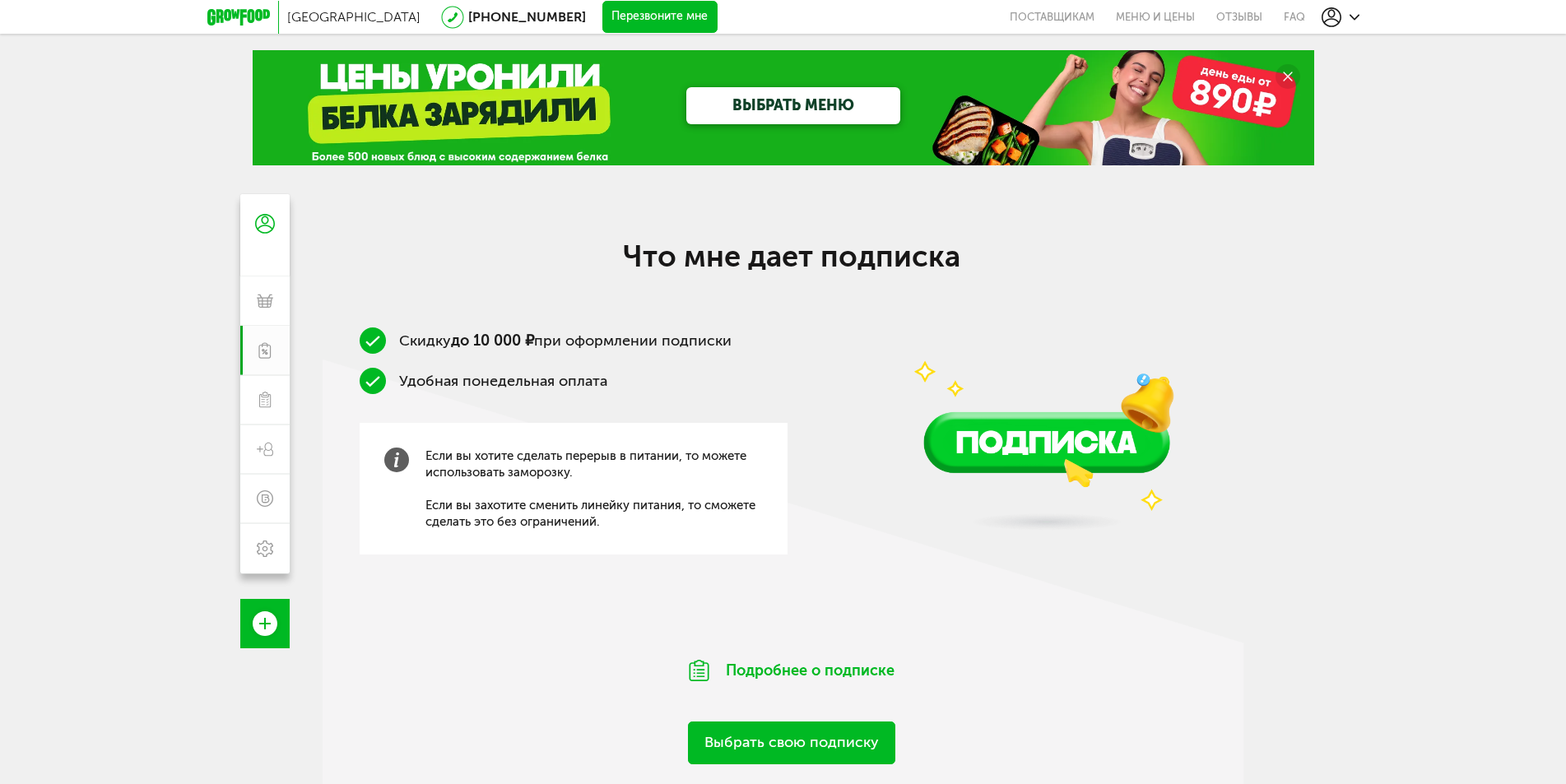
click at [1345, 21] on div at bounding box center [1341, 17] width 38 height 20
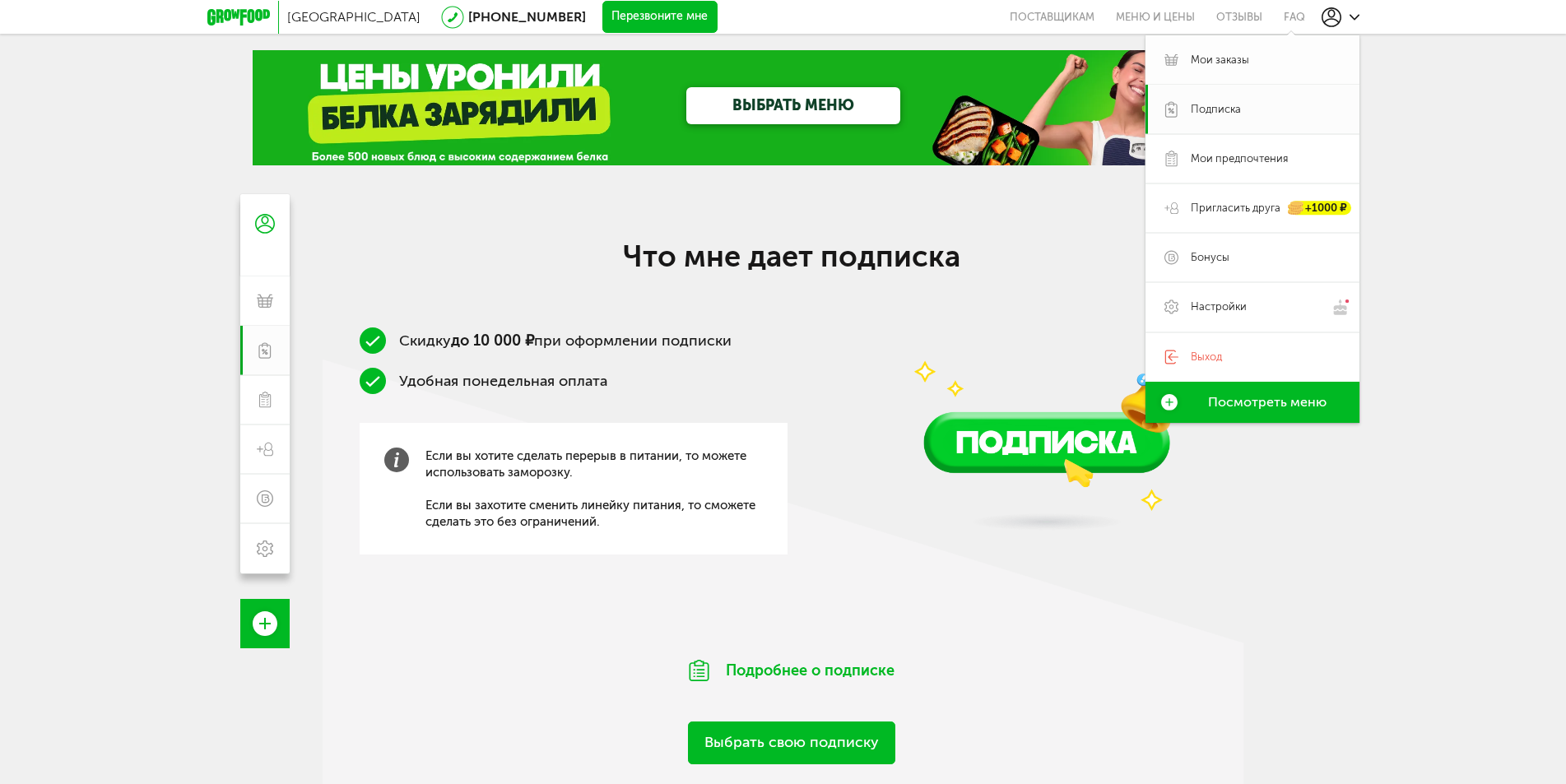
click at [1239, 63] on span "Мои заказы" at bounding box center [1219, 60] width 58 height 15
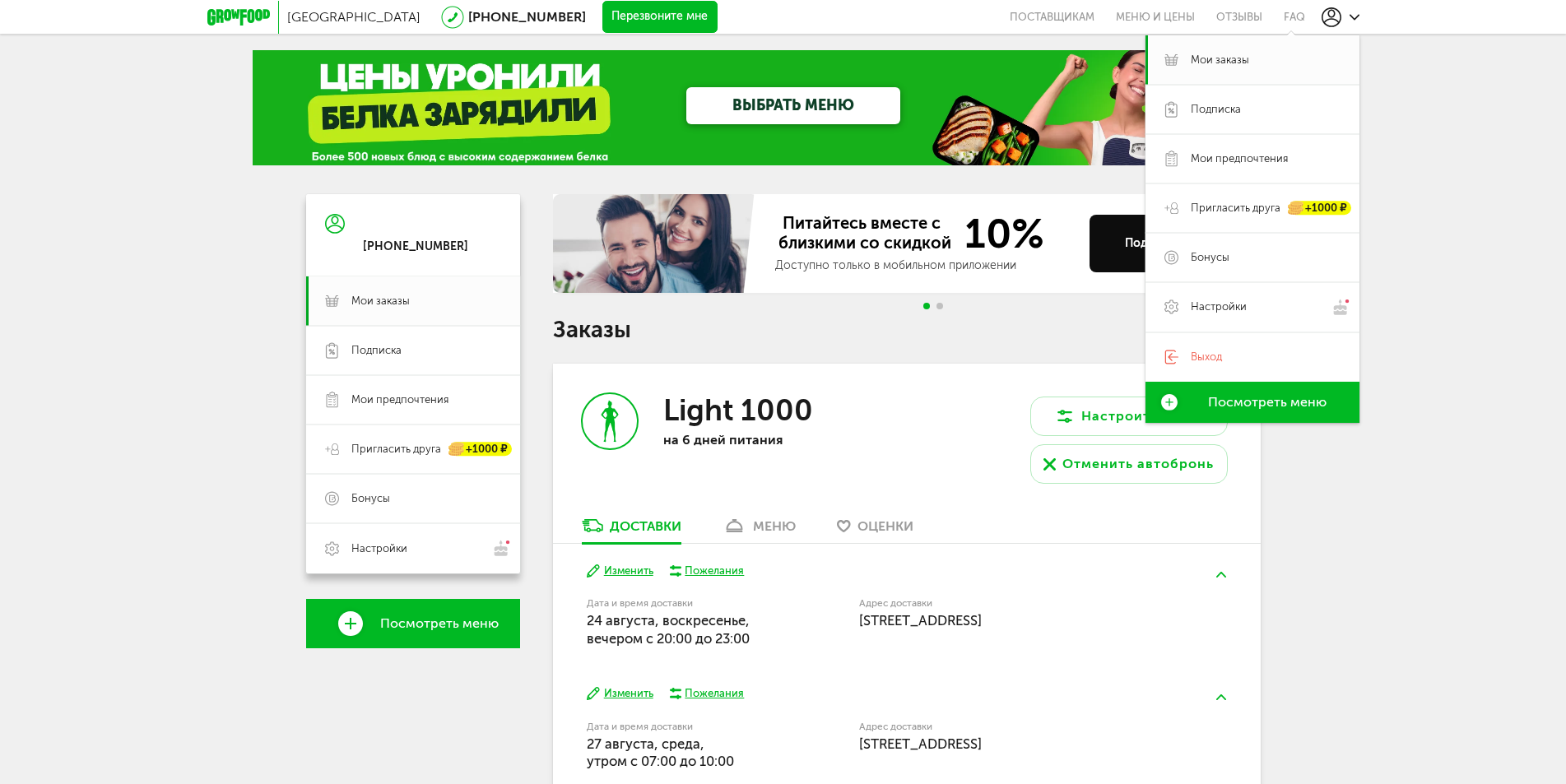
click at [1447, 509] on div "Москва 8 (800) 555-21-78 Перезвоните мне поставщикам Меню и цены Отзывы FAQ Мои…" at bounding box center [783, 498] width 1566 height 996
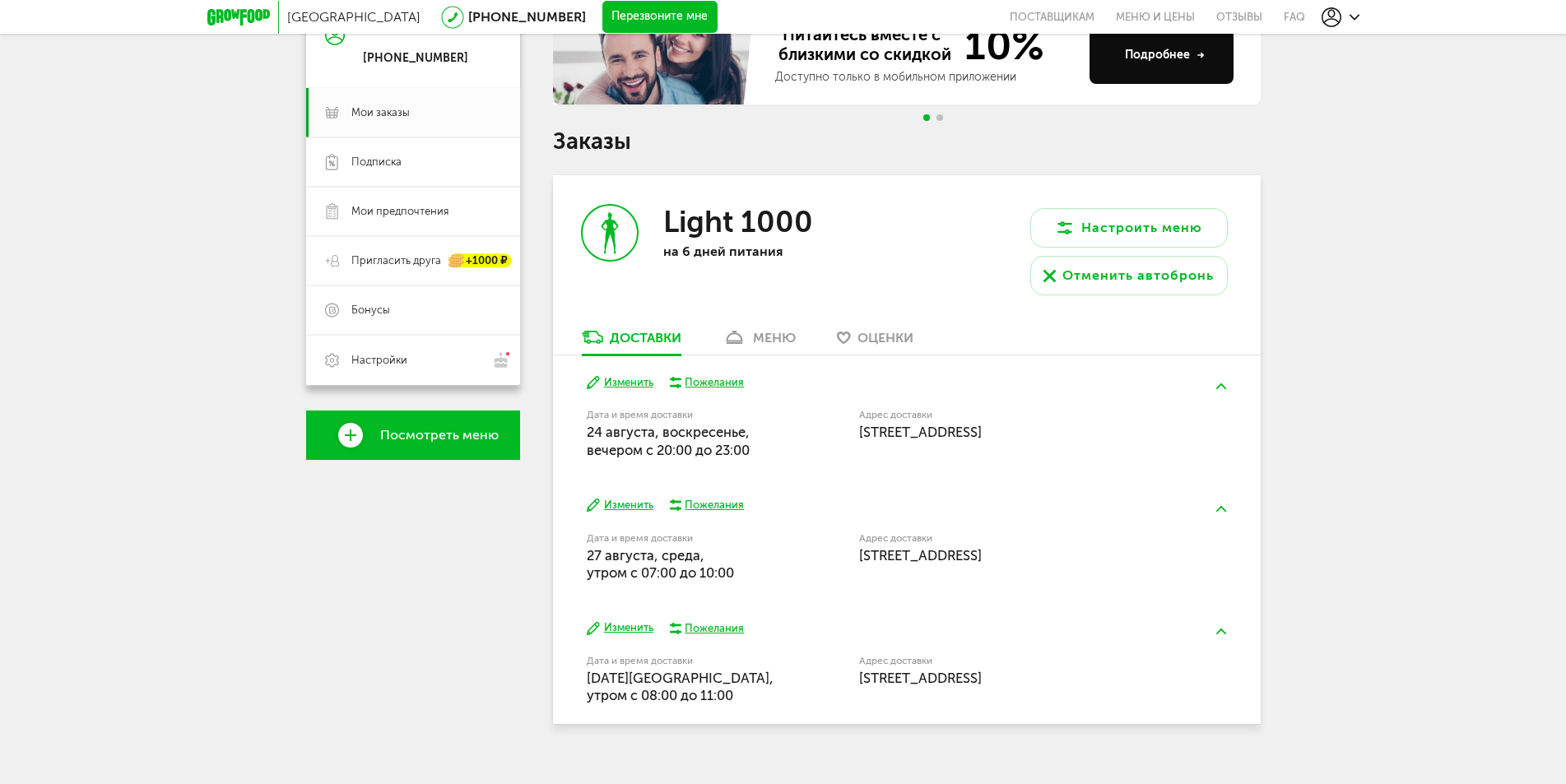
scroll to position [212, 0]
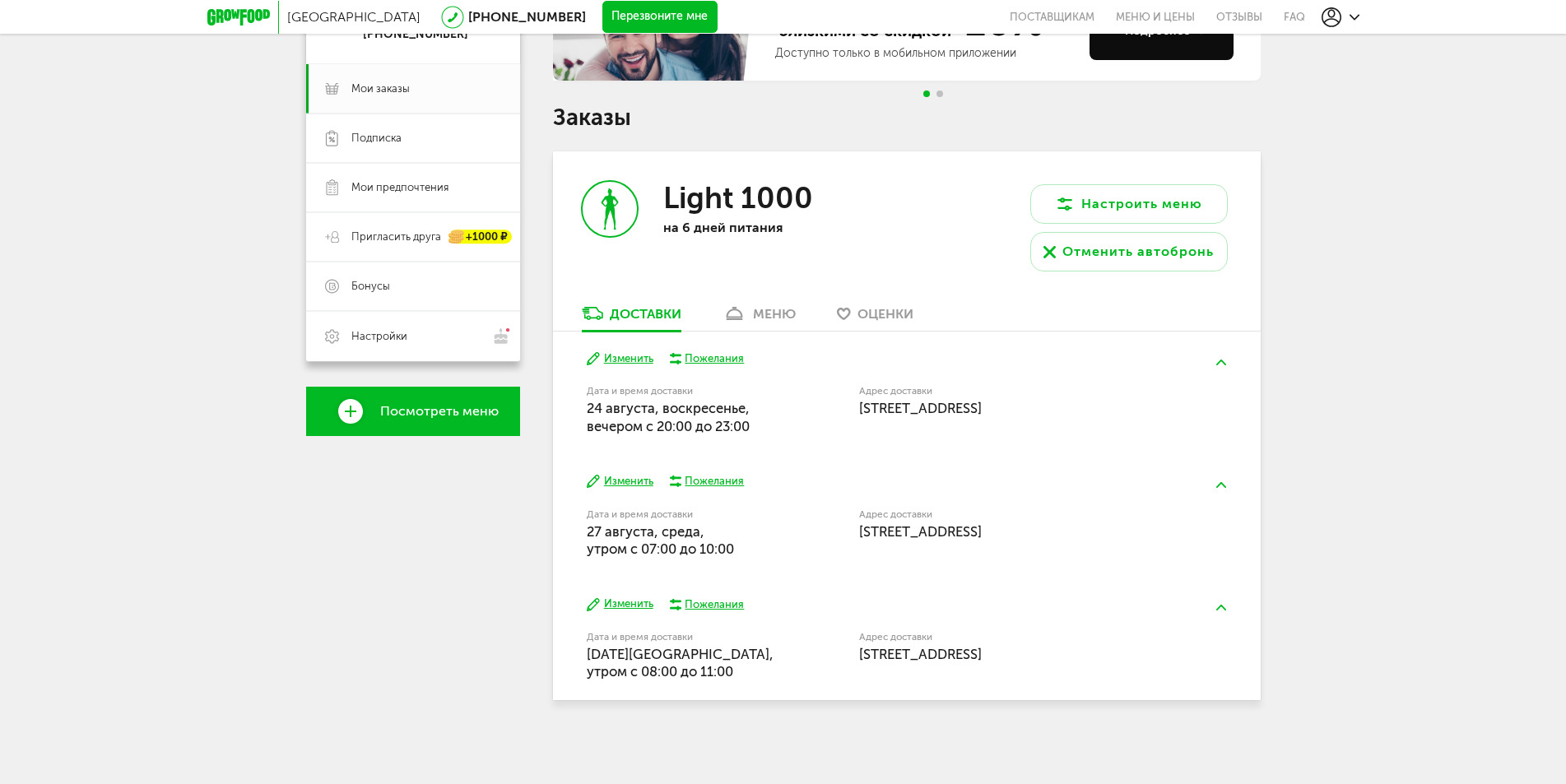
click at [770, 314] on div "меню" at bounding box center [774, 314] width 42 height 16
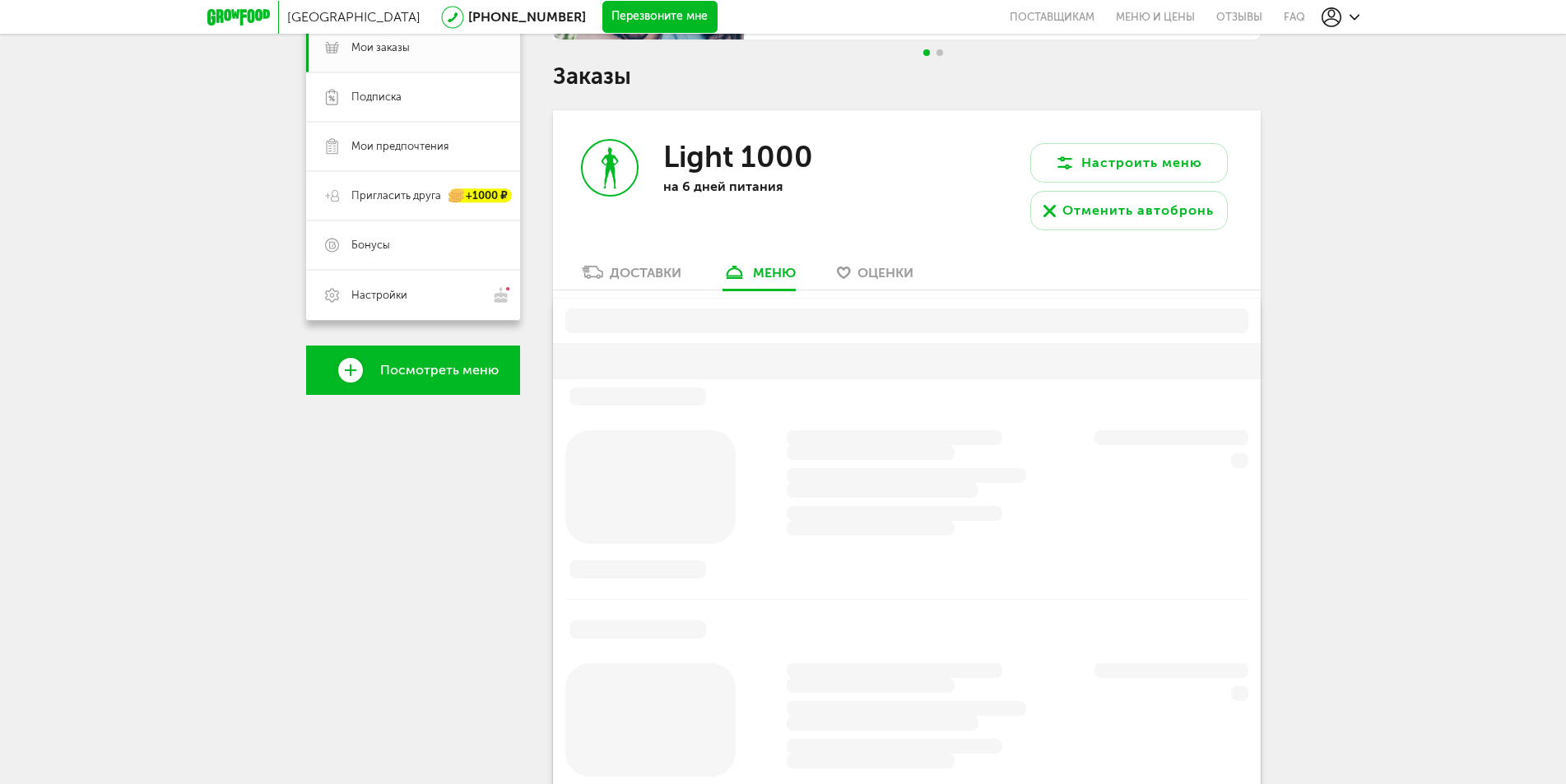
scroll to position [322, 0]
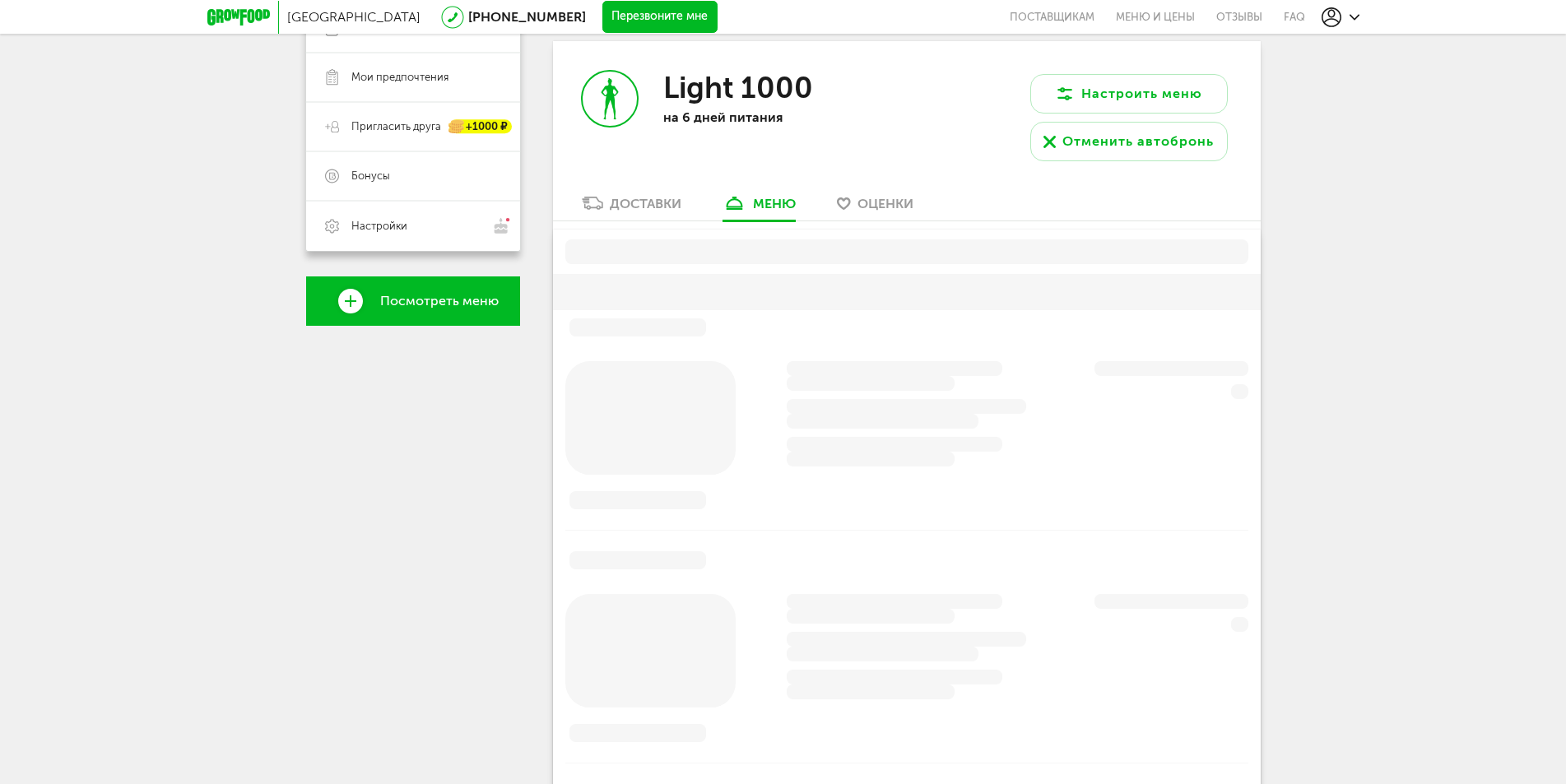
click at [1128, 467] on div at bounding box center [906, 418] width 683 height 113
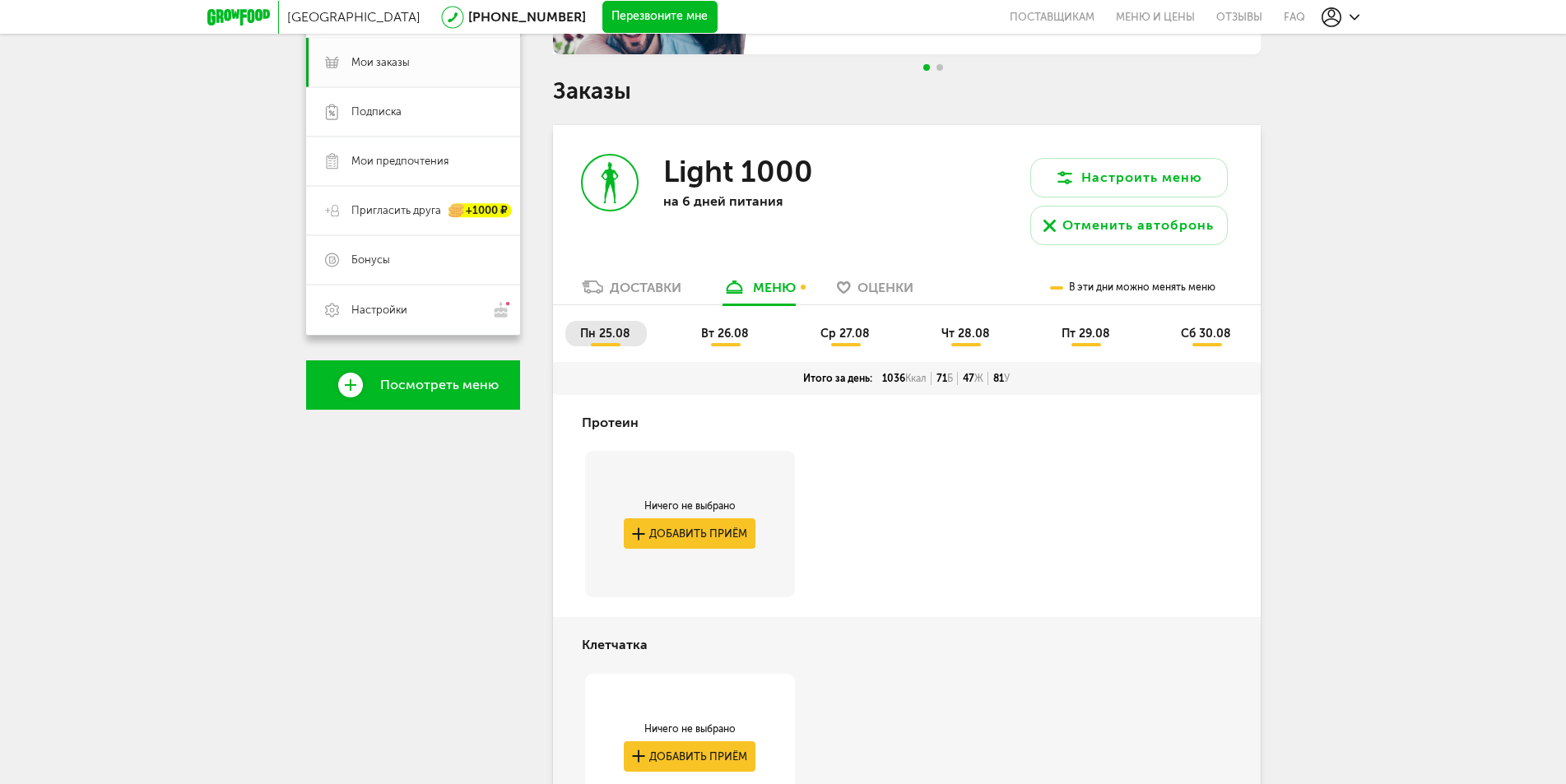
scroll to position [156, 0]
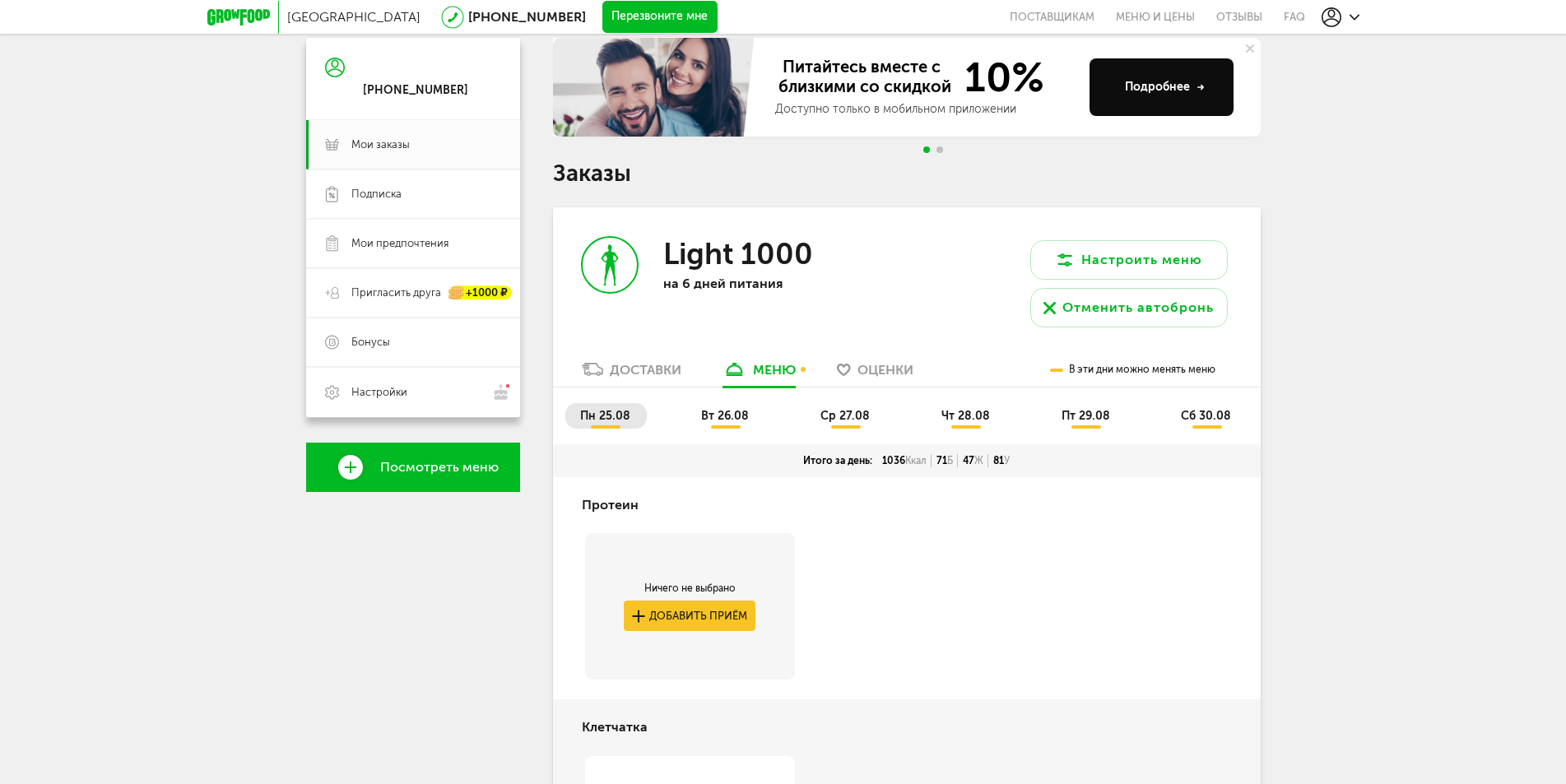
click at [896, 366] on span "Оценки" at bounding box center [885, 370] width 56 height 16
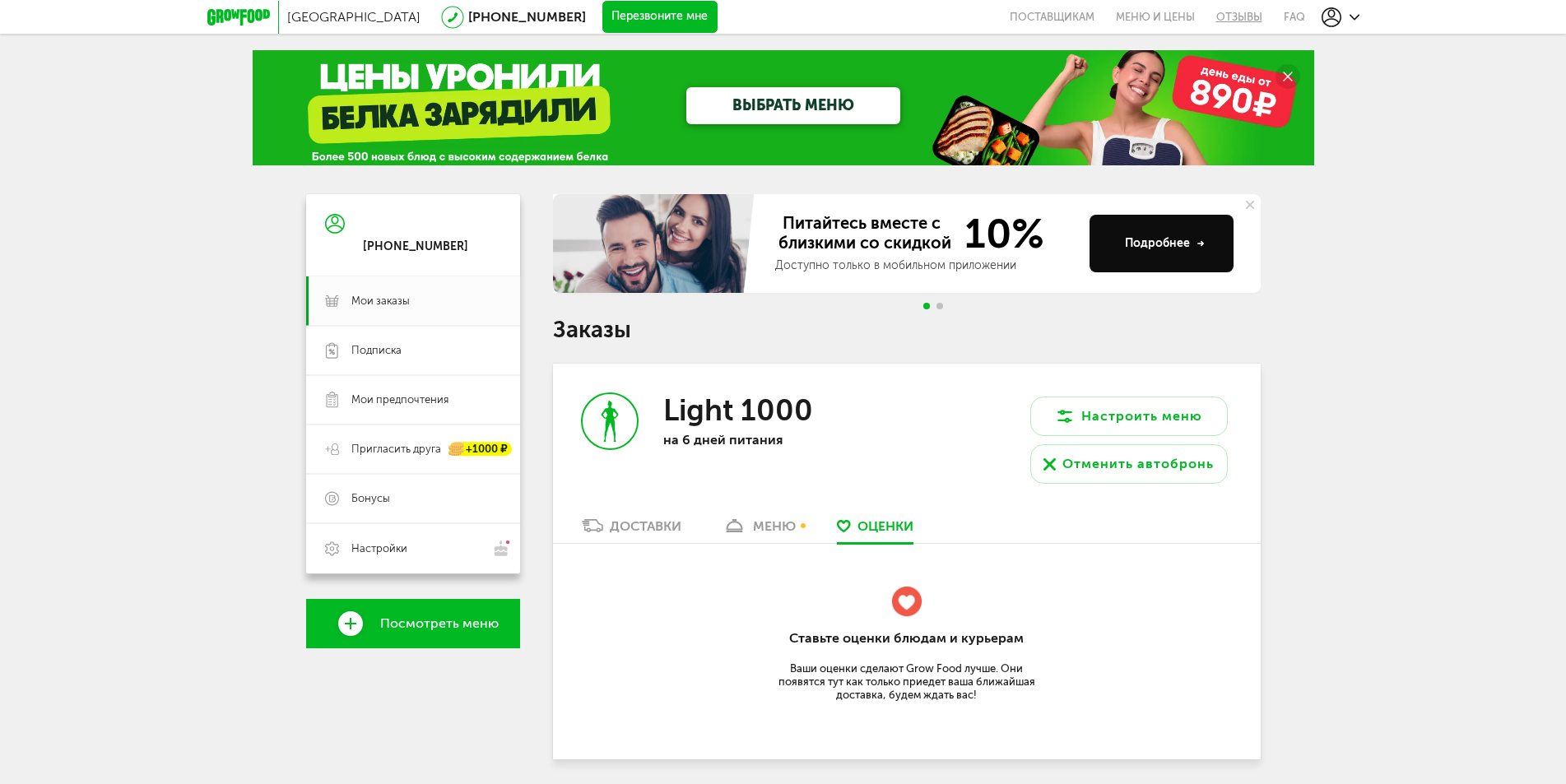
click at [1231, 21] on link "Отзывы" at bounding box center [1239, 16] width 68 height 34
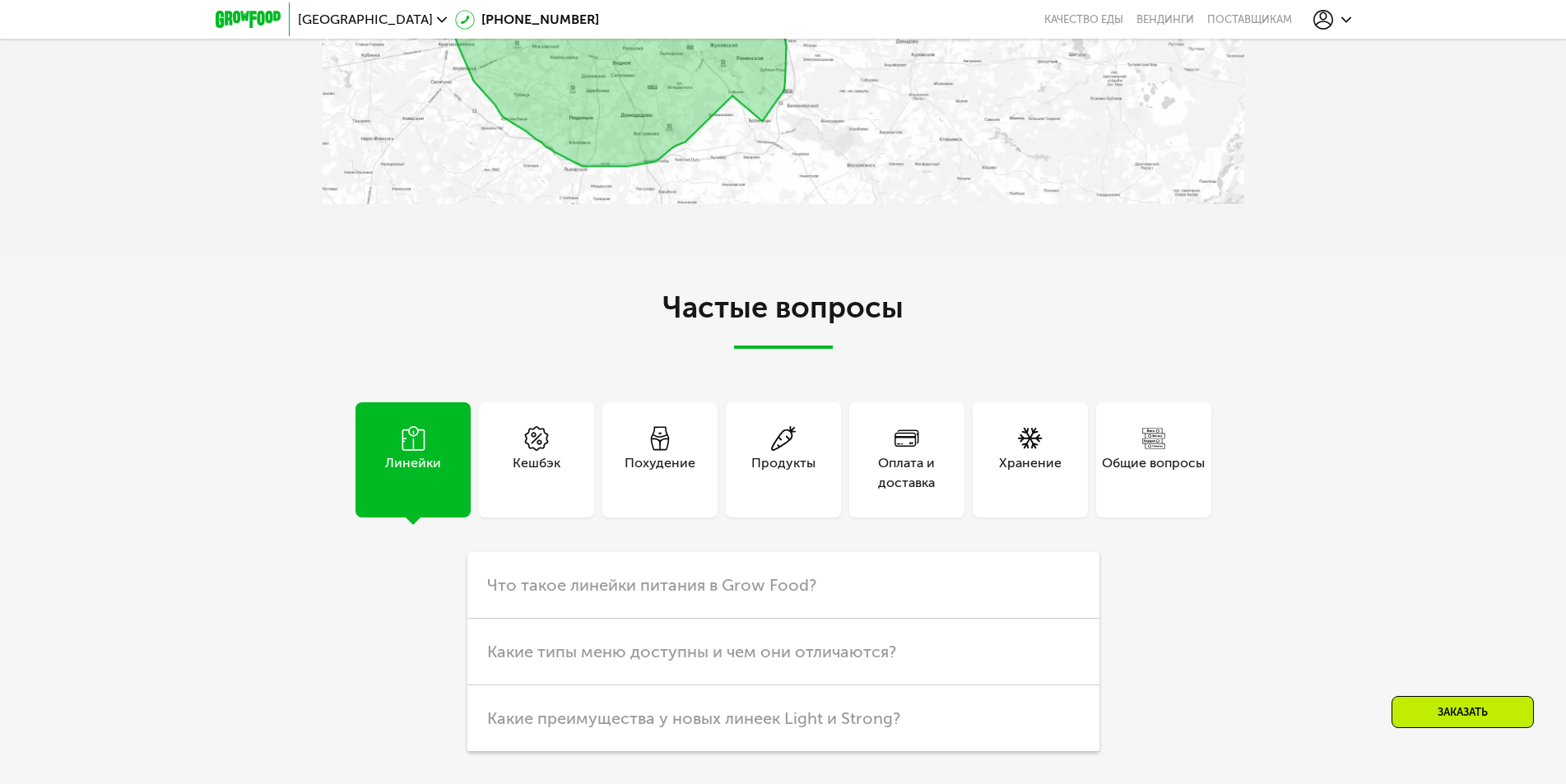
scroll to position [4046, 0]
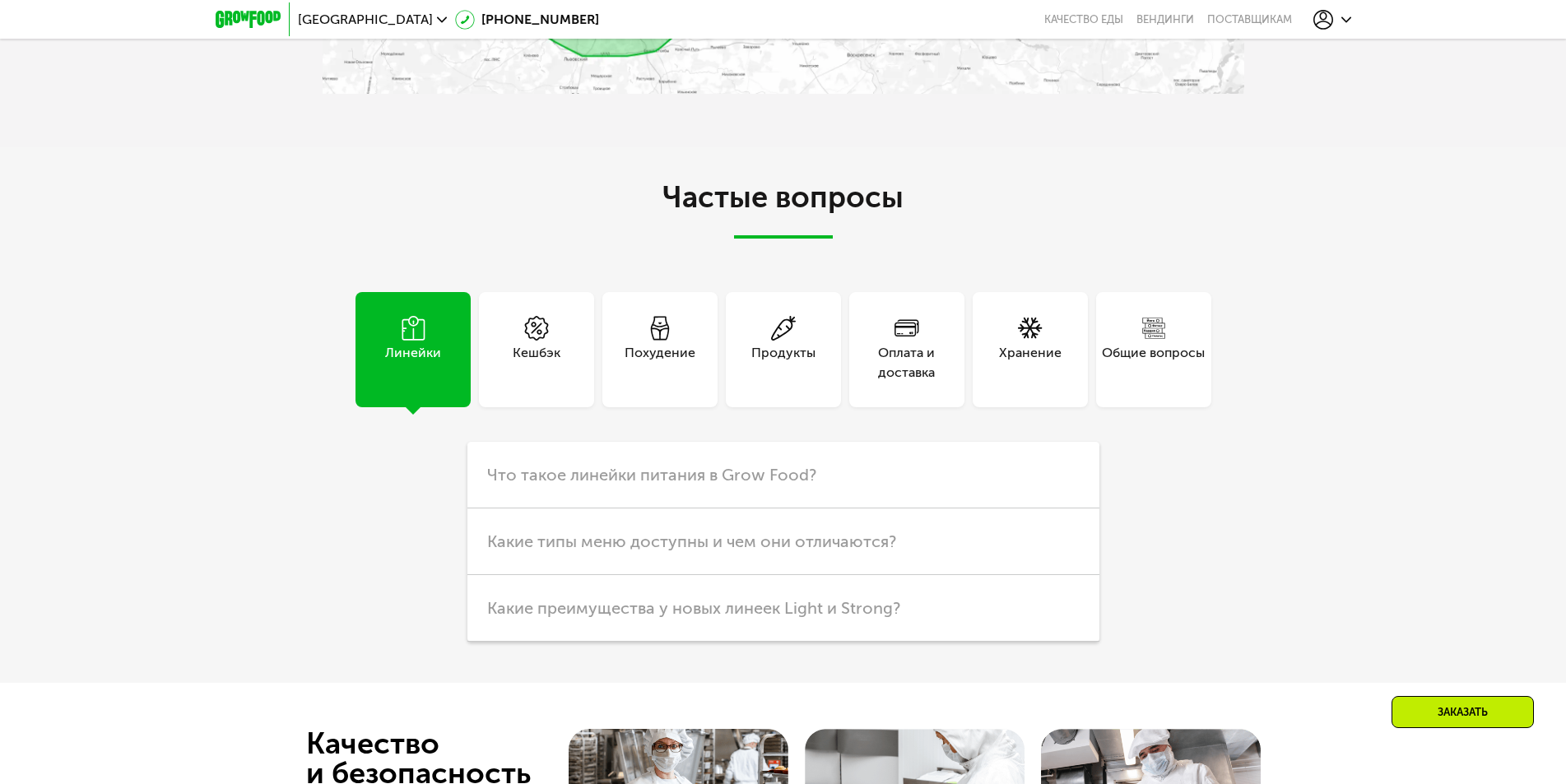
click at [913, 358] on div "Оплата и доставка" at bounding box center [906, 363] width 115 height 40
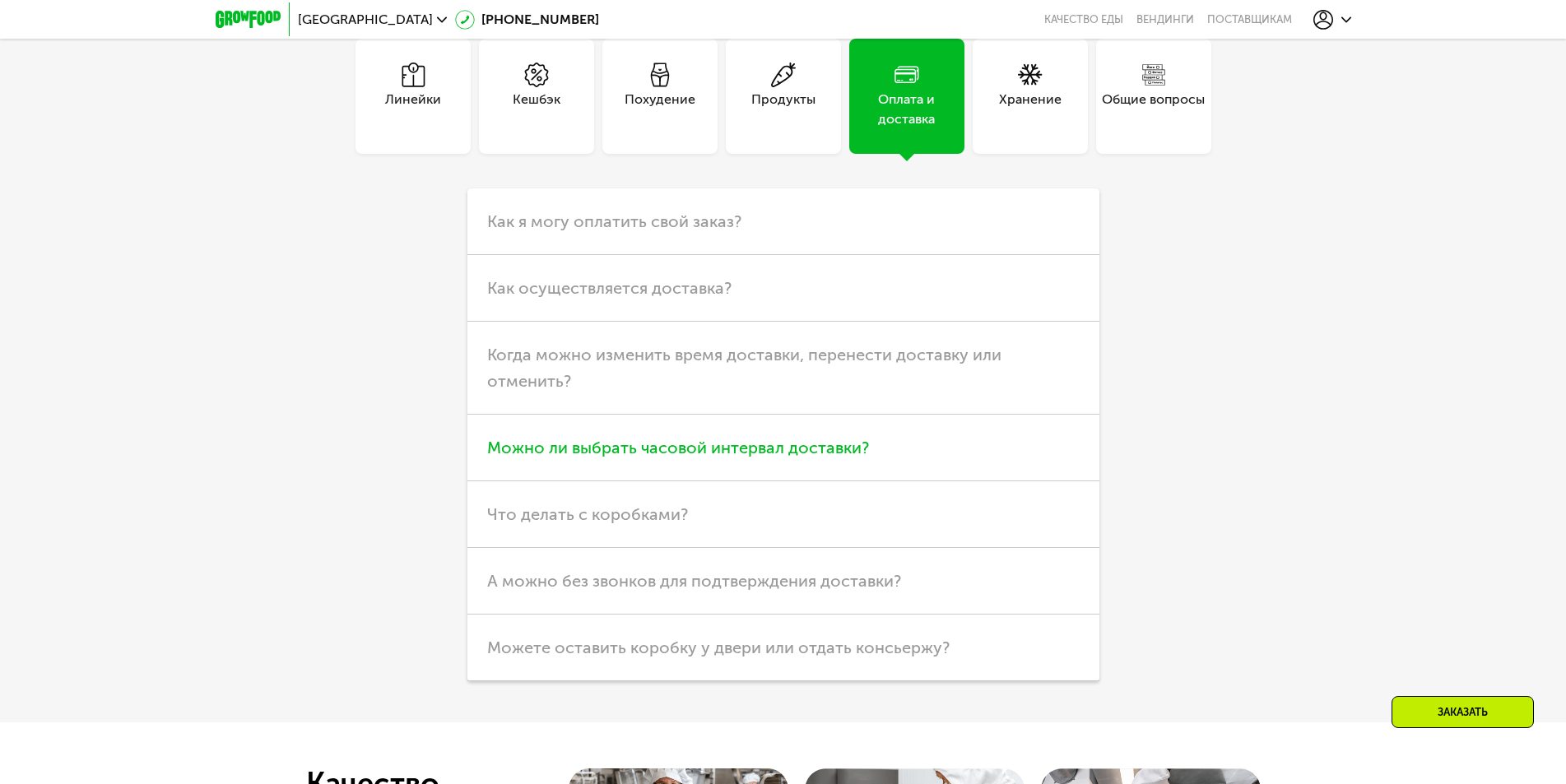
scroll to position [4293, 0]
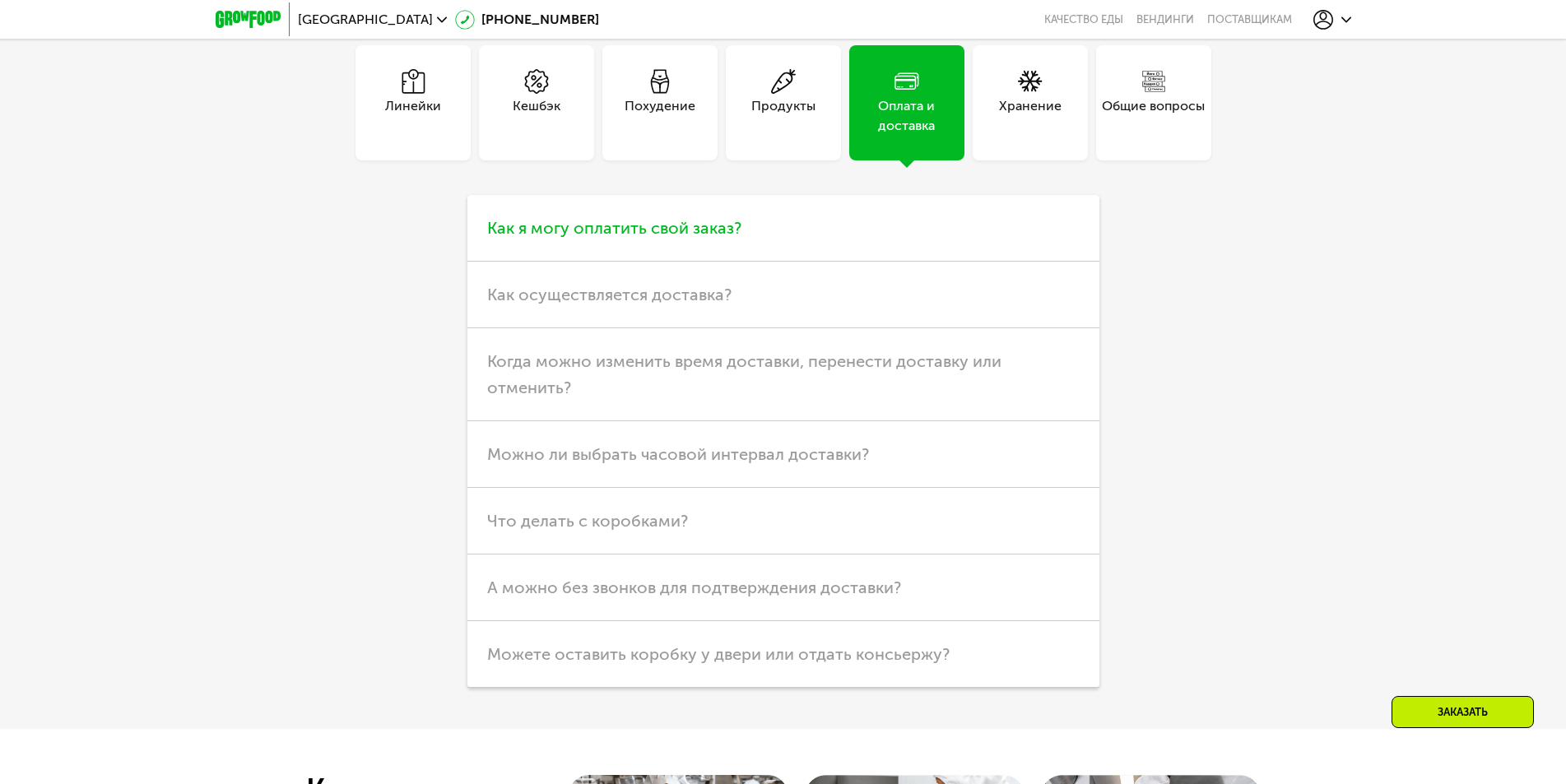
click at [627, 237] on span "Как я могу оплатить свой заказ?" at bounding box center [614, 228] width 254 height 20
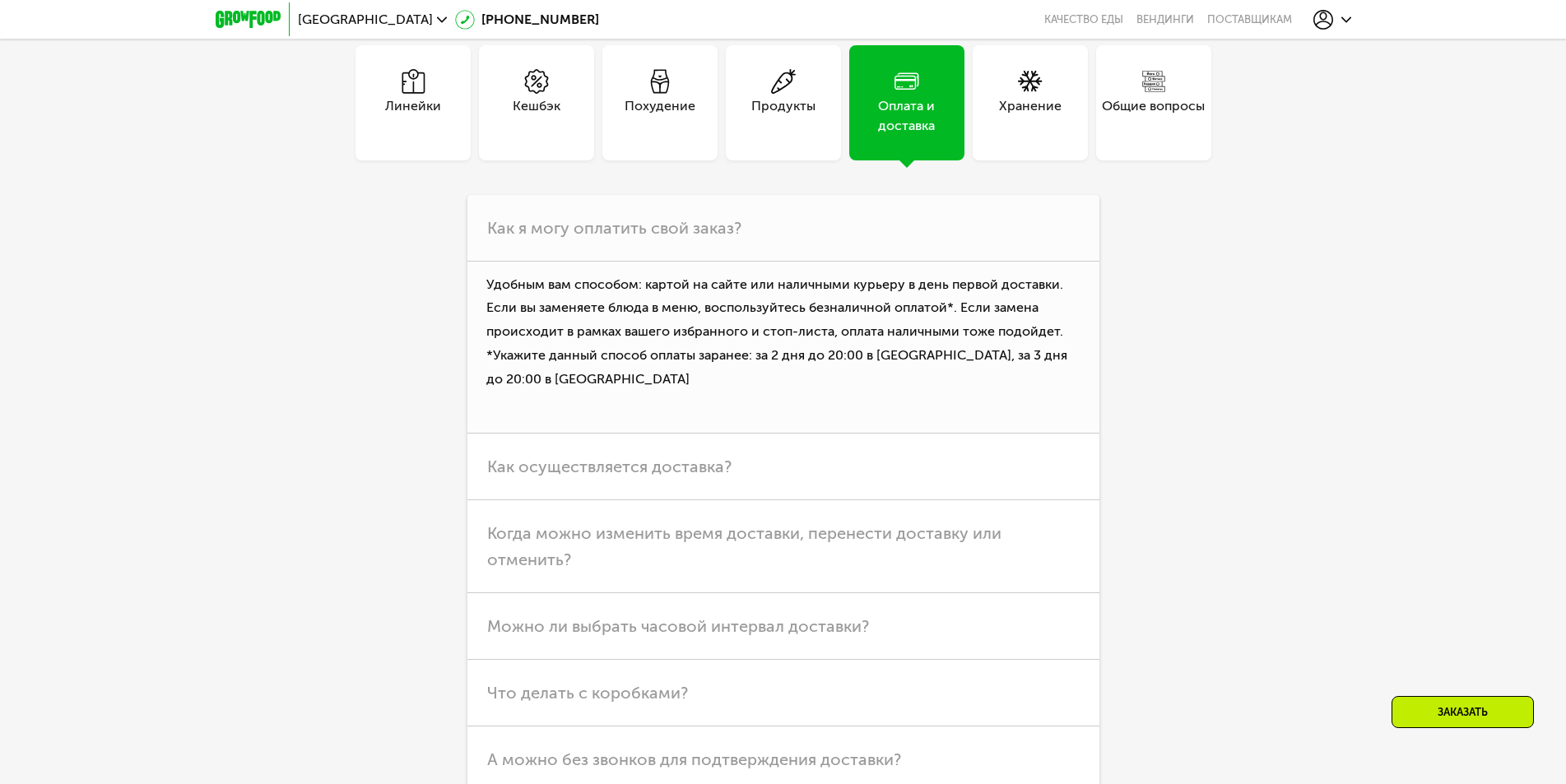
click at [1260, 379] on div "Частые вопросы Линейки Кешбэк Похудение Продукты Оплата и доставка Хранение Общ…" at bounding box center [783, 400] width 1566 height 1000
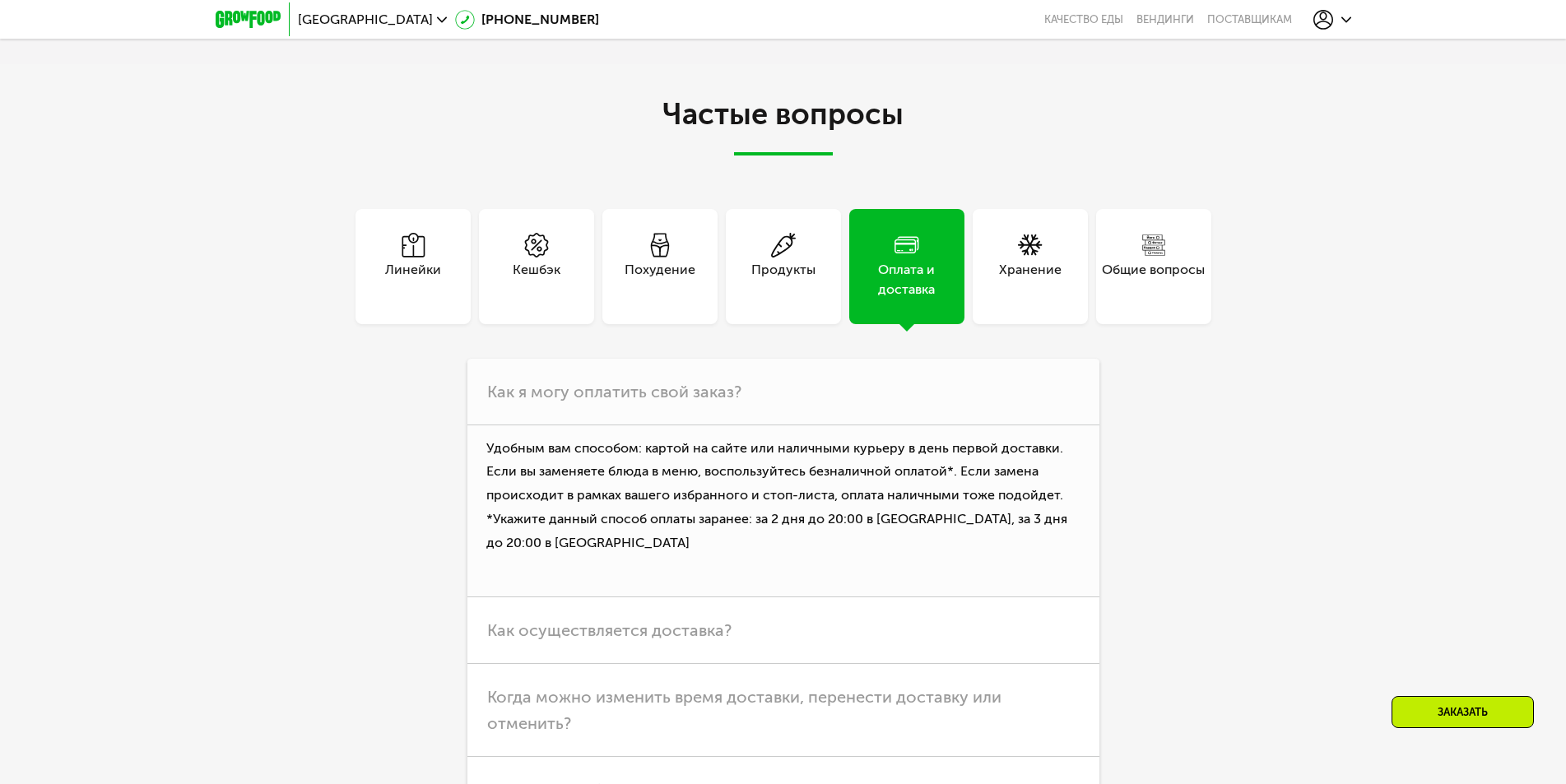
scroll to position [4128, 0]
click at [1017, 282] on div "Хранение" at bounding box center [1030, 281] width 62 height 40
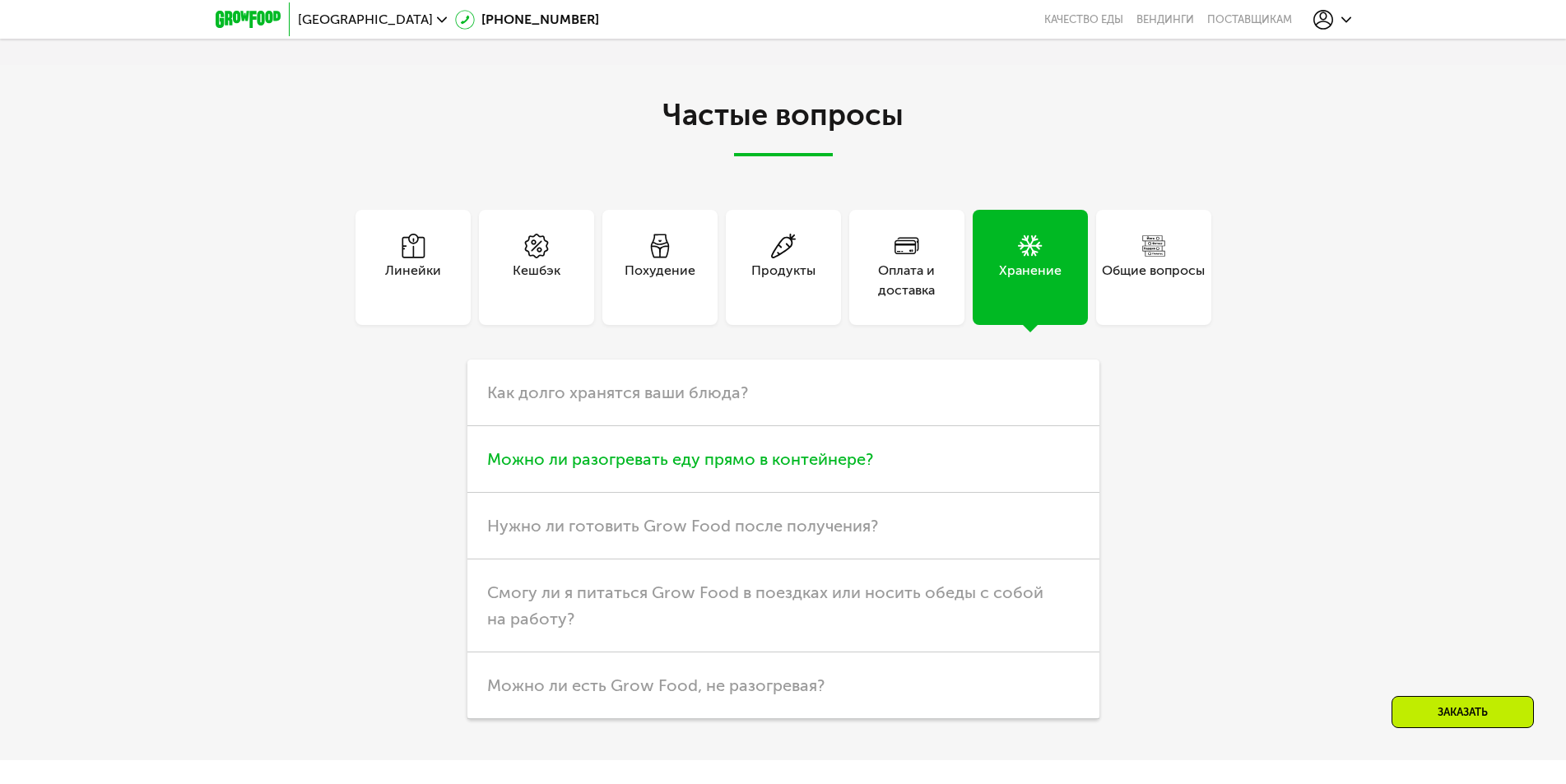
click at [826, 459] on span "Можно ли разогревать еду прямо в контейнере?" at bounding box center [679, 458] width 386 height 20
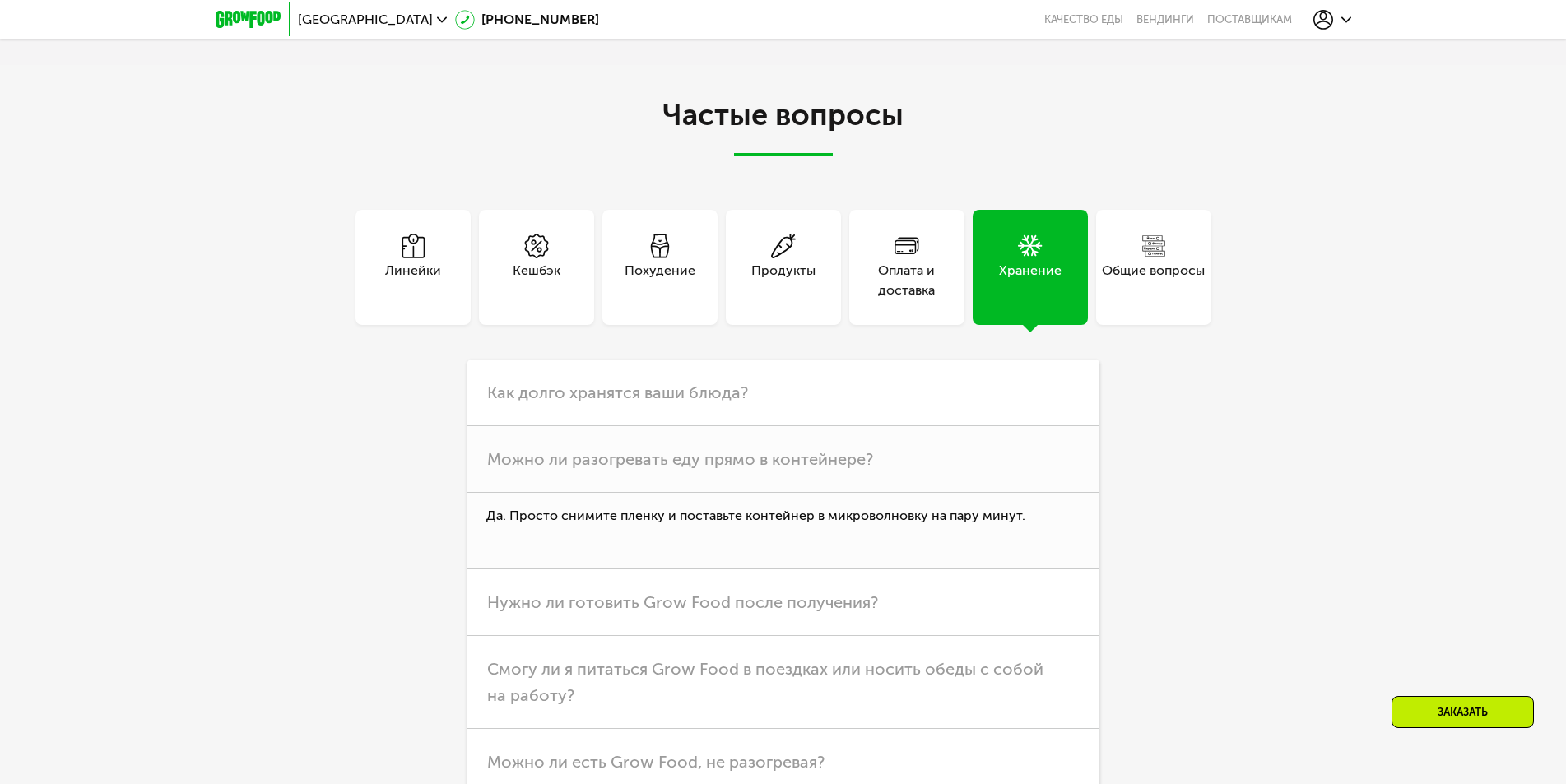
click at [1152, 270] on div "Общие вопросы" at bounding box center [1153, 281] width 103 height 40
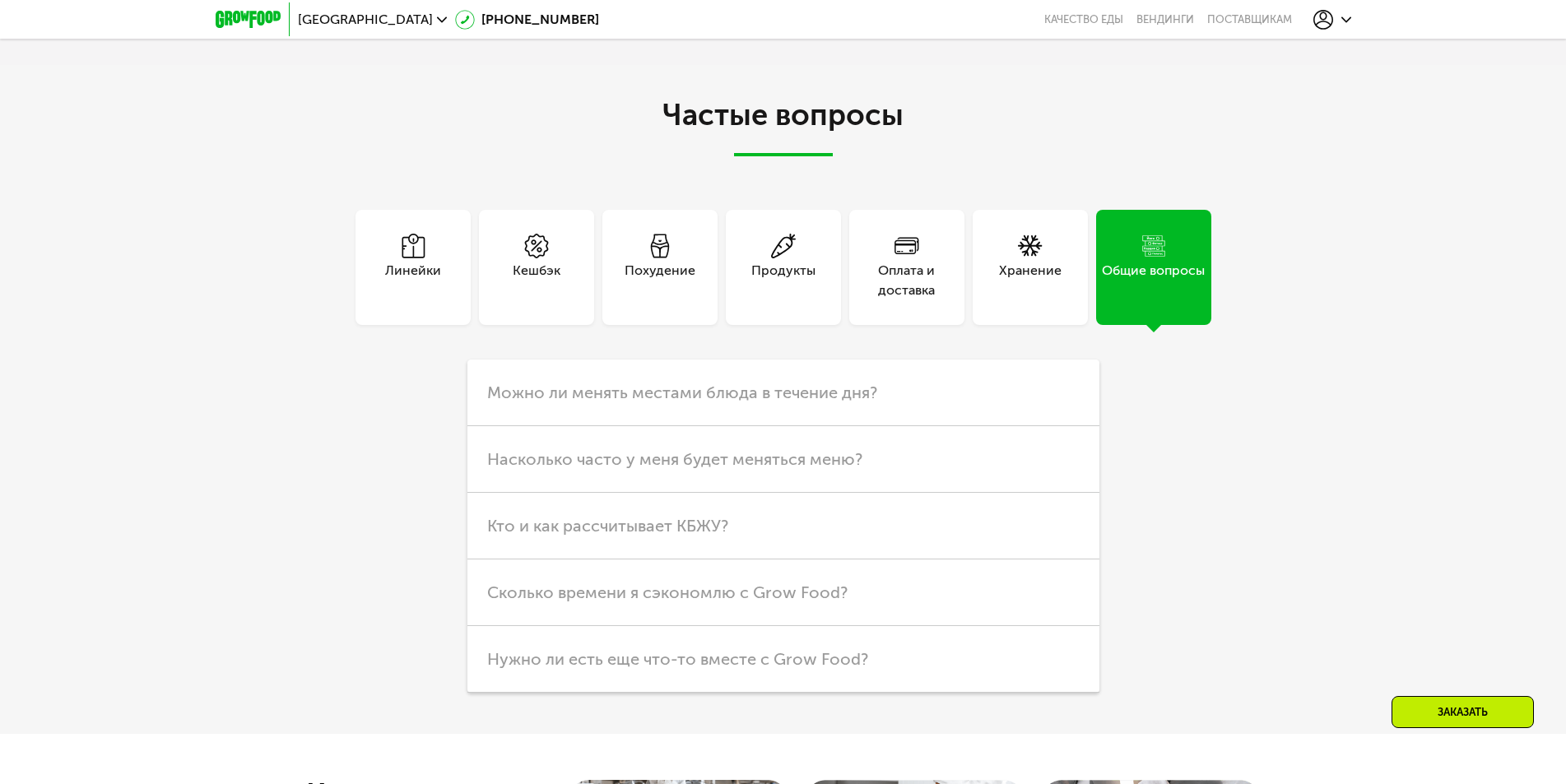
click at [1227, 455] on div "Линейки Кешбэк Похудение Продукты Оплата и доставка Хранение Общие вопросы Что …" at bounding box center [783, 450] width 921 height 483
